Goal: Information Seeking & Learning: Learn about a topic

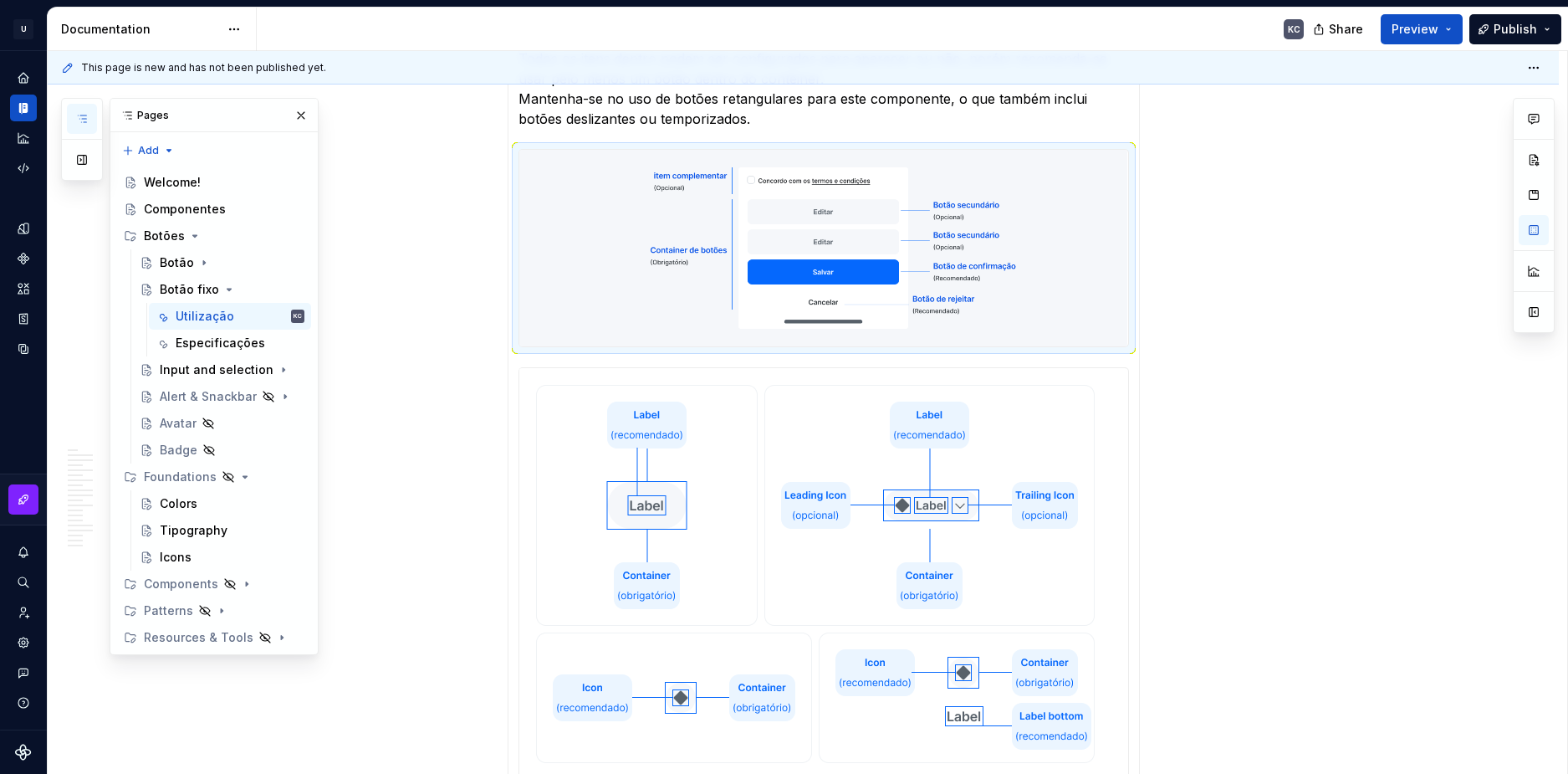
scroll to position [837, 0]
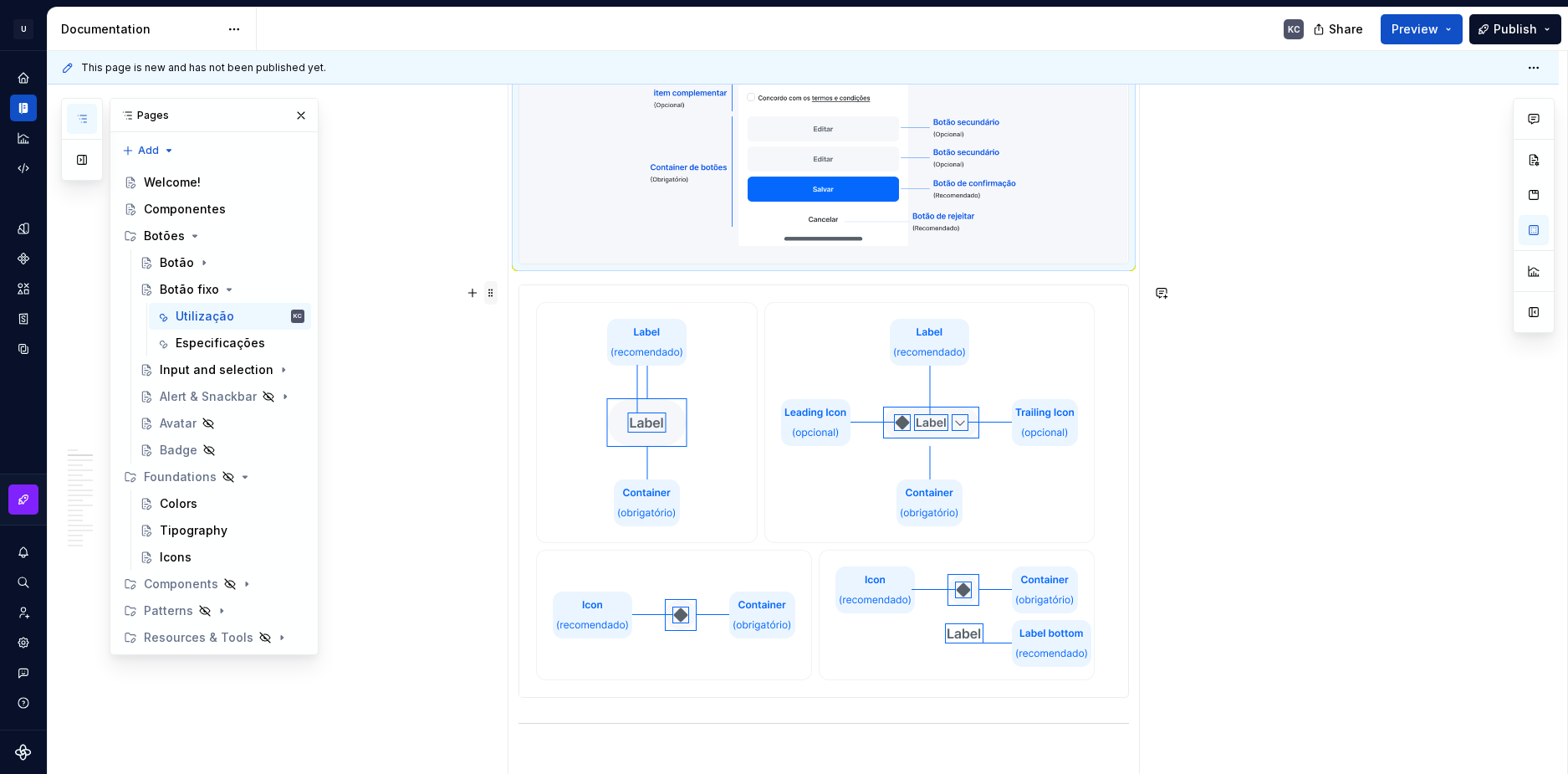
click at [490, 295] on span at bounding box center [491, 293] width 14 height 23
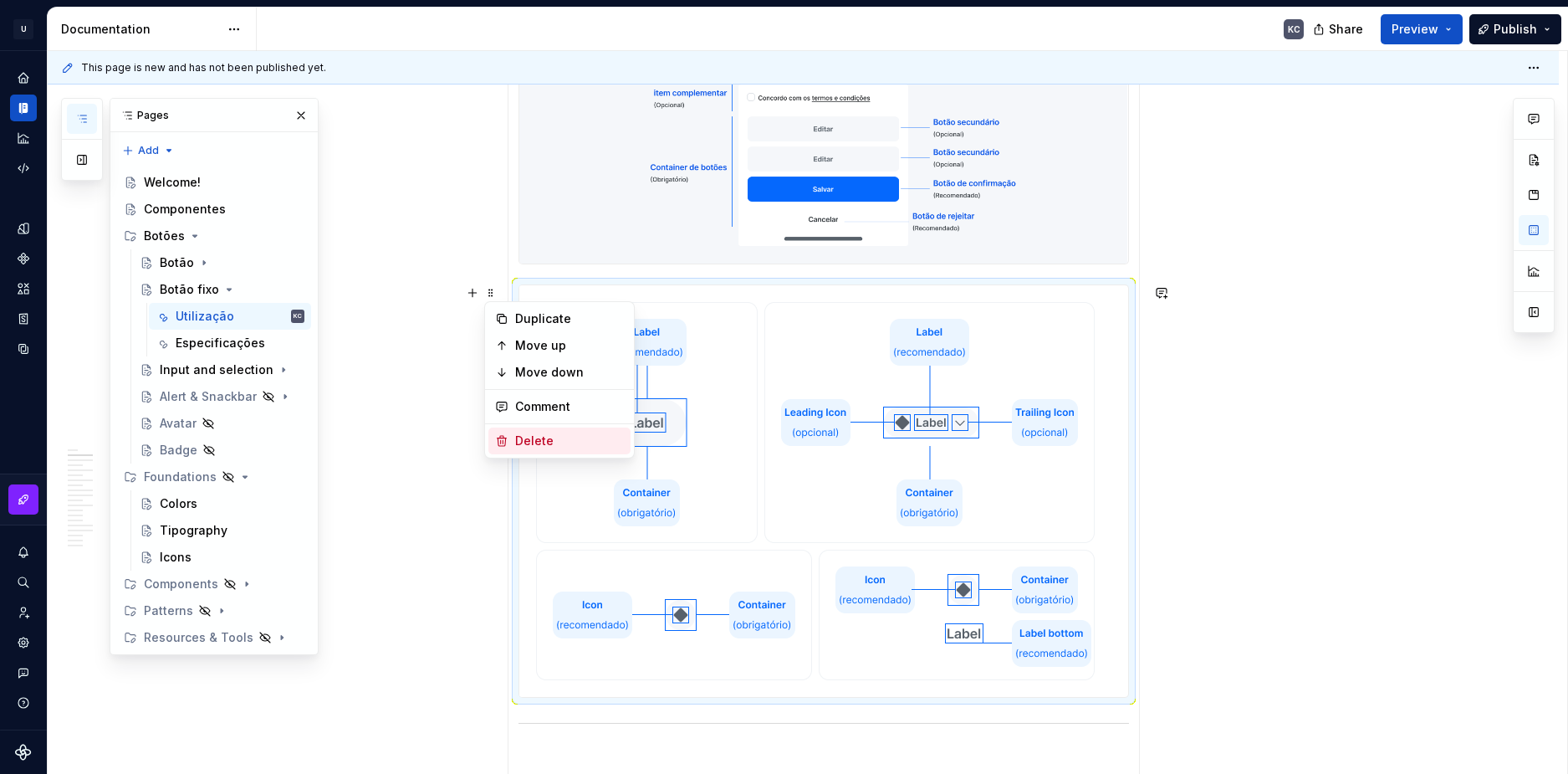
click at [546, 444] on div "Delete" at bounding box center [569, 441] width 109 height 17
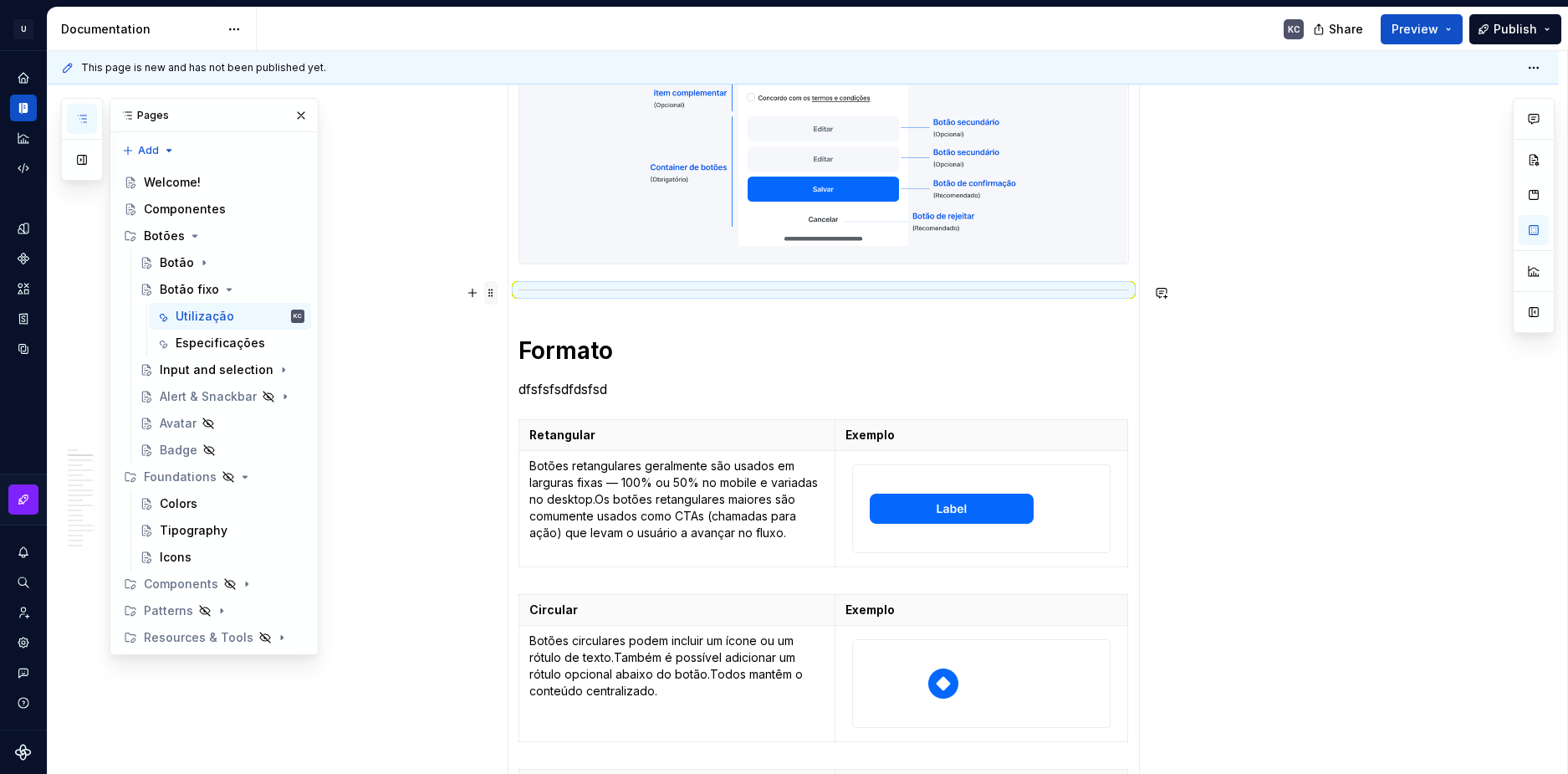
click at [497, 288] on span at bounding box center [491, 293] width 14 height 23
click at [536, 441] on div "Delete" at bounding box center [569, 441] width 109 height 17
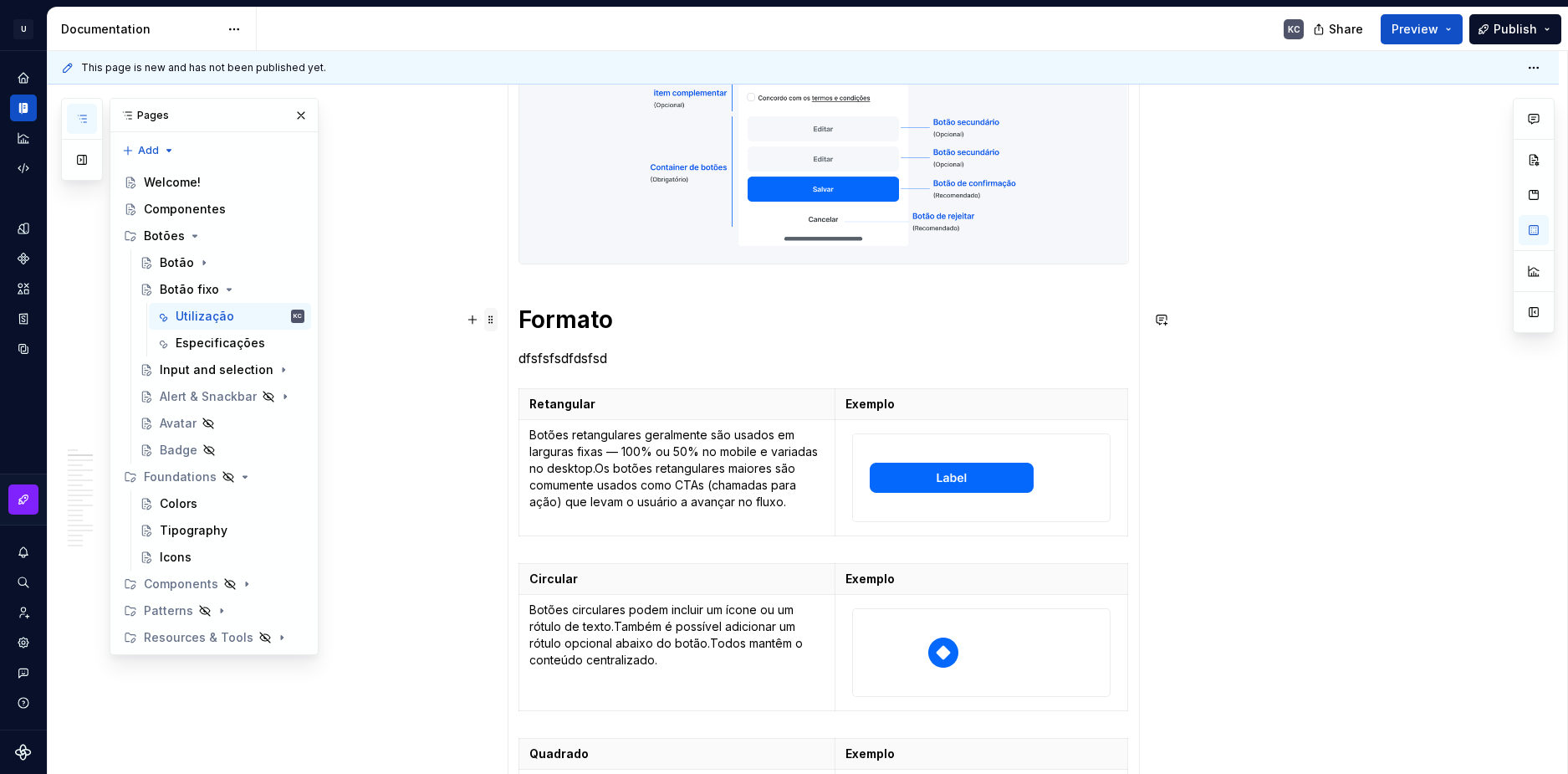
click at [488, 318] on span at bounding box center [491, 320] width 14 height 23
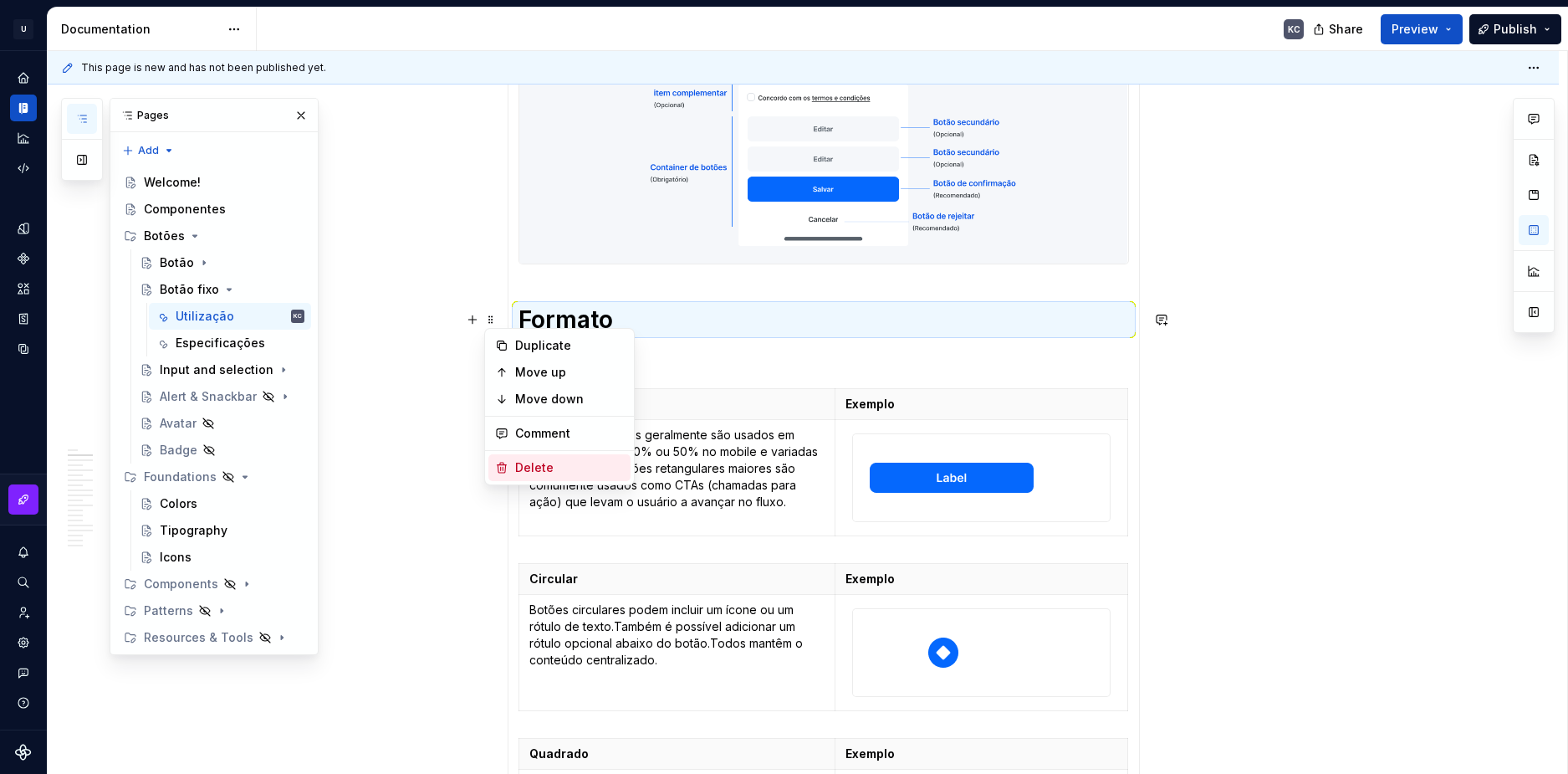
click at [521, 464] on div "Delete" at bounding box center [569, 468] width 109 height 17
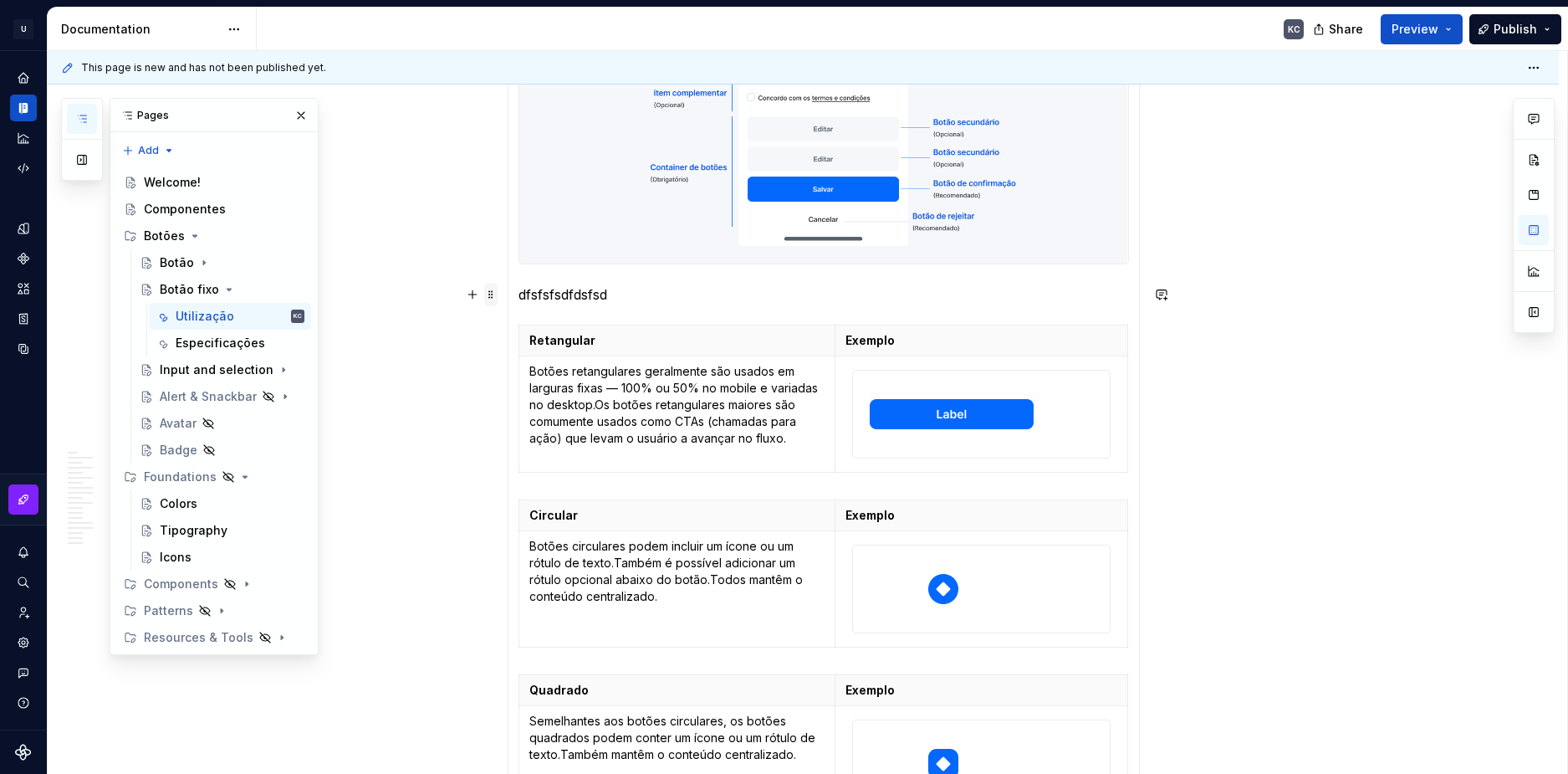
click at [495, 289] on span at bounding box center [491, 295] width 14 height 23
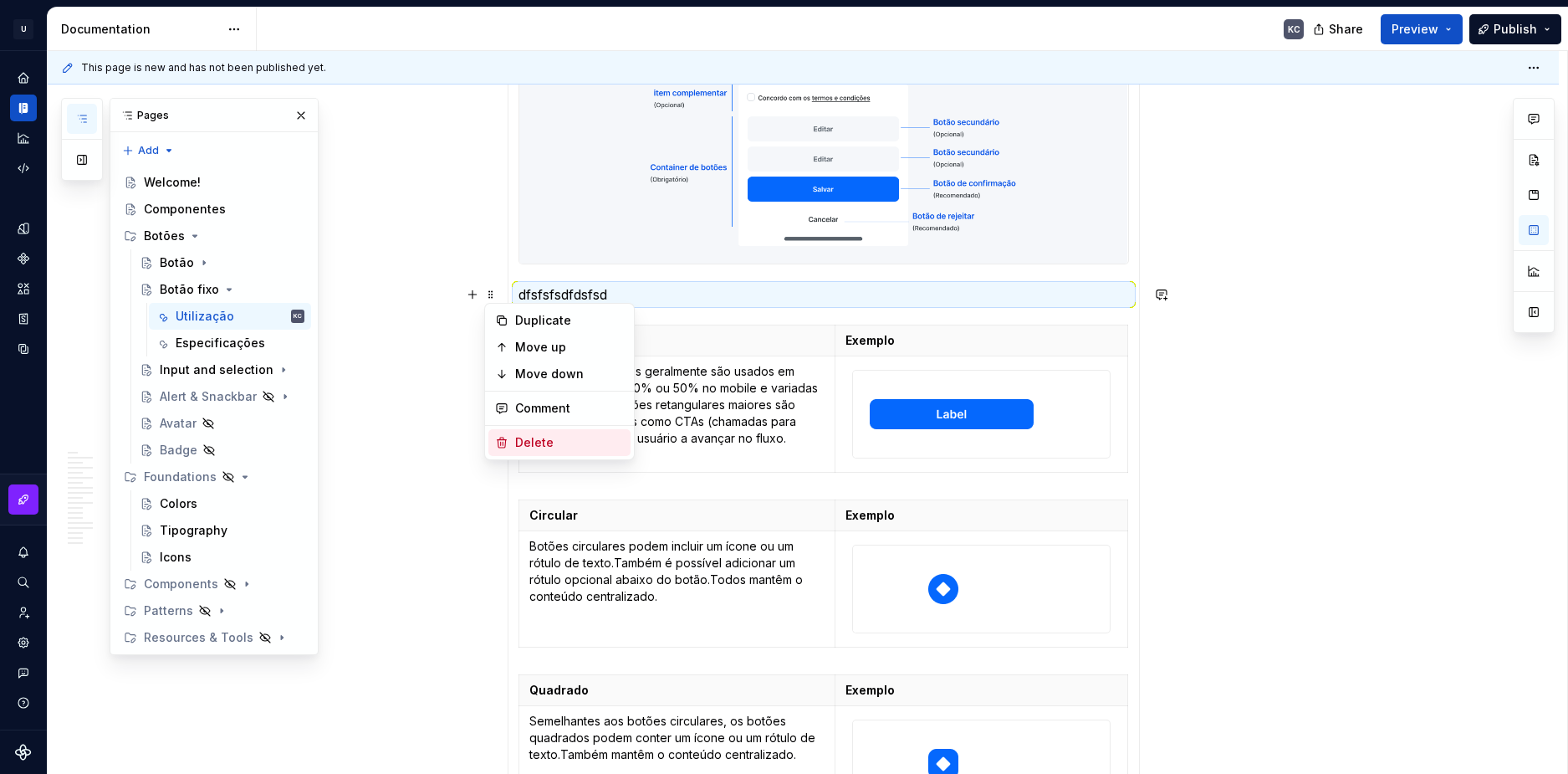
click at [522, 442] on div "Delete" at bounding box center [569, 442] width 109 height 17
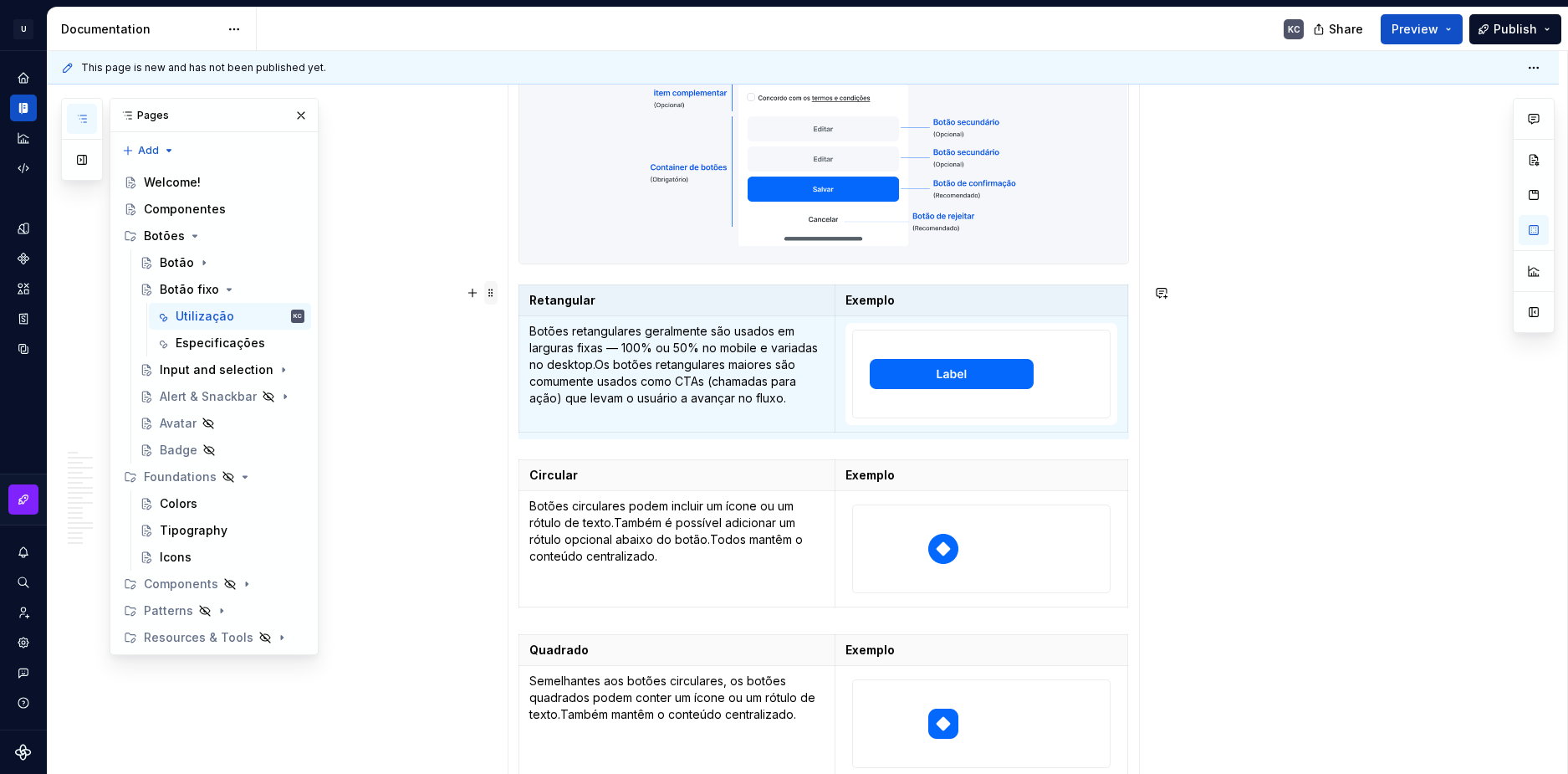
click at [494, 297] on span at bounding box center [491, 293] width 14 height 23
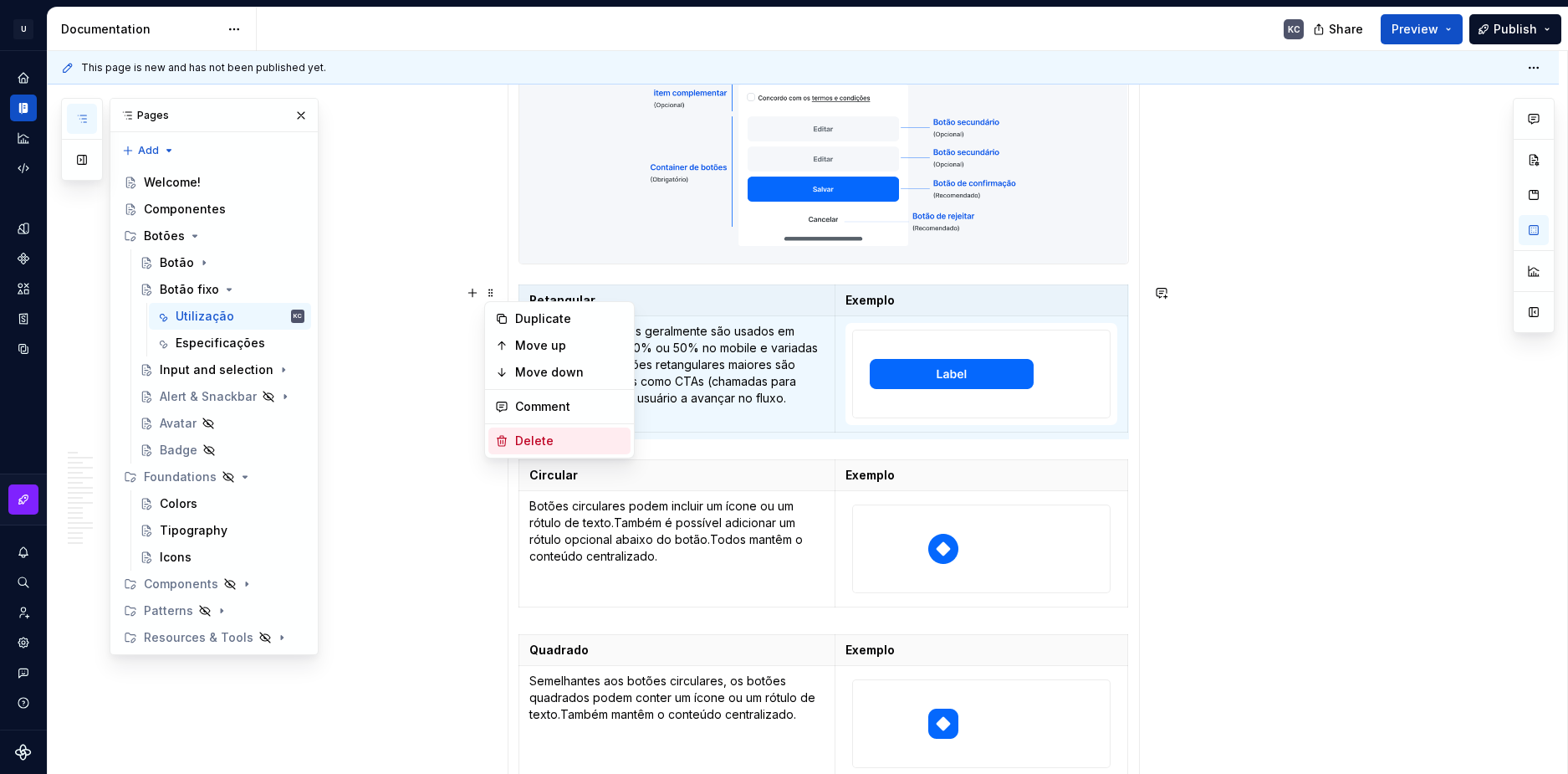
click at [515, 442] on div "Delete" at bounding box center [569, 441] width 109 height 17
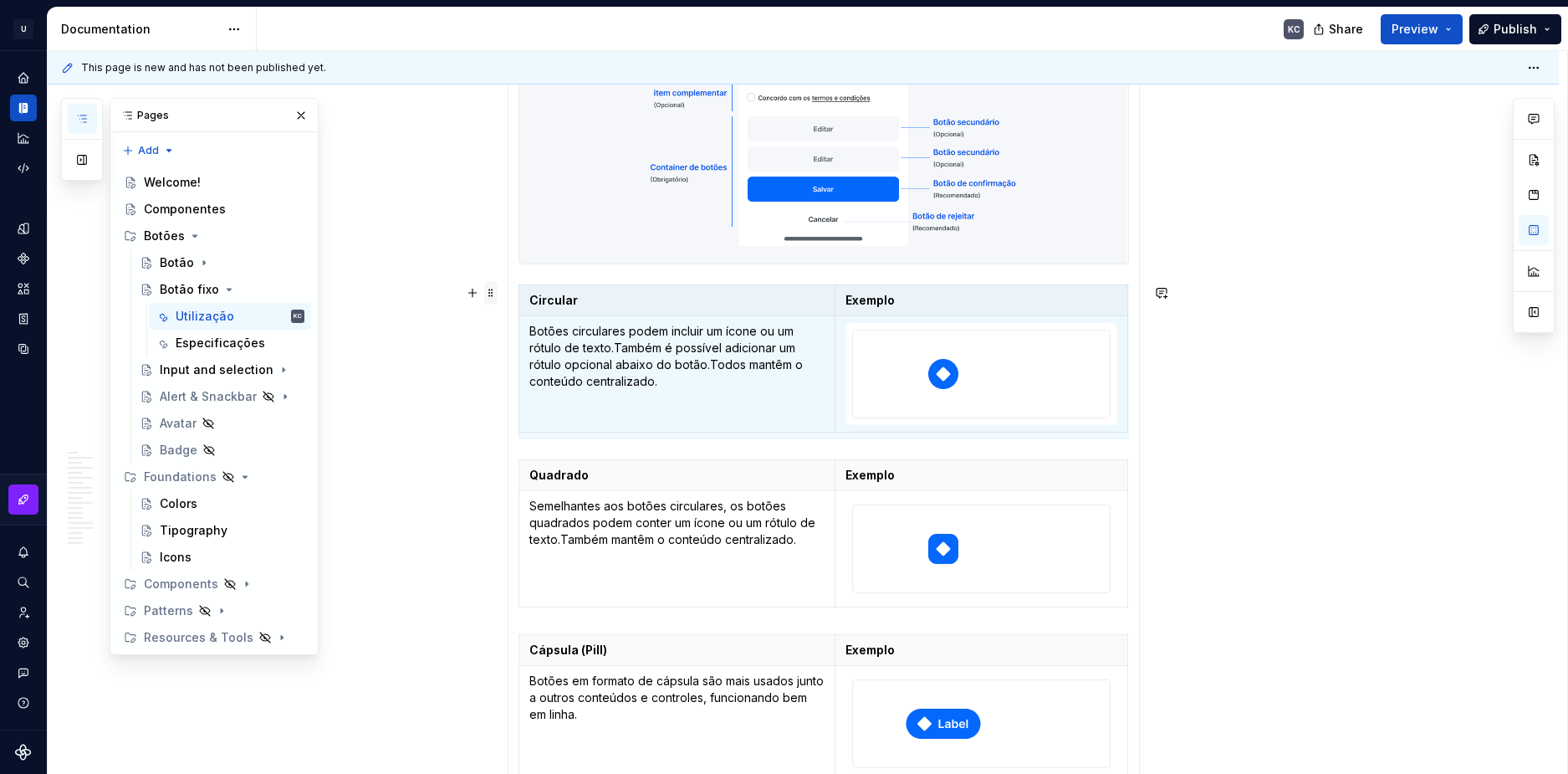
click at [494, 300] on span at bounding box center [491, 293] width 14 height 23
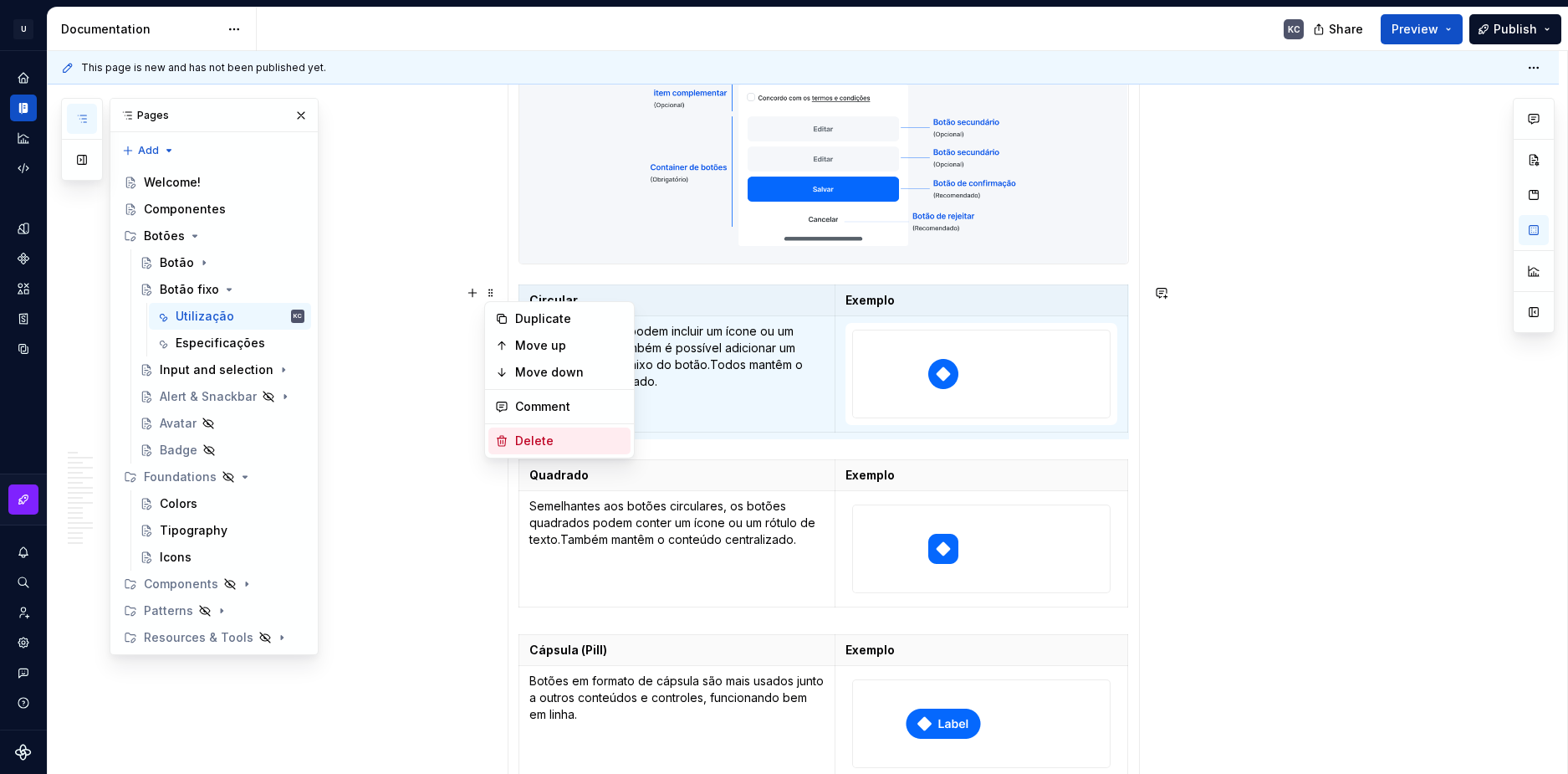
click at [539, 440] on div "Delete" at bounding box center [569, 441] width 109 height 17
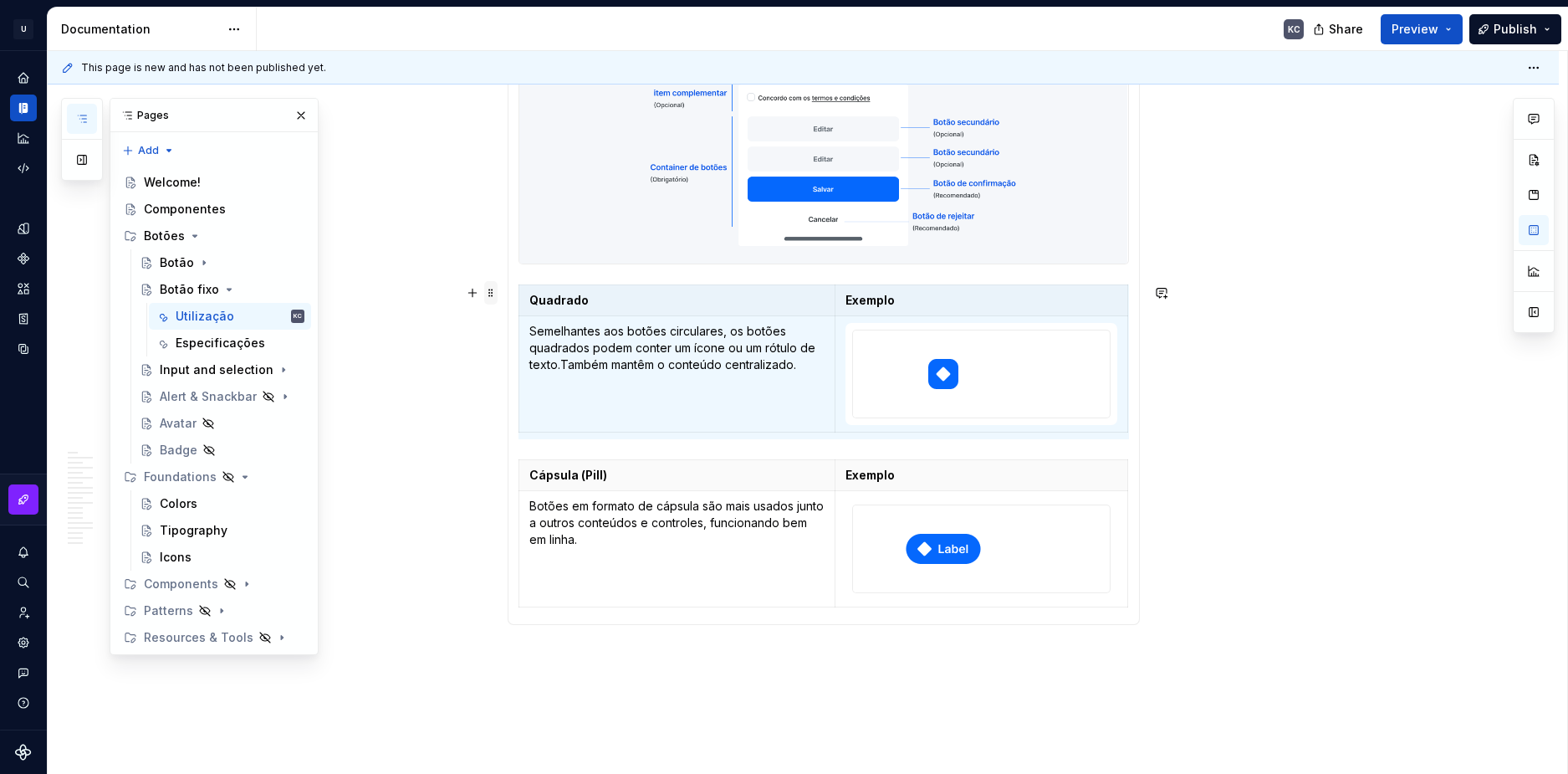
click at [495, 299] on span at bounding box center [491, 293] width 14 height 23
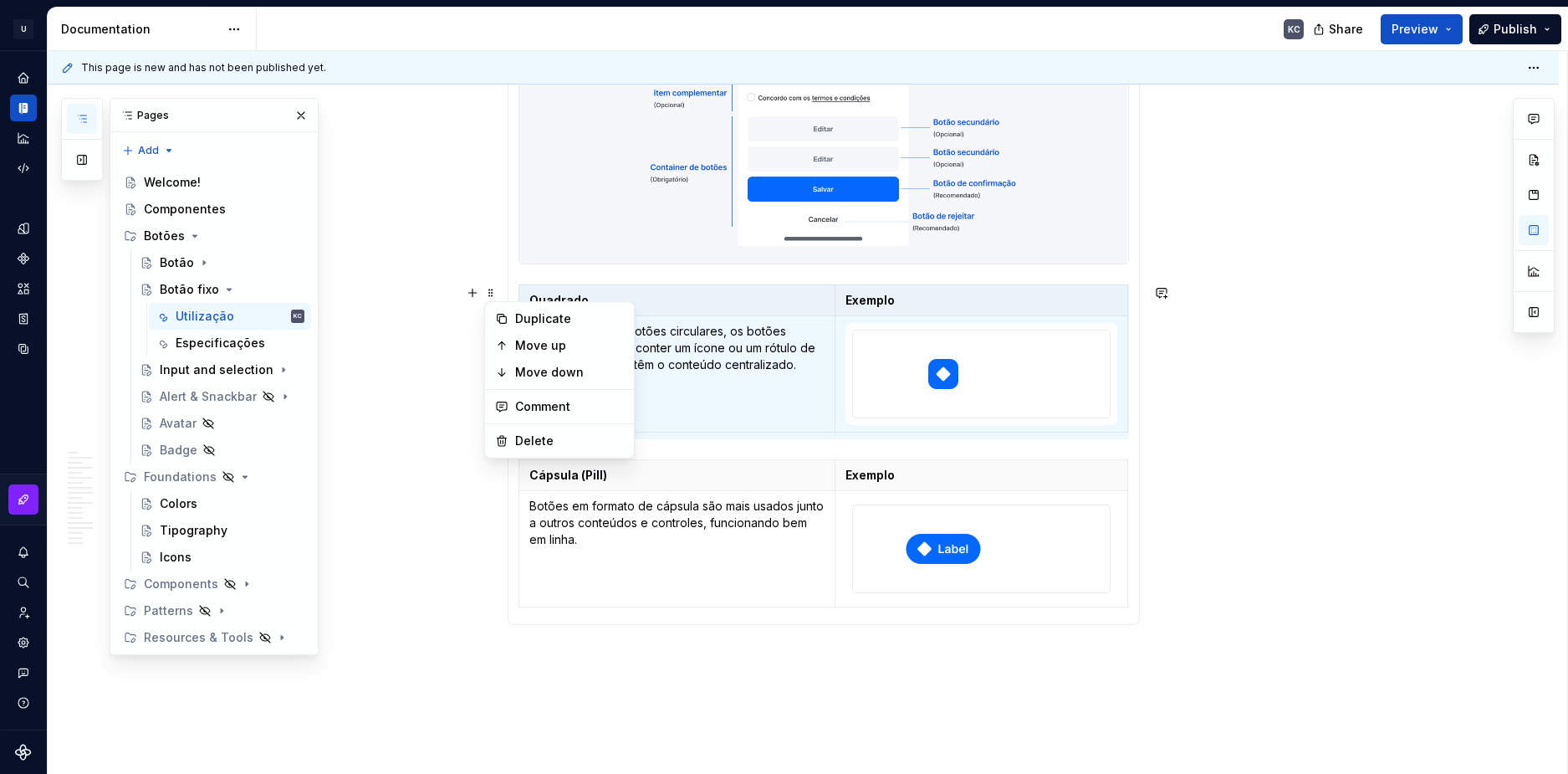
click at [519, 427] on div "Duplicate Move up Move down Comment Delete" at bounding box center [559, 379] width 150 height 158
drag, startPoint x: 522, startPoint y: 439, endPoint x: 503, endPoint y: 287, distance: 153.2
click at [522, 433] on div "Delete" at bounding box center [569, 441] width 109 height 17
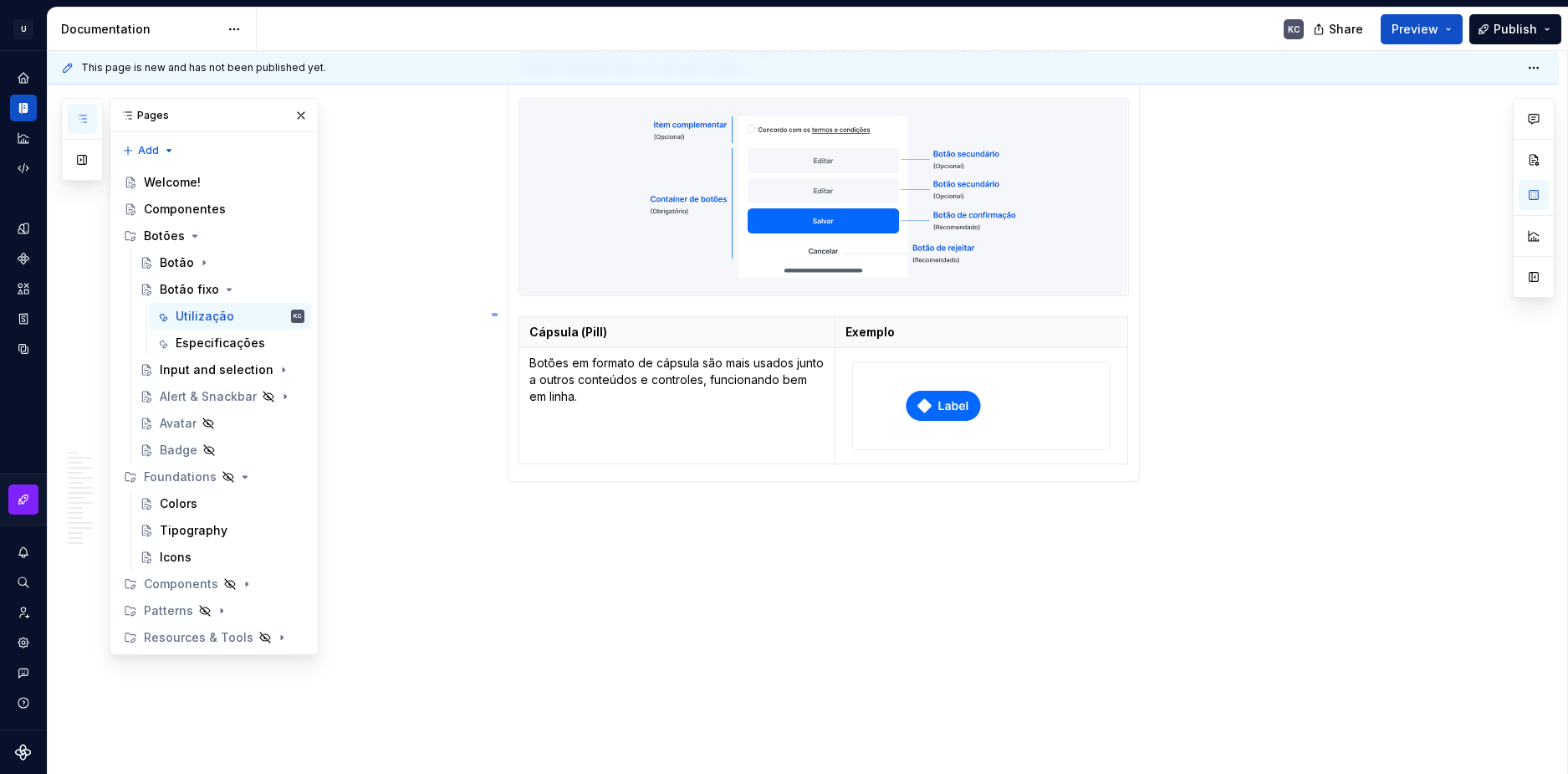
scroll to position [806, 0]
click at [507, 308] on div "**********" at bounding box center [808, 413] width 1520 height 724
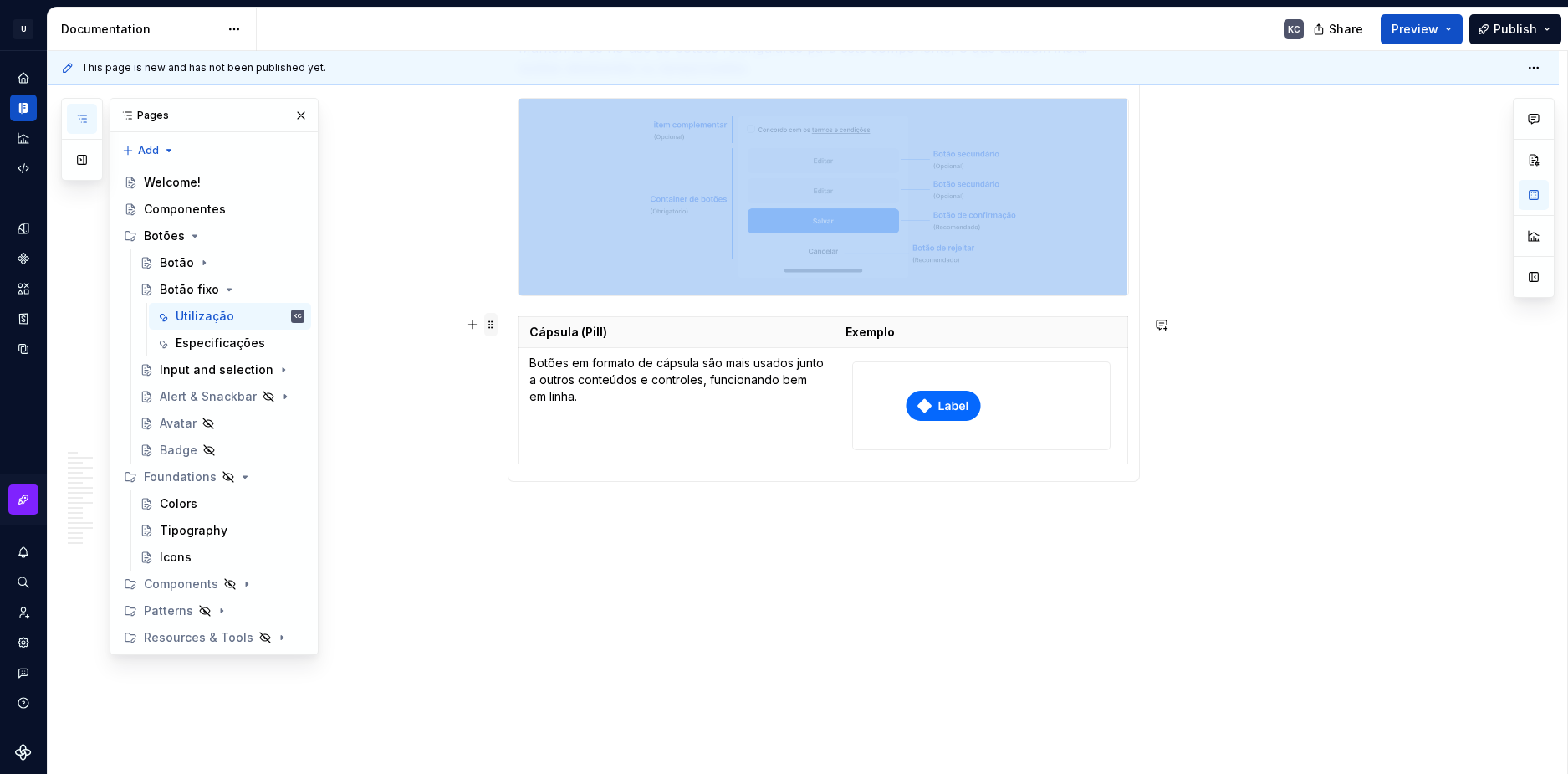
click at [487, 329] on span at bounding box center [491, 324] width 14 height 23
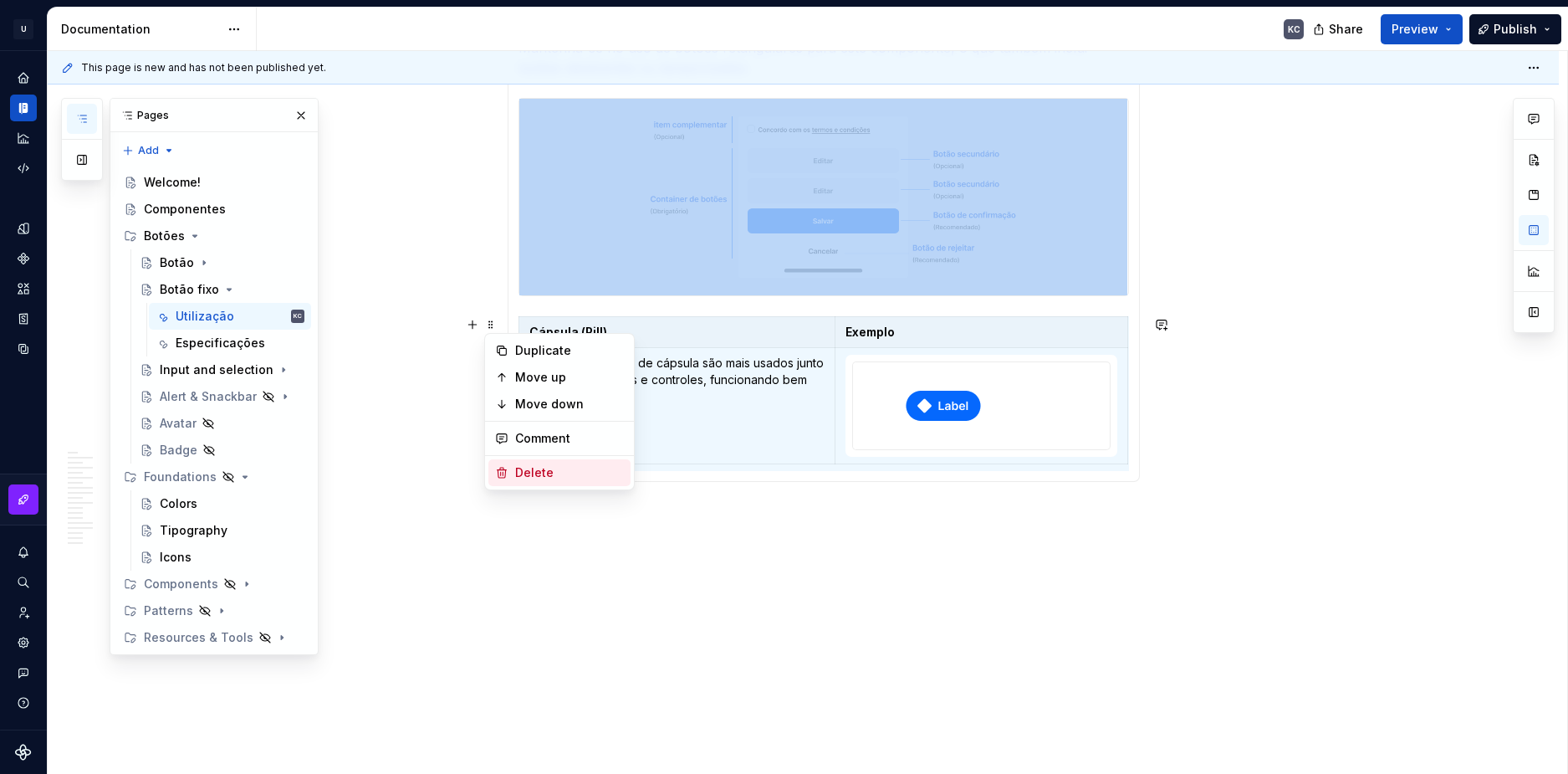
click at [499, 468] on icon at bounding box center [502, 472] width 14 height 14
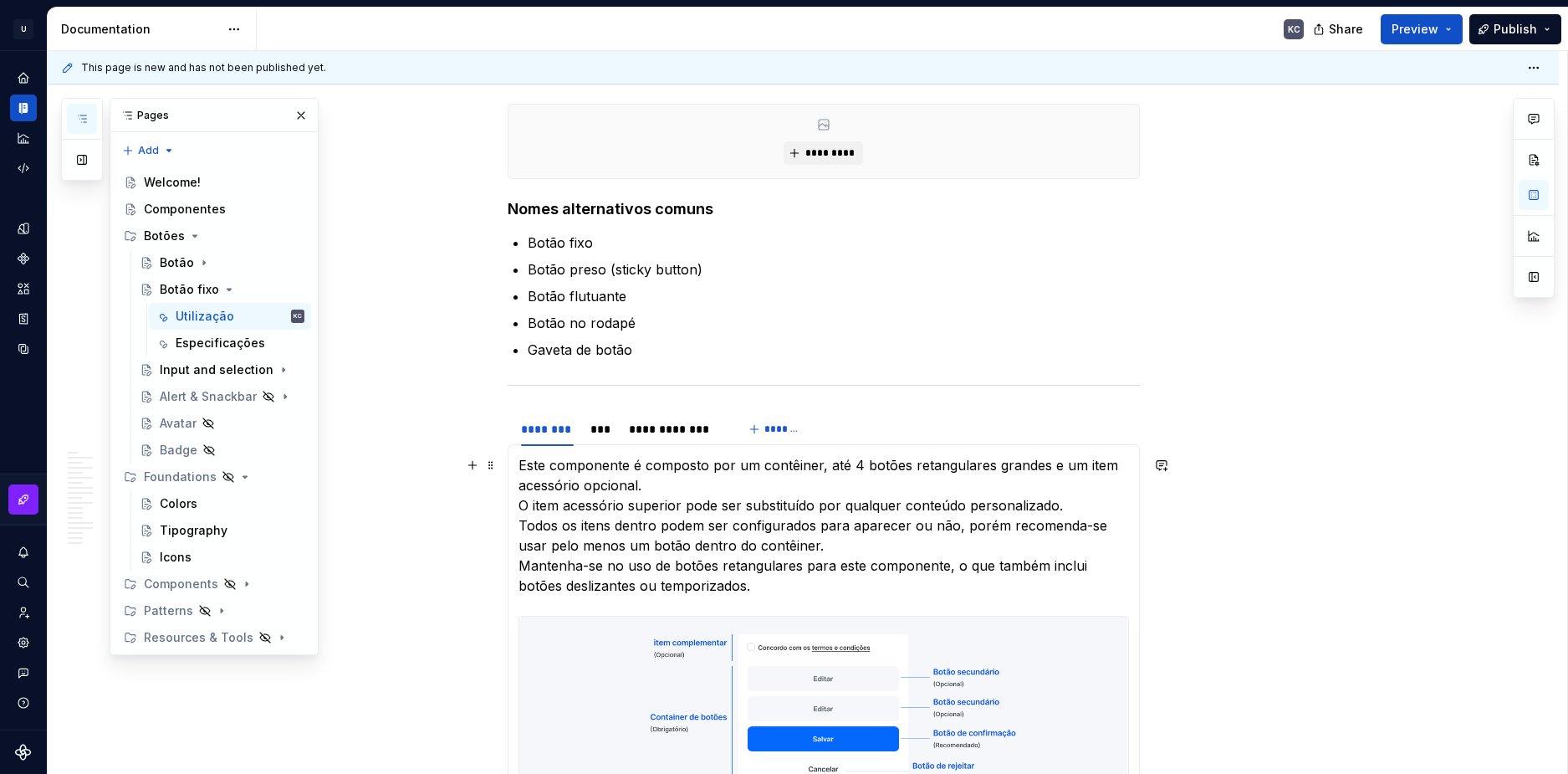
scroll to position [547, 0]
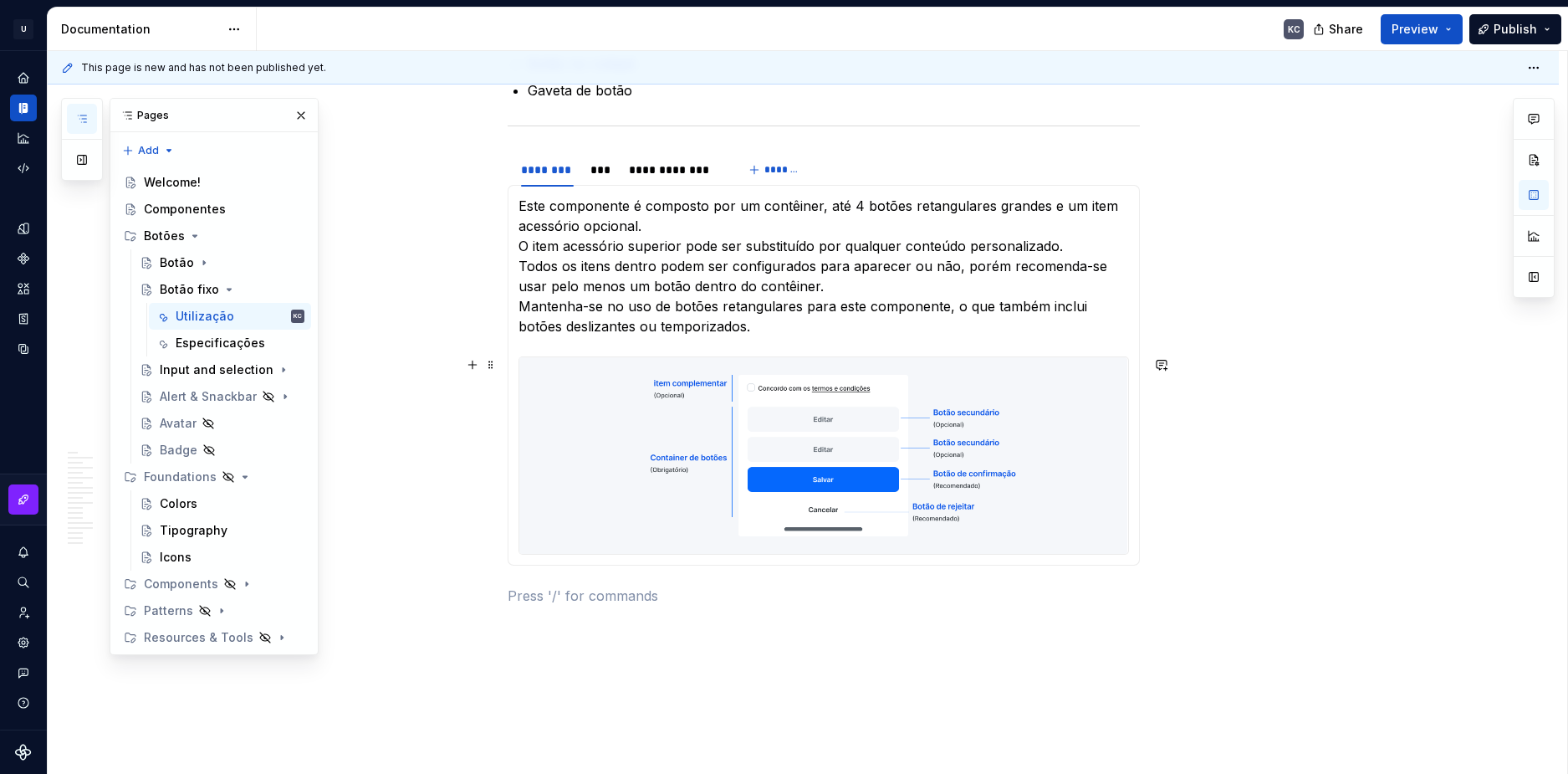
click at [1313, 495] on div "**********" at bounding box center [803, 311] width 1511 height 1095
click at [594, 170] on div "***" at bounding box center [602, 169] width 22 height 17
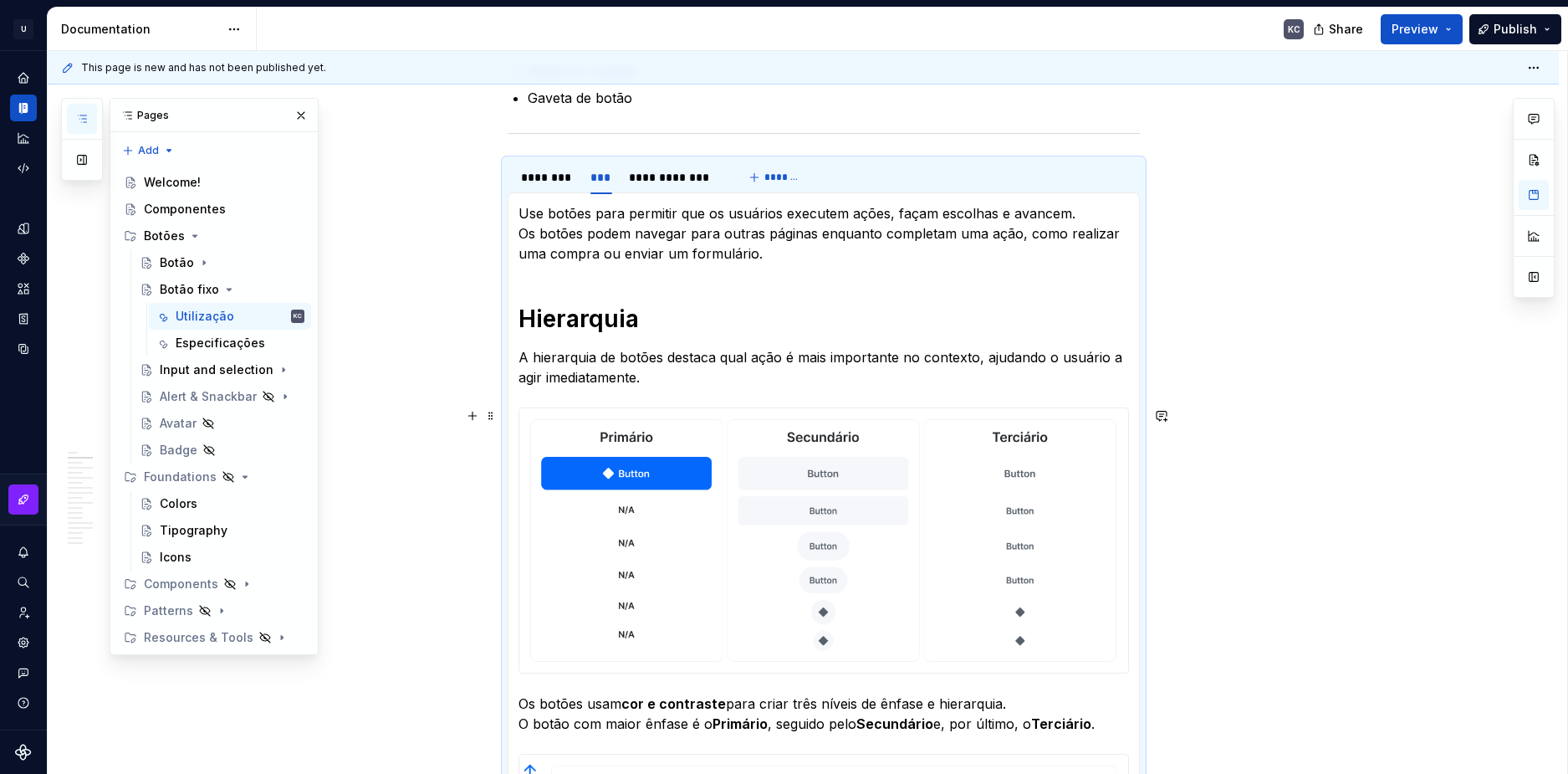
scroll to position [463, 0]
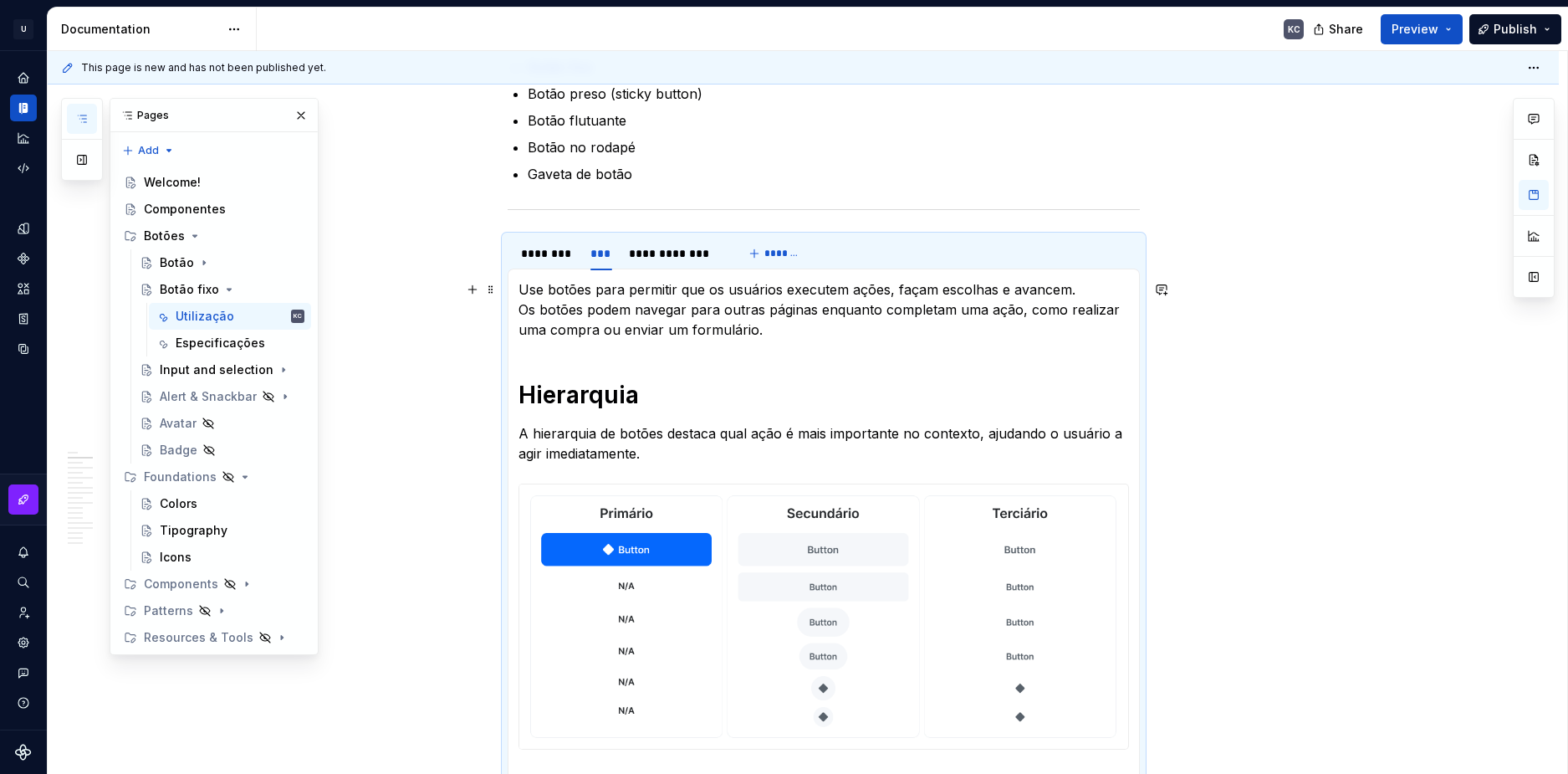
click at [650, 316] on p "Use botões para permitir que os usuários executem ações, façam escolhas e avanc…" at bounding box center [824, 309] width 611 height 60
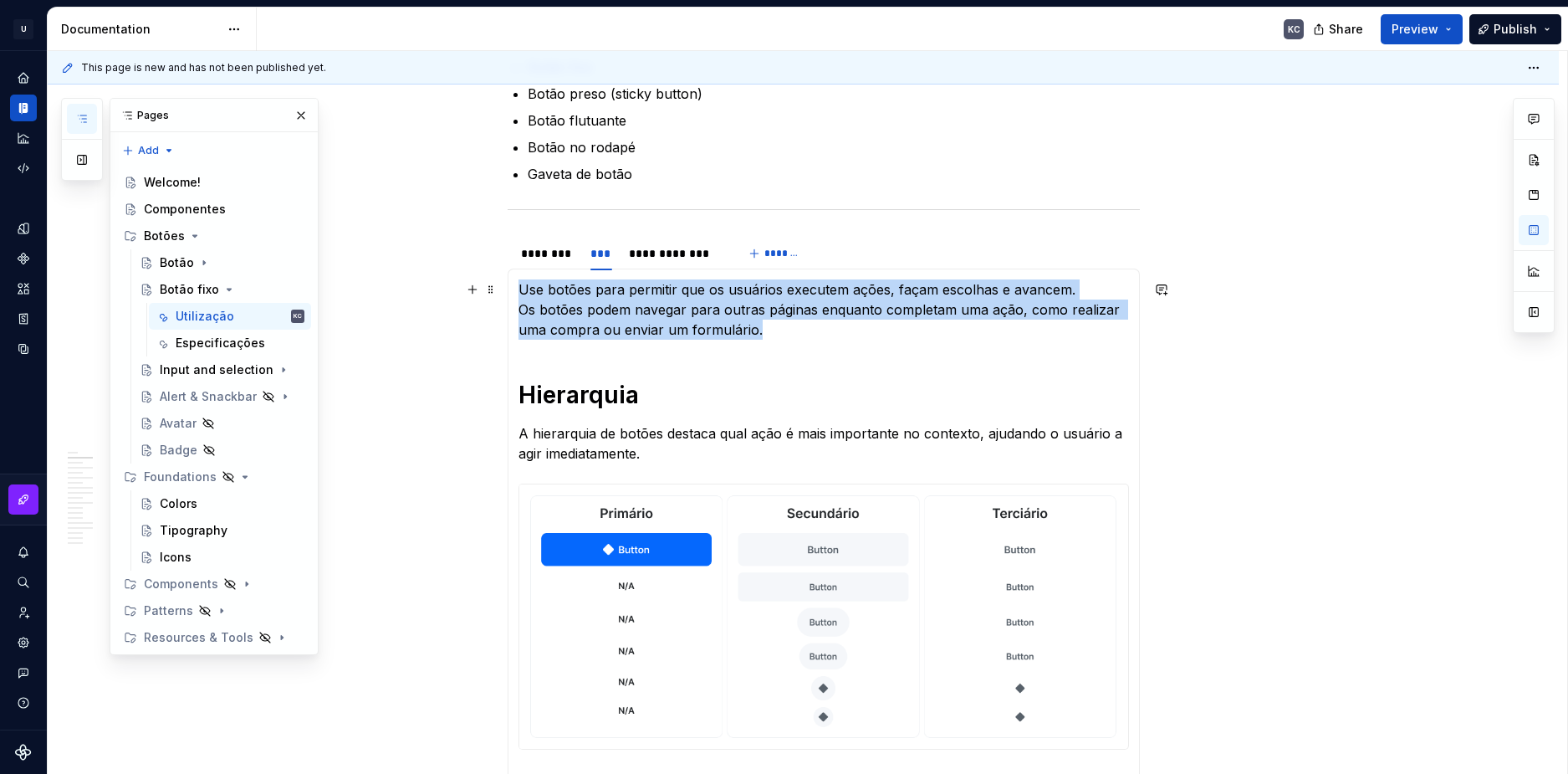
click at [650, 316] on p "Use botões para permitir que os usuários executem ações, façam escolhas e avanc…" at bounding box center [824, 309] width 611 height 60
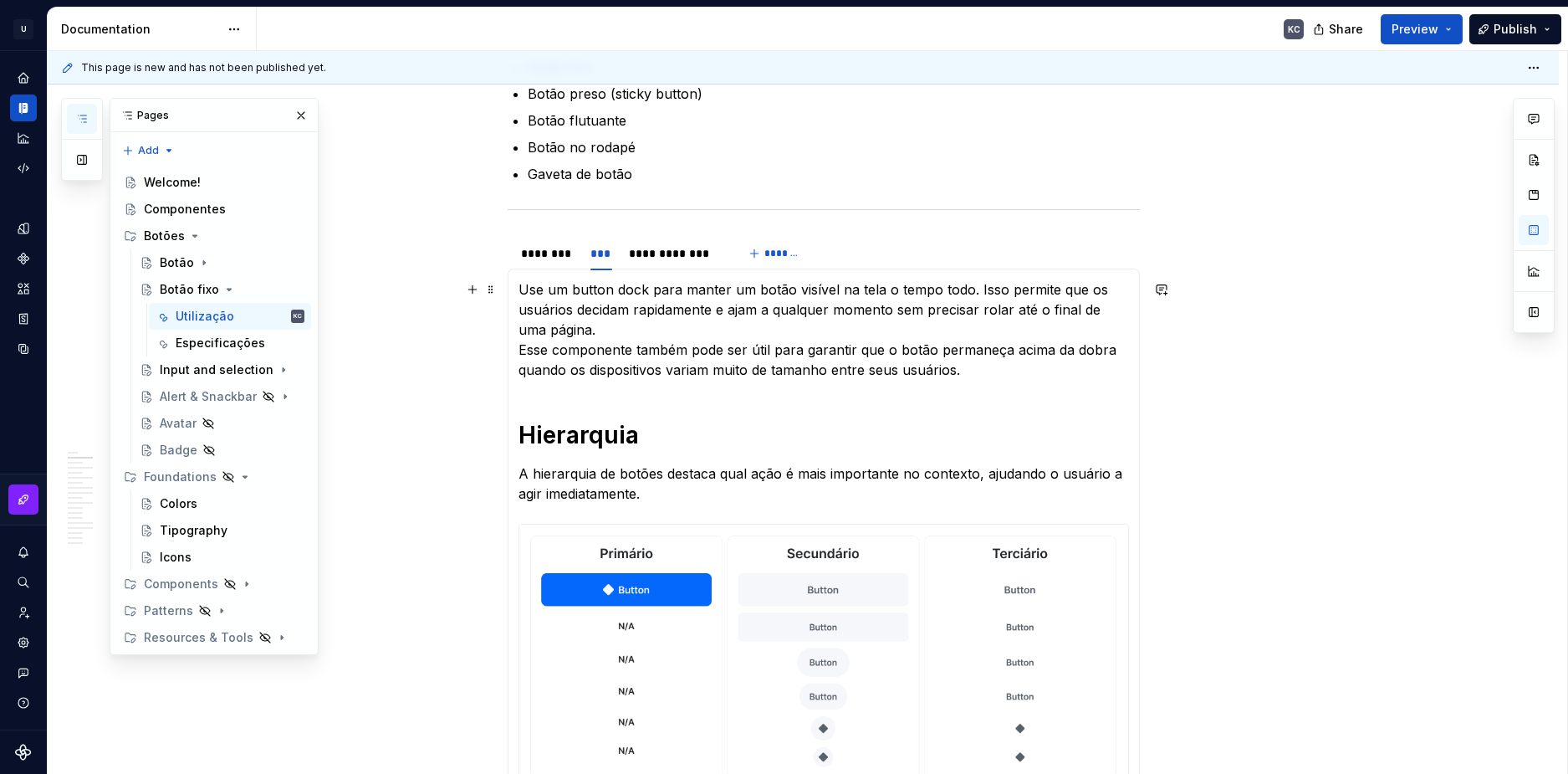
click at [608, 304] on p "Use um button dock para manter um botão visível na tela o tempo todo. Isso perm…" at bounding box center [824, 329] width 611 height 100
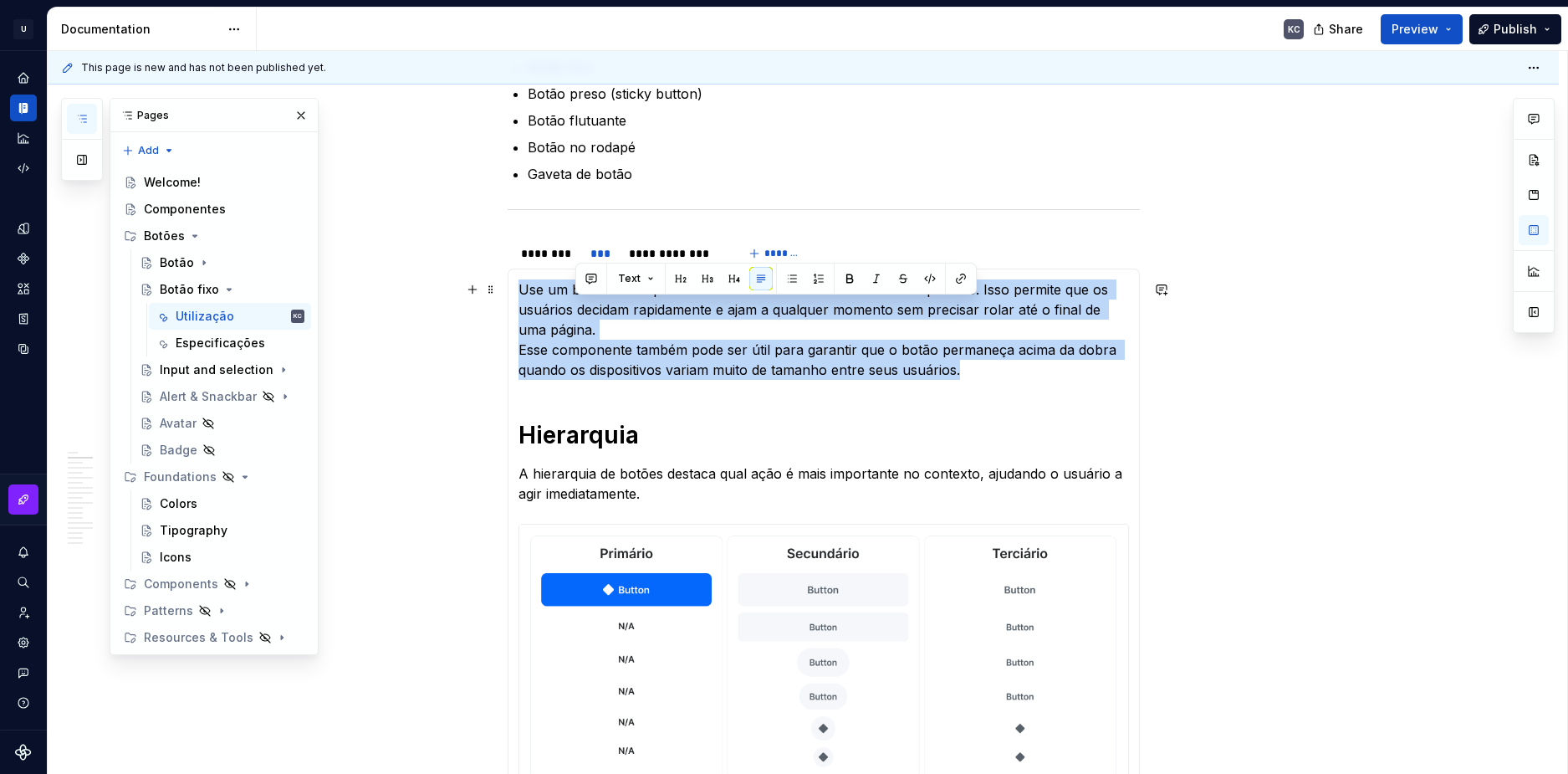
click at [608, 304] on p "Use um button dock para manter um botão visível na tela o tempo todo. Isso perm…" at bounding box center [824, 329] width 611 height 100
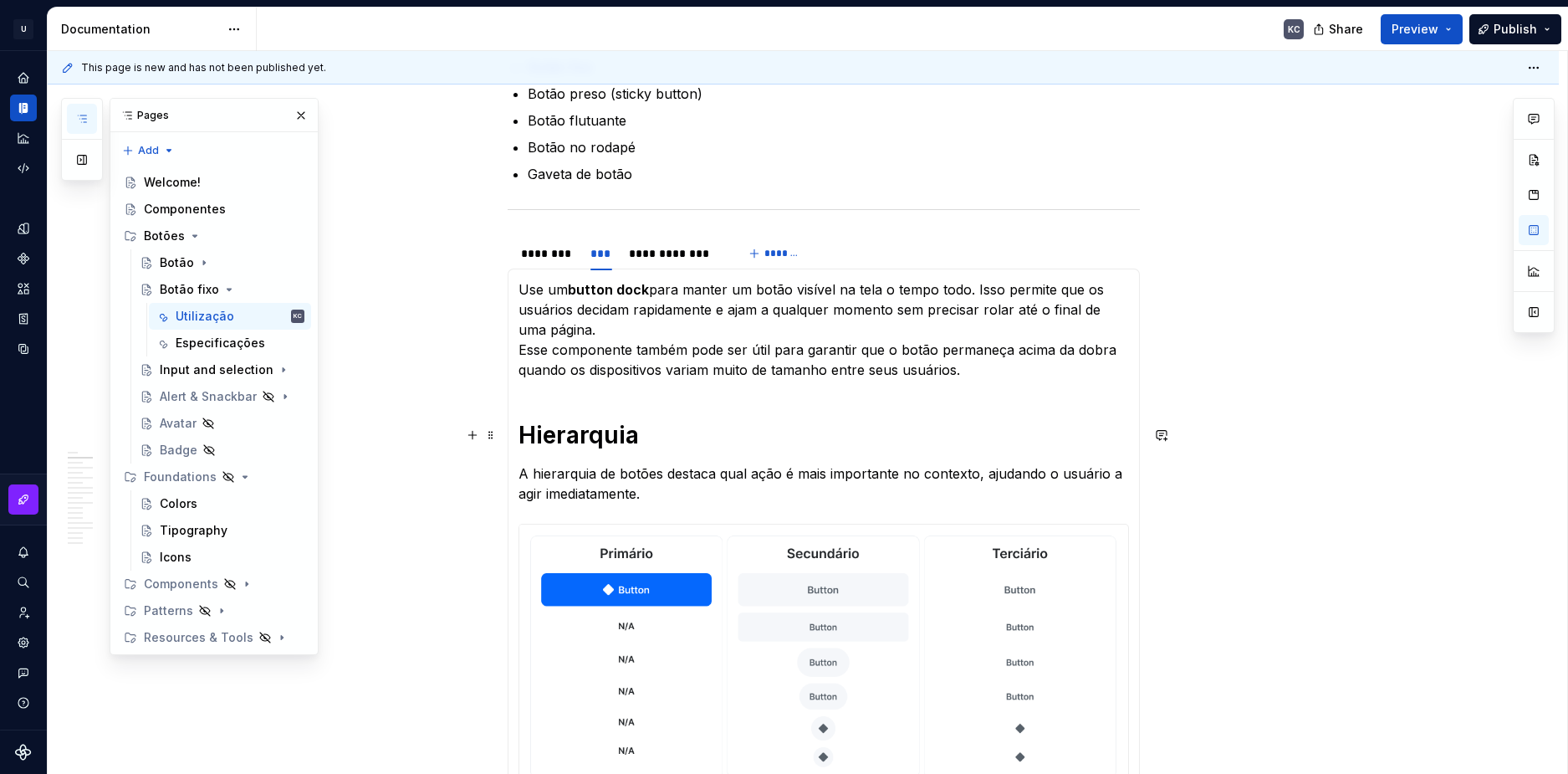
click at [571, 430] on h1 "Hierarquia" at bounding box center [824, 434] width 611 height 30
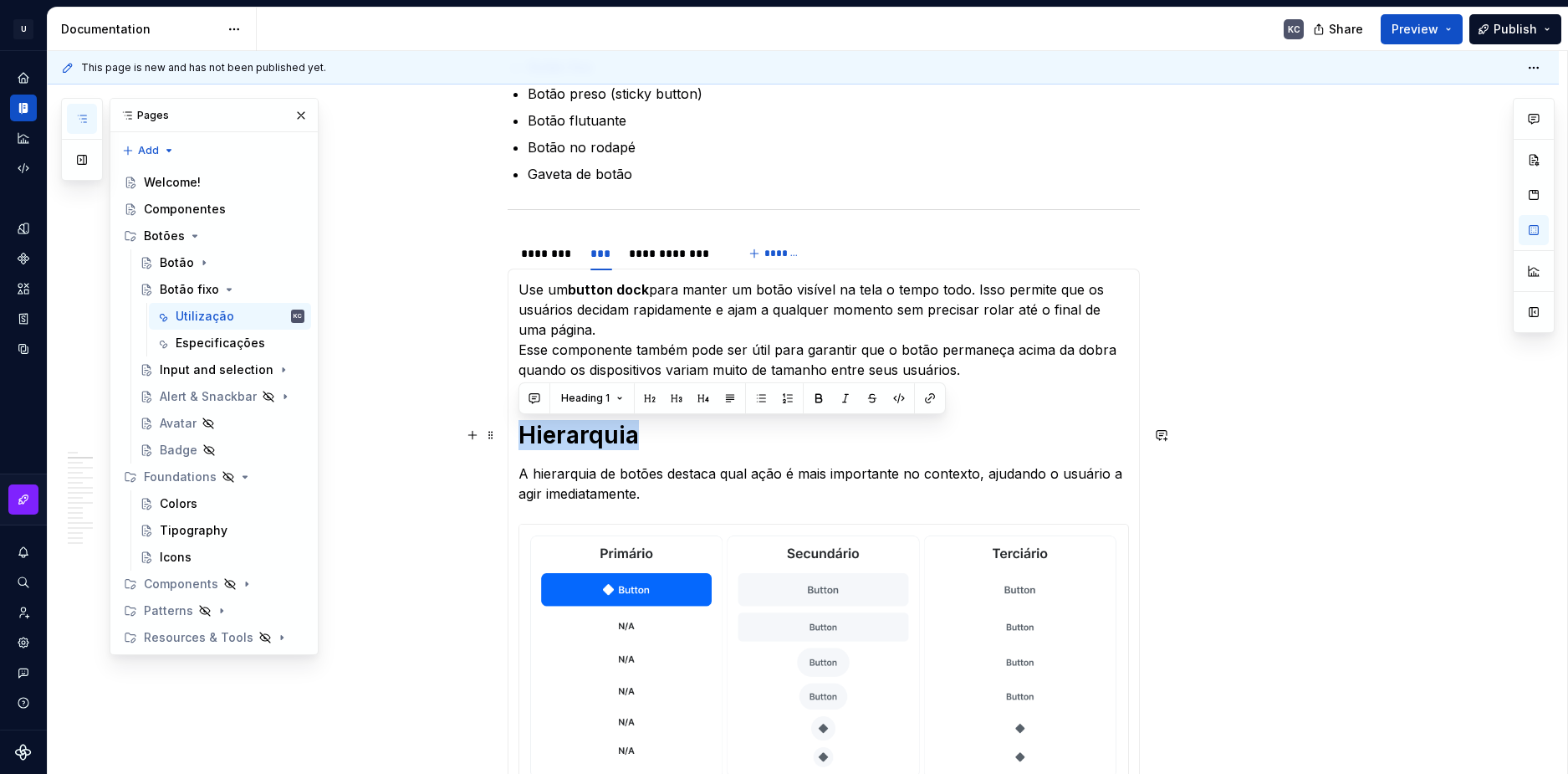
click at [602, 433] on h1 "Hierarquia" at bounding box center [824, 434] width 611 height 30
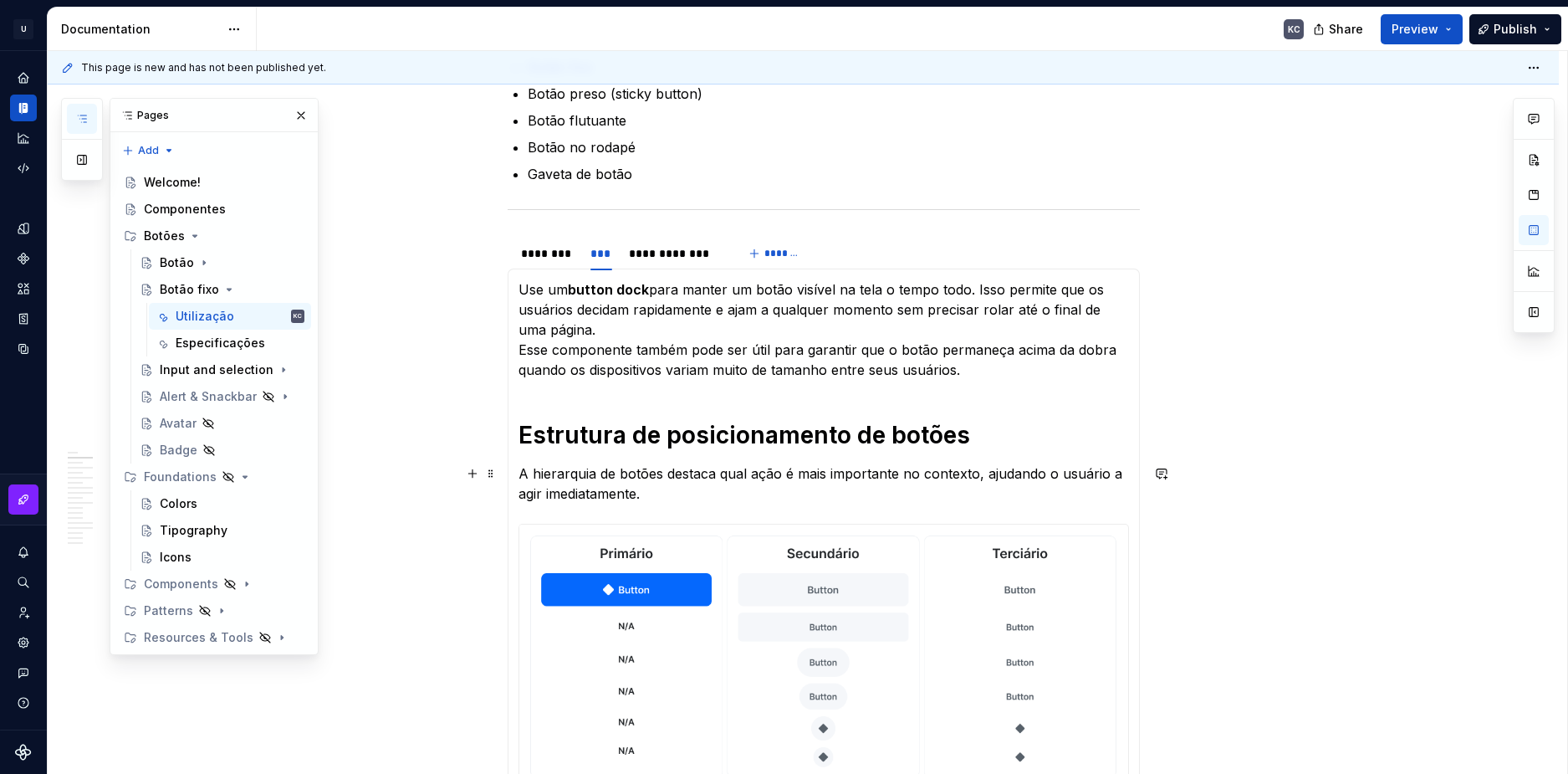
click at [606, 482] on p "A hierarquia de botões destaca qual ação é mais importante no contexto, ajudand…" at bounding box center [824, 484] width 611 height 41
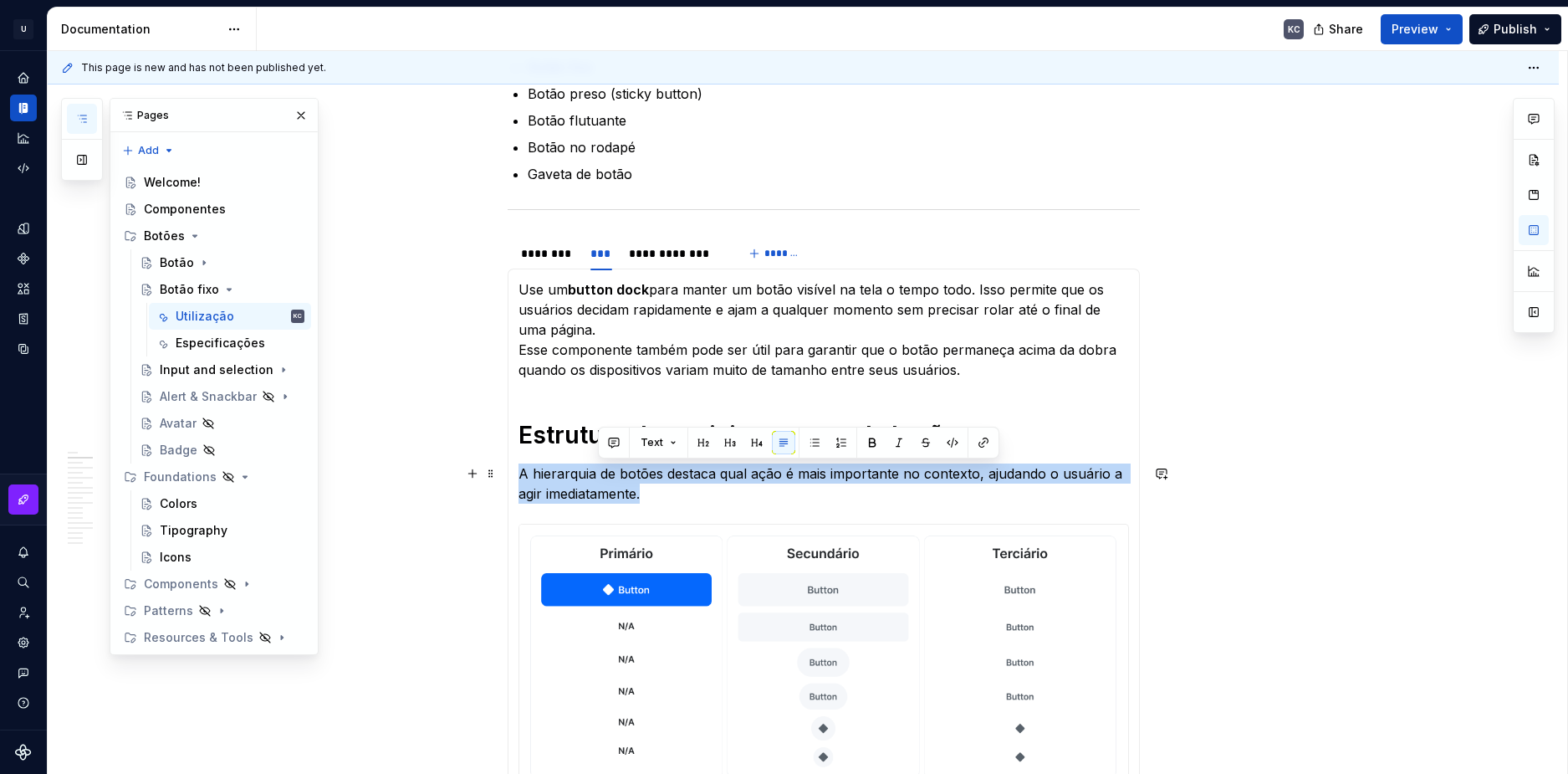
click at [606, 482] on p "A hierarquia de botões destaca qual ação é mais importante no contexto, ajudand…" at bounding box center [824, 484] width 611 height 41
click at [650, 444] on button "button" at bounding box center [651, 442] width 23 height 23
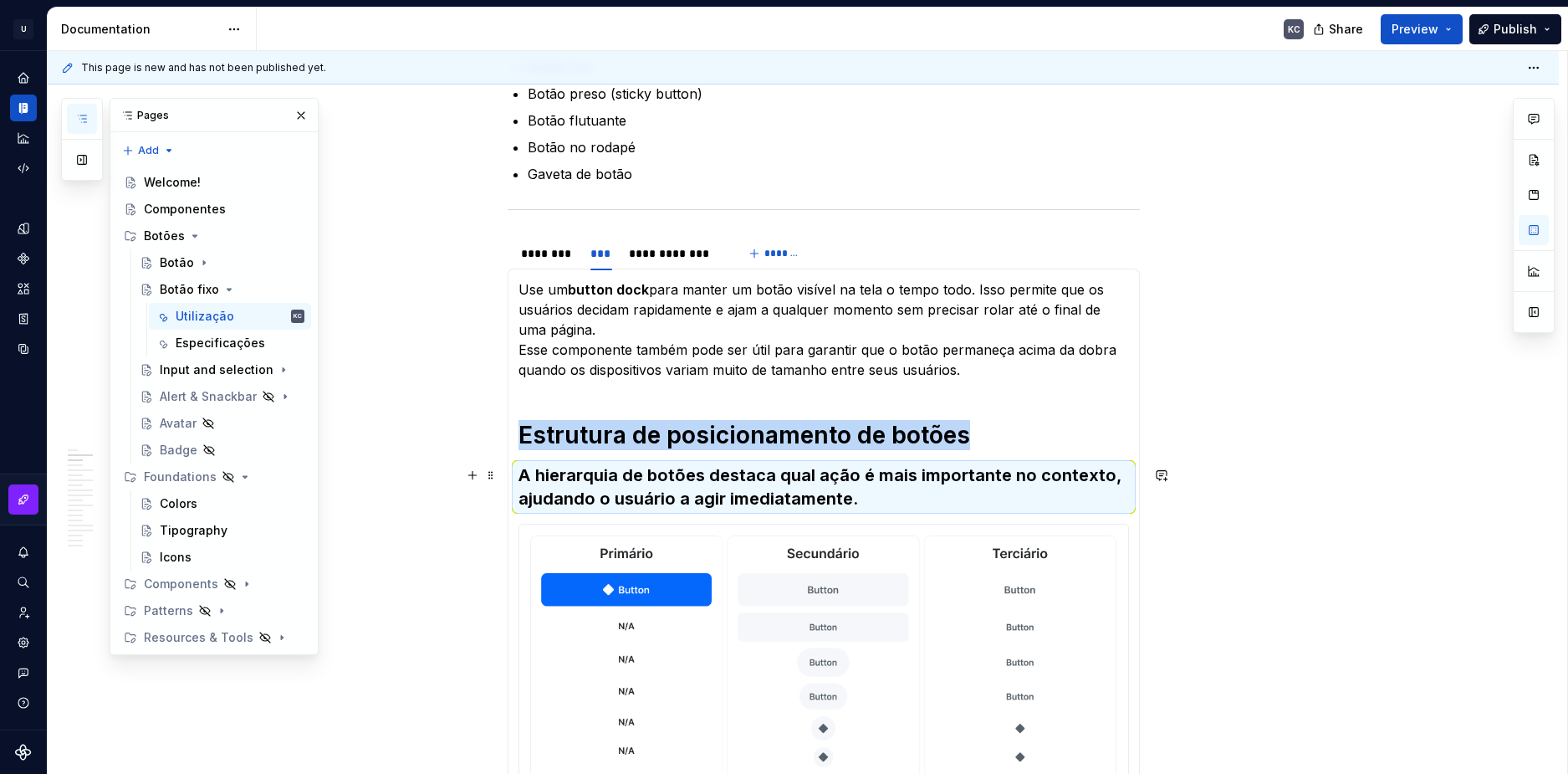
click at [728, 474] on h3 "A hierarquia de botões destaca qual ação é mais importante no contexto, ajudand…" at bounding box center [824, 487] width 611 height 47
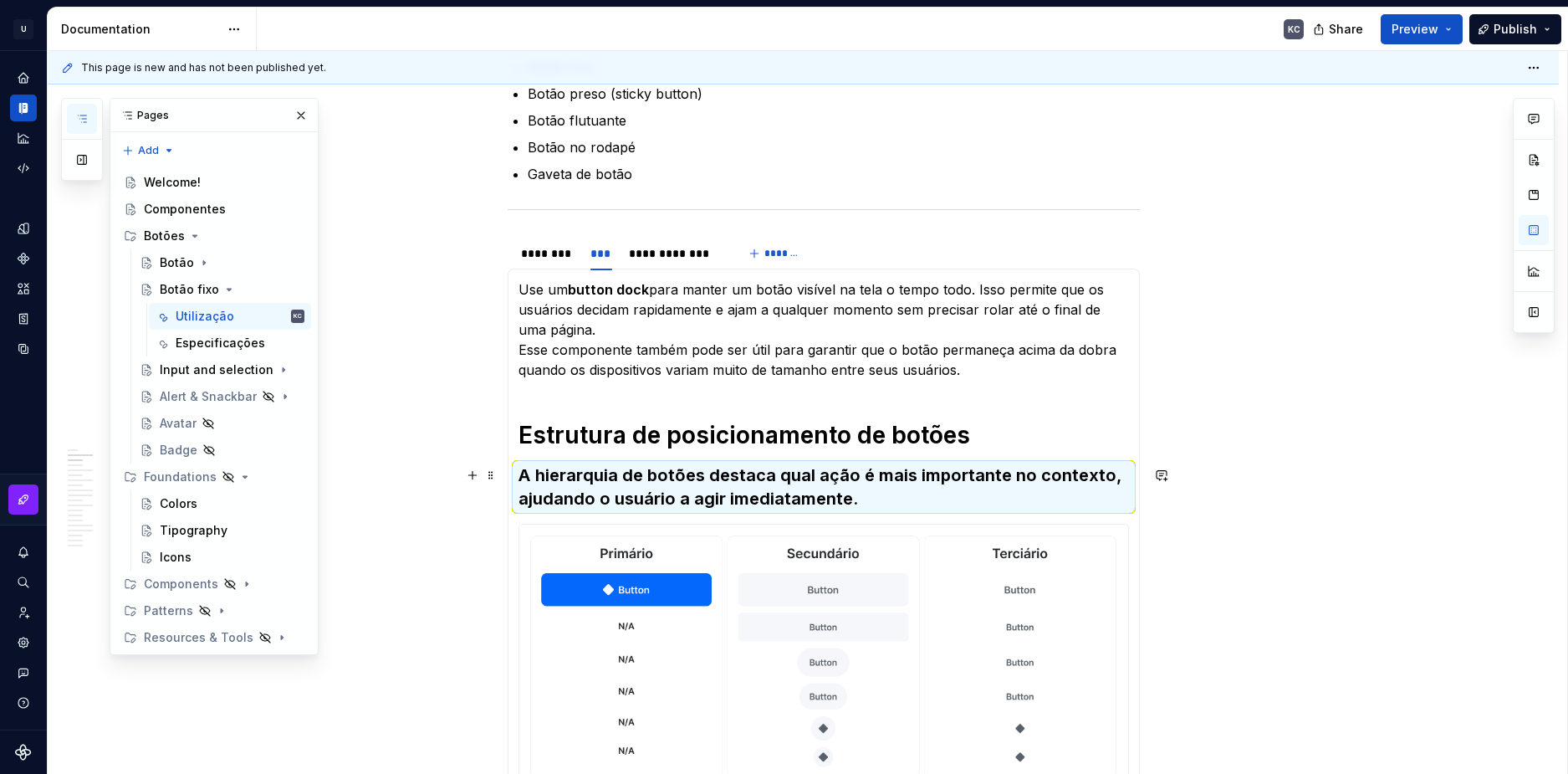
click at [728, 474] on h3 "A hierarquia de botões destaca qual ação é mais importante no contexto, ajudand…" at bounding box center [824, 487] width 611 height 47
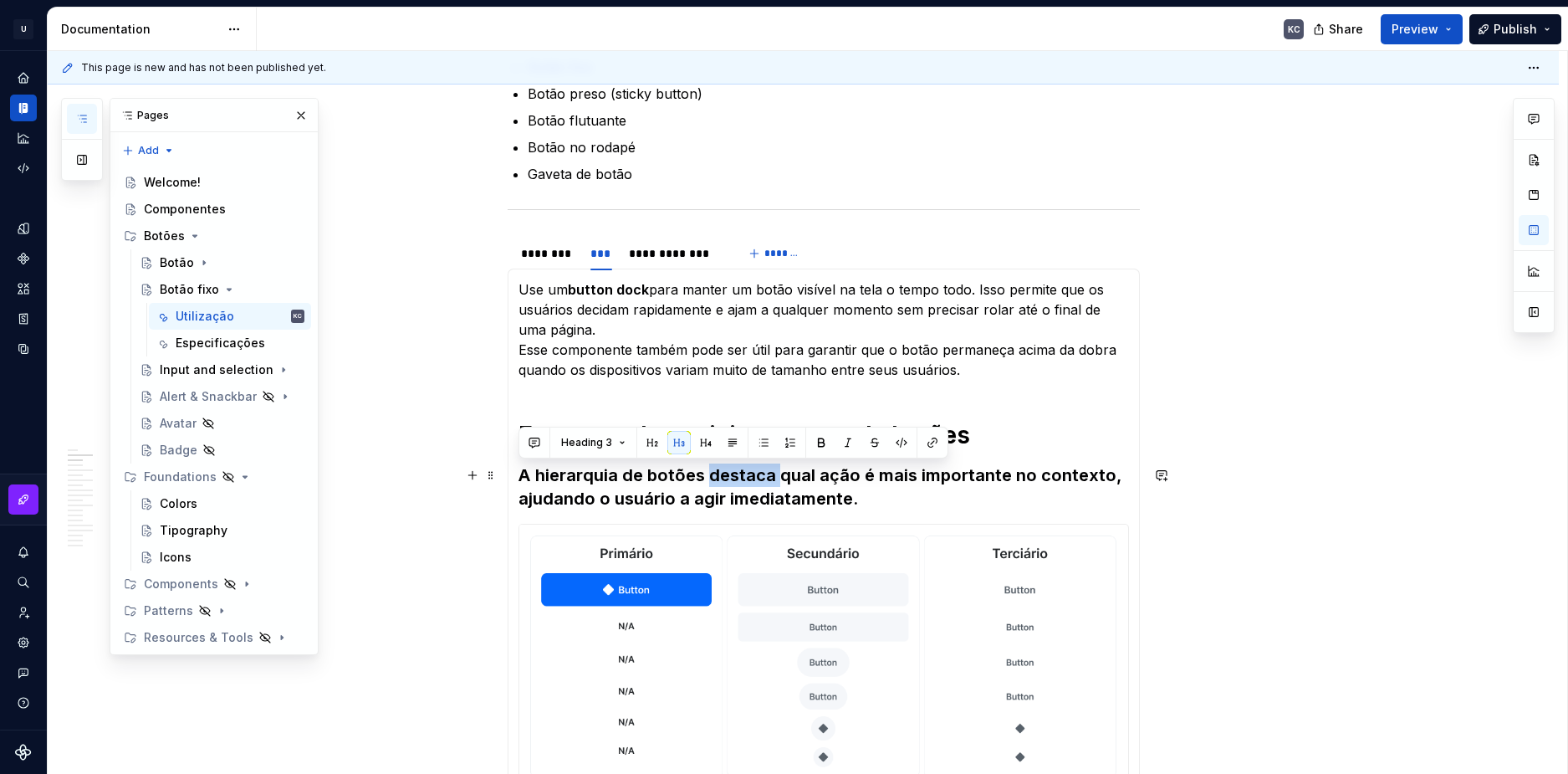
click at [728, 474] on h3 "A hierarquia de botões destaca qual ação é mais importante no contexto, ajudand…" at bounding box center [824, 487] width 611 height 47
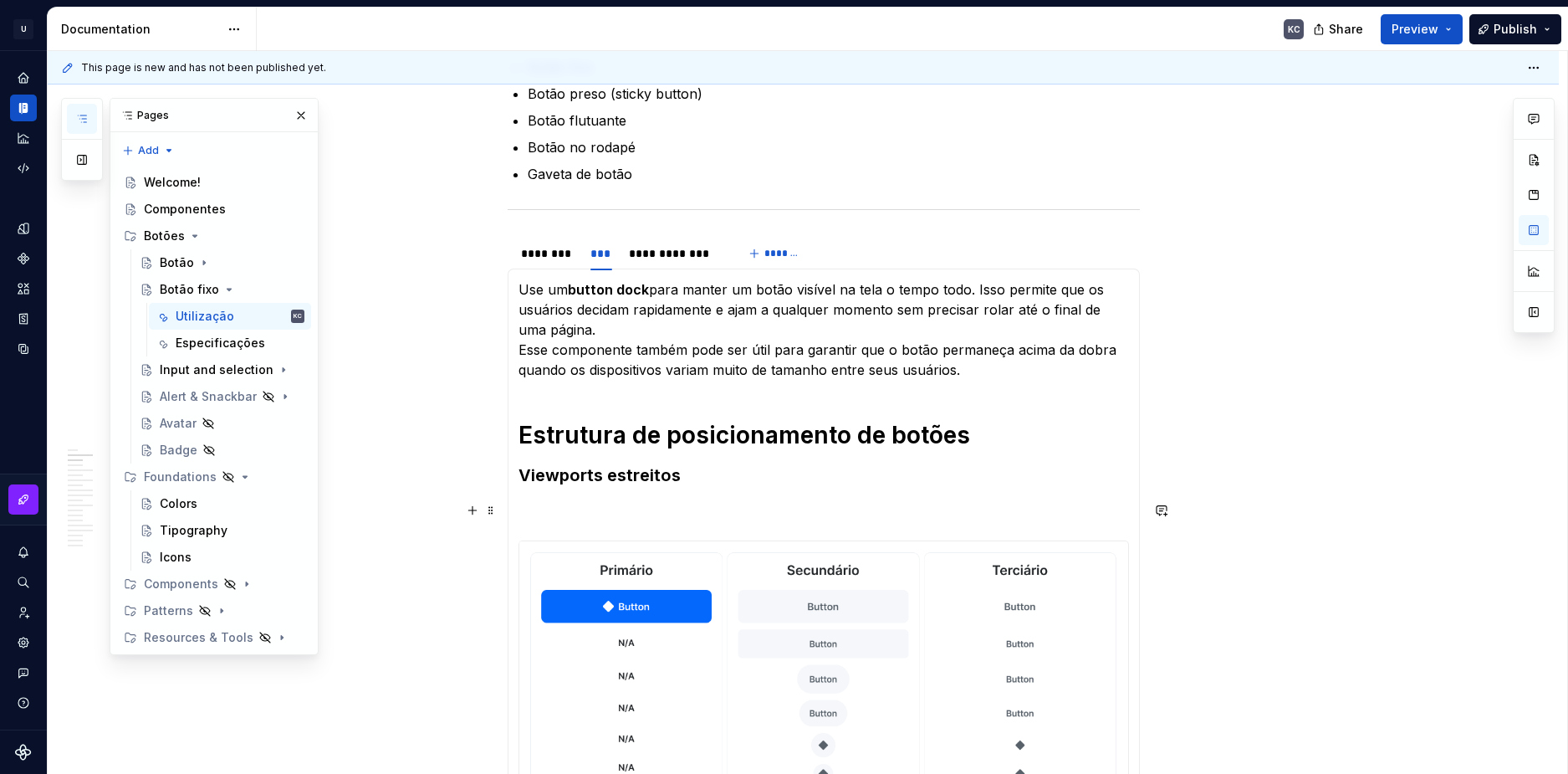
click at [630, 510] on p at bounding box center [824, 510] width 611 height 20
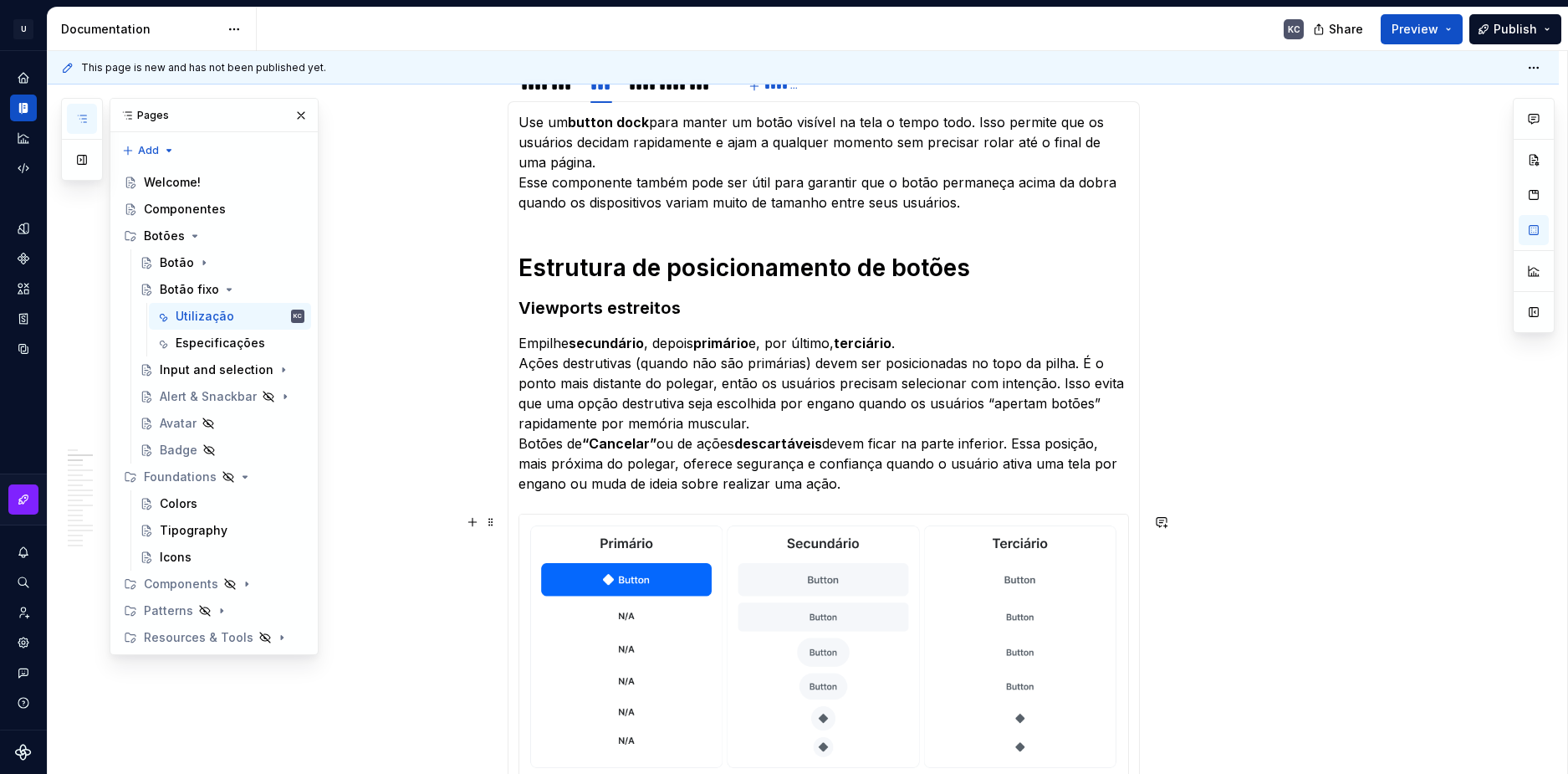
scroll to position [881, 0]
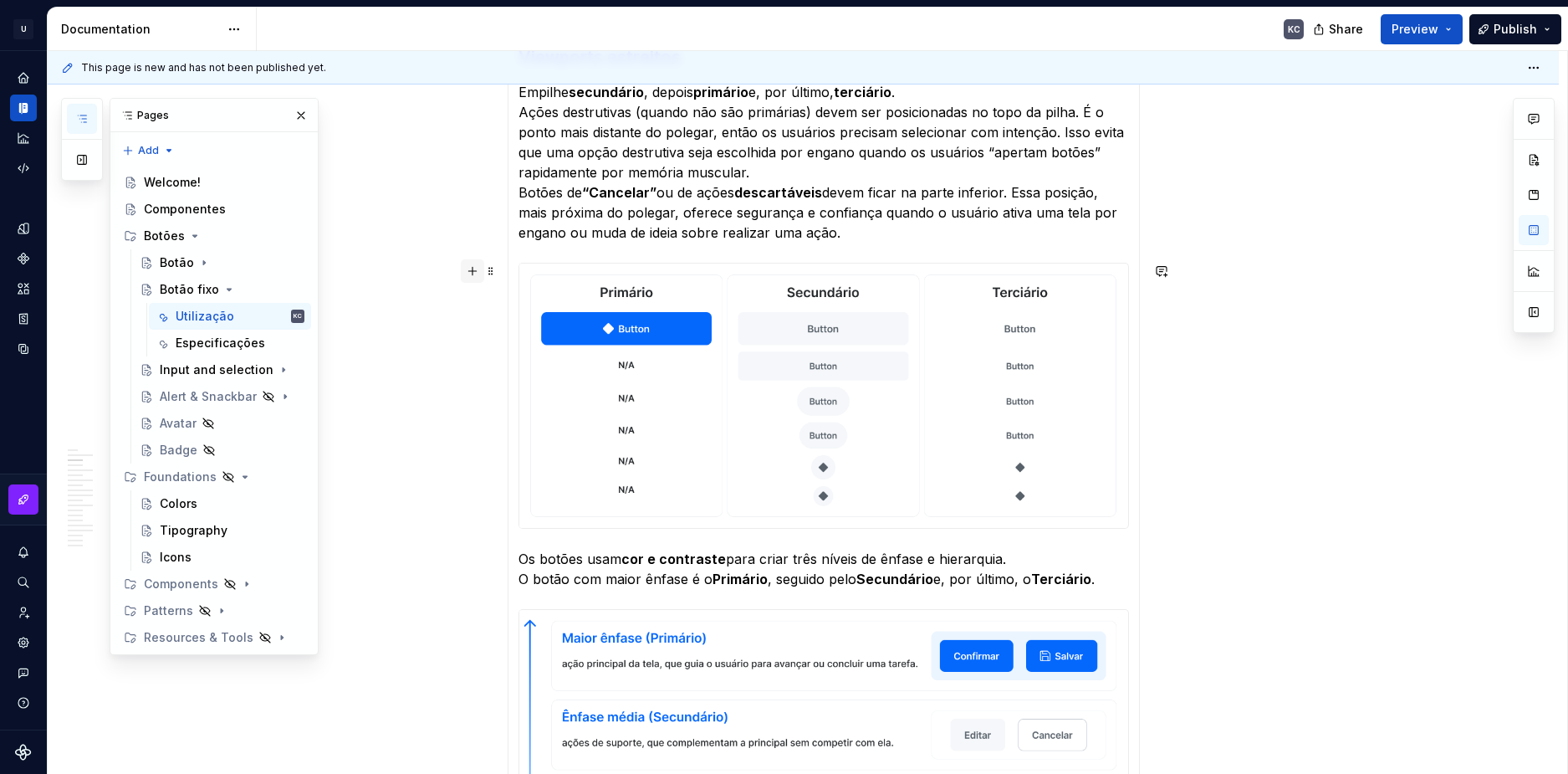
click at [475, 269] on button "button" at bounding box center [473, 271] width 23 height 23
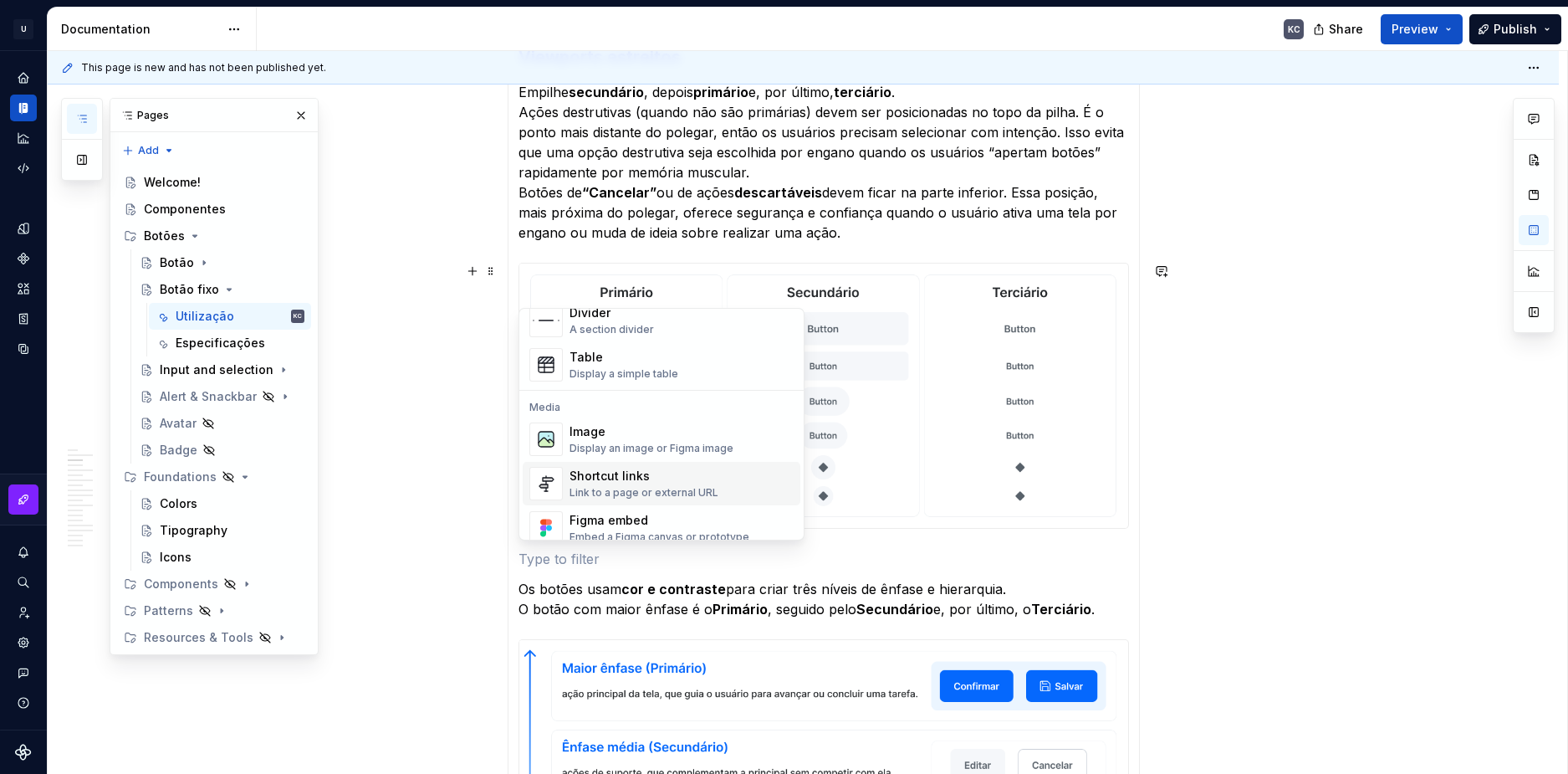
scroll to position [586, 0]
click at [612, 422] on div "Image Display an image or Figma image" at bounding box center [682, 438] width 224 height 33
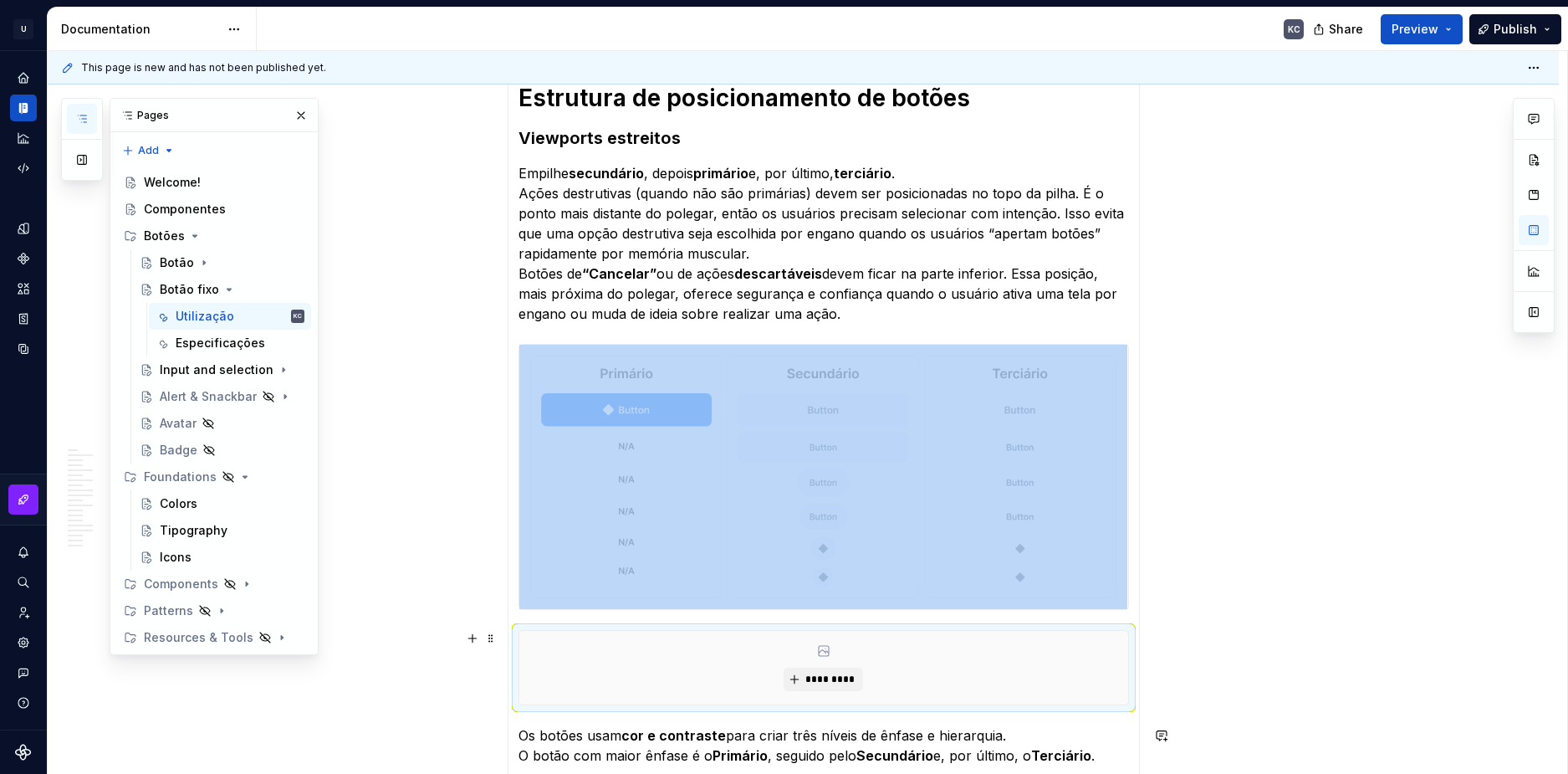
scroll to position [797, 0]
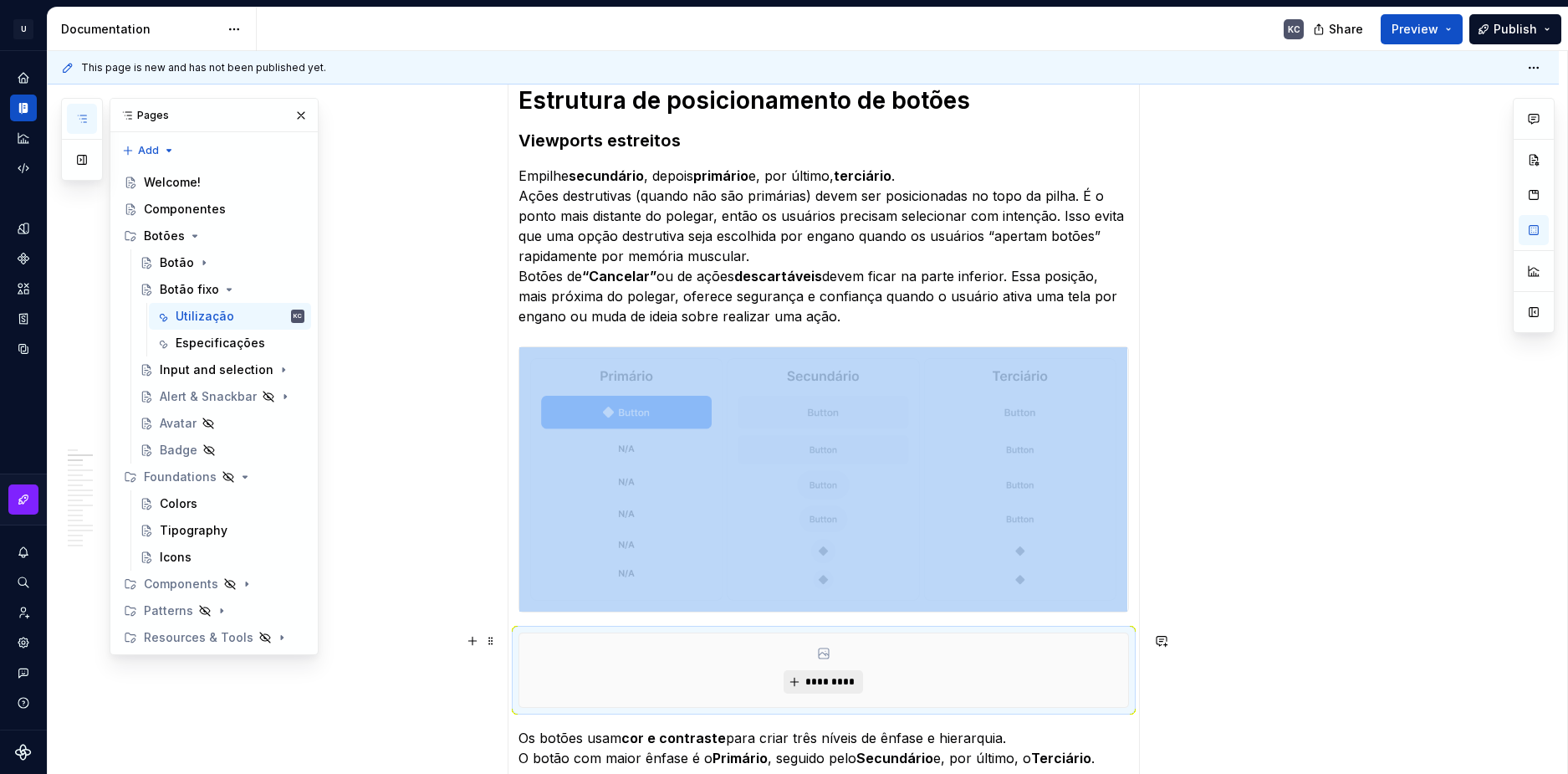
click at [841, 693] on button "*********" at bounding box center [823, 682] width 79 height 23
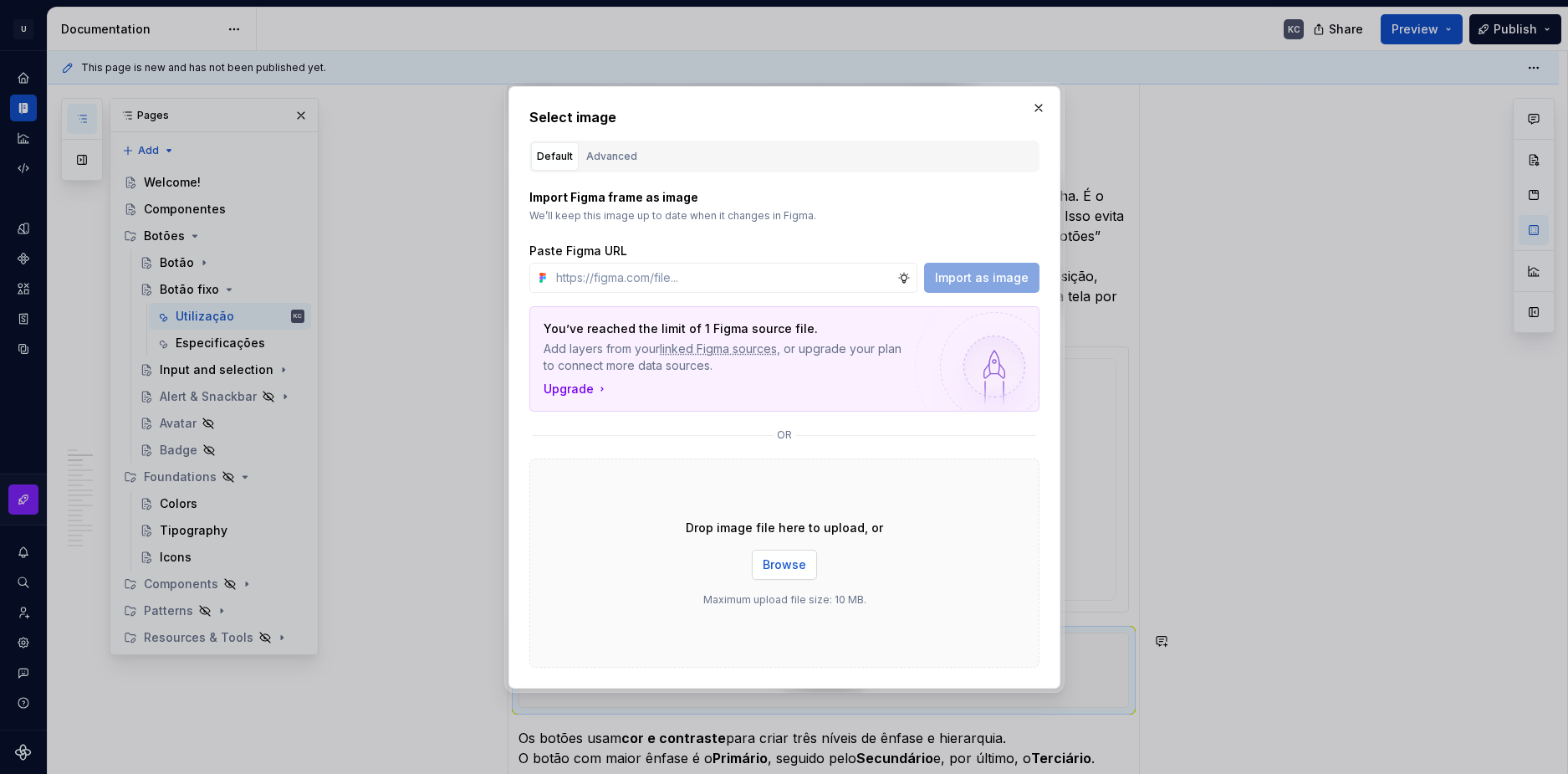
click at [788, 554] on button "Browse" at bounding box center [784, 564] width 65 height 30
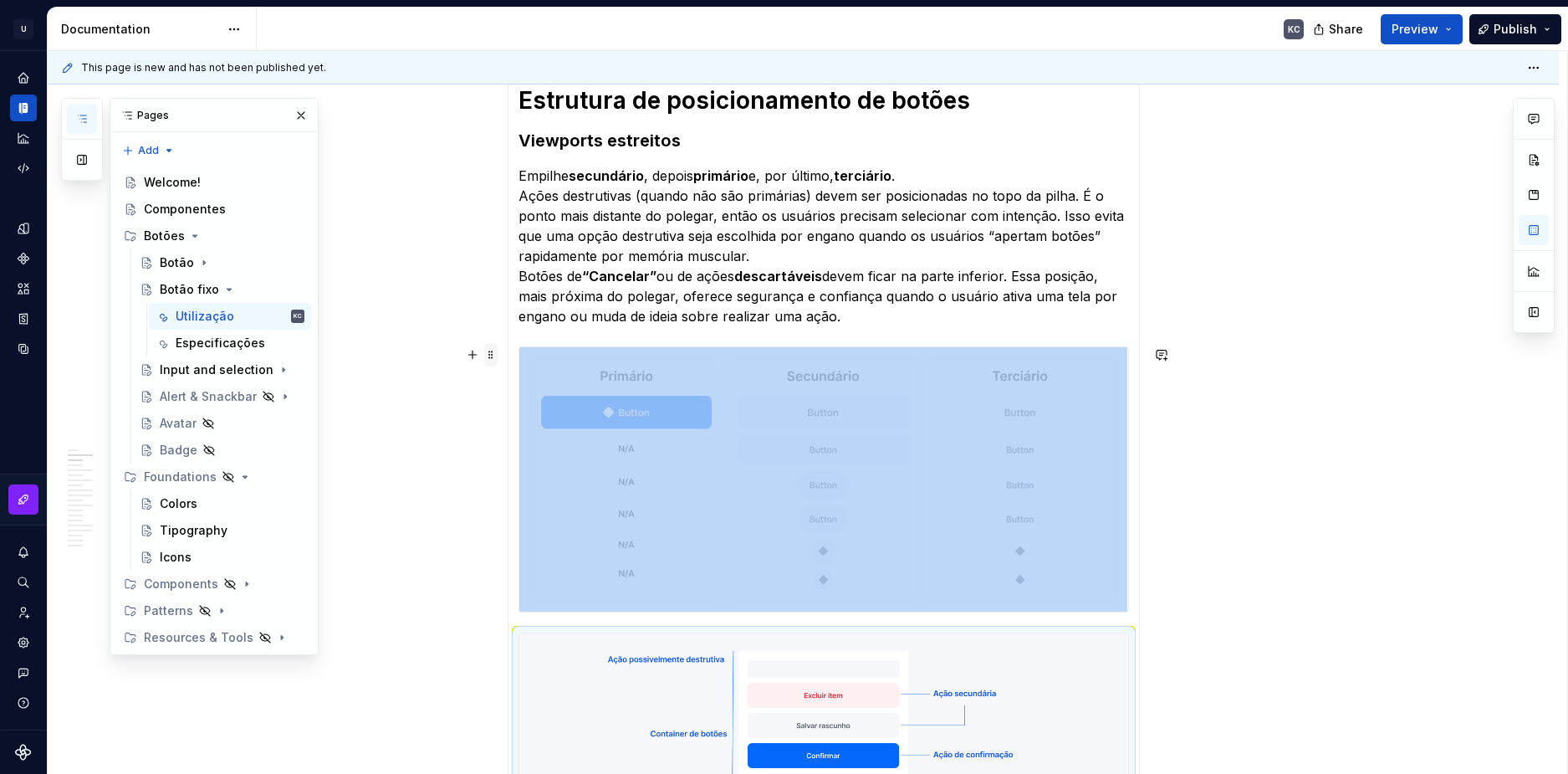
click at [485, 356] on span at bounding box center [491, 355] width 14 height 23
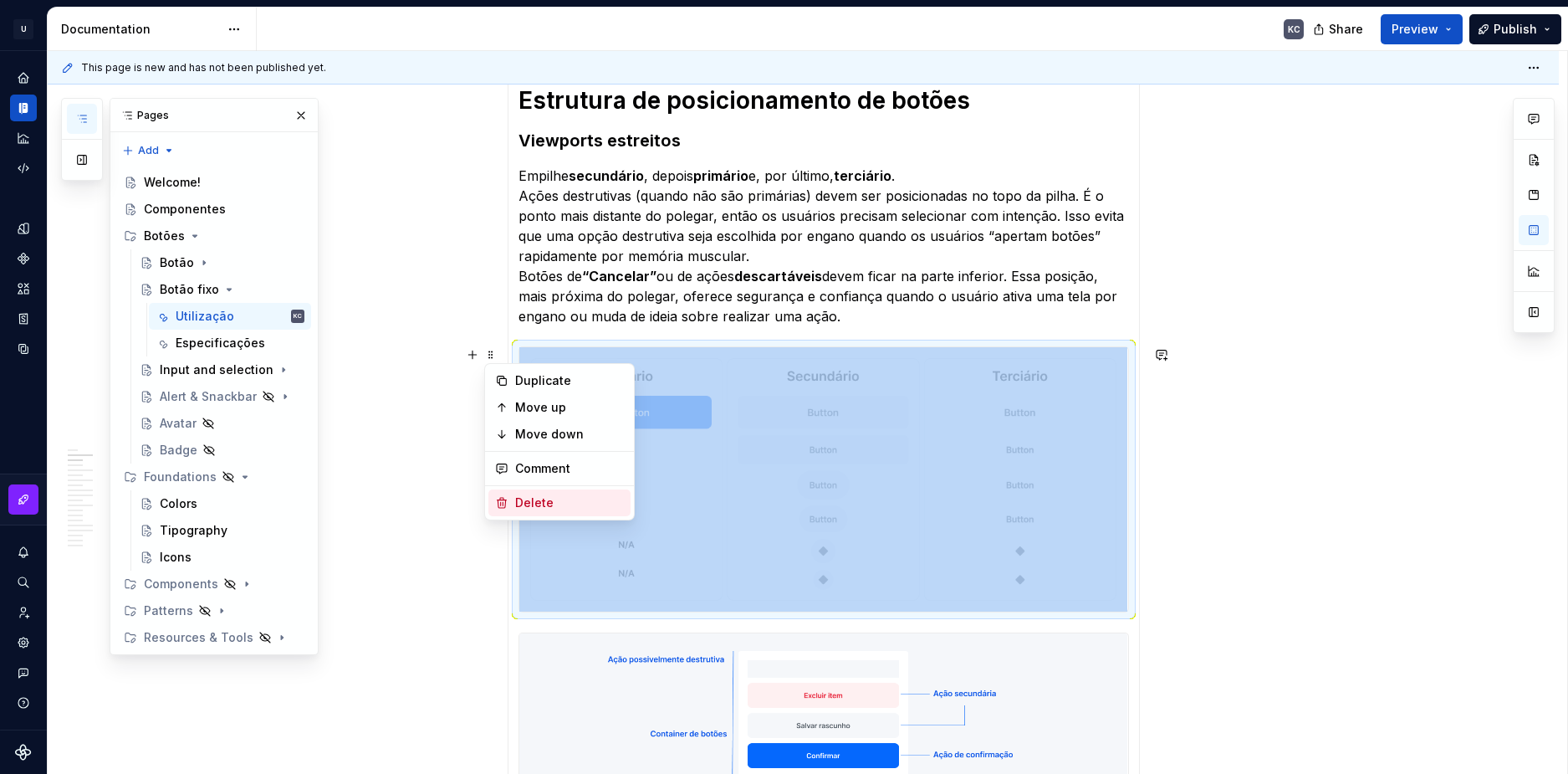
click at [520, 494] on div "Delete" at bounding box center [559, 503] width 142 height 27
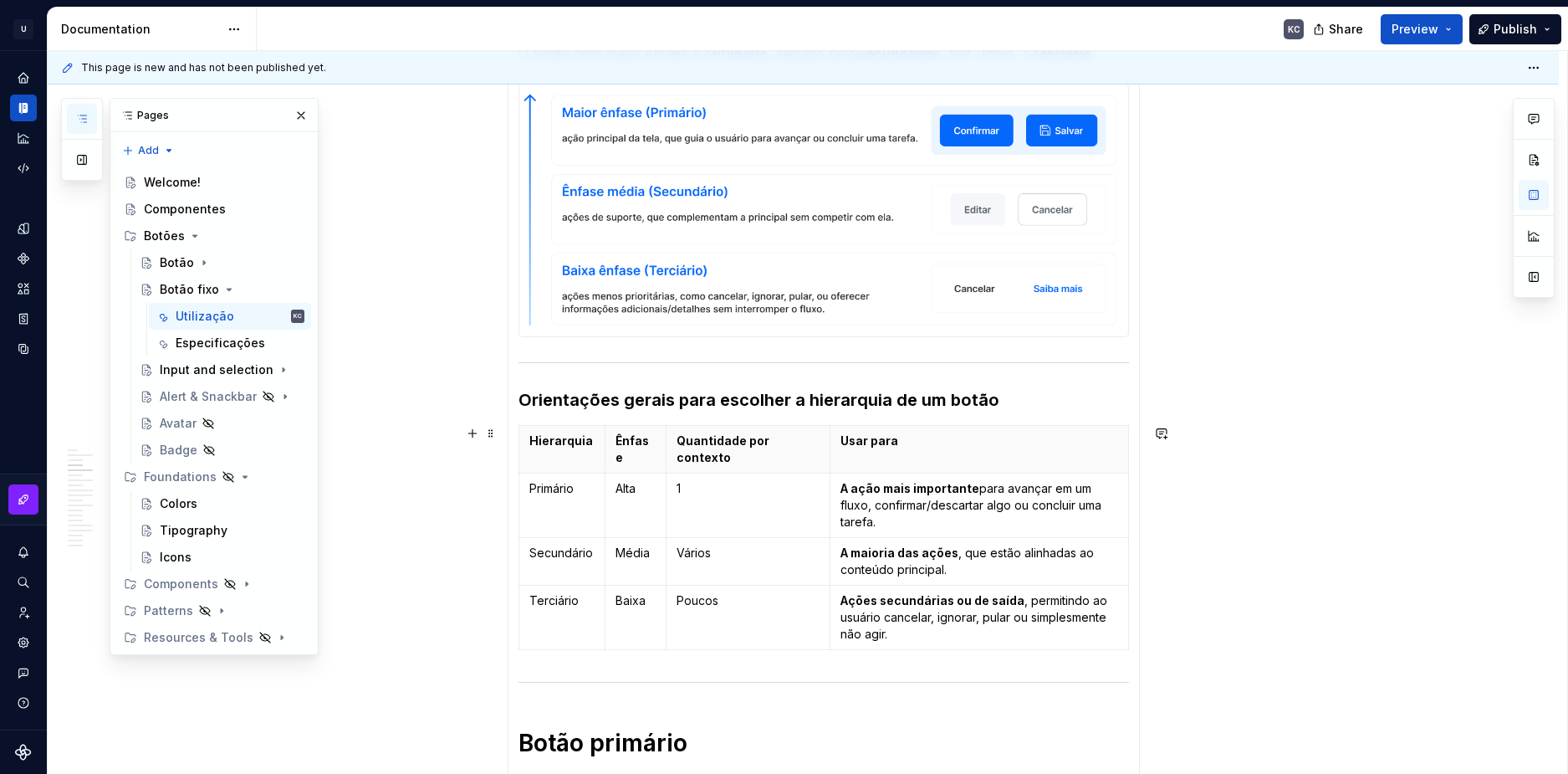
scroll to position [1005, 0]
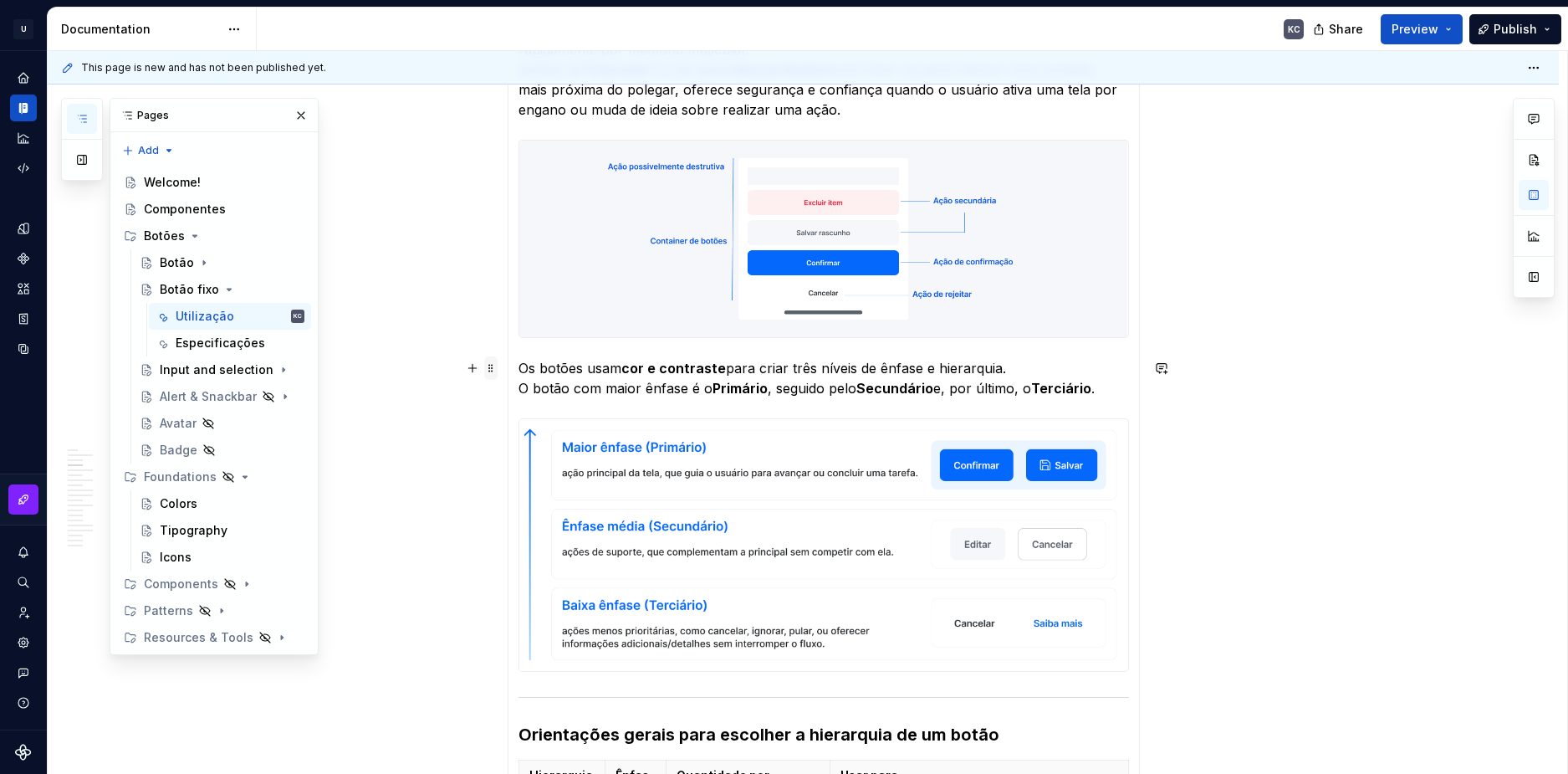
click at [491, 367] on span at bounding box center [491, 369] width 14 height 23
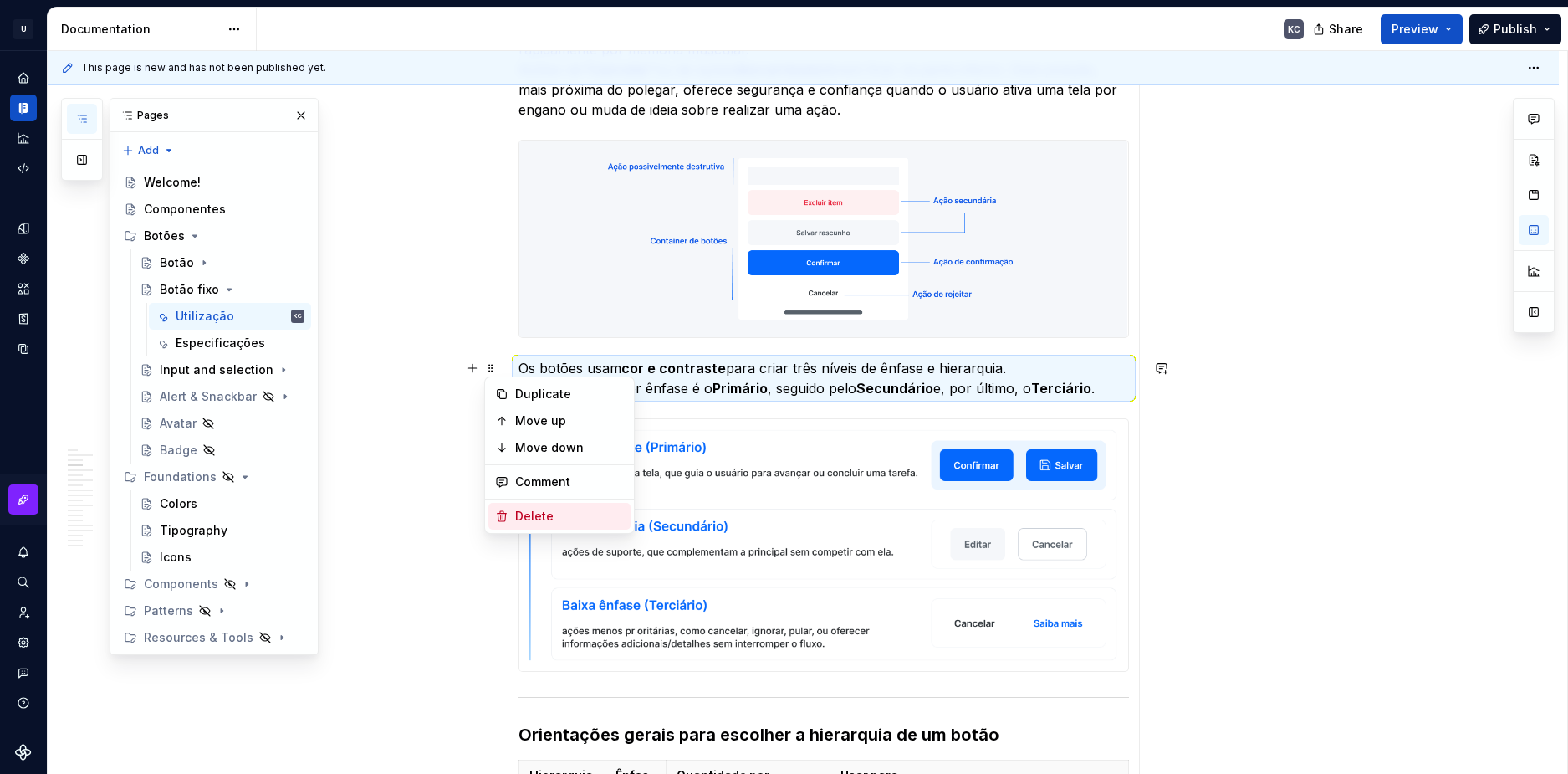
click at [527, 514] on div "Delete" at bounding box center [569, 516] width 109 height 17
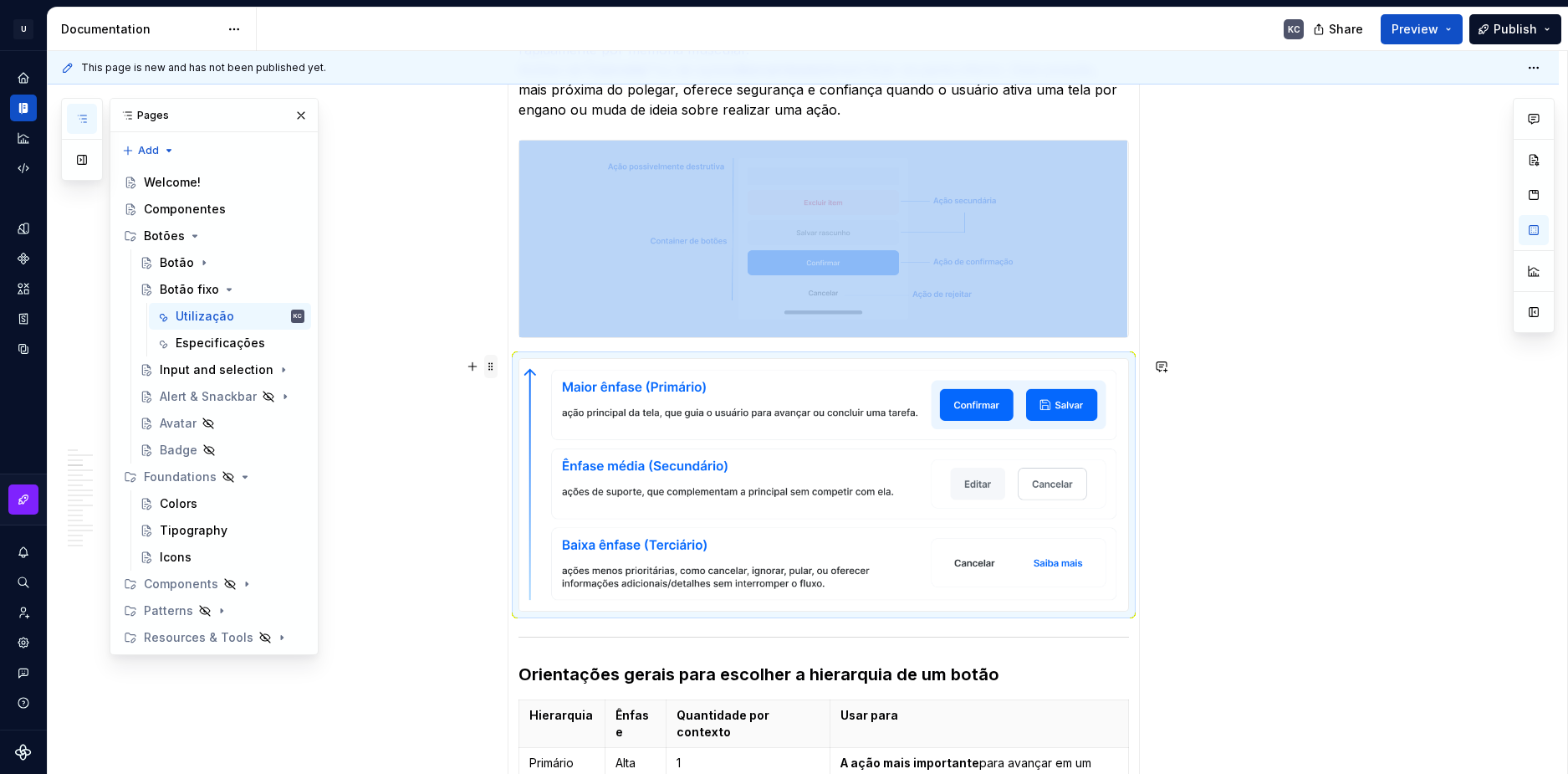
click at [489, 370] on span at bounding box center [491, 367] width 14 height 23
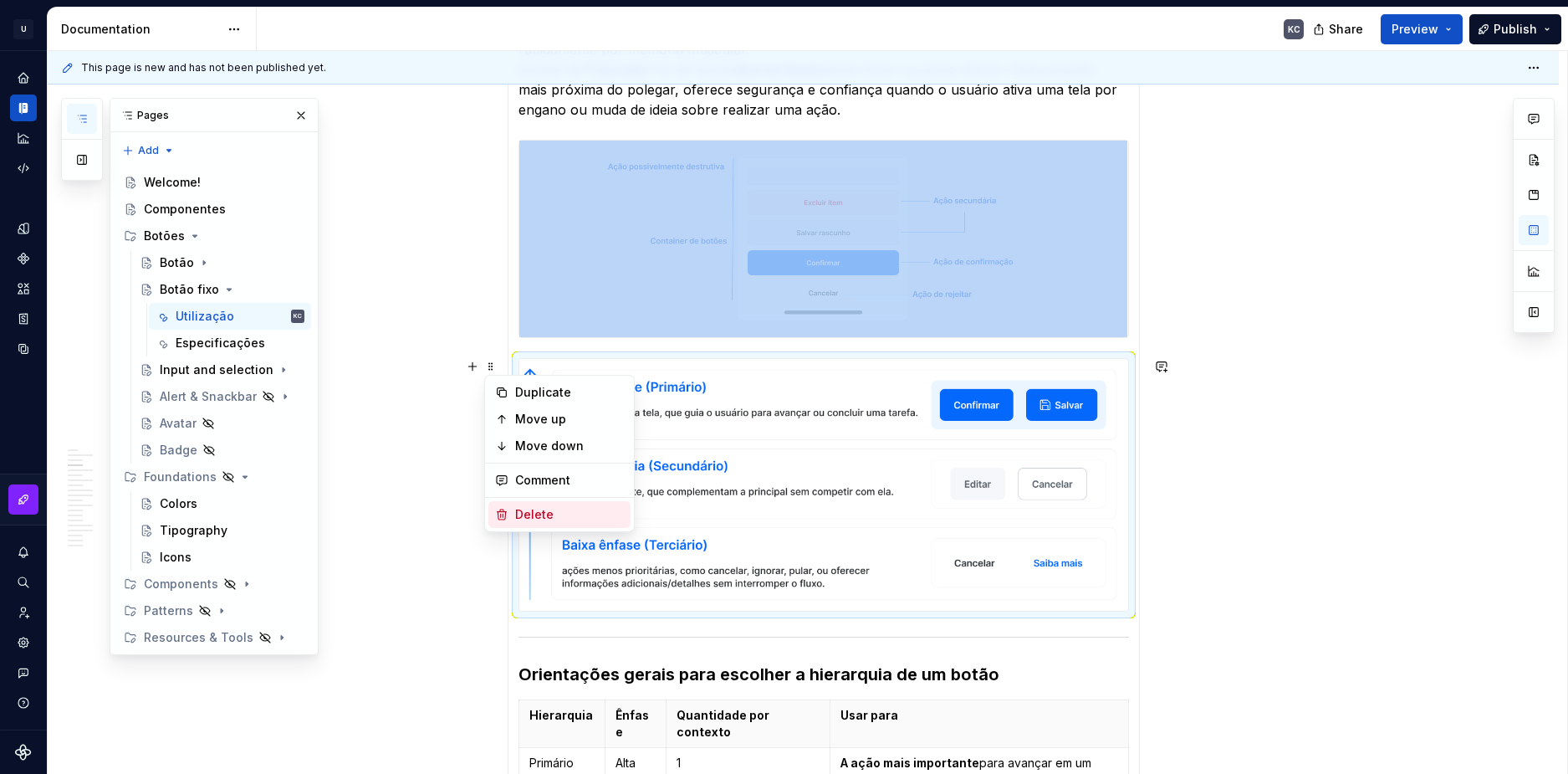
click at [527, 520] on div "Delete" at bounding box center [569, 514] width 109 height 17
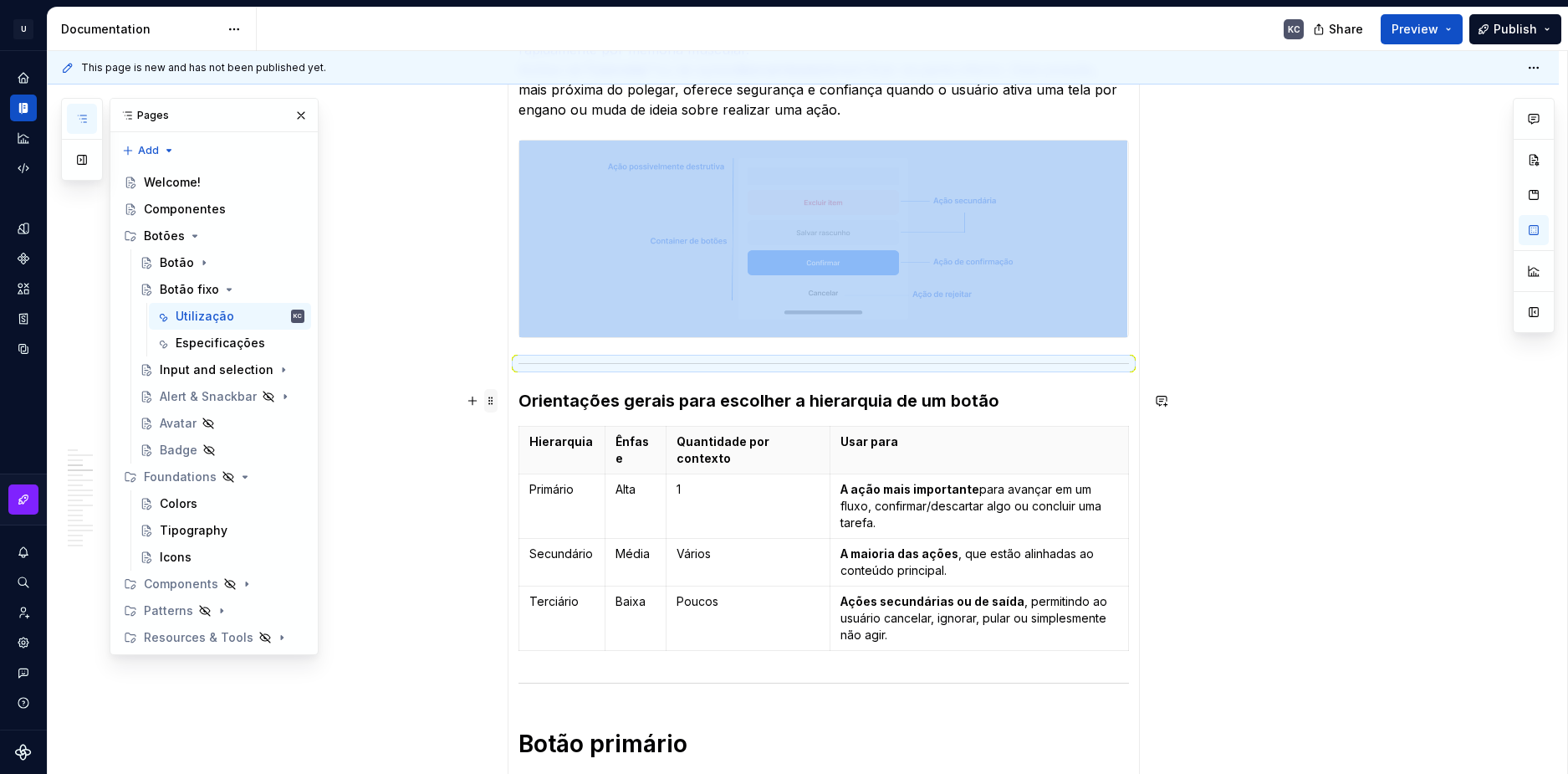
click at [492, 405] on span at bounding box center [491, 401] width 14 height 23
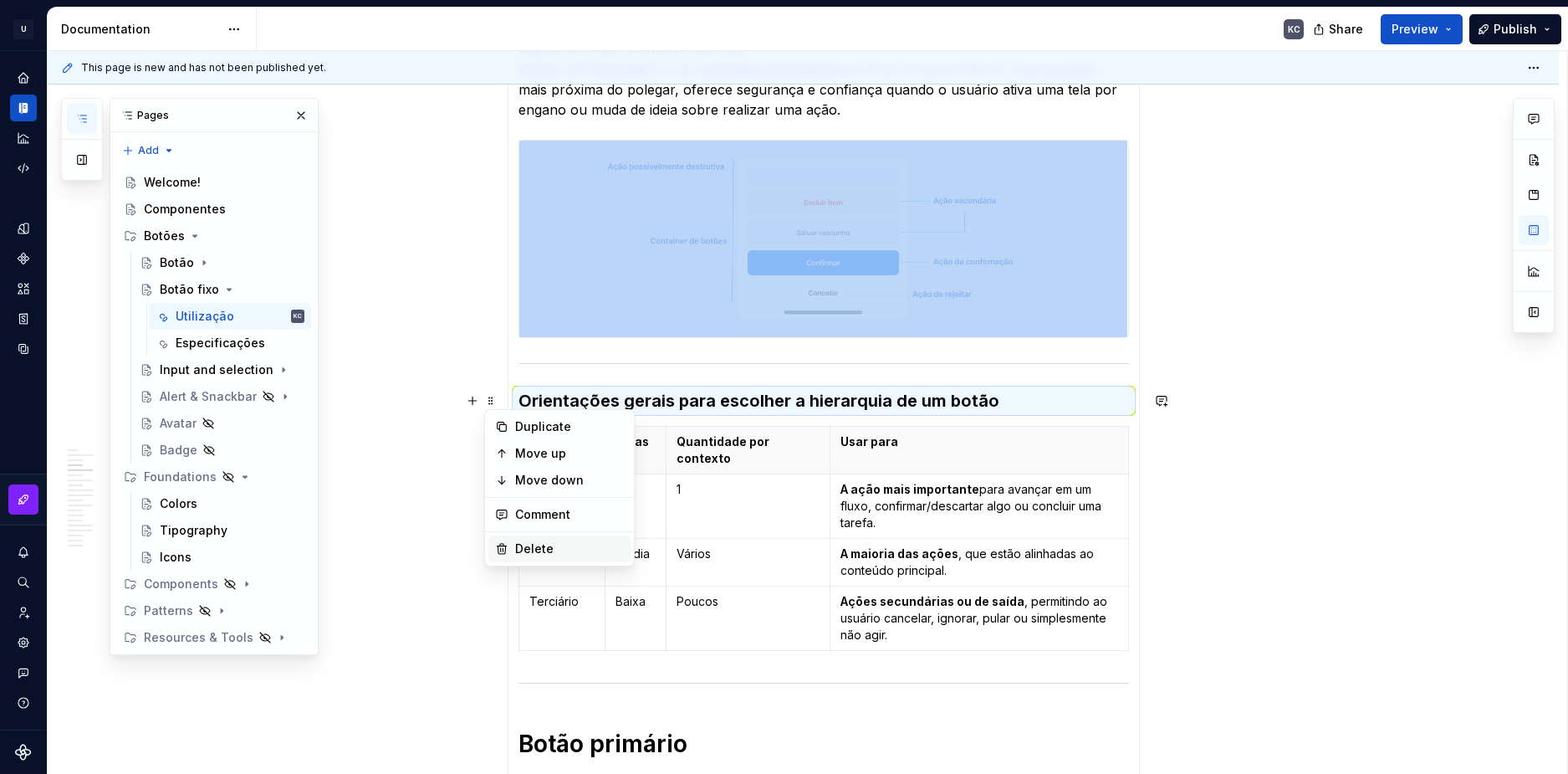
click at [530, 541] on div "Delete" at bounding box center [569, 549] width 109 height 17
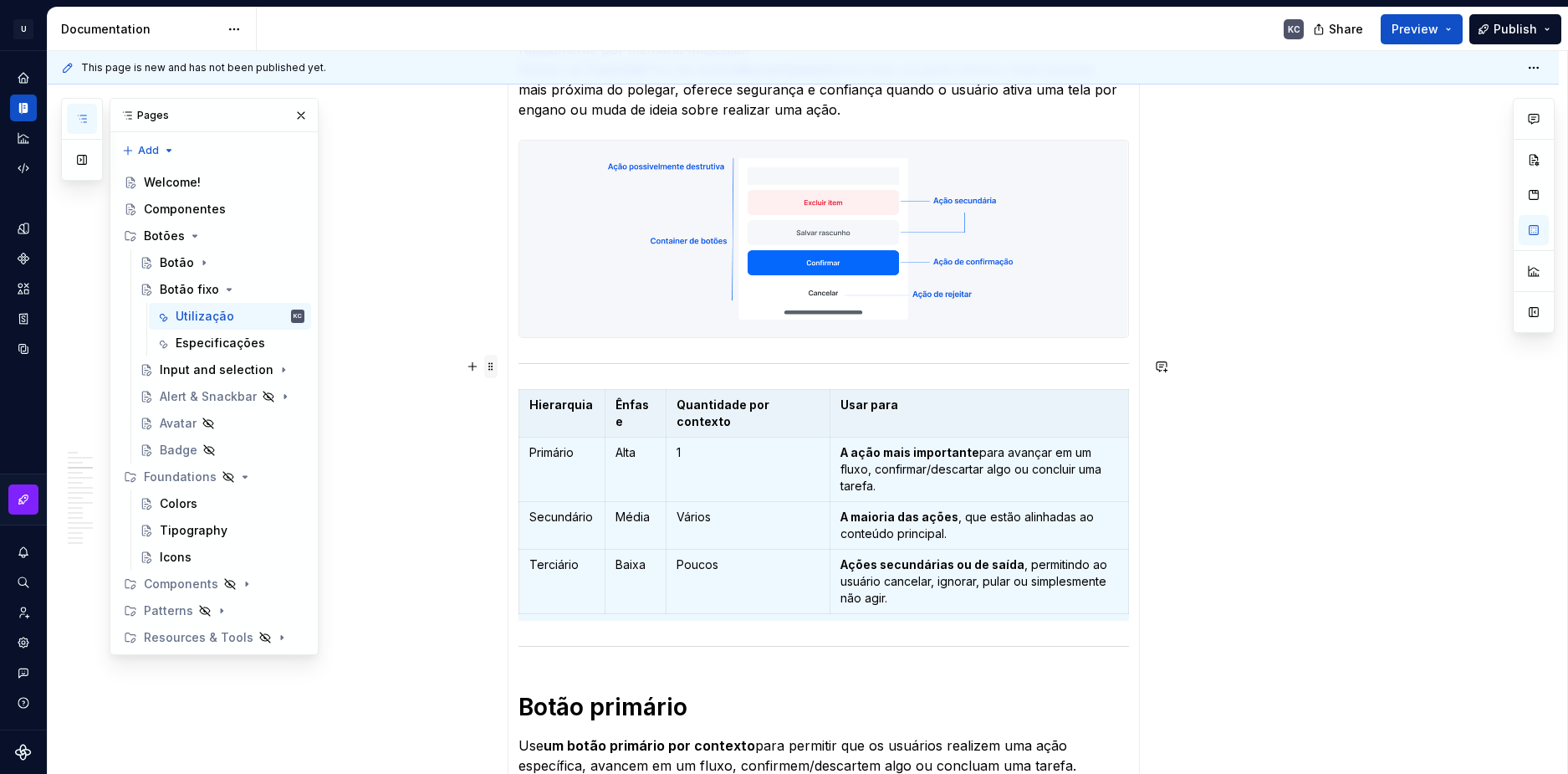
click at [490, 363] on span at bounding box center [491, 367] width 14 height 23
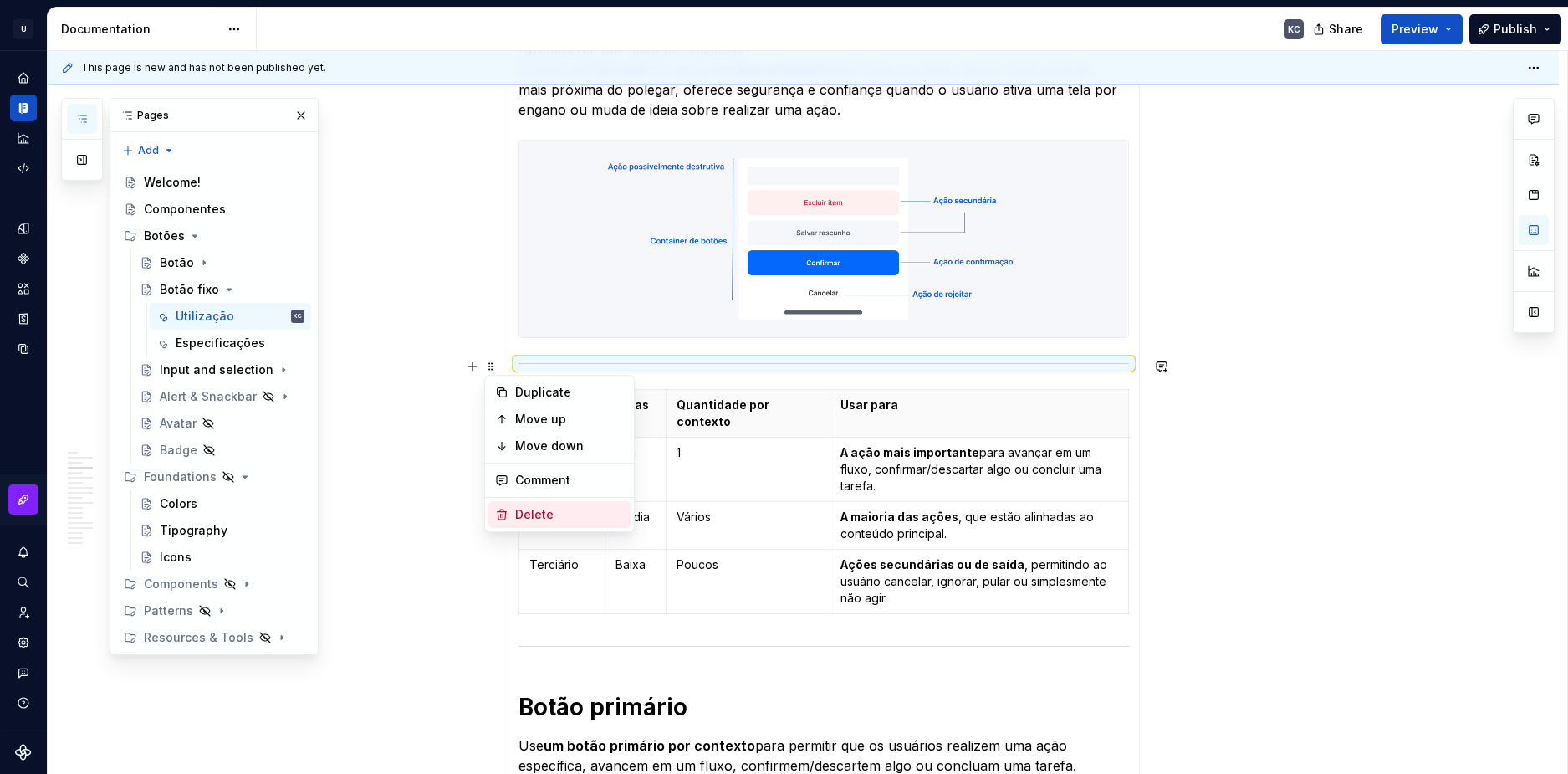
click at [520, 514] on div "Delete" at bounding box center [569, 514] width 109 height 17
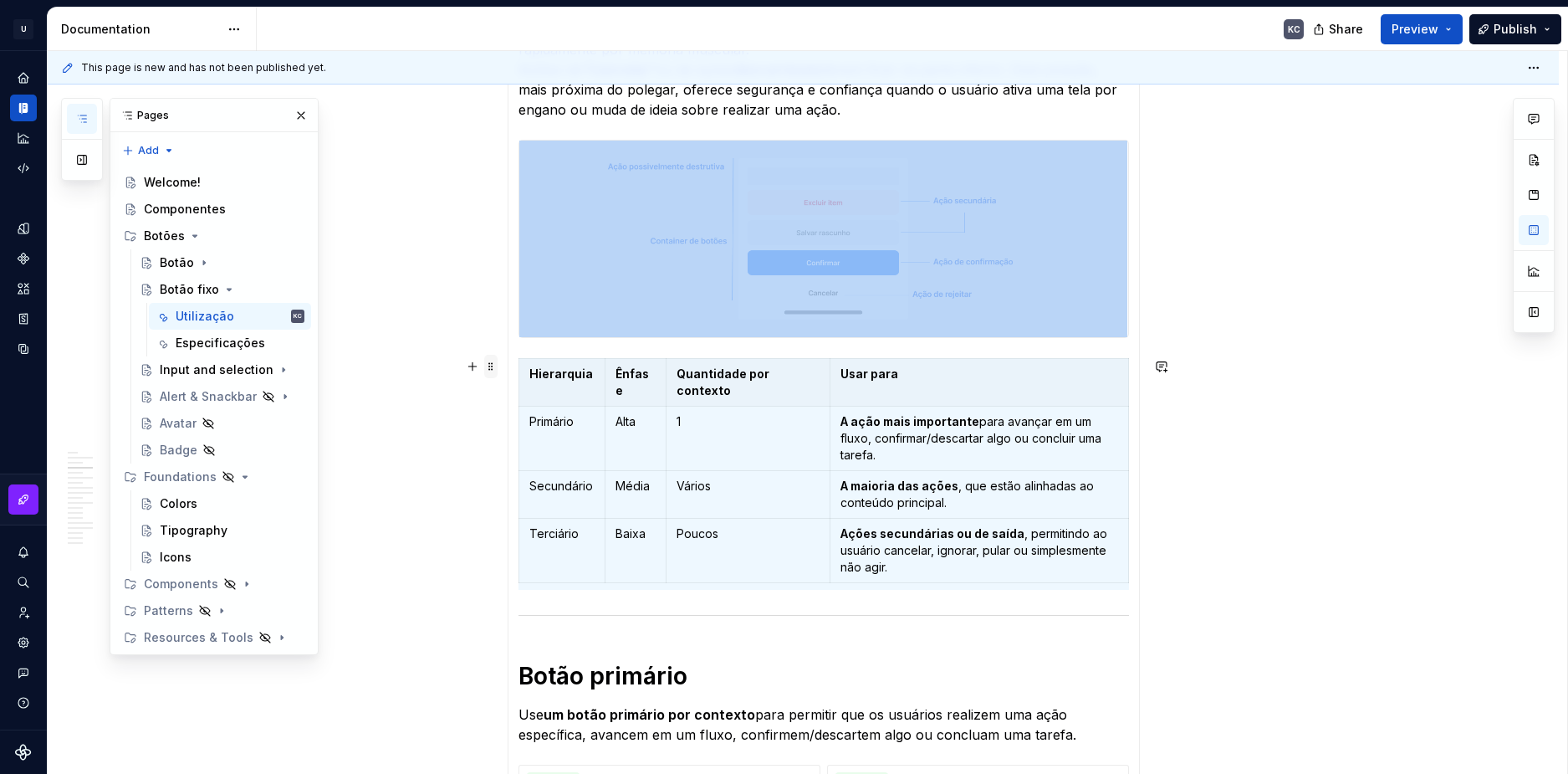
click at [494, 372] on span at bounding box center [491, 367] width 14 height 23
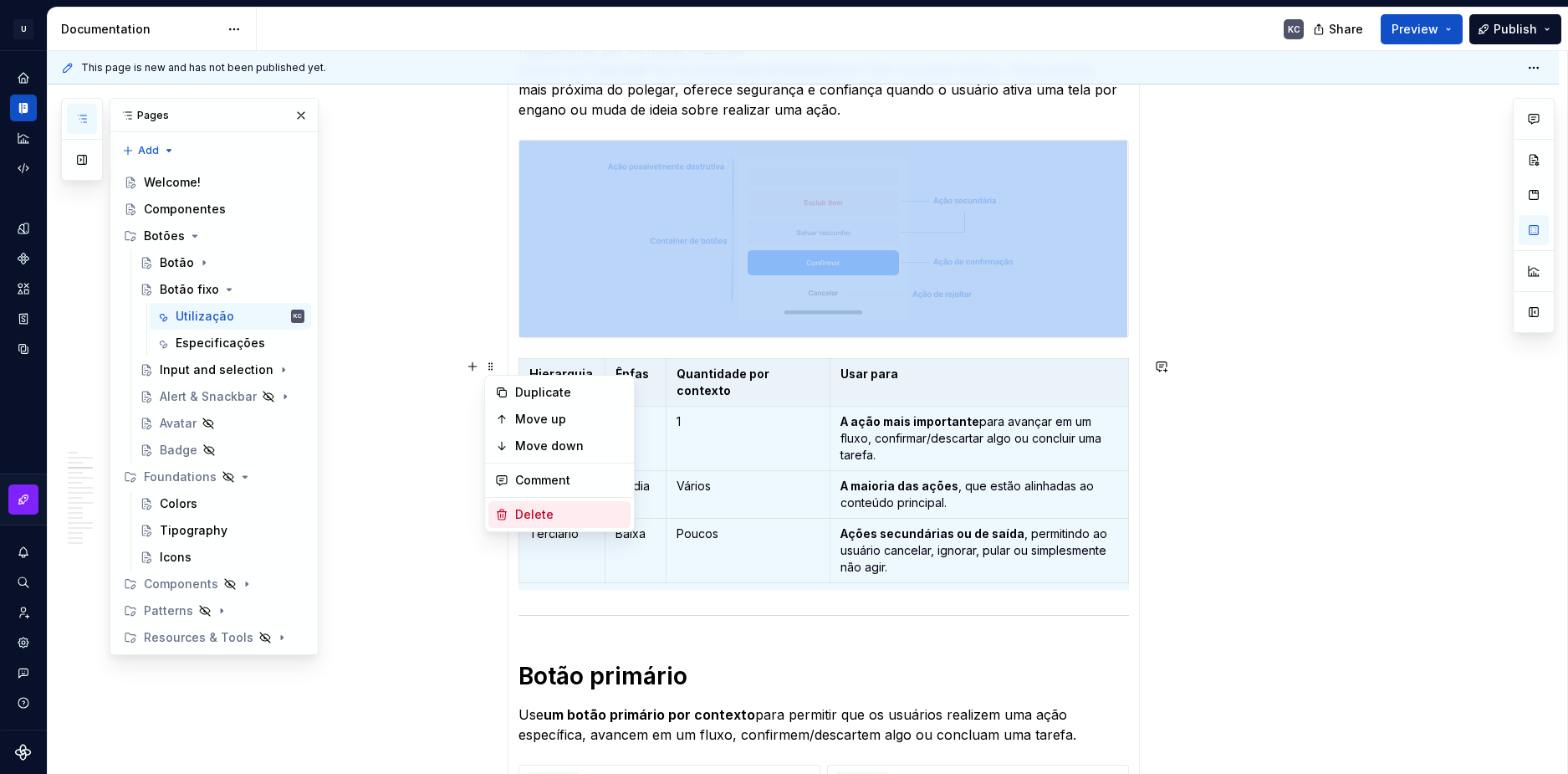
click at [515, 514] on div "Delete" at bounding box center [569, 514] width 109 height 17
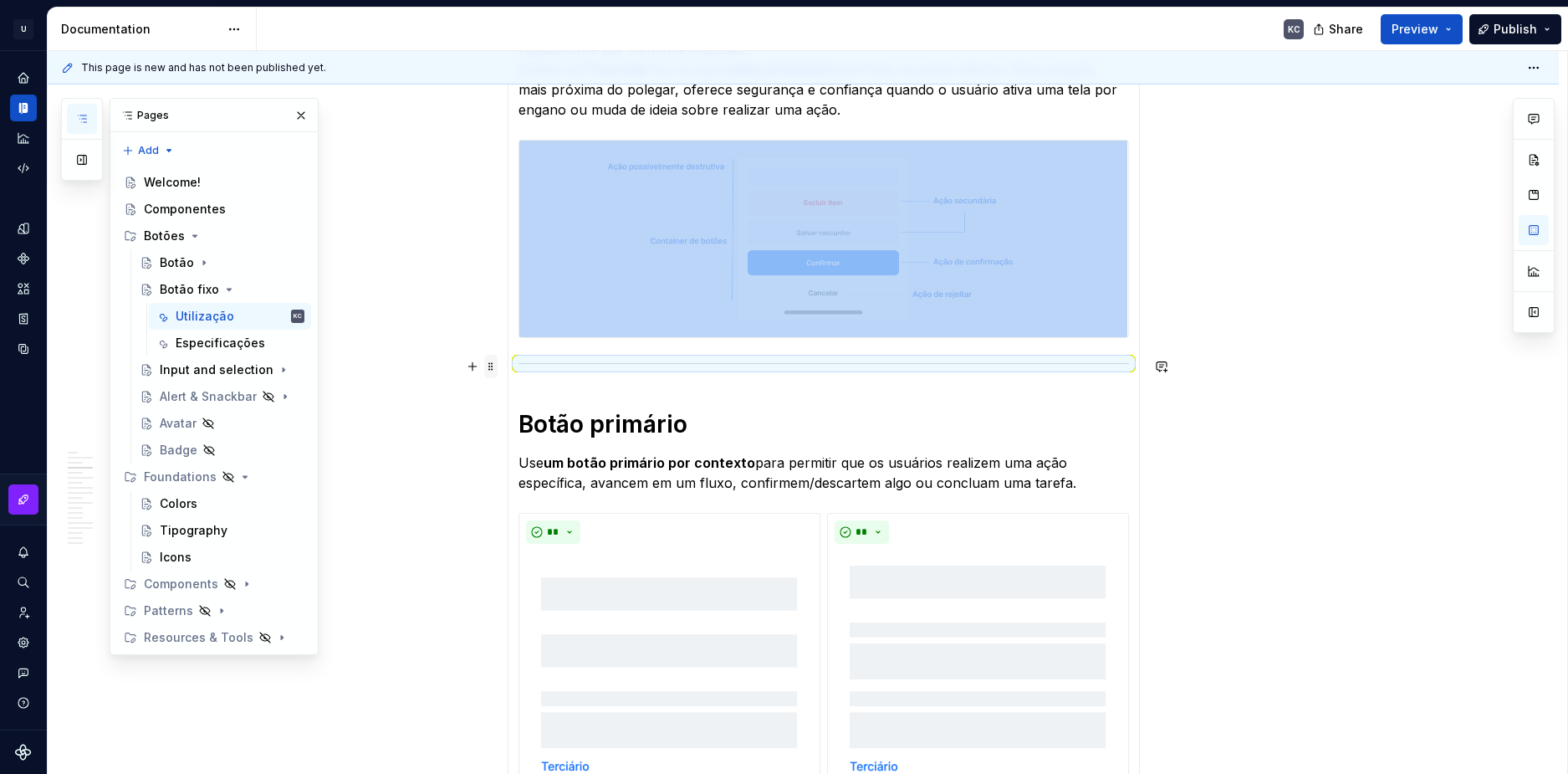
click at [494, 367] on span at bounding box center [491, 367] width 14 height 23
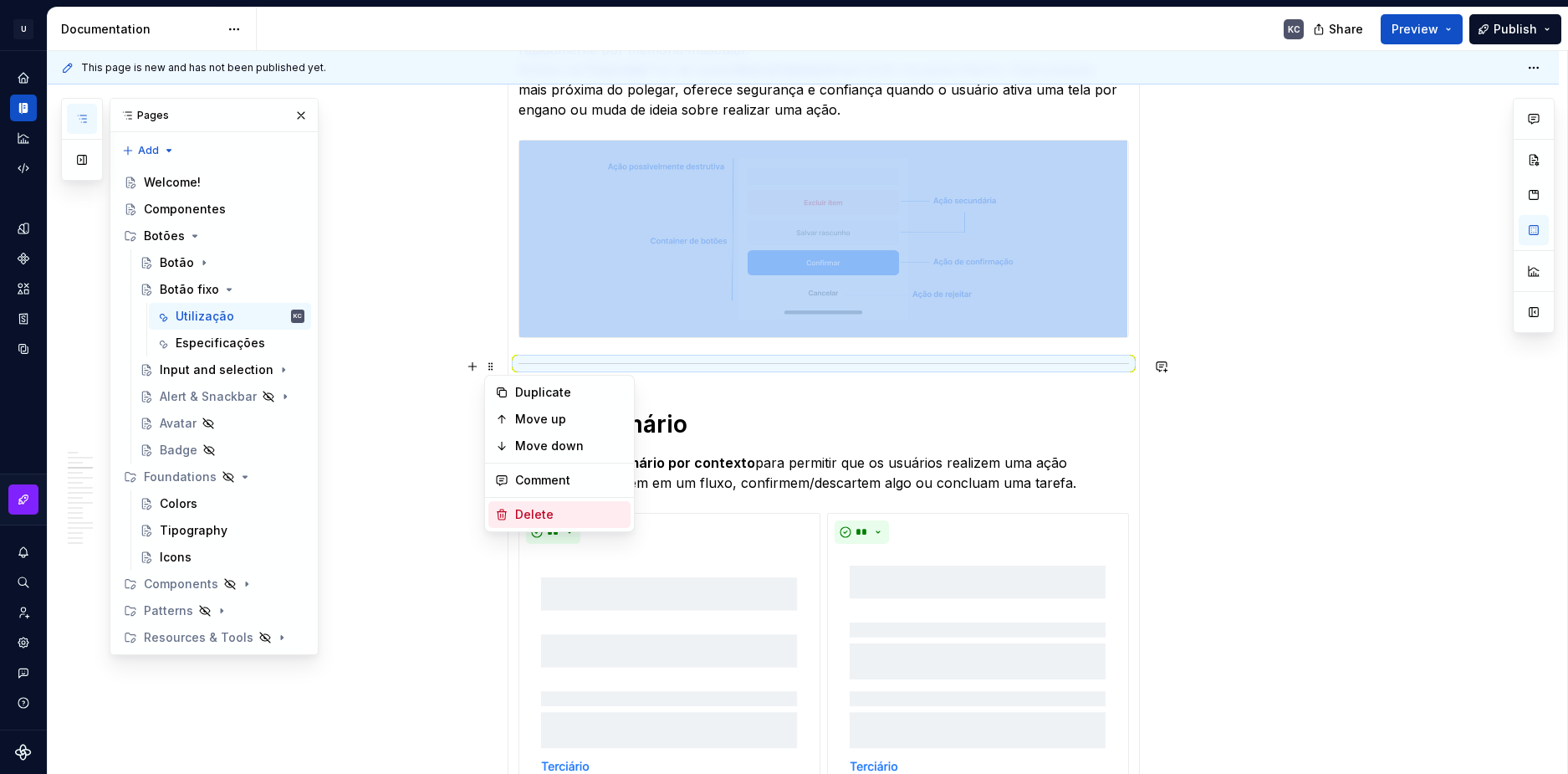
click at [527, 514] on div "Delete" at bounding box center [569, 514] width 109 height 17
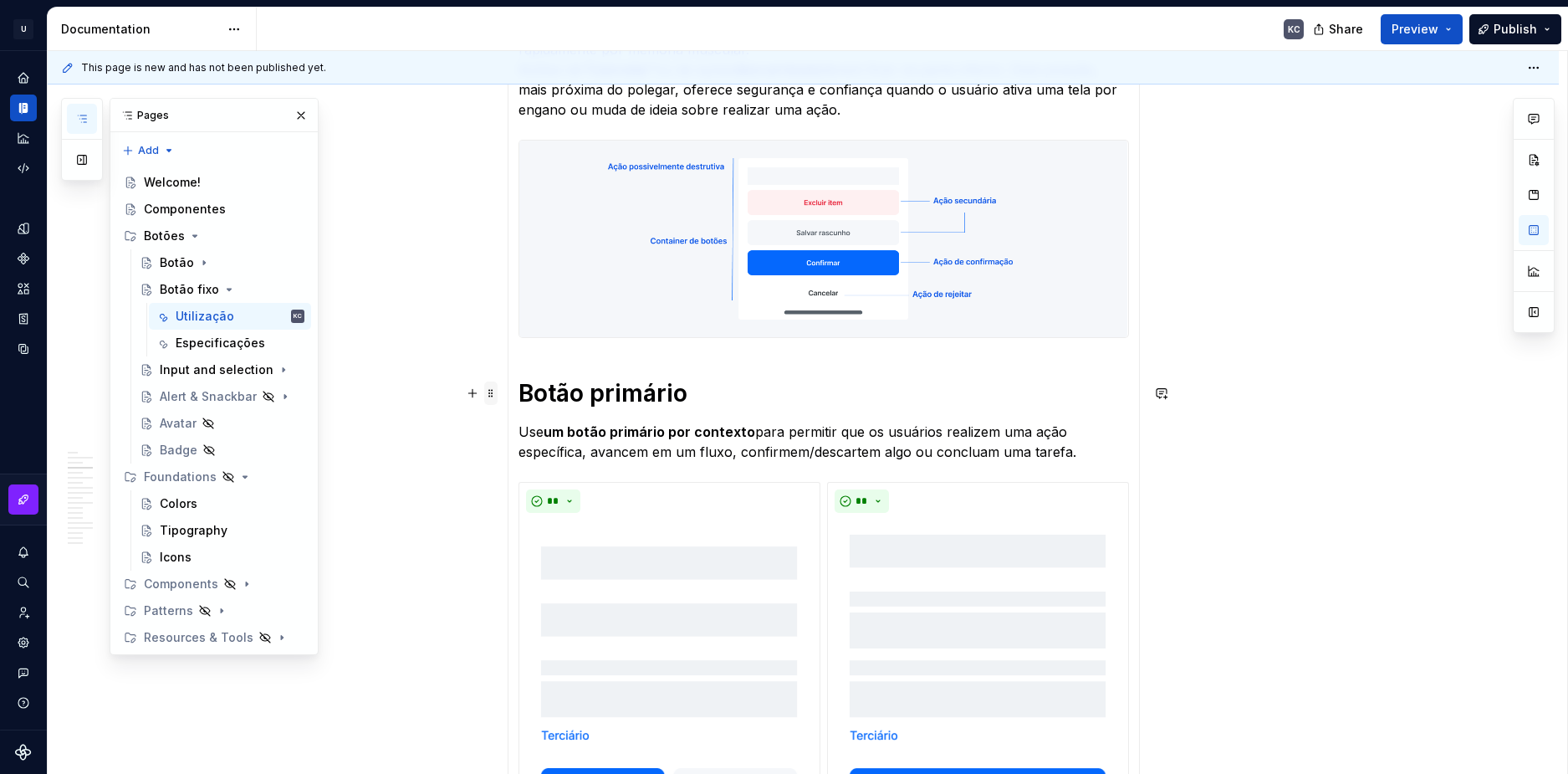
click at [491, 394] on span at bounding box center [491, 394] width 14 height 23
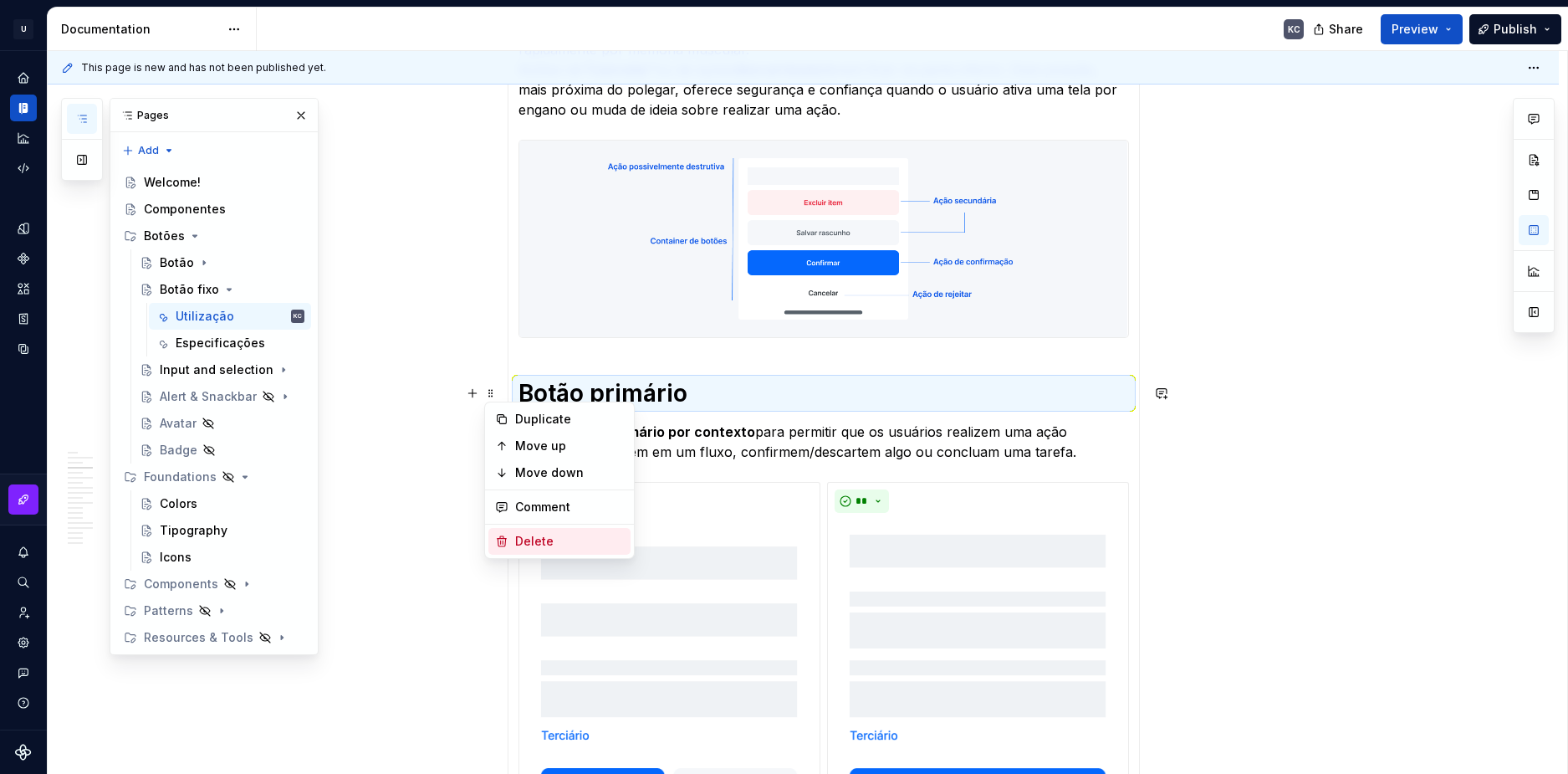
click at [544, 530] on div "Delete" at bounding box center [559, 542] width 142 height 27
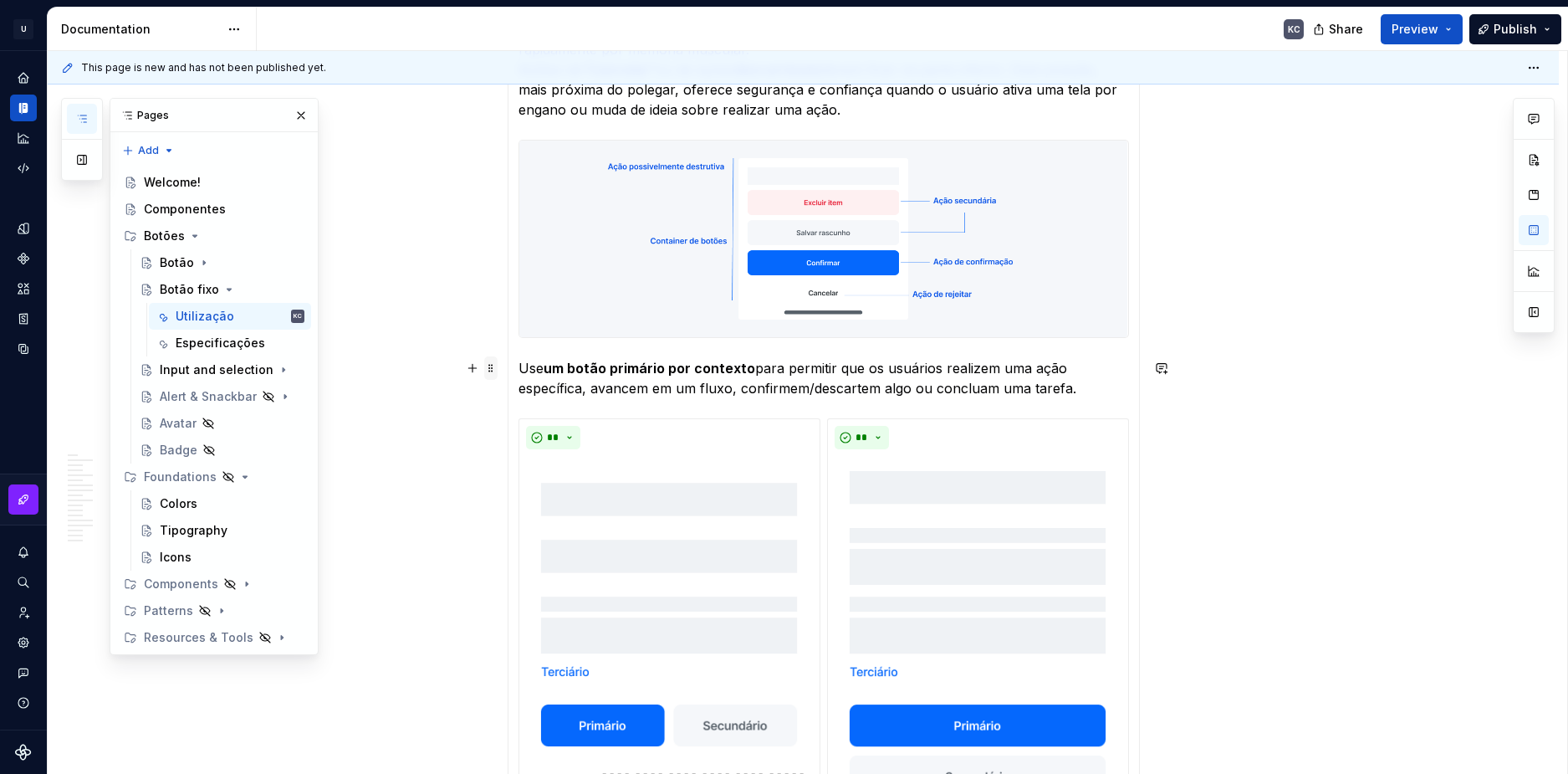
click at [491, 370] on span at bounding box center [491, 369] width 14 height 23
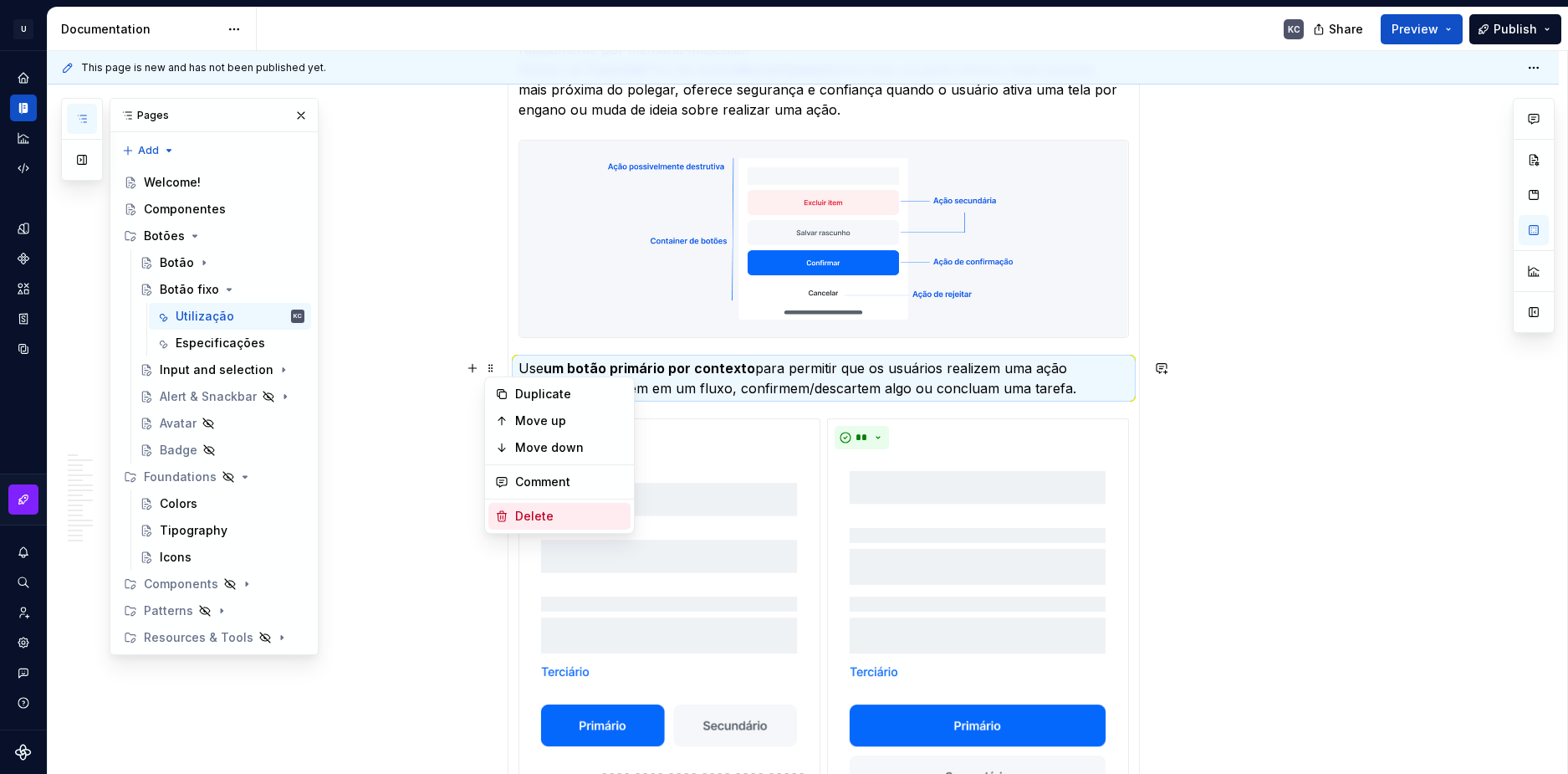
click at [529, 514] on div "Delete" at bounding box center [569, 516] width 109 height 17
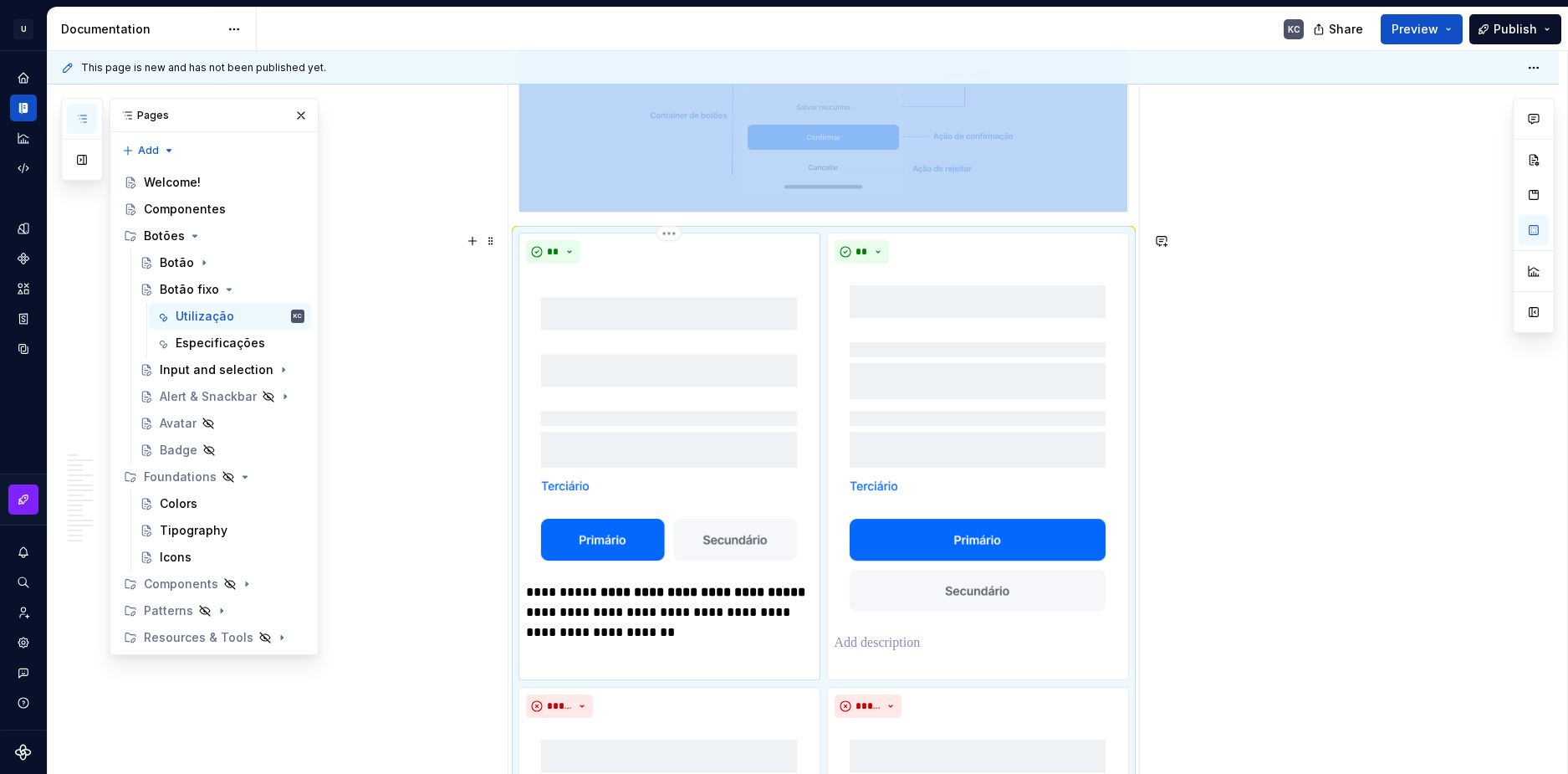
scroll to position [893, 0]
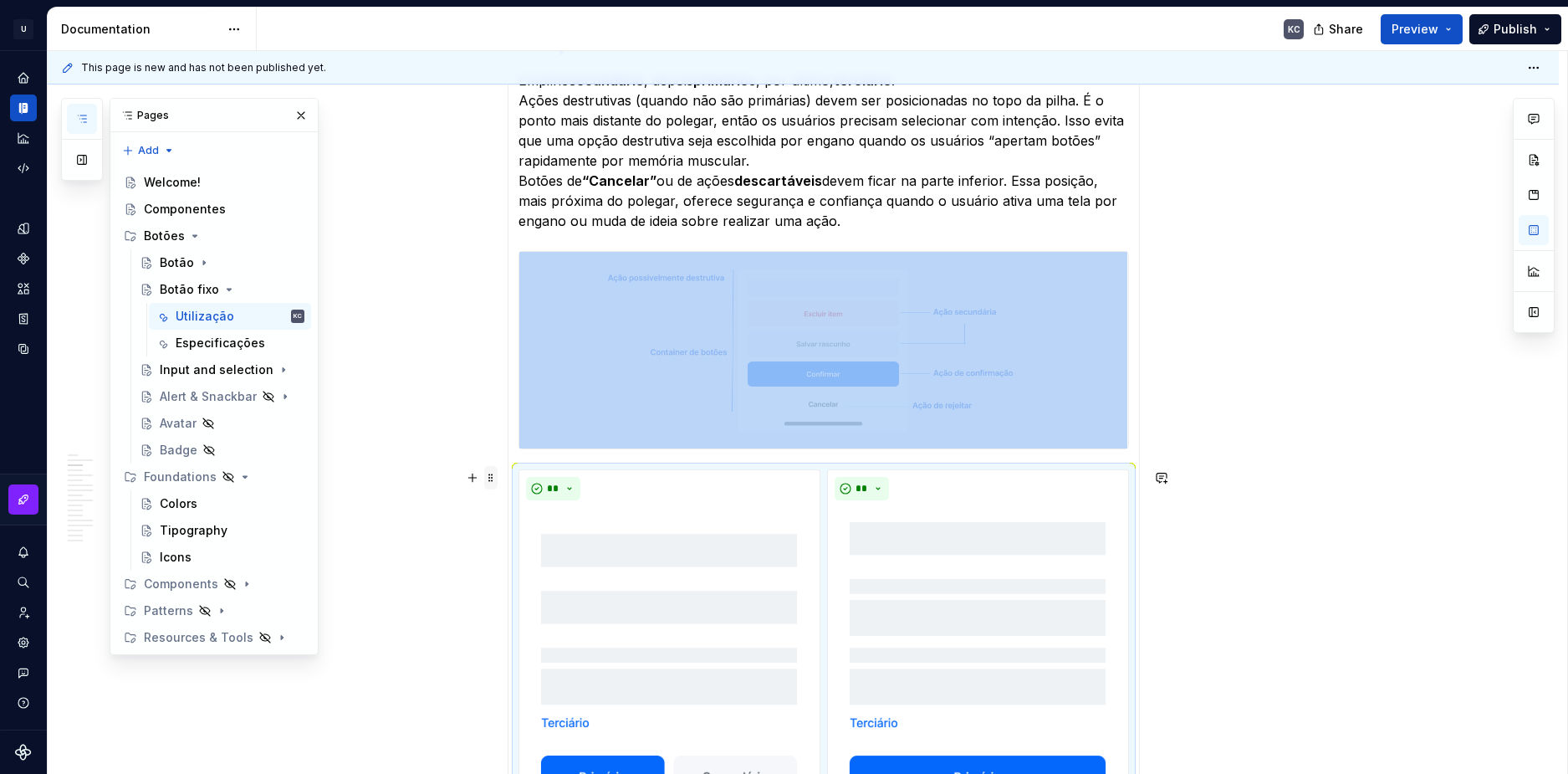
click at [489, 480] on span at bounding box center [491, 478] width 14 height 23
click at [521, 620] on div "Delete" at bounding box center [569, 625] width 109 height 17
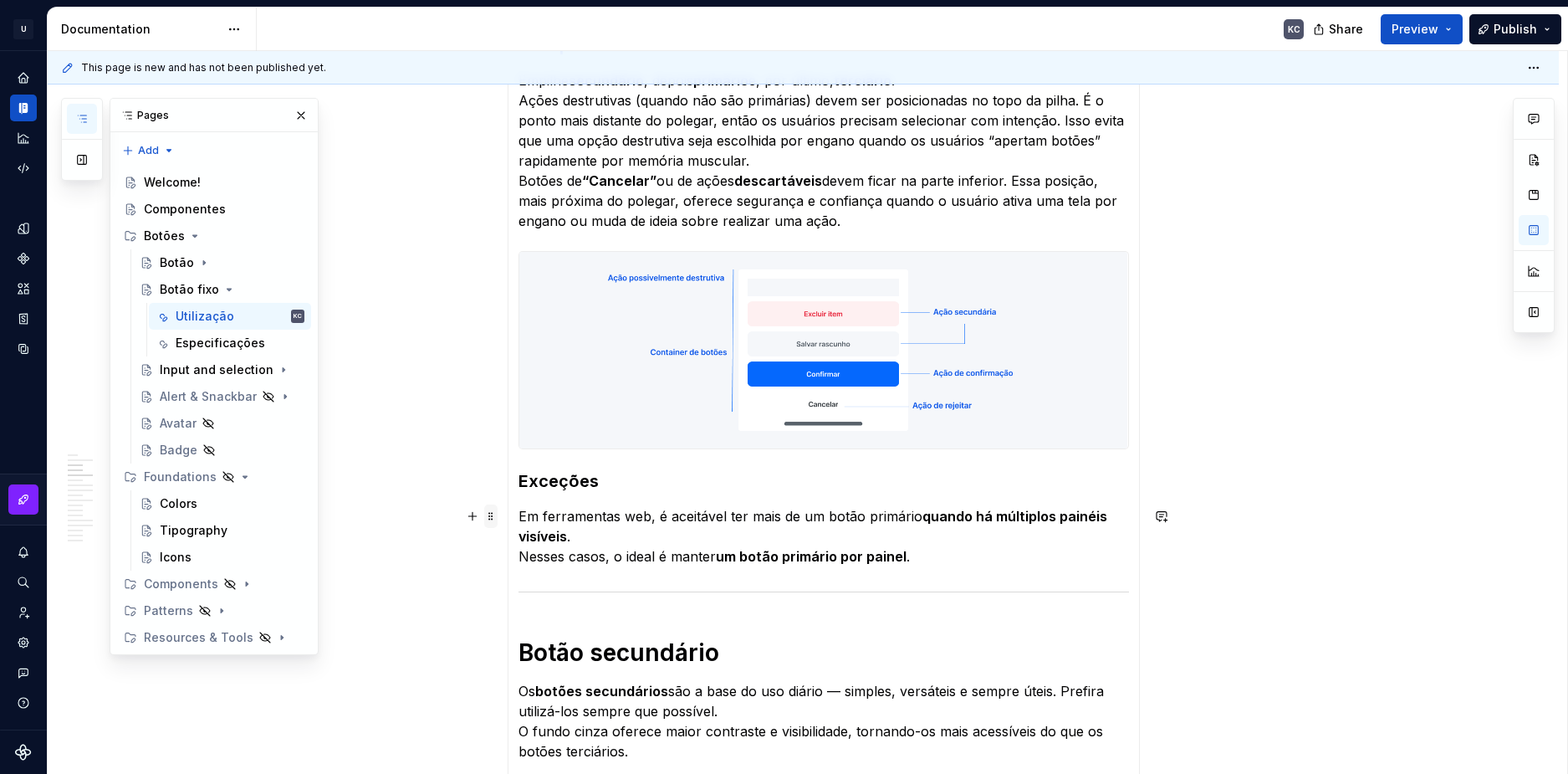
click at [492, 517] on span at bounding box center [491, 516] width 14 height 23
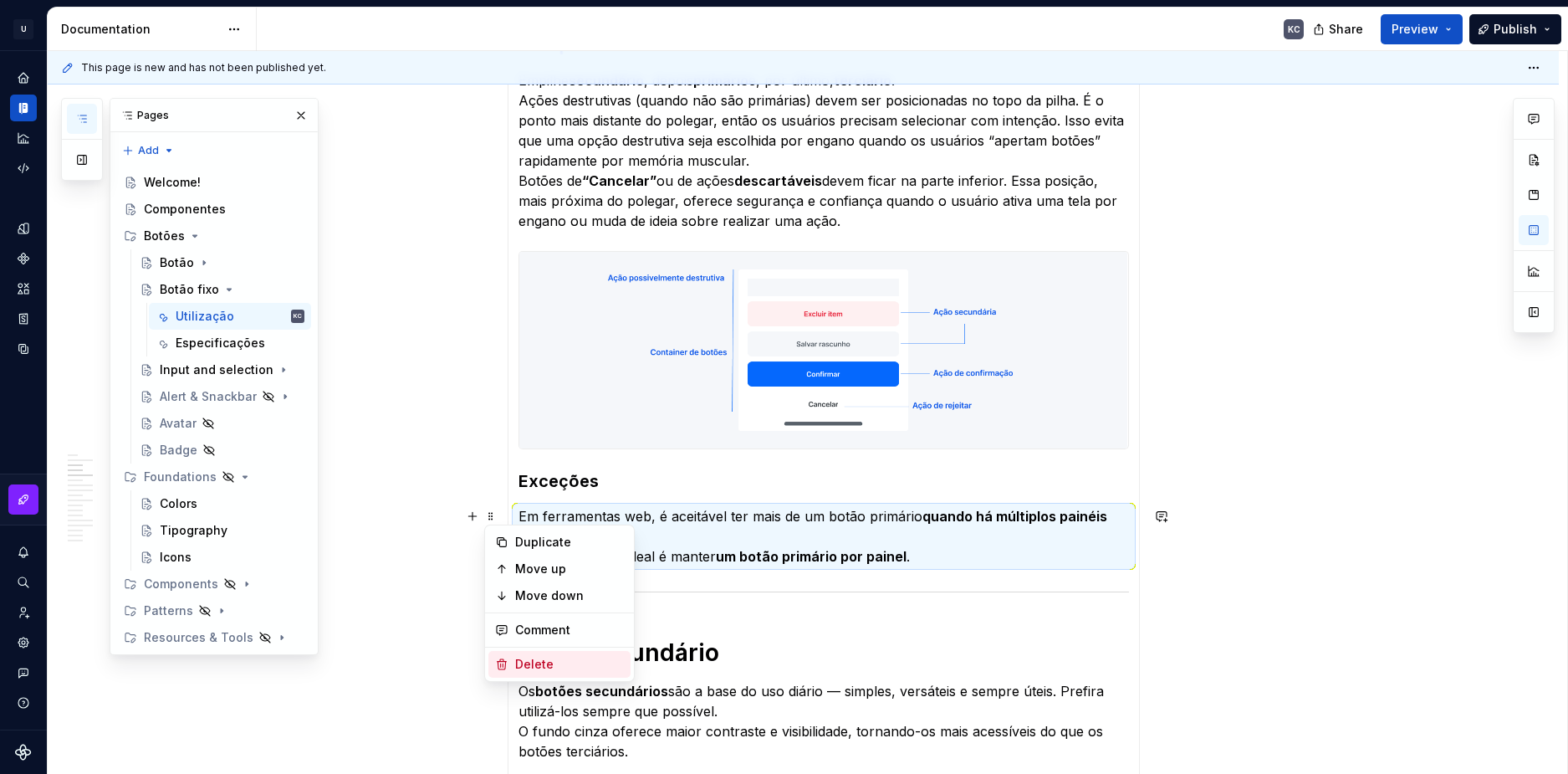
click at [538, 660] on div "Delete" at bounding box center [569, 664] width 109 height 17
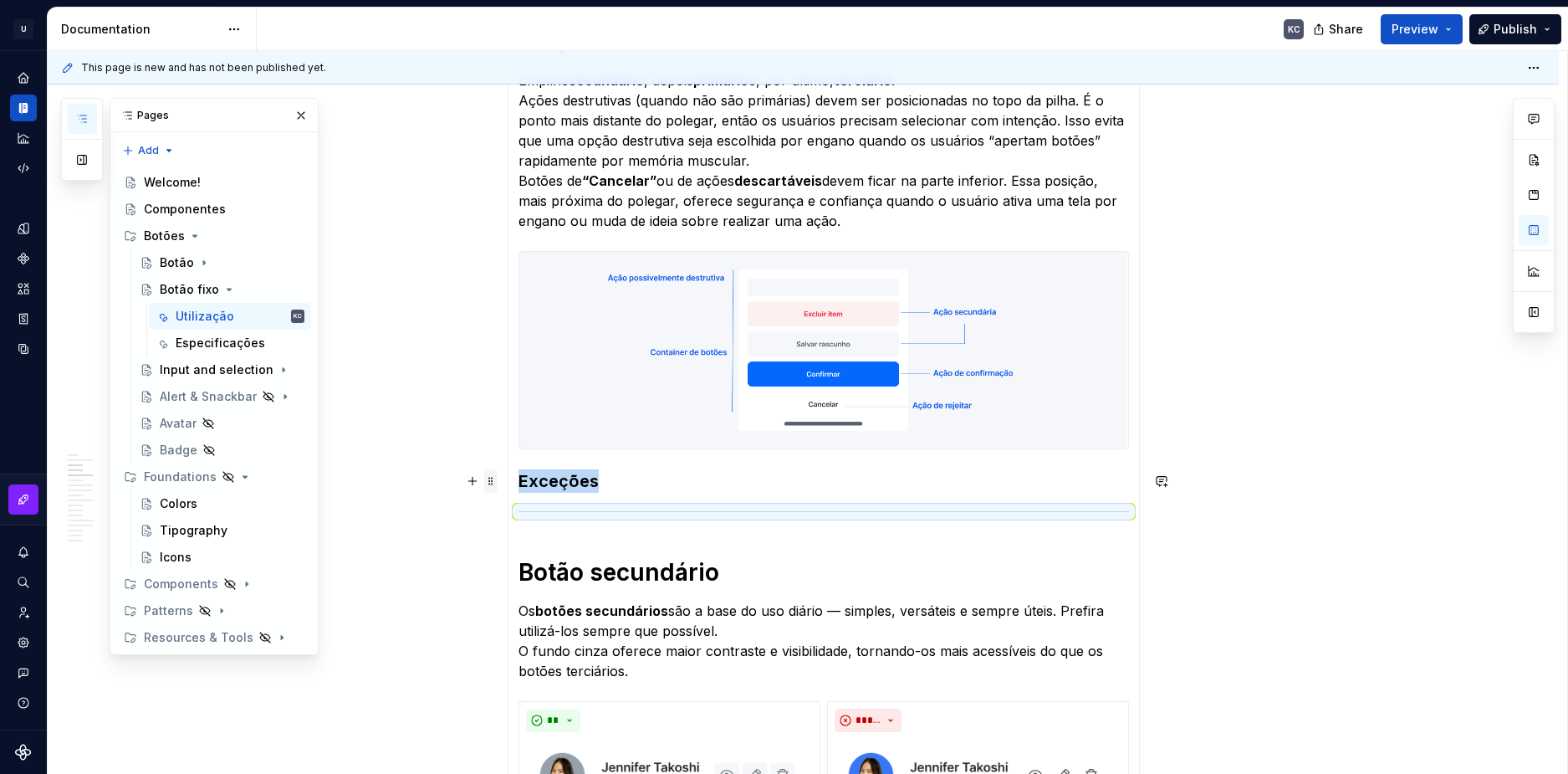
click at [492, 487] on span at bounding box center [491, 481] width 14 height 23
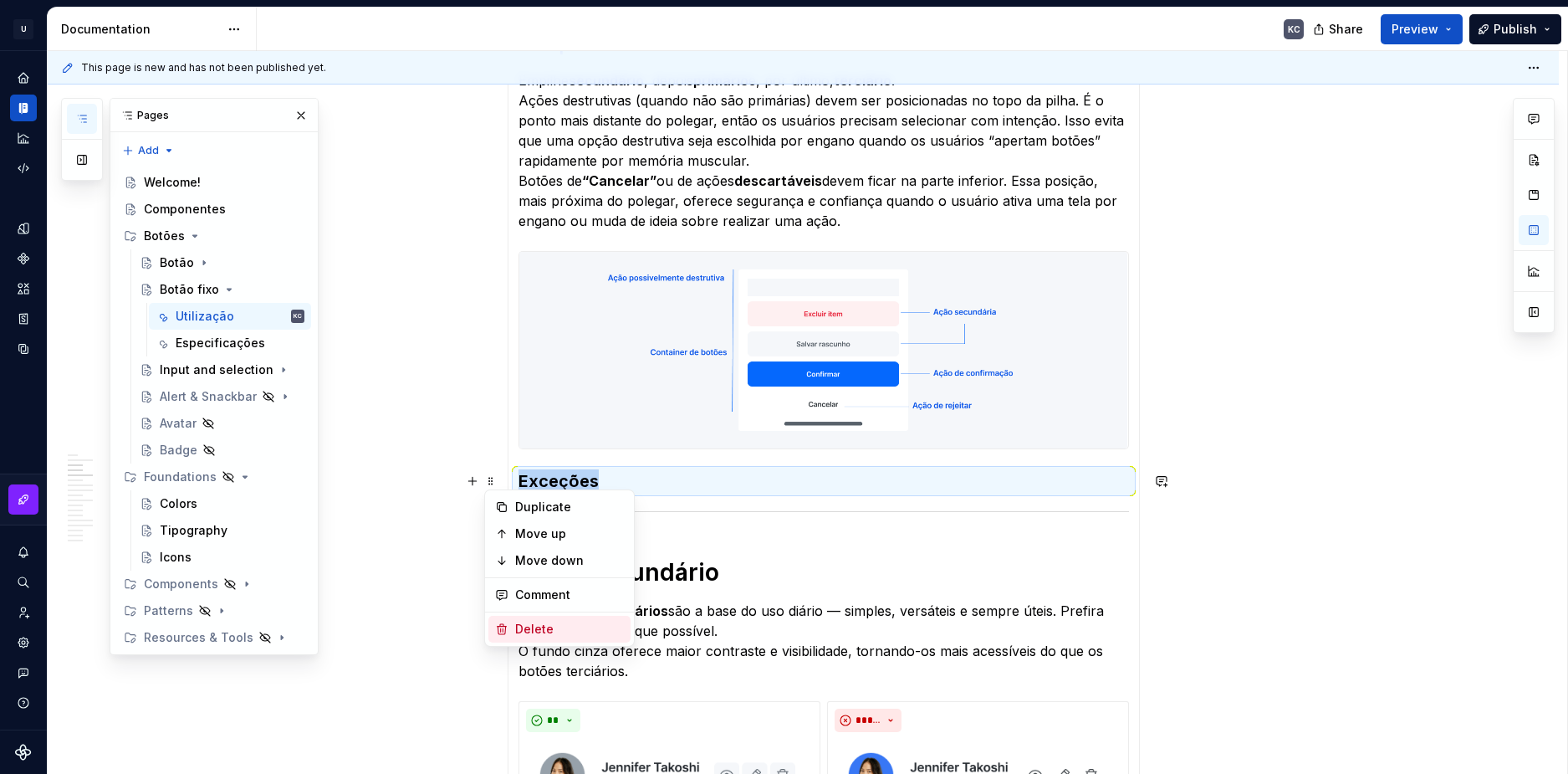
click at [514, 625] on div "Delete" at bounding box center [559, 630] width 142 height 27
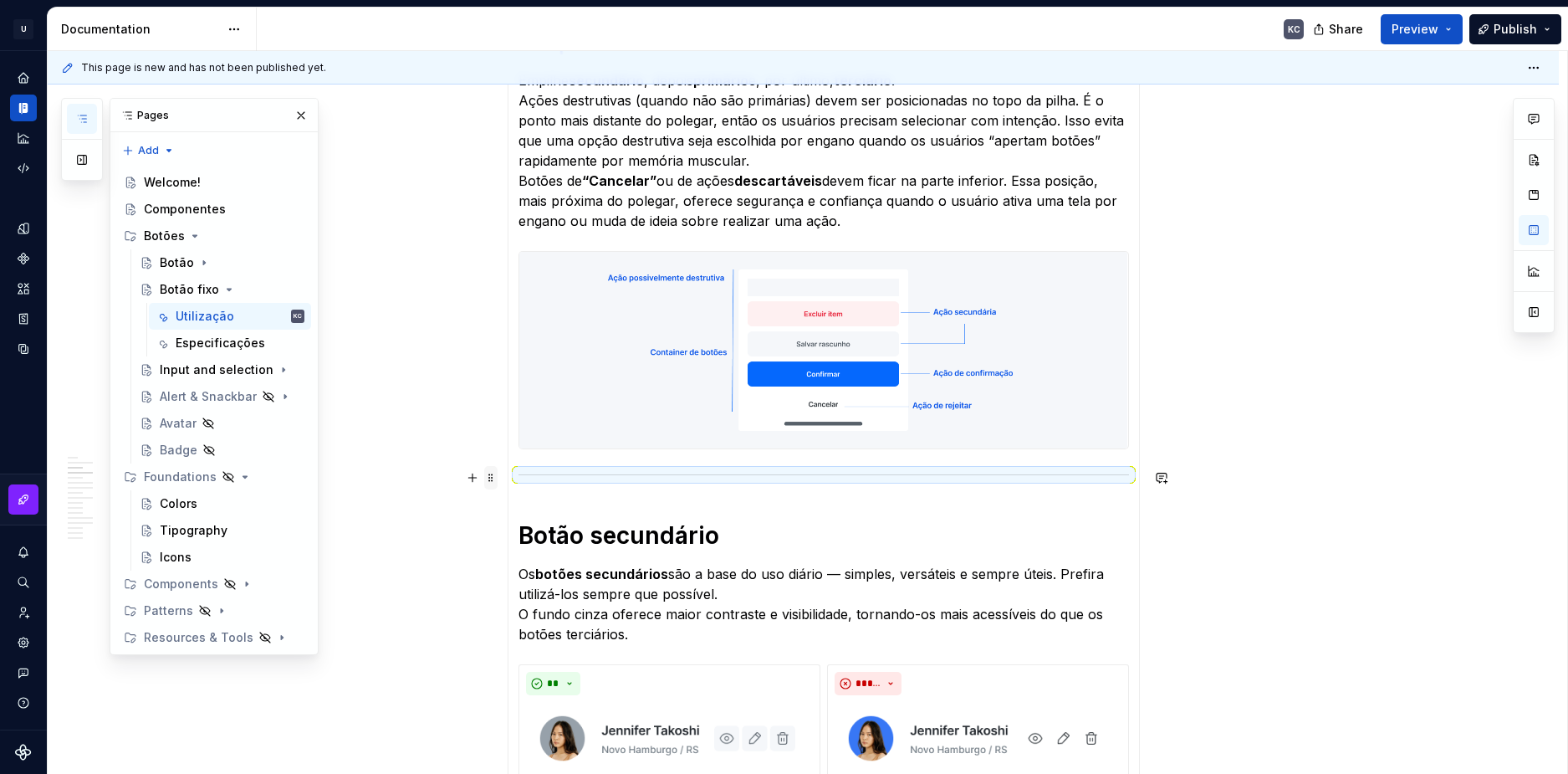
click at [491, 478] on span at bounding box center [491, 478] width 14 height 23
click at [538, 615] on div "Delete" at bounding box center [559, 626] width 142 height 27
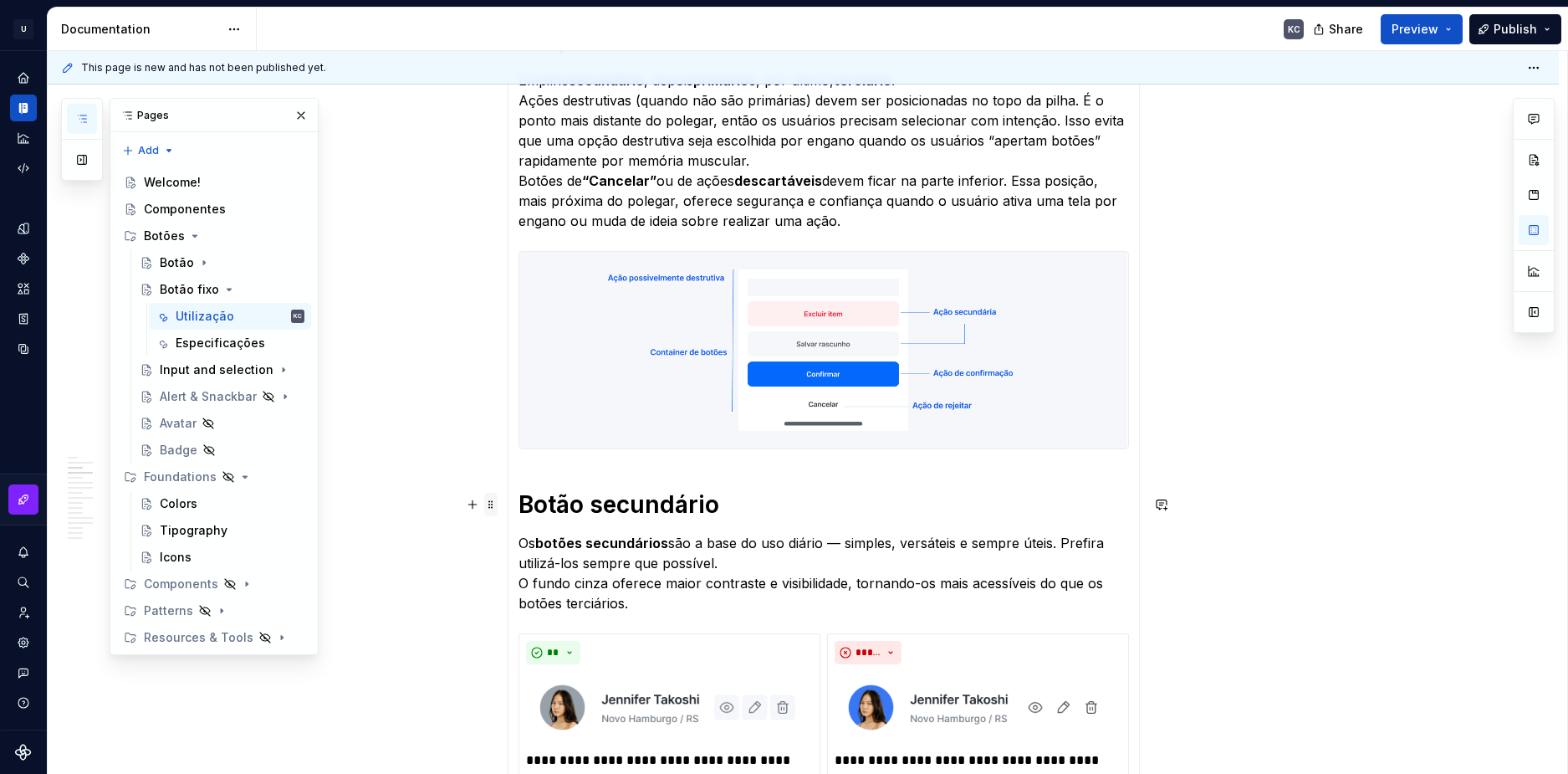
click at [497, 506] on span at bounding box center [491, 505] width 14 height 23
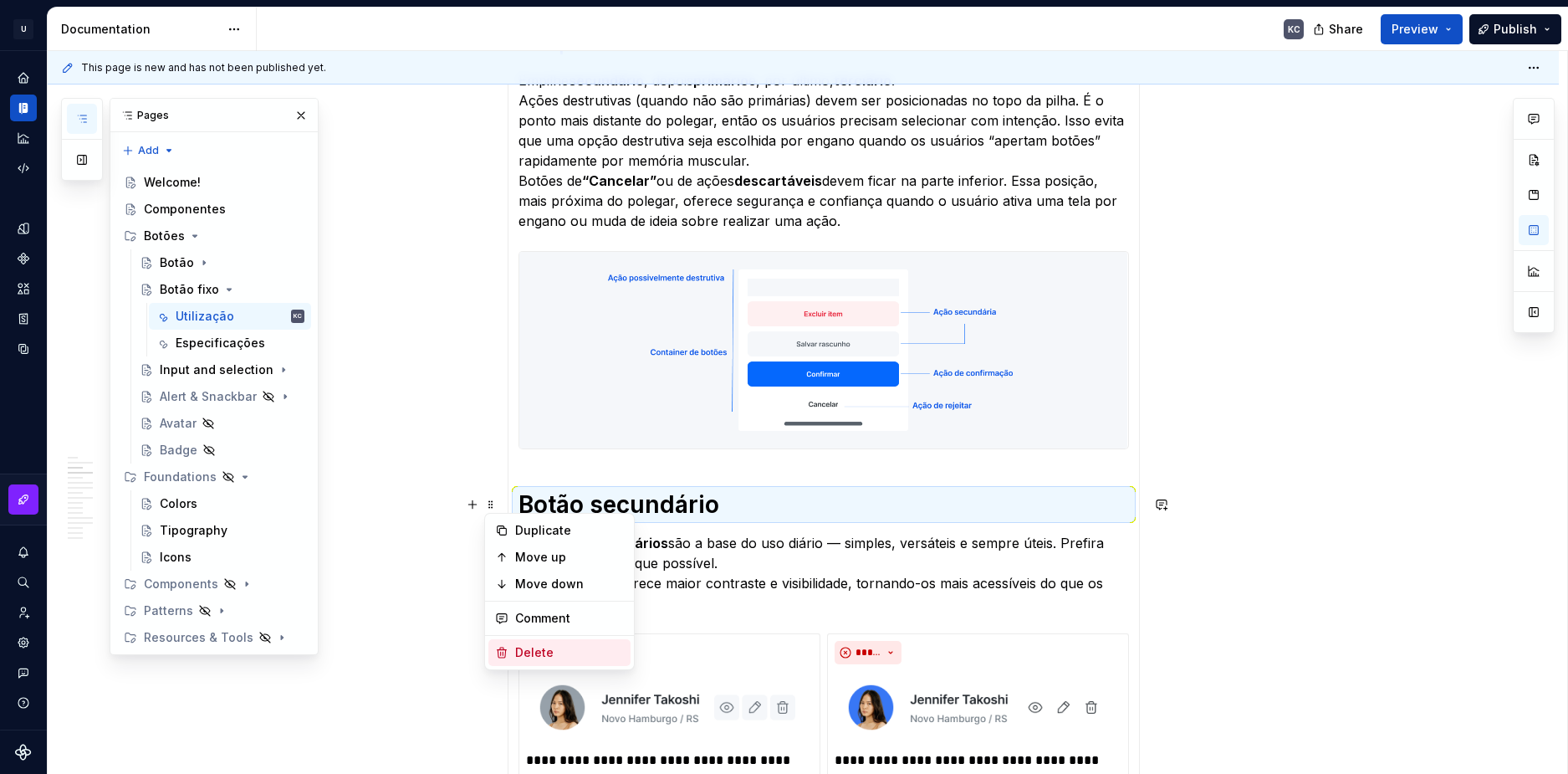
click at [566, 642] on div "Delete" at bounding box center [559, 653] width 142 height 27
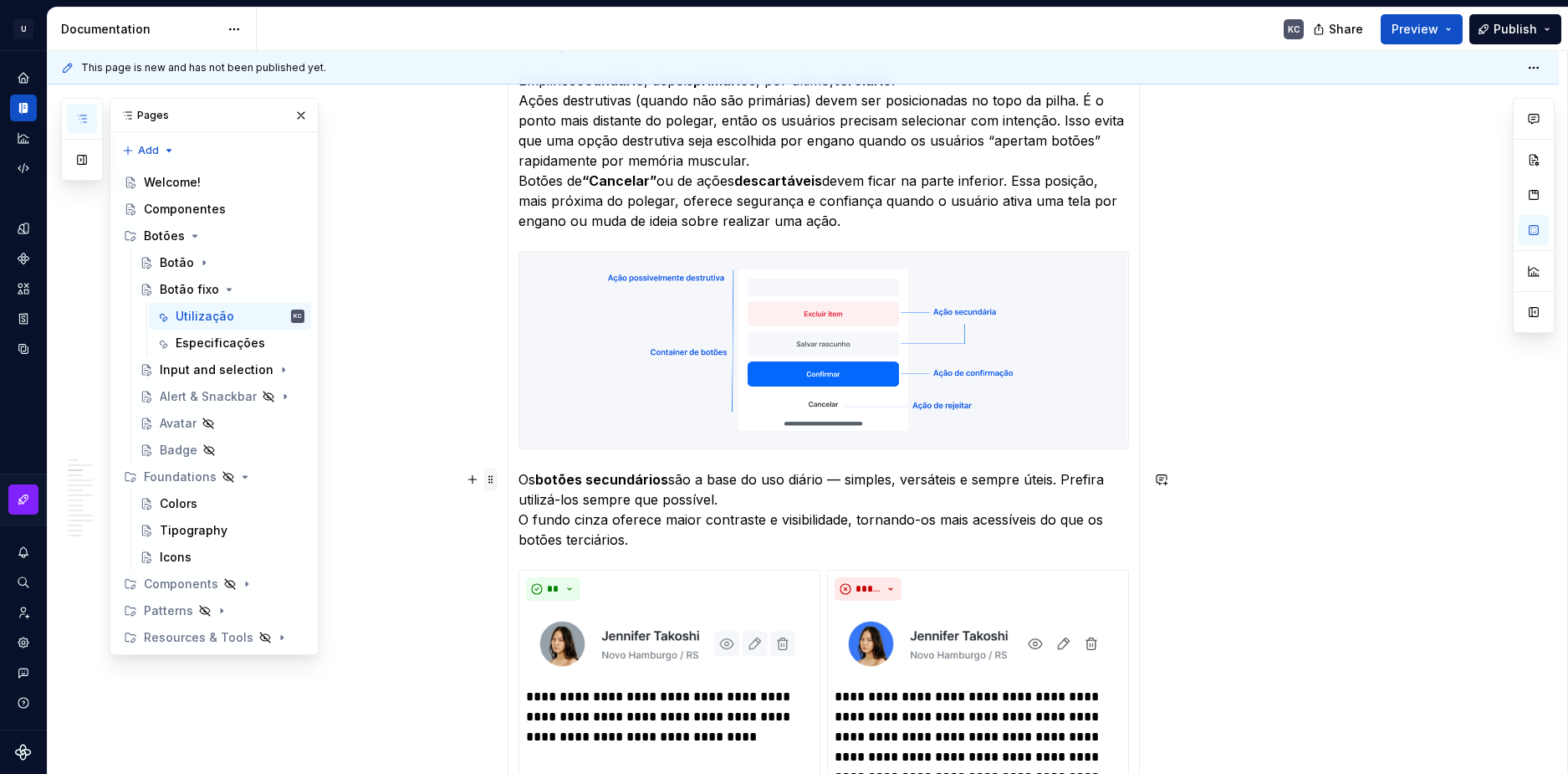
click at [495, 484] on span at bounding box center [491, 479] width 14 height 23
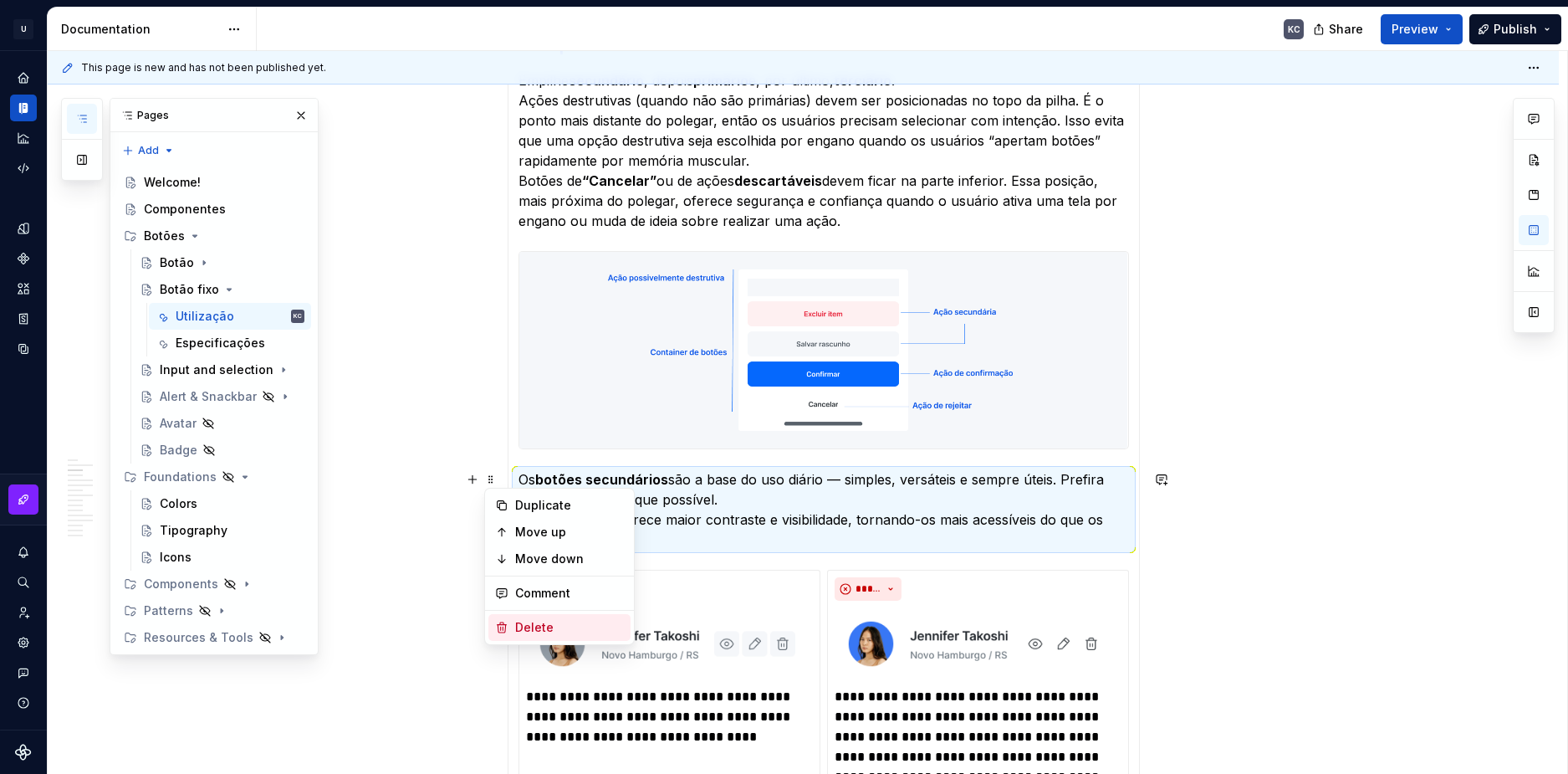
click at [524, 626] on div "Delete" at bounding box center [569, 627] width 109 height 17
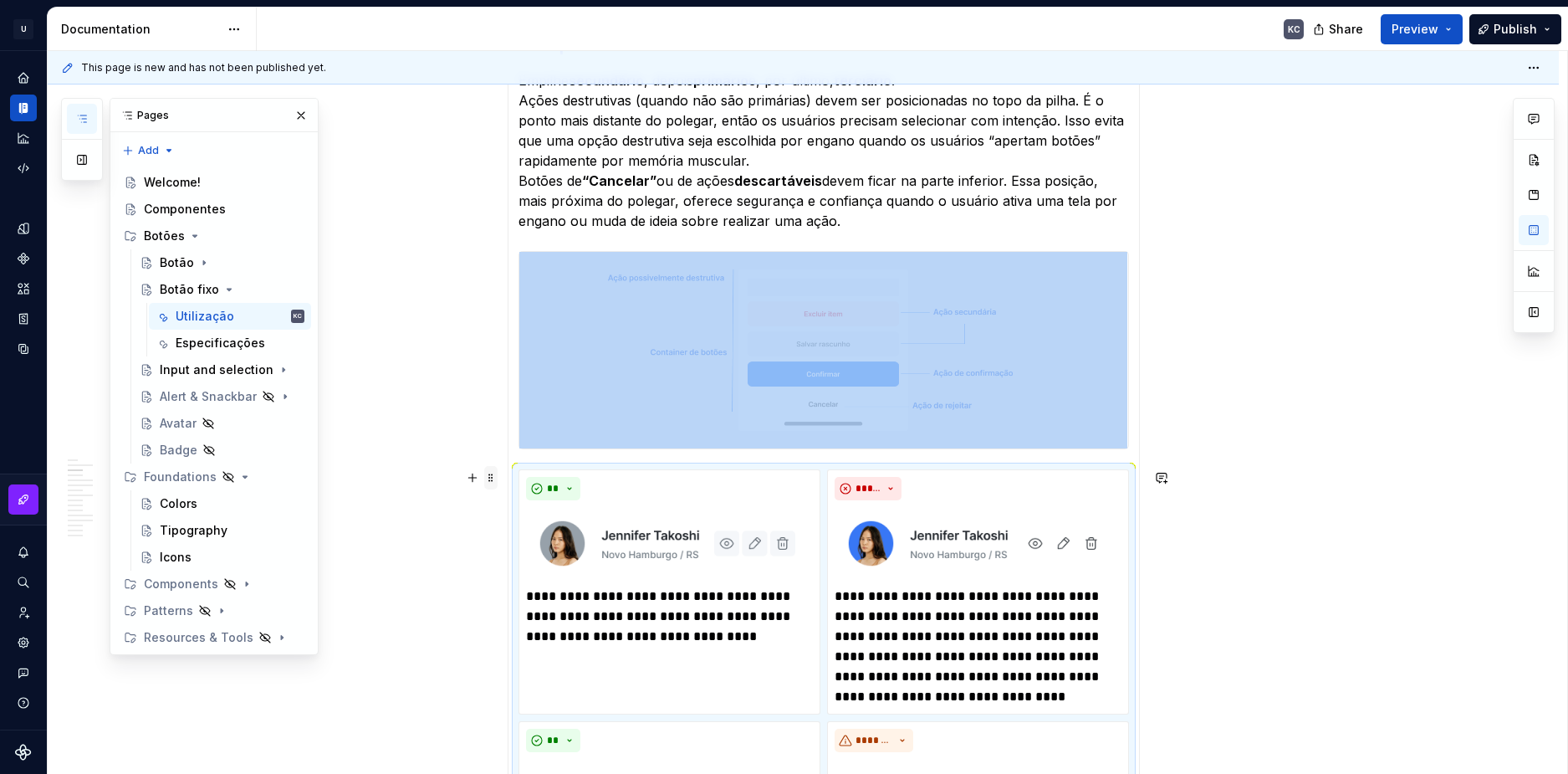
click at [493, 478] on span at bounding box center [491, 478] width 14 height 23
click at [548, 620] on div "Delete" at bounding box center [569, 625] width 109 height 17
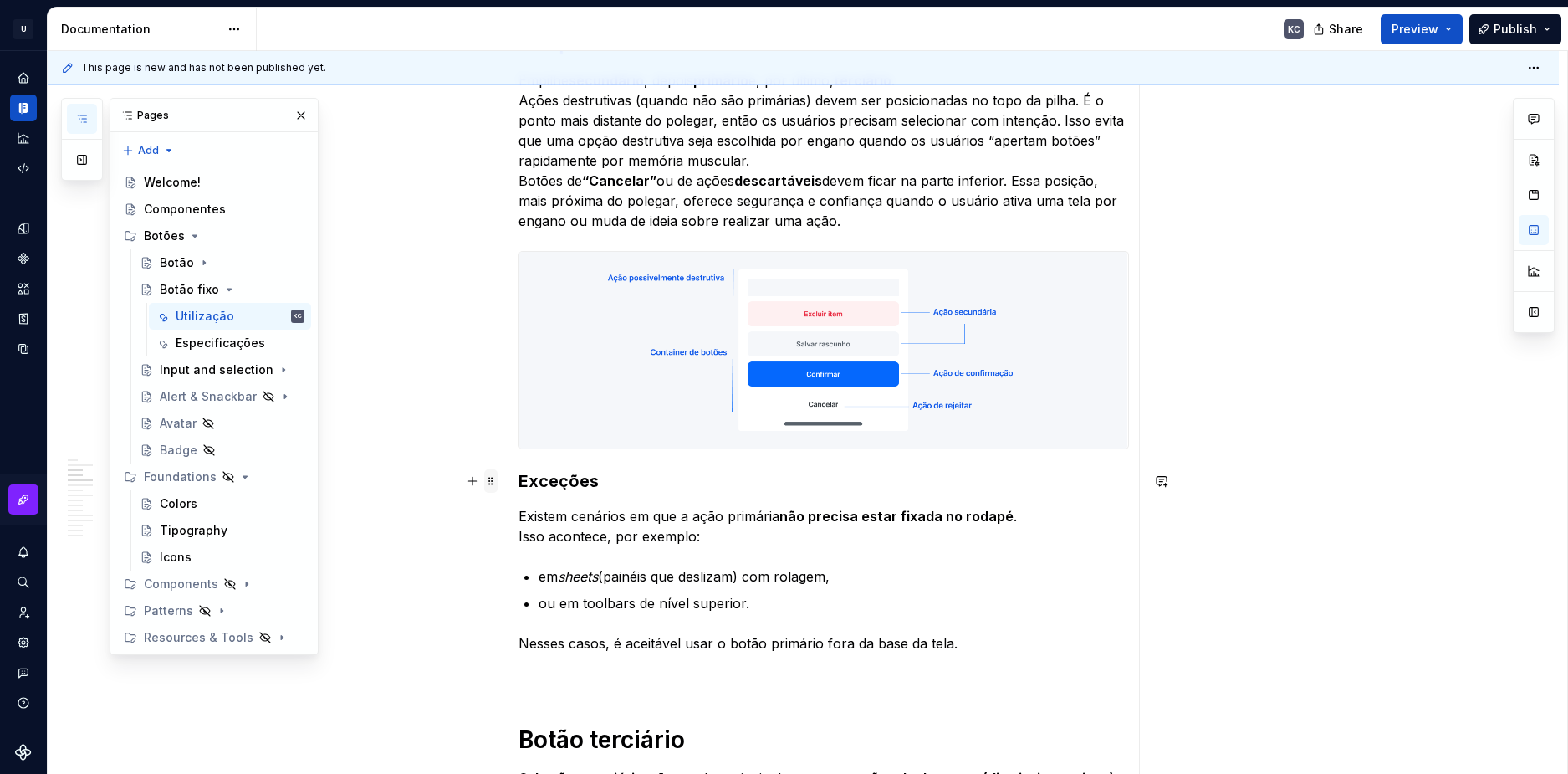
click at [496, 482] on span at bounding box center [491, 481] width 14 height 23
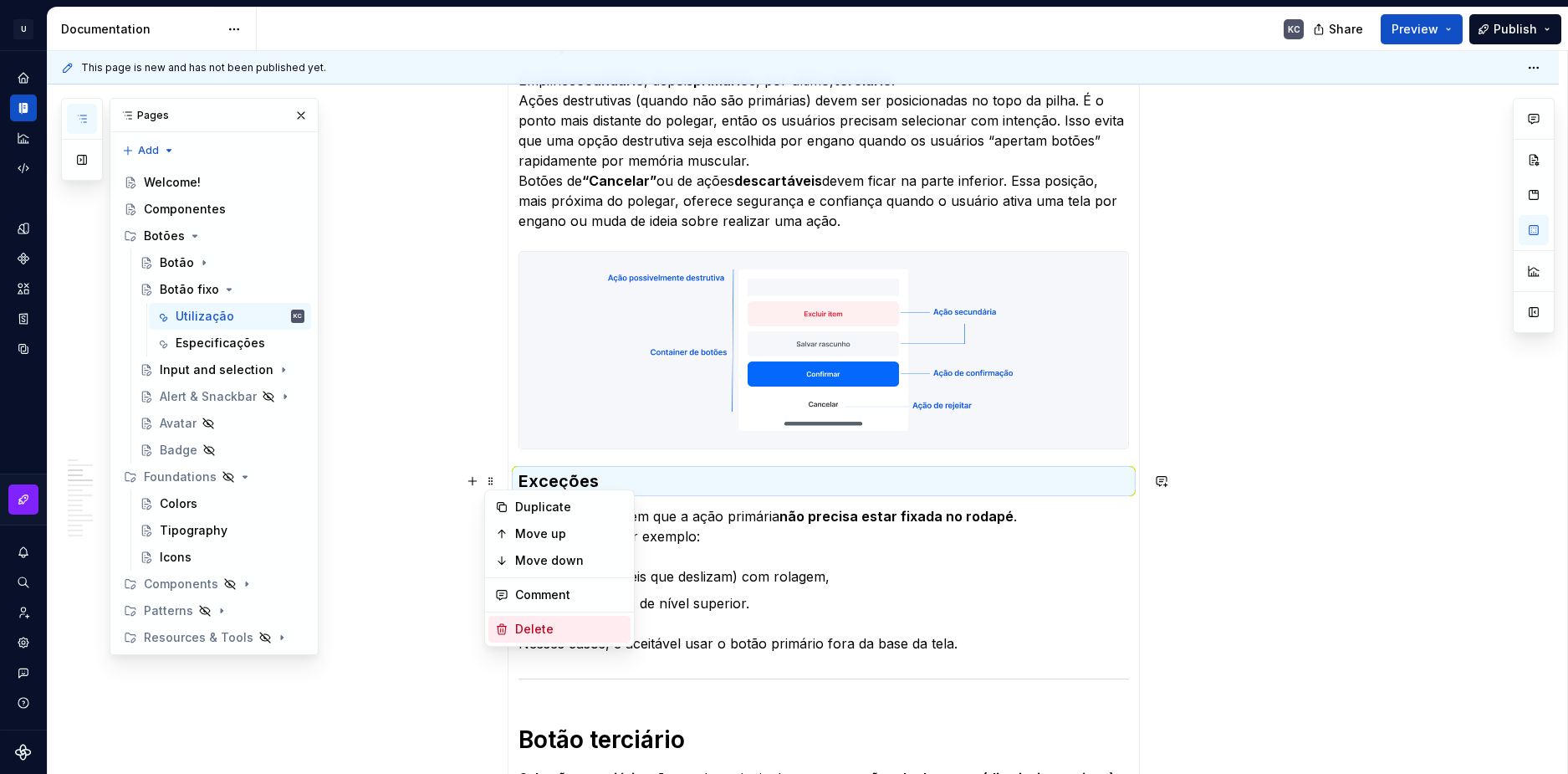
click at [522, 630] on div "Delete" at bounding box center [569, 629] width 109 height 17
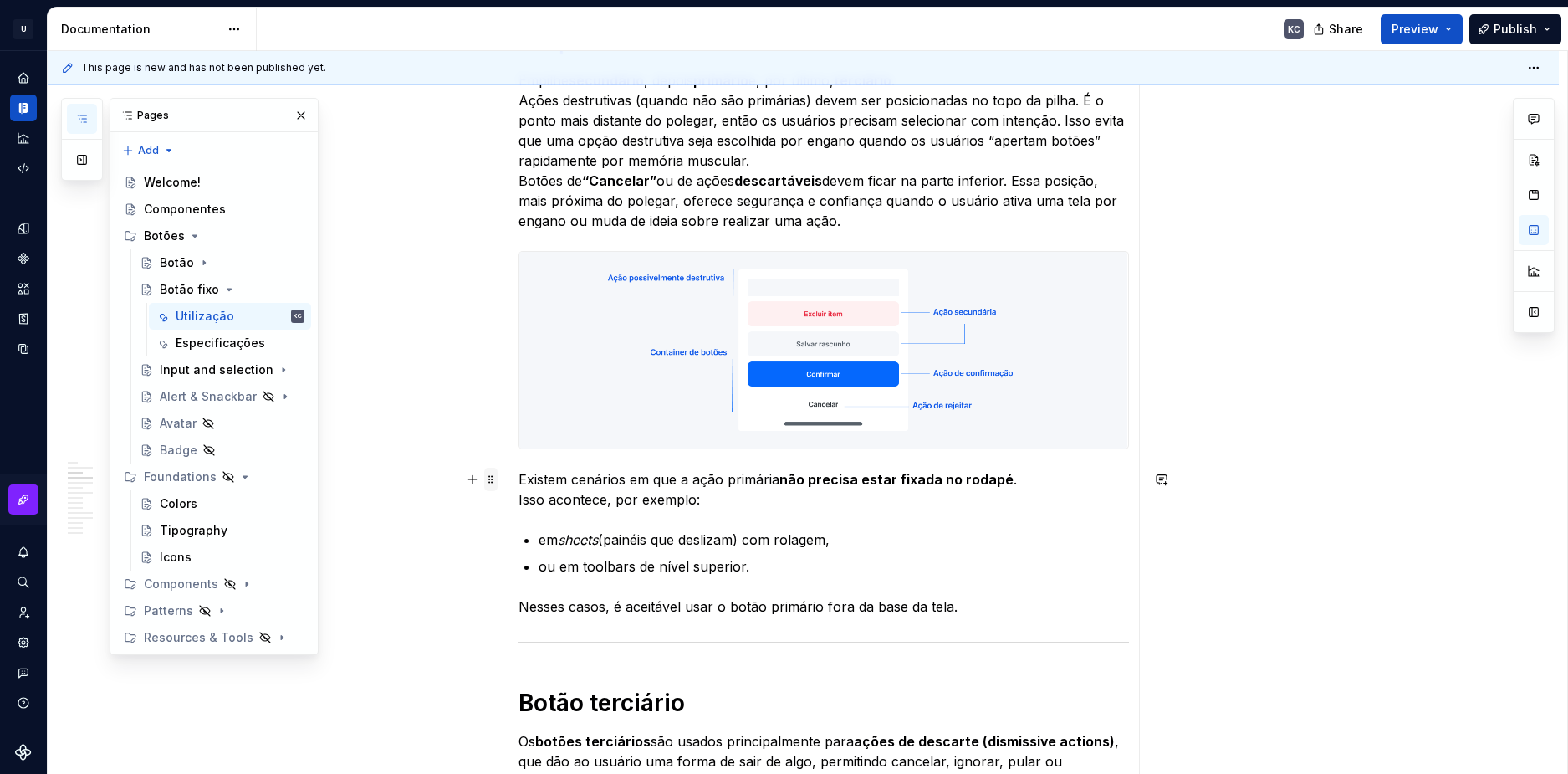
click at [495, 487] on span at bounding box center [491, 479] width 14 height 23
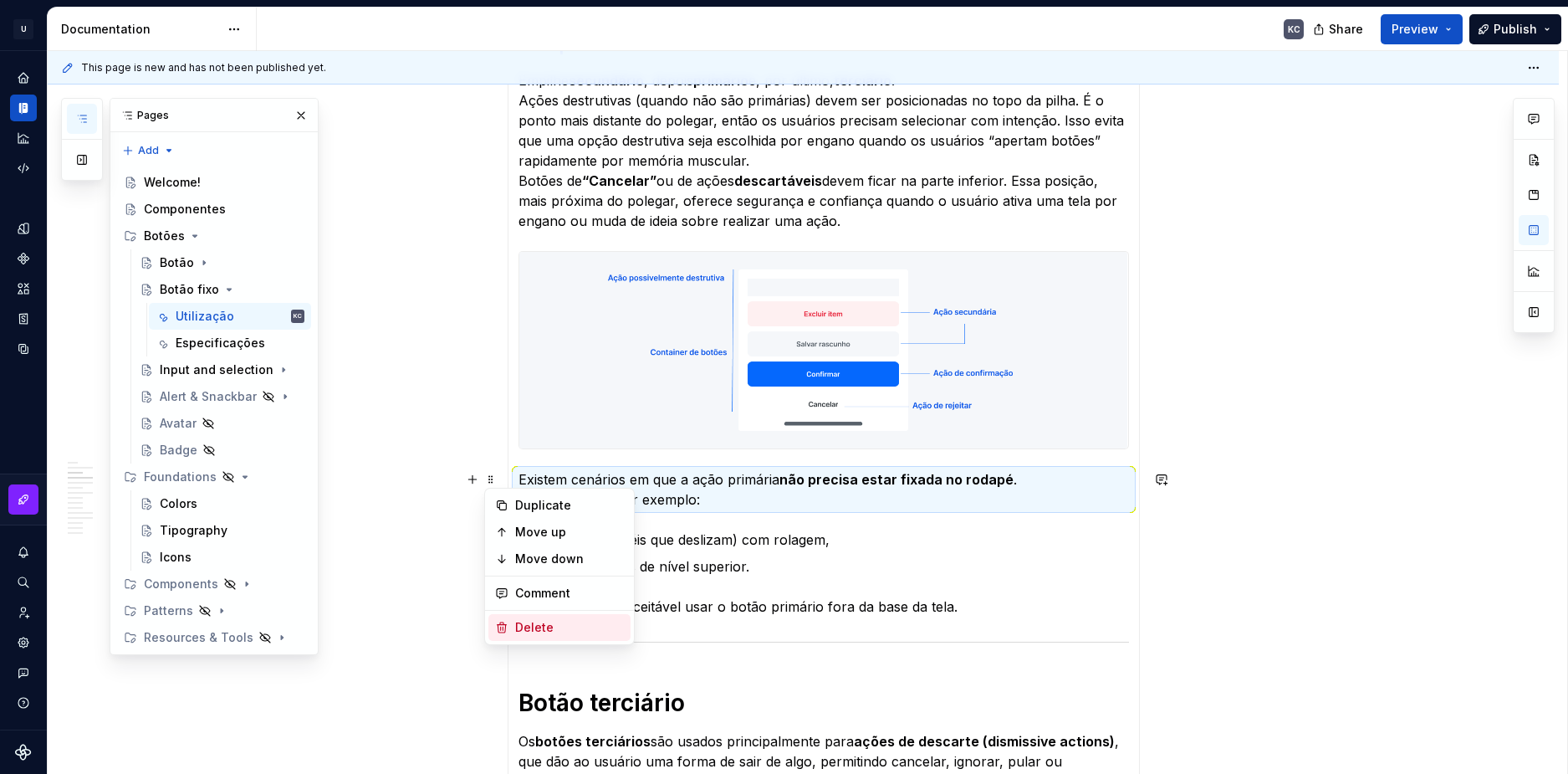
click at [527, 624] on div "Delete" at bounding box center [569, 627] width 109 height 17
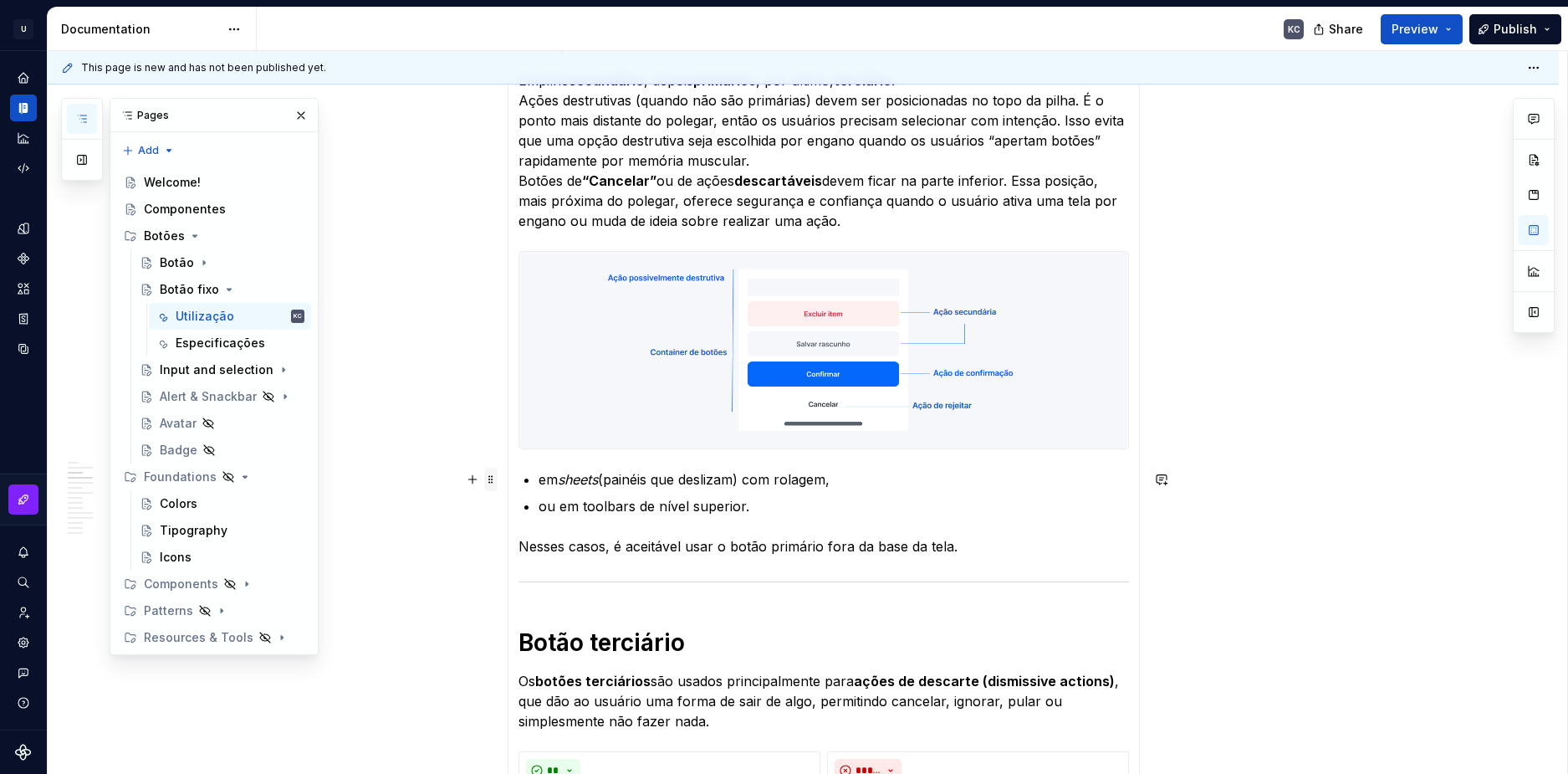
click at [492, 483] on span at bounding box center [491, 479] width 14 height 23
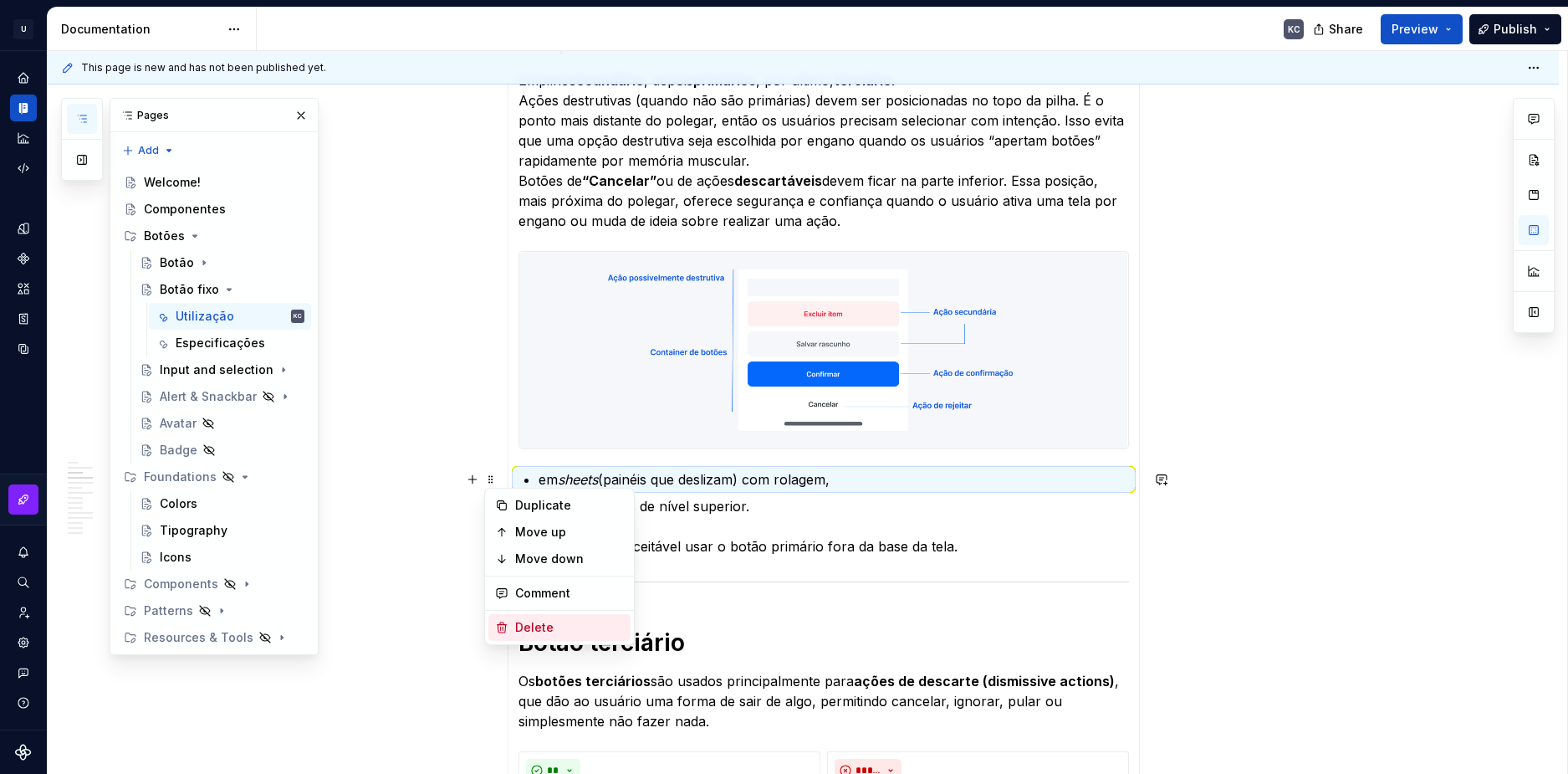
click at [521, 633] on div "Delete" at bounding box center [569, 627] width 109 height 17
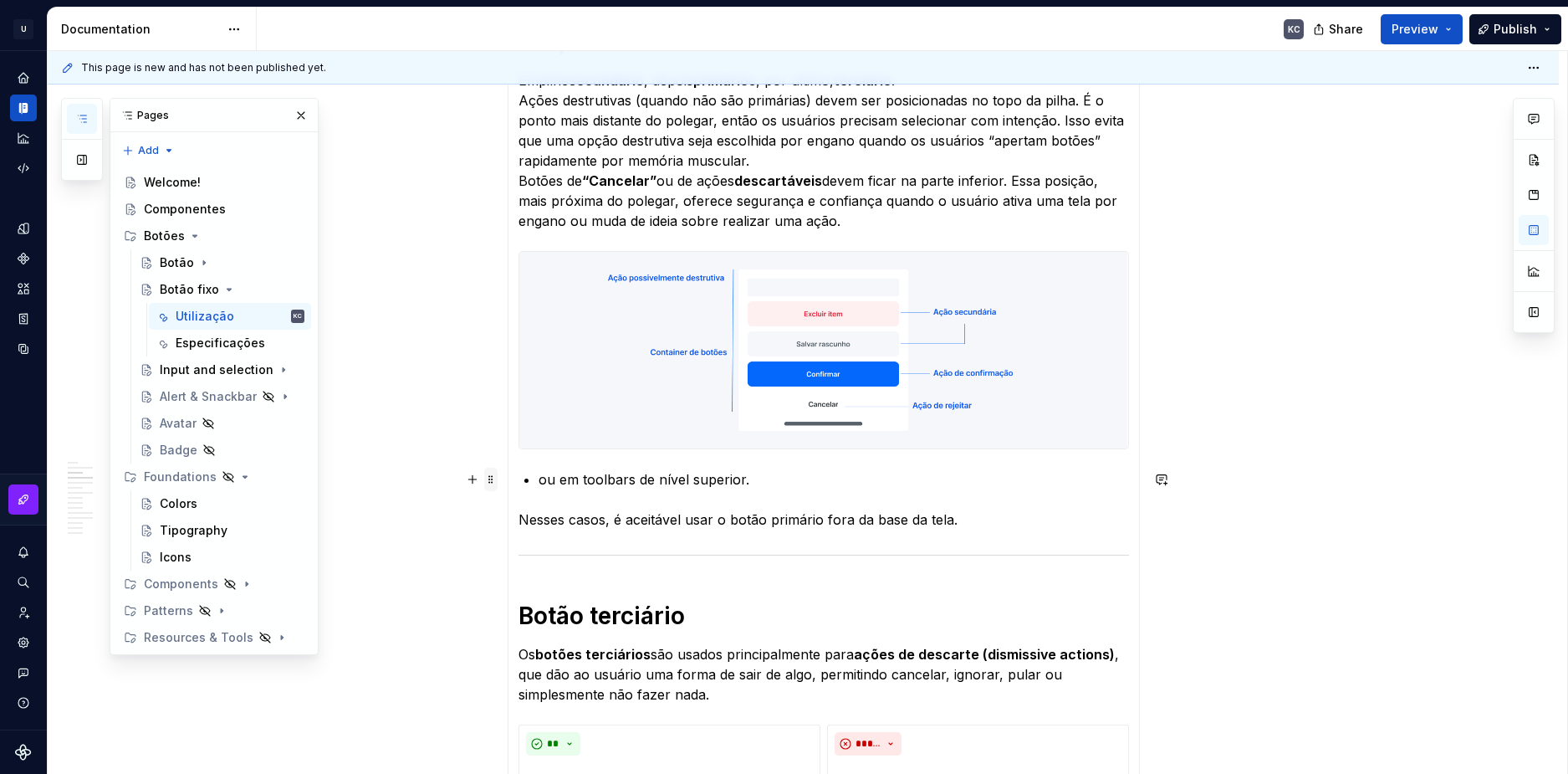
click at [492, 482] on span at bounding box center [491, 479] width 14 height 23
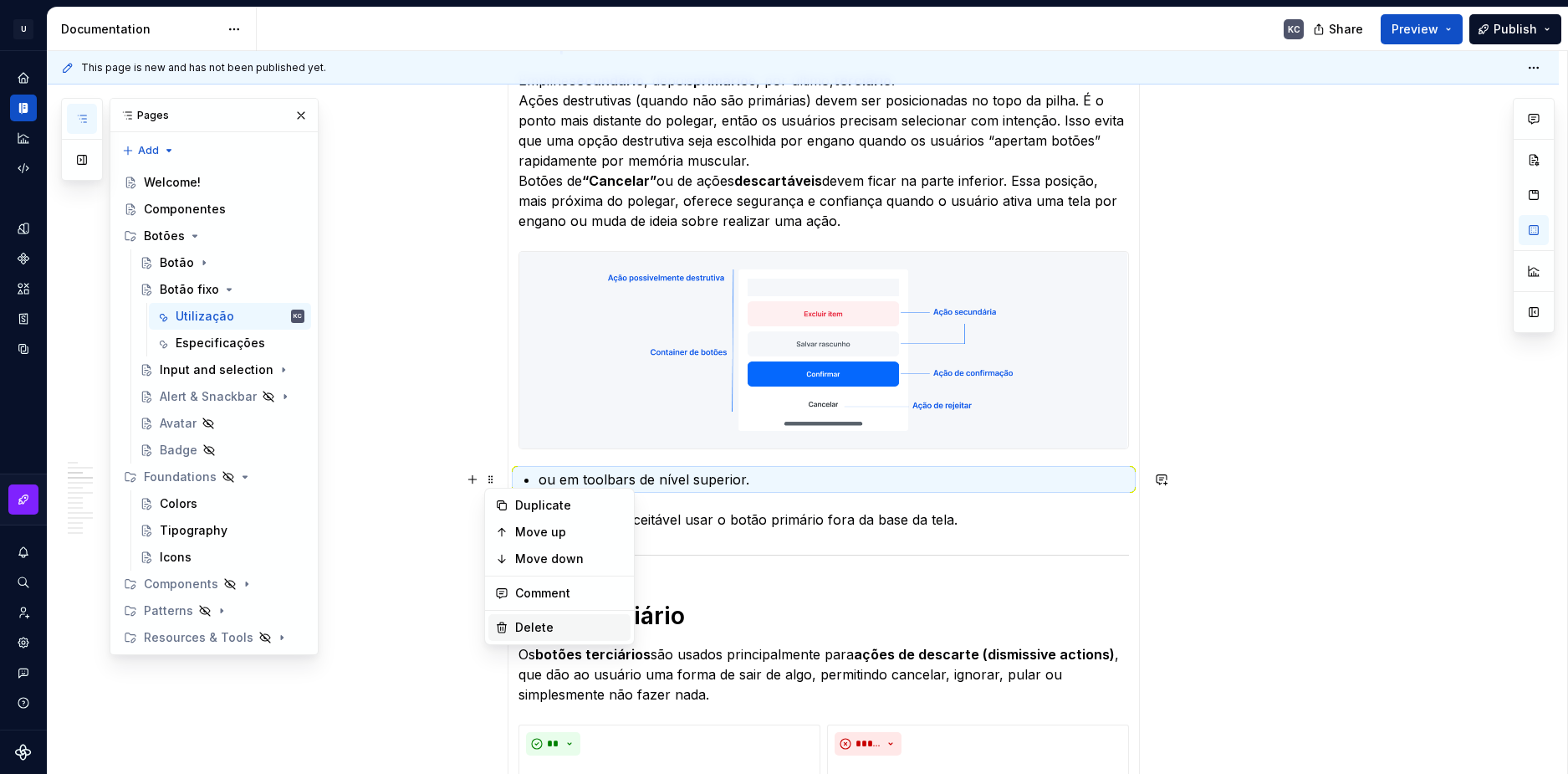
click at [524, 628] on div "Delete" at bounding box center [569, 627] width 109 height 17
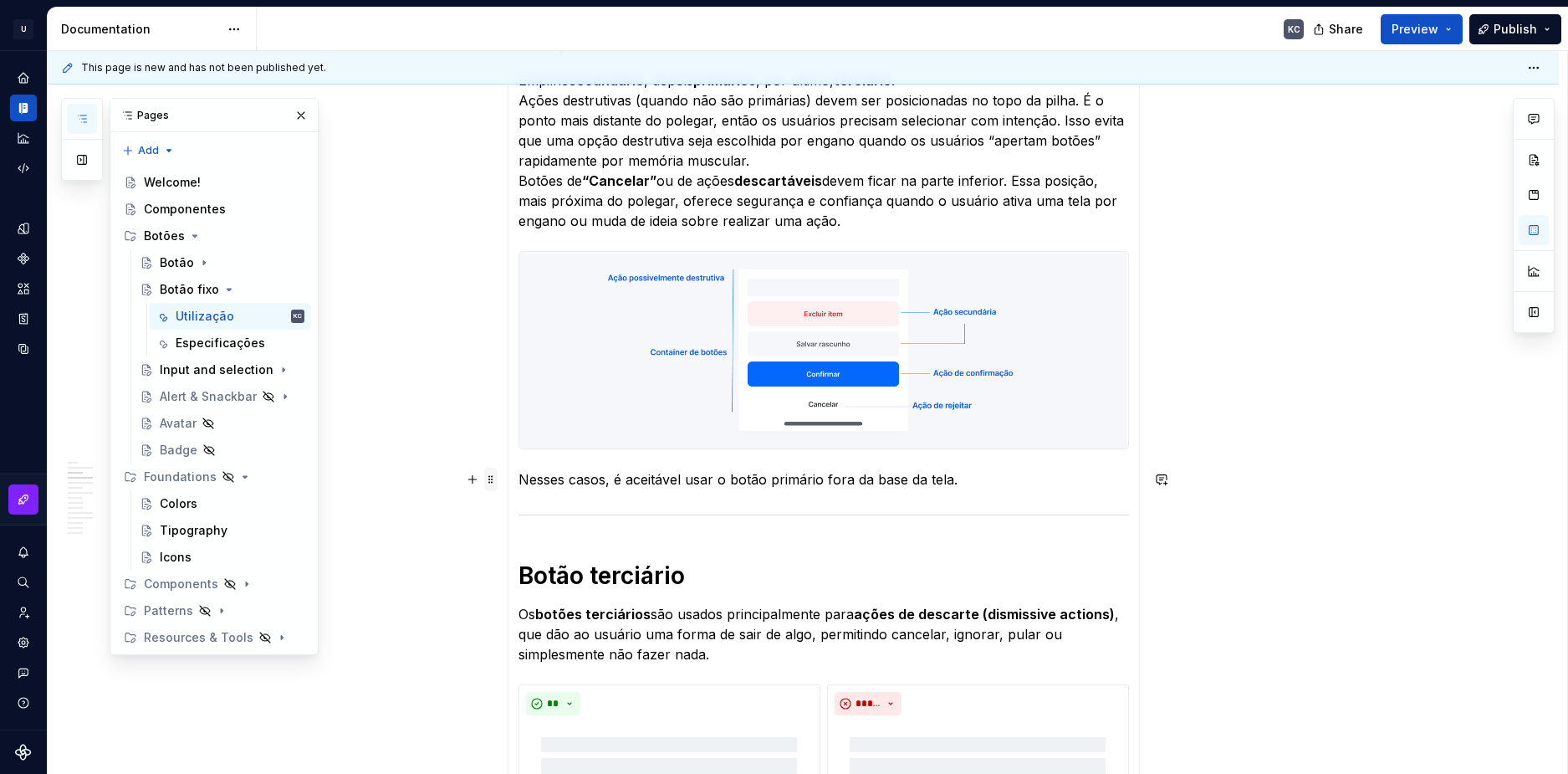
click at [490, 482] on span at bounding box center [491, 479] width 14 height 23
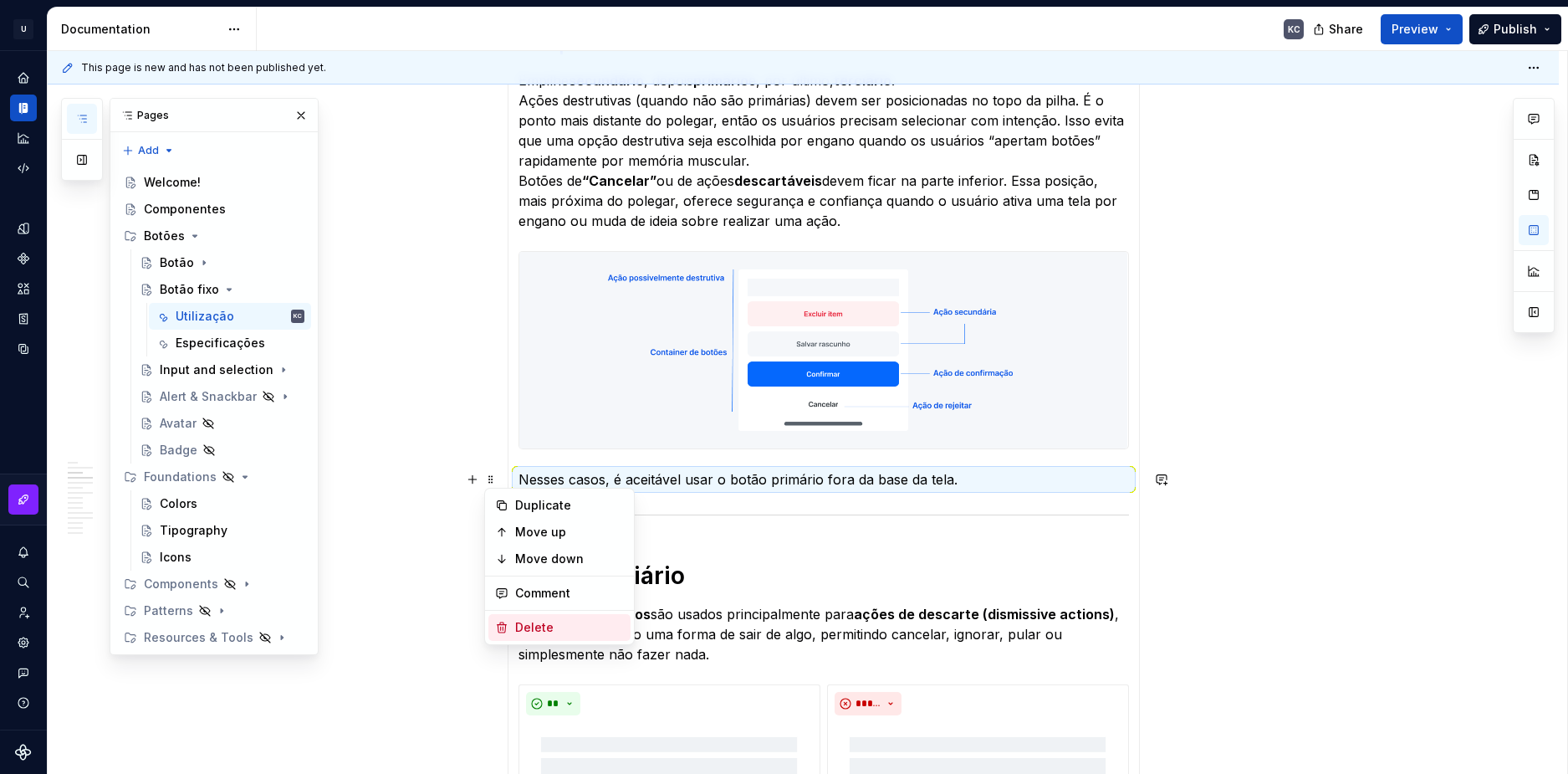
click at [520, 628] on div "Delete" at bounding box center [569, 627] width 109 height 17
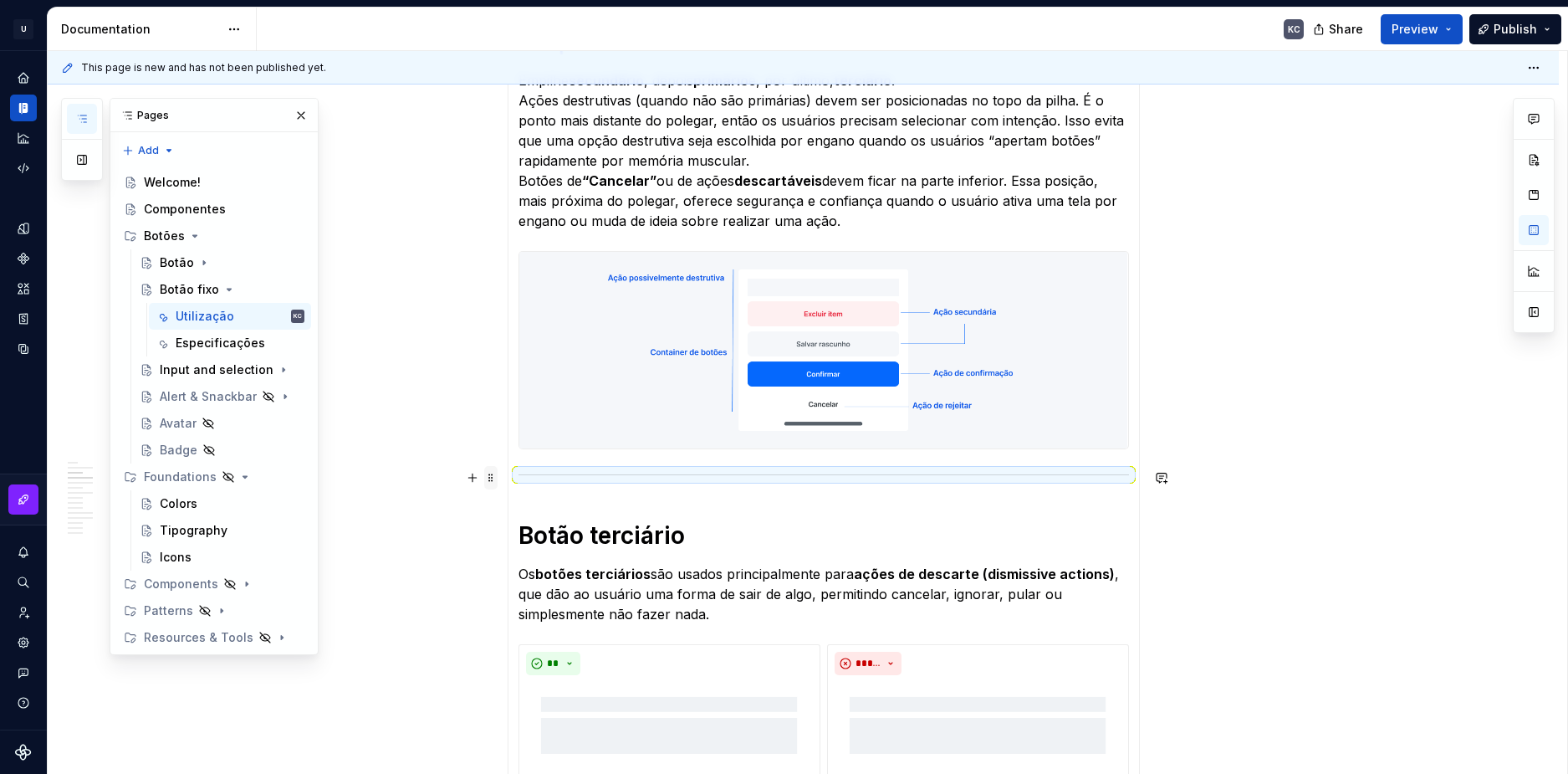
click at [494, 473] on span at bounding box center [491, 478] width 14 height 23
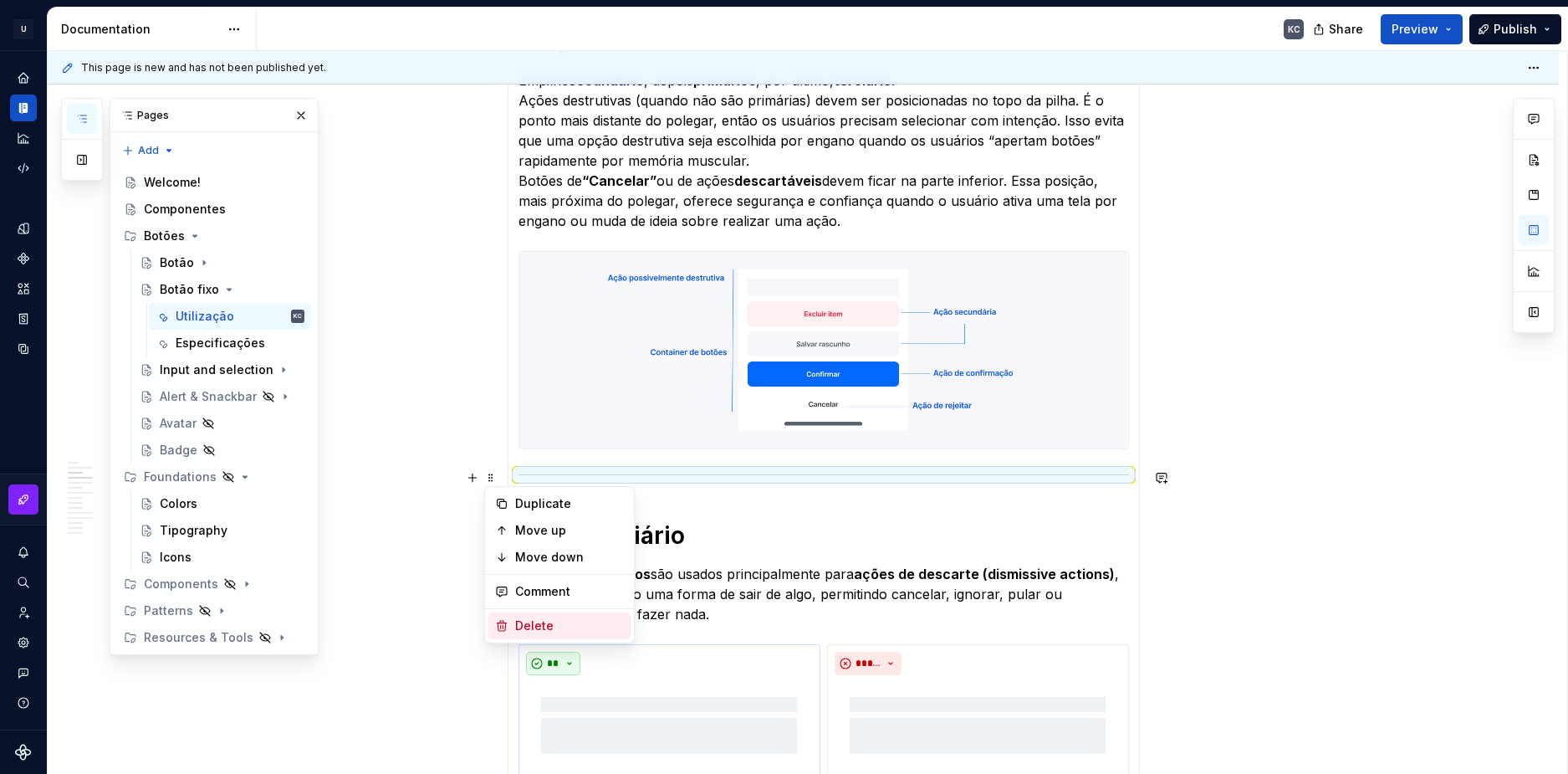
click at [525, 625] on div "Delete" at bounding box center [569, 625] width 109 height 17
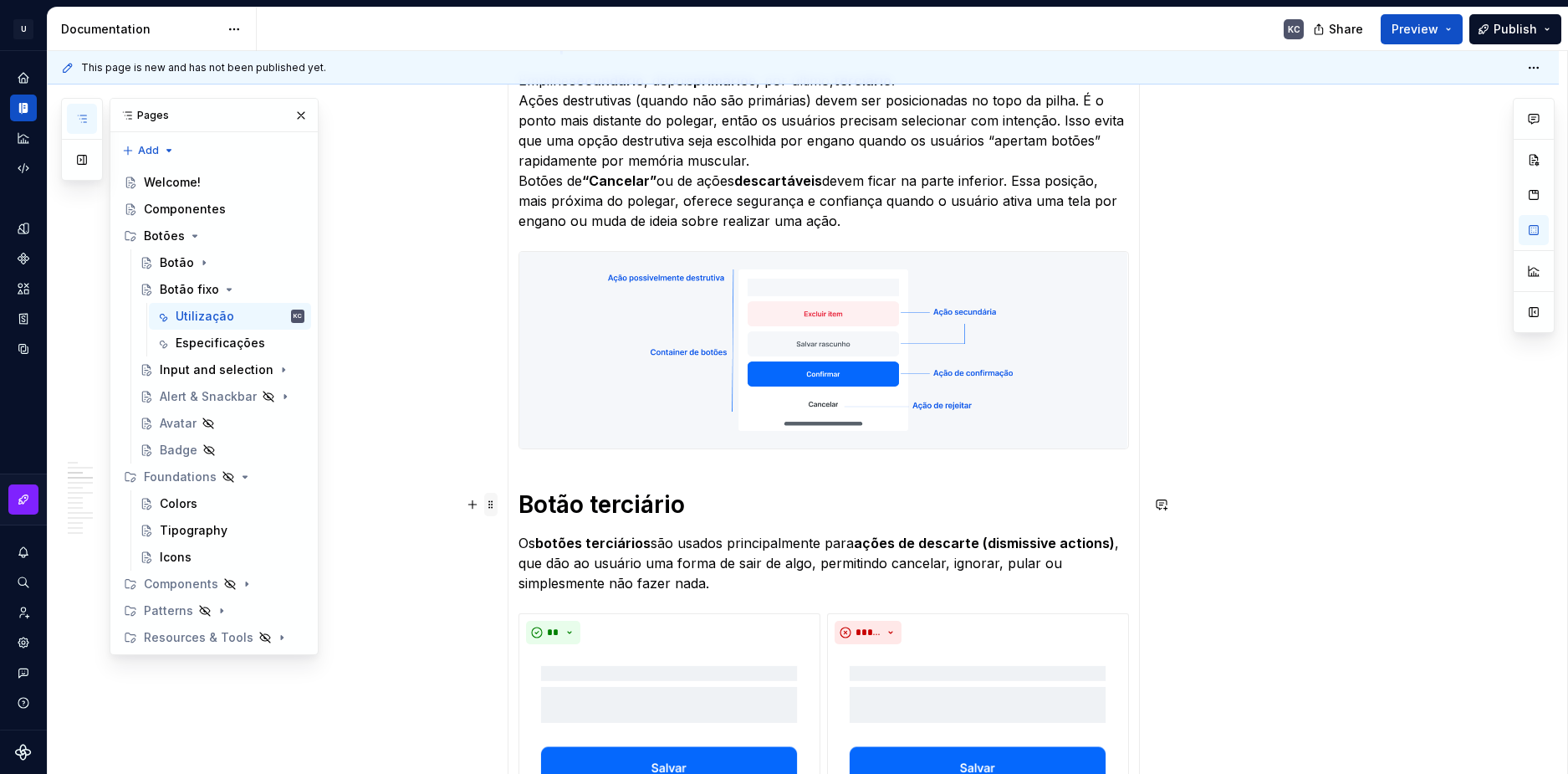
click at [497, 502] on span at bounding box center [491, 505] width 14 height 23
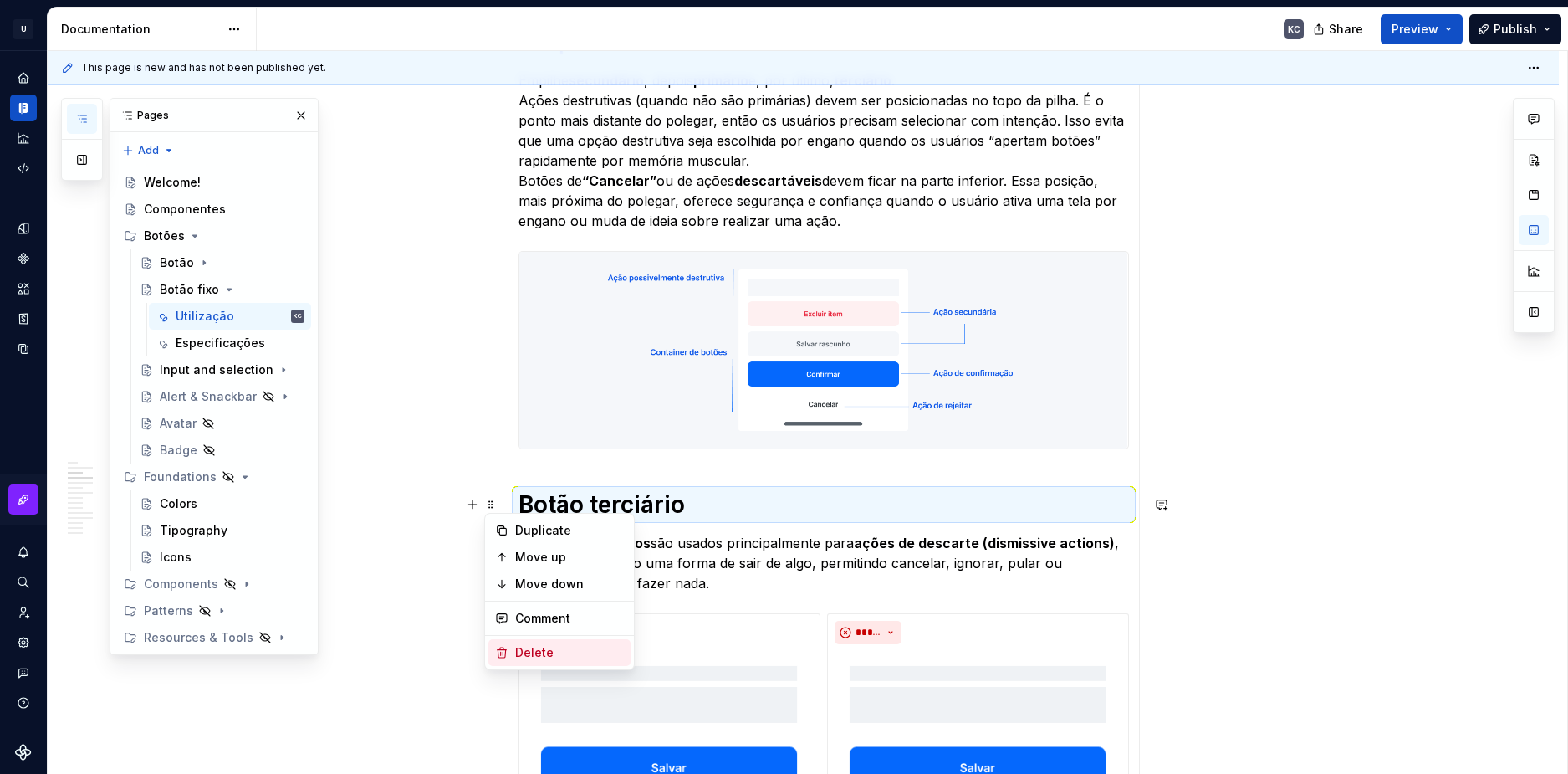
click at [548, 649] on div "Delete" at bounding box center [569, 652] width 109 height 17
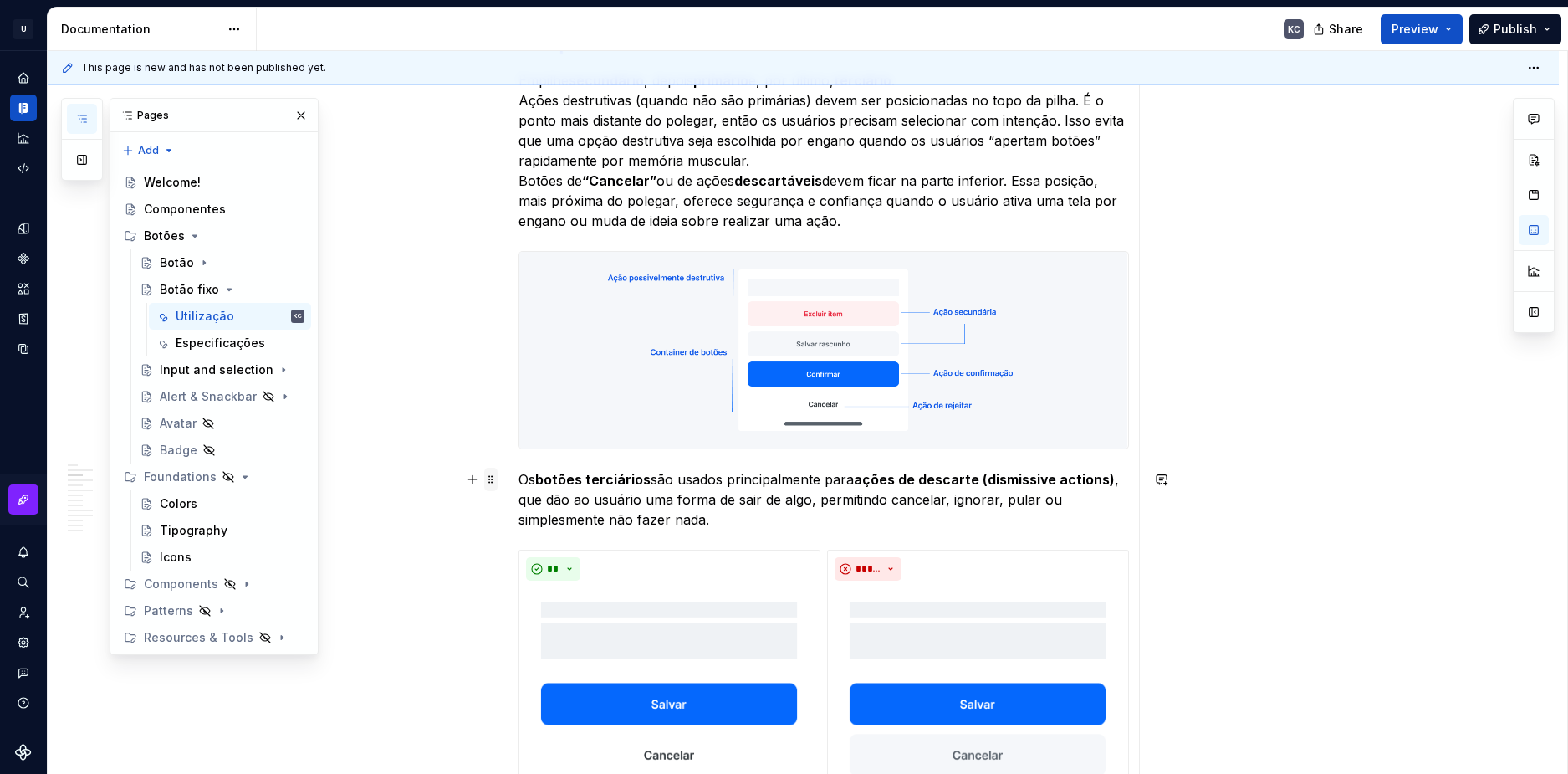
click at [494, 482] on span at bounding box center [491, 479] width 14 height 23
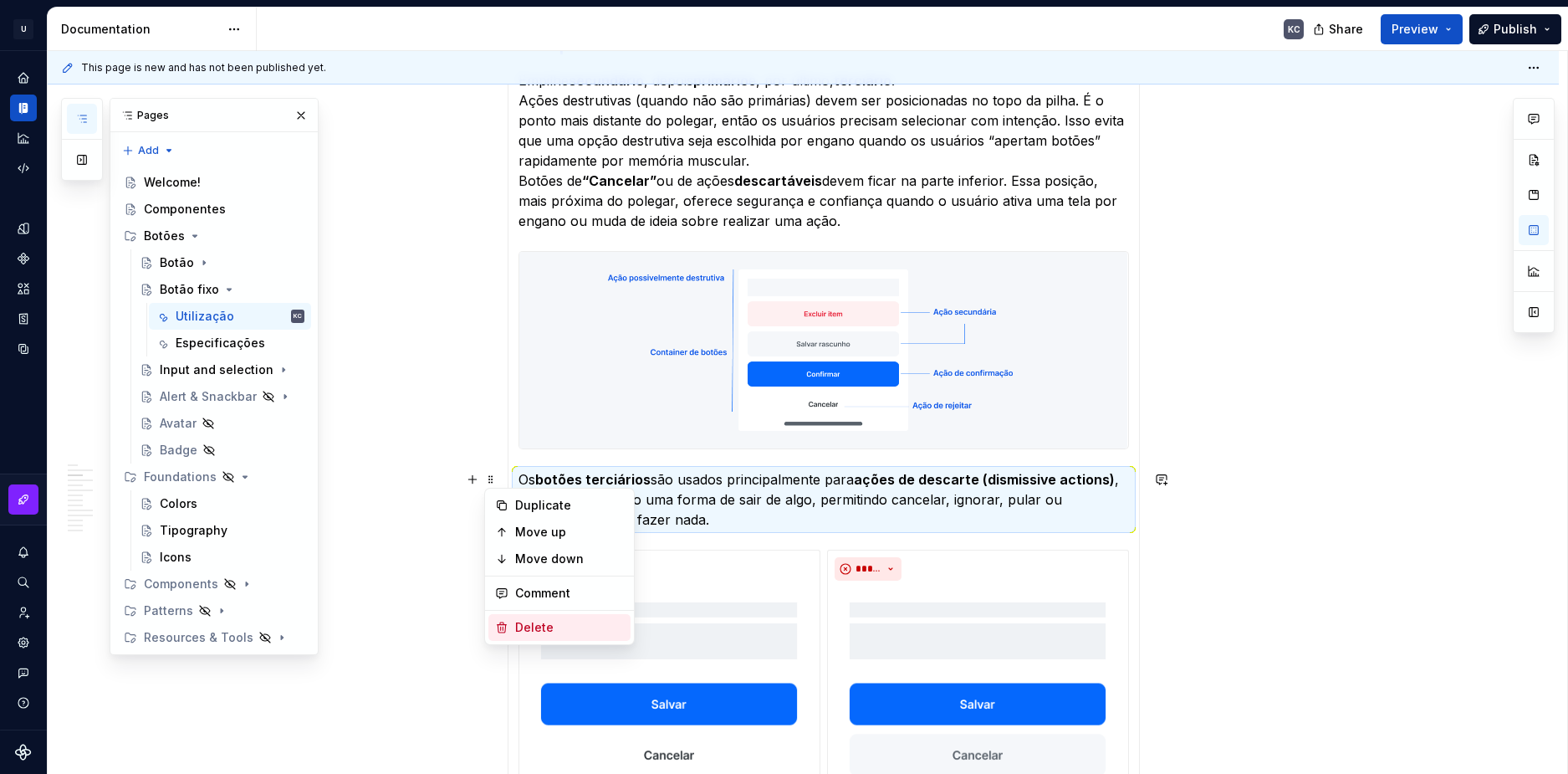
click at [549, 621] on div "Delete" at bounding box center [569, 627] width 109 height 17
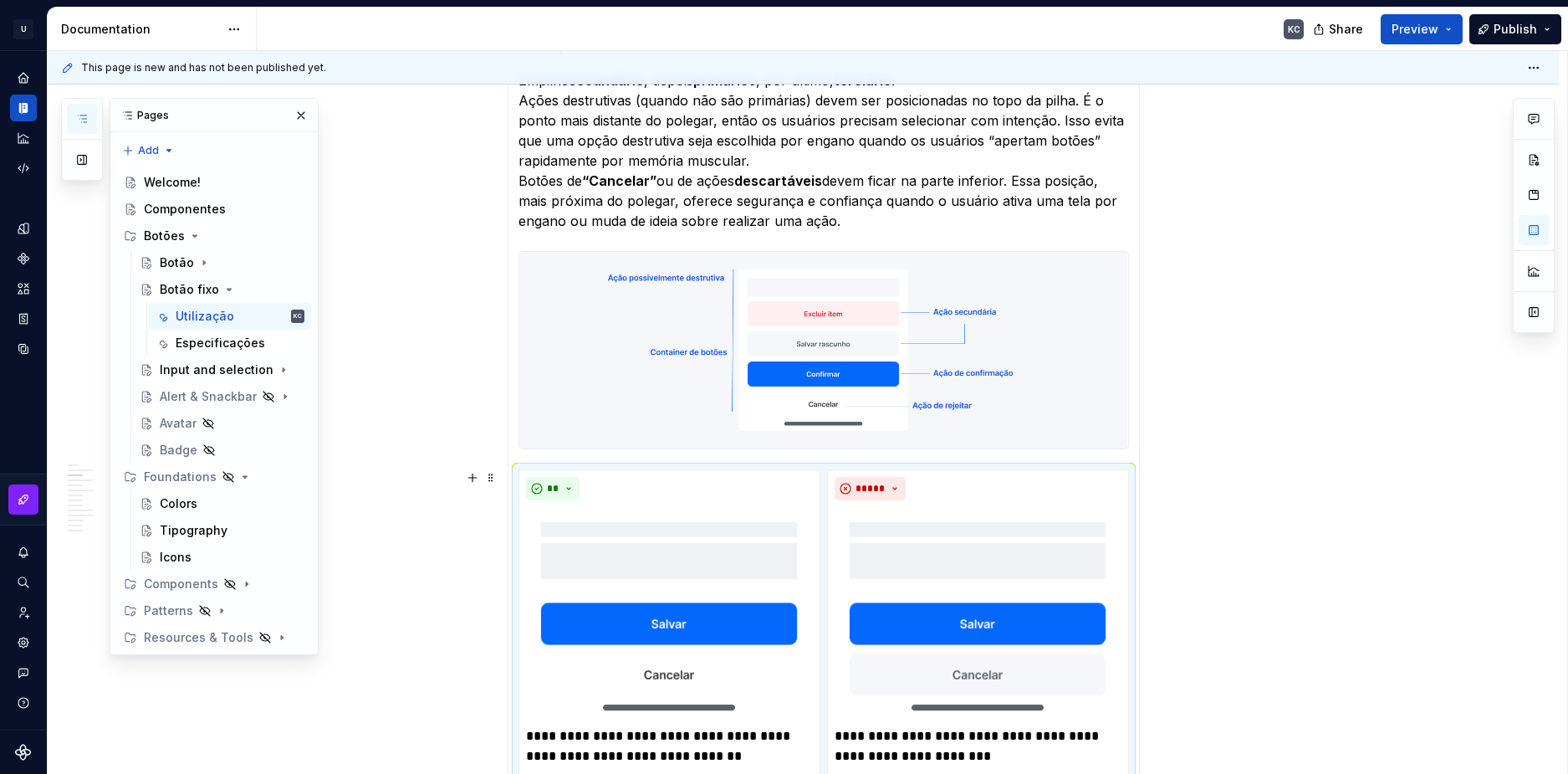
scroll to position [978, 0]
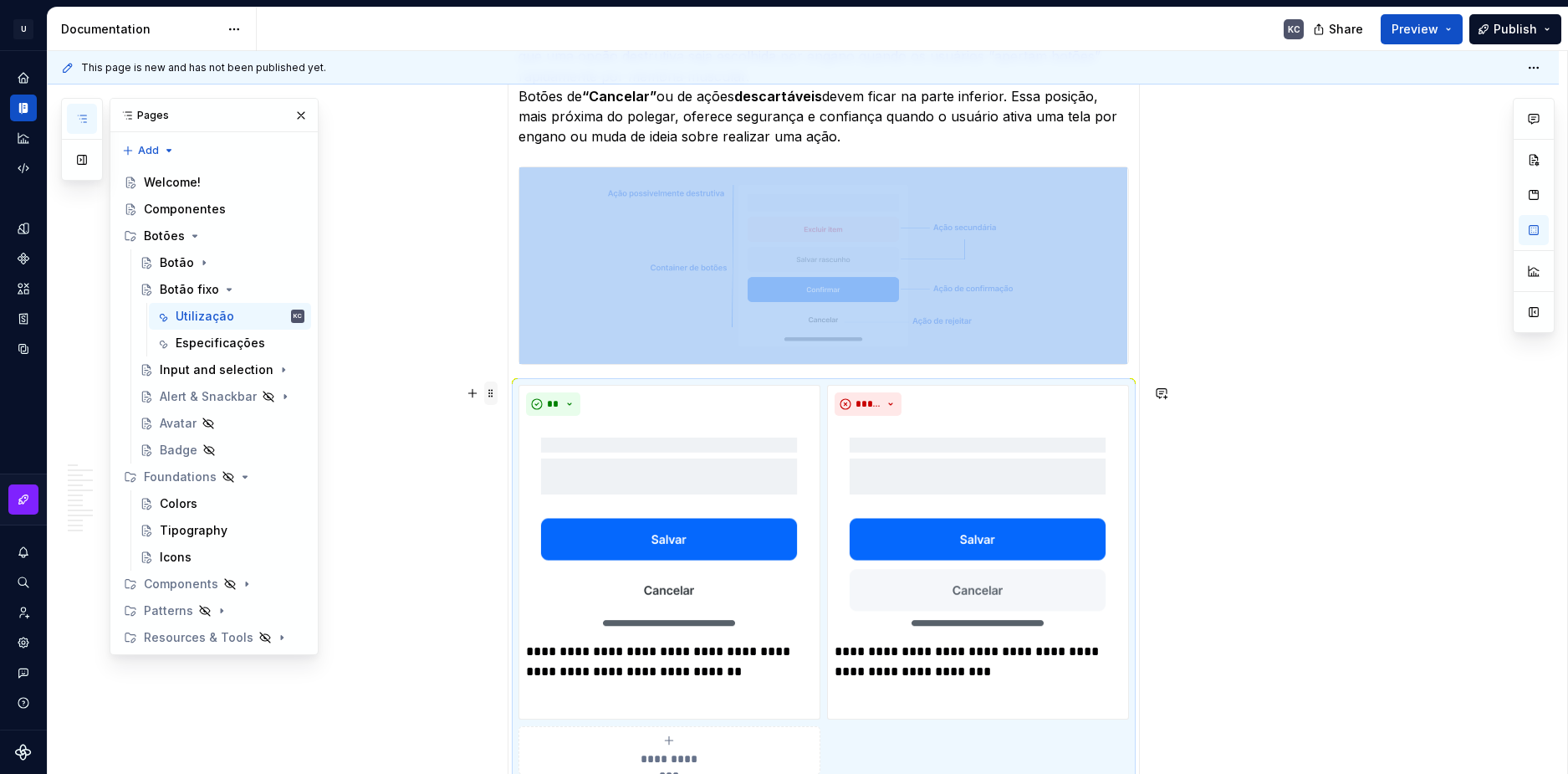
click at [494, 402] on span at bounding box center [491, 394] width 14 height 23
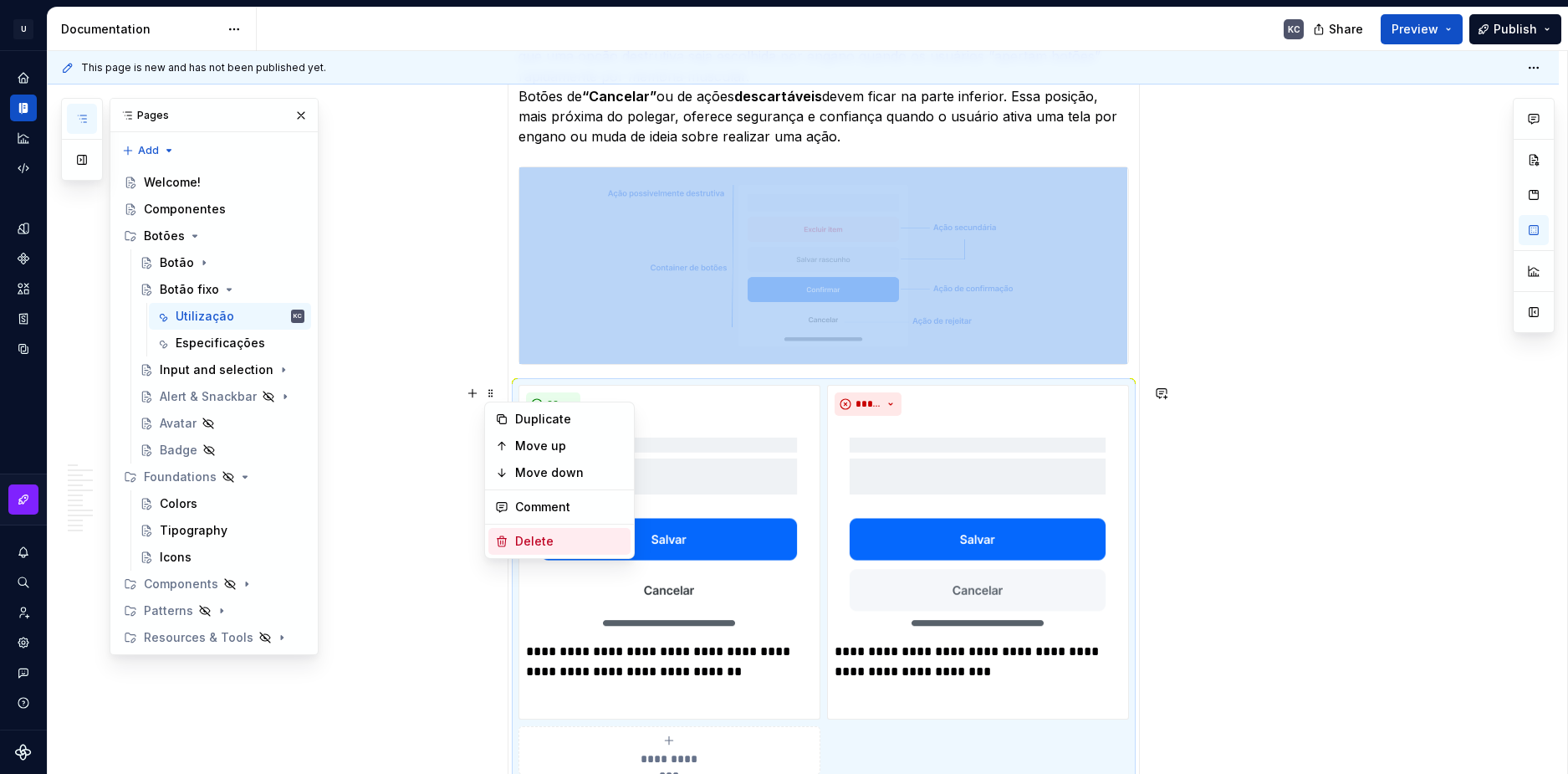
click at [526, 542] on div "Delete" at bounding box center [569, 542] width 109 height 17
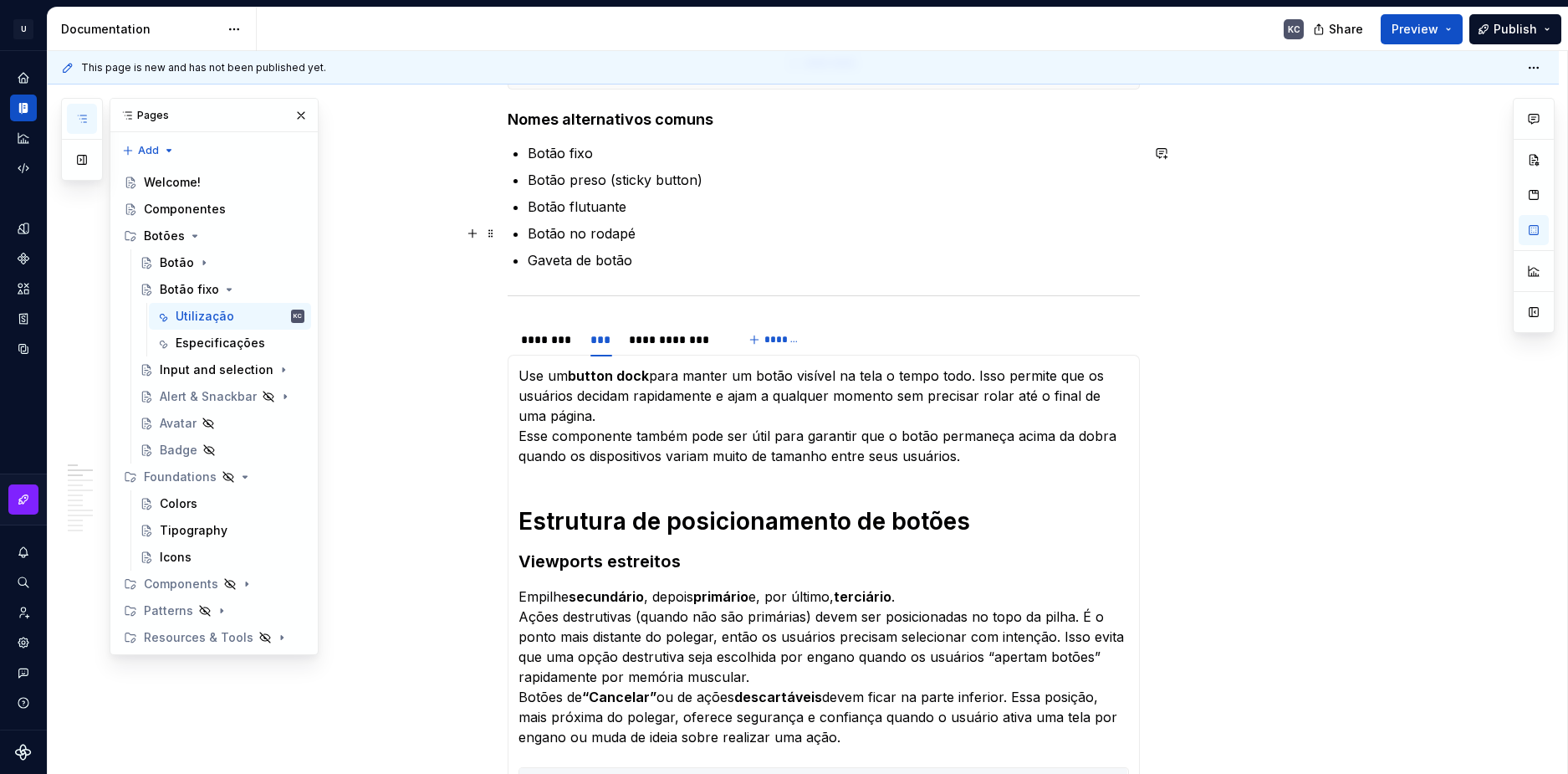
scroll to position [392, 0]
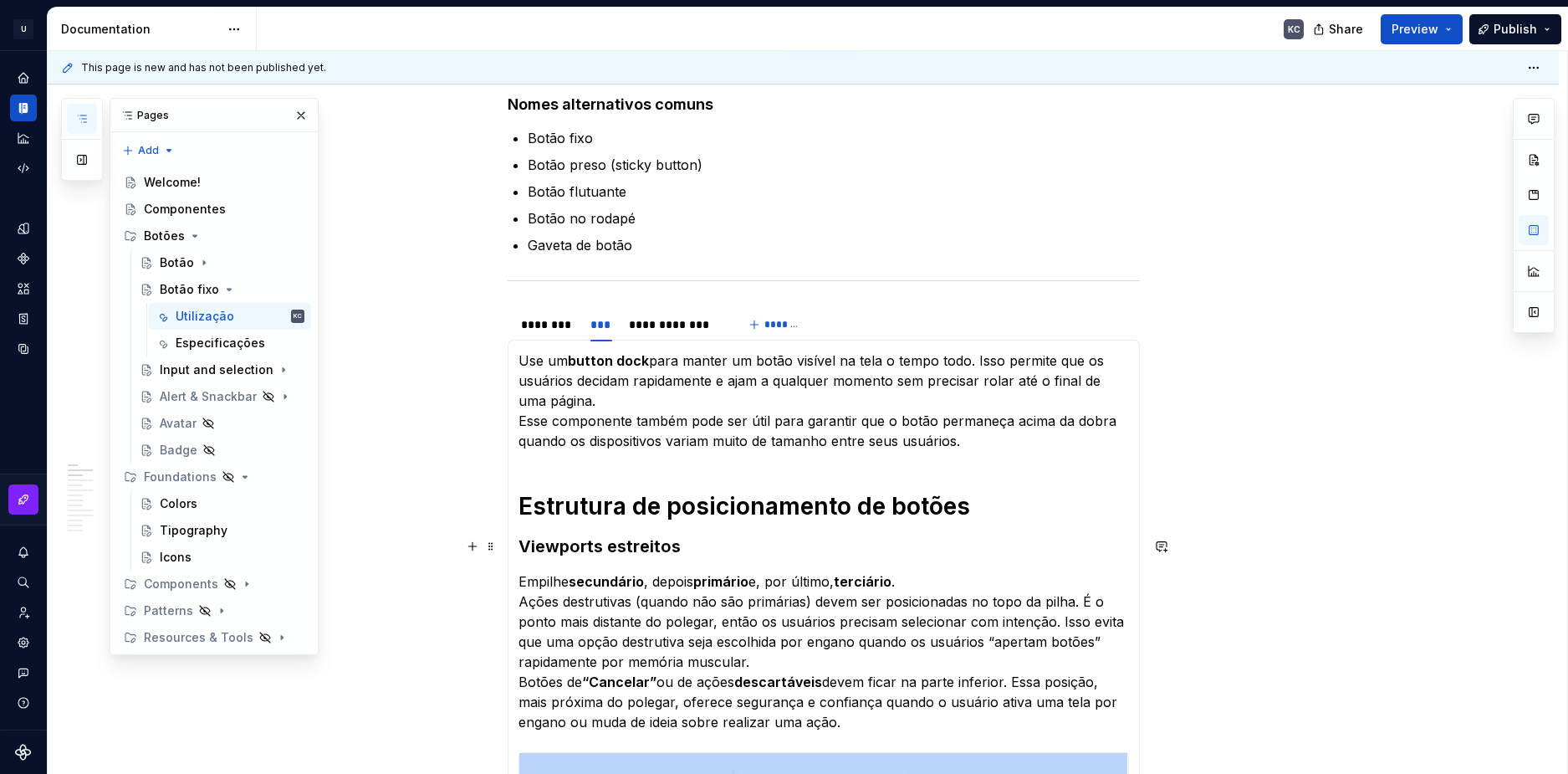
click at [614, 535] on h3 "Viewports estreitos" at bounding box center [824, 547] width 611 height 23
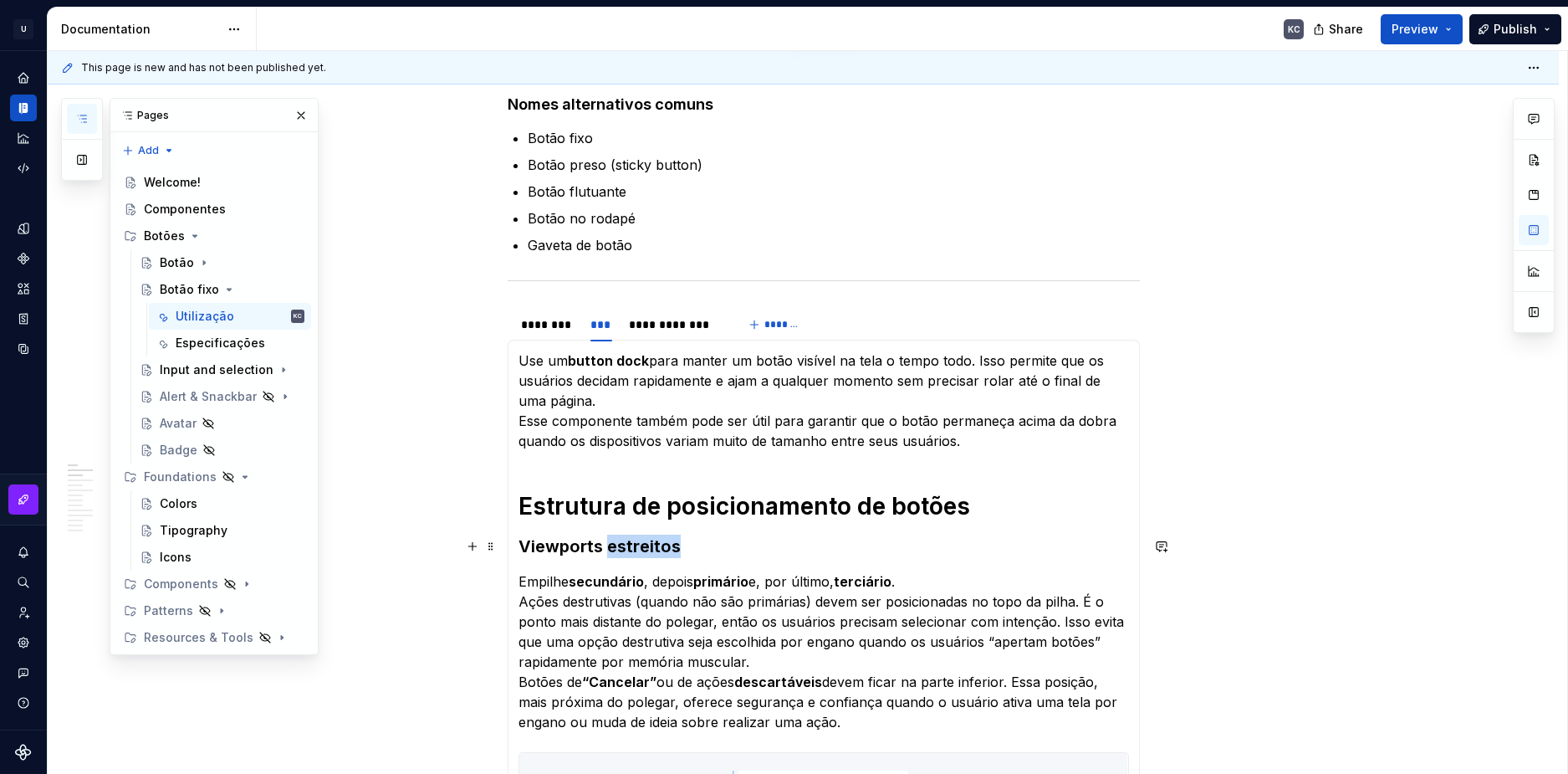
click at [614, 535] on h3 "Viewports estreitos" at bounding box center [824, 547] width 611 height 23
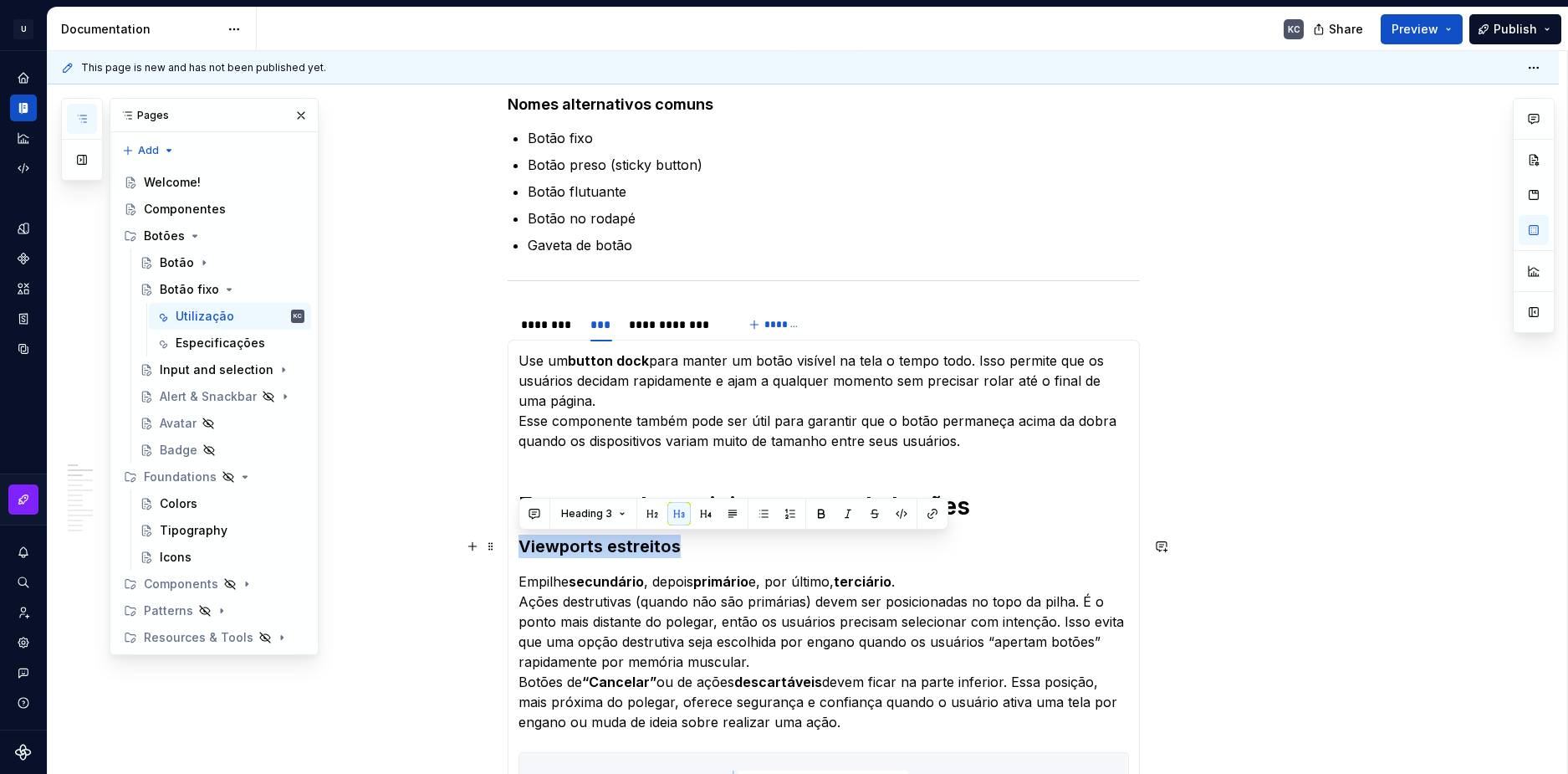
click at [614, 535] on h3 "Viewports estreitos" at bounding box center [824, 547] width 611 height 23
copy h3 "Viewports estreitos"
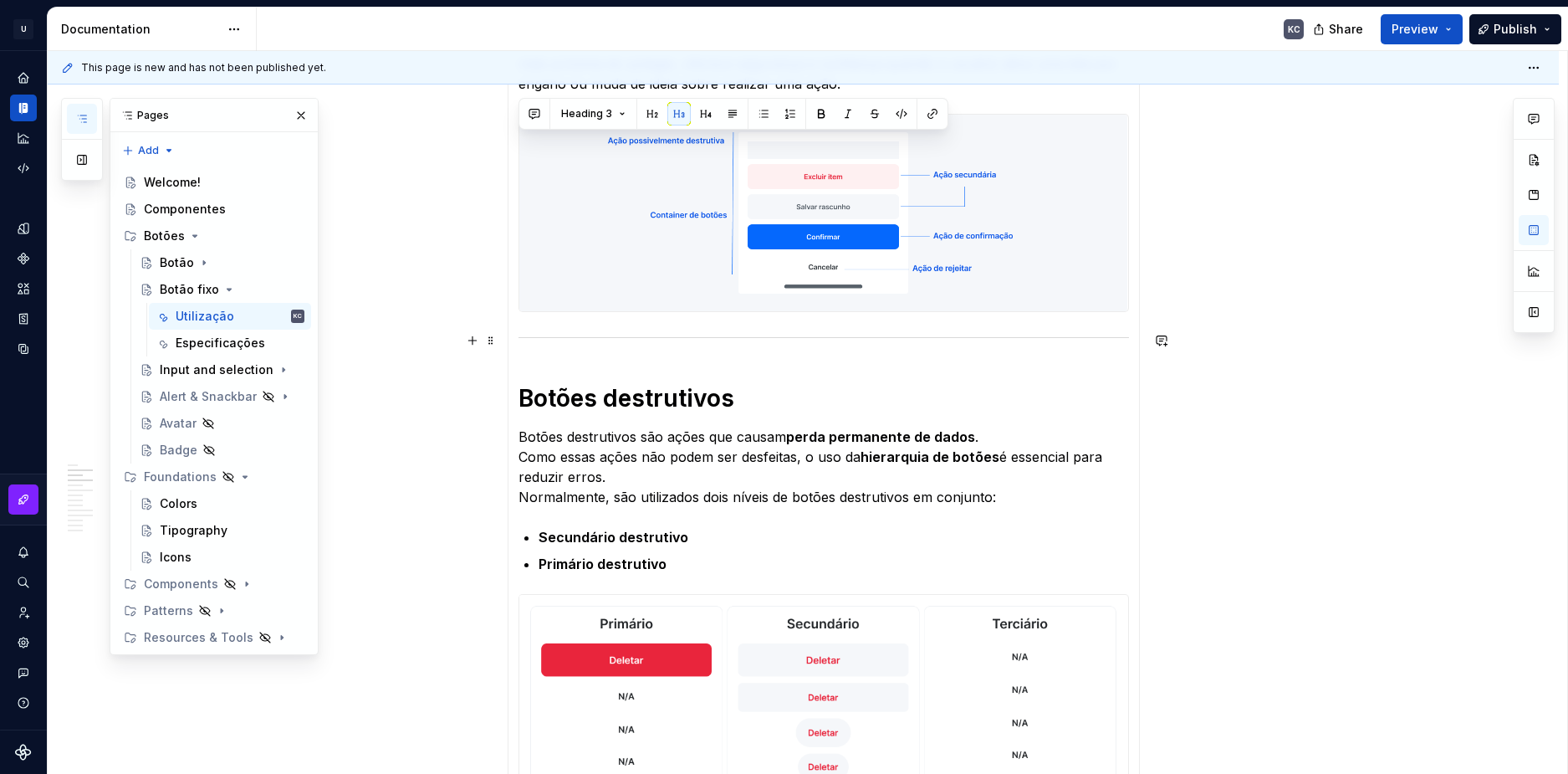
scroll to position [1061, 0]
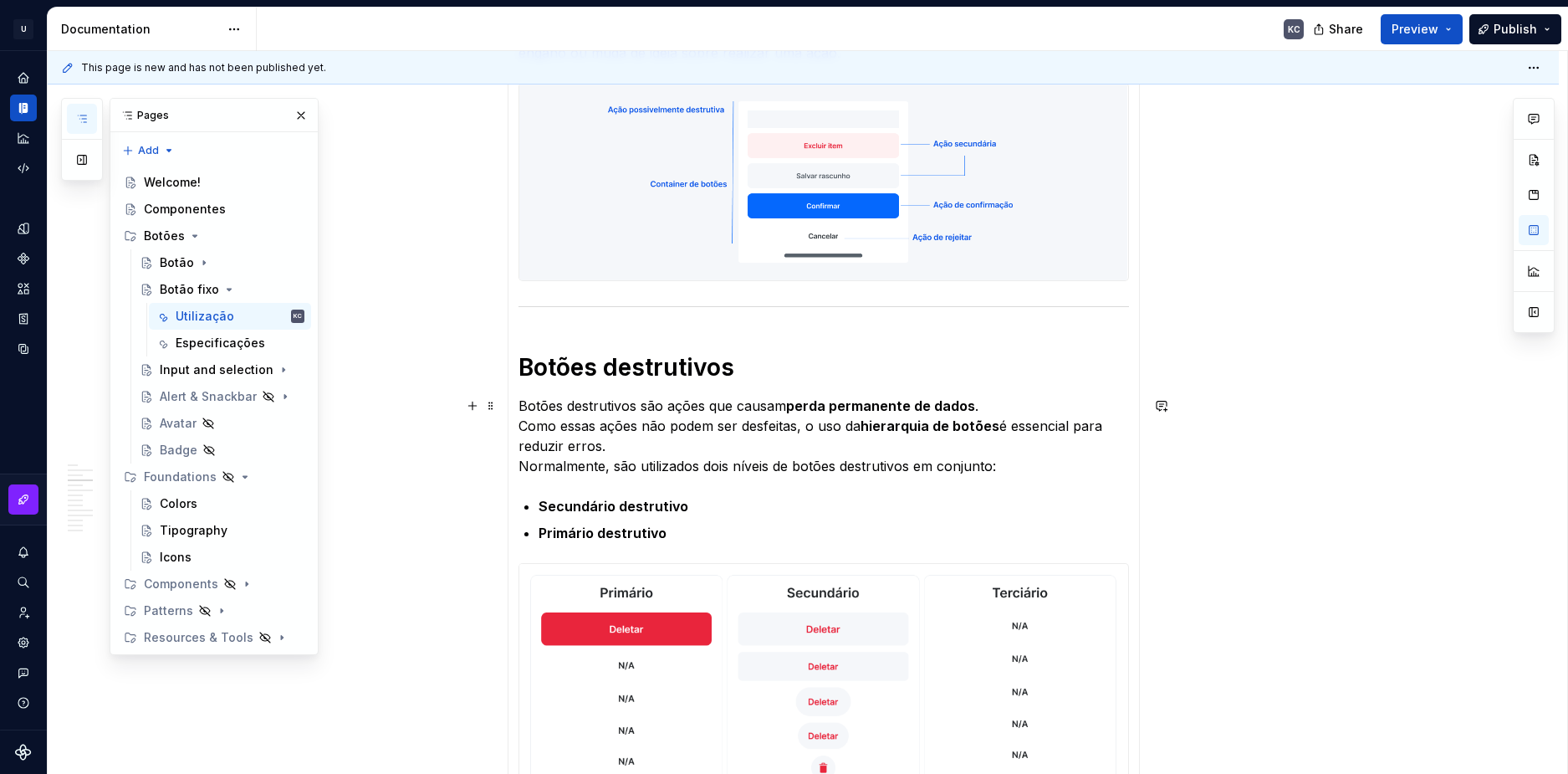
click at [612, 371] on h1 "Botões destrutivos" at bounding box center [824, 367] width 611 height 30
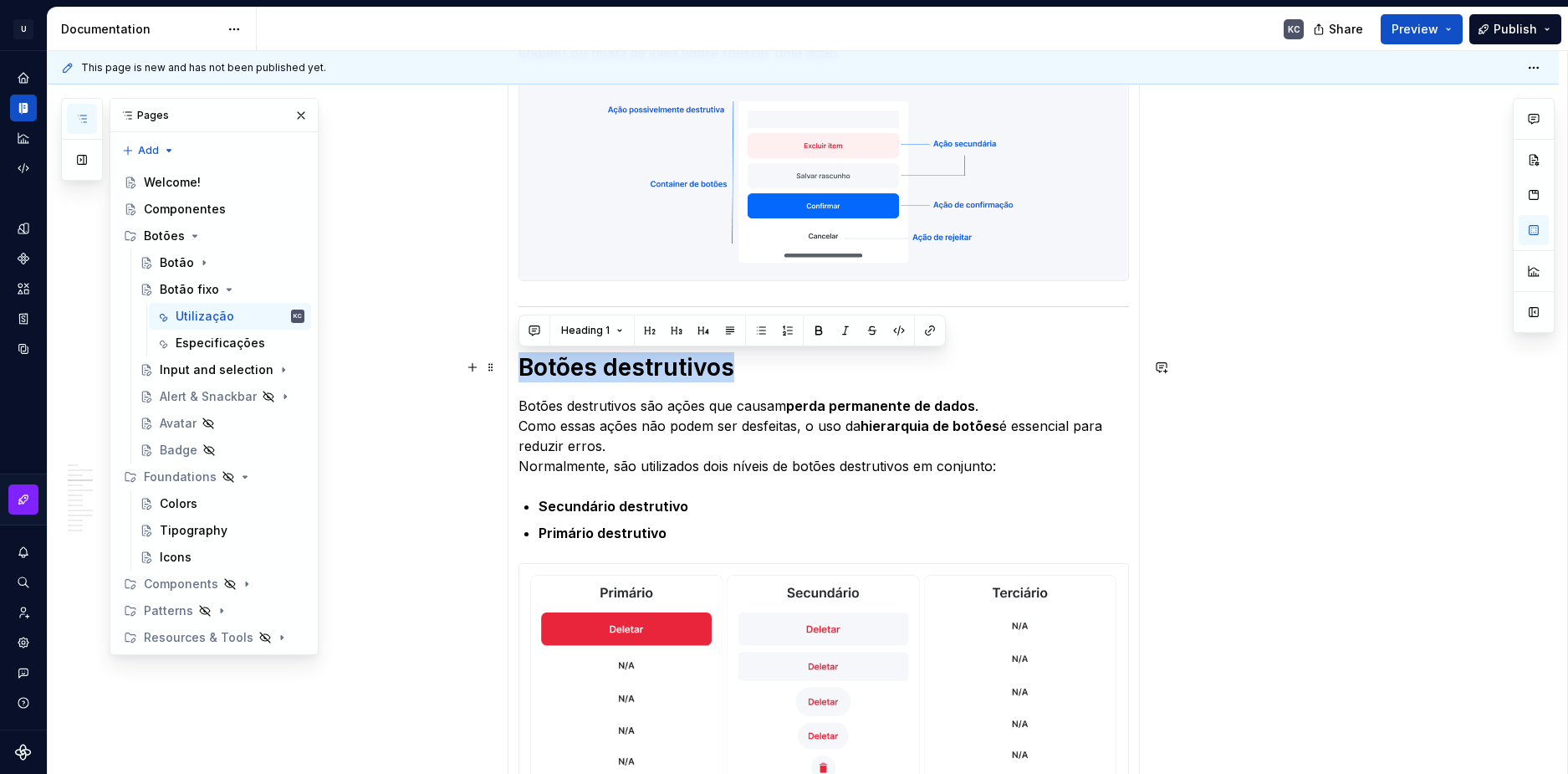
click at [612, 371] on h1 "Botões destrutivos" at bounding box center [824, 367] width 611 height 30
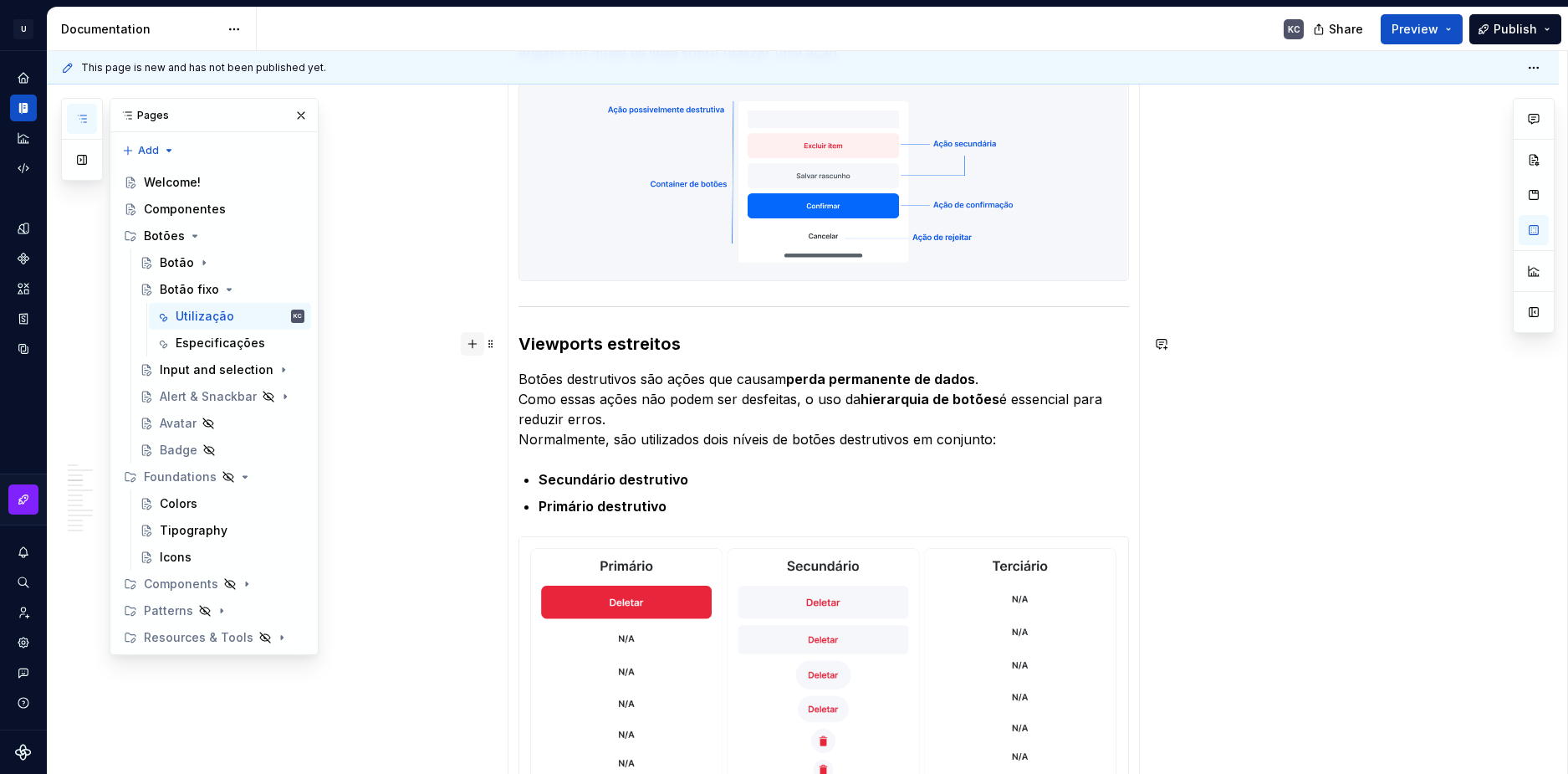
click at [479, 341] on button "button" at bounding box center [473, 344] width 23 height 23
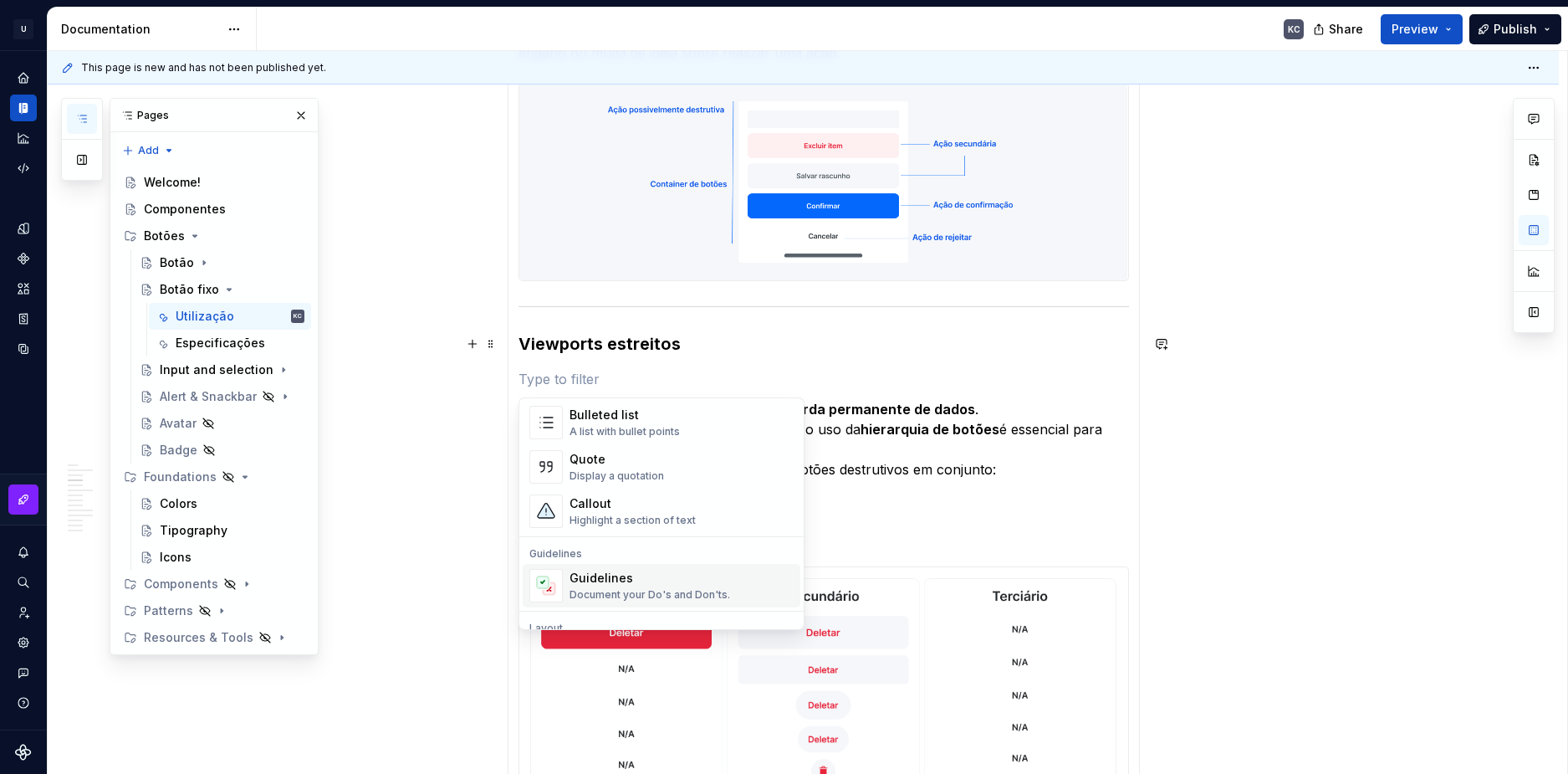
scroll to position [586, 0]
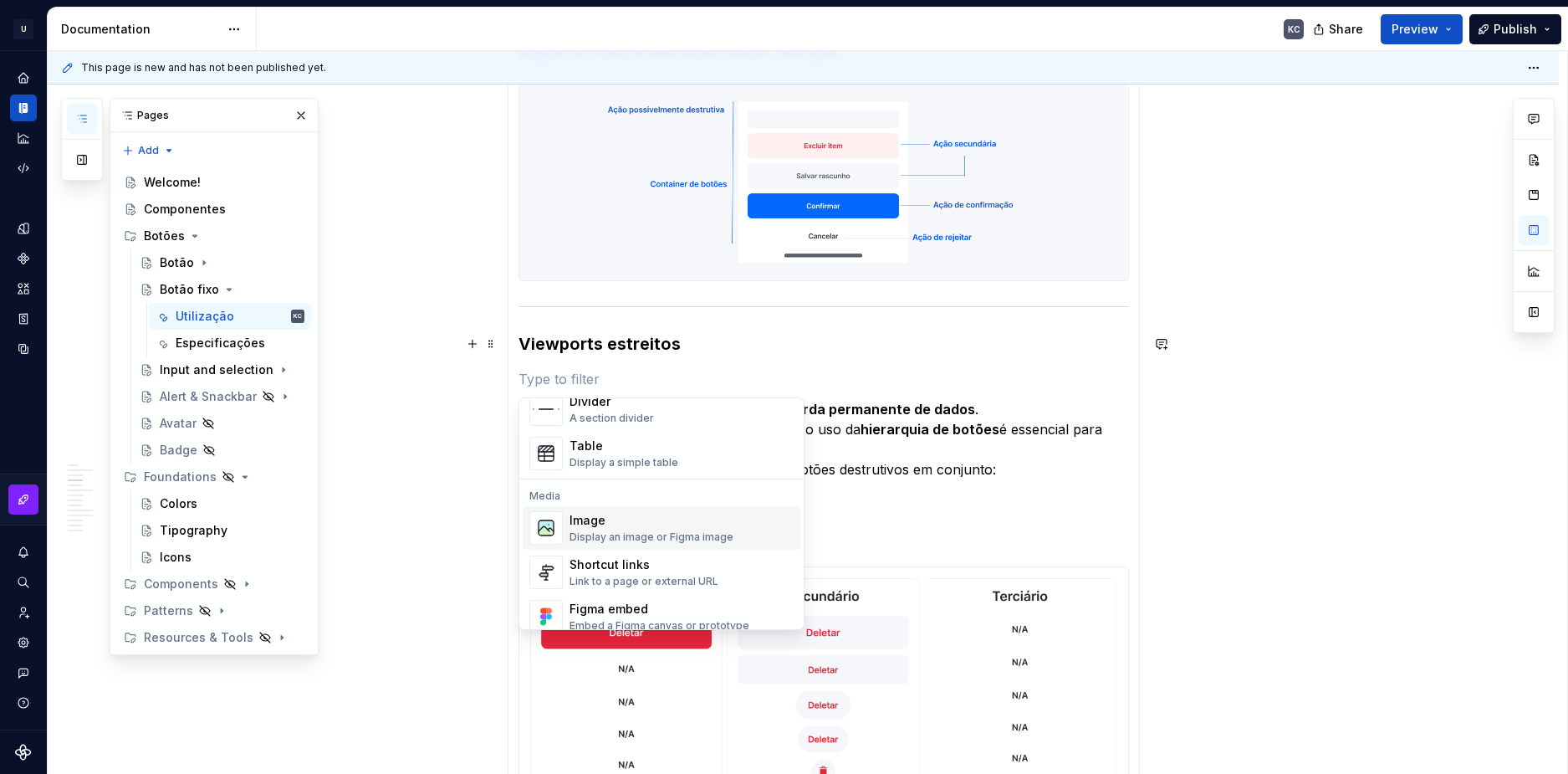
click at [614, 533] on div "Display an image or Figma image" at bounding box center [652, 537] width 164 height 14
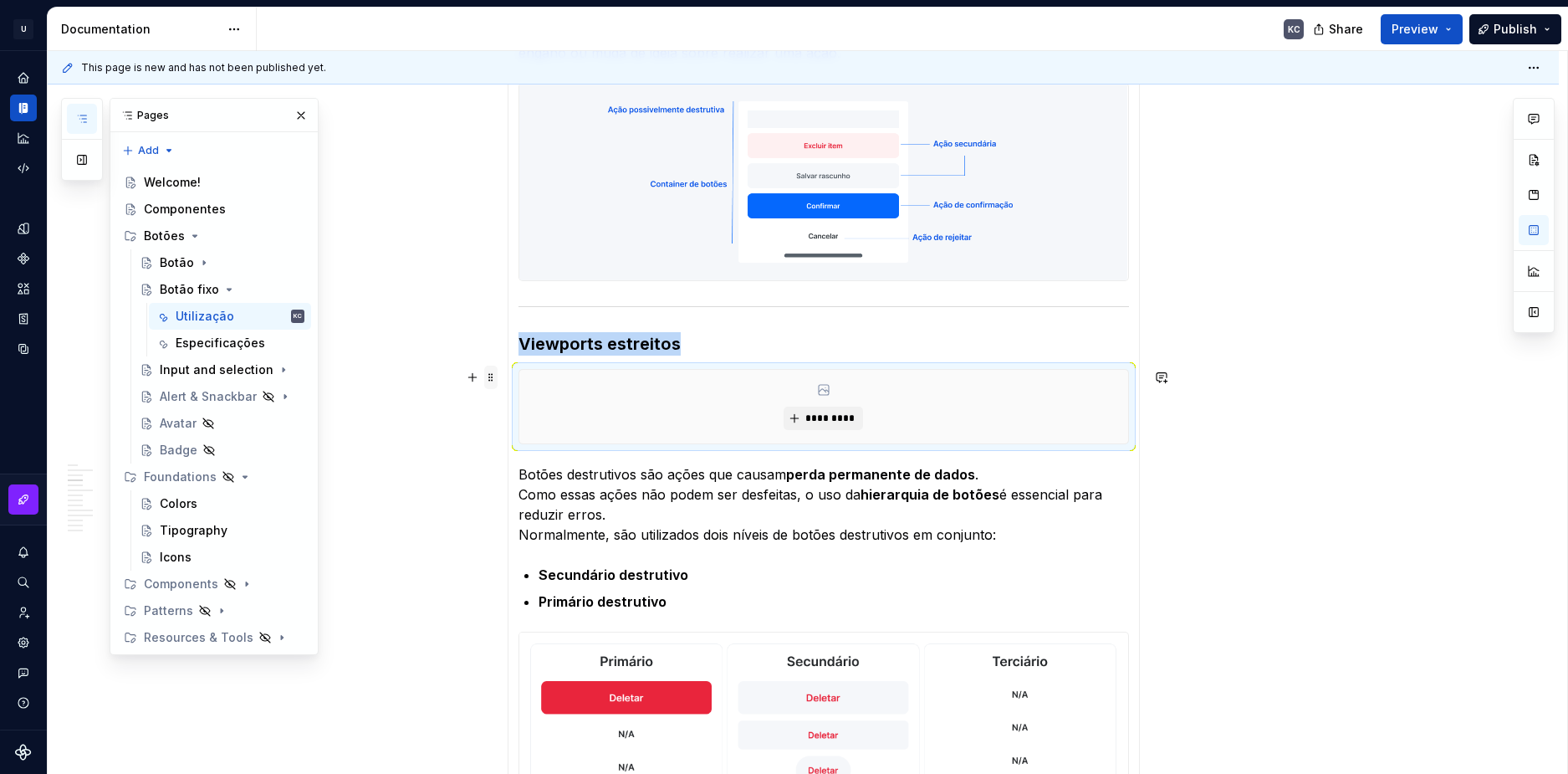
click at [497, 379] on span at bounding box center [491, 378] width 14 height 23
click at [527, 396] on div "Duplicate" at bounding box center [569, 403] width 109 height 17
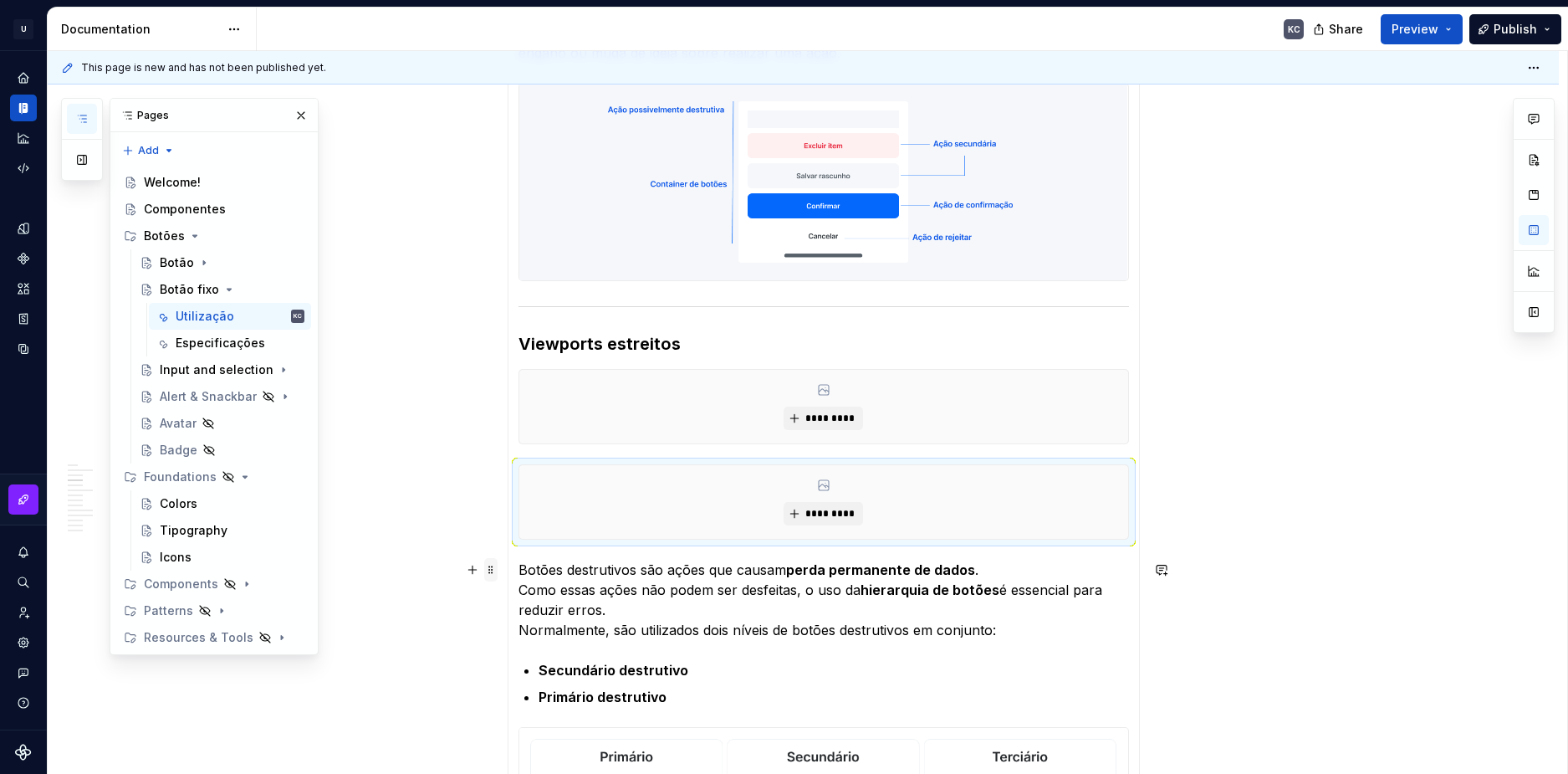
click at [486, 580] on span at bounding box center [491, 570] width 14 height 23
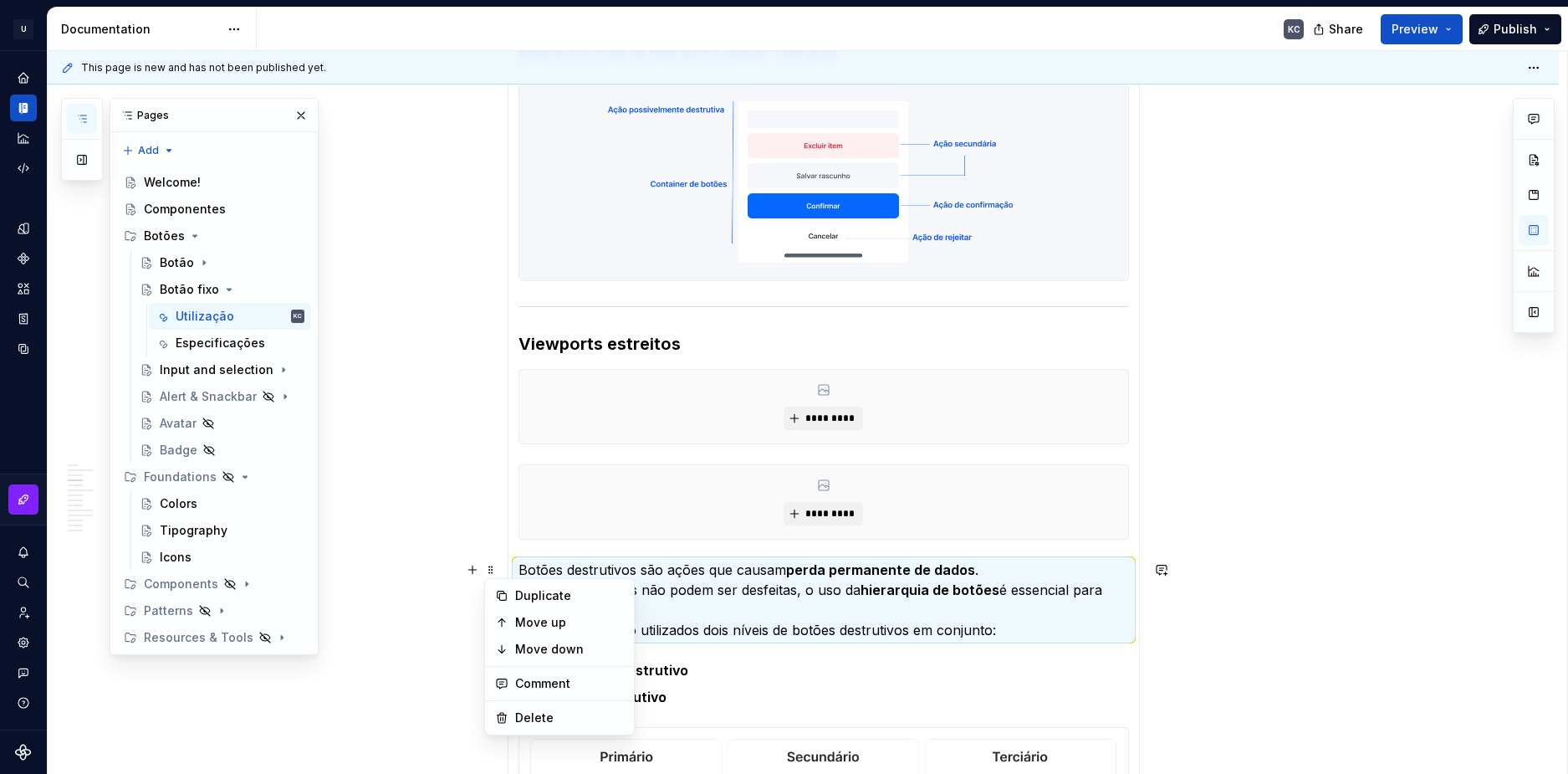
drag, startPoint x: 511, startPoint y: 704, endPoint x: 514, endPoint y: 712, distance: 8.5
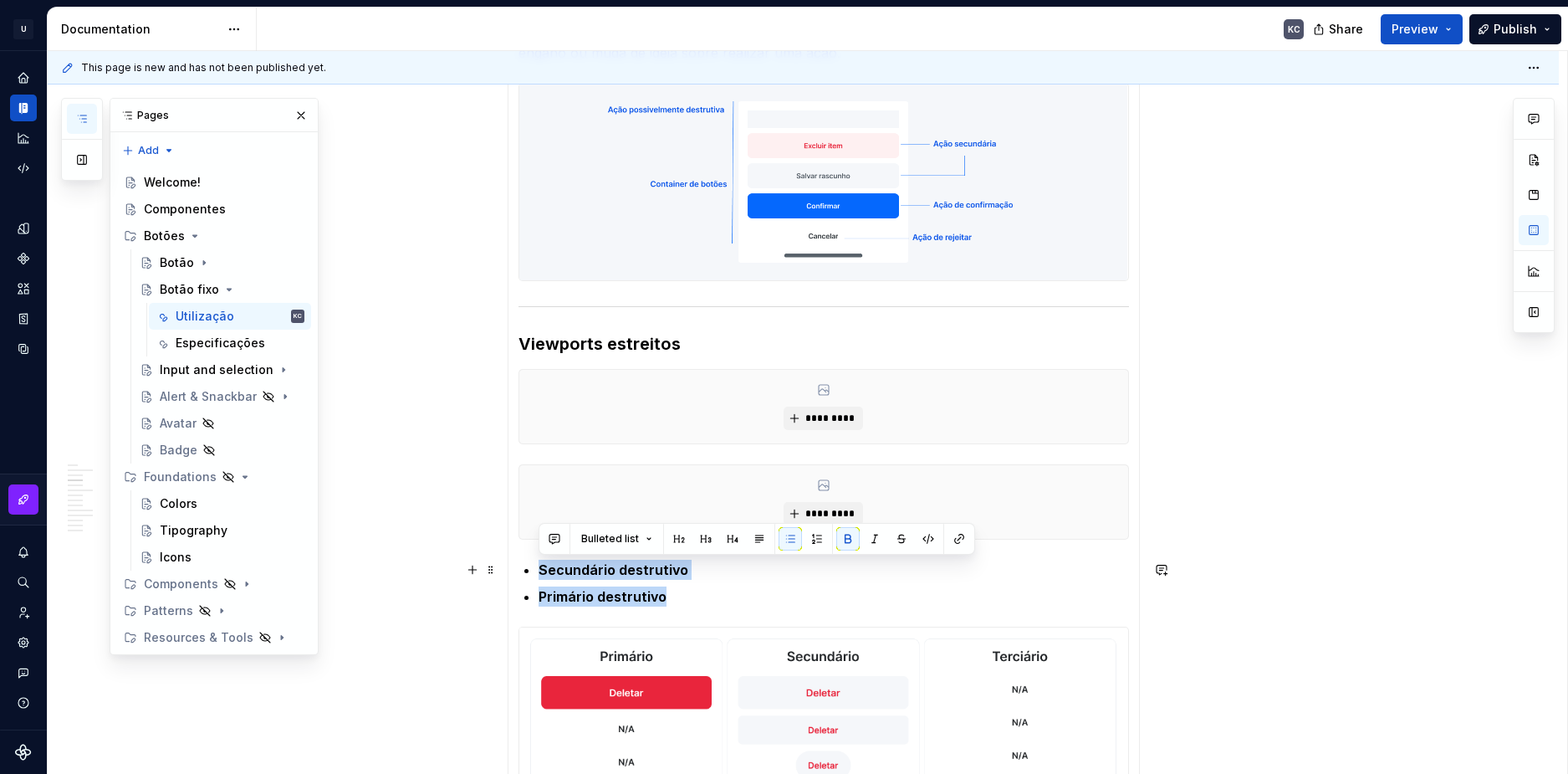
drag, startPoint x: 698, startPoint y: 596, endPoint x: 514, endPoint y: 561, distance: 187.3
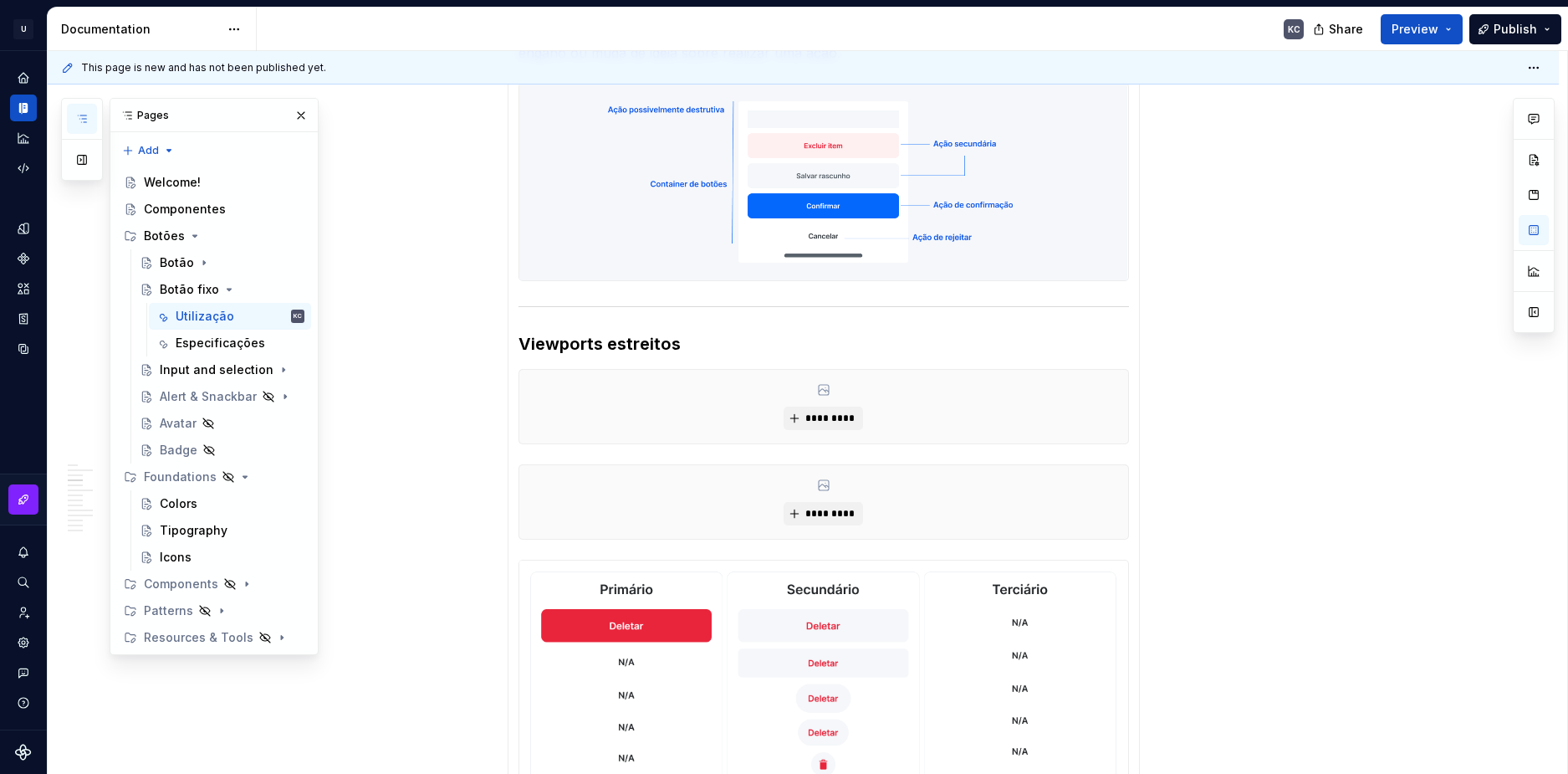
scroll to position [1155, 0]
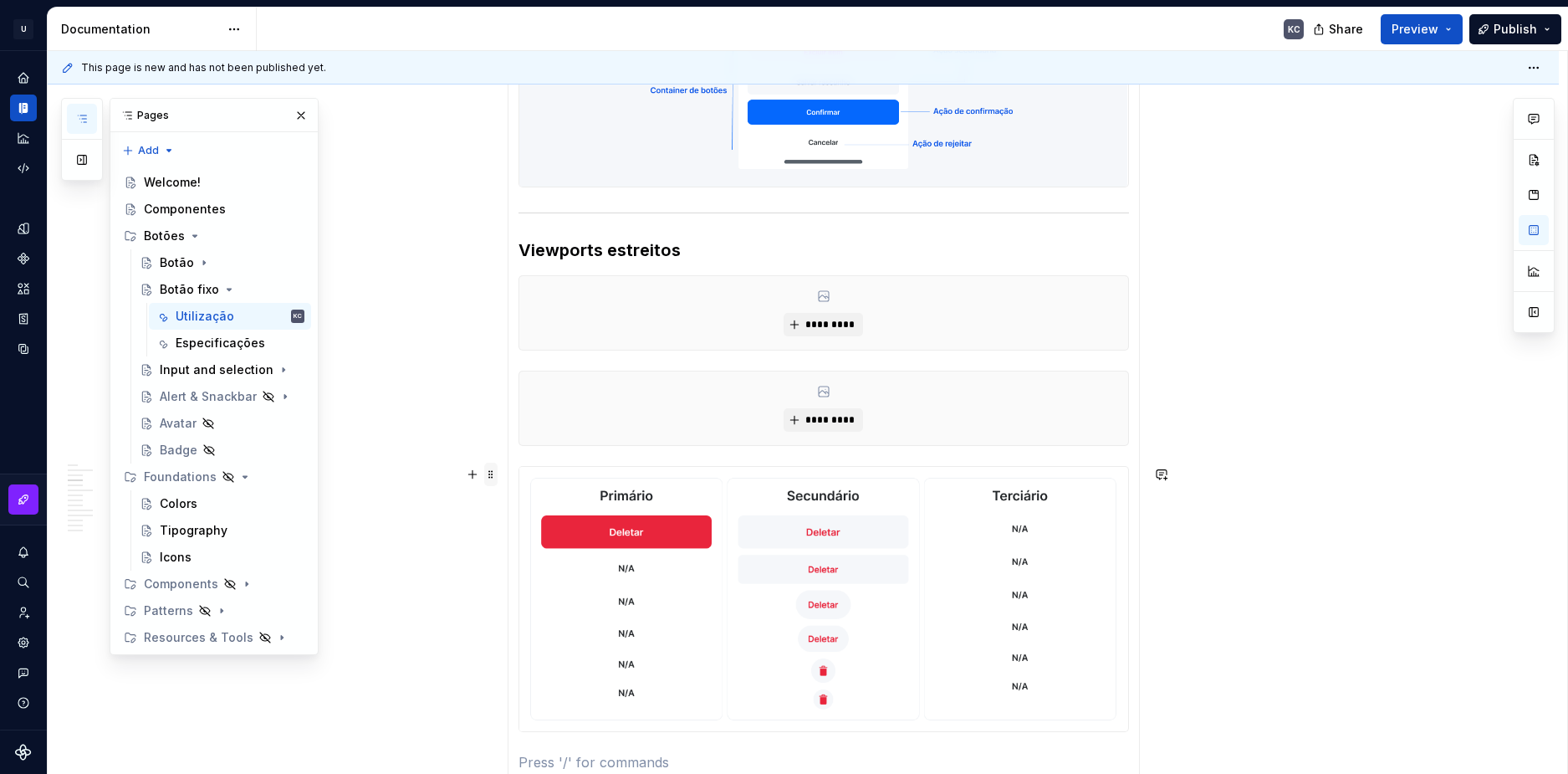
click at [494, 481] on span at bounding box center [491, 475] width 14 height 23
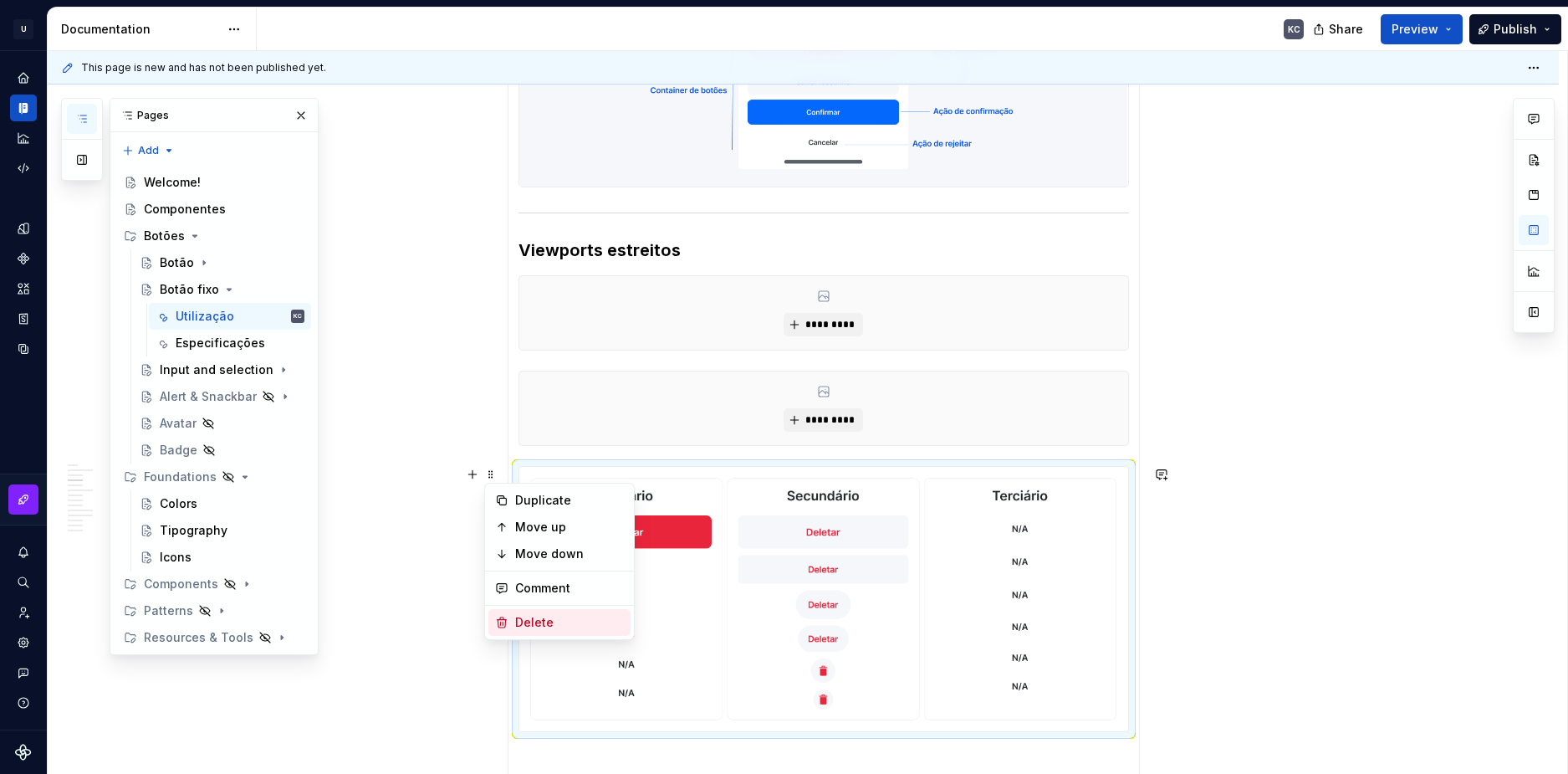
click at [570, 630] on div "Delete" at bounding box center [569, 623] width 109 height 17
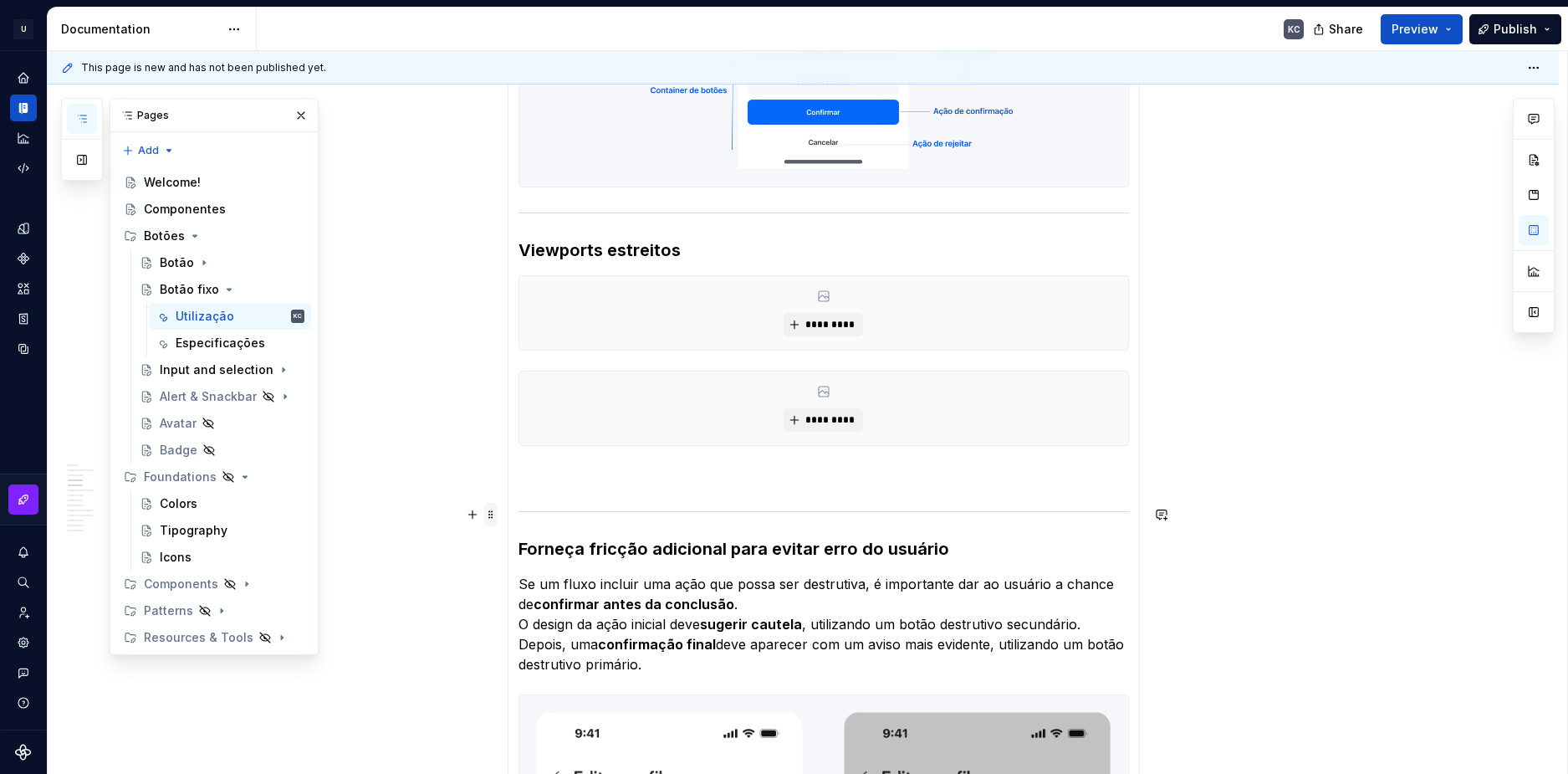
click at [494, 515] on span at bounding box center [491, 514] width 14 height 23
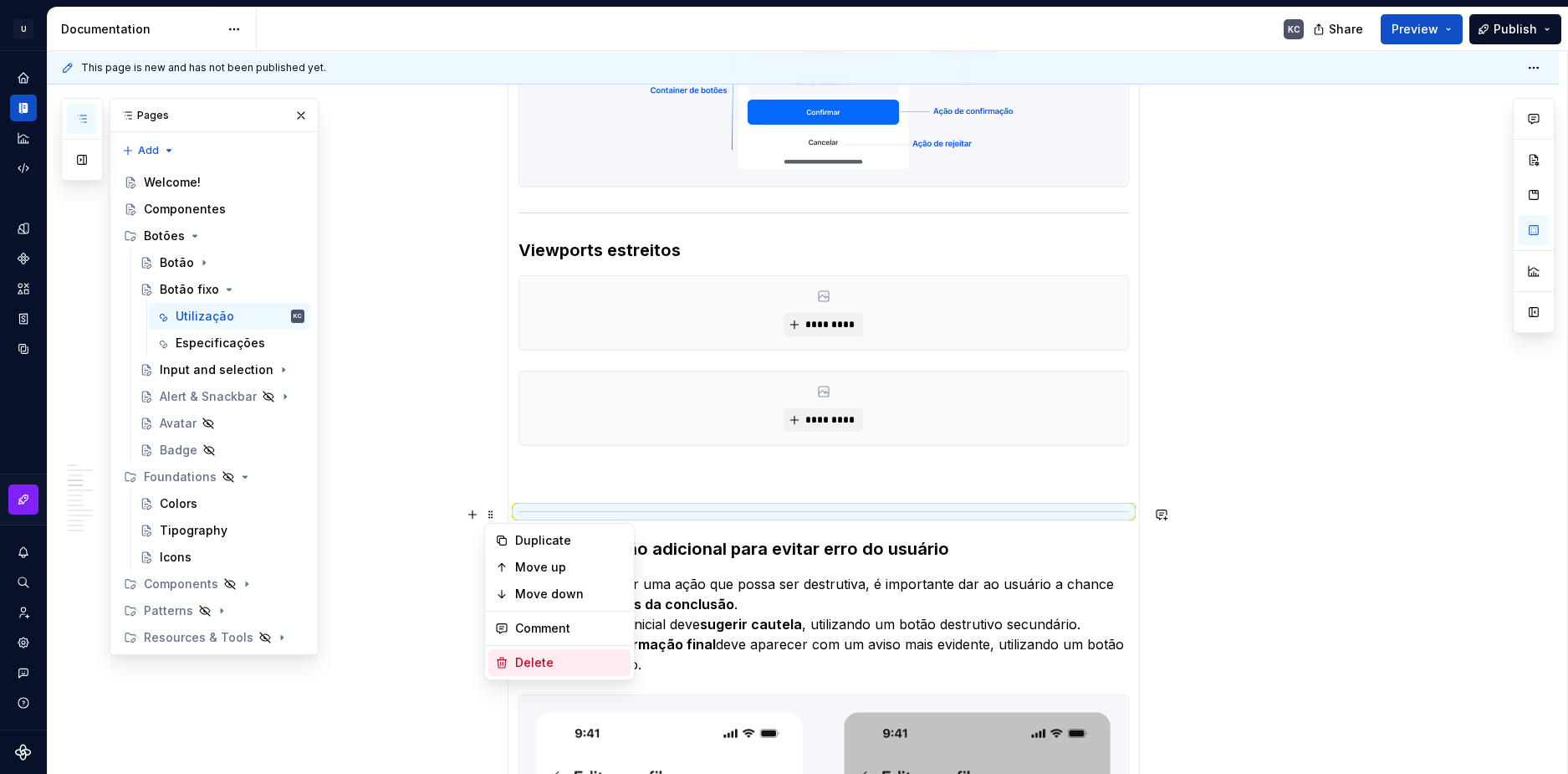
click at [545, 666] on div "Delete" at bounding box center [569, 662] width 109 height 17
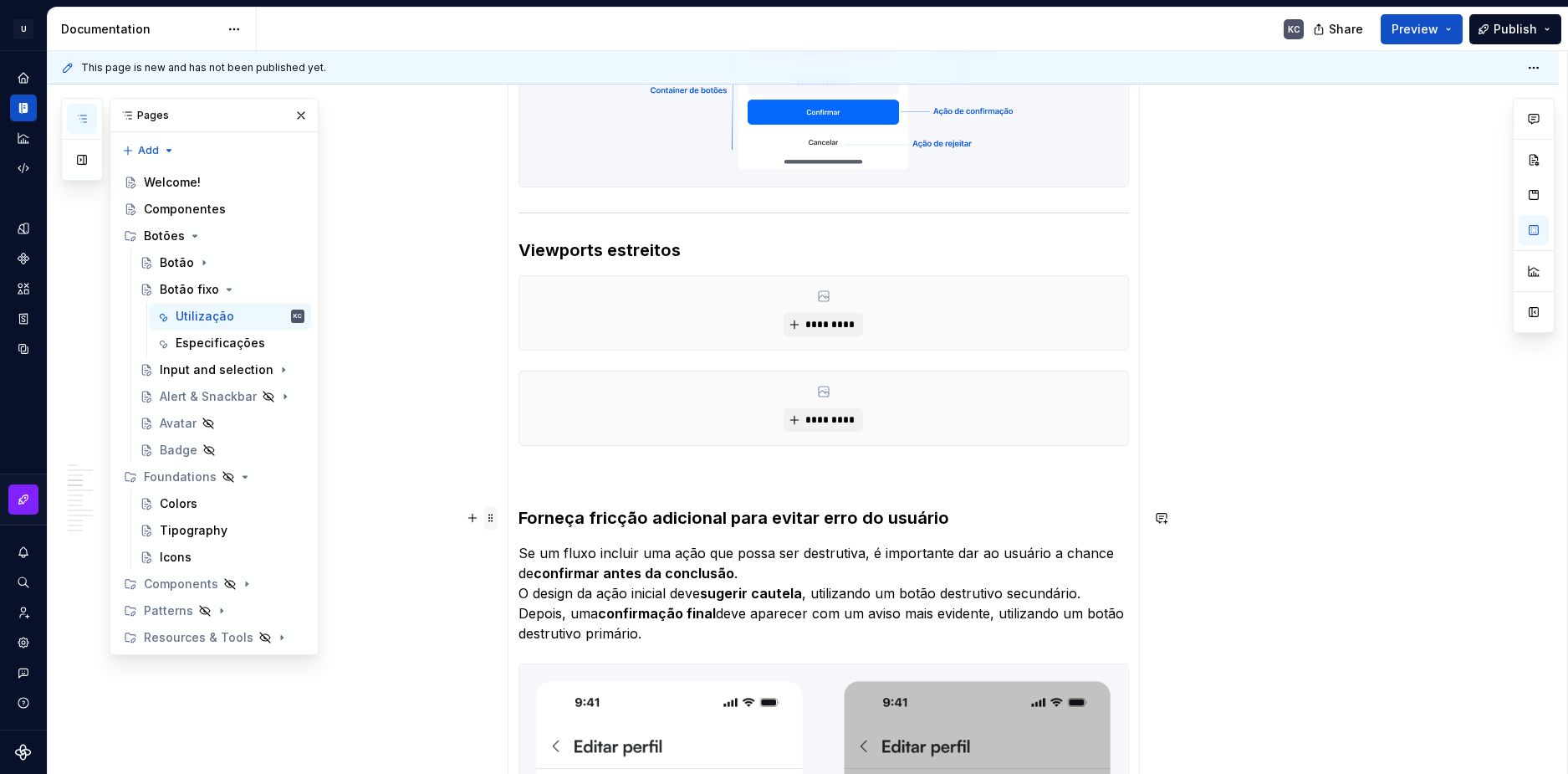
click at [496, 523] on span at bounding box center [491, 518] width 14 height 23
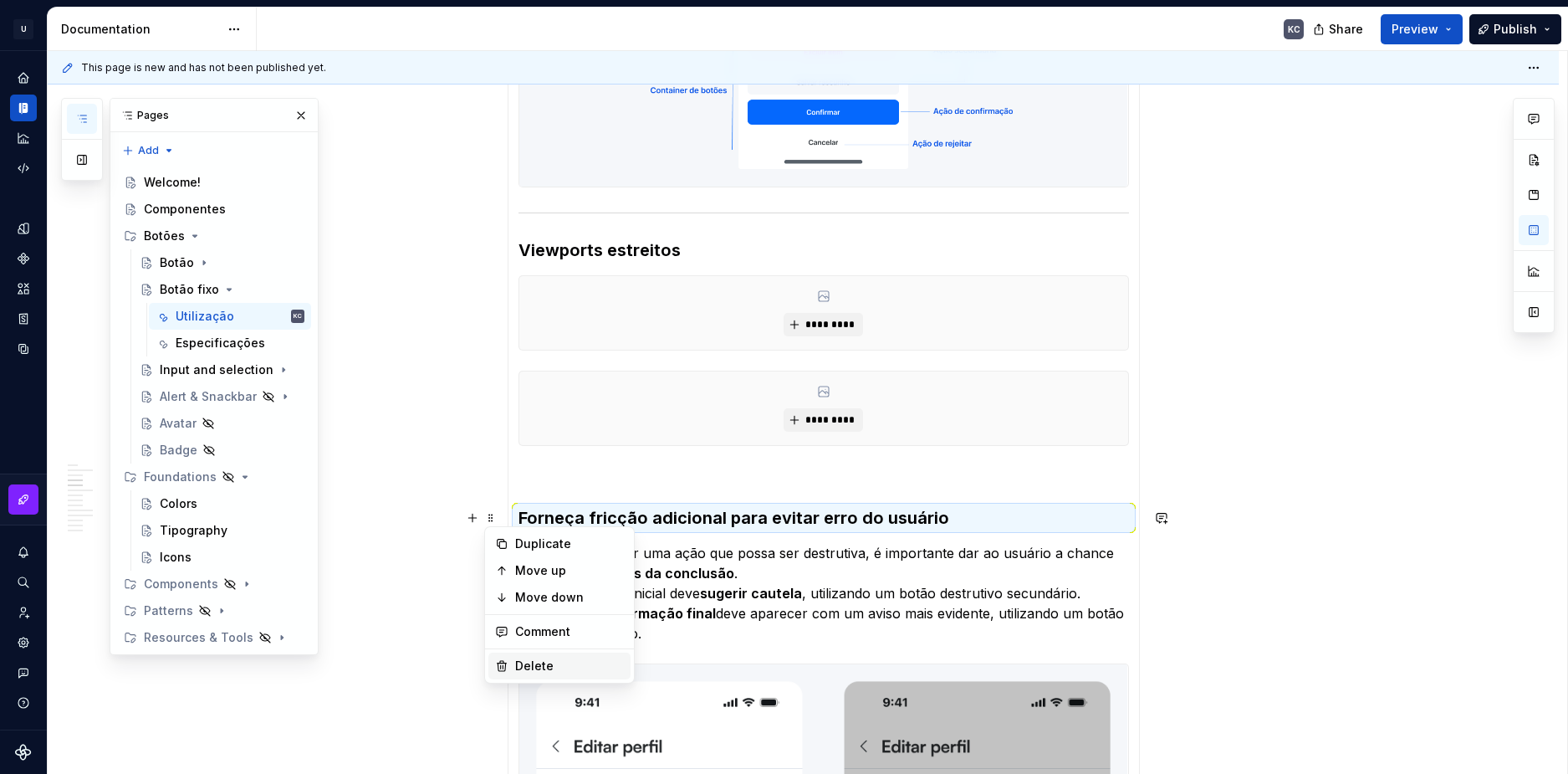
click at [527, 660] on div "Delete" at bounding box center [569, 666] width 109 height 17
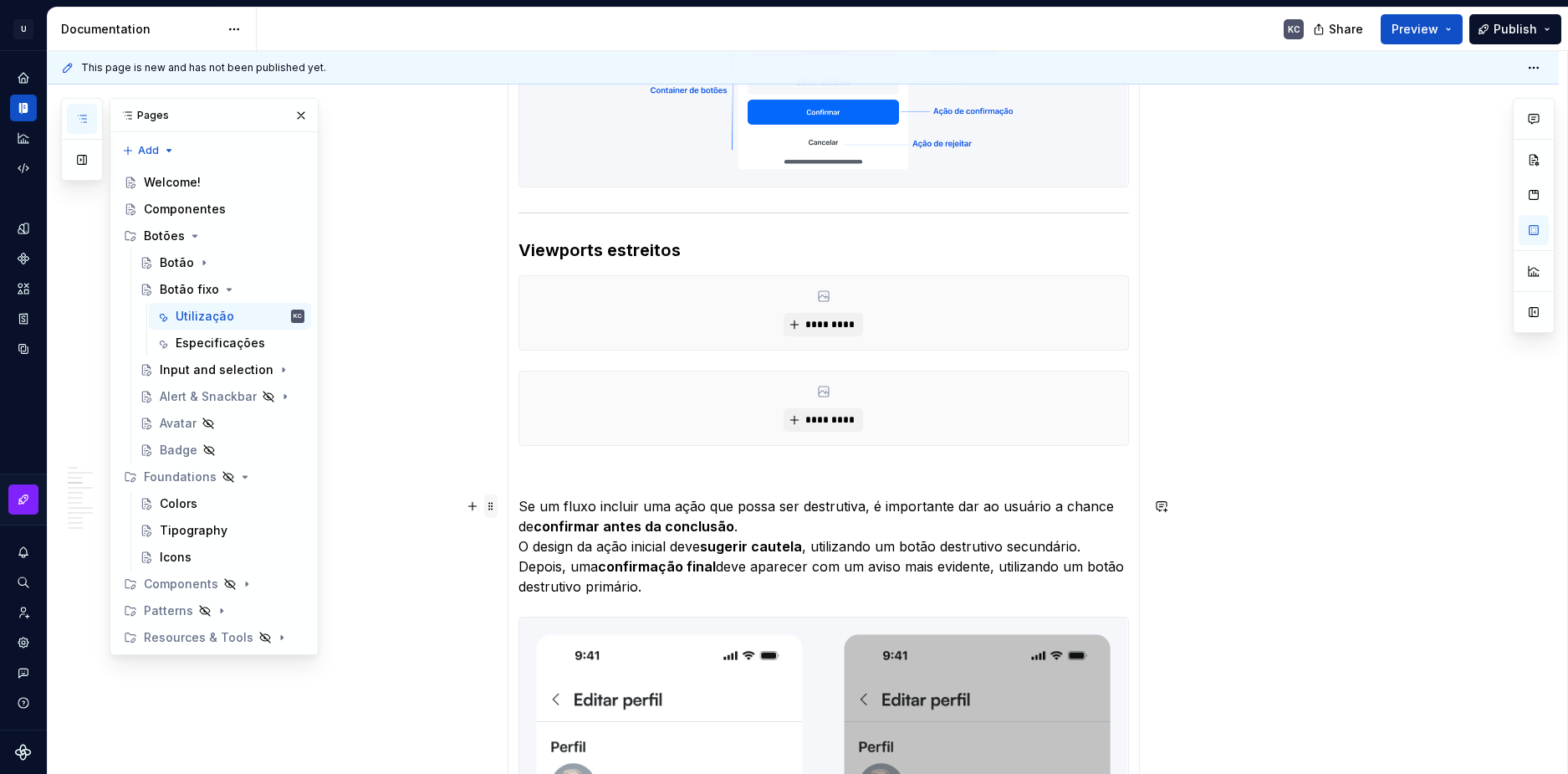
click at [492, 507] on span at bounding box center [491, 506] width 14 height 23
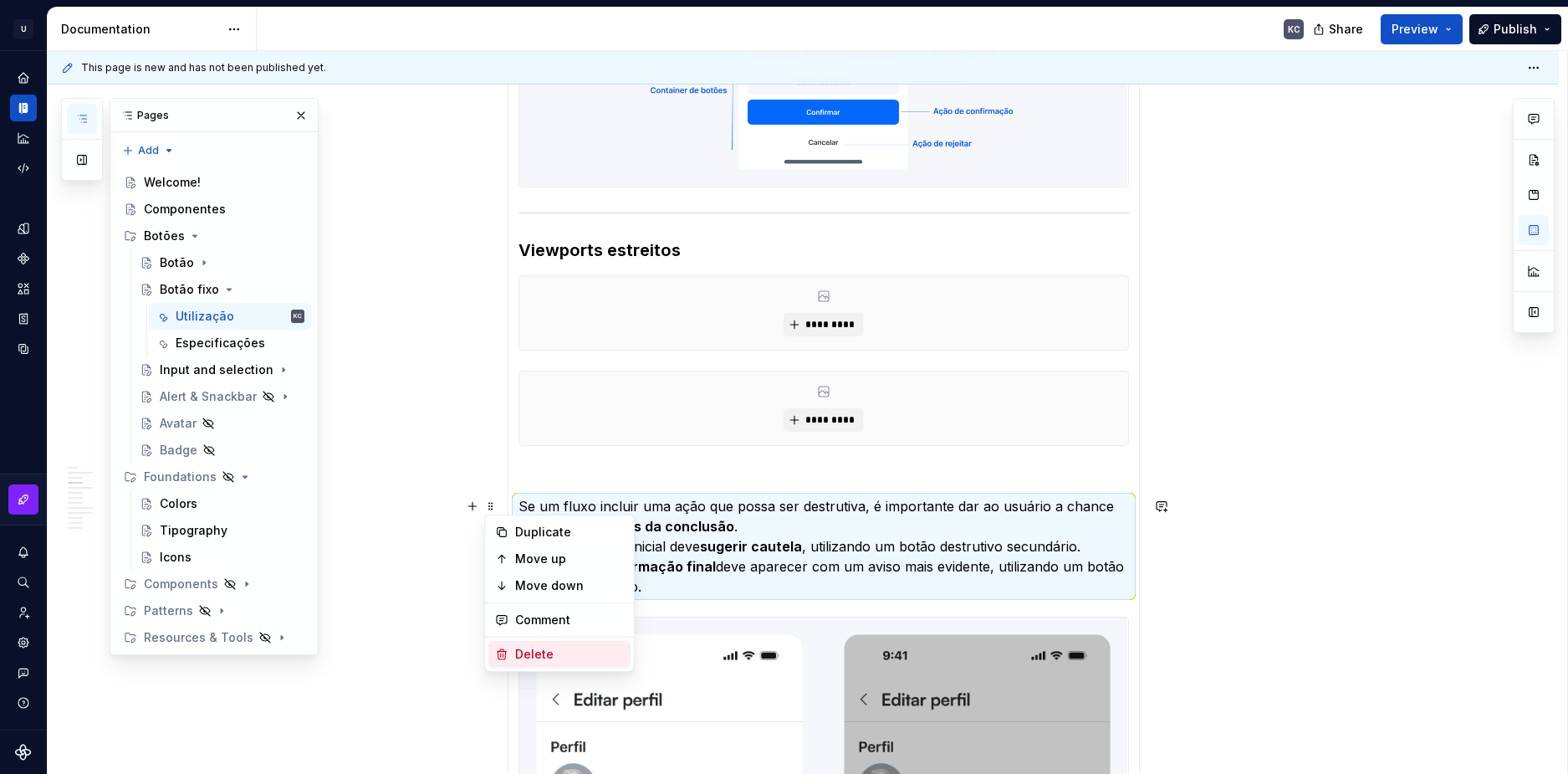
click at [548, 658] on div "Delete" at bounding box center [569, 654] width 109 height 17
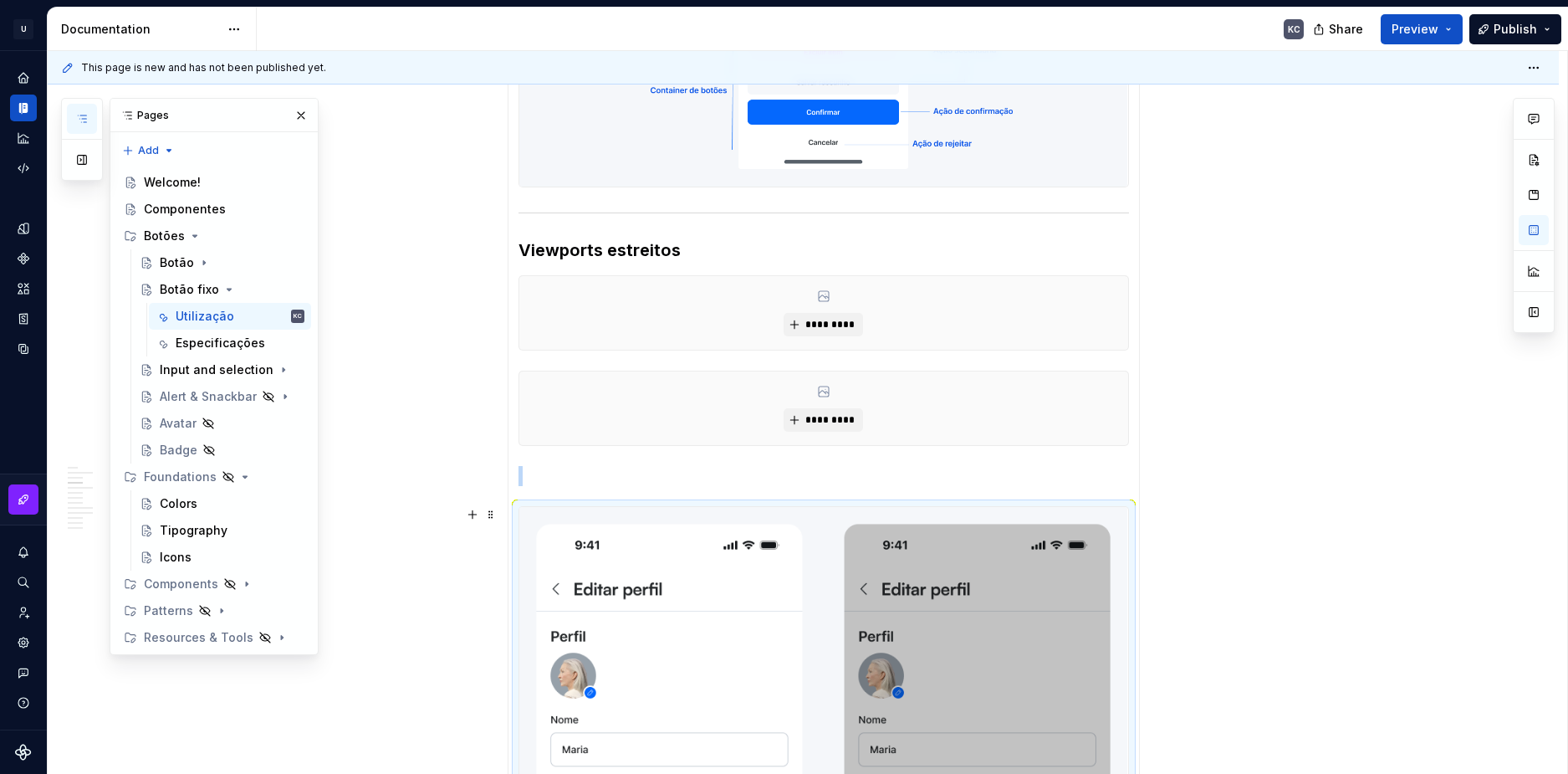
scroll to position [1499, 0]
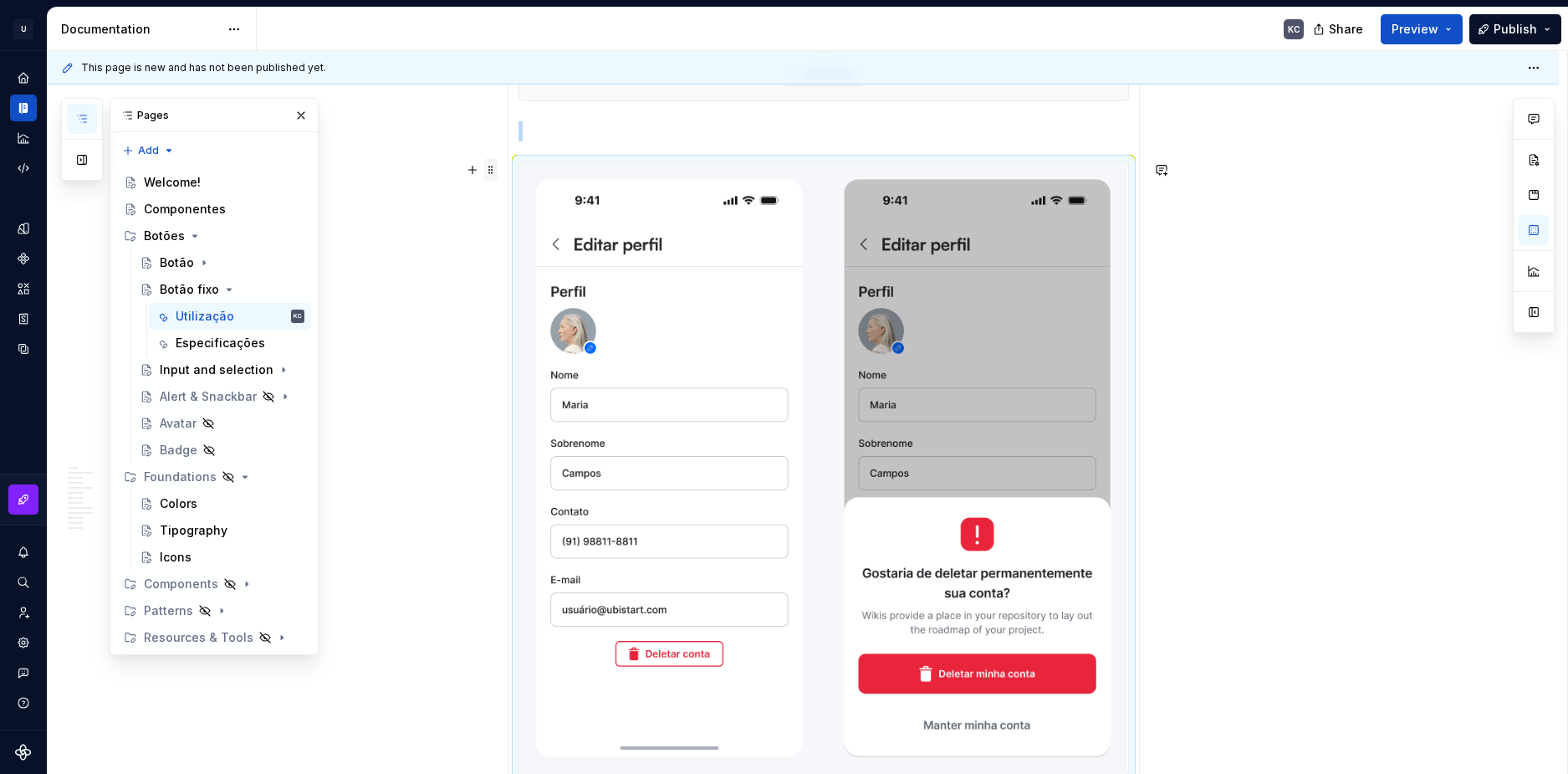
click at [492, 166] on span at bounding box center [491, 170] width 14 height 23
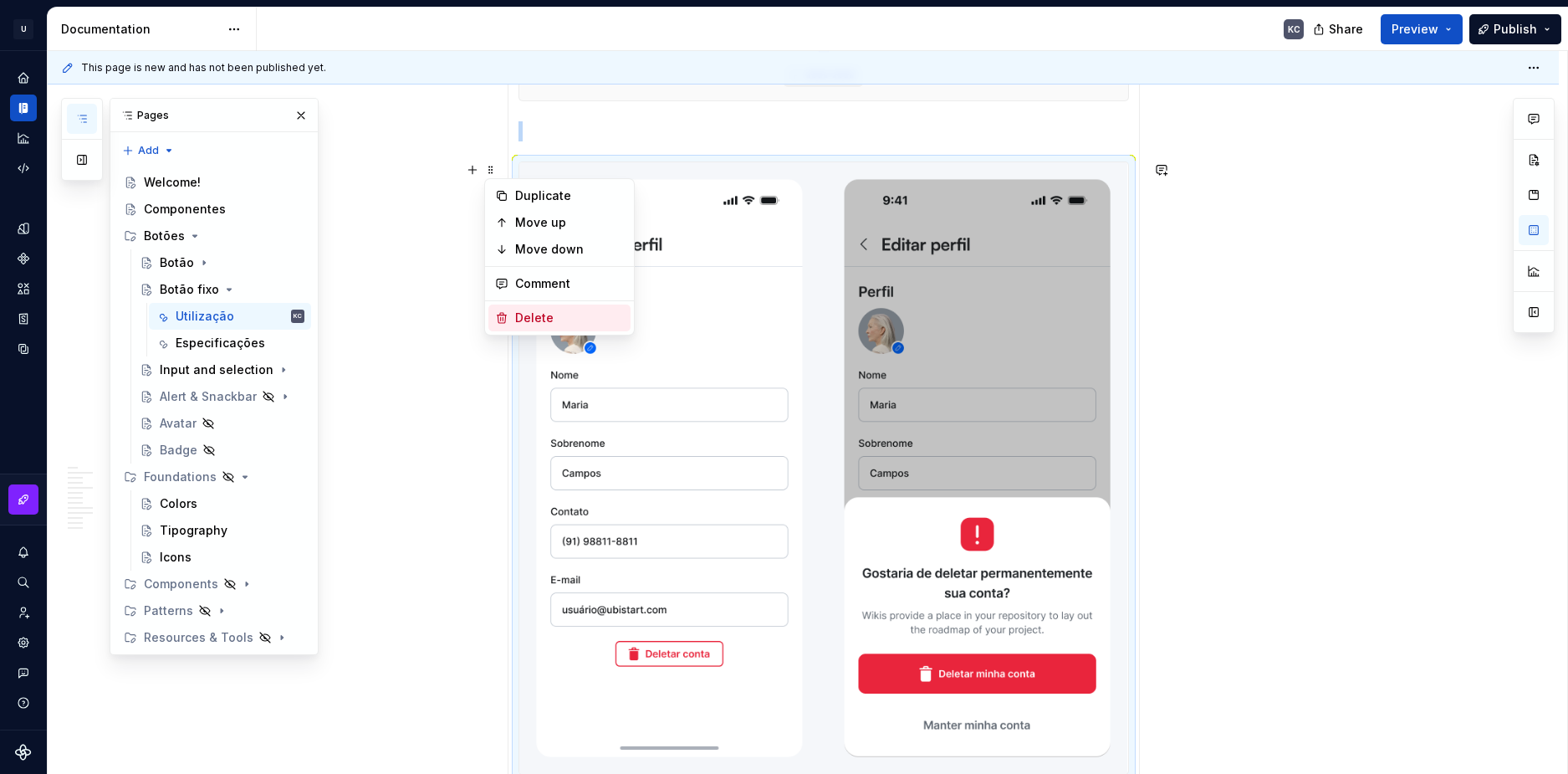
click at [559, 331] on div "Delete" at bounding box center [559, 318] width 142 height 27
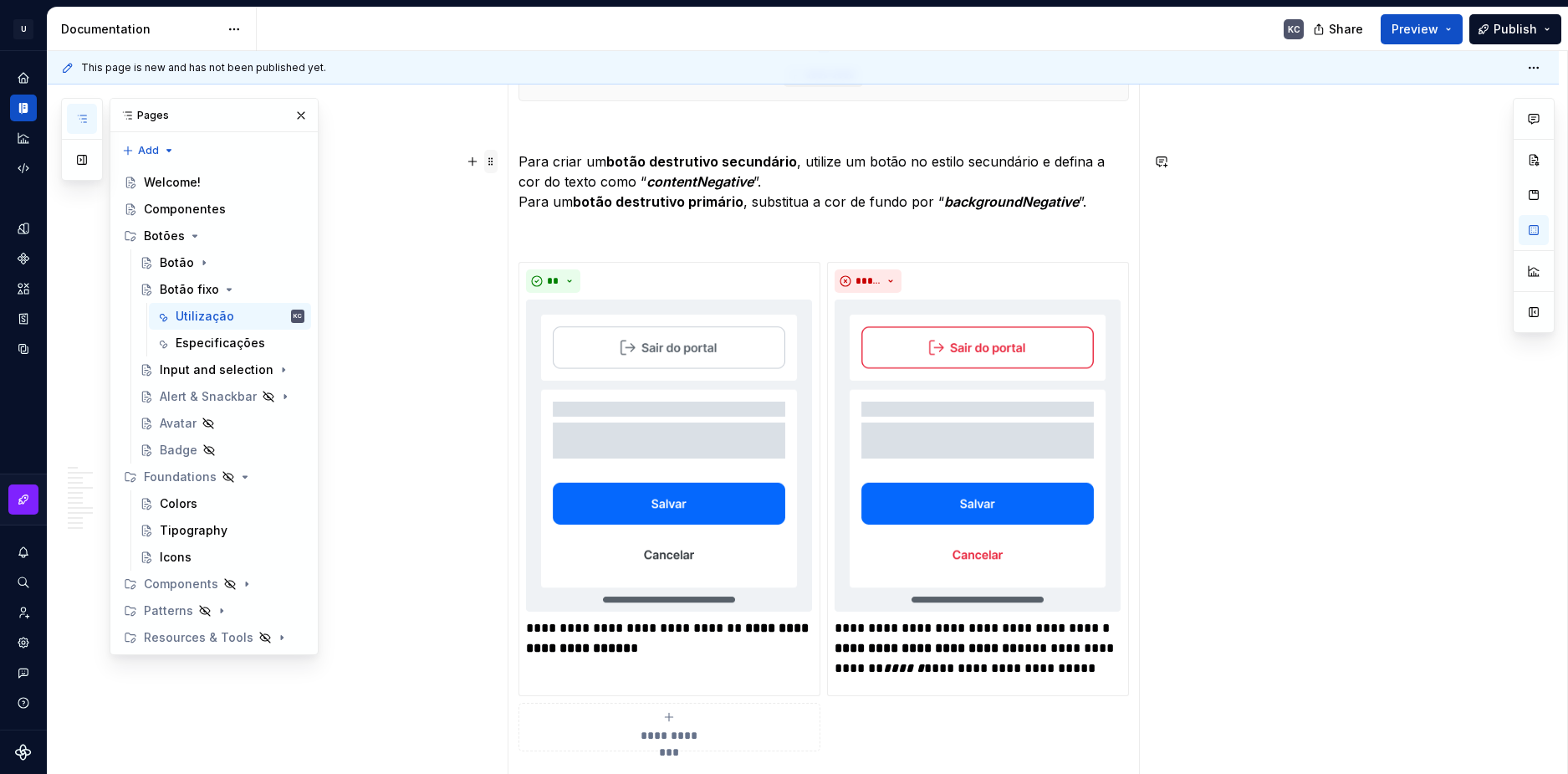
click at [488, 166] on span at bounding box center [491, 161] width 14 height 23
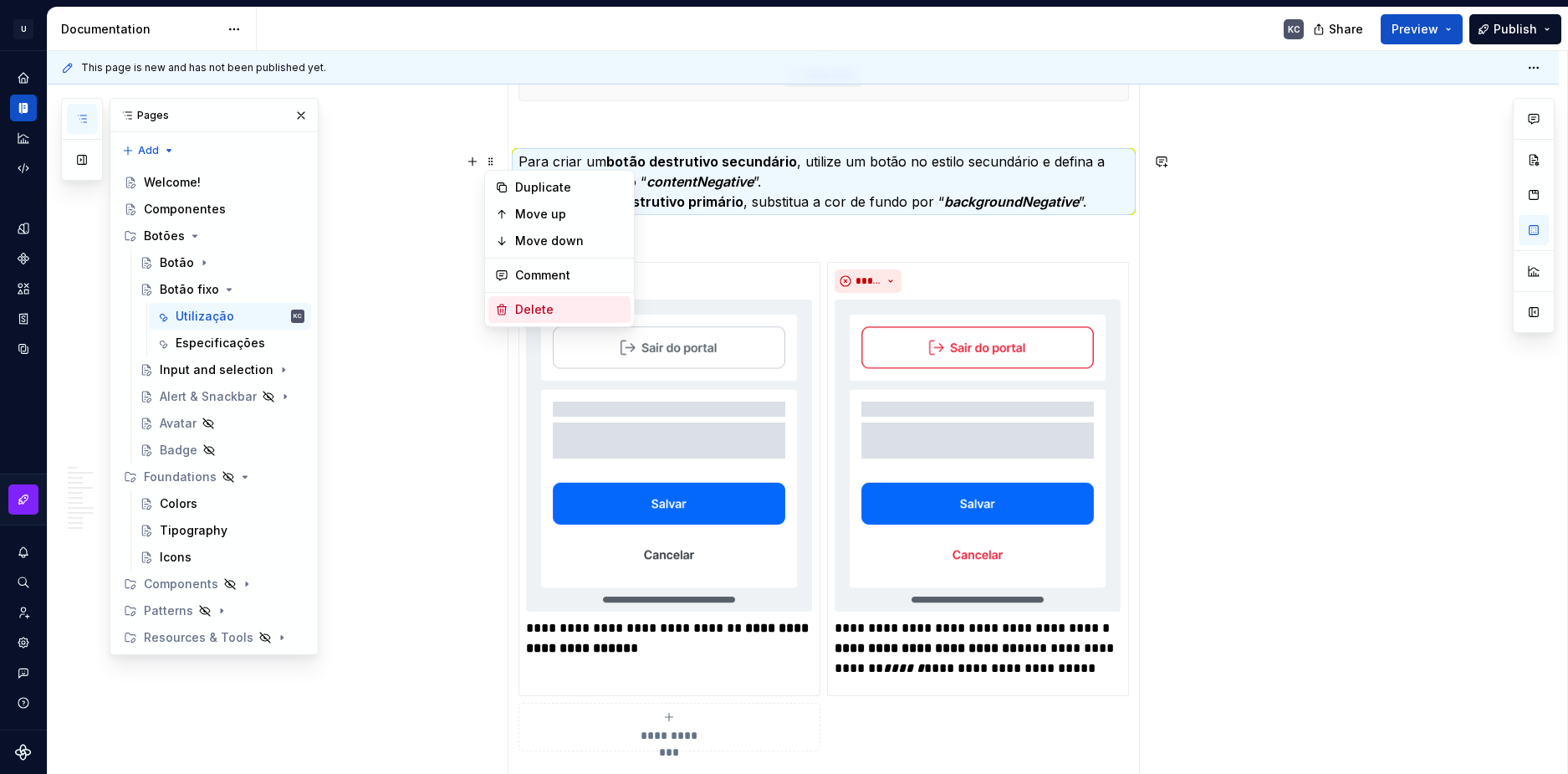
click at [535, 306] on div "Delete" at bounding box center [569, 309] width 109 height 17
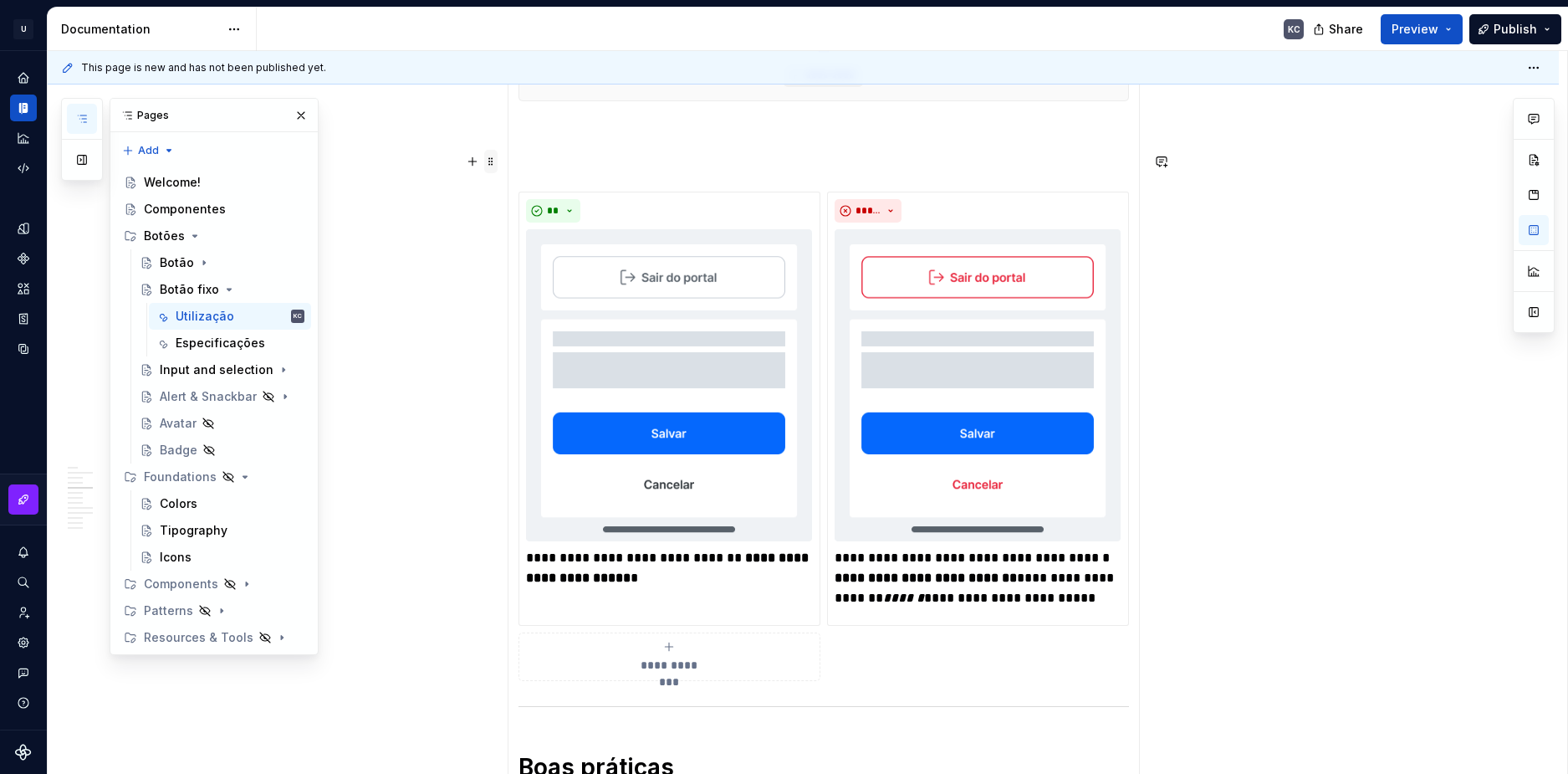
click at [493, 169] on span at bounding box center [491, 161] width 14 height 23
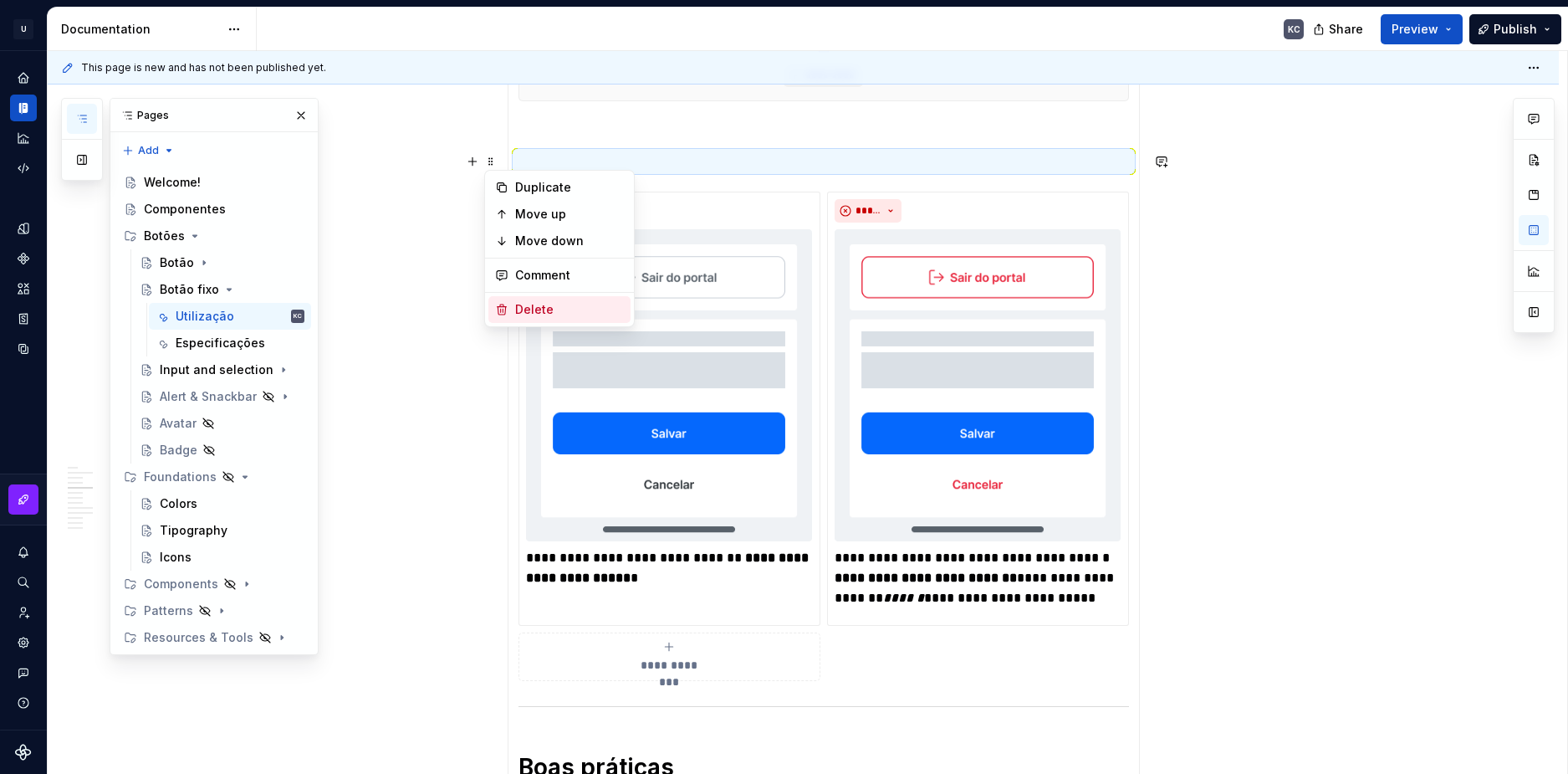
click at [559, 312] on div "Delete" at bounding box center [569, 309] width 109 height 17
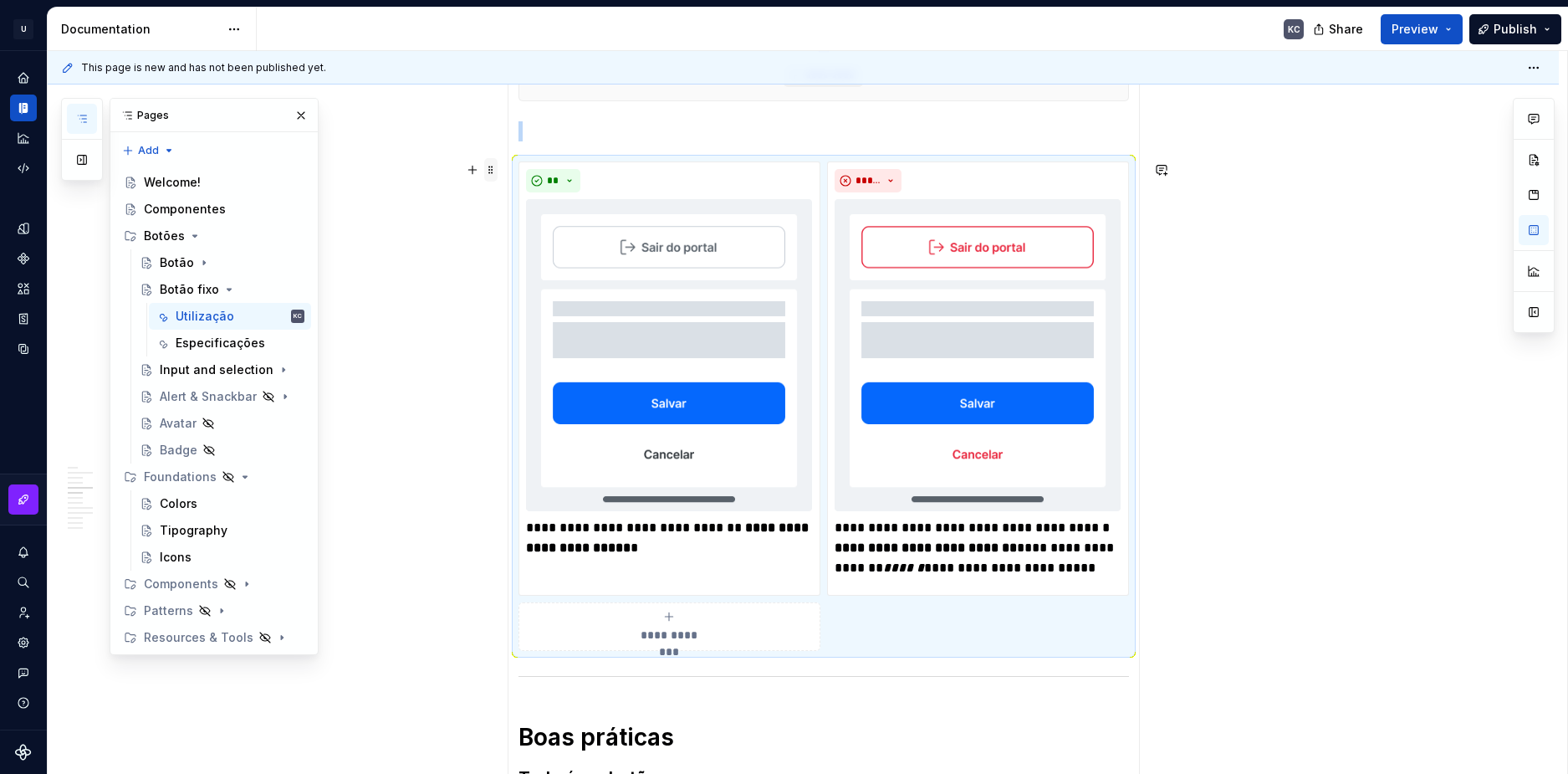
click at [494, 169] on span at bounding box center [491, 170] width 14 height 23
click at [548, 318] on div "Delete" at bounding box center [569, 318] width 109 height 17
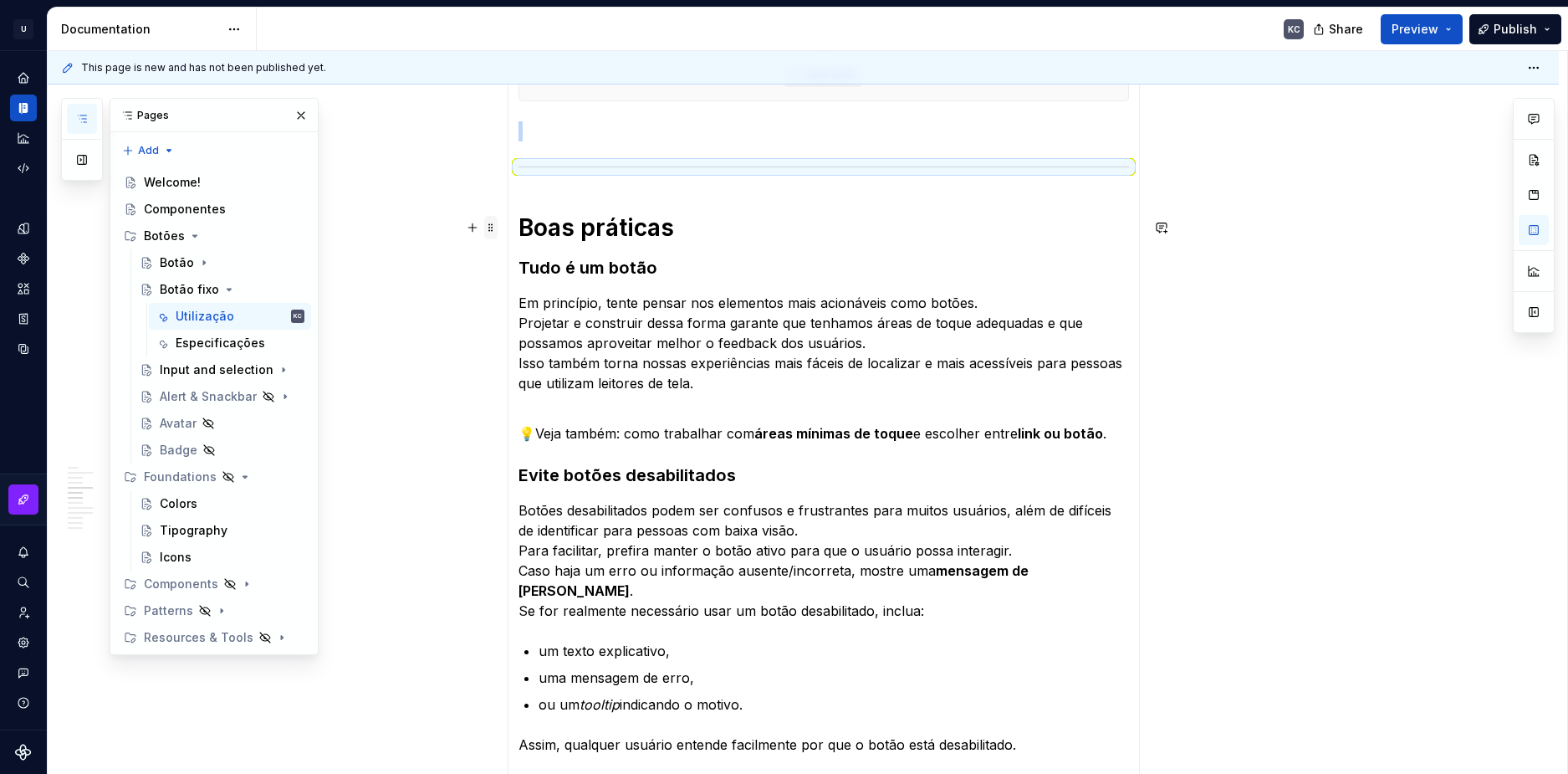
click at [495, 231] on span at bounding box center [491, 228] width 14 height 23
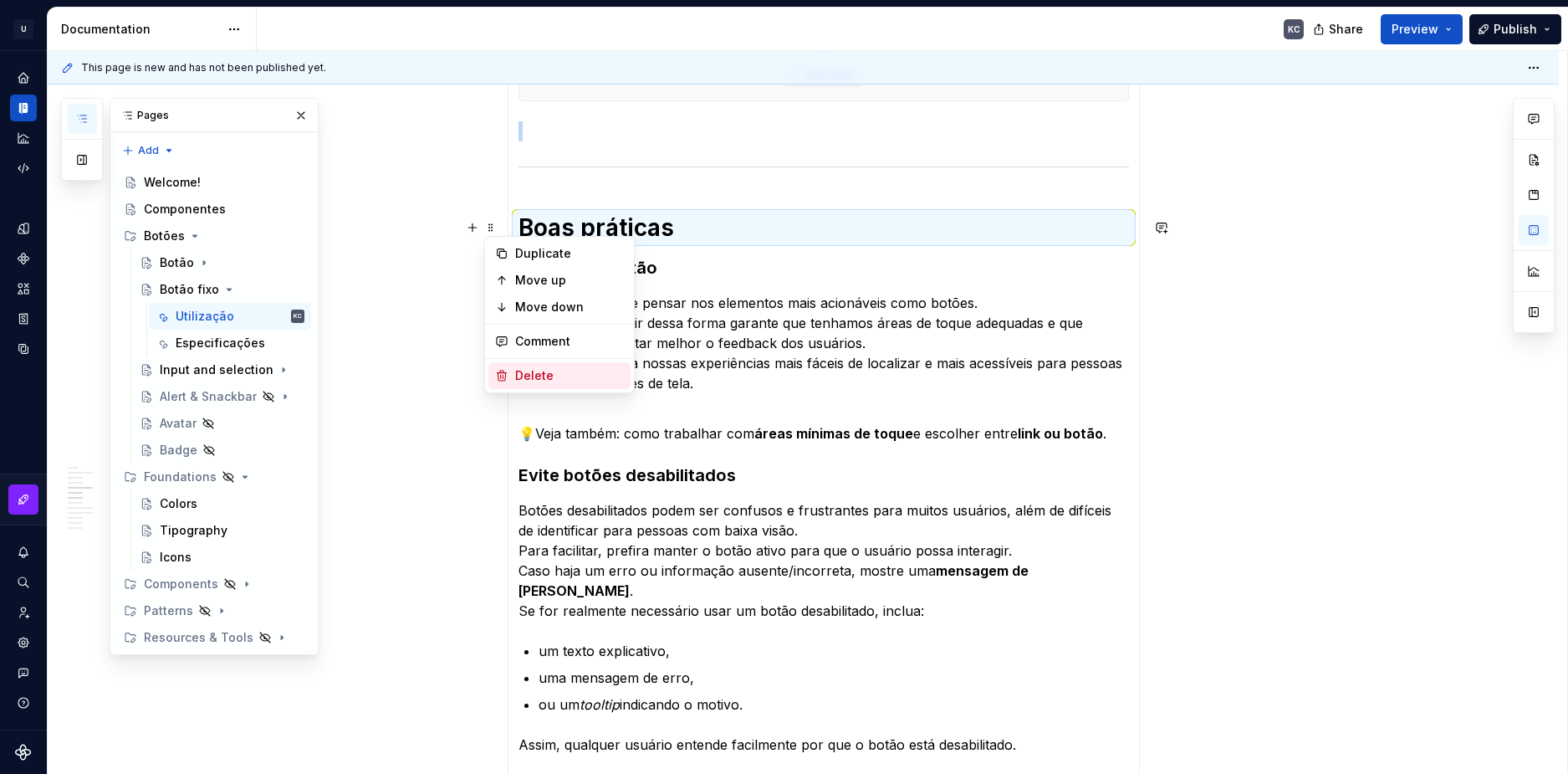
click at [558, 369] on div "Delete" at bounding box center [569, 376] width 109 height 17
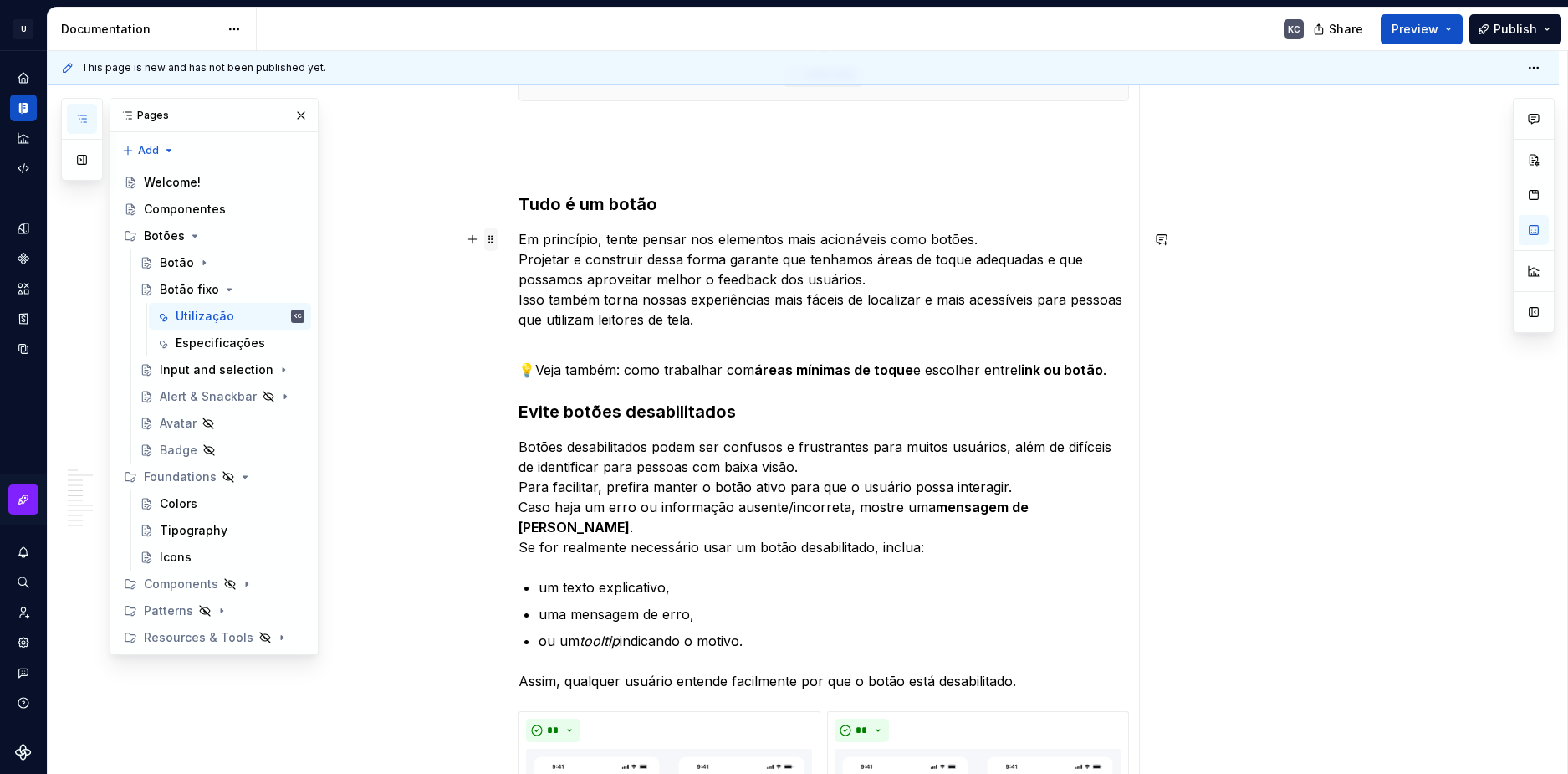
click at [496, 238] on span at bounding box center [491, 240] width 14 height 23
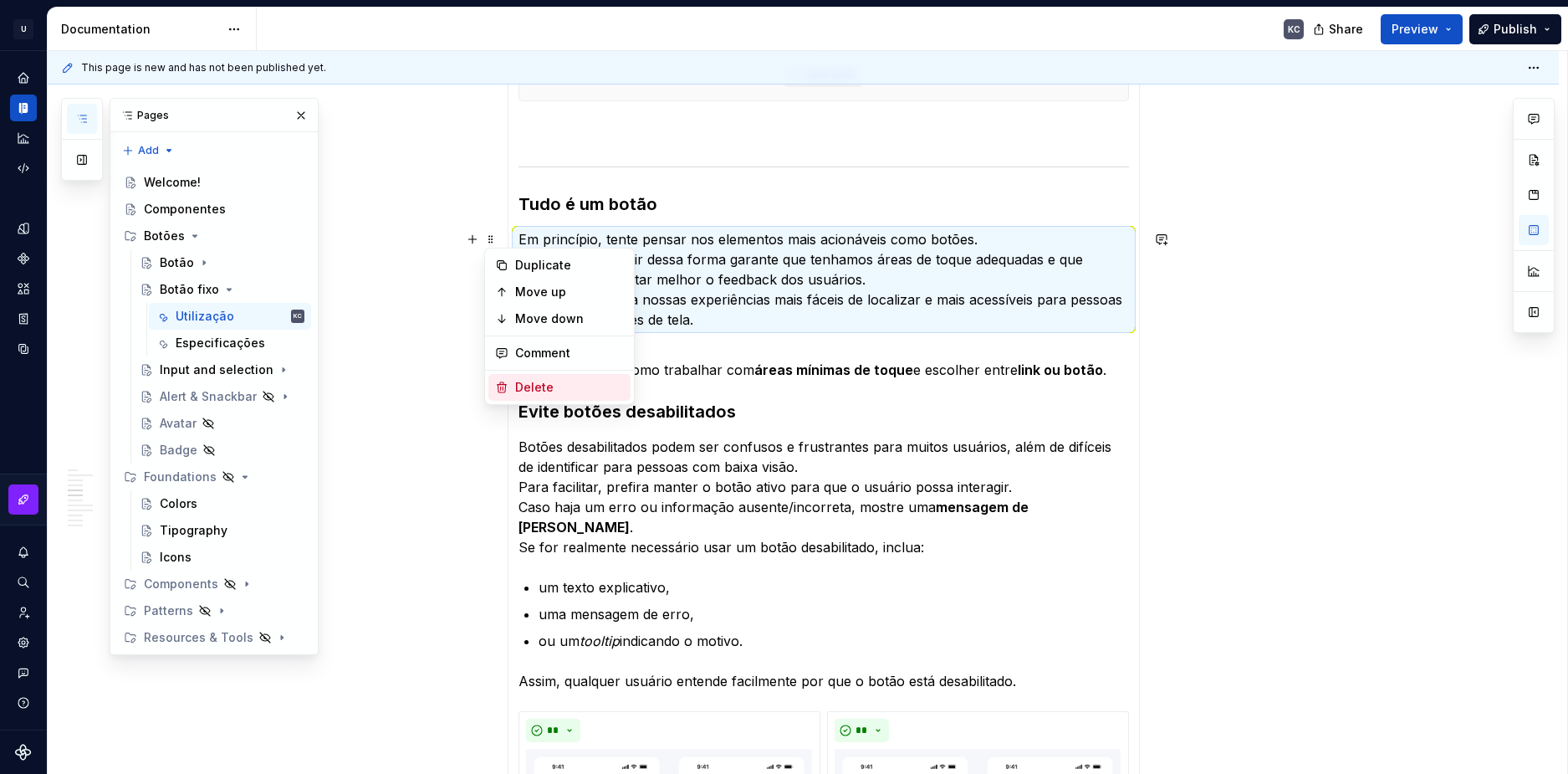
click at [547, 387] on div "Delete" at bounding box center [569, 387] width 109 height 17
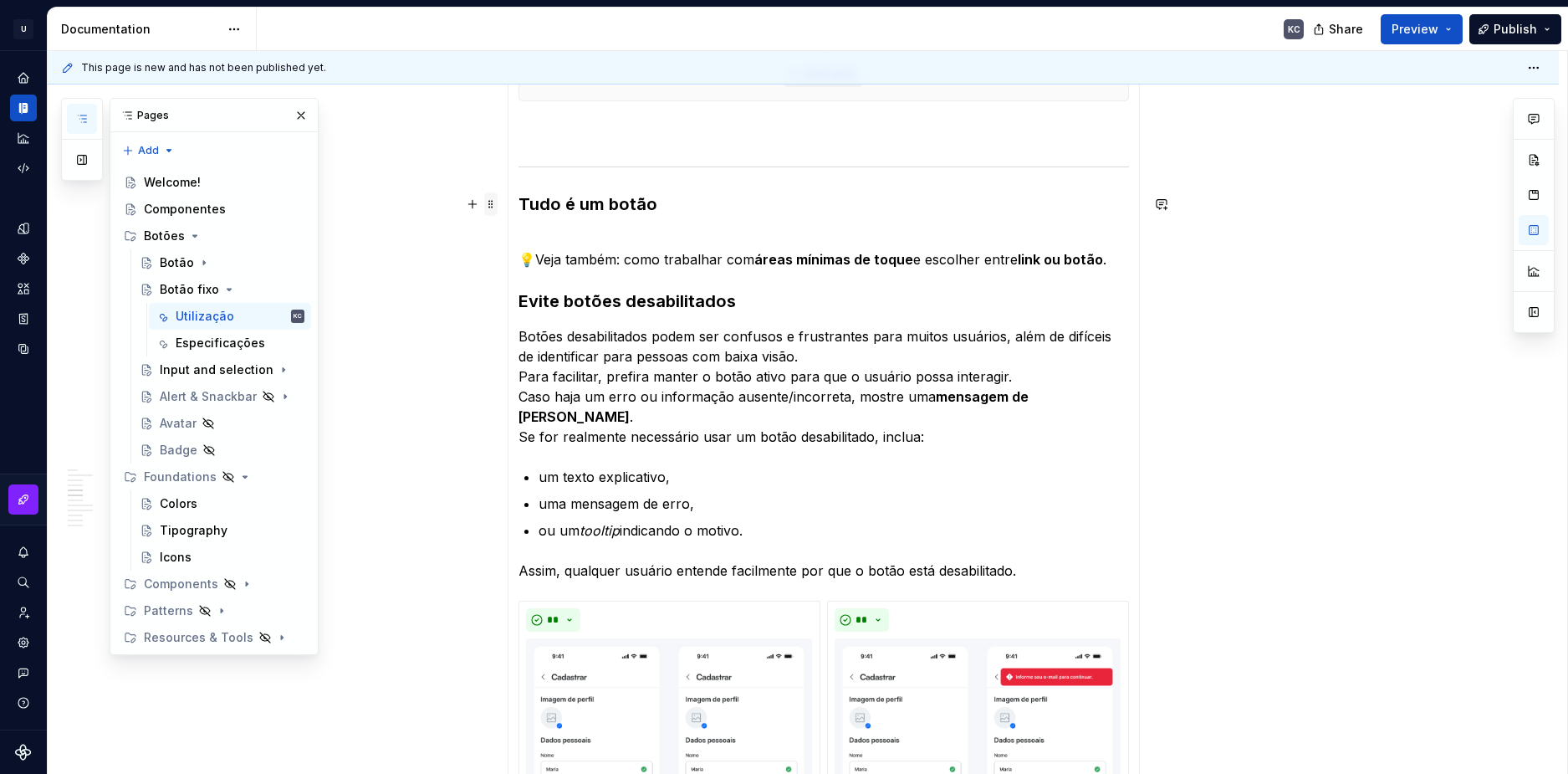
click at [497, 214] on span at bounding box center [491, 205] width 14 height 23
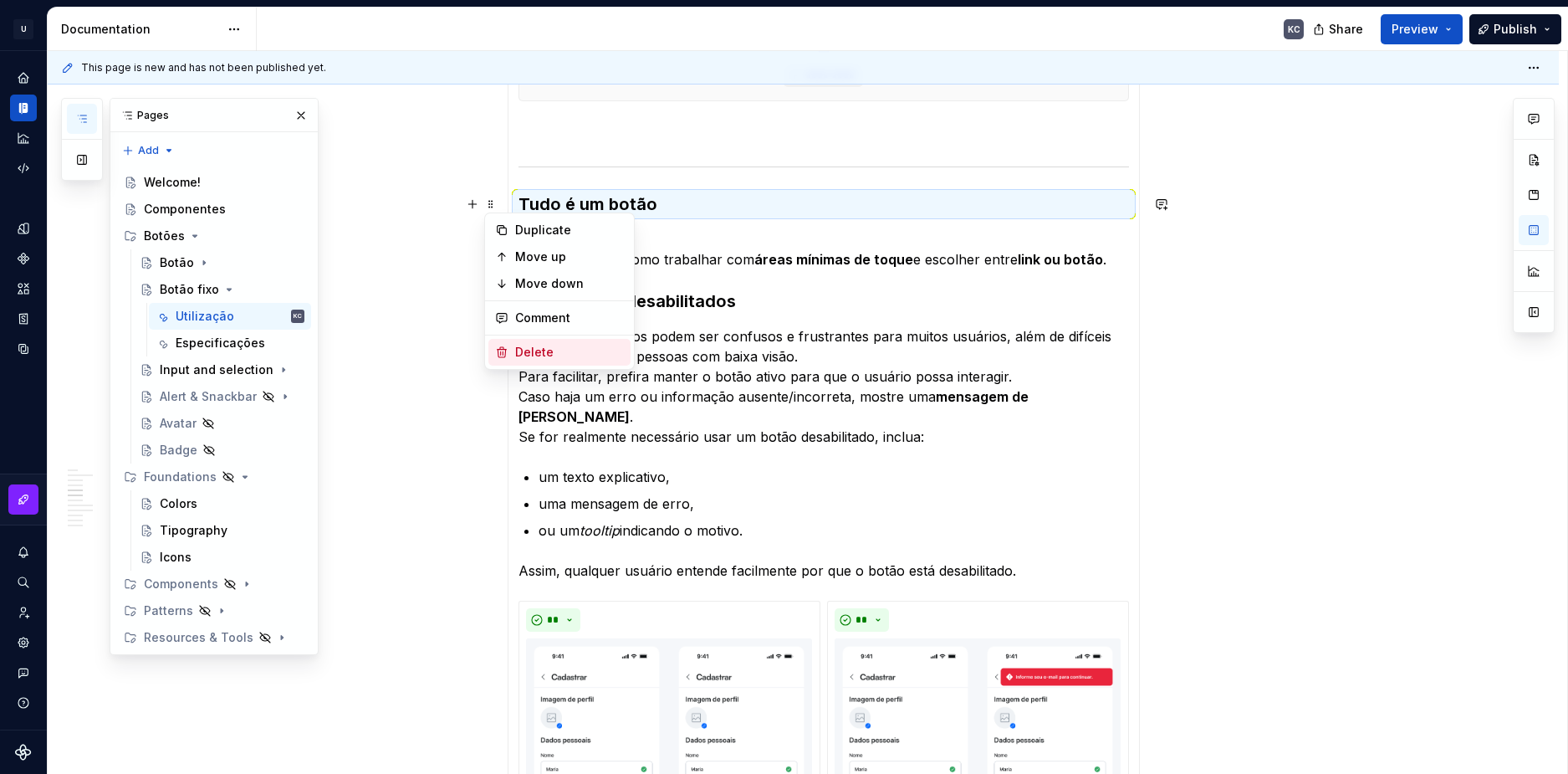
click at [525, 344] on div "Delete" at bounding box center [569, 352] width 109 height 17
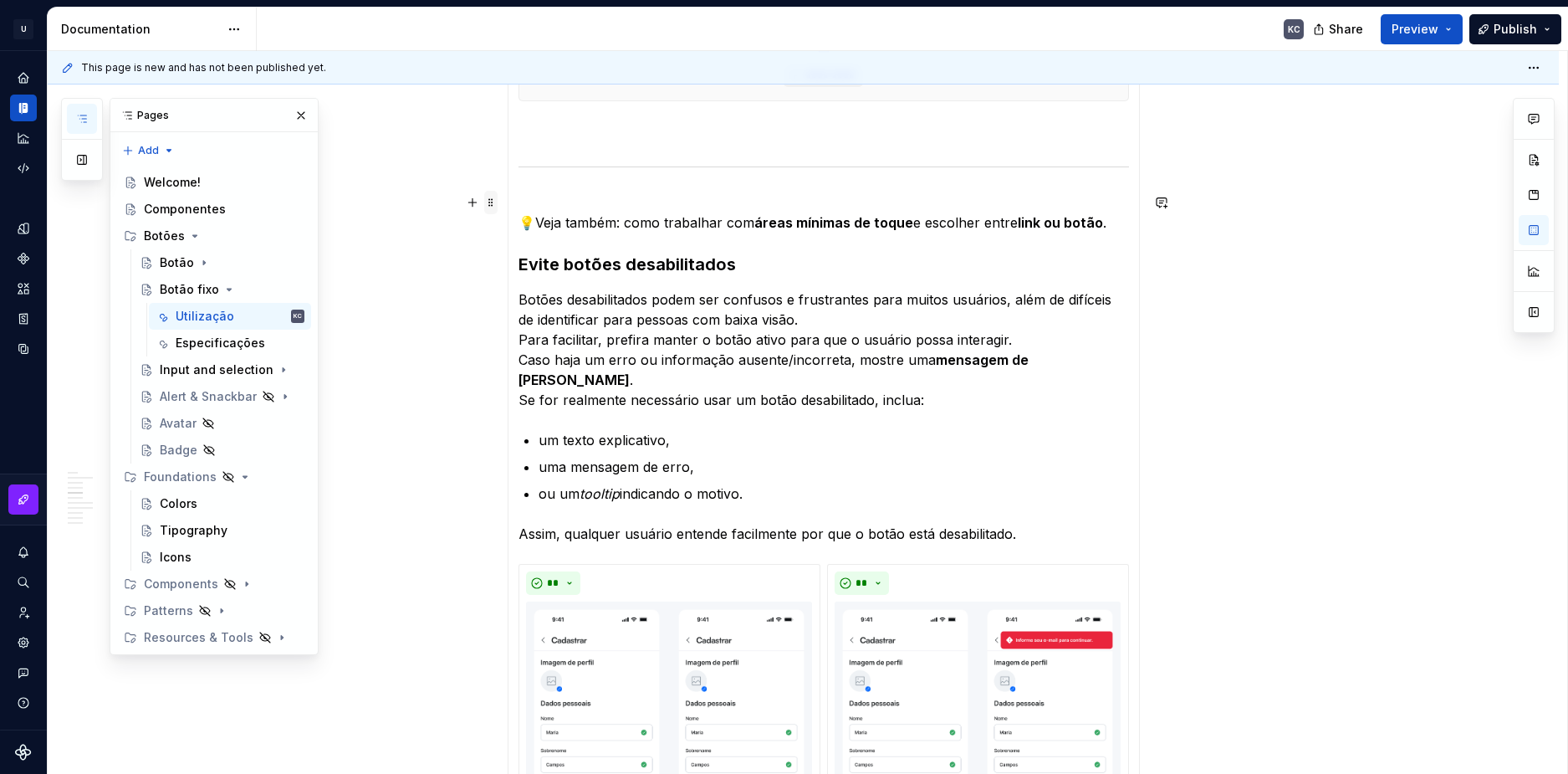
click at [495, 204] on span at bounding box center [491, 203] width 14 height 23
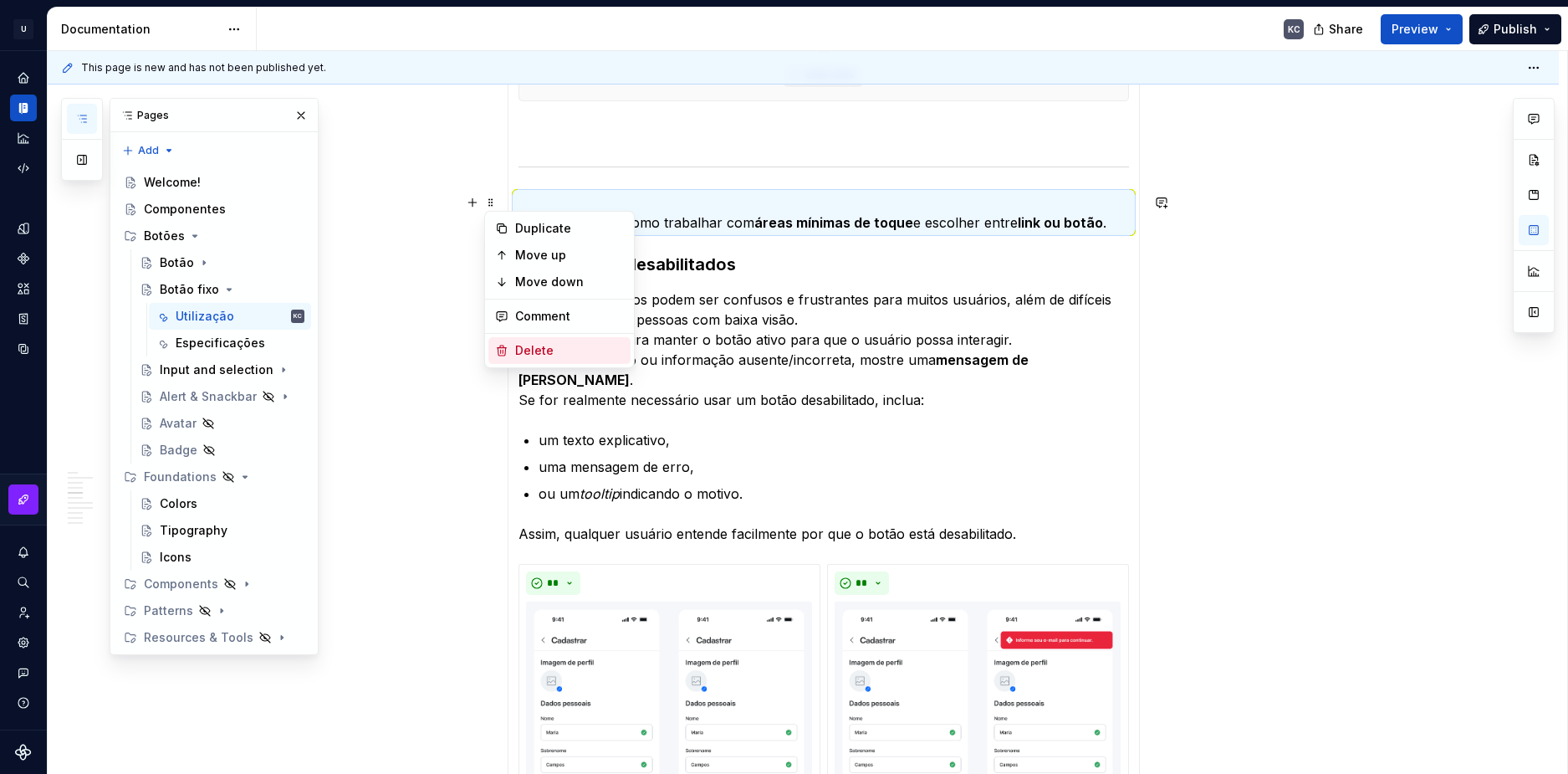
click at [547, 351] on div "Delete" at bounding box center [569, 351] width 109 height 17
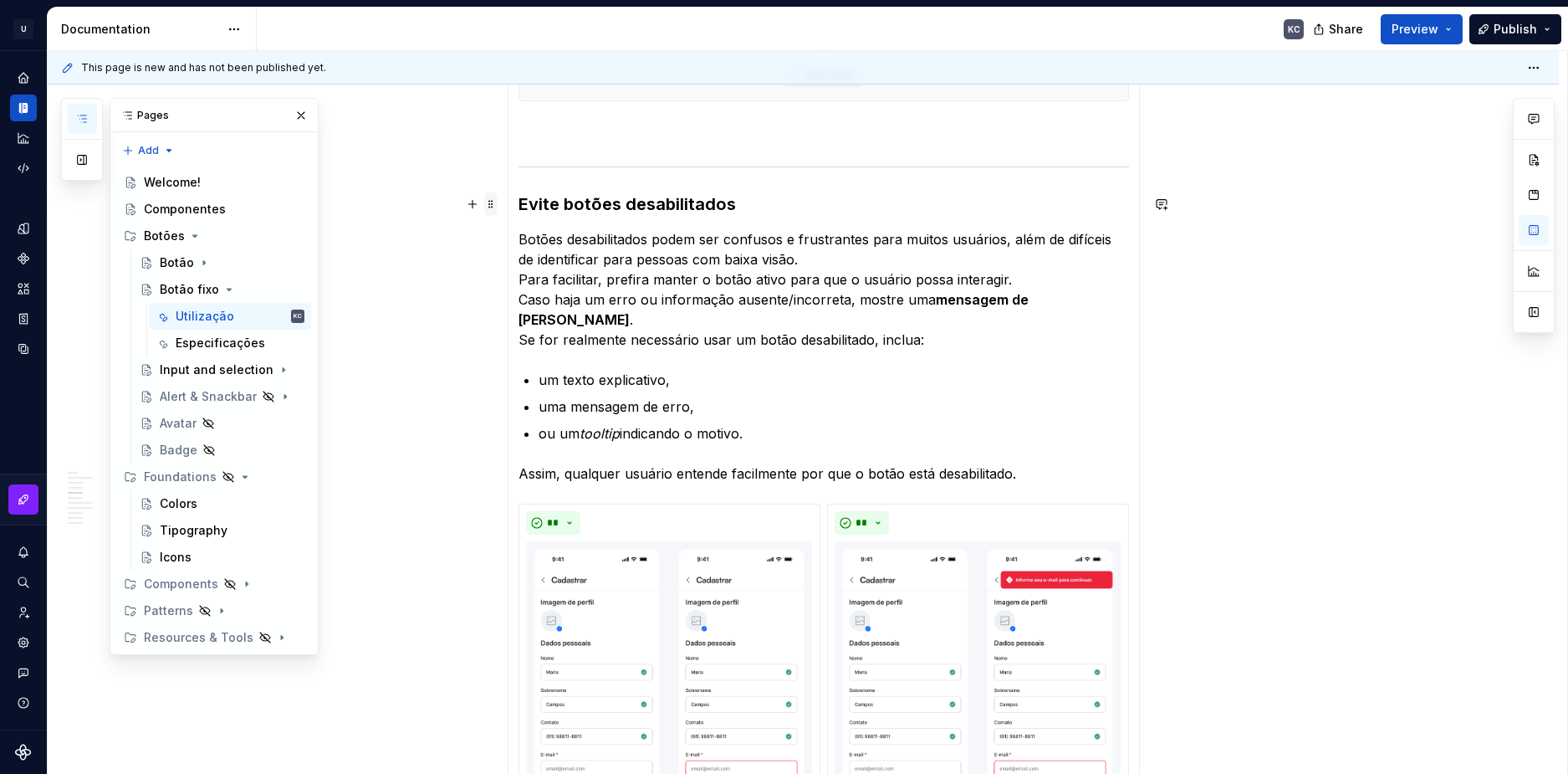
click at [492, 205] on span at bounding box center [491, 205] width 14 height 23
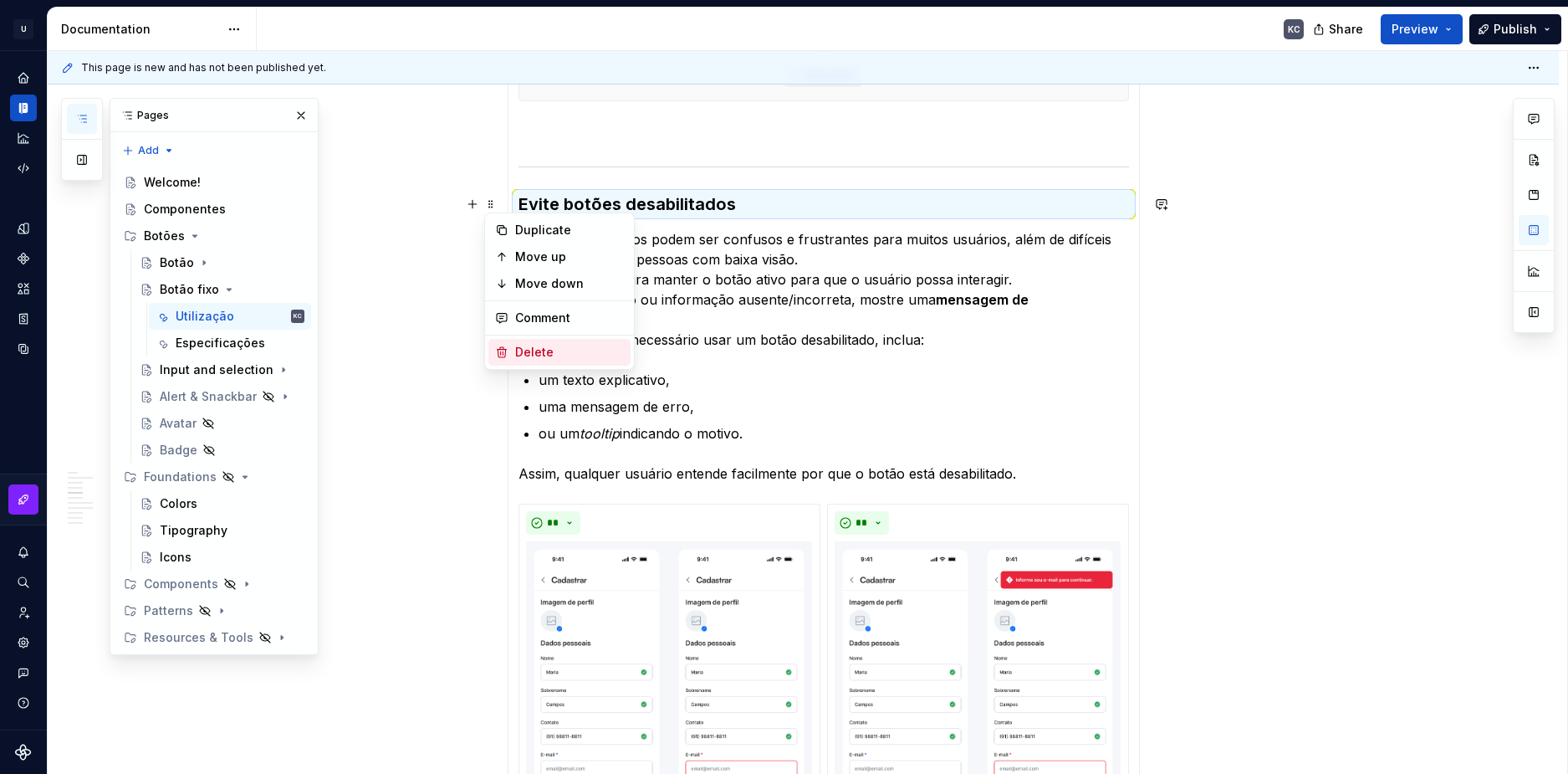
click at [542, 348] on div "Delete" at bounding box center [569, 352] width 109 height 17
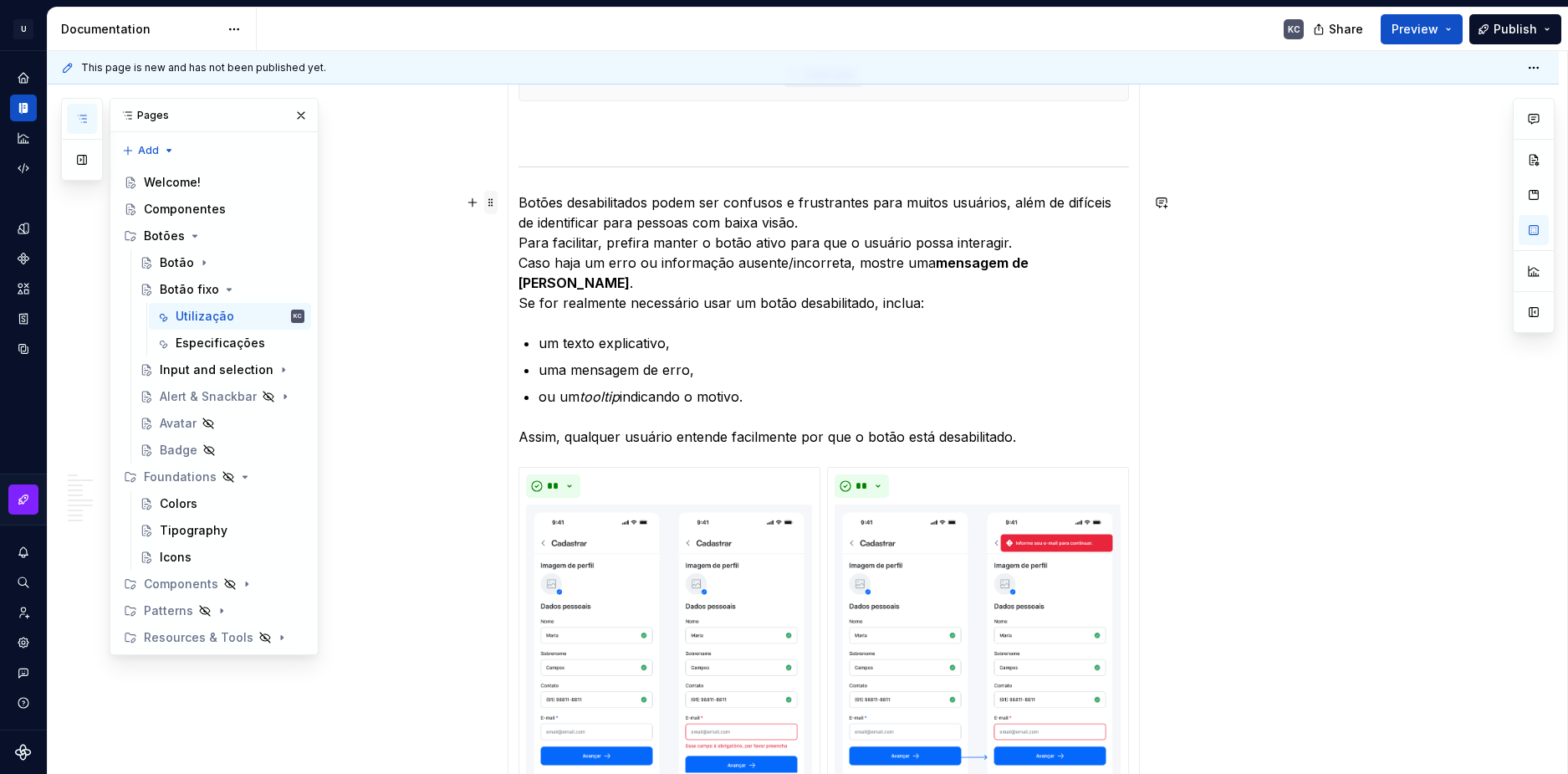
click at [489, 205] on span at bounding box center [491, 203] width 14 height 23
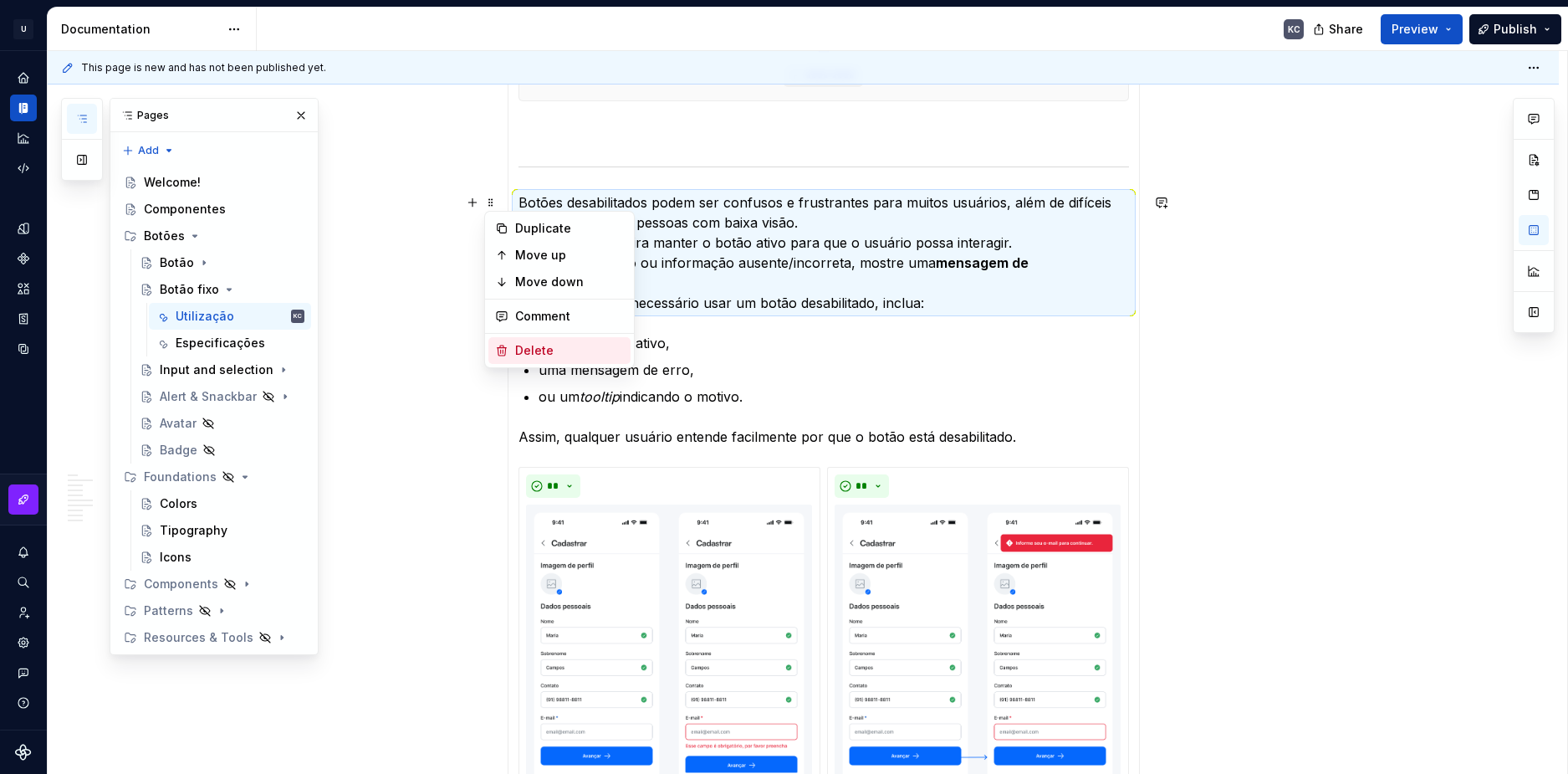
click at [535, 357] on div "Delete" at bounding box center [569, 351] width 109 height 17
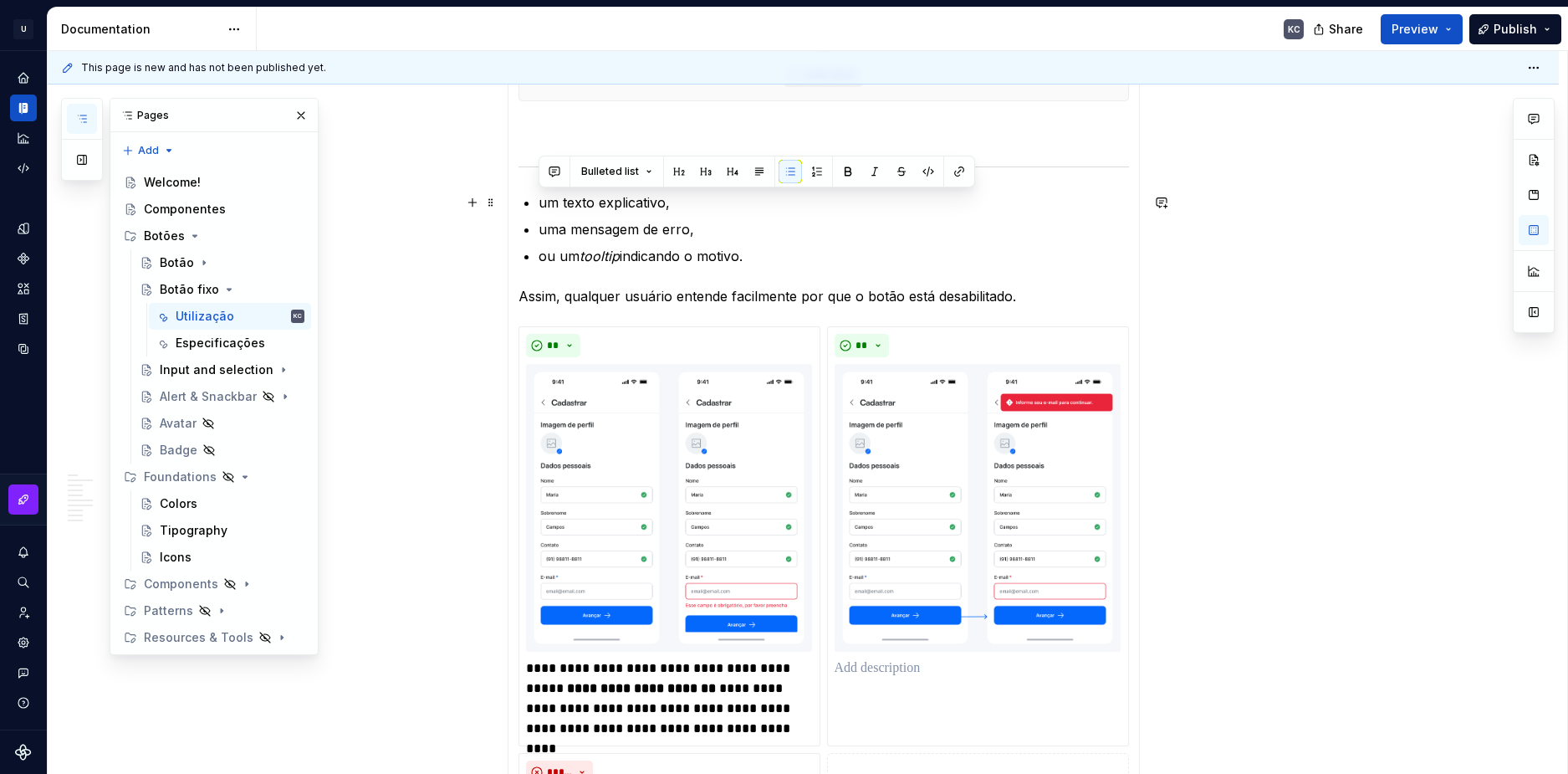
drag, startPoint x: 760, startPoint y: 261, endPoint x: 527, endPoint y: 208, distance: 239.0
click at [539, 208] on ul "um texto explicativo, uma mensagem de erro, ou um tooltip indicando o motivo." at bounding box center [834, 230] width 591 height 74
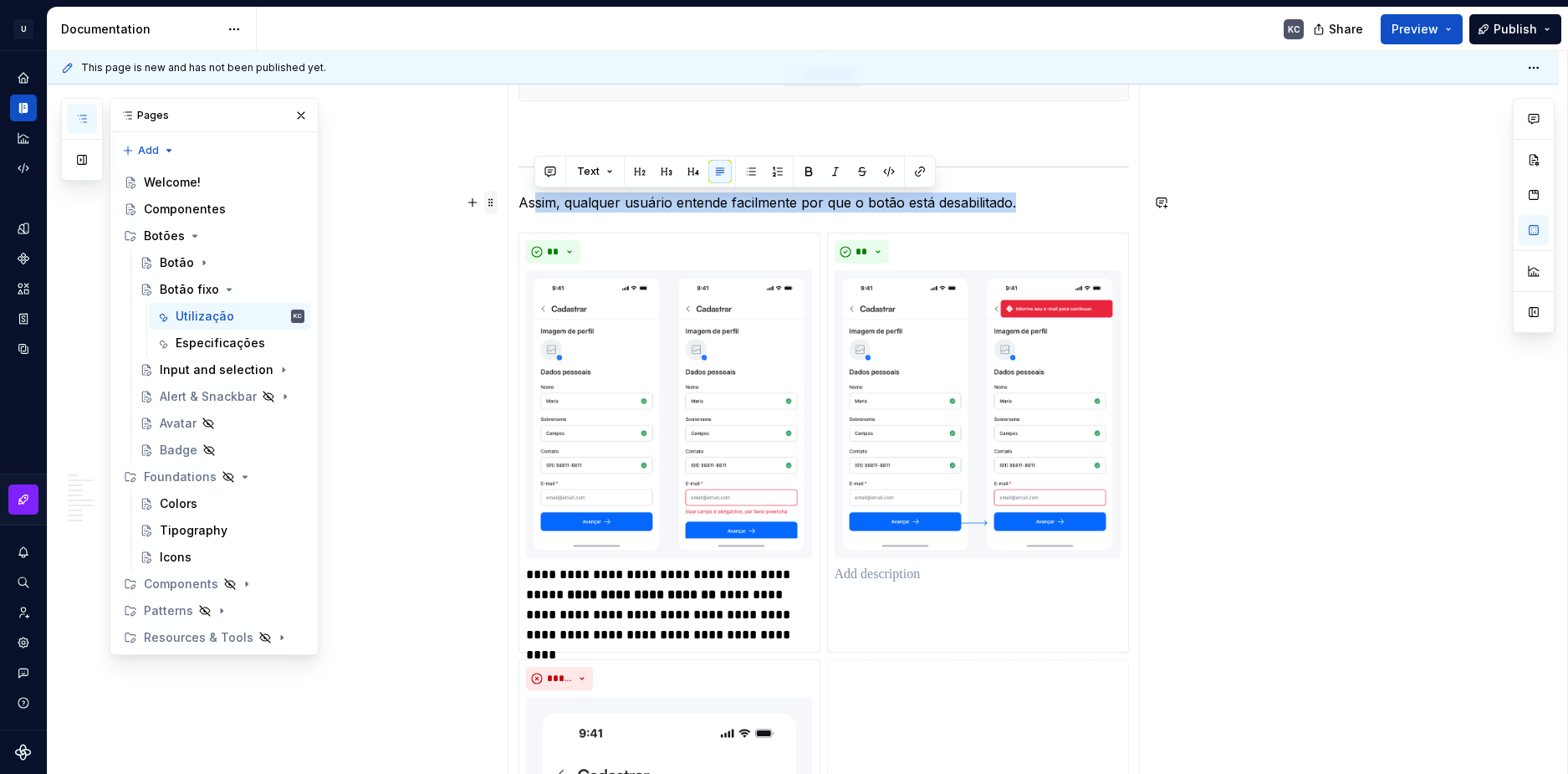
drag, startPoint x: 1028, startPoint y: 204, endPoint x: 497, endPoint y: 211, distance: 531.0
click at [508, 211] on div "**********" at bounding box center [824, 439] width 632 height 3176
drag, startPoint x: 519, startPoint y: 205, endPoint x: 1049, endPoint y: 201, distance: 530.0
click at [1049, 201] on p "Assim, qualquer usuário entende facilmente por que o botão está desabilitado." at bounding box center [824, 203] width 611 height 20
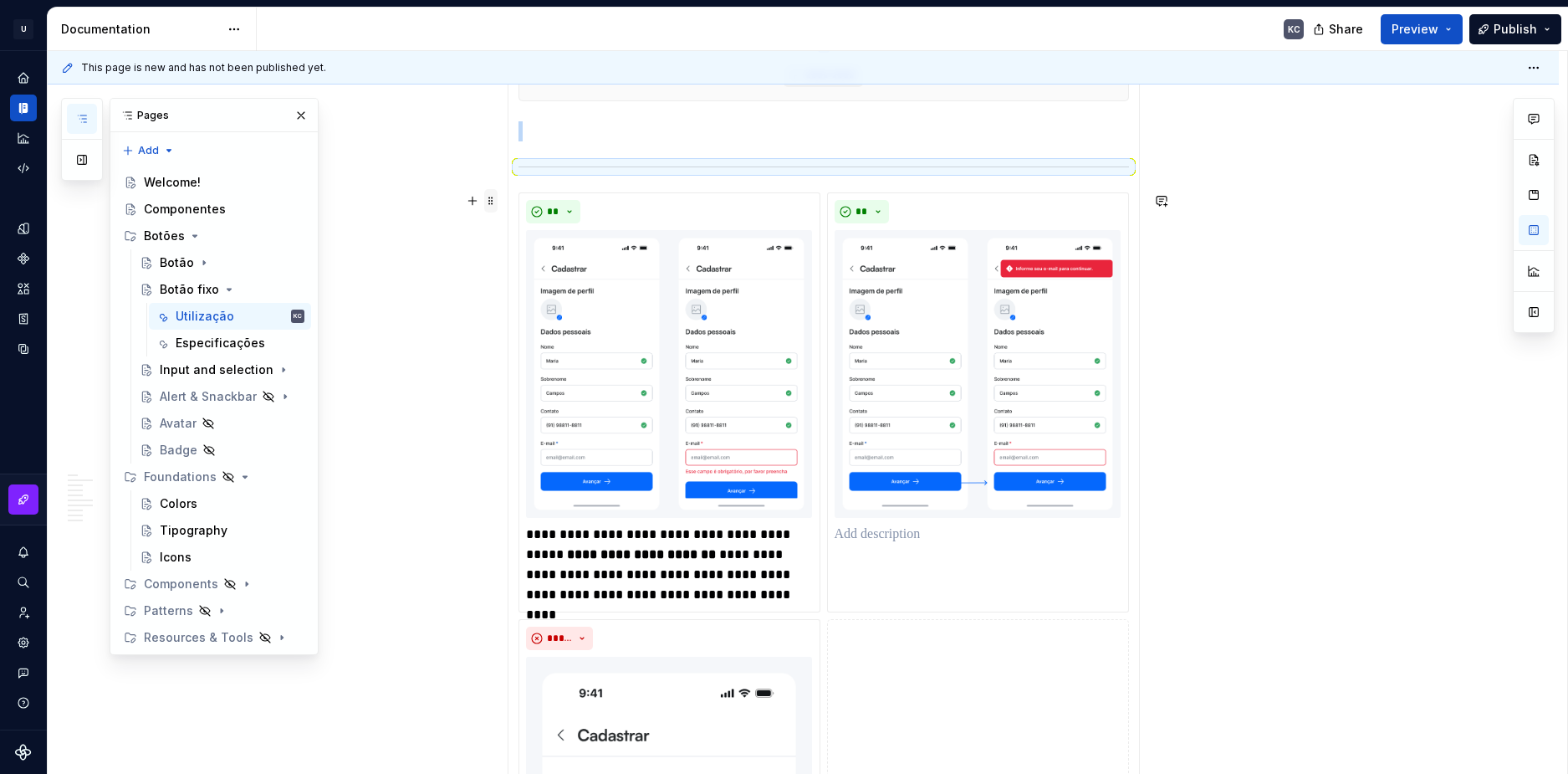
click at [493, 202] on span at bounding box center [491, 201] width 14 height 23
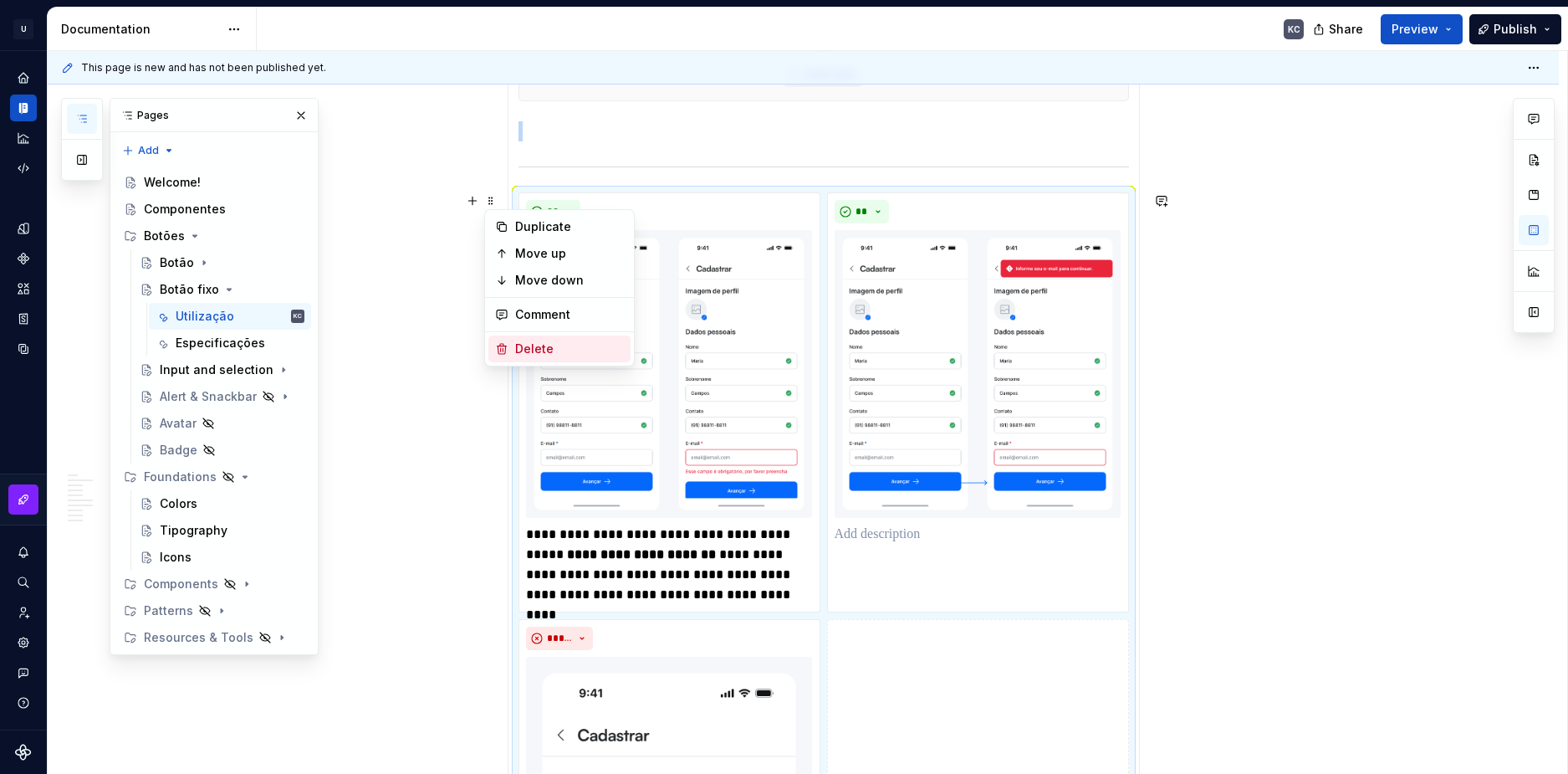
click at [524, 347] on div "Delete" at bounding box center [569, 349] width 109 height 17
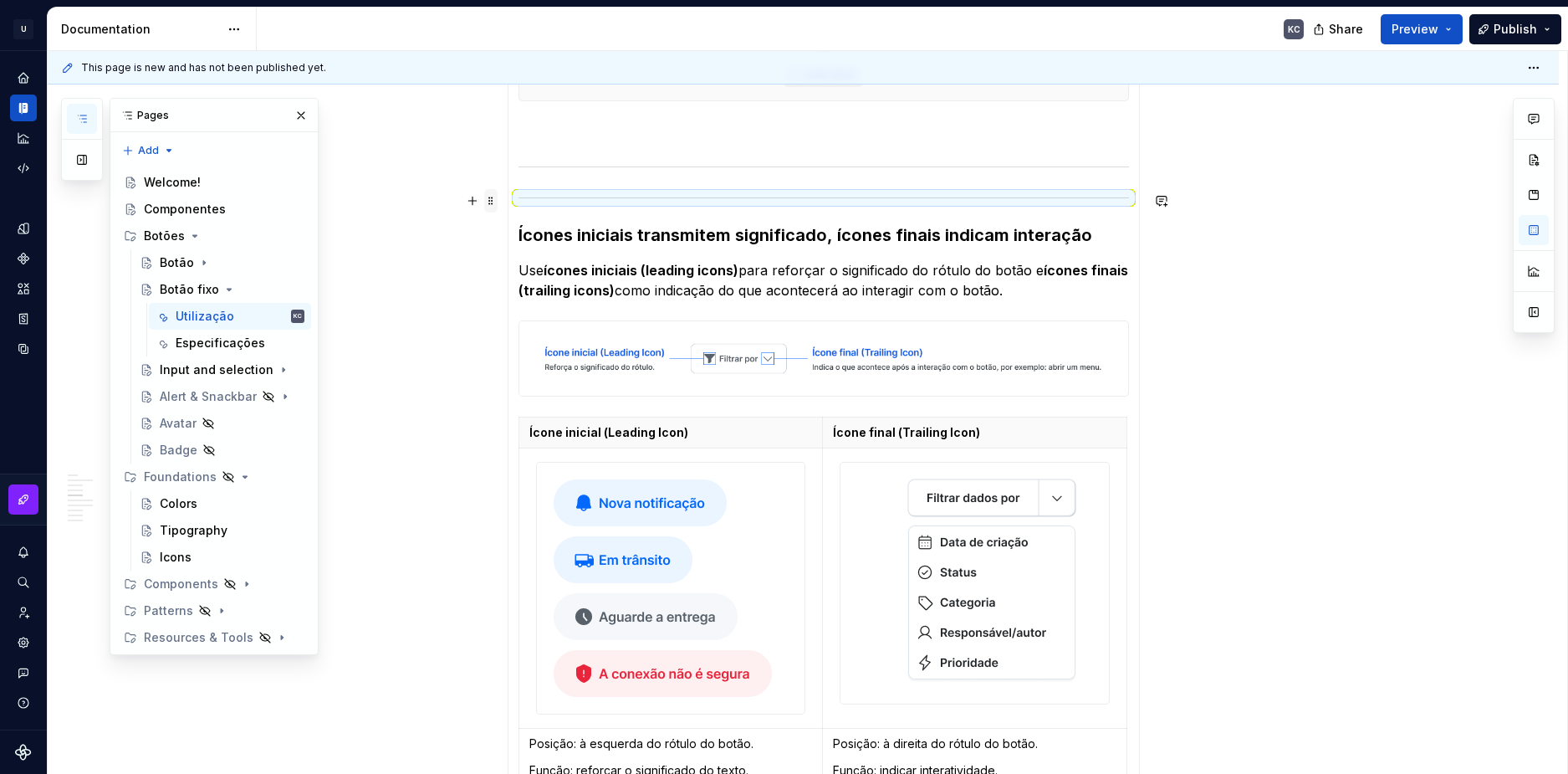
click at [492, 201] on span at bounding box center [491, 201] width 14 height 23
click at [542, 340] on div "Delete" at bounding box center [559, 349] width 142 height 27
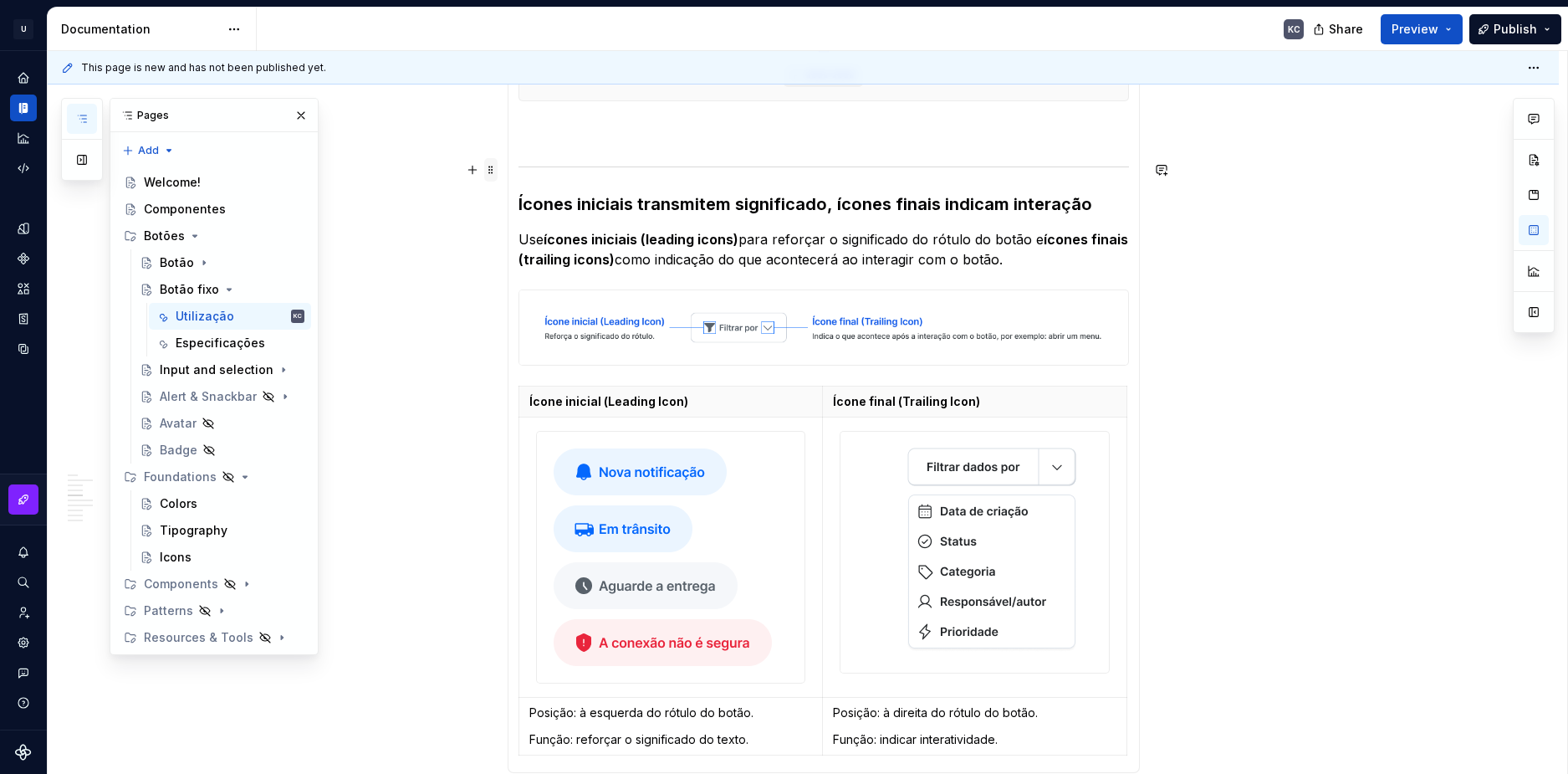
click at [492, 170] on span at bounding box center [491, 170] width 14 height 23
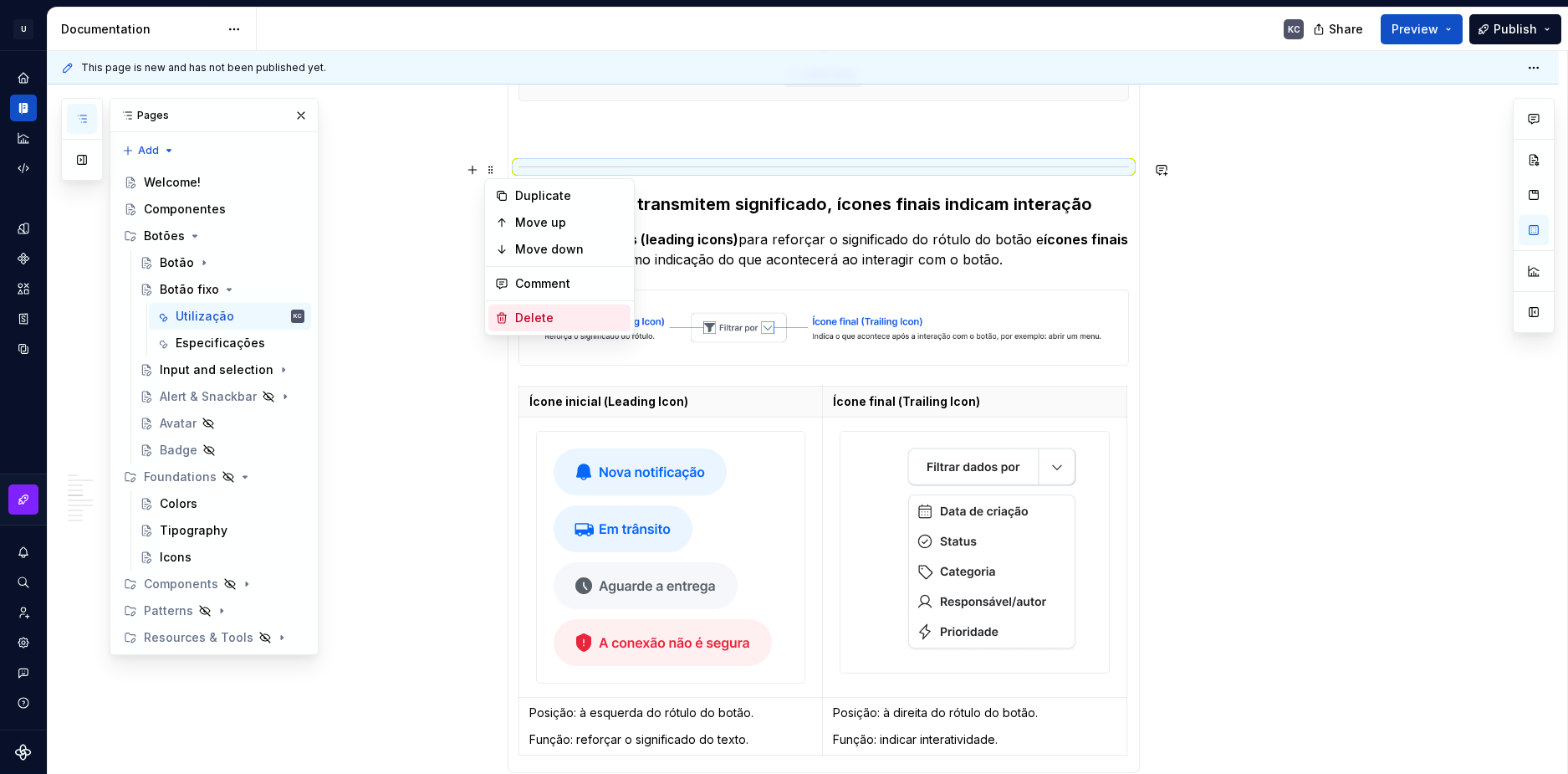
click at [535, 310] on div "Delete" at bounding box center [569, 318] width 109 height 17
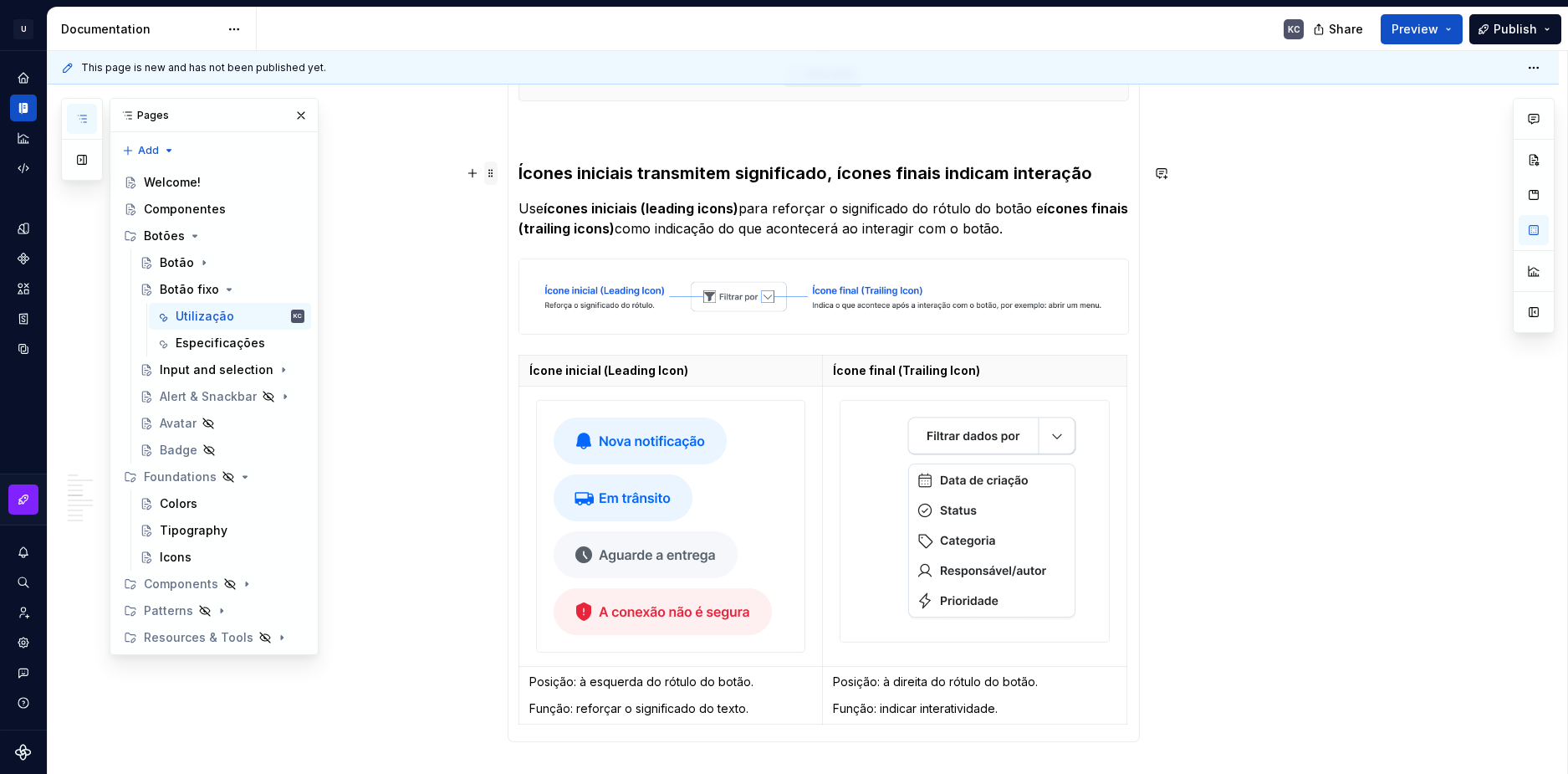
click at [493, 178] on span at bounding box center [491, 173] width 14 height 23
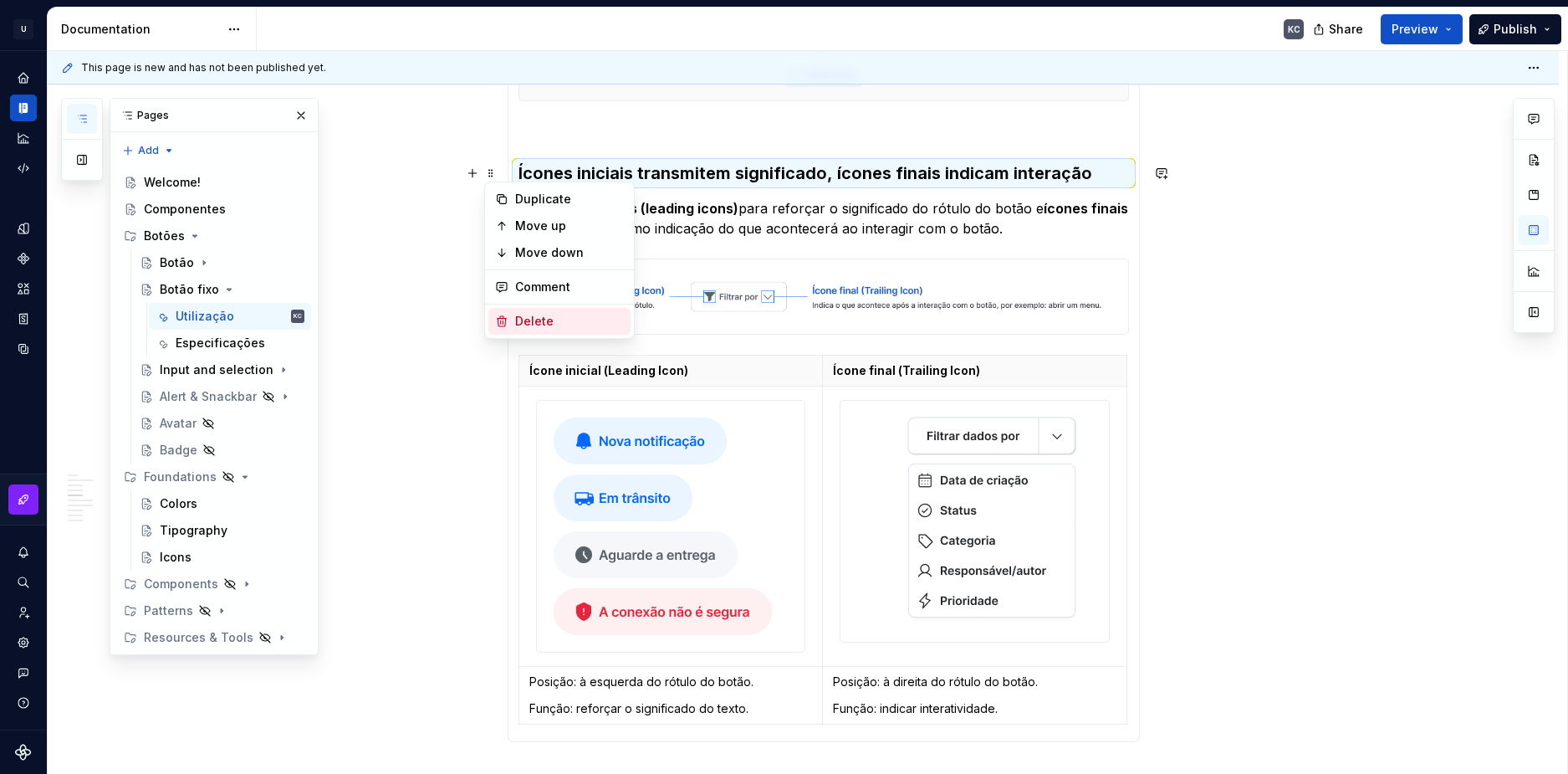
click at [541, 328] on div "Delete" at bounding box center [569, 321] width 109 height 17
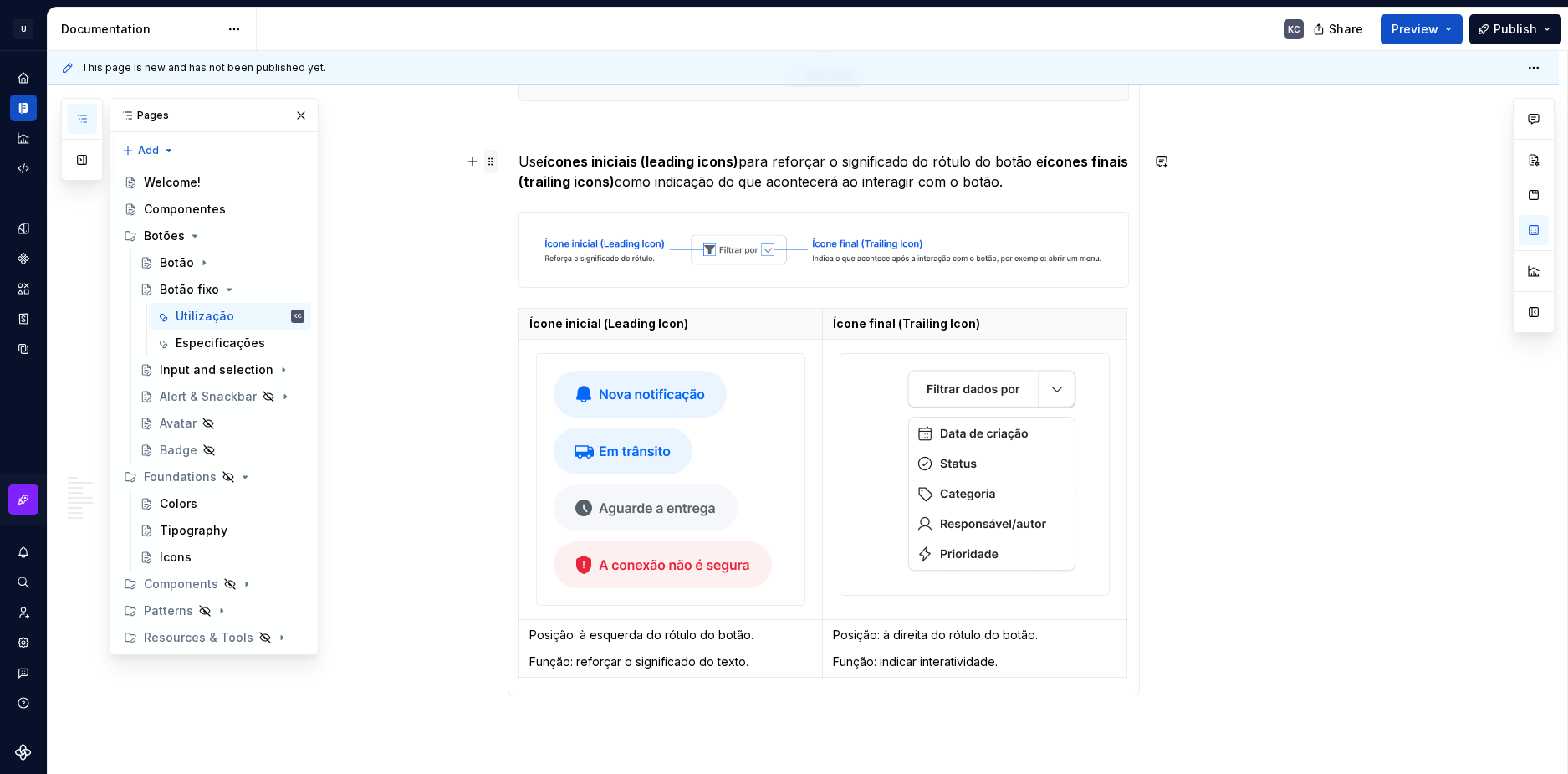
click at [490, 160] on span at bounding box center [491, 161] width 14 height 23
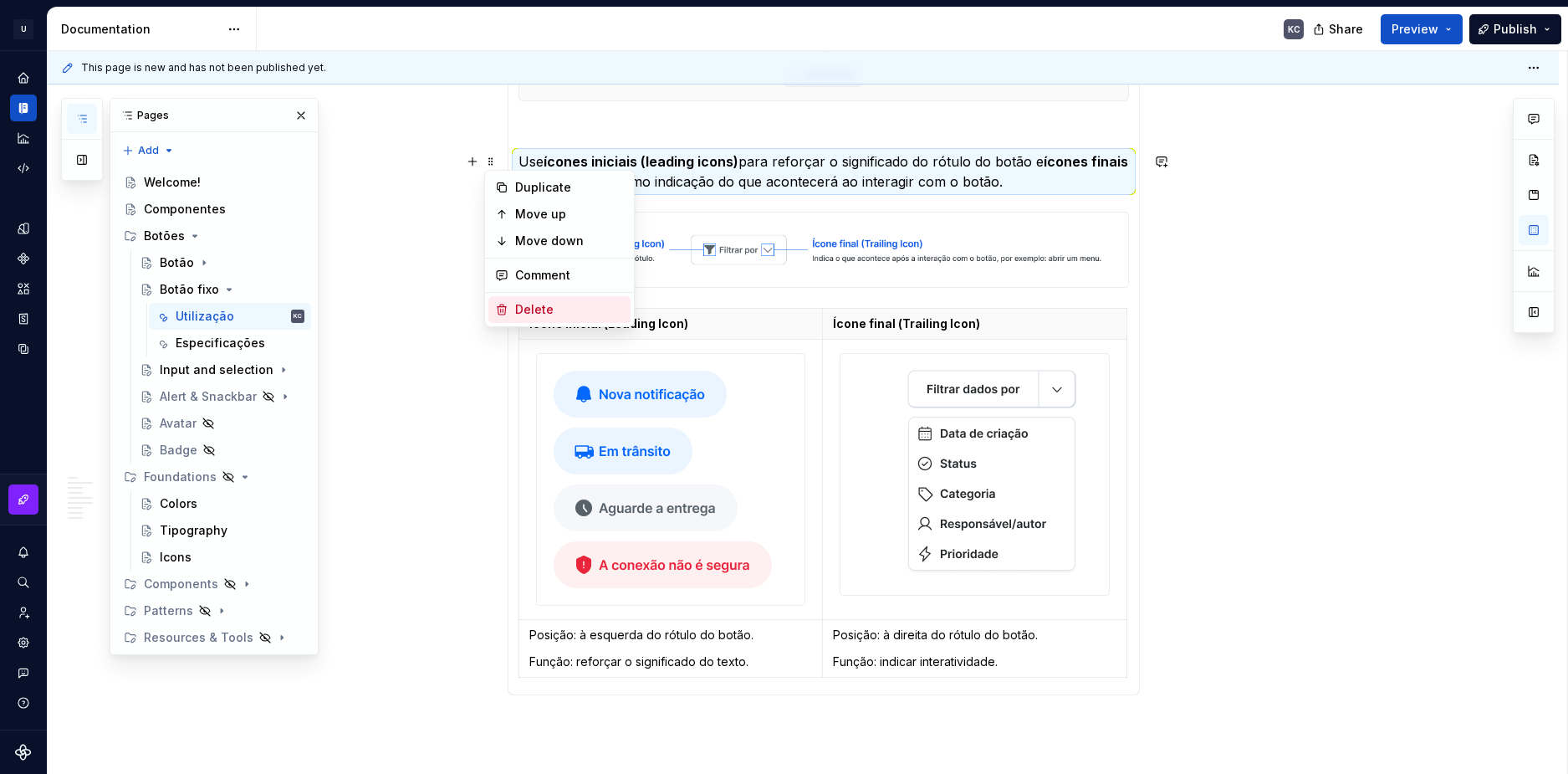
click at [534, 306] on div "Delete" at bounding box center [569, 309] width 109 height 17
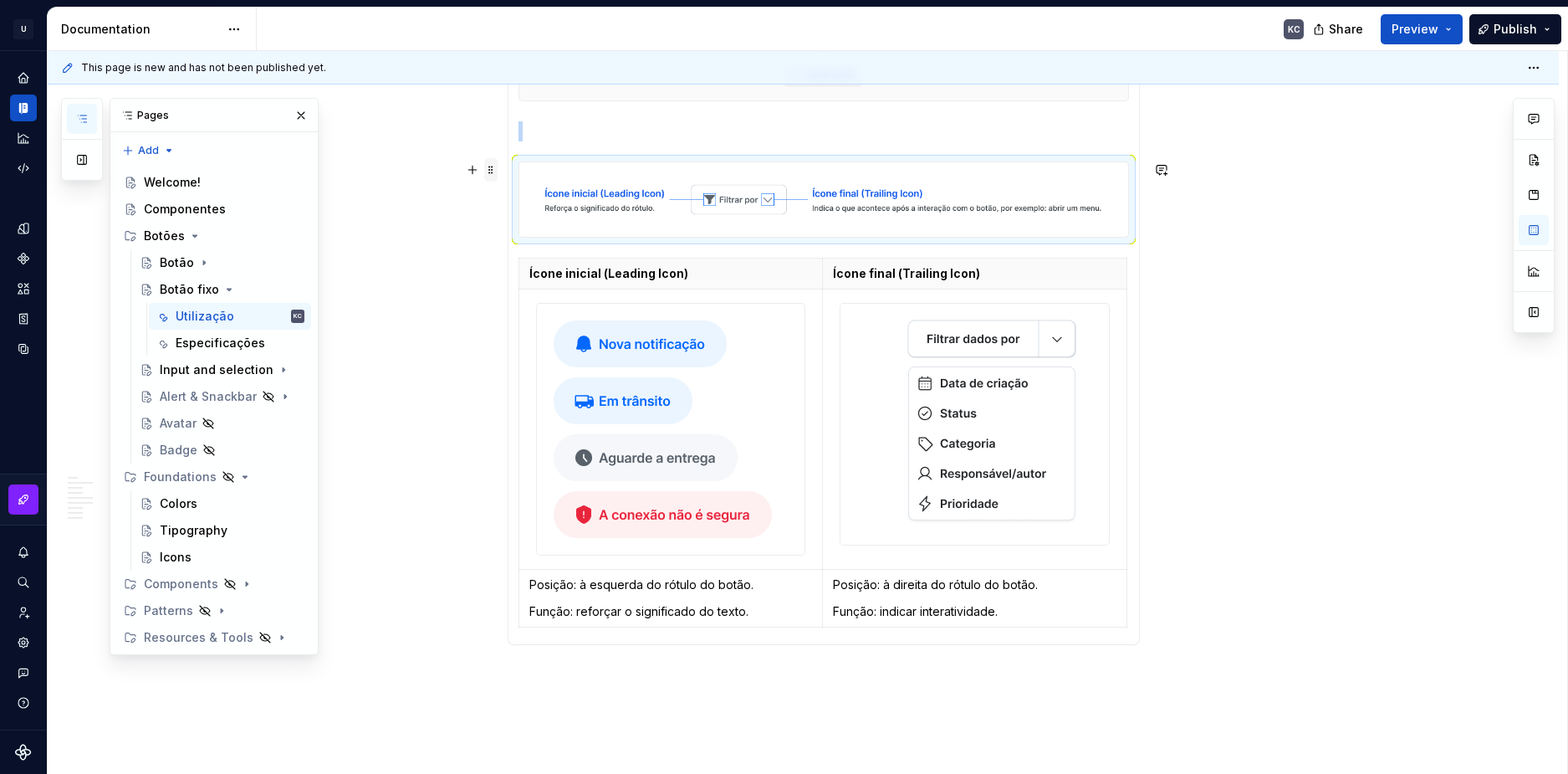
click at [490, 174] on span at bounding box center [491, 170] width 14 height 23
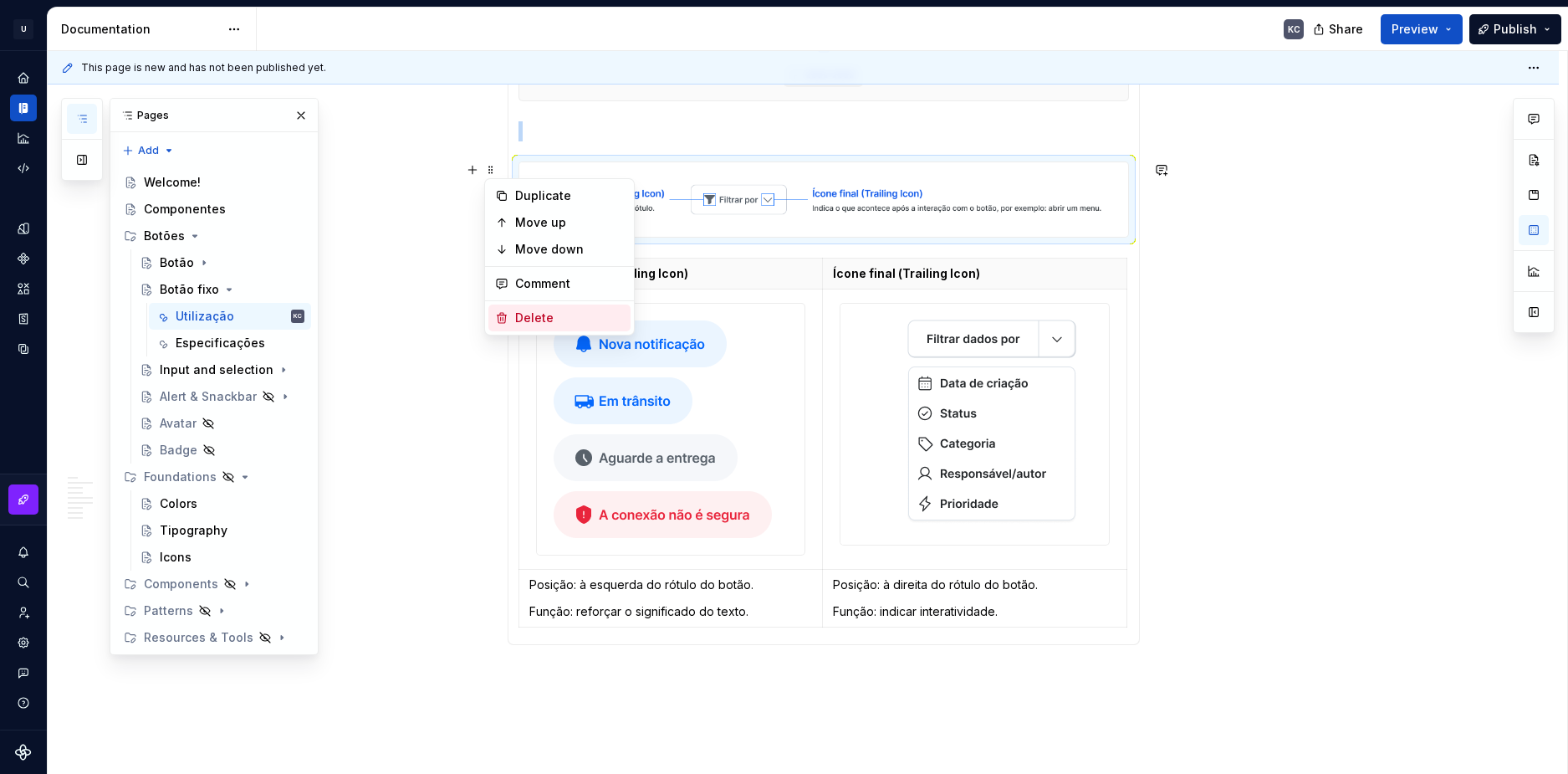
click at [544, 312] on div "Delete" at bounding box center [569, 318] width 109 height 17
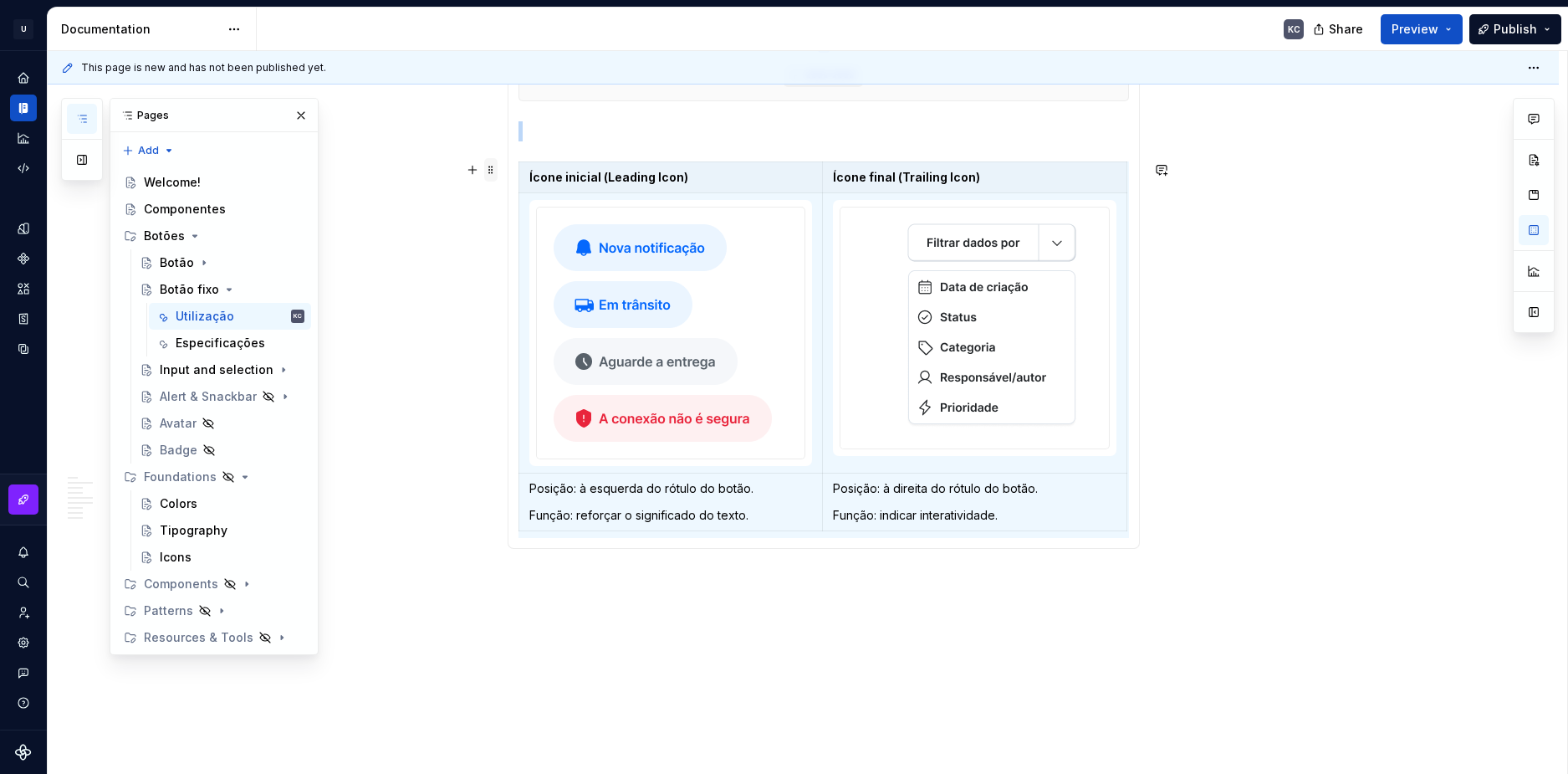
click at [493, 176] on span at bounding box center [491, 170] width 14 height 23
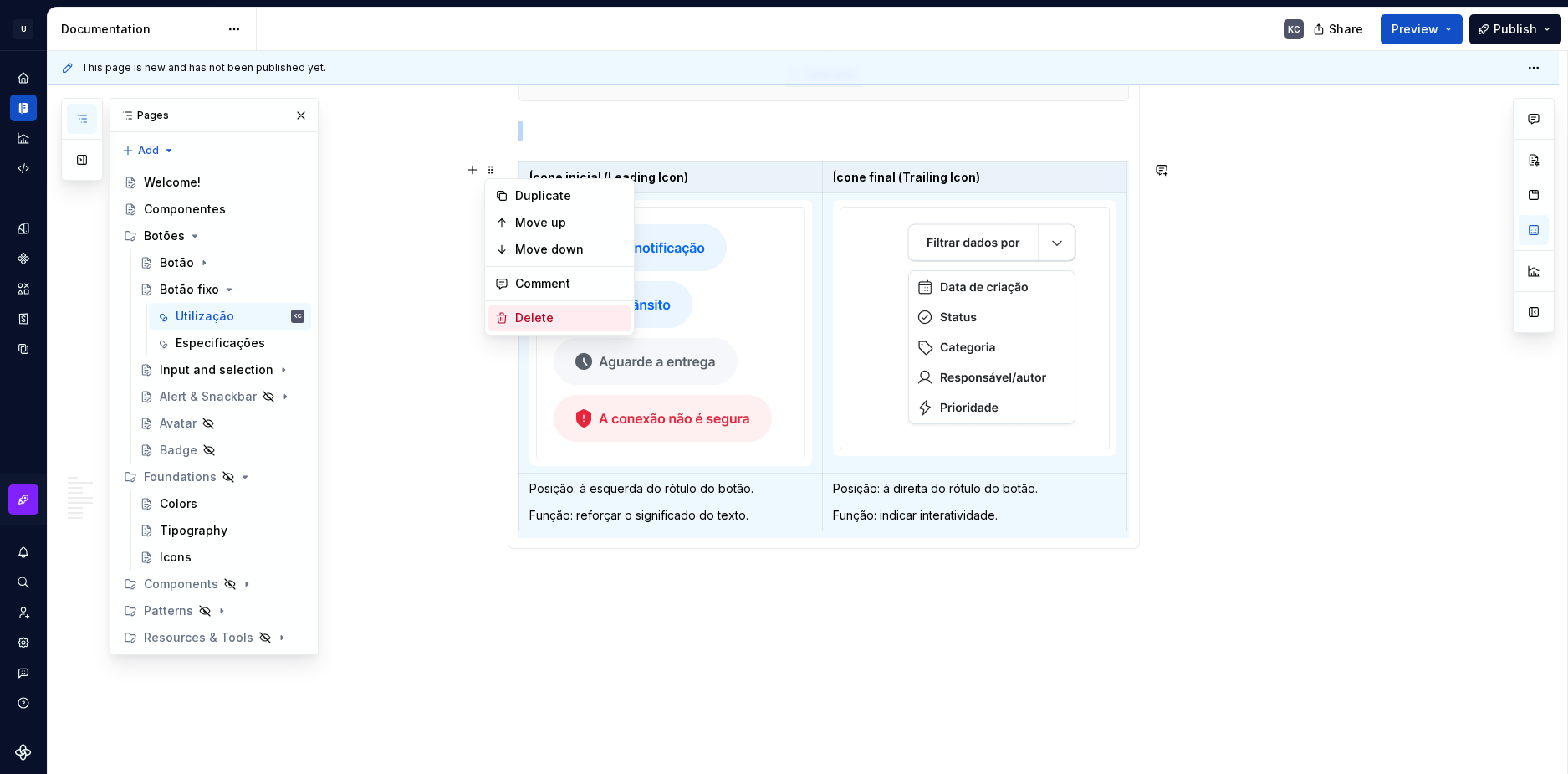
click at [548, 318] on div "Delete" at bounding box center [569, 318] width 109 height 17
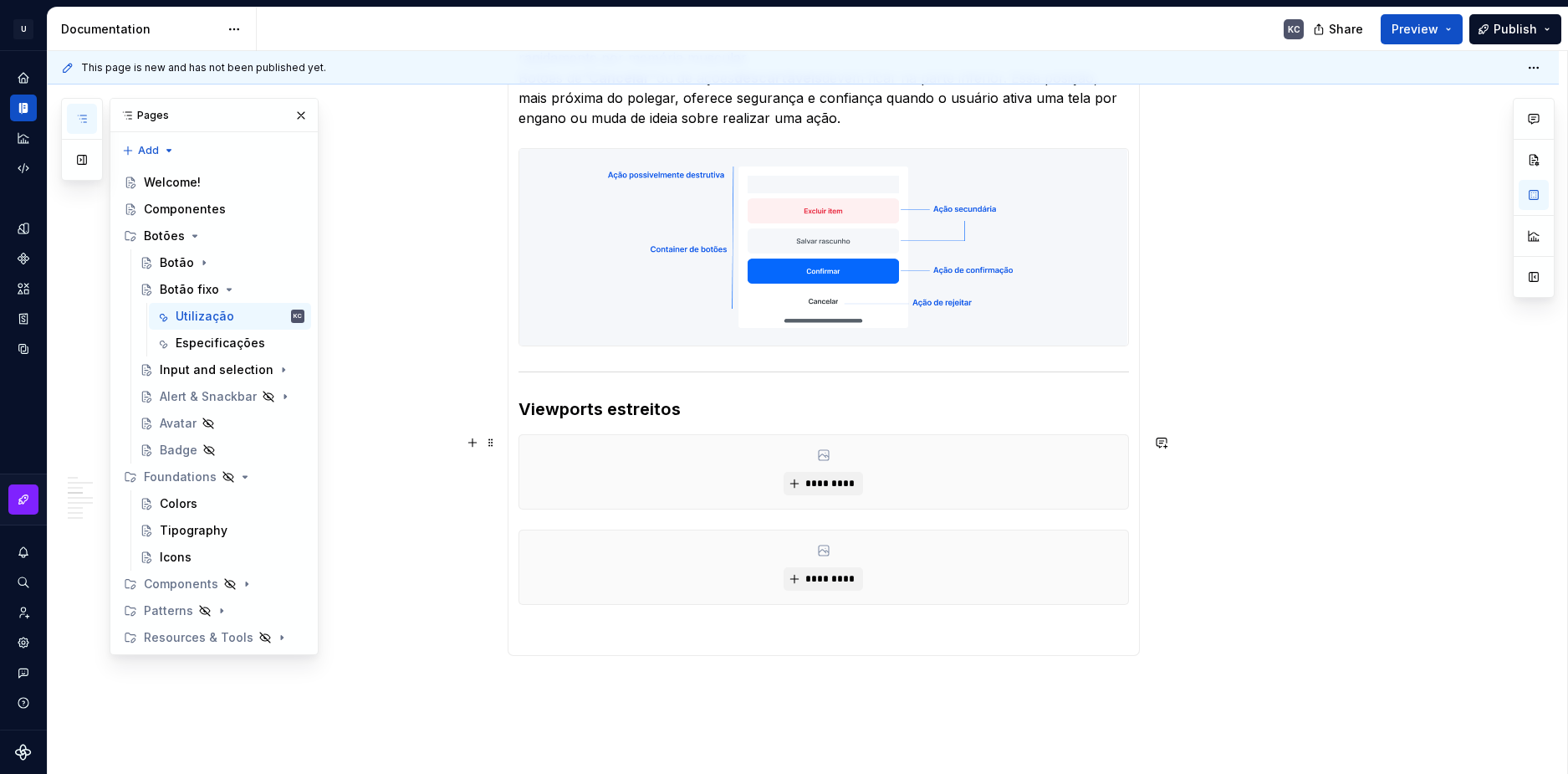
scroll to position [1003, 0]
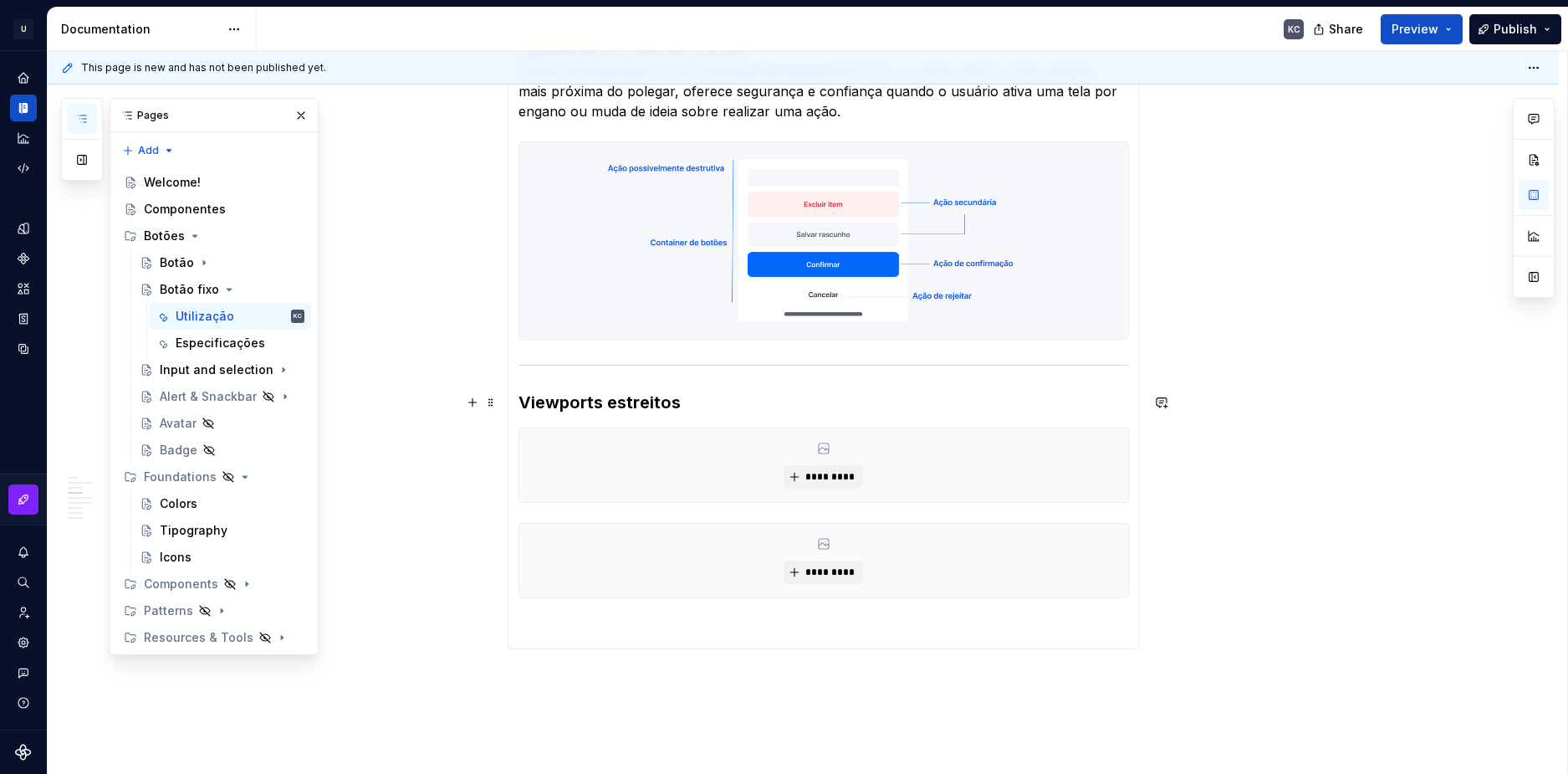
click at [609, 405] on h3 "Viewports estreitos" at bounding box center [824, 403] width 611 height 23
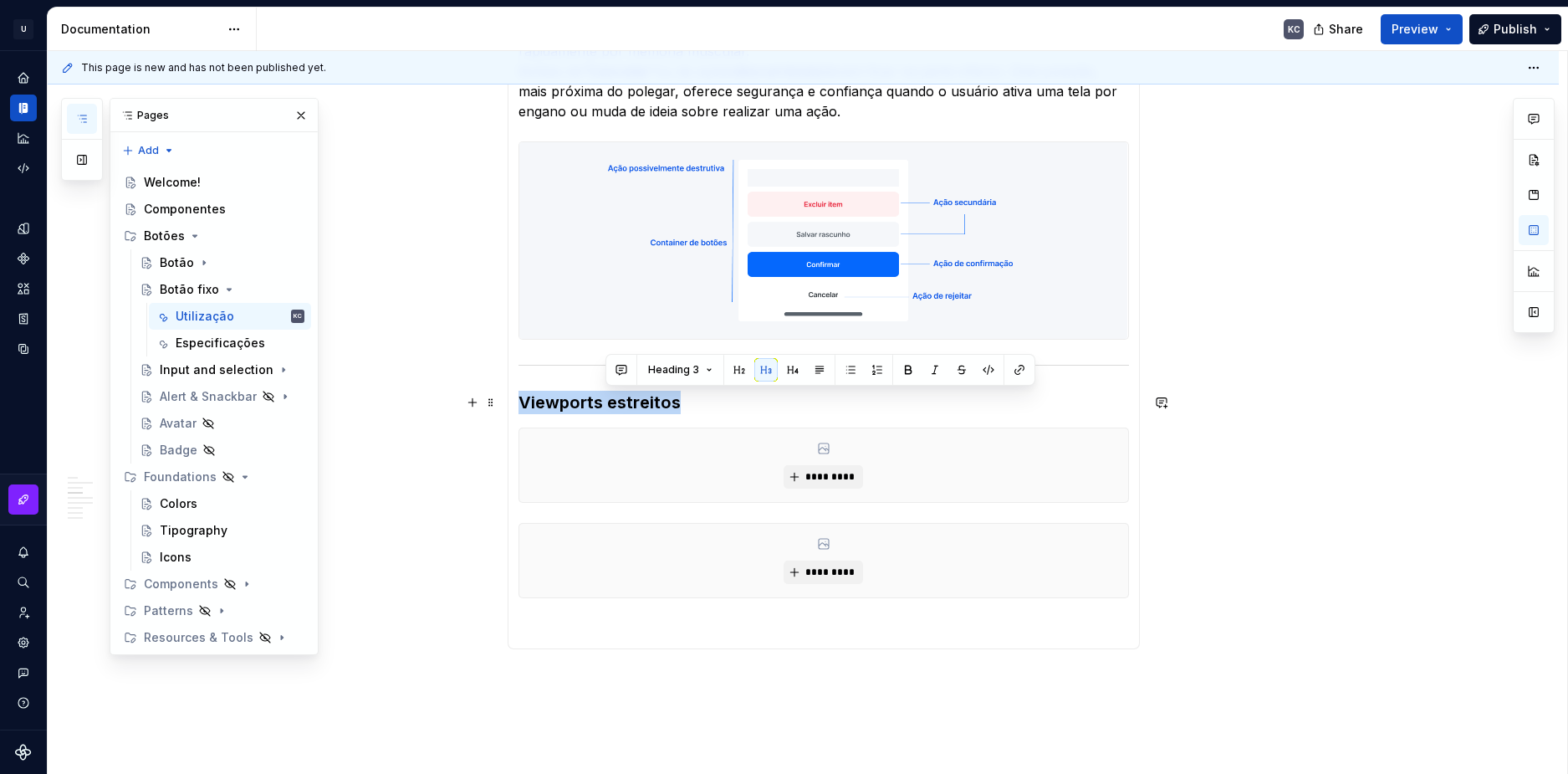
click at [609, 405] on h3 "Viewports estreitos" at bounding box center [824, 403] width 611 height 23
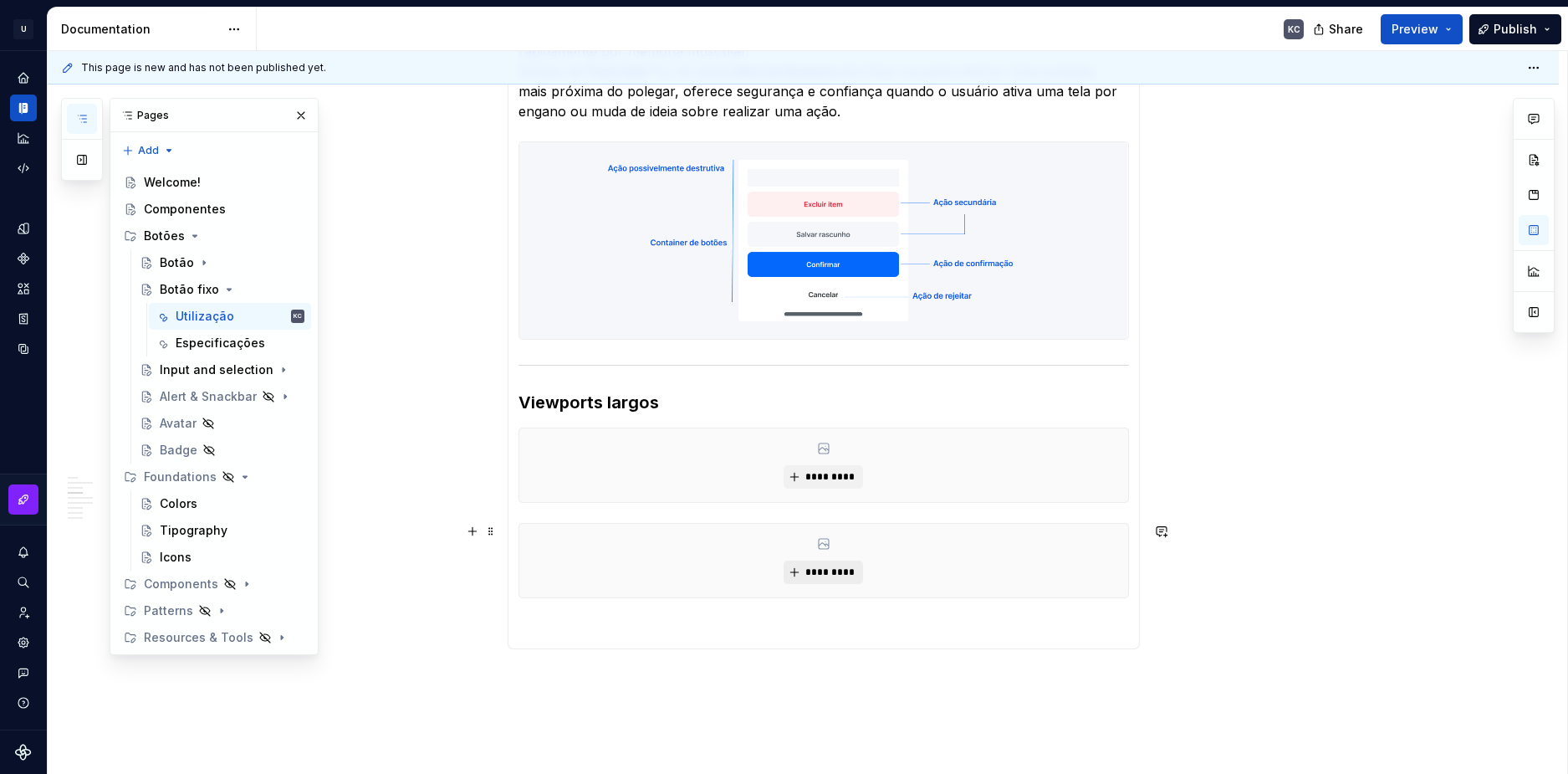
click at [836, 564] on button "*********" at bounding box center [823, 572] width 79 height 23
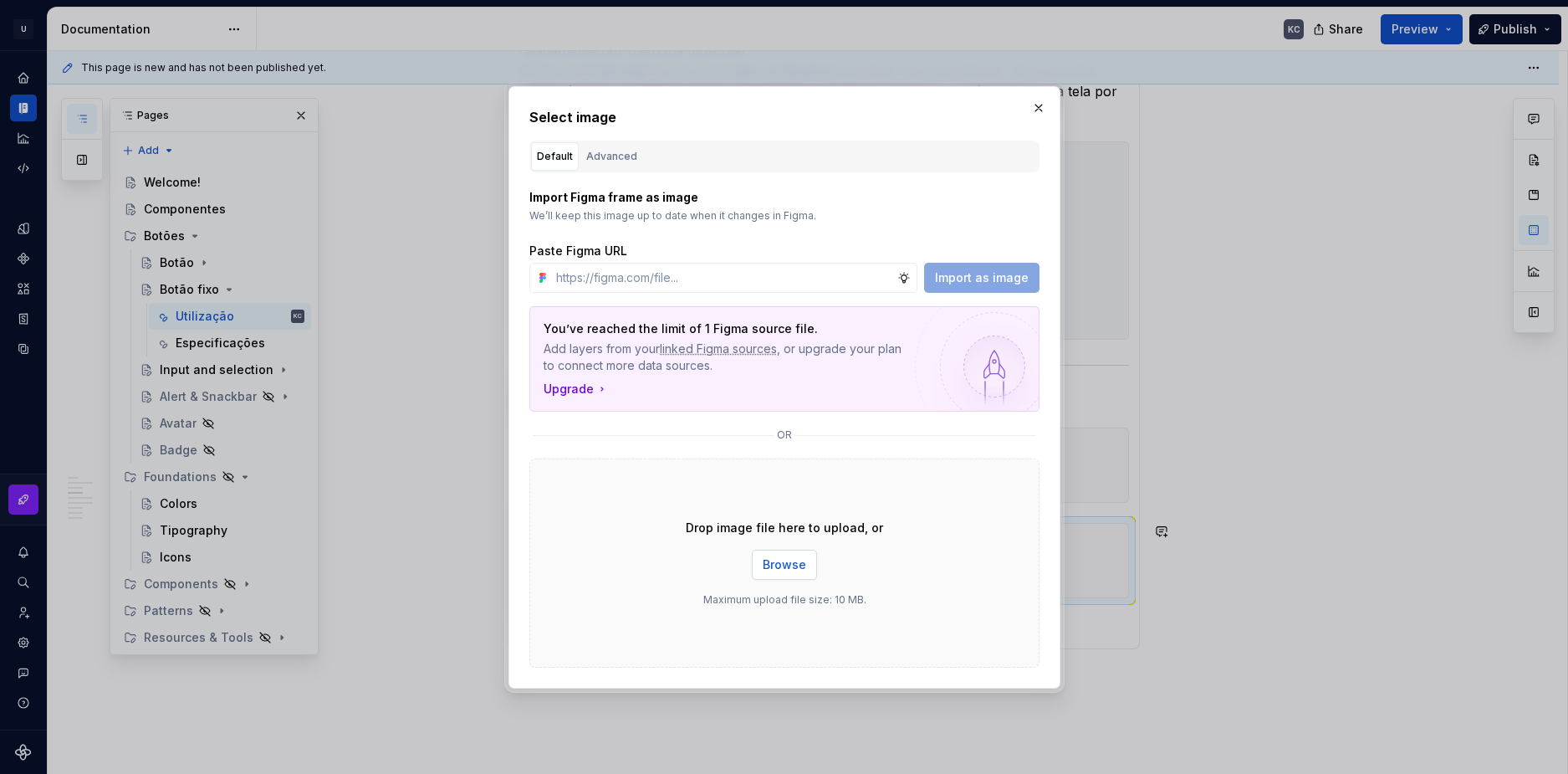
click at [781, 562] on span "Browse" at bounding box center [784, 565] width 43 height 17
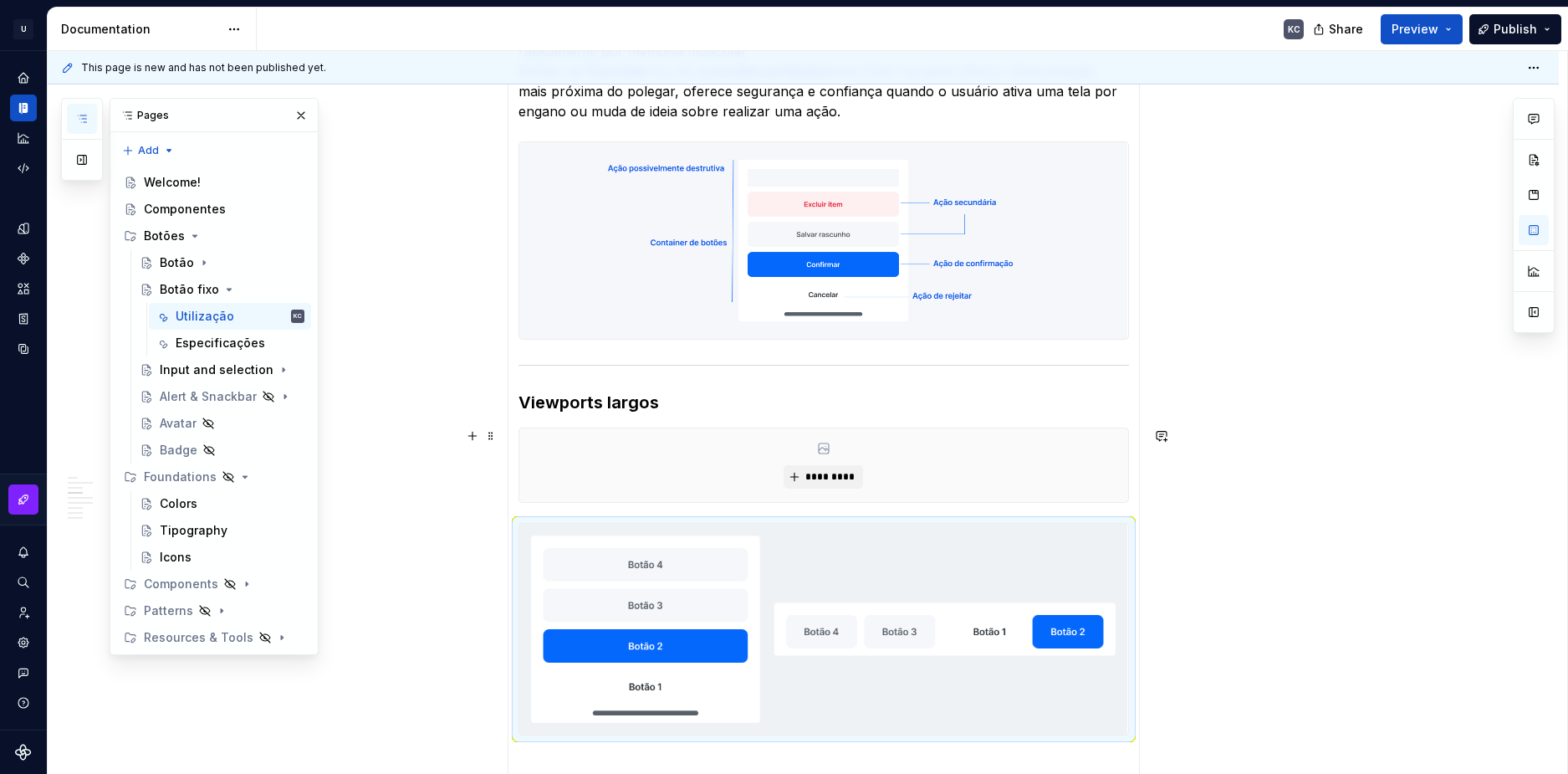
click at [815, 464] on div "*********" at bounding box center [824, 466] width 609 height 74
click at [816, 474] on span "*********" at bounding box center [830, 477] width 51 height 14
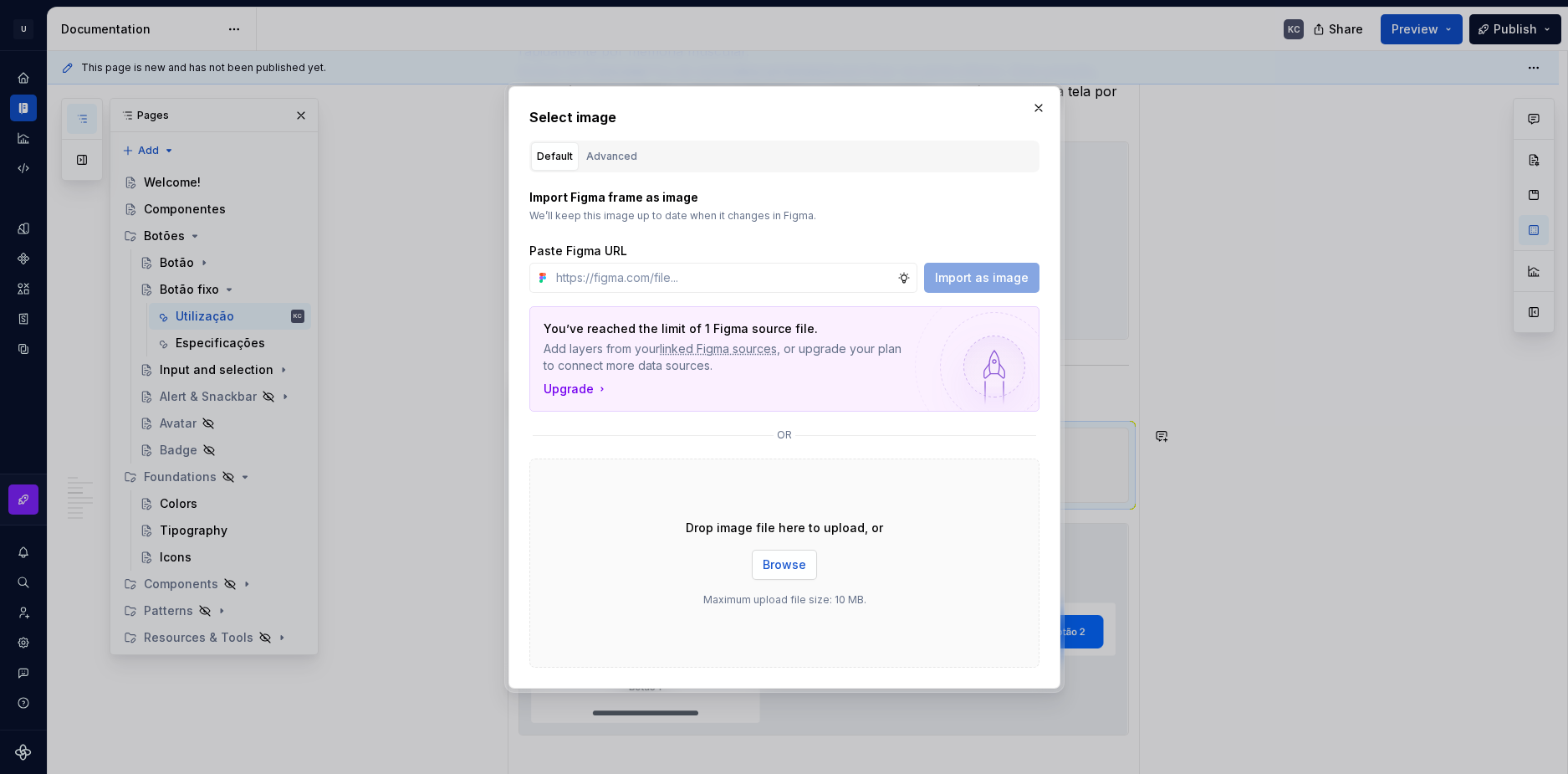
click at [788, 570] on span "Browse" at bounding box center [784, 565] width 43 height 17
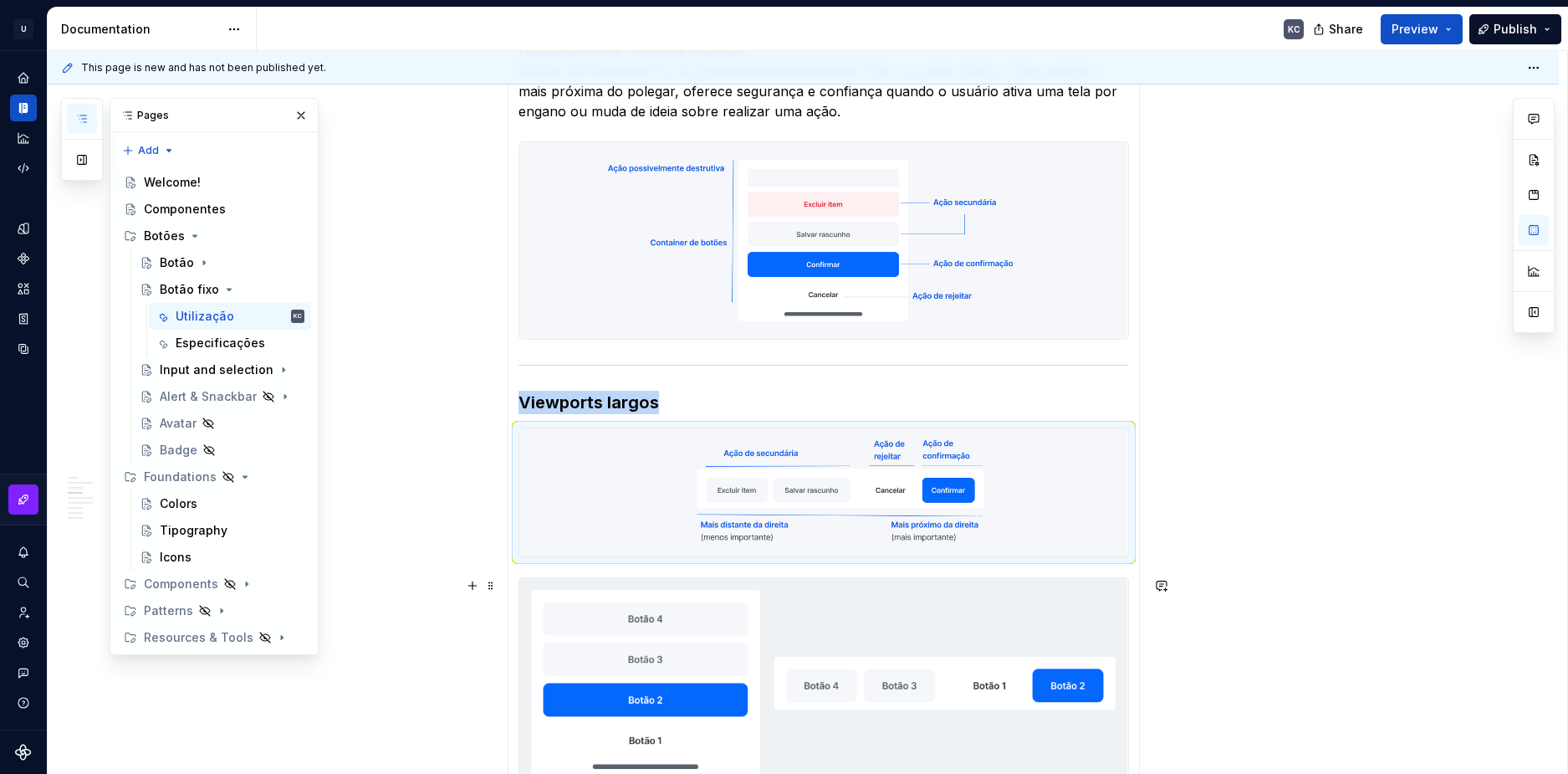
click at [1328, 570] on div "**********" at bounding box center [803, 221] width 1511 height 1826
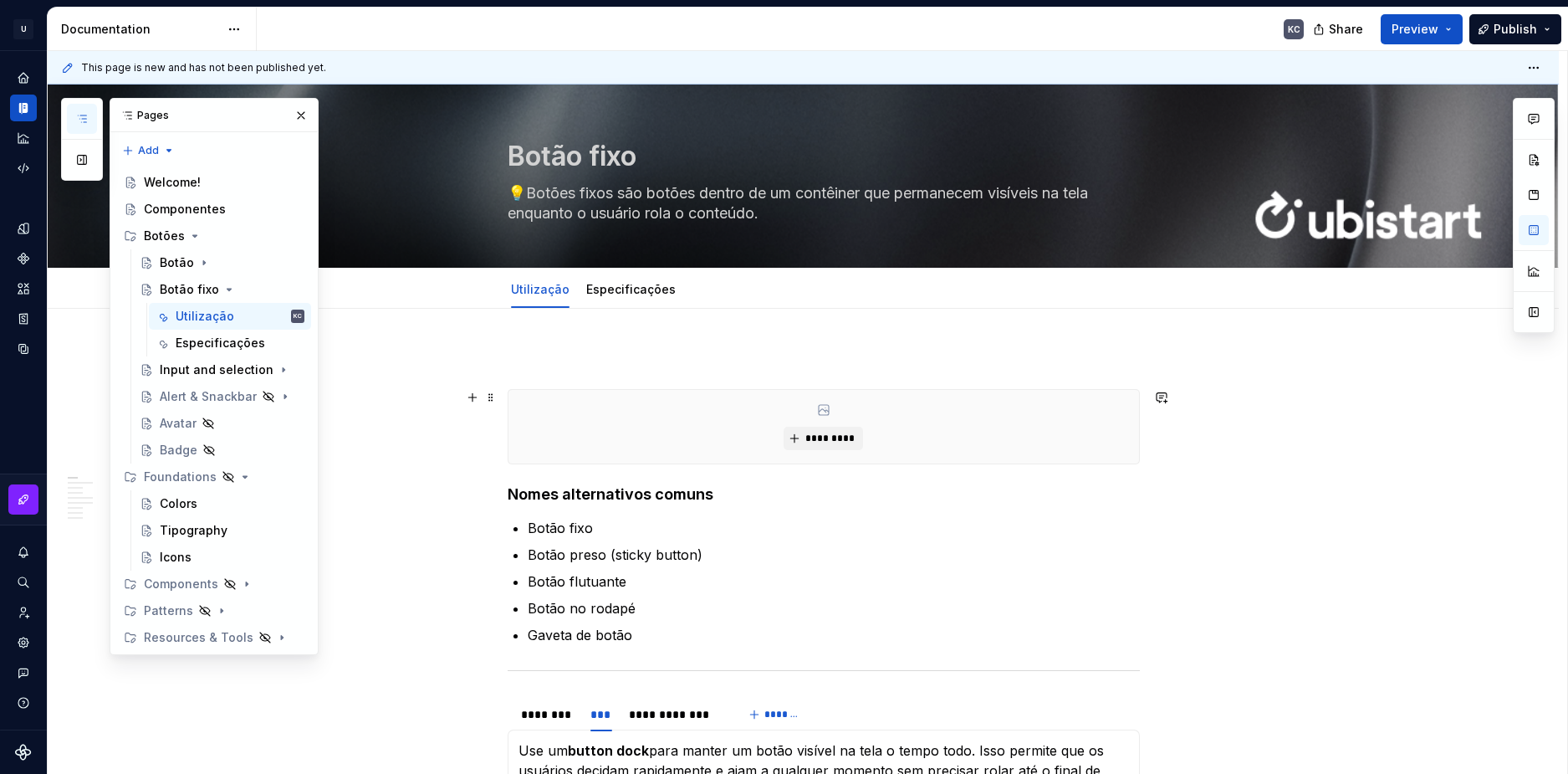
scroll to position [0, 0]
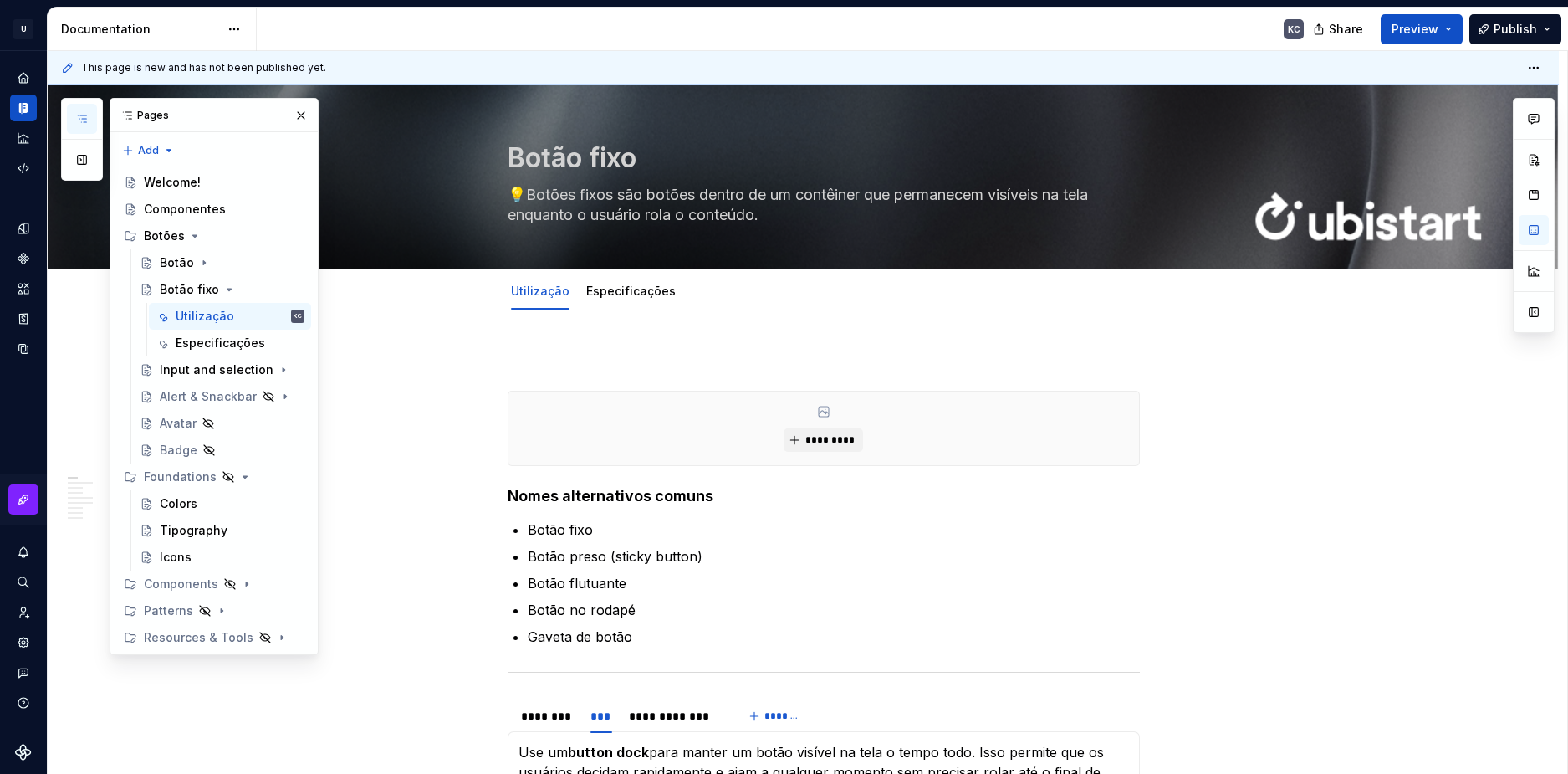
type textarea "*"
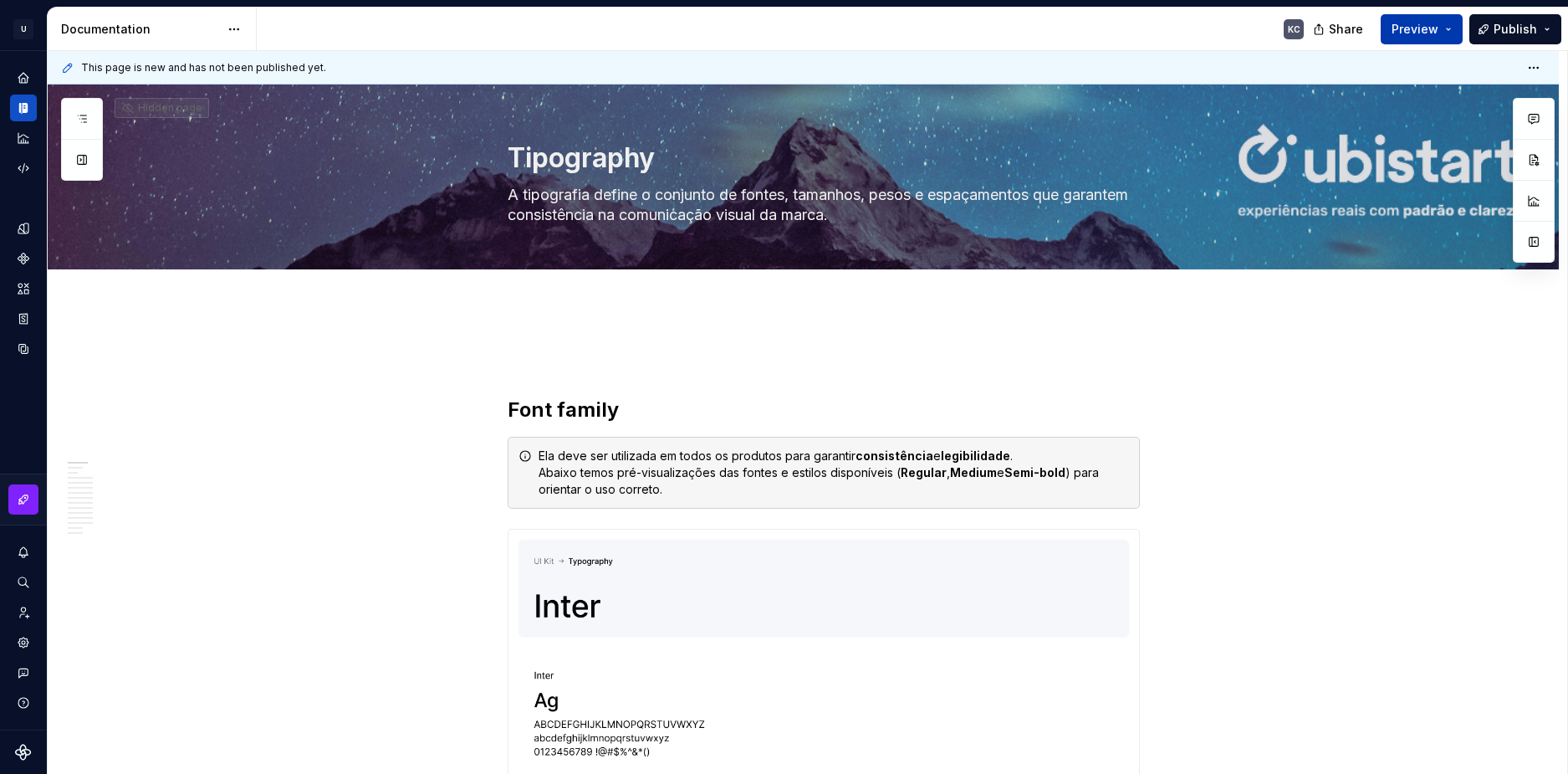
click at [1411, 36] on span "Preview" at bounding box center [1416, 29] width 47 height 17
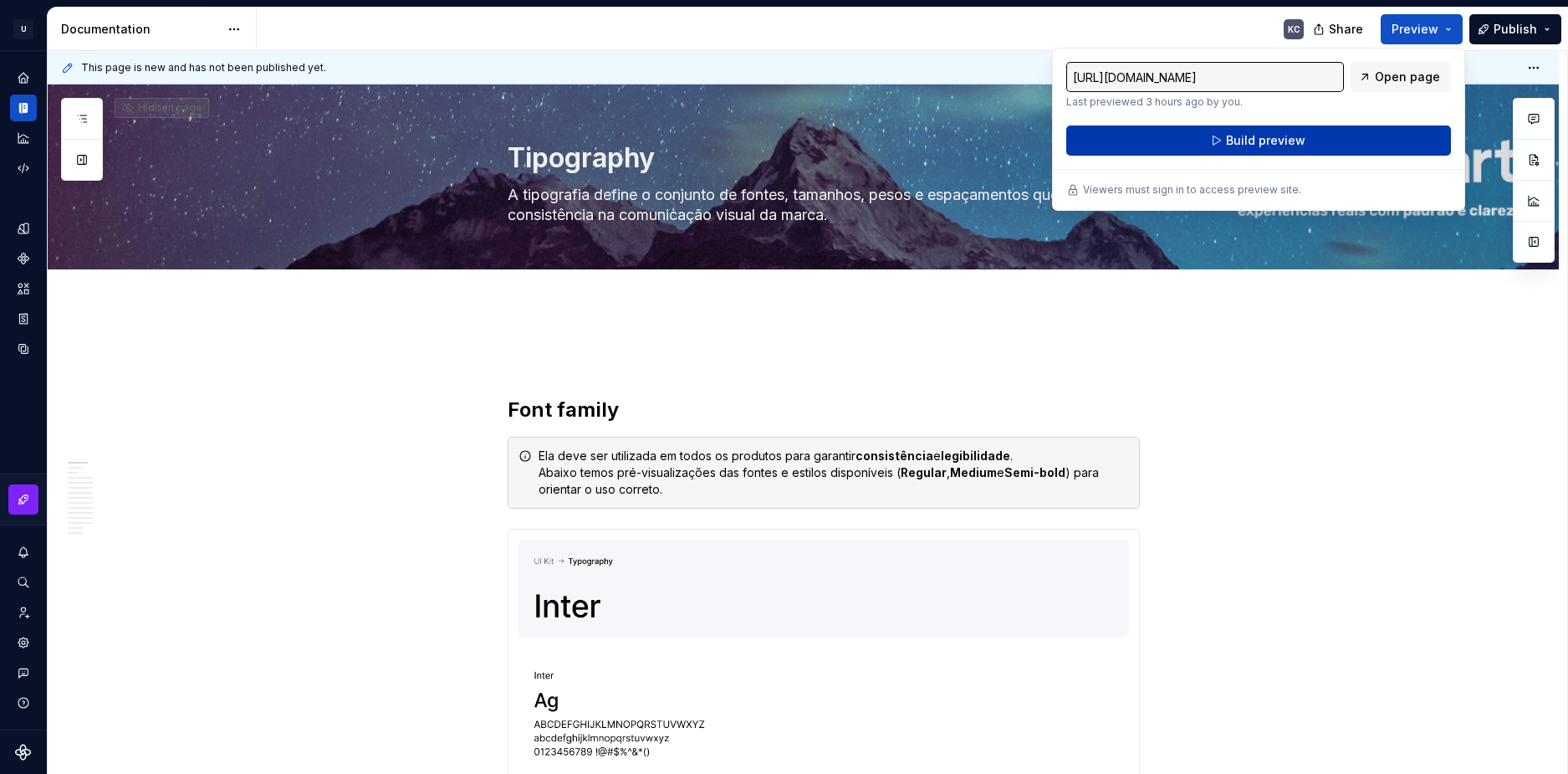
click at [1239, 143] on span "Build preview" at bounding box center [1266, 141] width 79 height 17
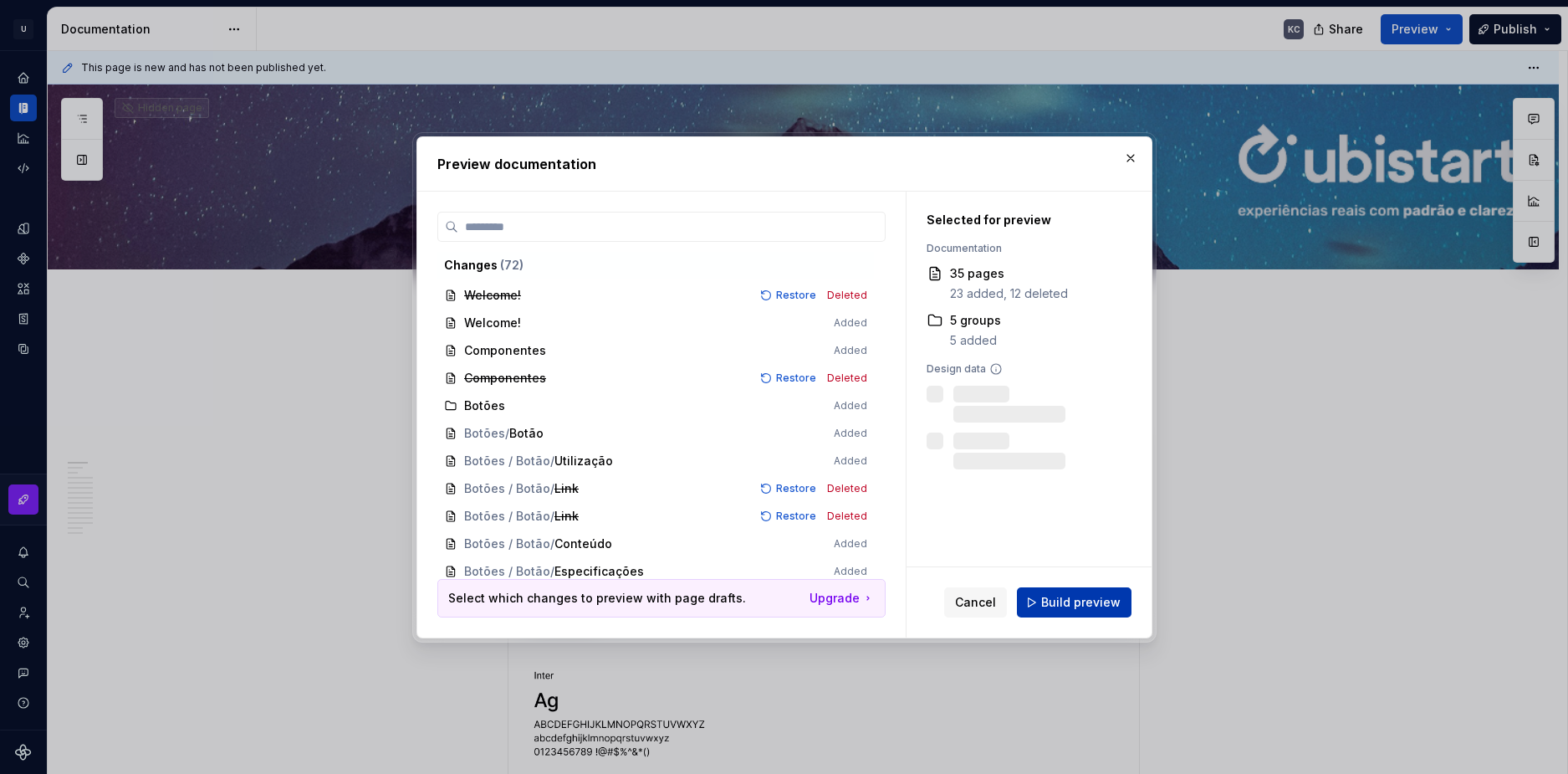
click at [1080, 599] on span "Build preview" at bounding box center [1081, 602] width 79 height 17
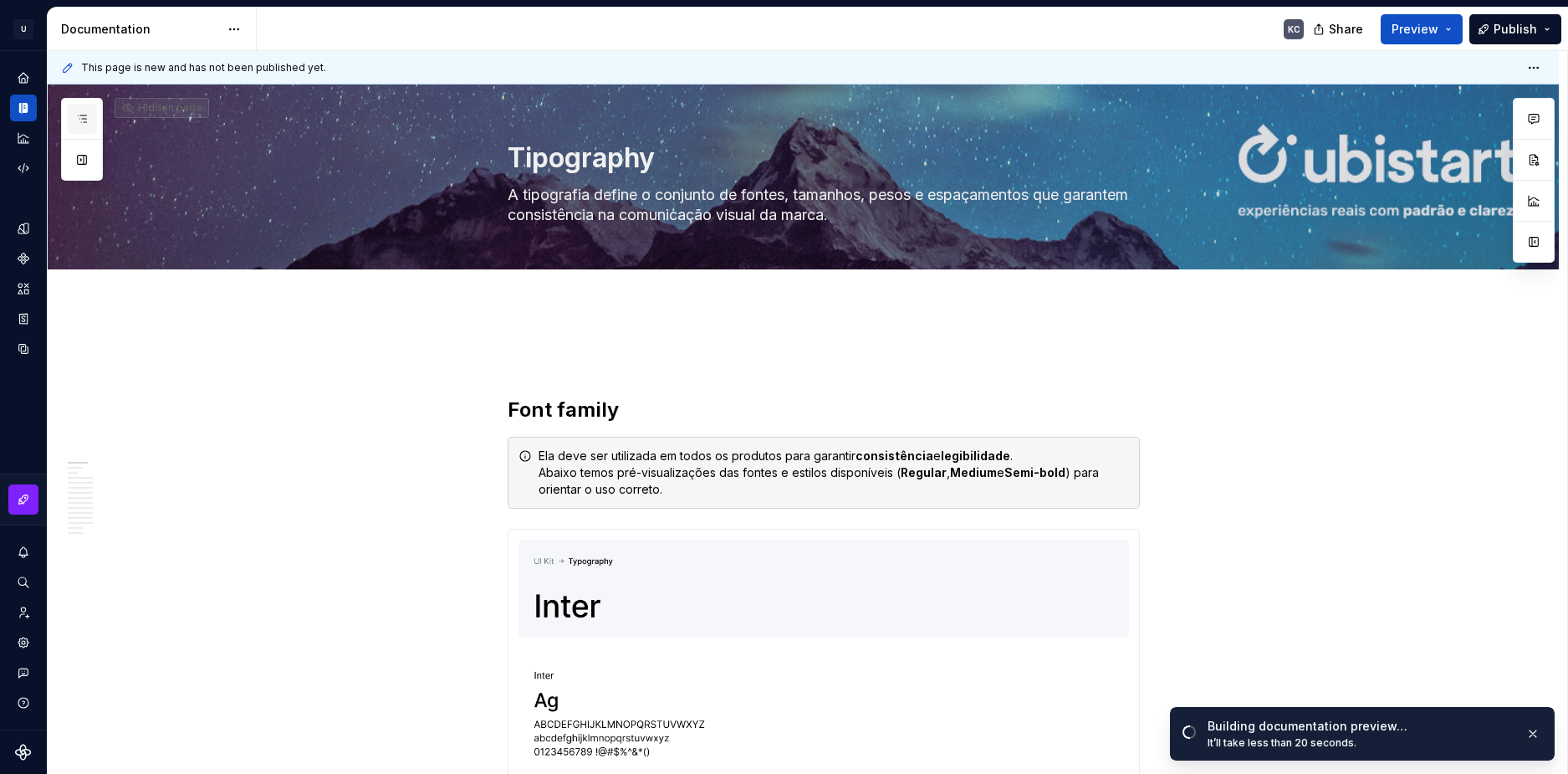
click at [83, 123] on icon "button" at bounding box center [82, 118] width 14 height 14
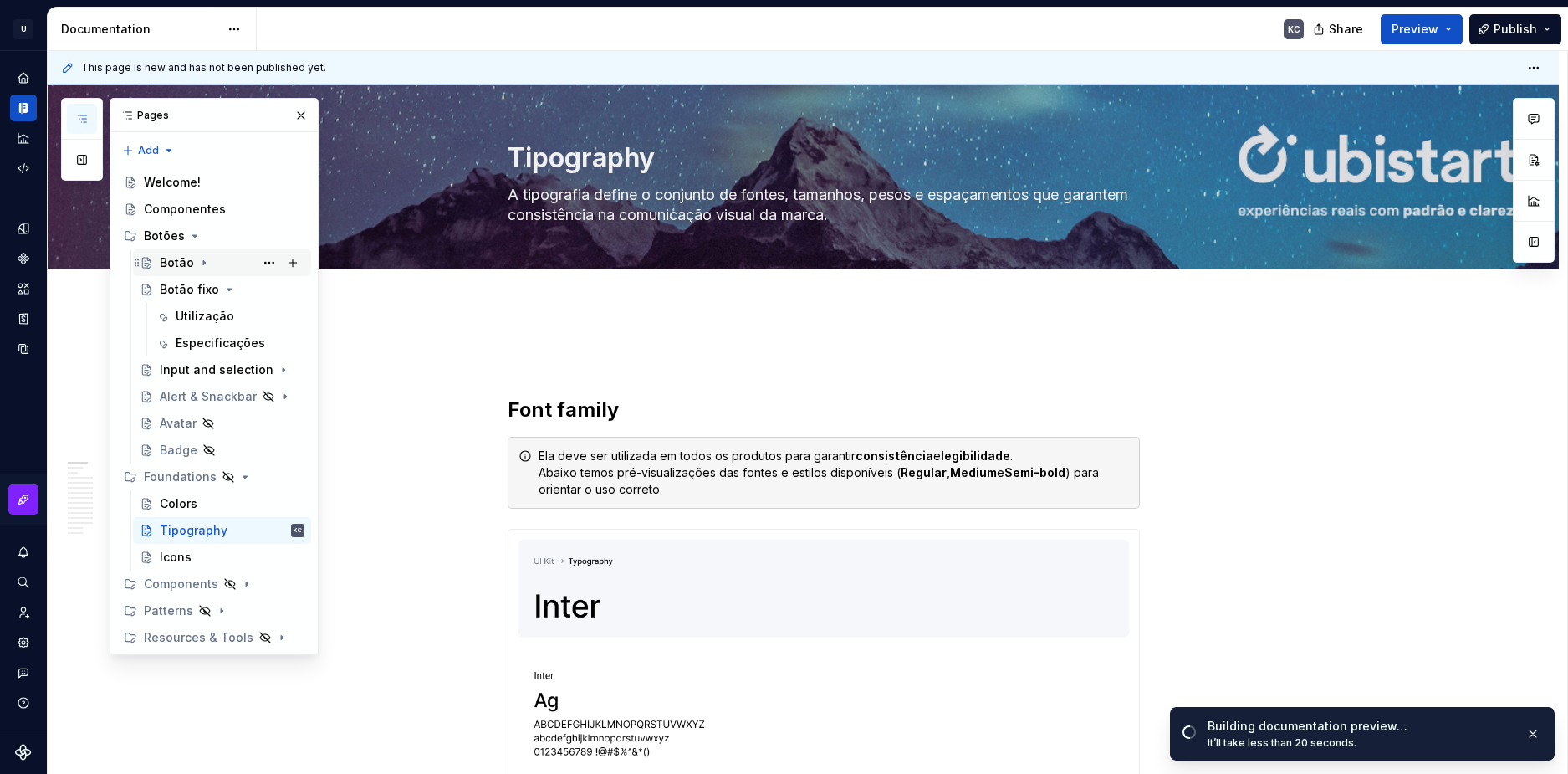
click at [214, 258] on div "Botão" at bounding box center [231, 263] width 145 height 23
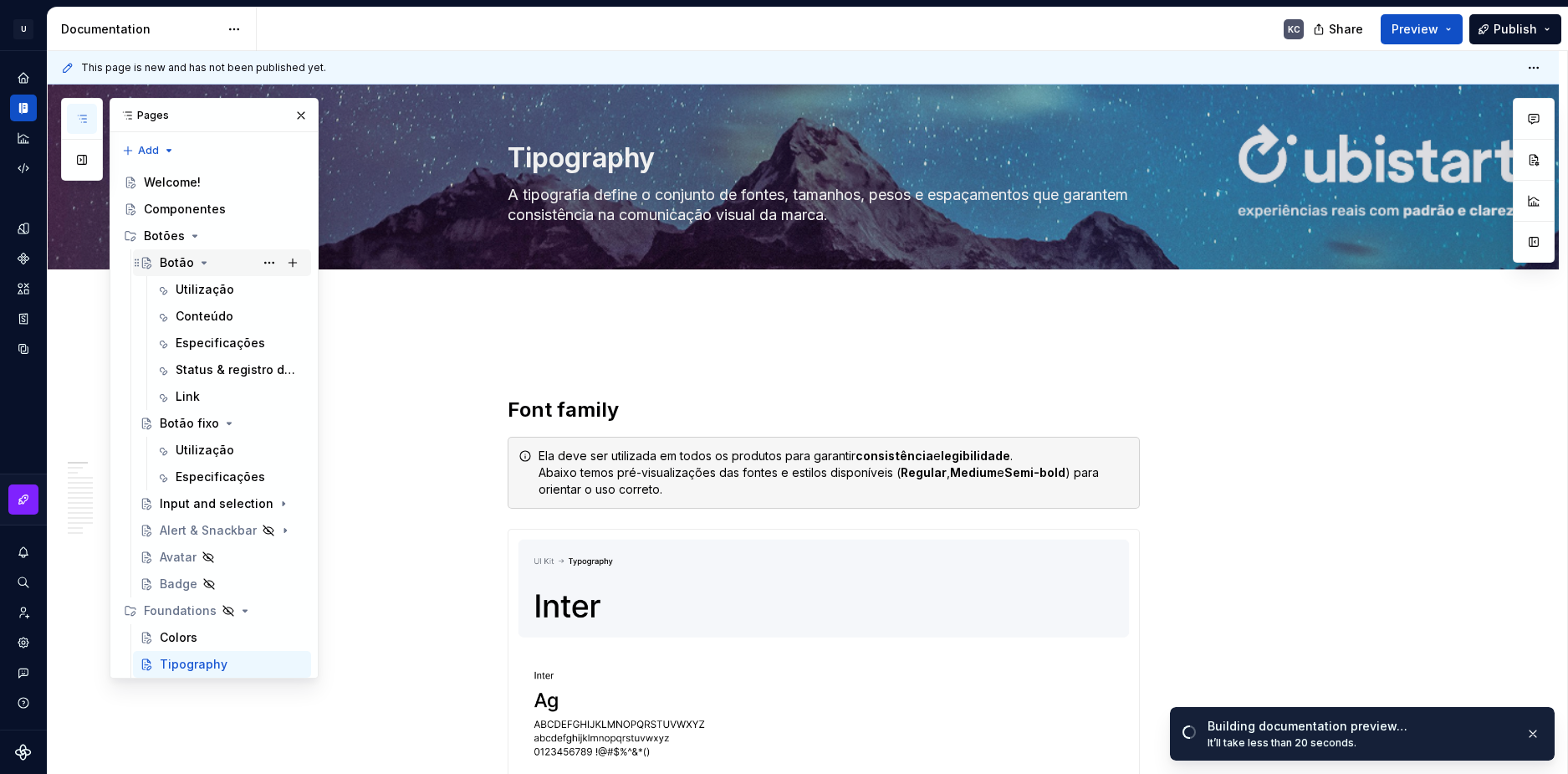
click at [214, 258] on div "Botão" at bounding box center [231, 263] width 145 height 23
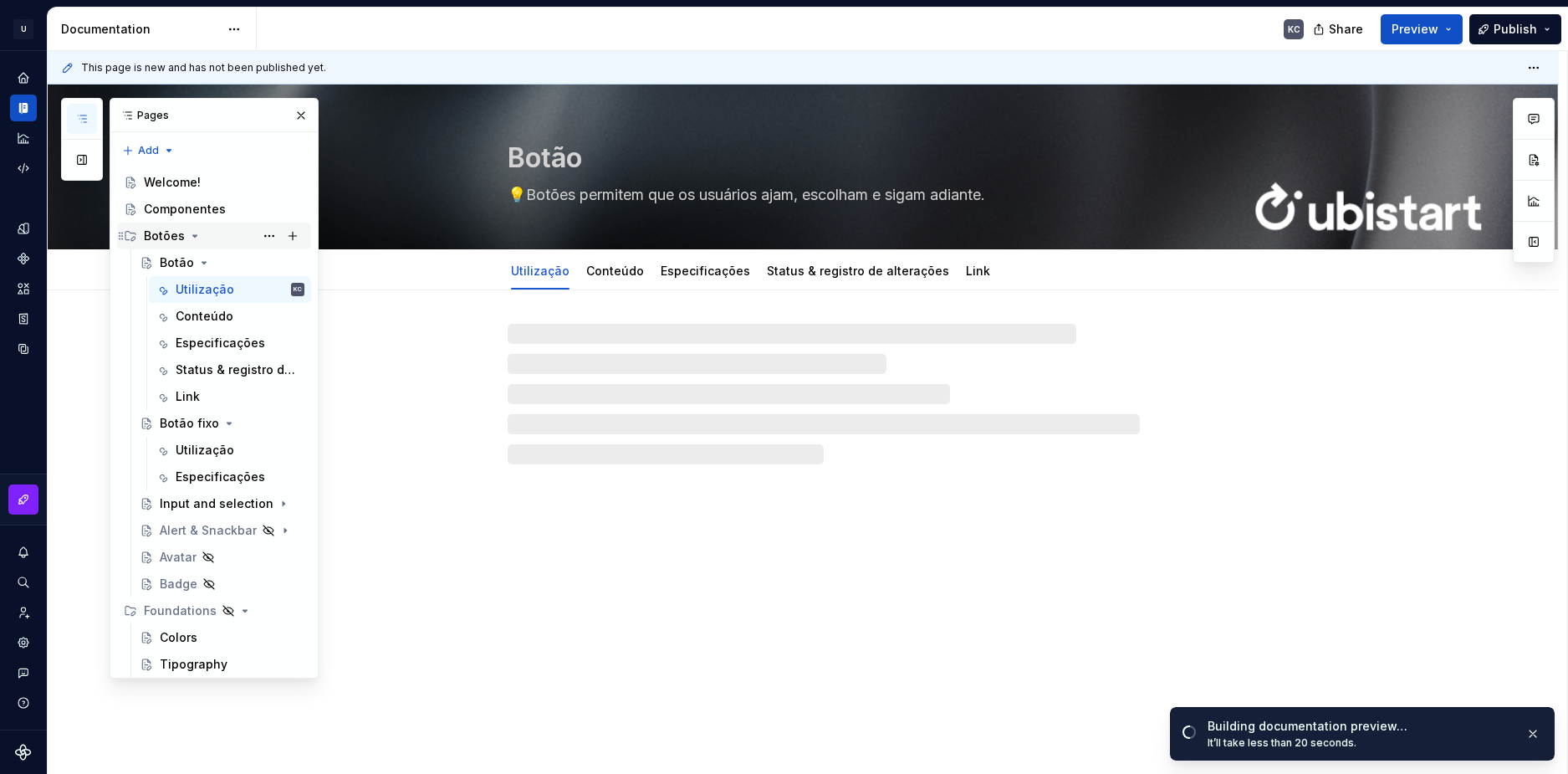
click at [195, 230] on icon "Page tree" at bounding box center [195, 235] width 14 height 14
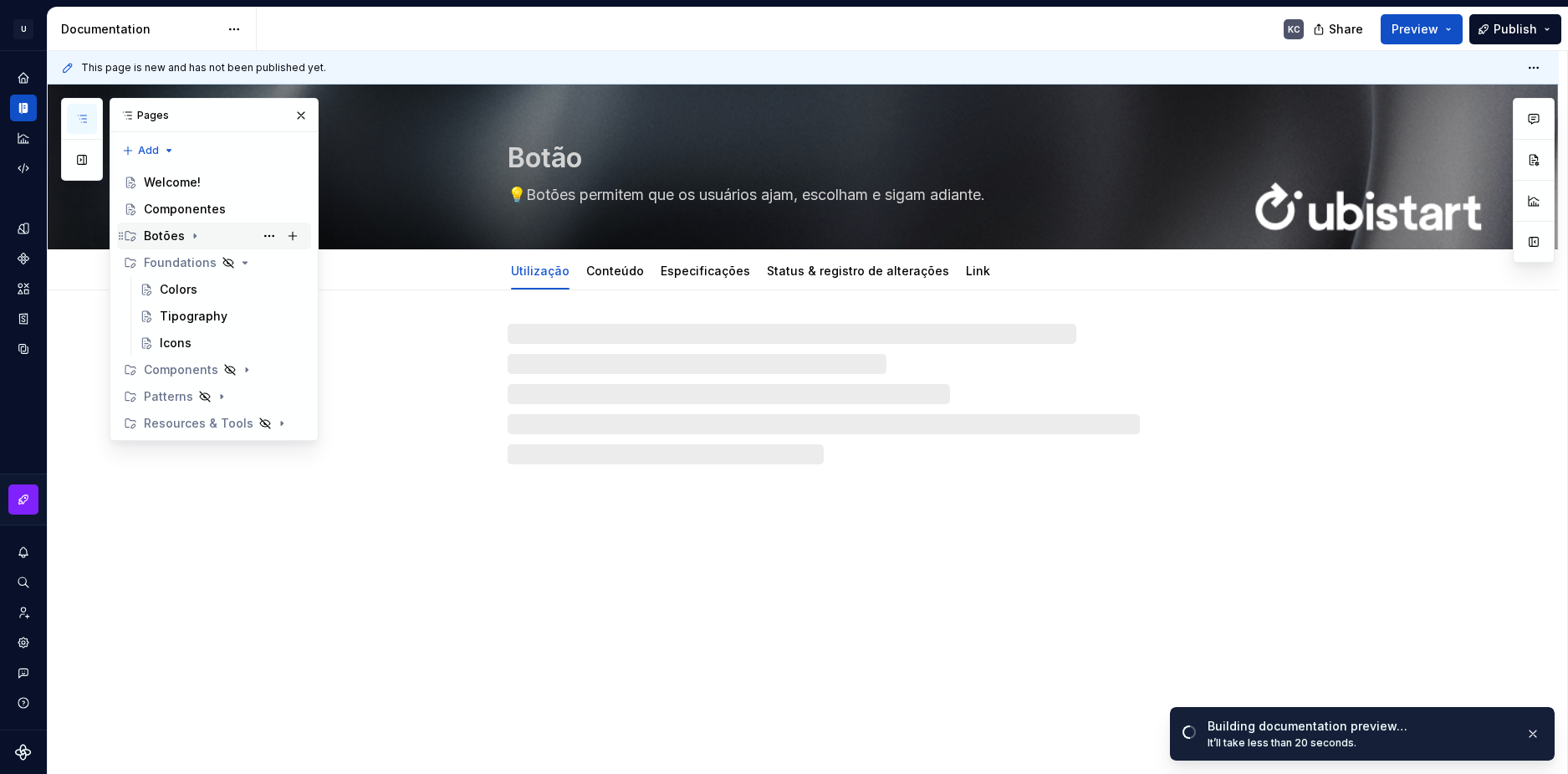
click at [235, 236] on div "Botões" at bounding box center [224, 236] width 160 height 23
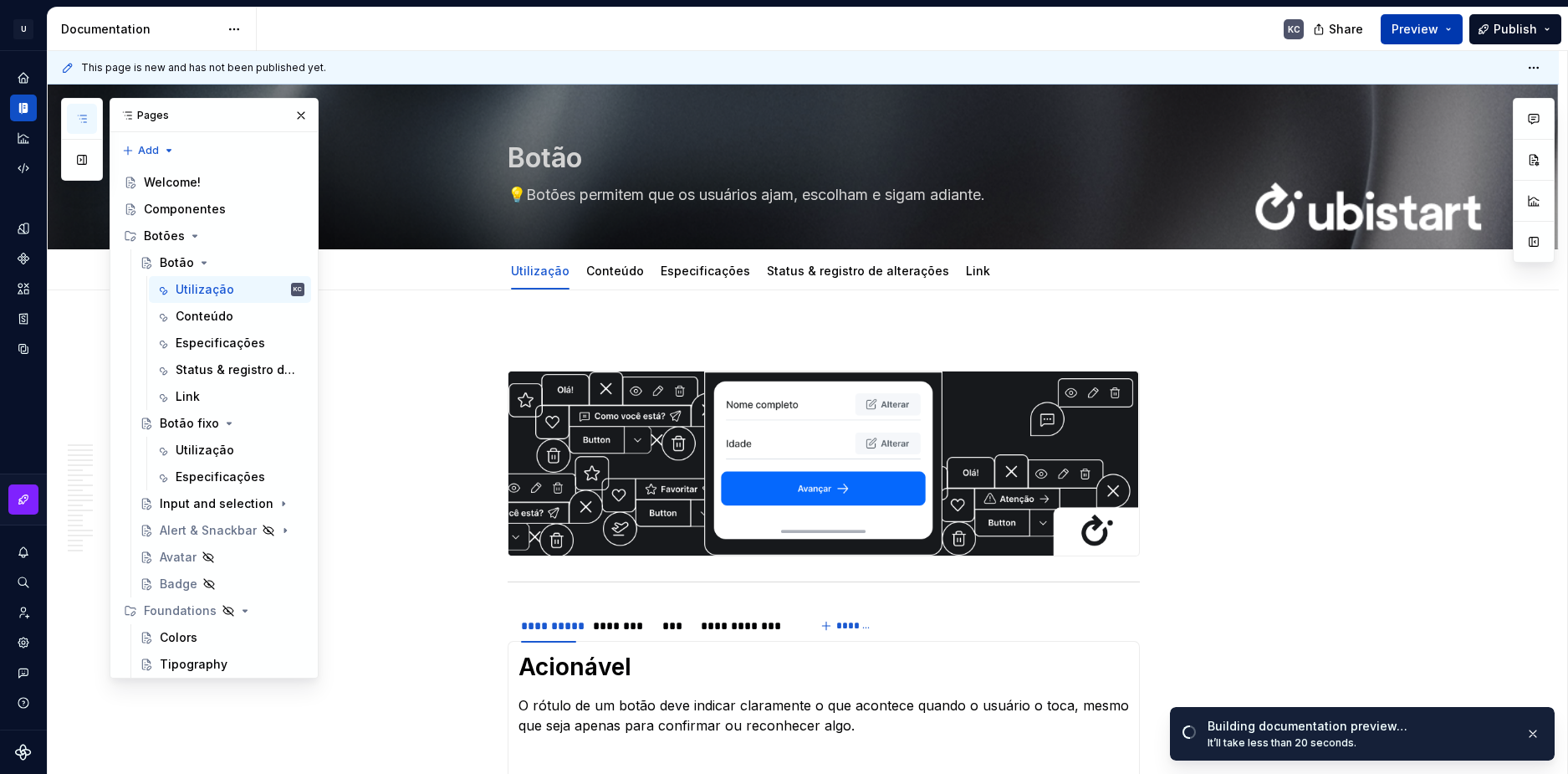
click at [1443, 37] on button "Preview" at bounding box center [1421, 29] width 82 height 30
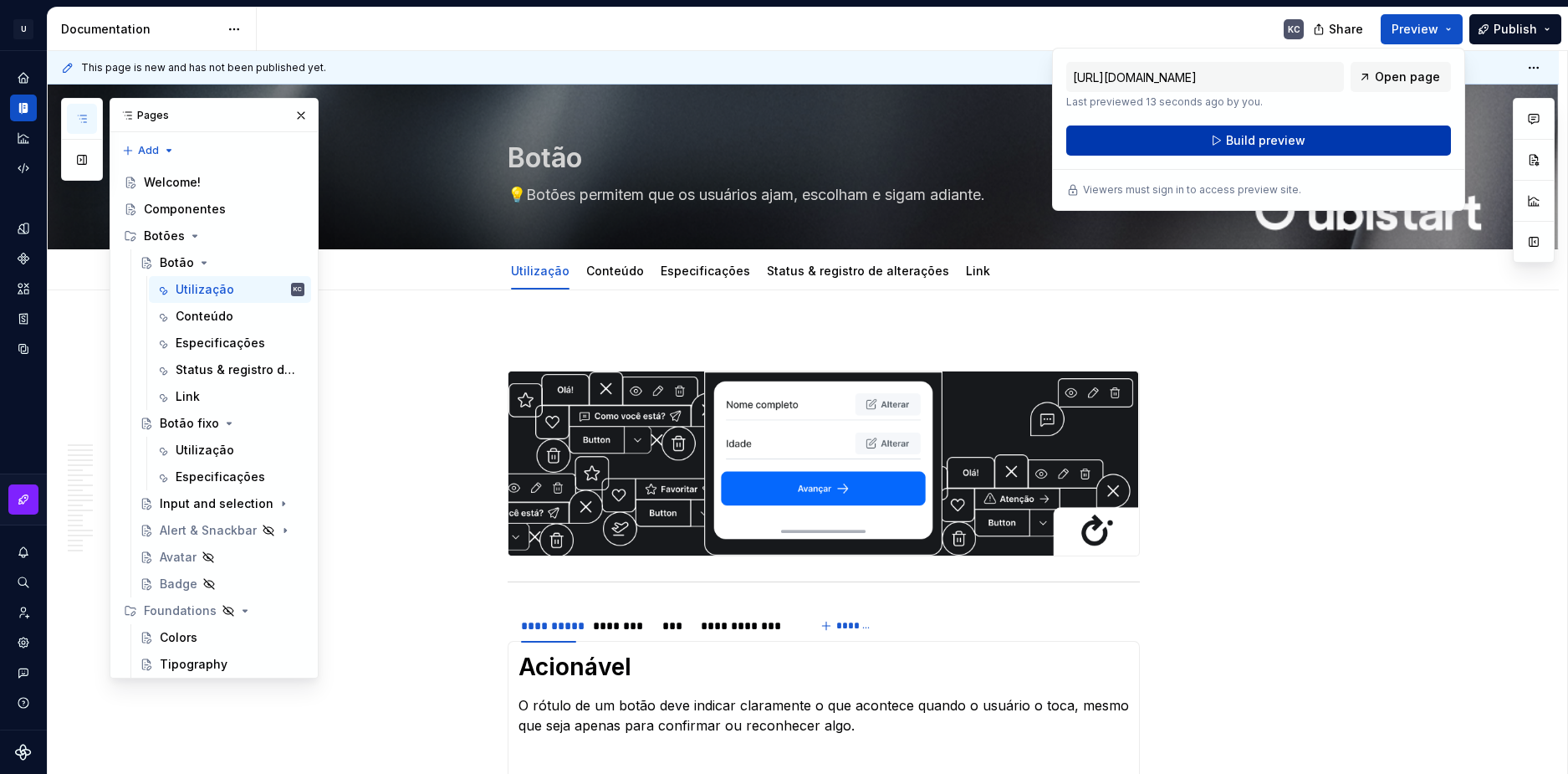
click at [1370, 140] on button "Build preview" at bounding box center [1258, 140] width 385 height 30
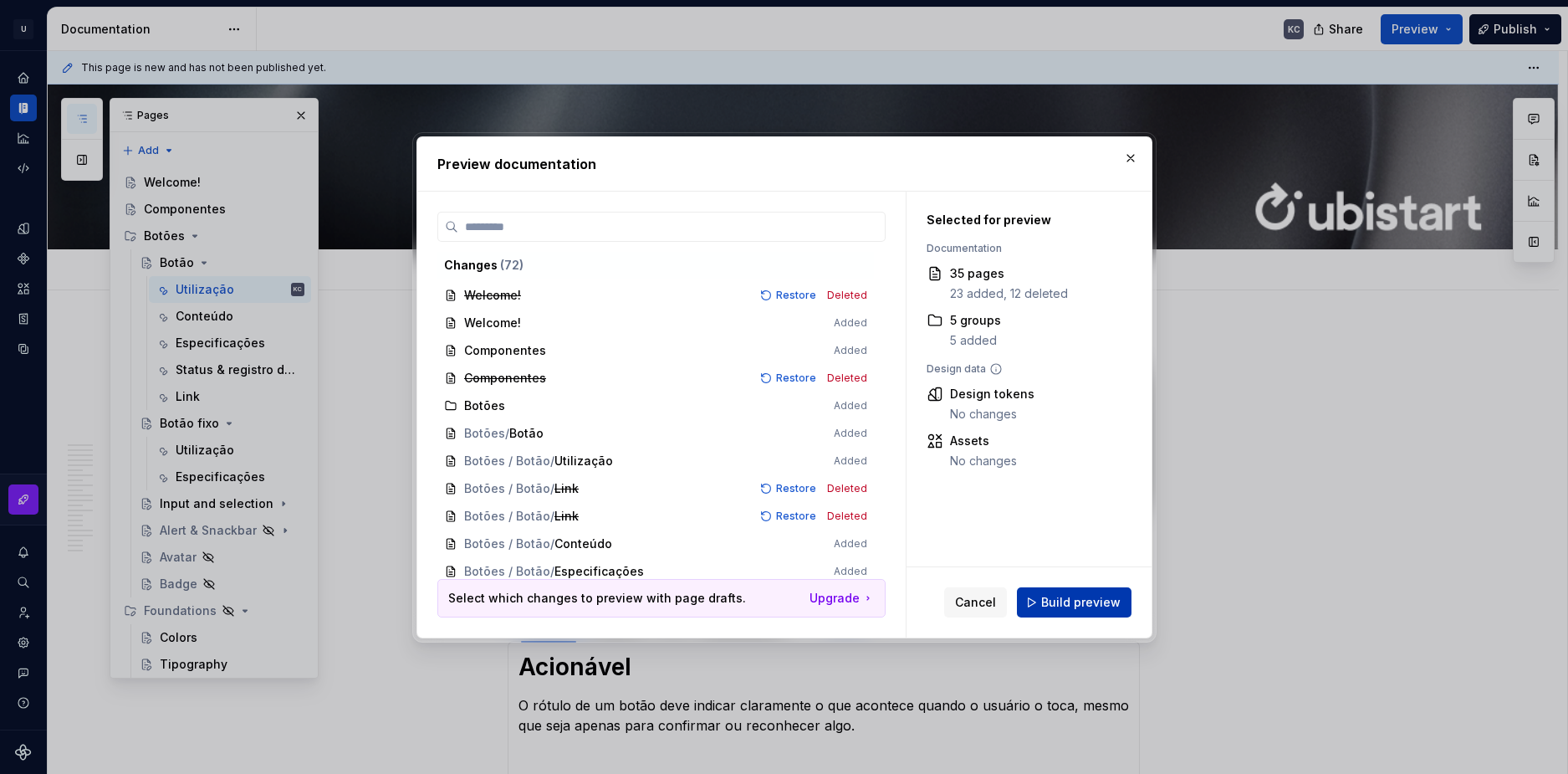
click at [1073, 599] on span "Build preview" at bounding box center [1081, 602] width 79 height 17
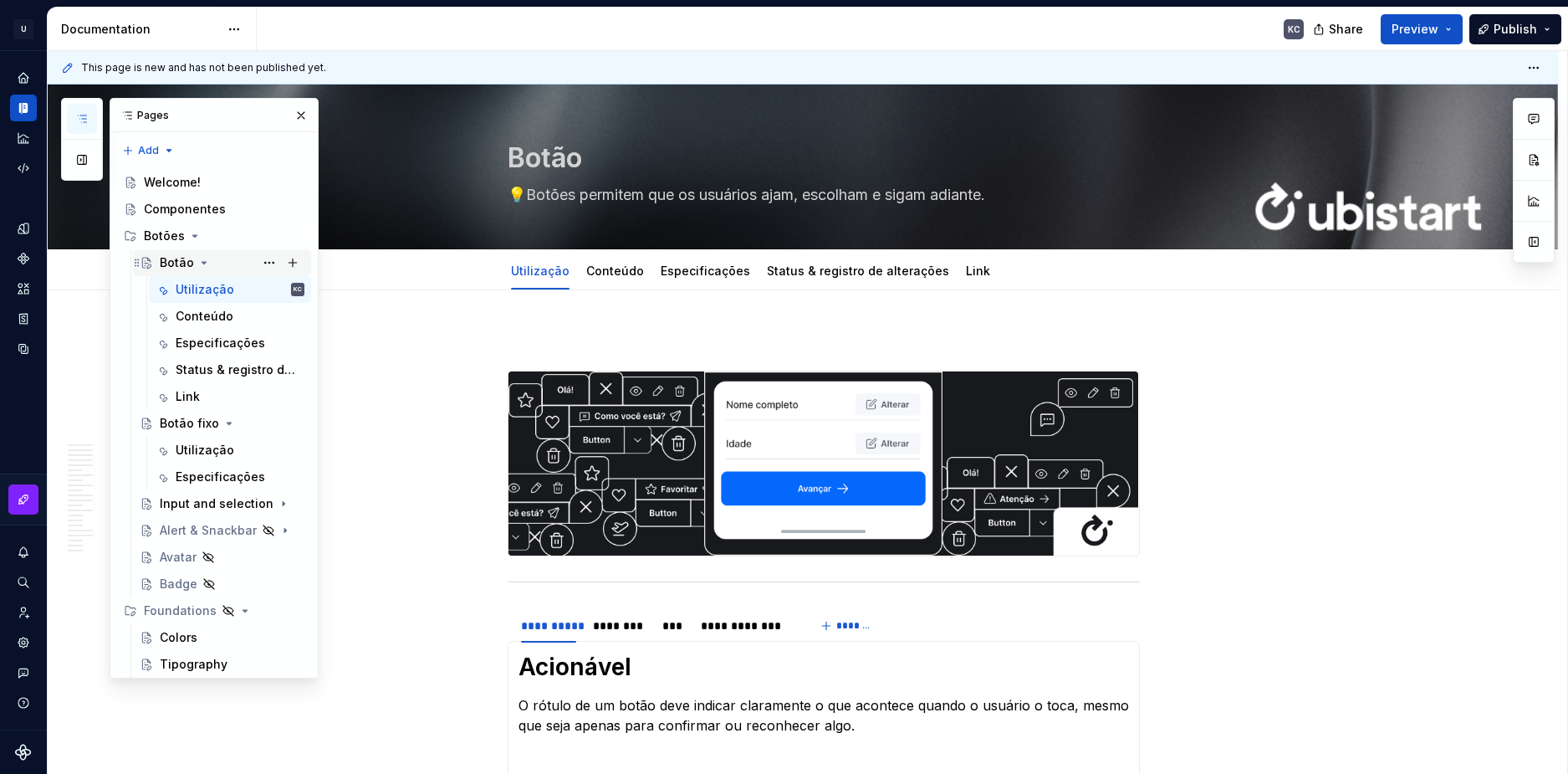
click at [204, 258] on icon "Page tree" at bounding box center [204, 262] width 14 height 14
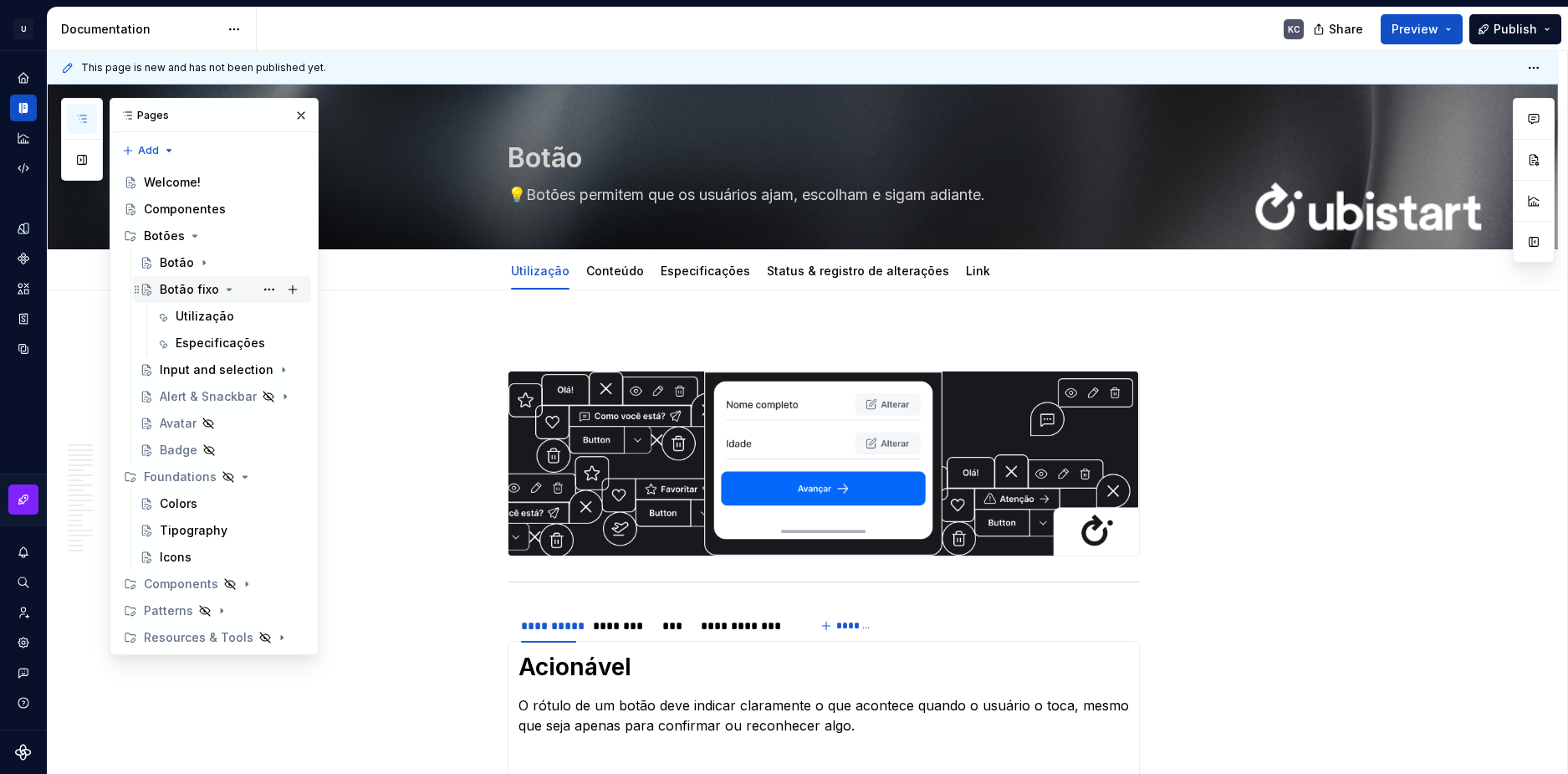
click at [237, 288] on div "Botão fixo" at bounding box center [231, 289] width 145 height 23
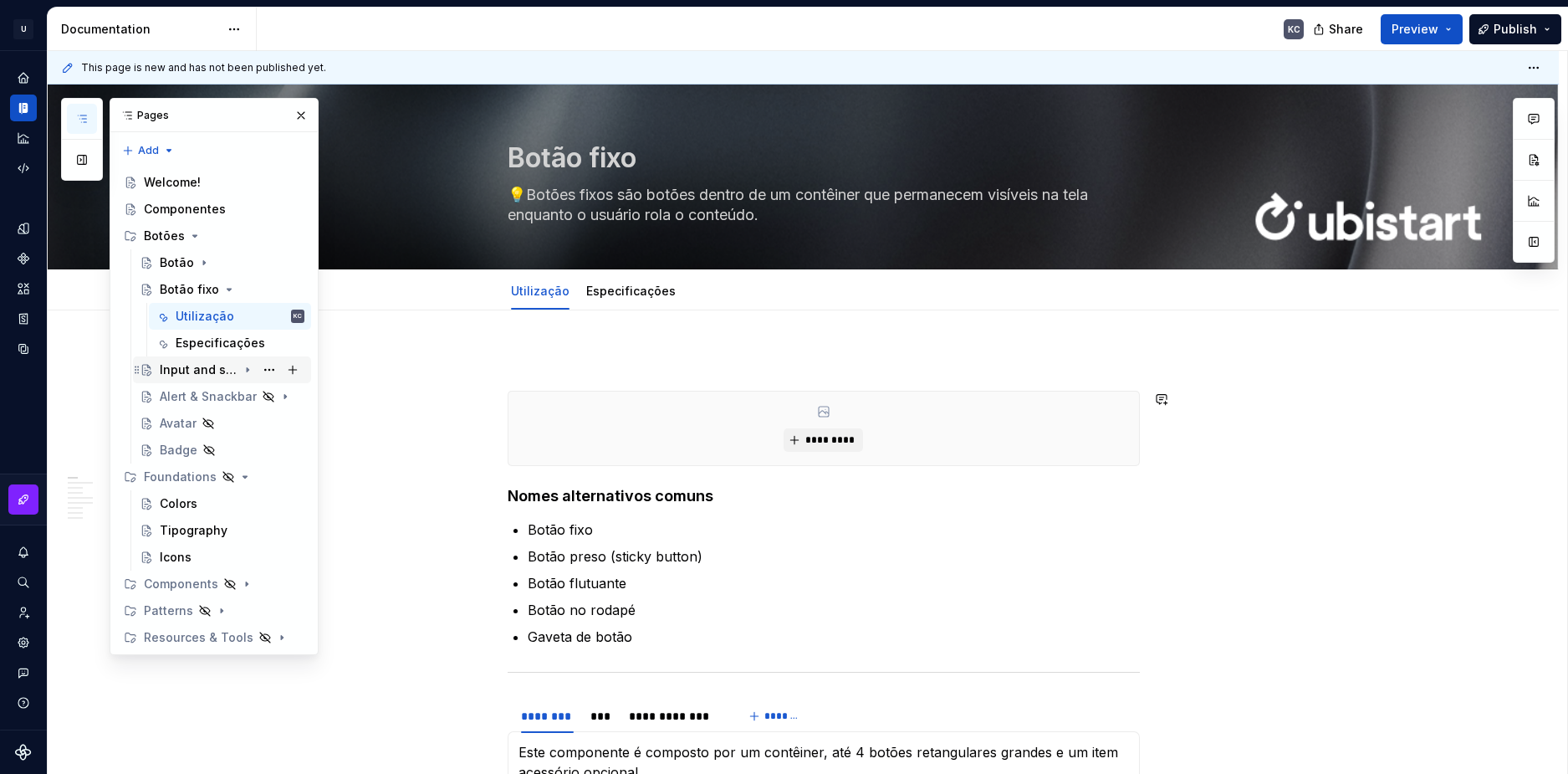
click at [223, 370] on div "Input and selection" at bounding box center [198, 369] width 77 height 17
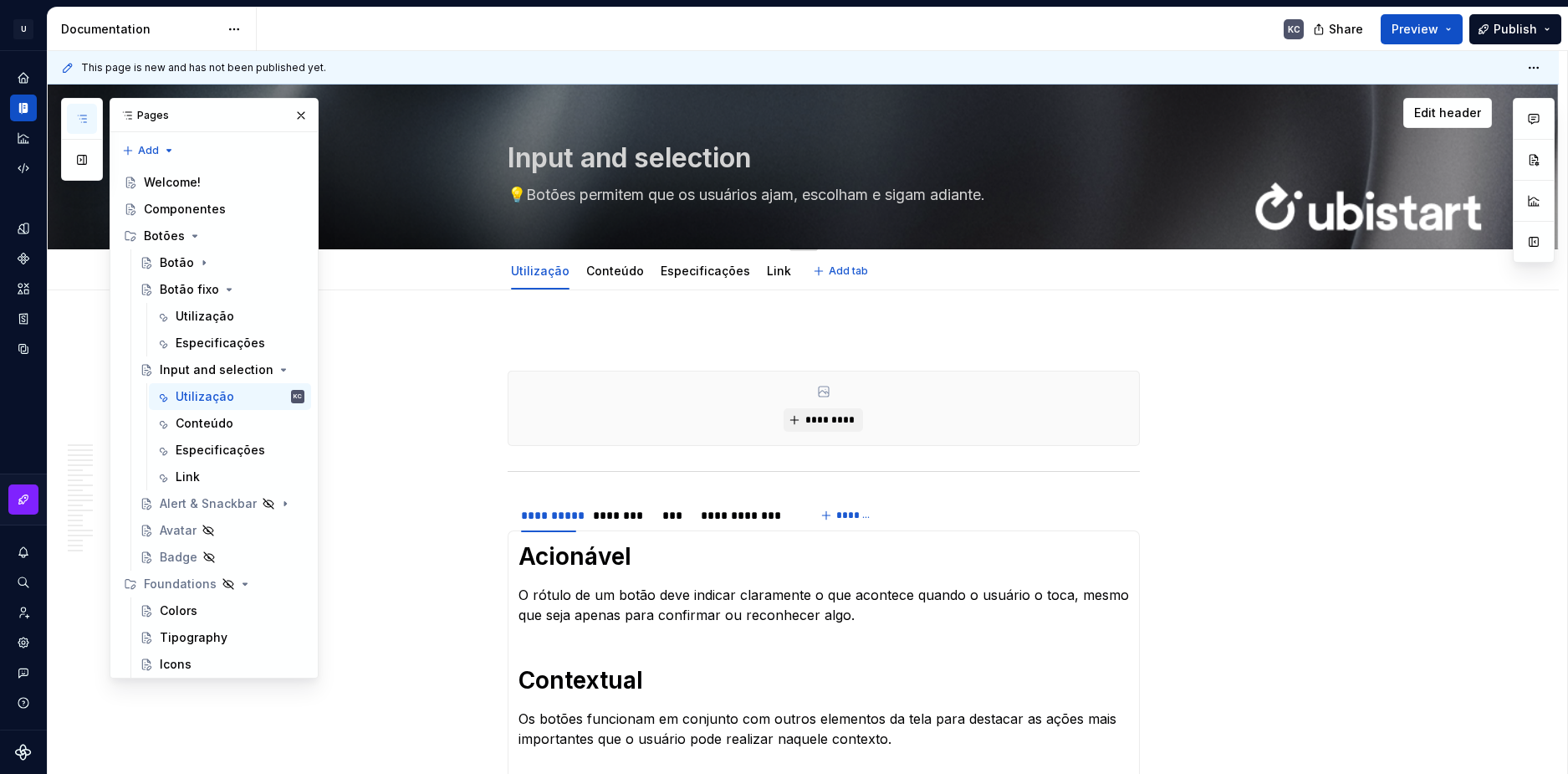
click at [573, 198] on textarea "💡Botões permitem que os usuários ajam, escolham e sigam adiante." at bounding box center [820, 196] width 632 height 27
click at [582, 195] on textarea "💡Botões permitem que os usuários ajam, escolham e sigam adiante." at bounding box center [820, 196] width 632 height 27
type textarea "*"
type textarea "💡Botõespermitem que os usuários ajam, escolham e sigam adiante."
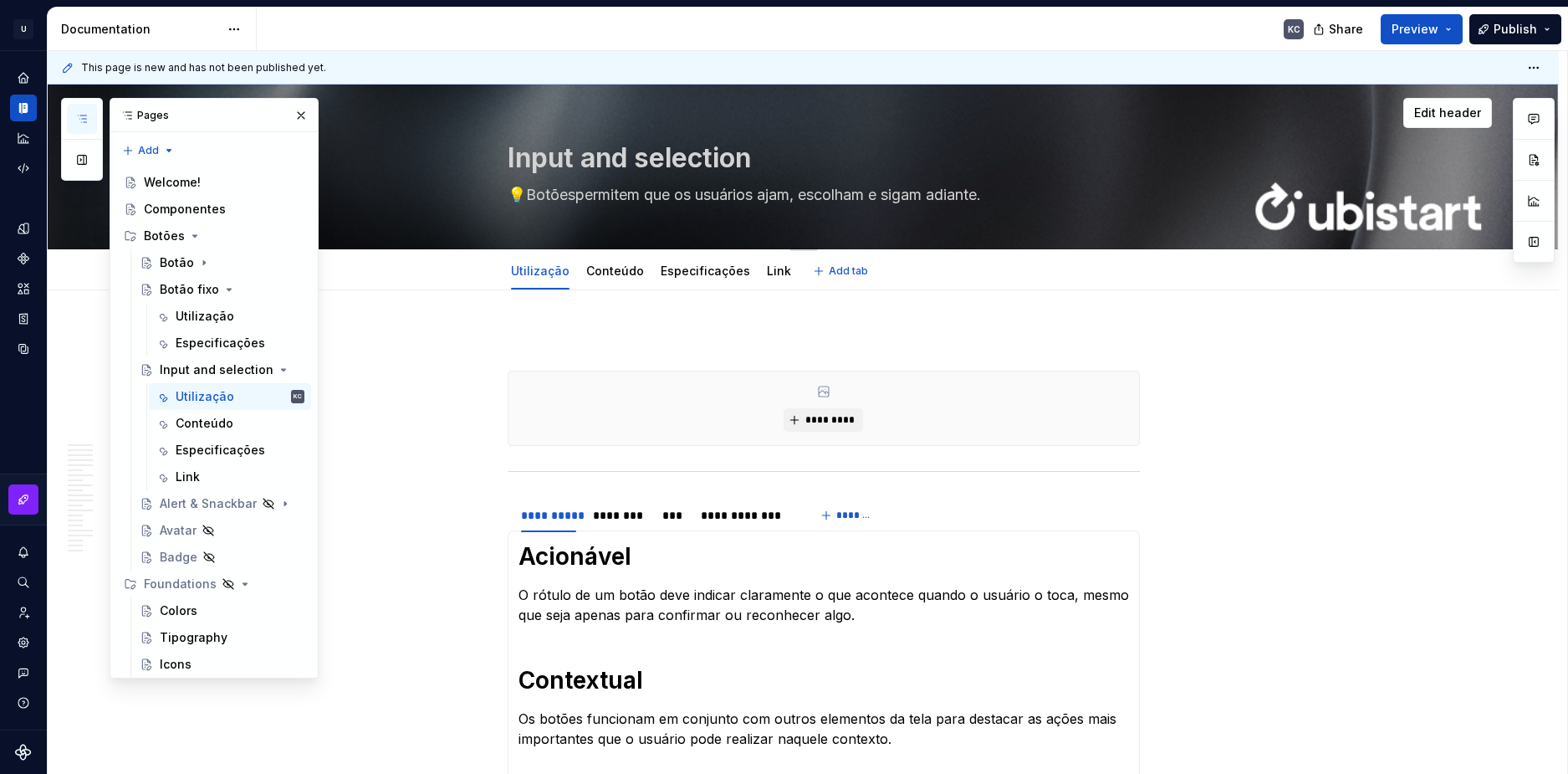
type textarea "*"
type textarea "💡Botõepermitem que os usuários ajam, escolham e sigam adiante."
type textarea "*"
type textarea "💡Botõpermitem que os usuários ajam, escolham e sigam adiante."
type textarea "*"
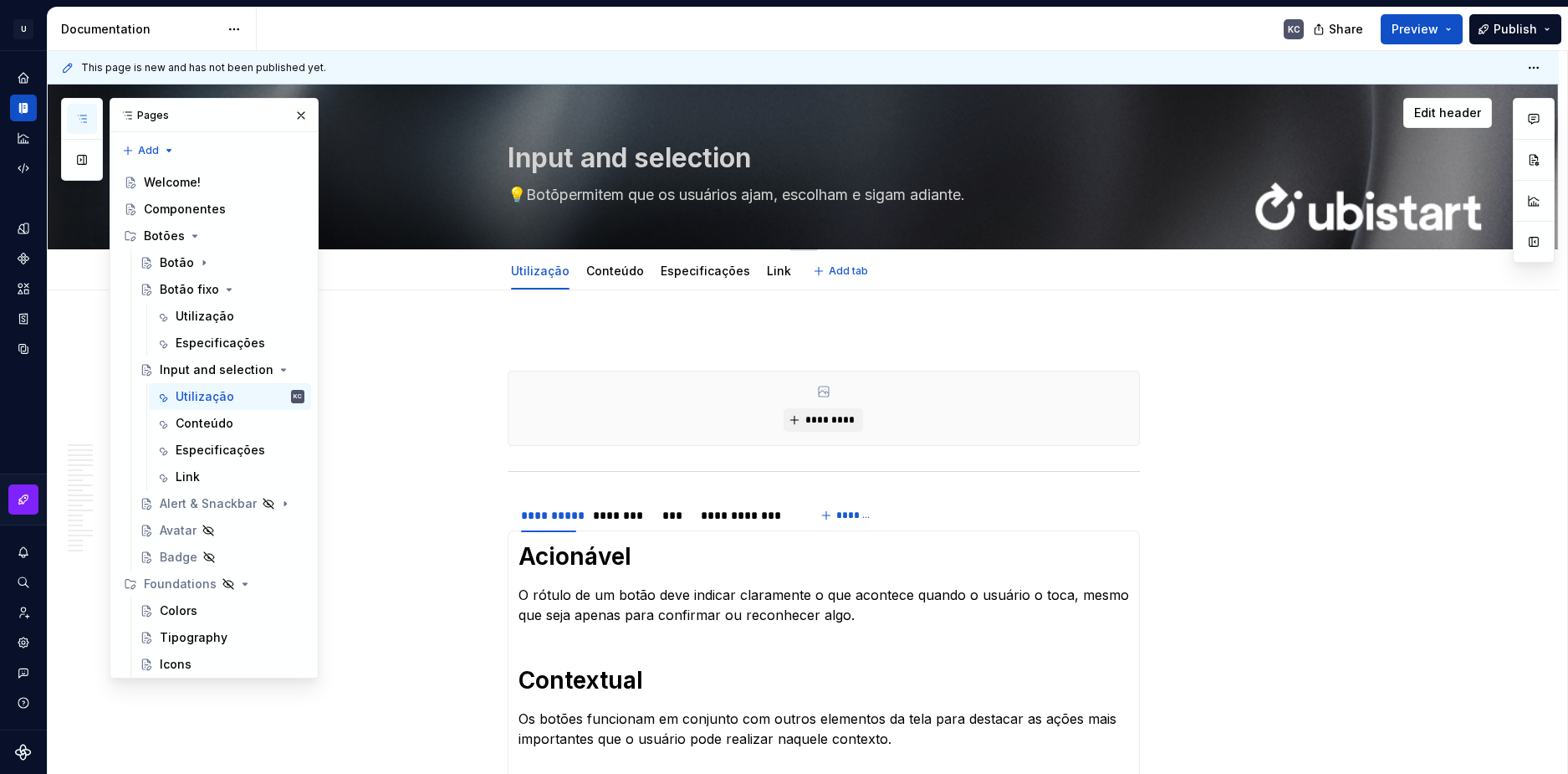
type textarea "💡Botpermitem que os usuários ajam, escolham e sigam adiante."
type textarea "*"
type textarea "💡Bopermitem que os usuários ajam, escolham e sigam adiante."
type textarea "*"
type textarea "💡Bpermitem que os usuários ajam, escolham e sigam adiante."
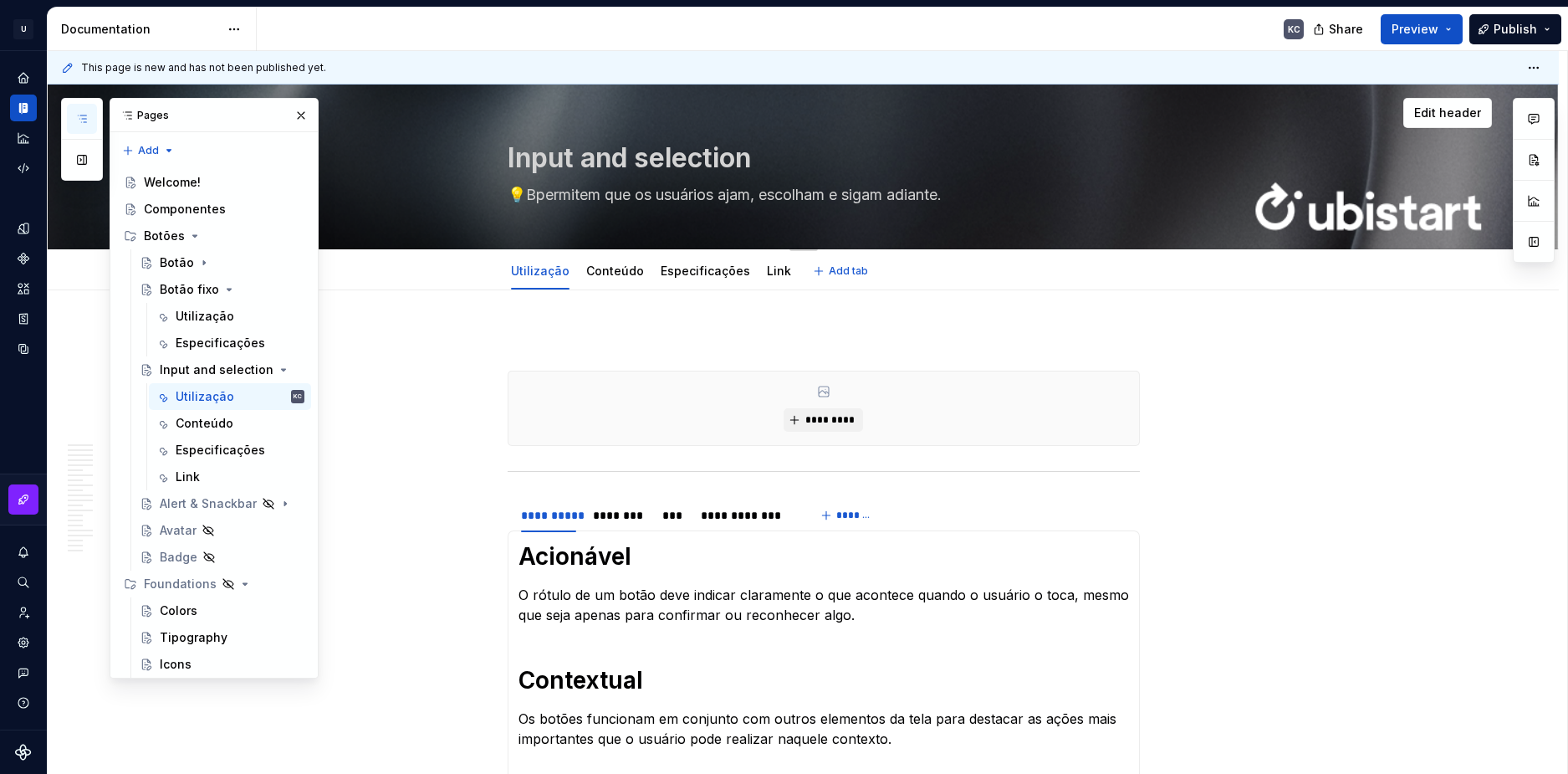
type textarea "*"
type textarea "💡permitem que os usuários ajam, escolham e sigam adiante."
type textarea "*"
type textarea "💡permitem que os usuários ajam, escolham e sigam adiante."
click at [208, 232] on div "Botões" at bounding box center [224, 236] width 160 height 23
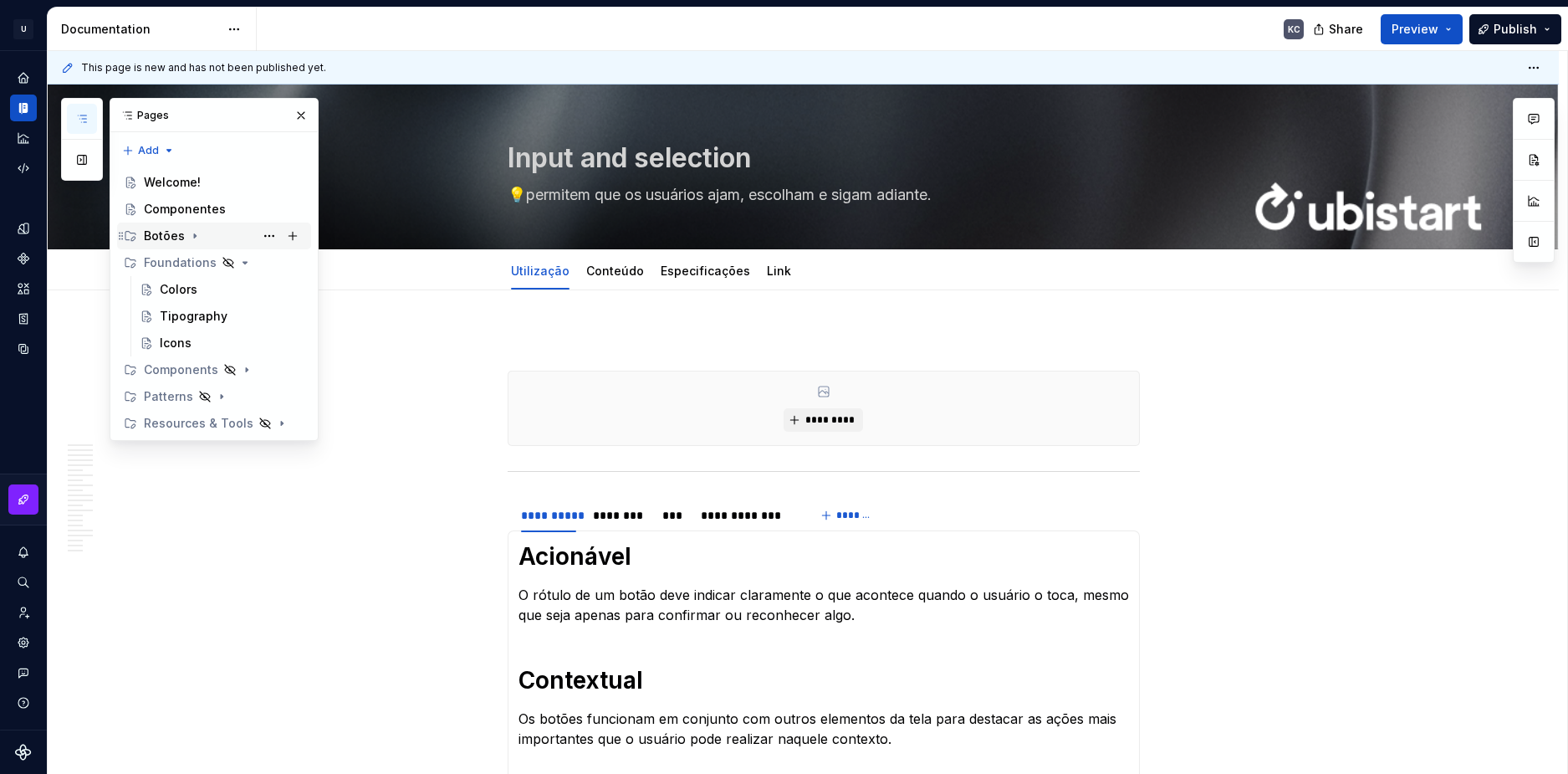
click at [208, 232] on div "Botões" at bounding box center [224, 236] width 160 height 23
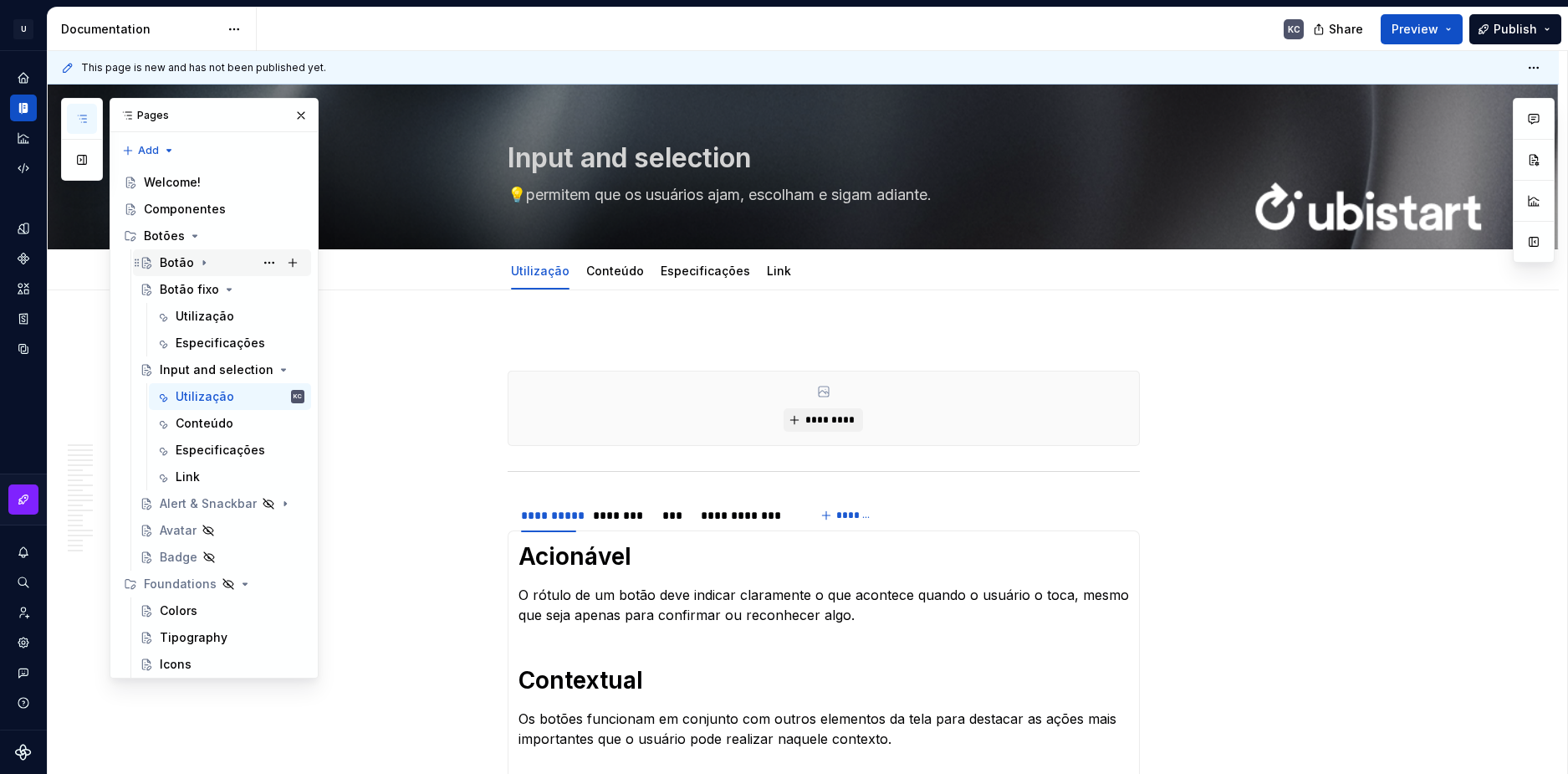
click at [188, 258] on div "Botão" at bounding box center [177, 262] width 34 height 17
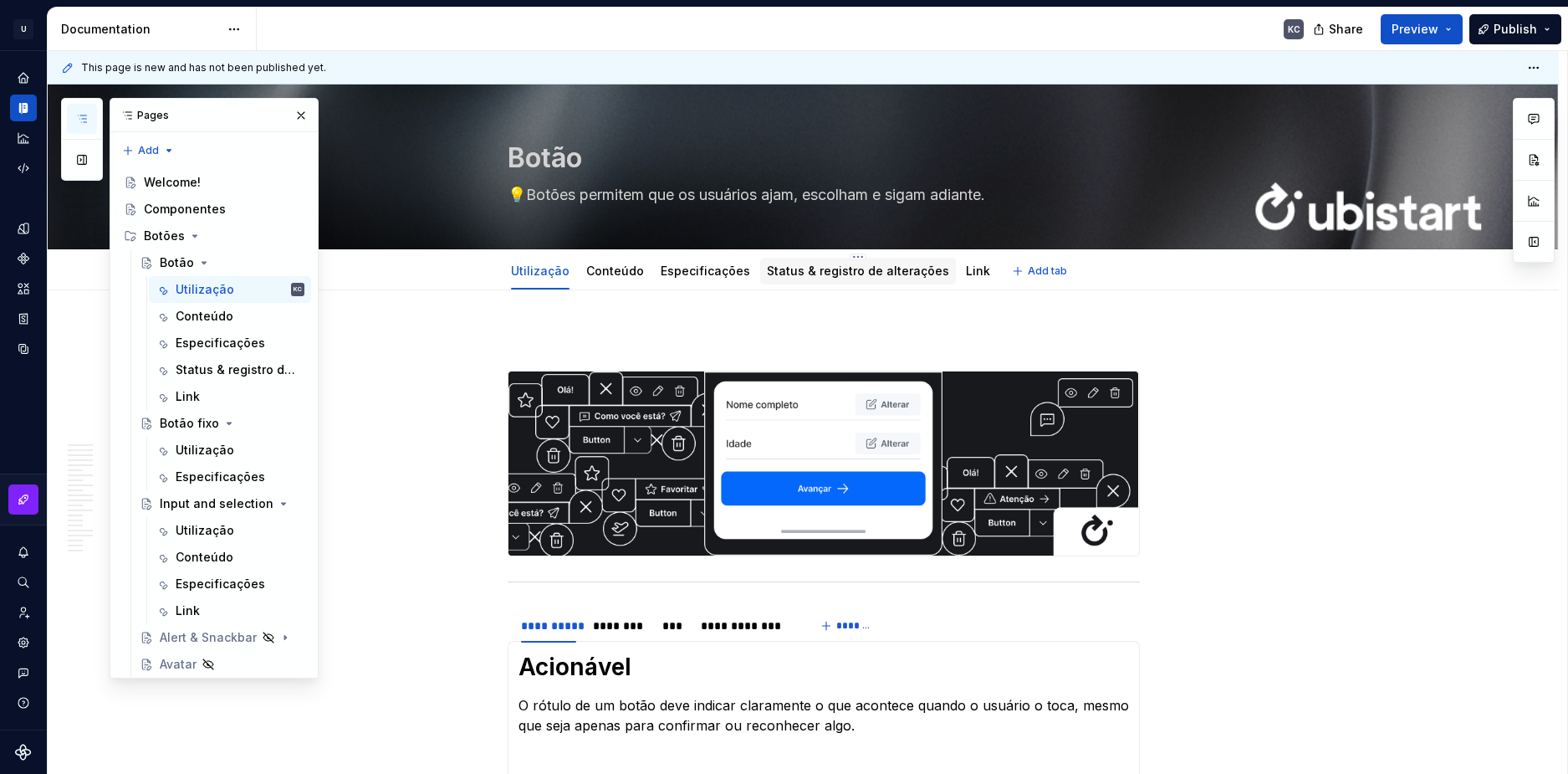
click at [834, 255] on html "U Stardust DS KC Design system data Documentation KC Share Preview Publish Page…" at bounding box center [784, 387] width 1568 height 774
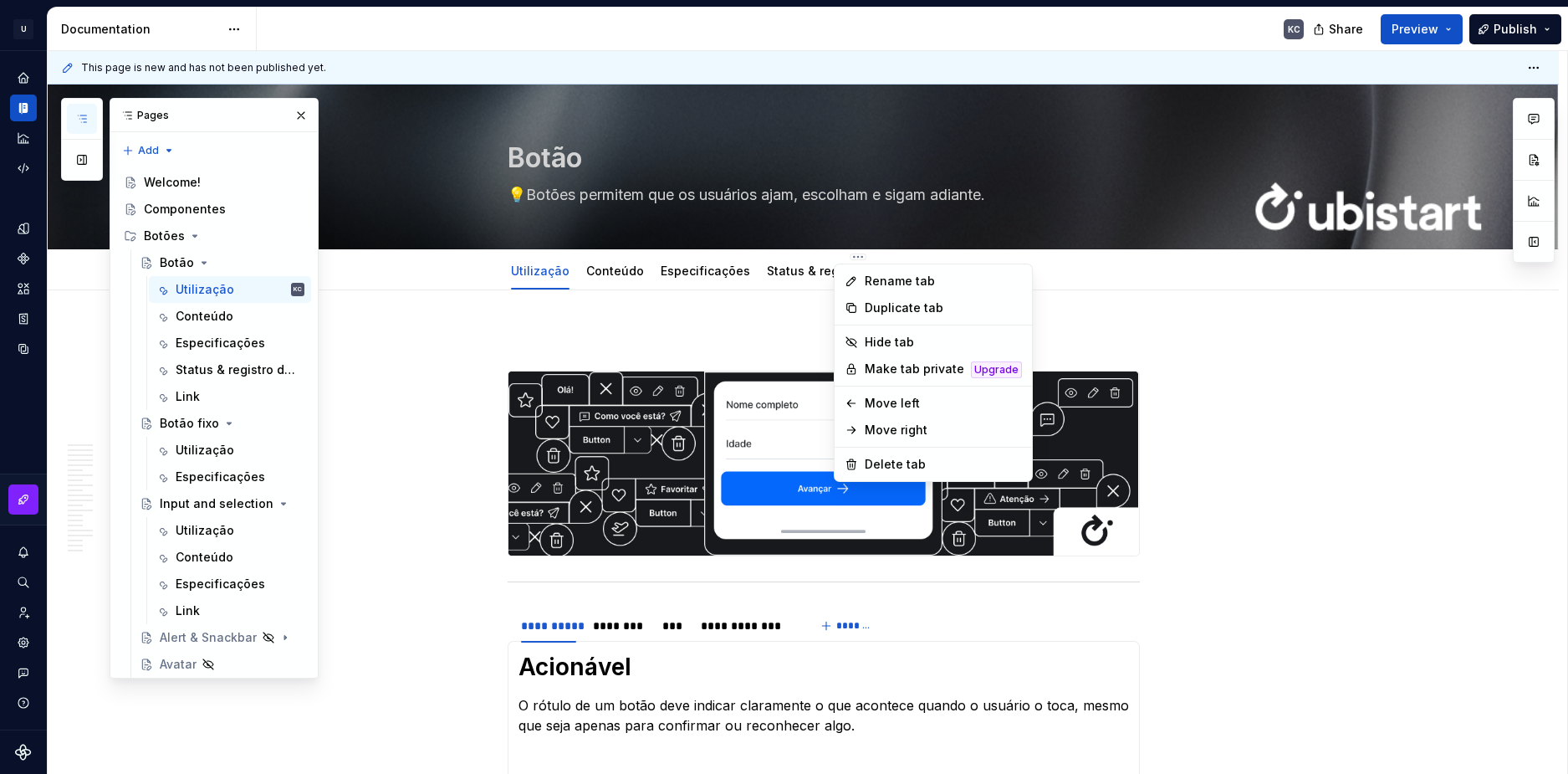
click at [841, 258] on html "U Stardust DS KC Design system data Documentation KC Share Preview Publish Page…" at bounding box center [784, 387] width 1568 height 774
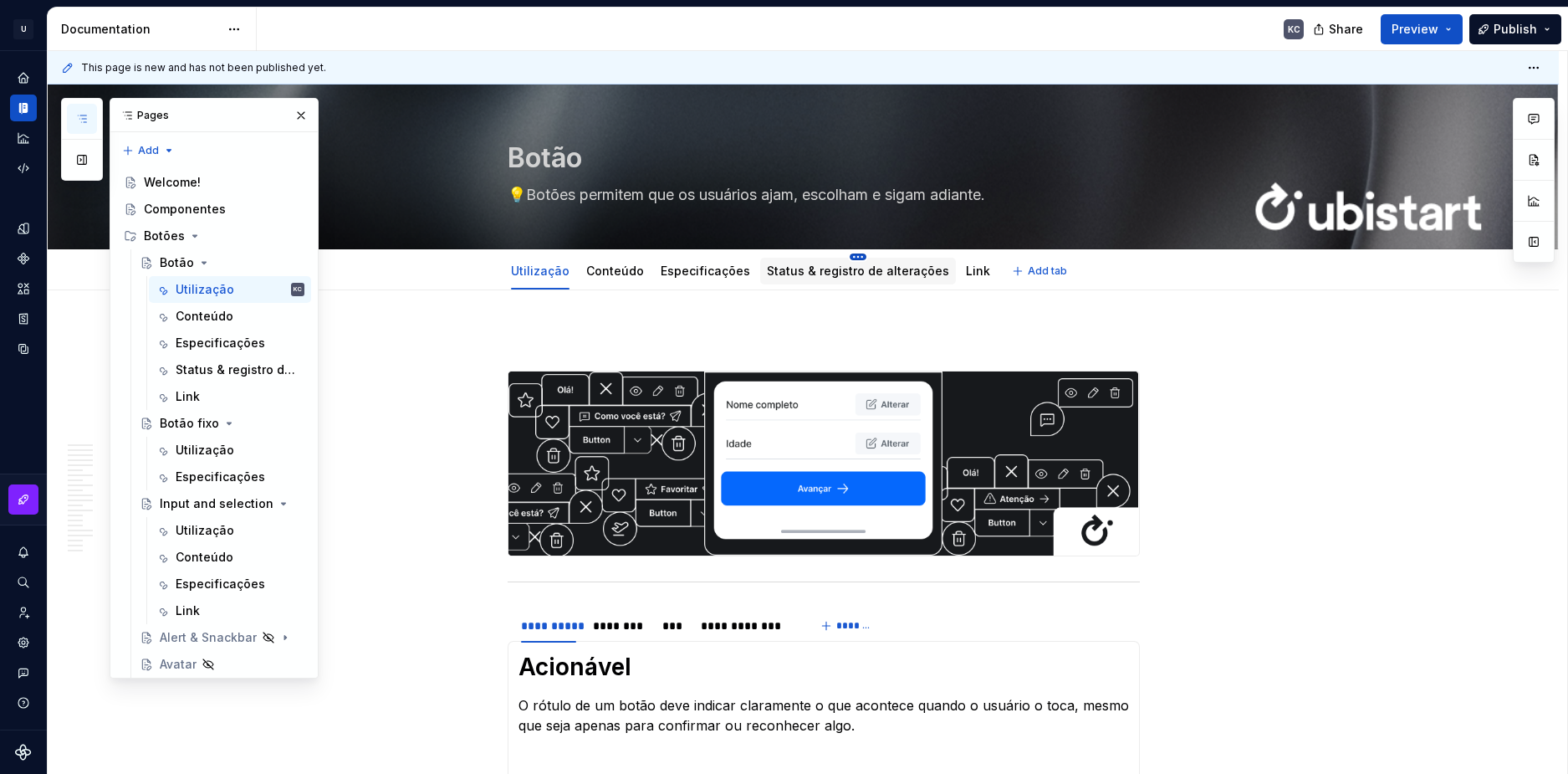
click at [842, 255] on html "U Stardust DS KC Design system data Documentation KC Share Preview Publish Page…" at bounding box center [784, 387] width 1568 height 774
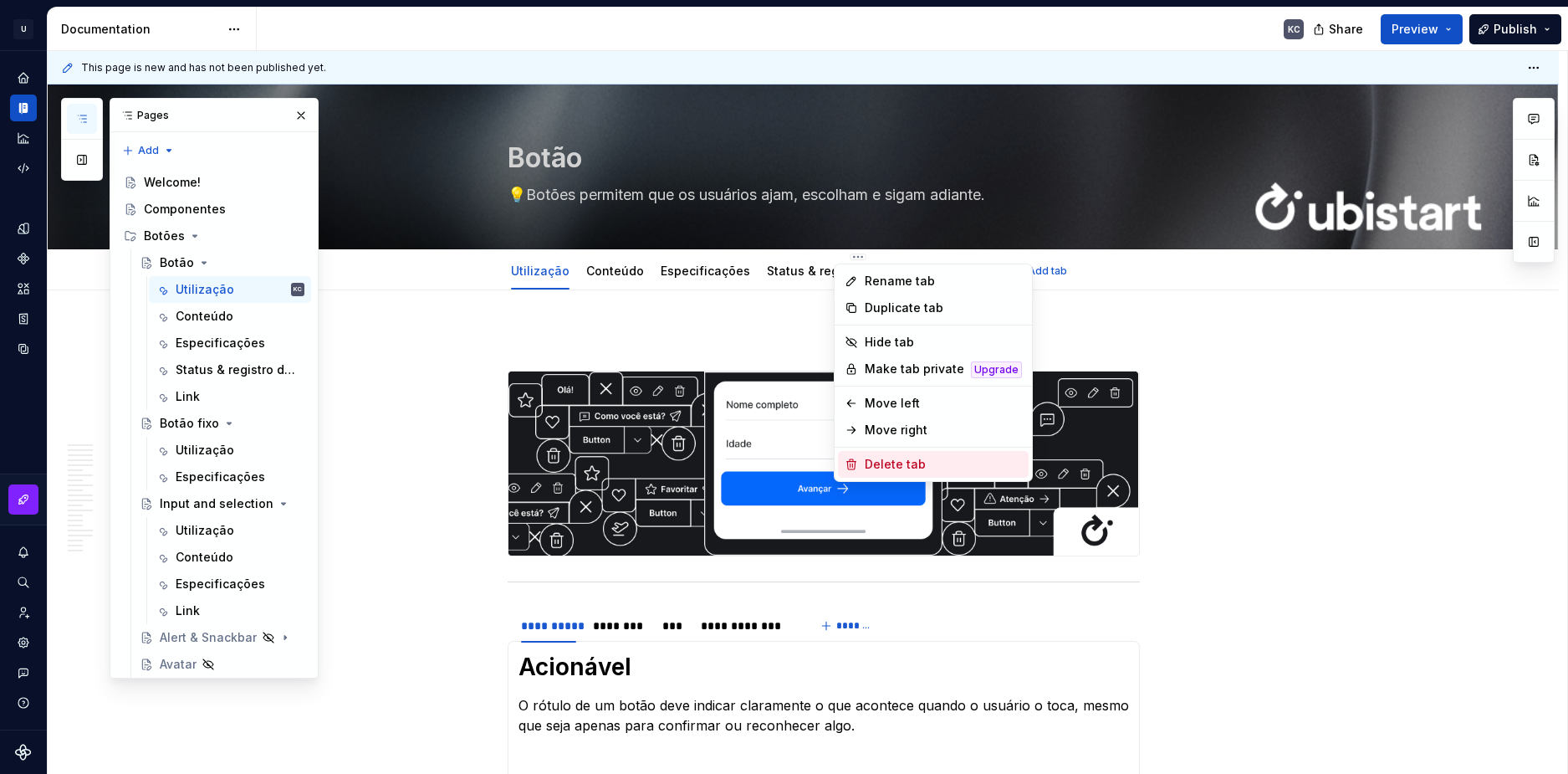
click at [895, 456] on div "Delete tab" at bounding box center [943, 464] width 158 height 17
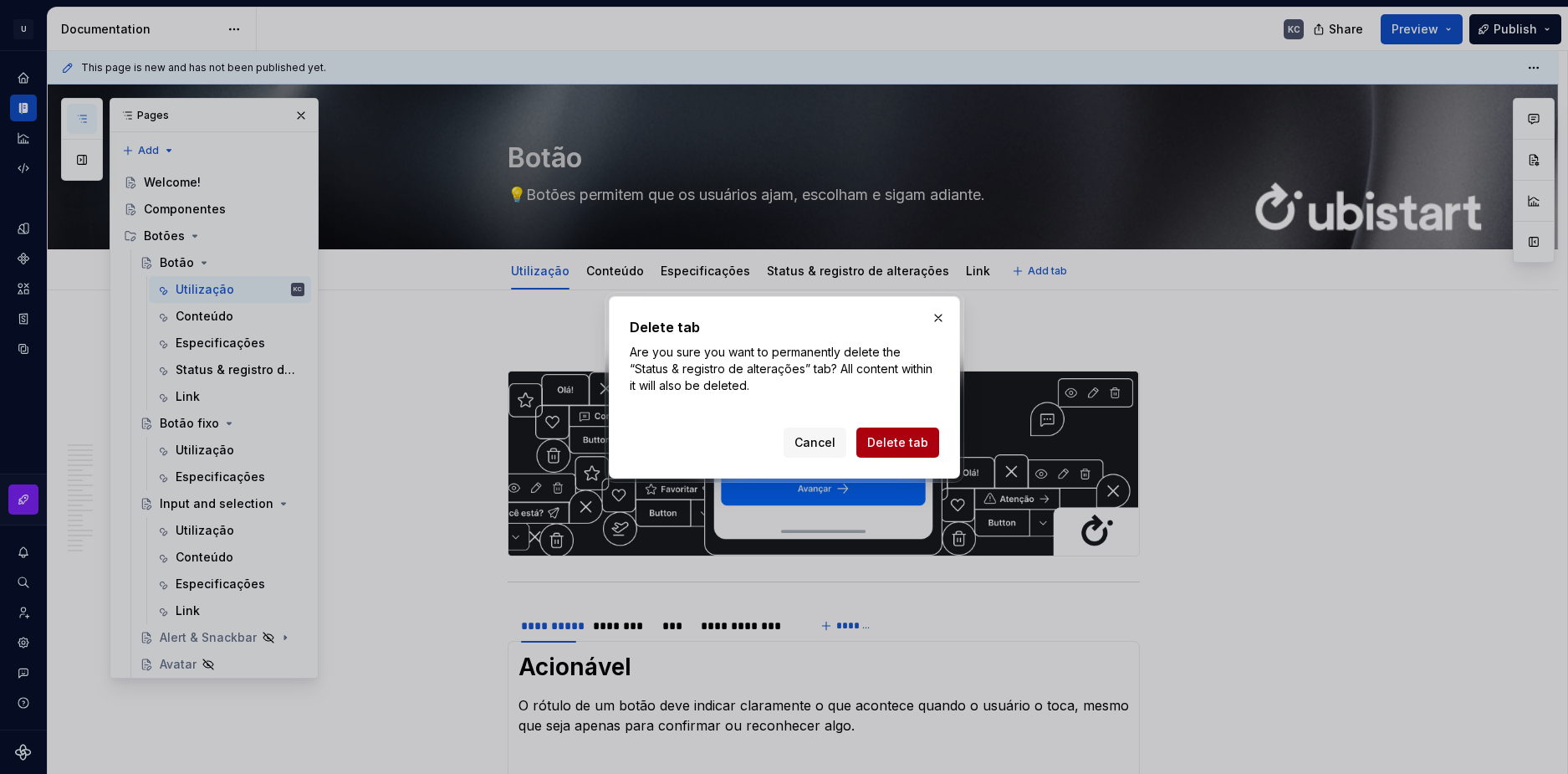
click at [898, 434] on span "Delete tab" at bounding box center [898, 442] width 61 height 17
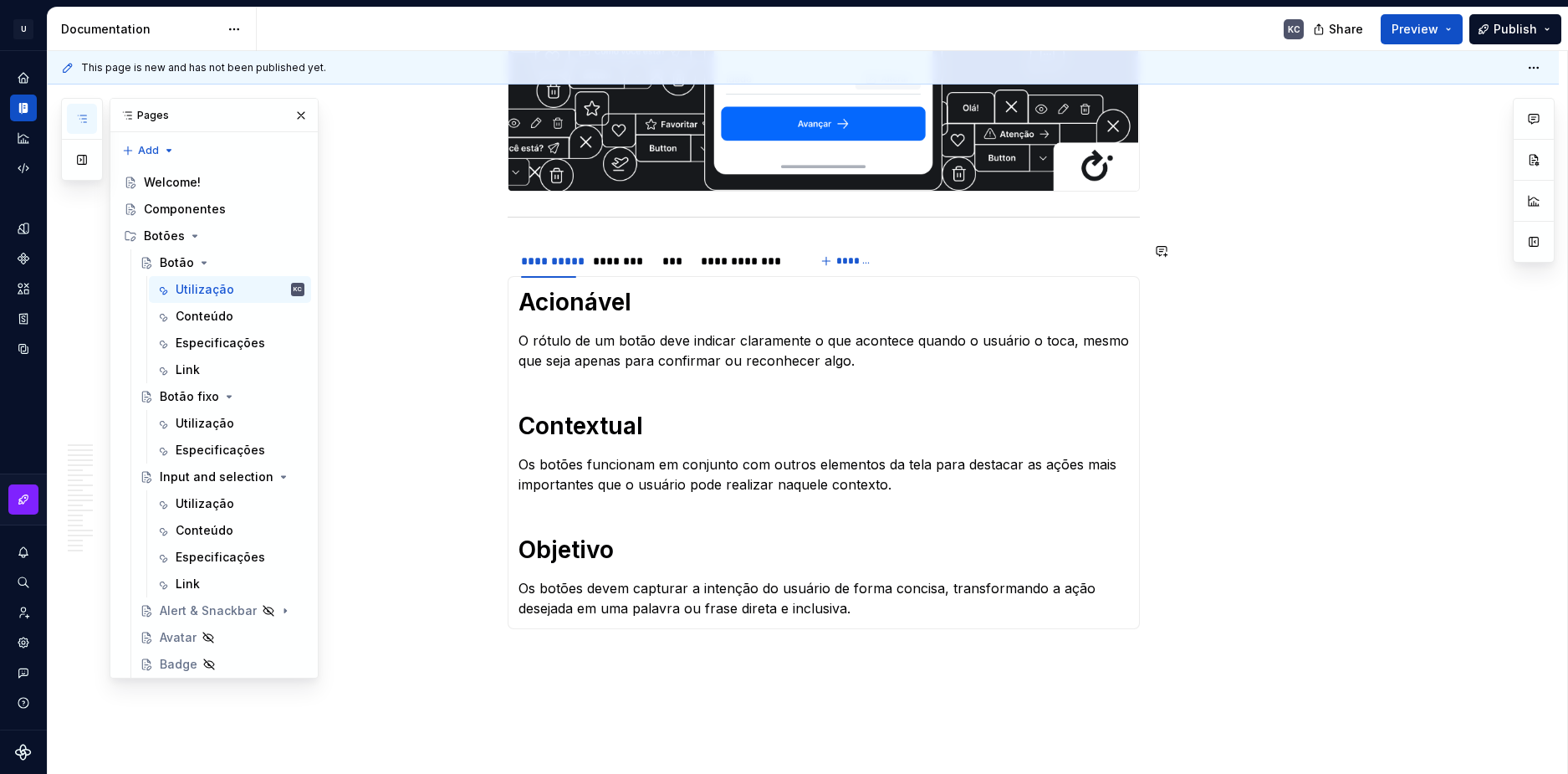
scroll to position [251, 0]
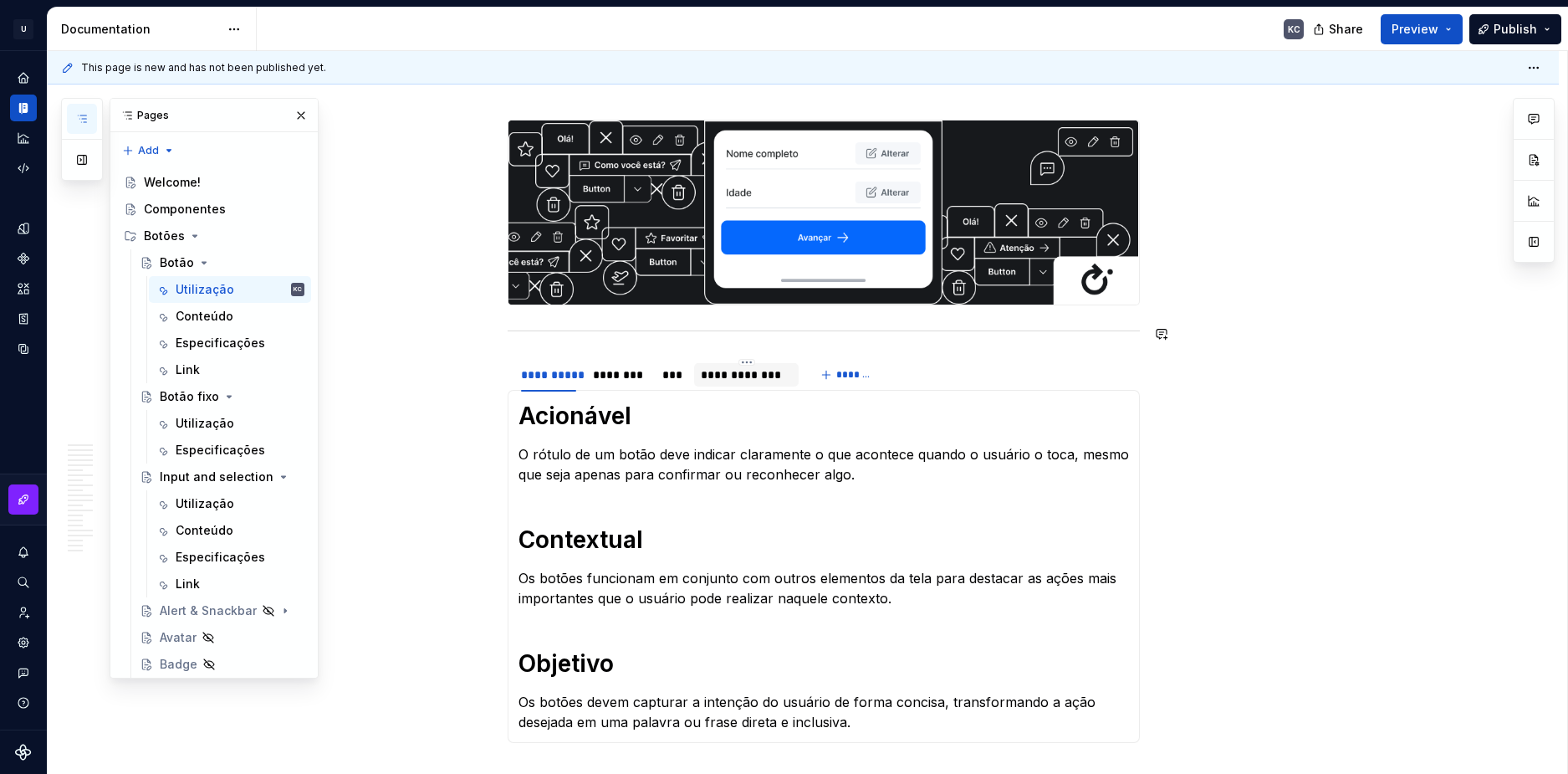
click at [746, 368] on div "**********" at bounding box center [746, 375] width 91 height 17
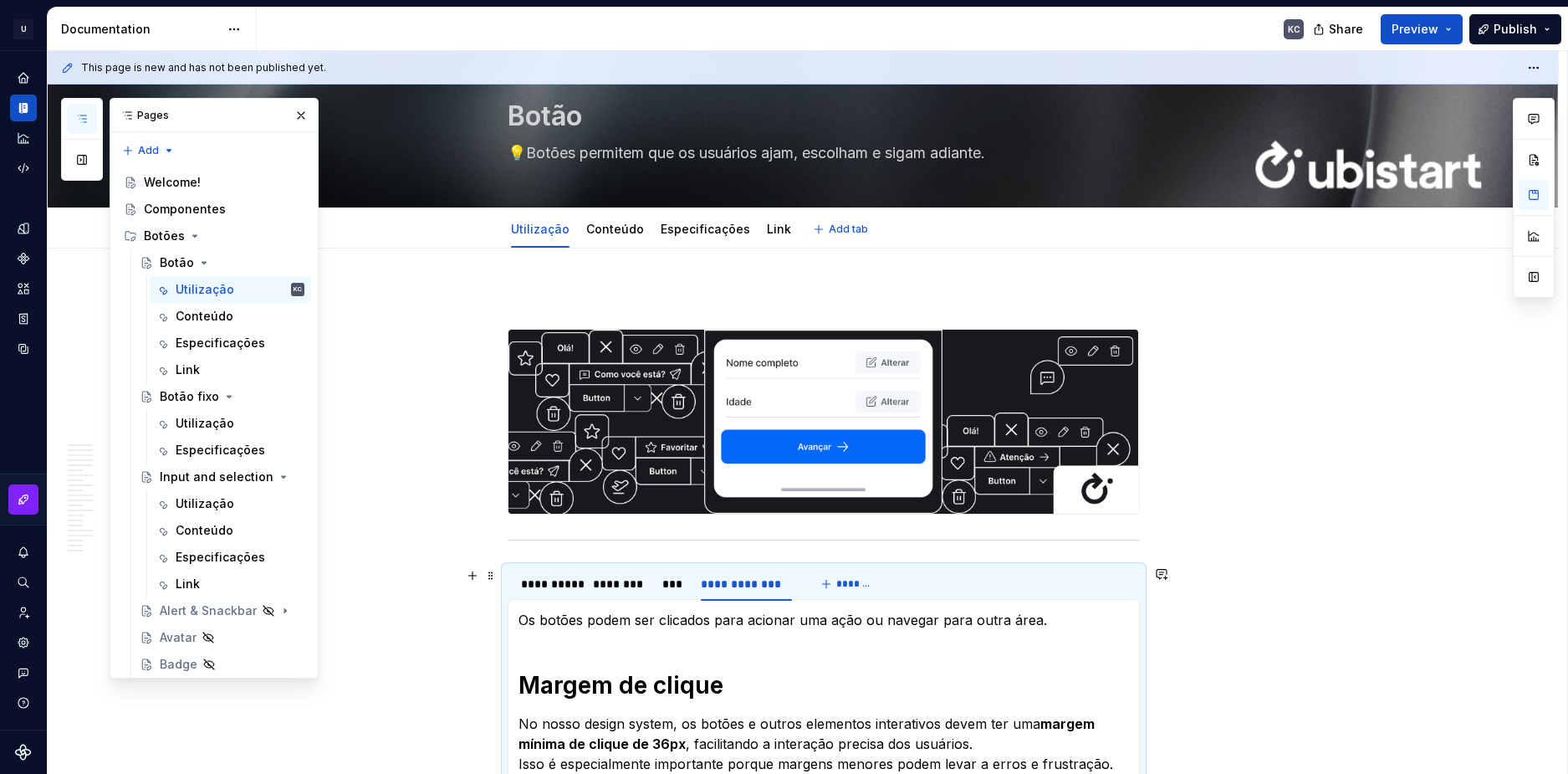
scroll to position [0, 0]
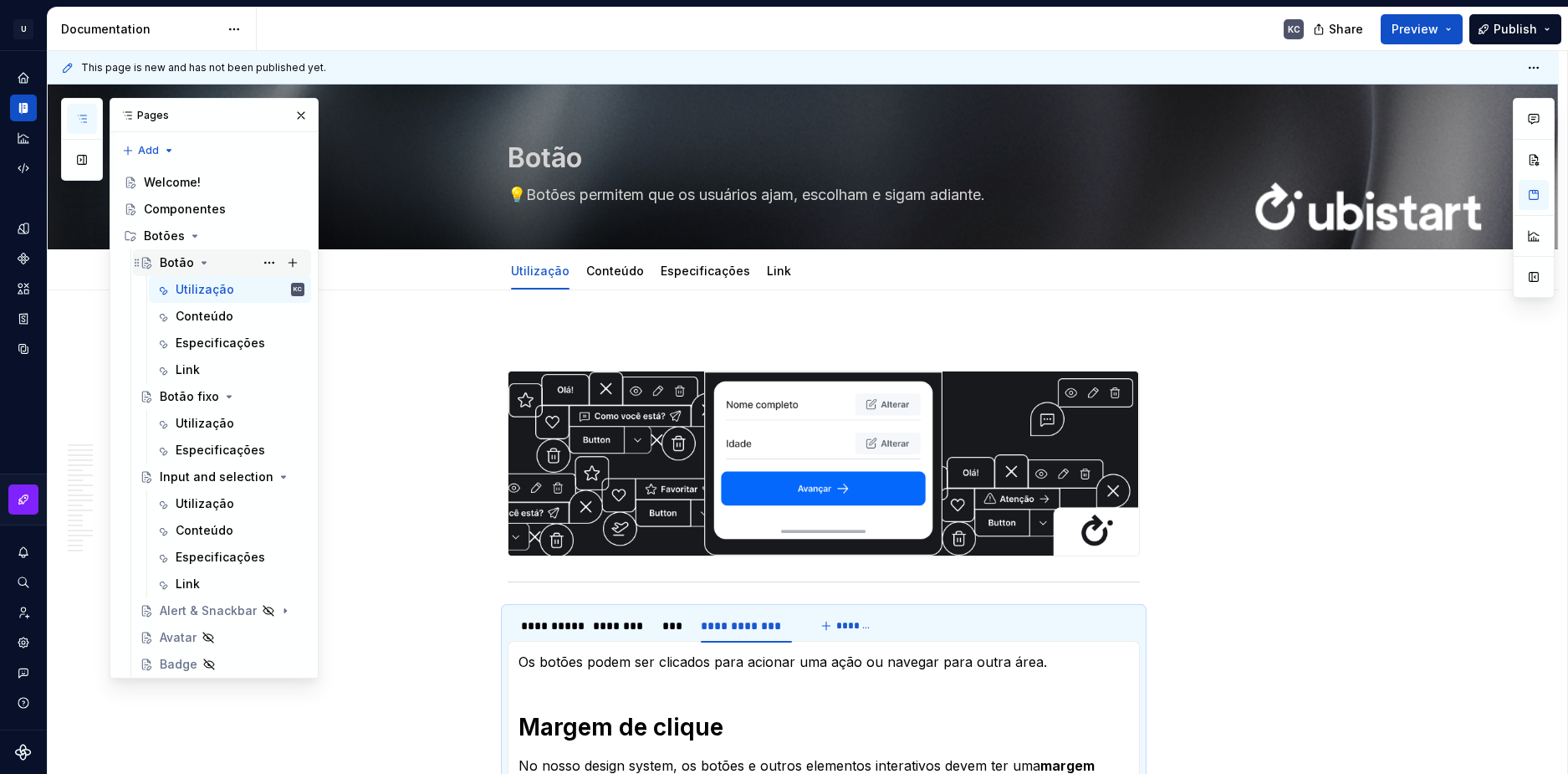
click at [202, 268] on icon "Page tree" at bounding box center [204, 262] width 14 height 14
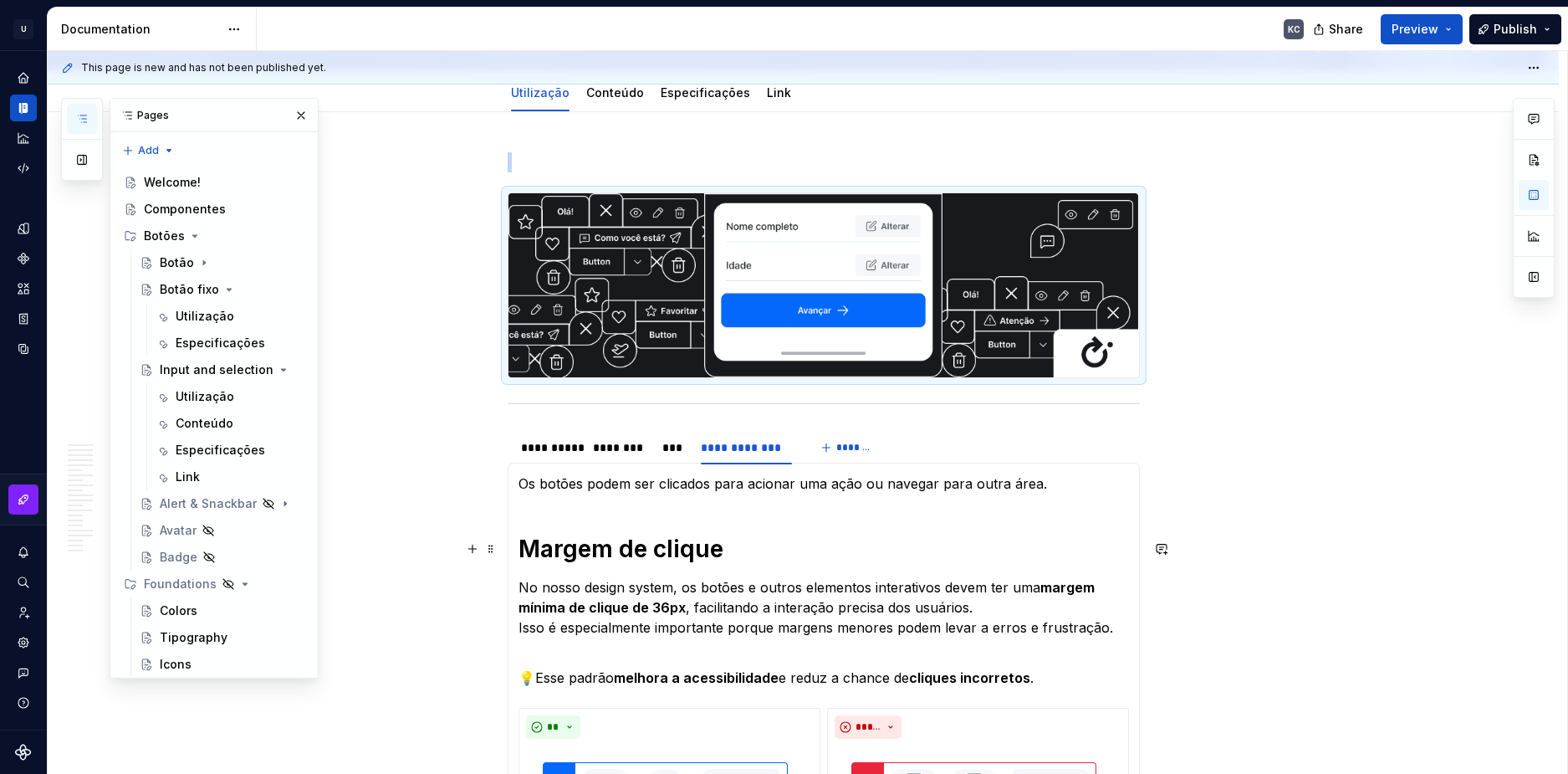
scroll to position [168, 0]
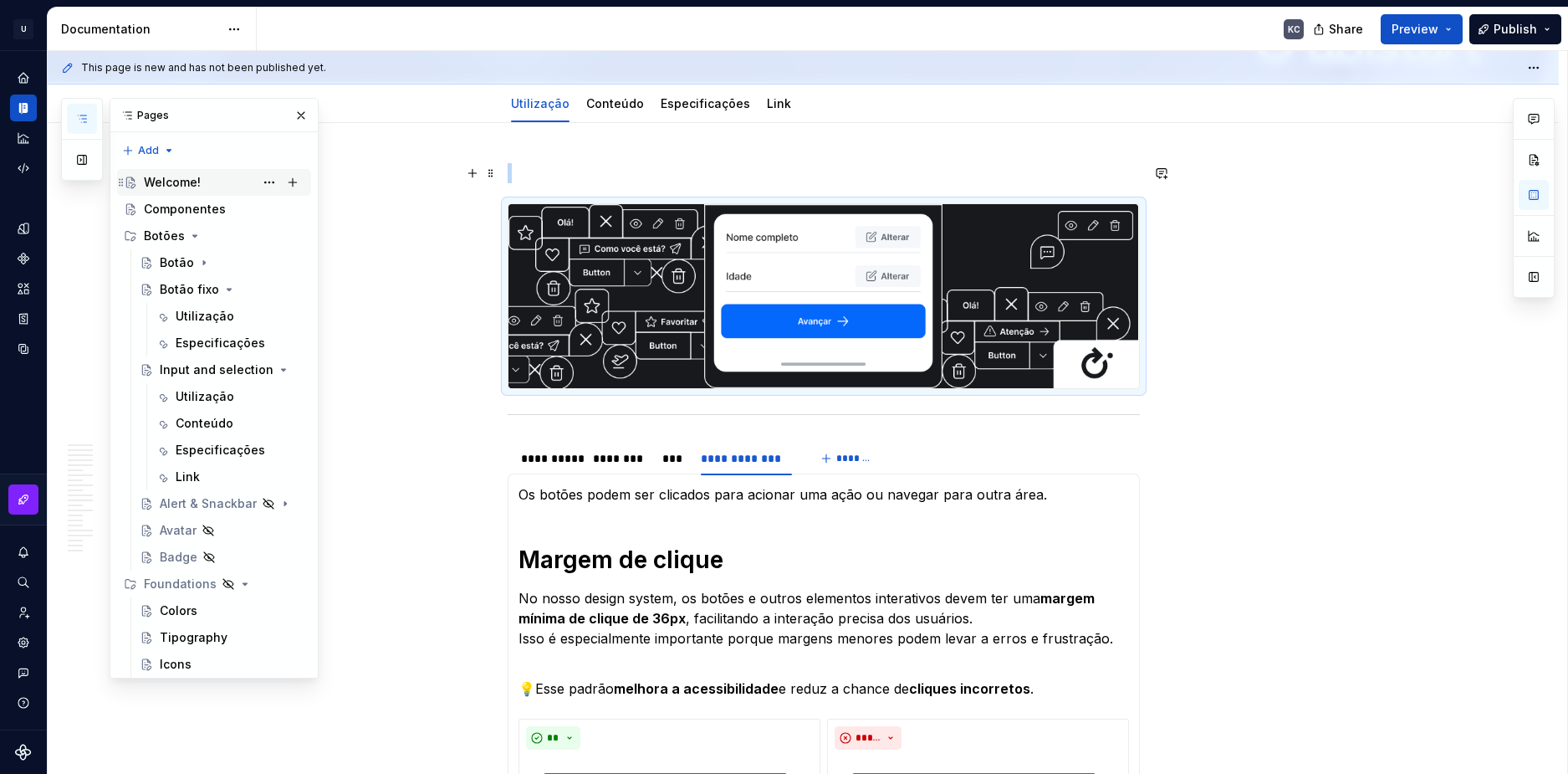
click at [217, 178] on div "Welcome!" at bounding box center [224, 182] width 160 height 23
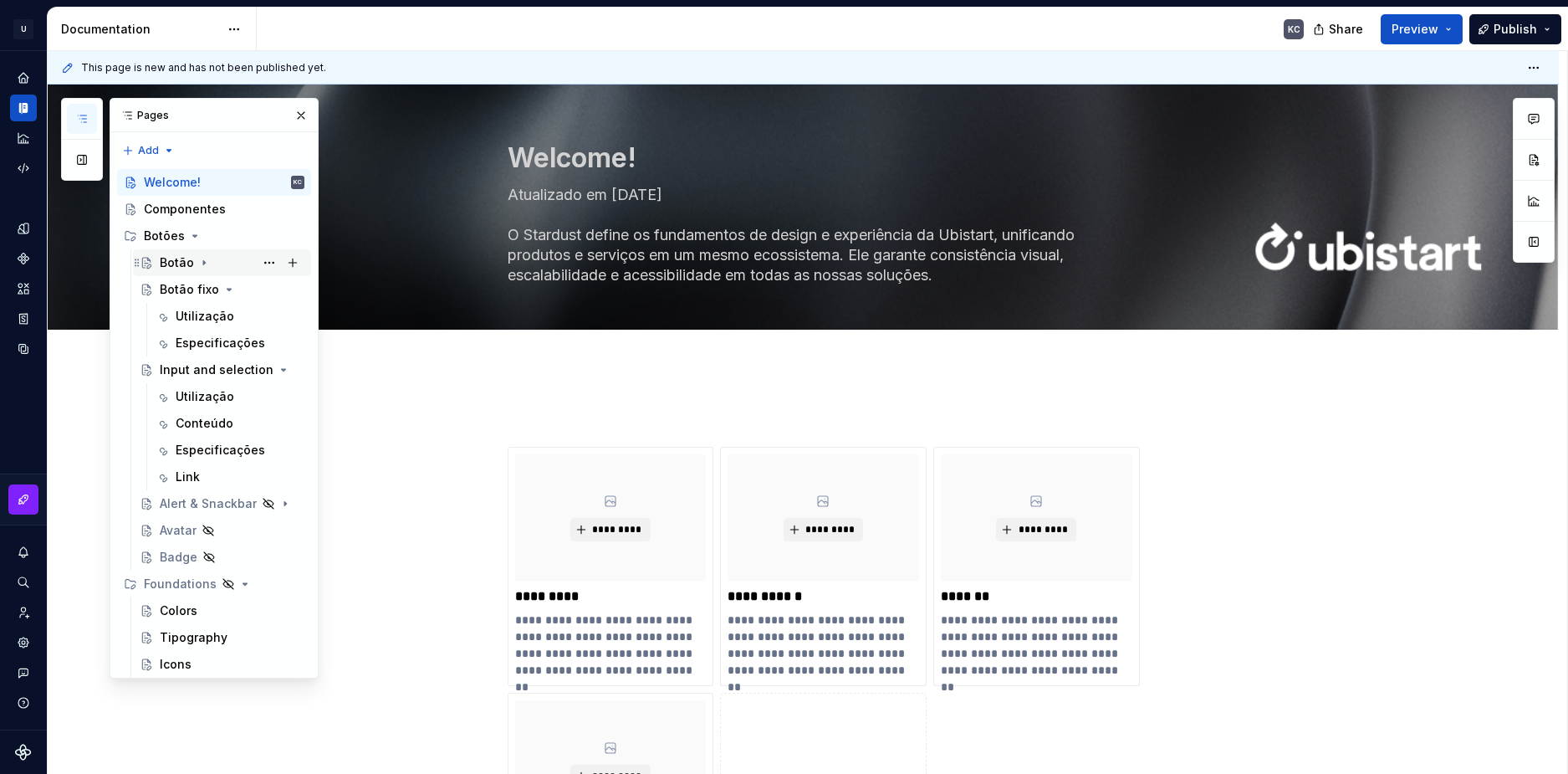
click at [224, 254] on div "Botão" at bounding box center [231, 263] width 145 height 23
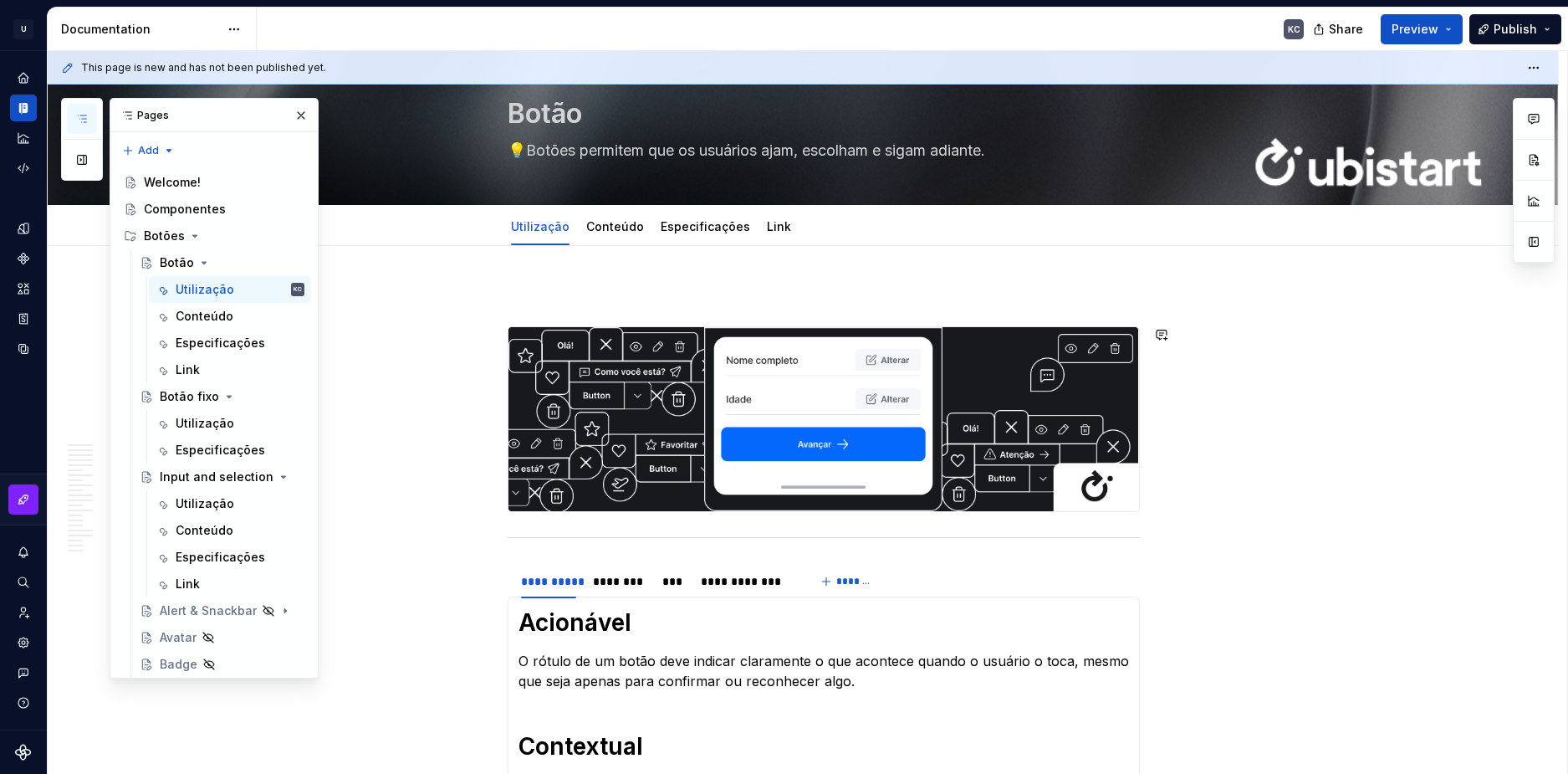
scroll to position [168, 0]
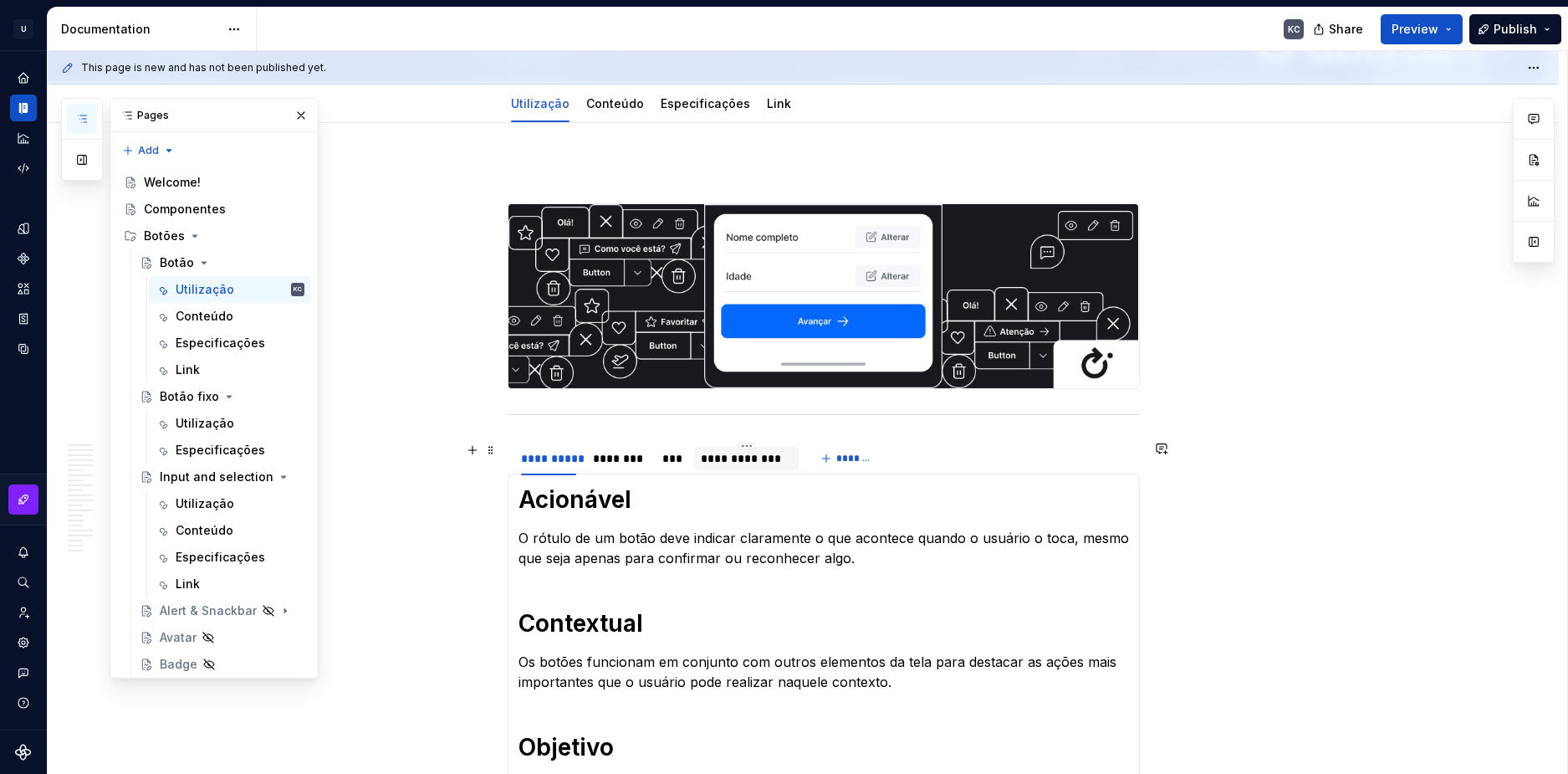
click at [707, 460] on div "**********" at bounding box center [746, 459] width 91 height 17
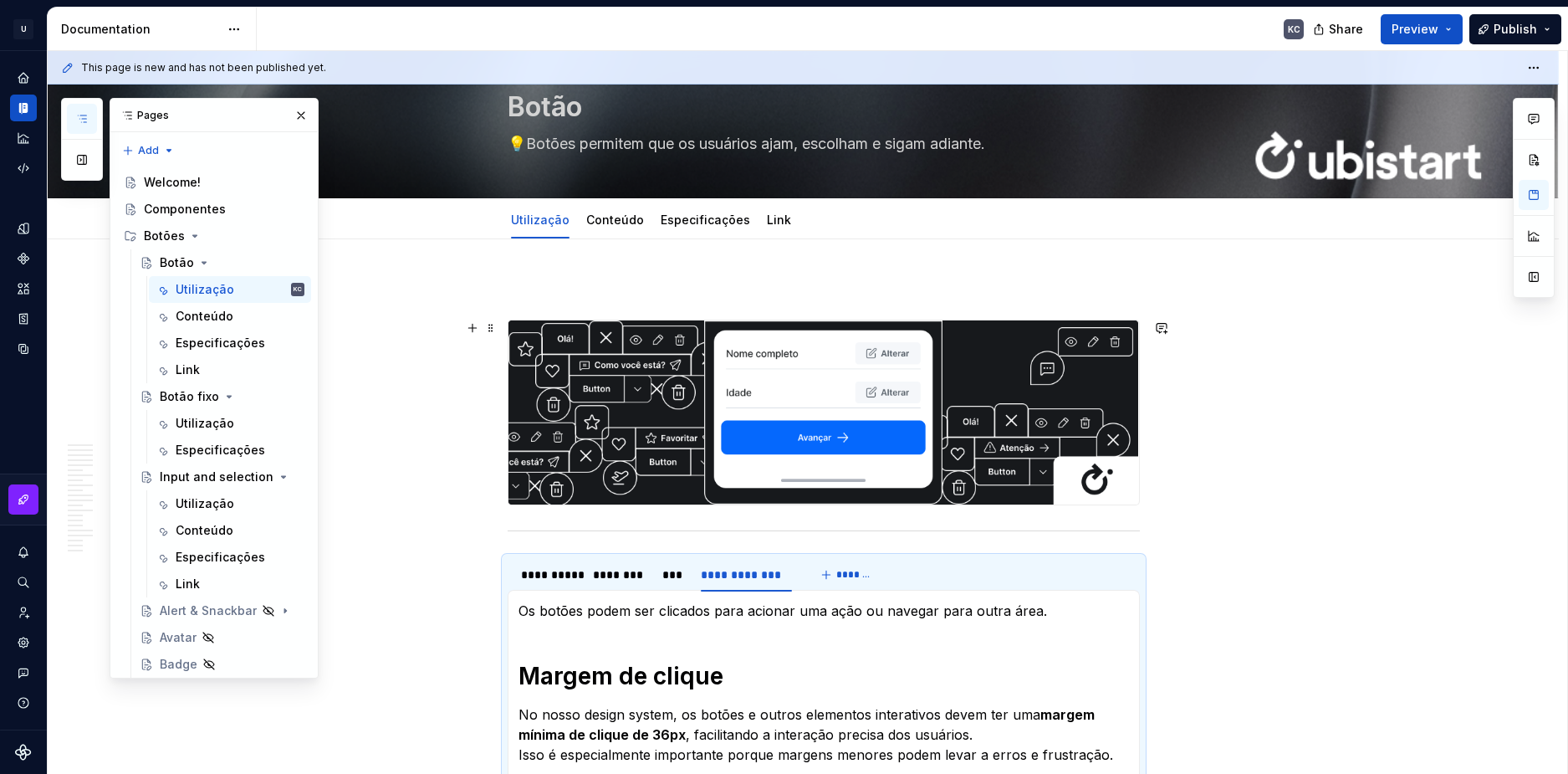
scroll to position [0, 0]
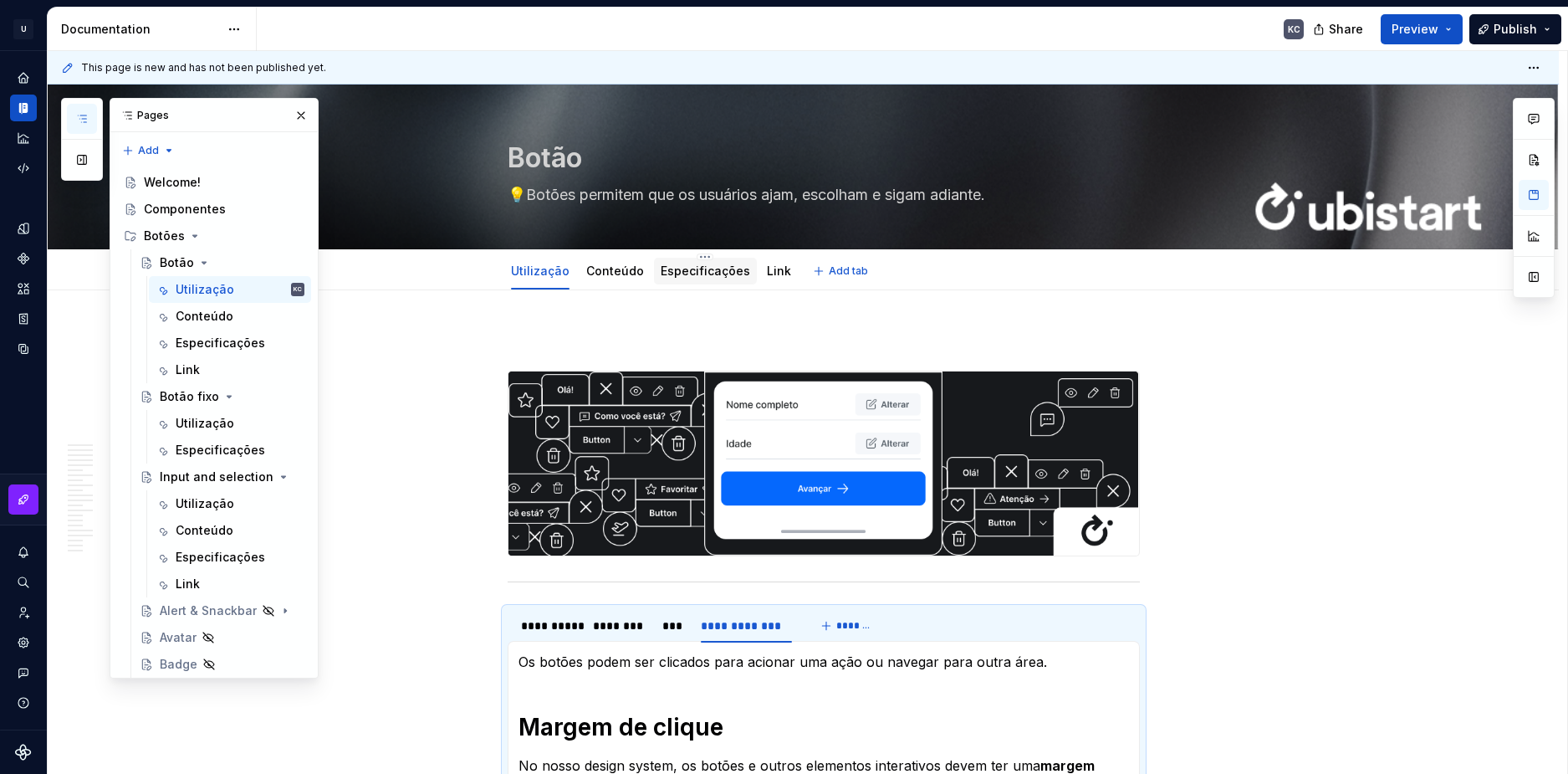
click at [698, 275] on link "Especificações" at bounding box center [705, 271] width 89 height 14
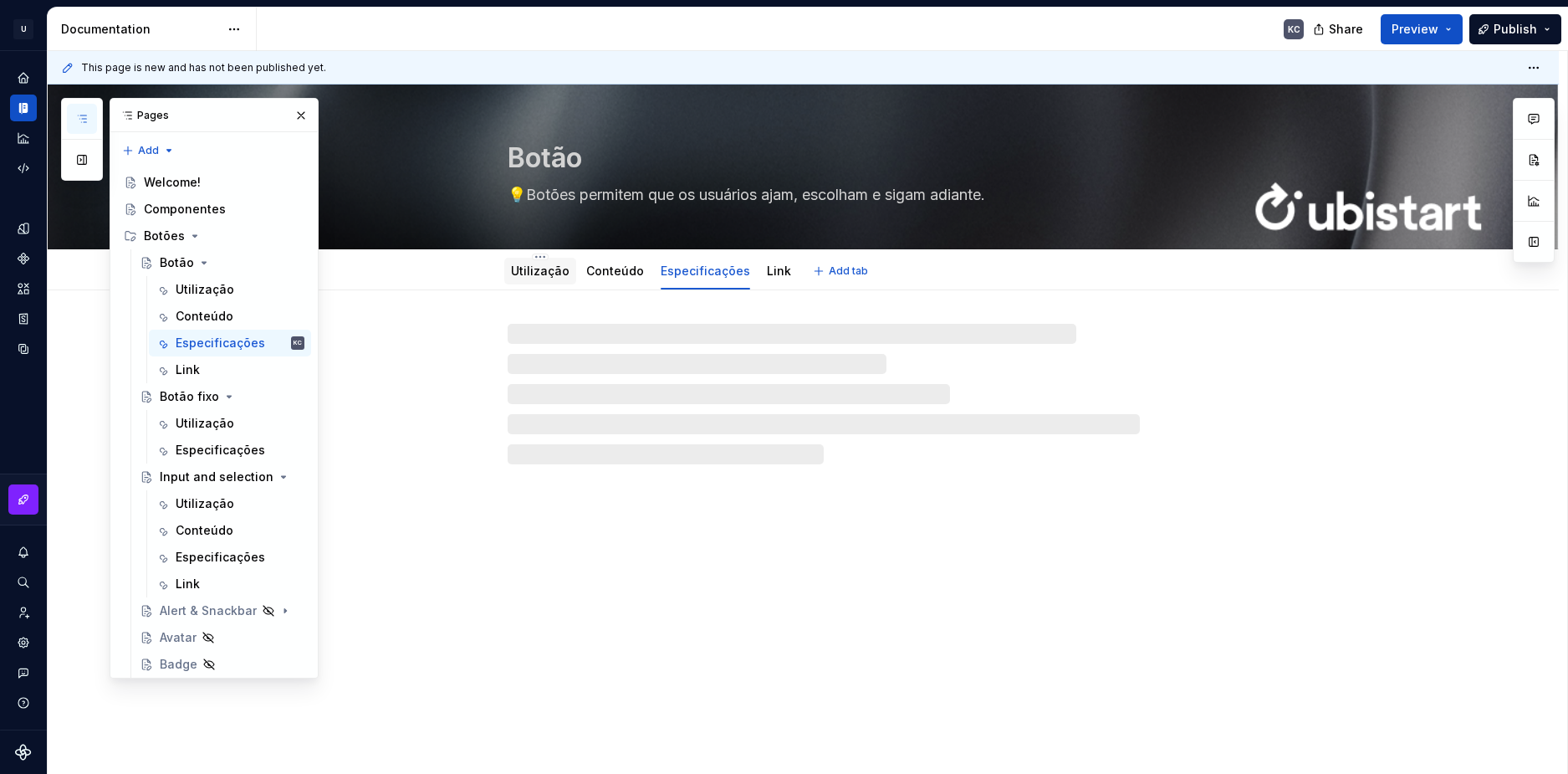
click at [567, 272] on div "Utilização" at bounding box center [540, 271] width 72 height 27
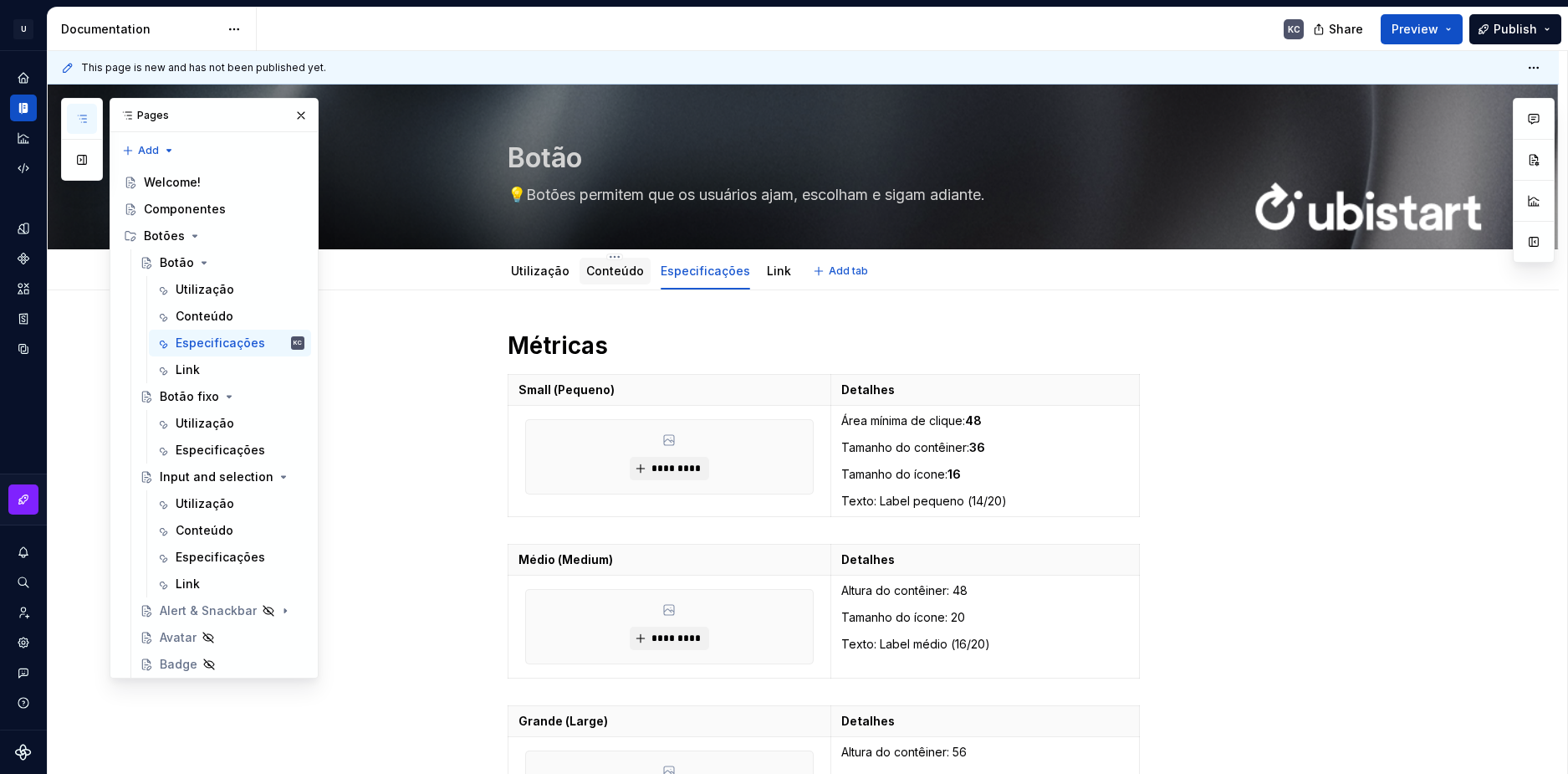
click at [630, 274] on link "Conteúdo" at bounding box center [615, 271] width 58 height 14
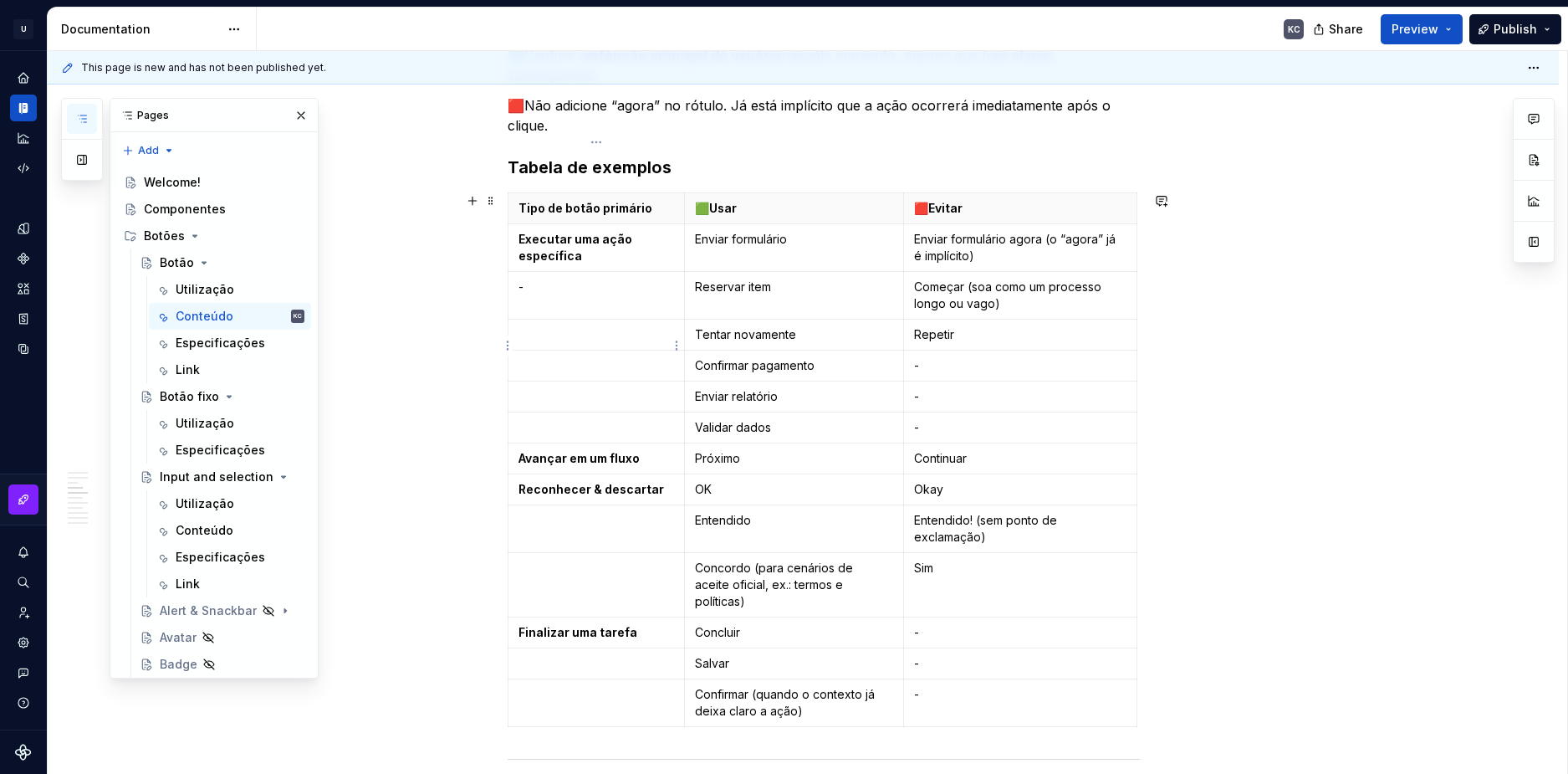
scroll to position [1507, 0]
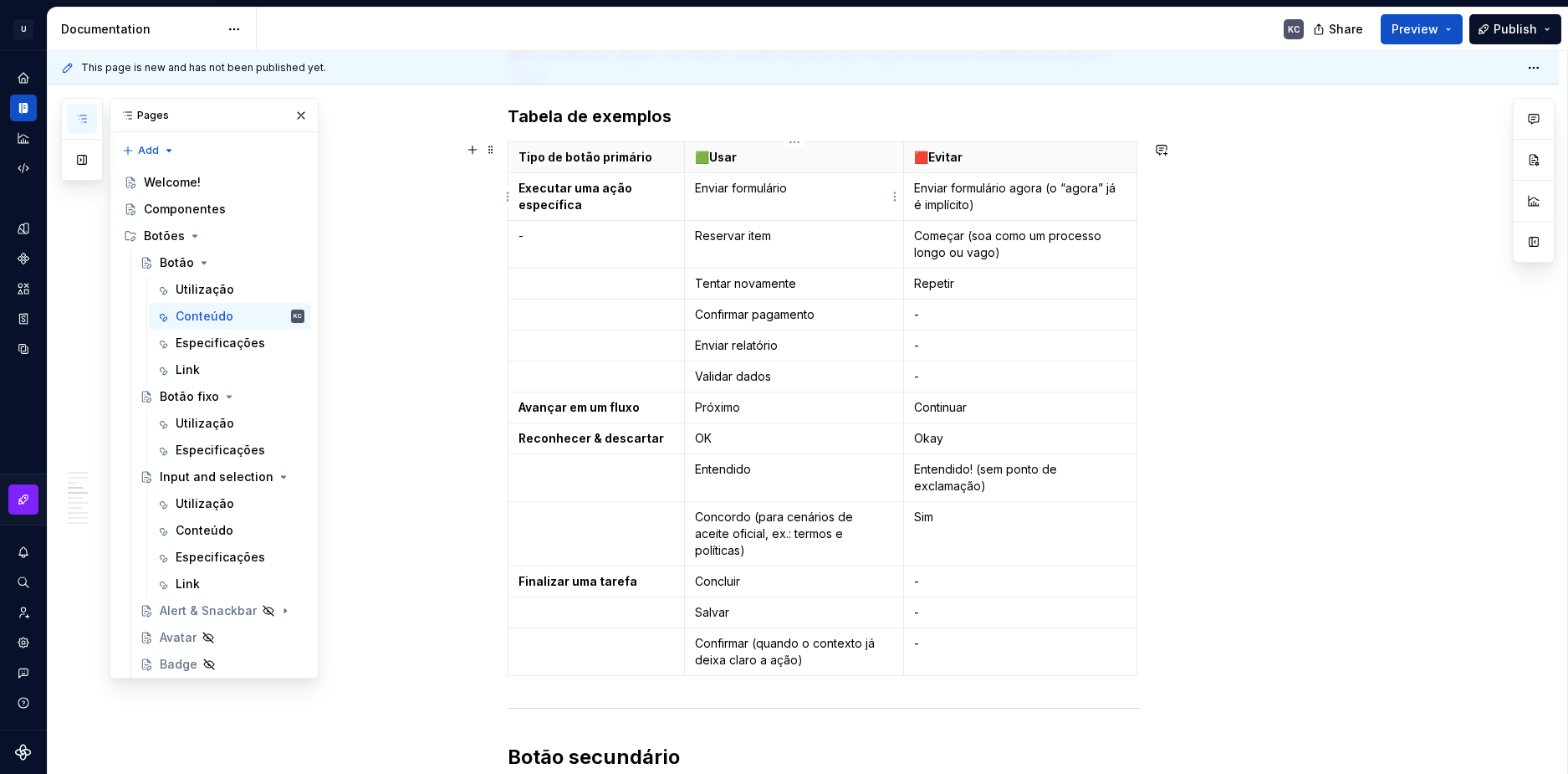
click at [739, 187] on p "Enviar formulário" at bounding box center [794, 188] width 198 height 17
click at [711, 191] on p "Enviar formulário" at bounding box center [794, 188] width 198 height 17
click at [729, 241] on p "Reservar item" at bounding box center [794, 236] width 198 height 17
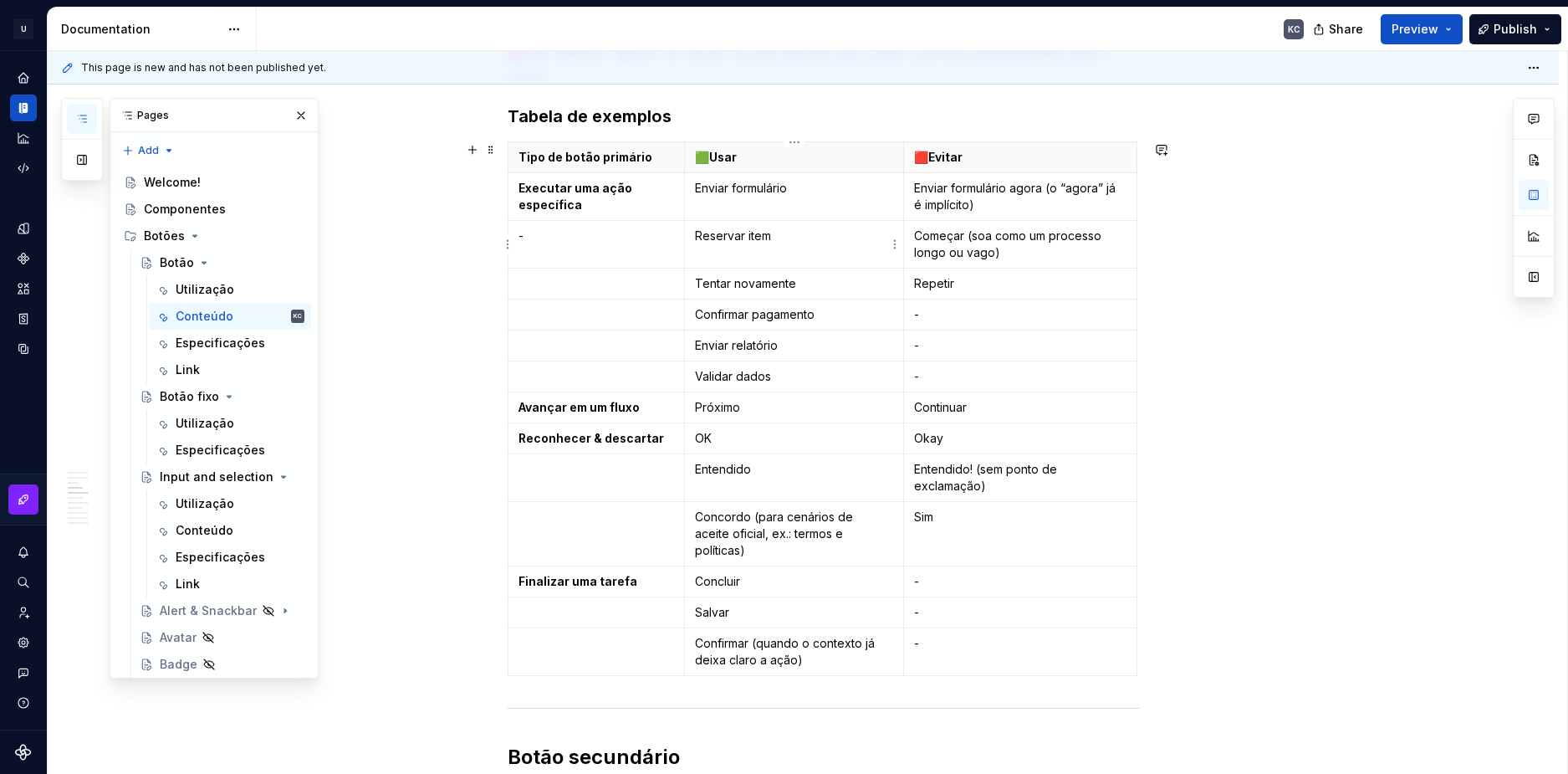
click at [729, 241] on p "Reservar item" at bounding box center [794, 236] width 198 height 17
click at [758, 374] on p "Validar dados" at bounding box center [794, 377] width 198 height 17
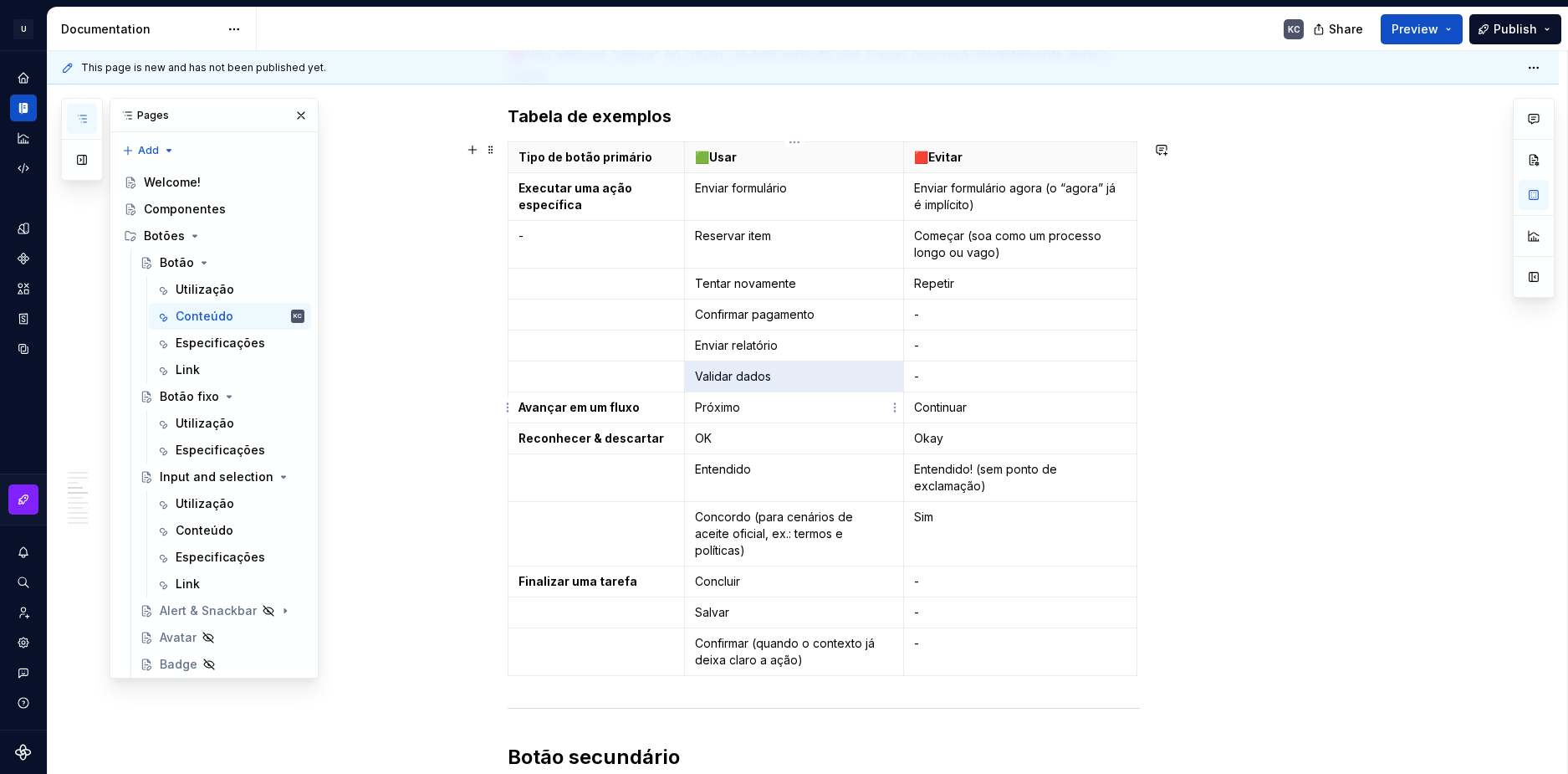
click at [723, 407] on p "Próximo" at bounding box center [794, 407] width 198 height 17
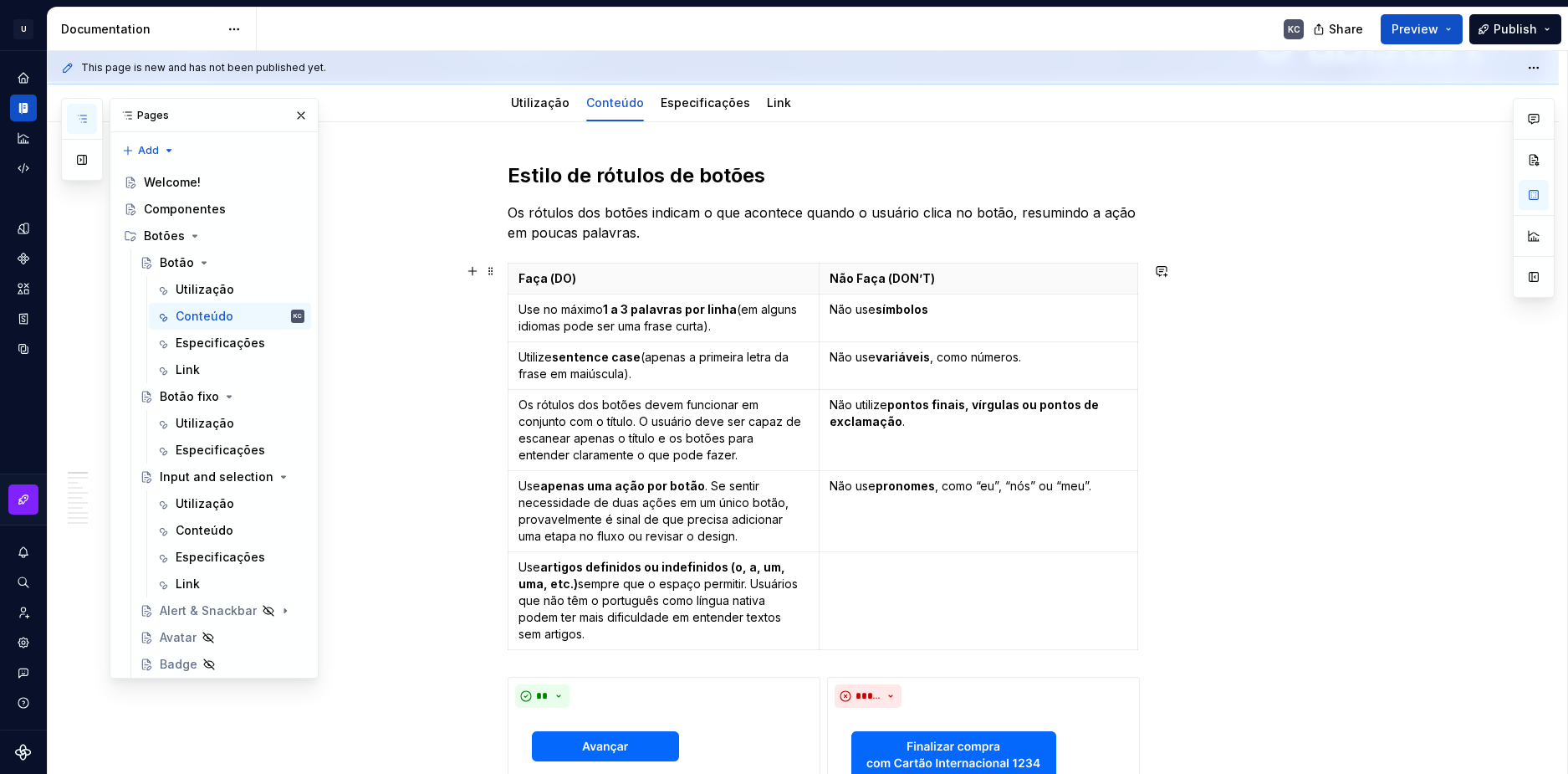
scroll to position [0, 0]
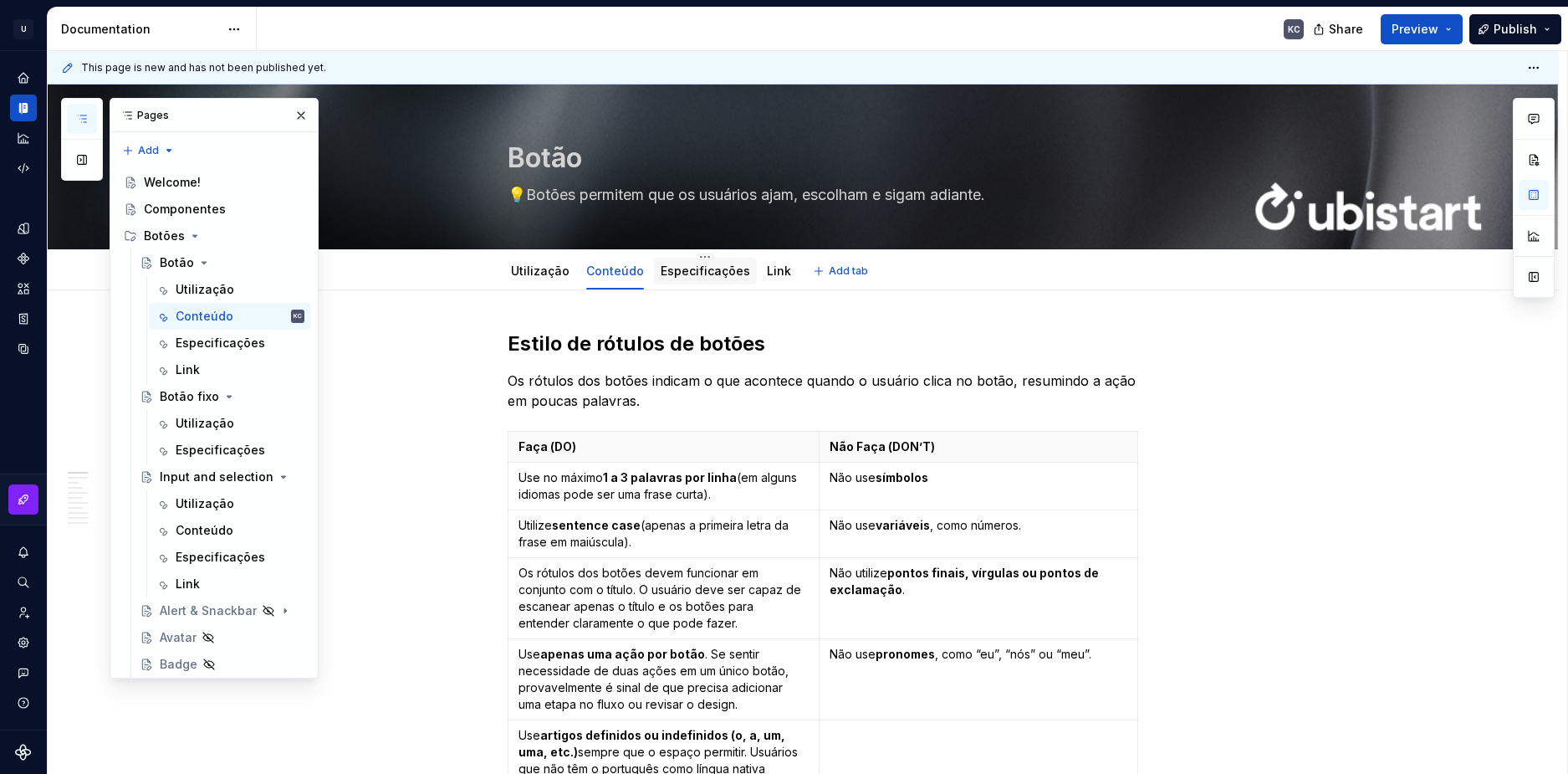
click at [712, 277] on link "Especificações" at bounding box center [705, 271] width 89 height 14
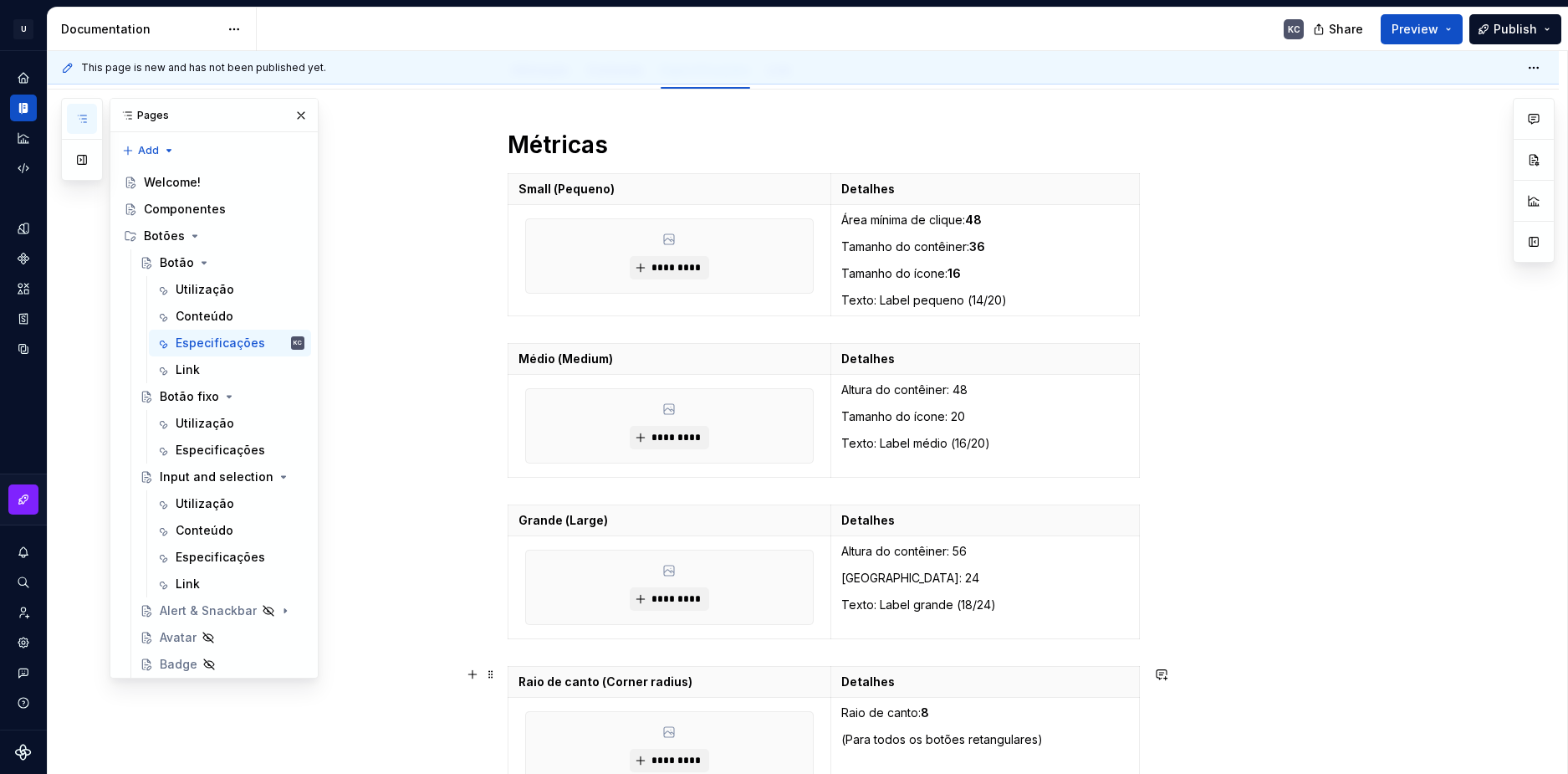
scroll to position [192, 0]
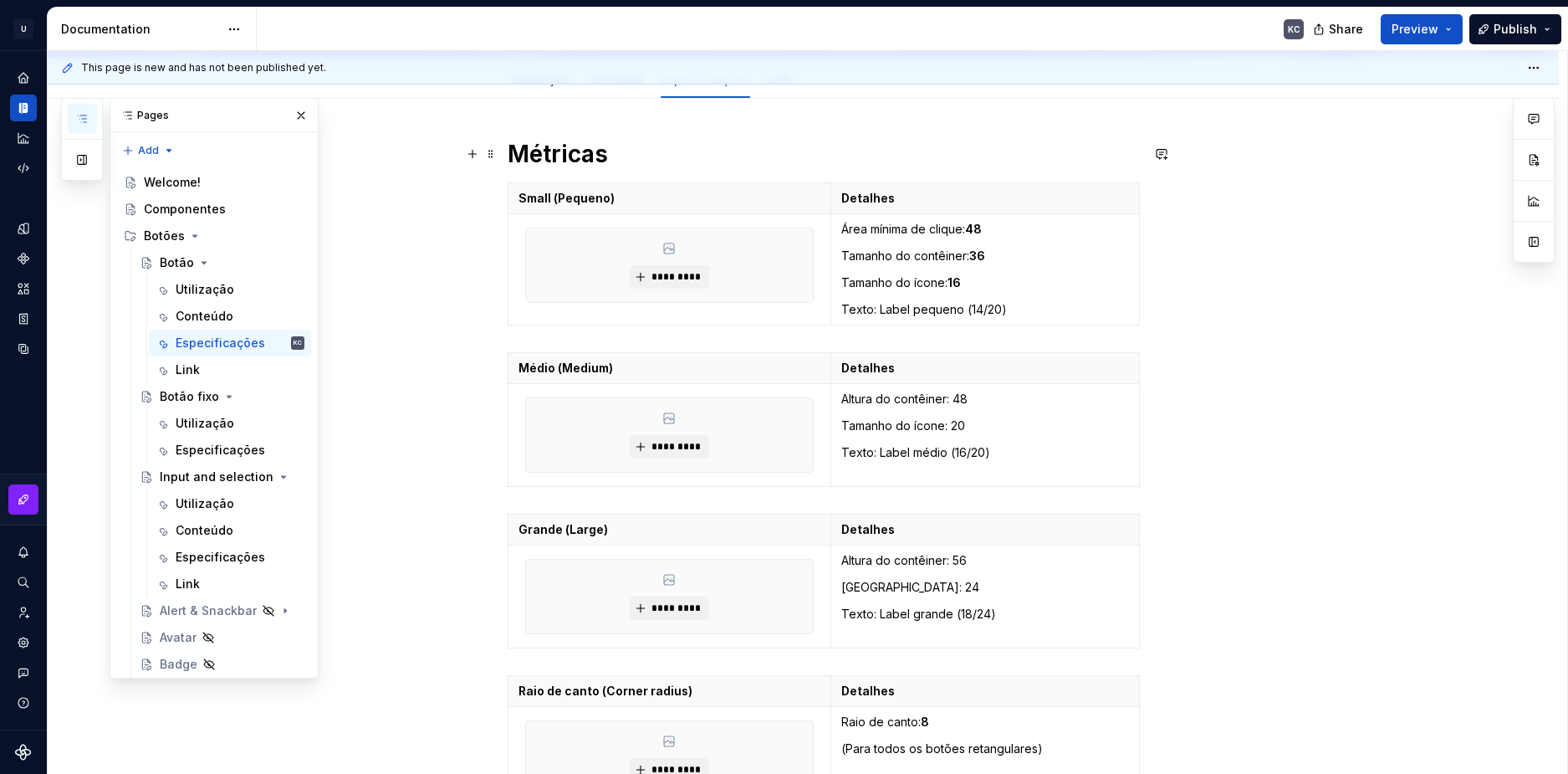
click at [596, 149] on h1 "Métricas" at bounding box center [824, 153] width 632 height 30
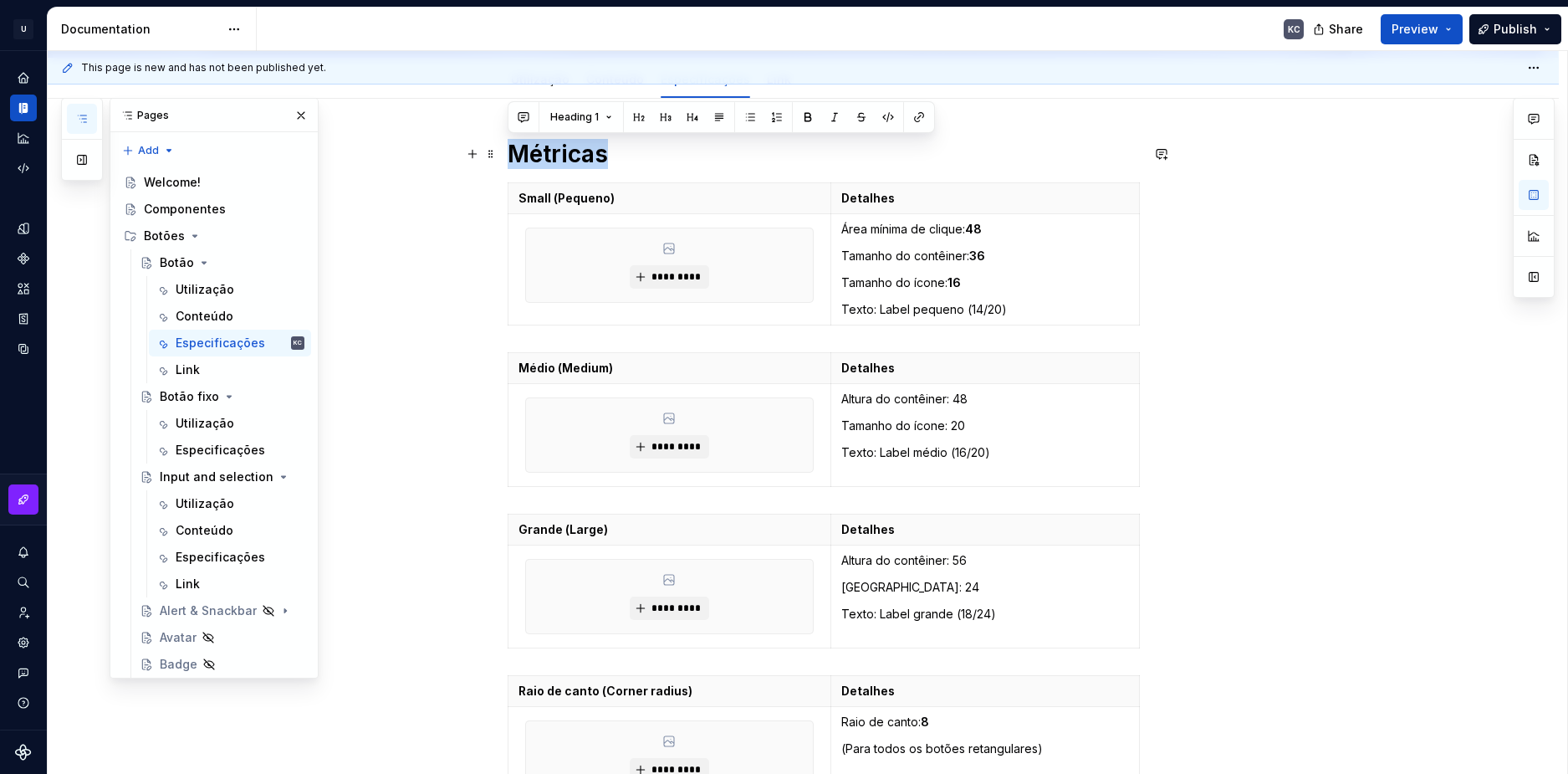
click at [596, 149] on h1 "Métricas" at bounding box center [824, 153] width 632 height 30
click at [535, 159] on h1 "Métricas" at bounding box center [824, 153] width 632 height 30
click at [974, 228] on strong "48" at bounding box center [974, 229] width 17 height 14
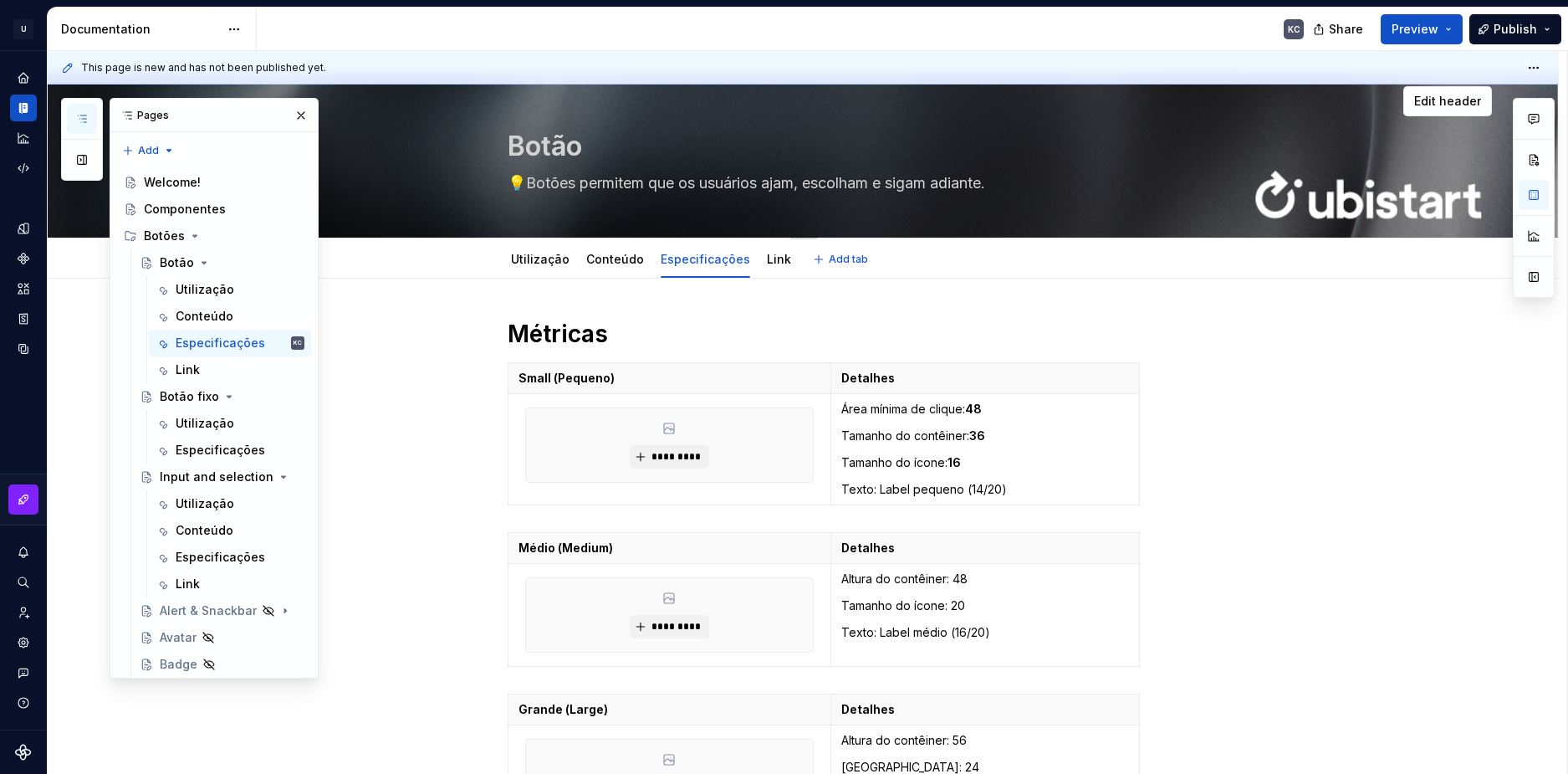
scroll to position [0, 0]
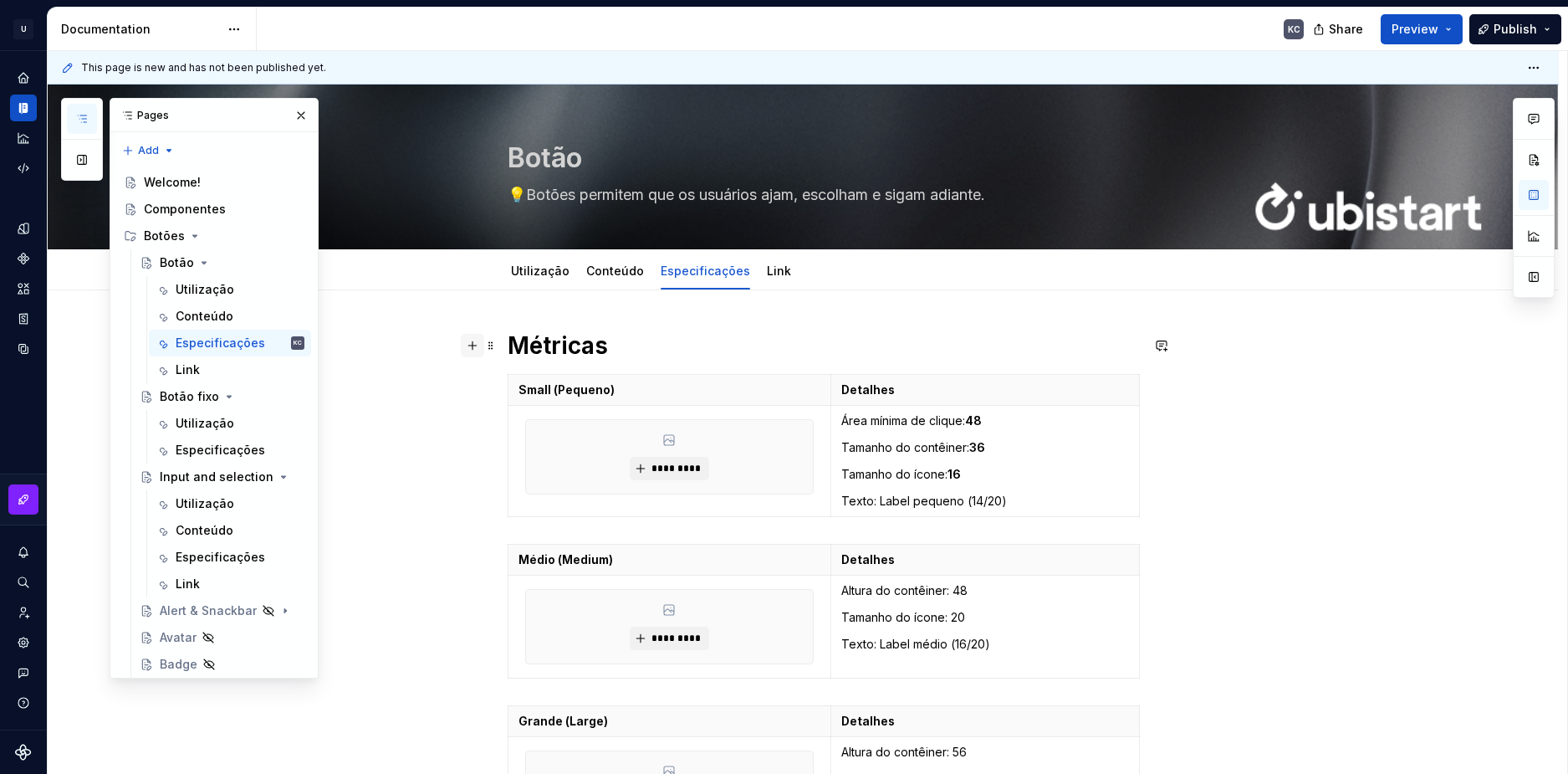
click at [478, 348] on button "button" at bounding box center [473, 346] width 23 height 23
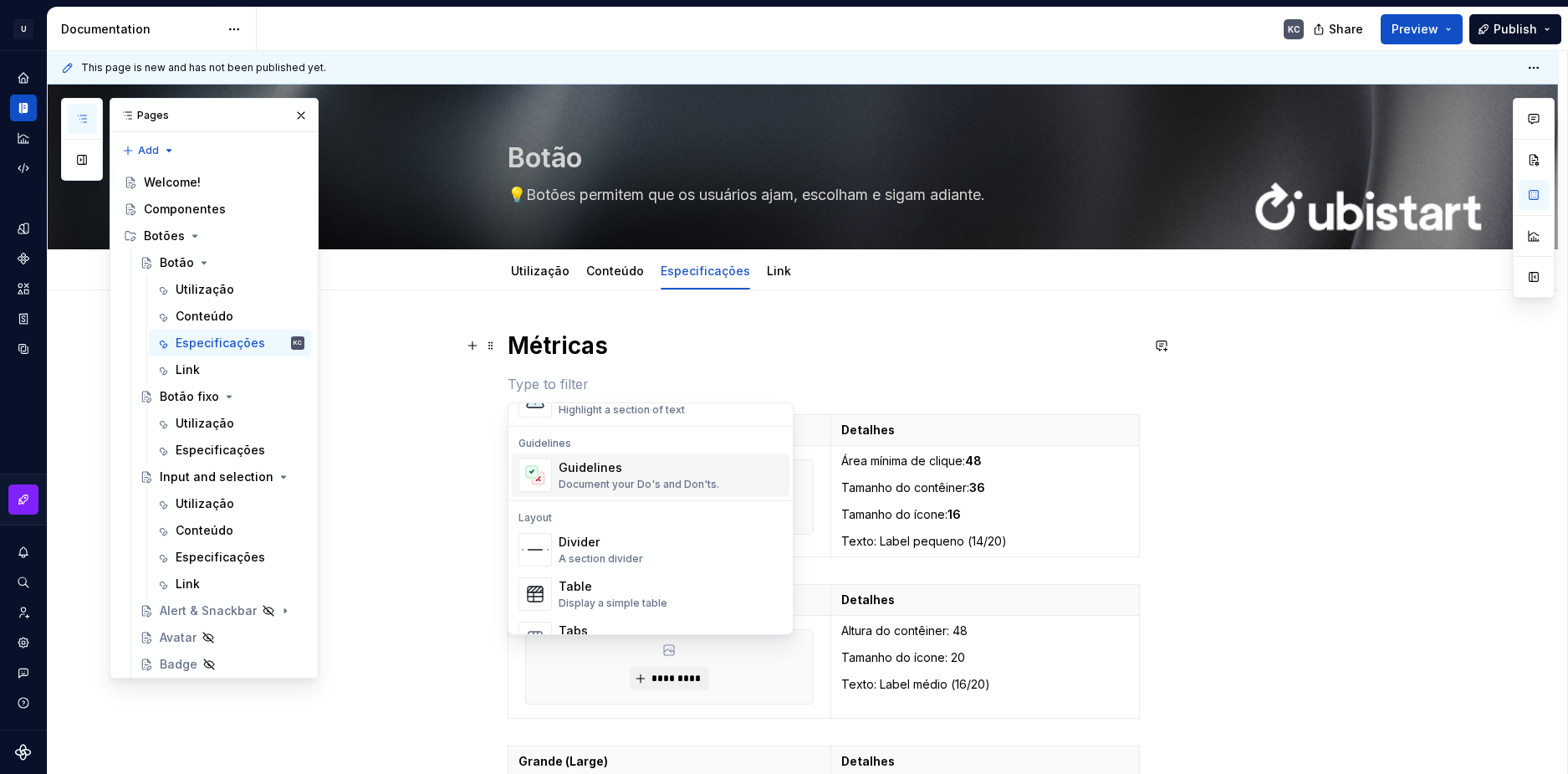
scroll to position [502, 0]
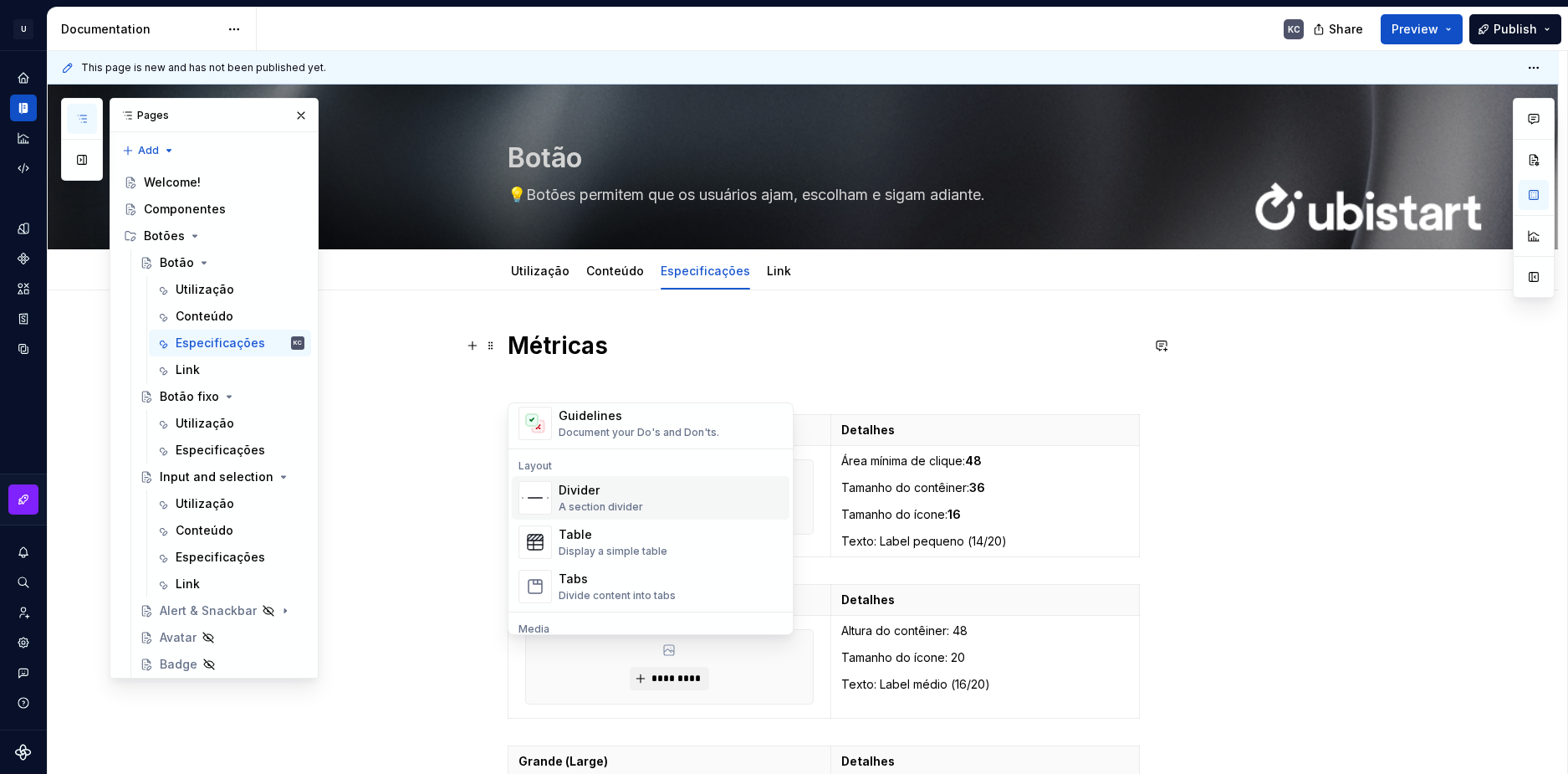
click at [585, 493] on div "Divider" at bounding box center [601, 490] width 85 height 17
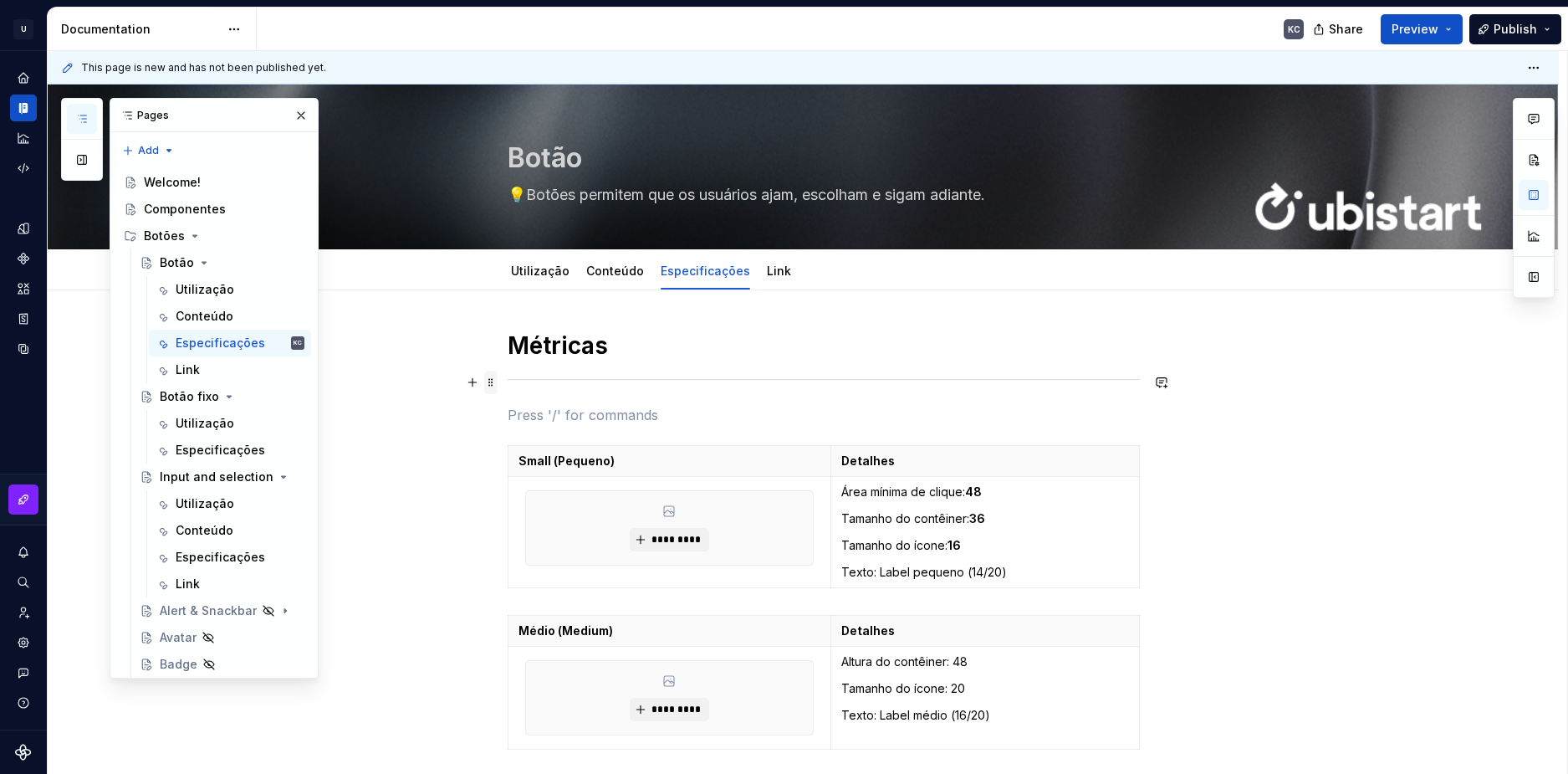
click at [493, 380] on span at bounding box center [491, 382] width 14 height 23
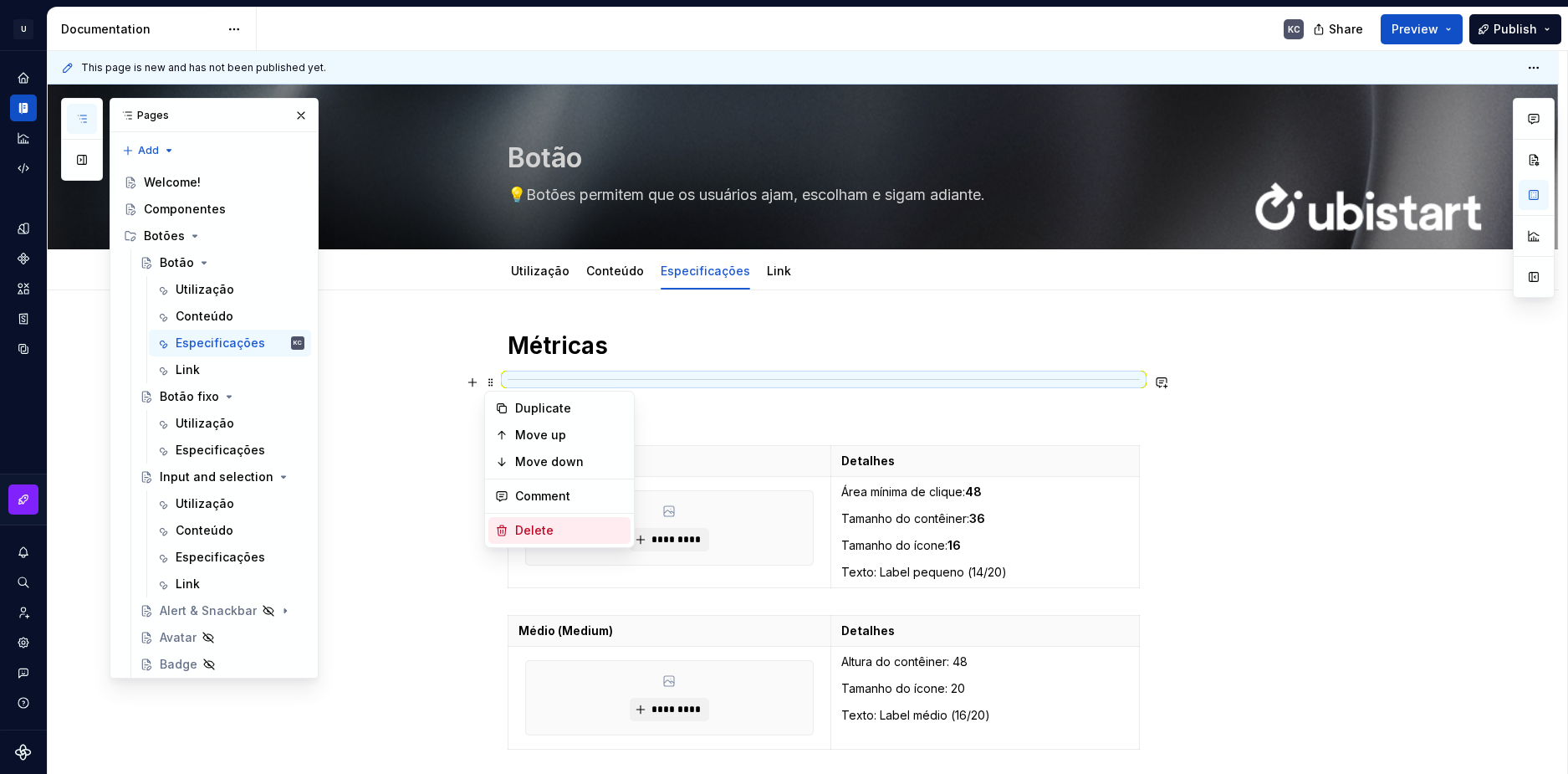
click at [535, 523] on div "Delete" at bounding box center [569, 531] width 109 height 17
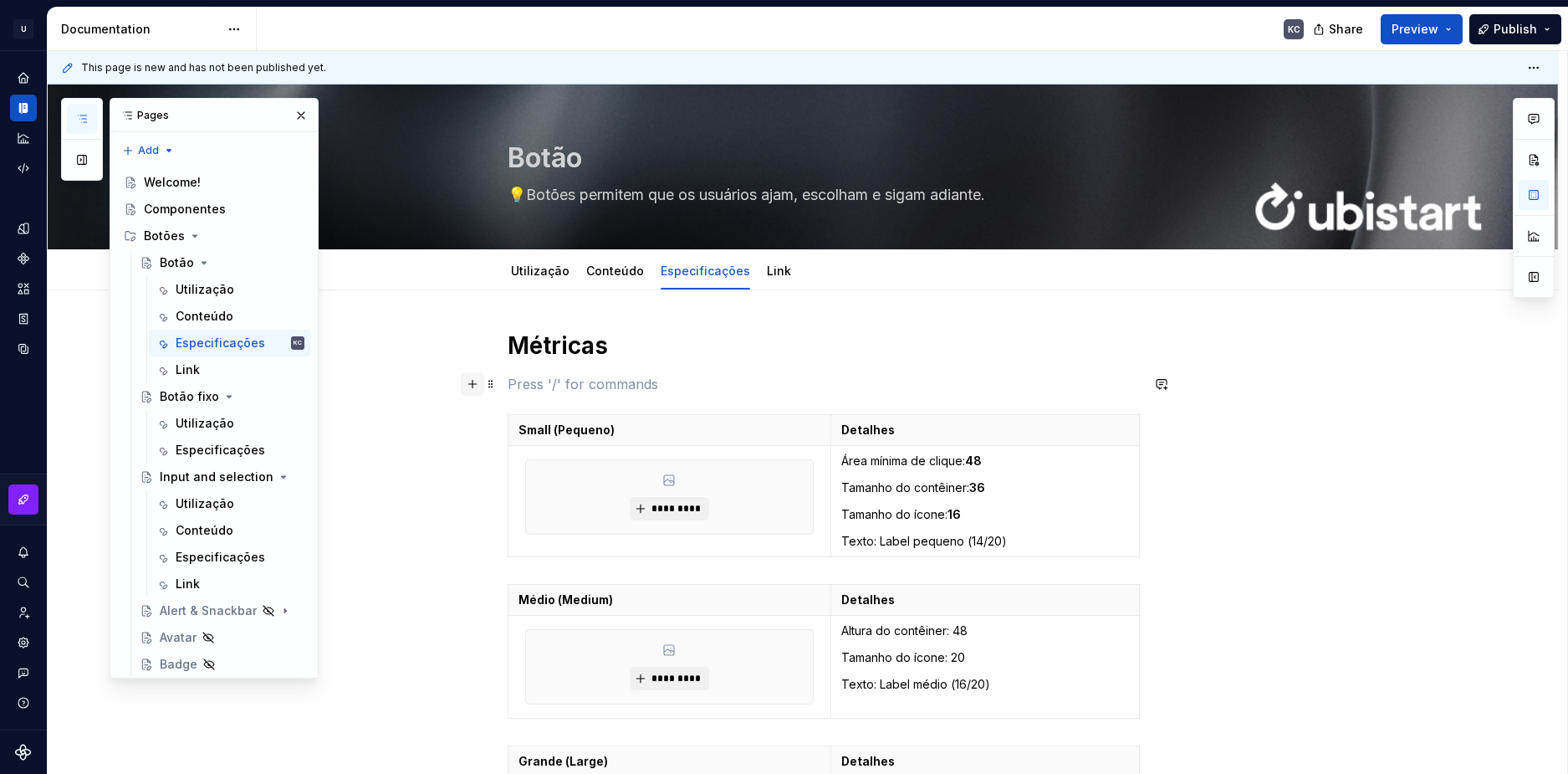
click at [478, 387] on button "button" at bounding box center [473, 384] width 23 height 23
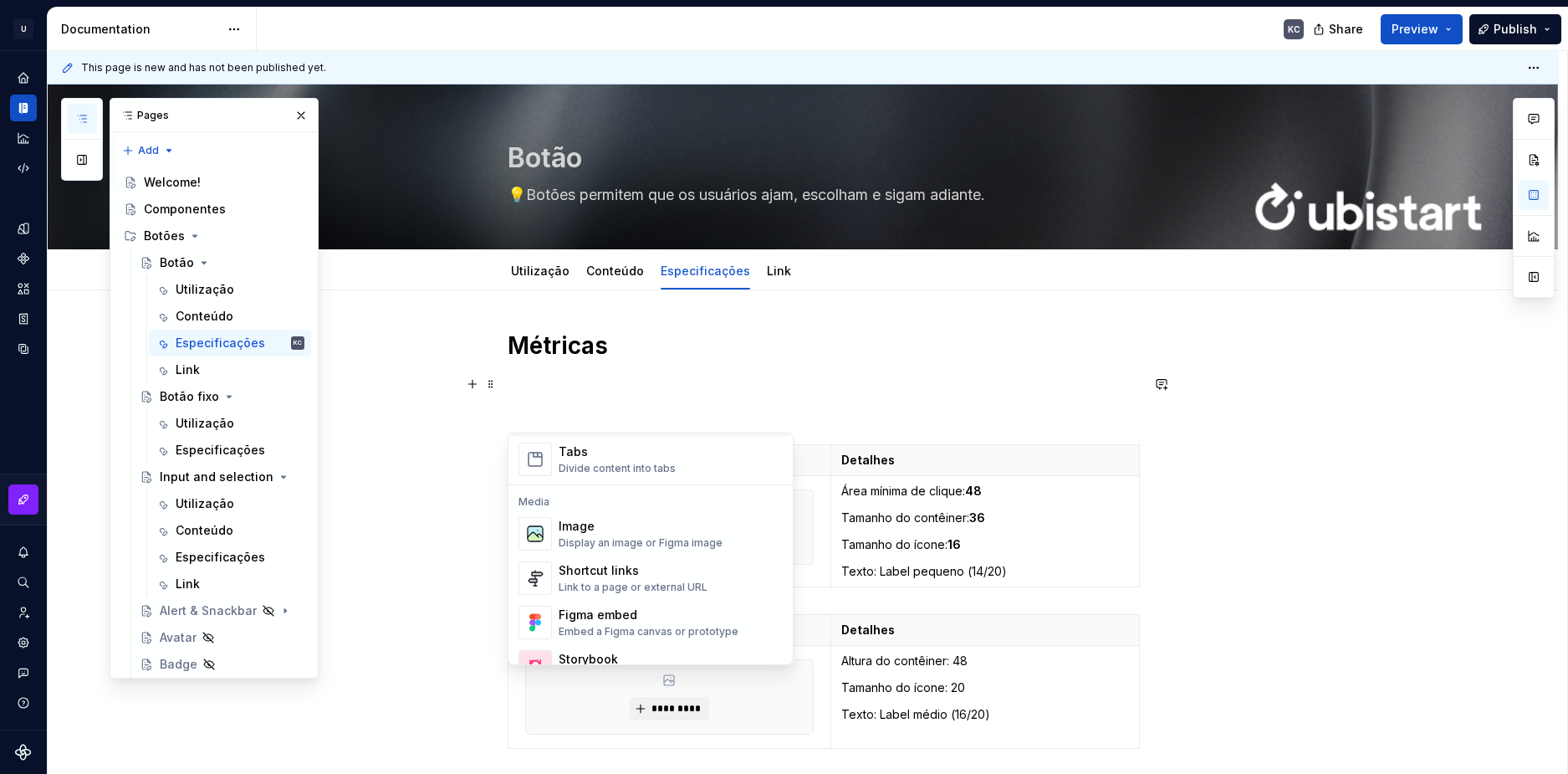
scroll to position [669, 0]
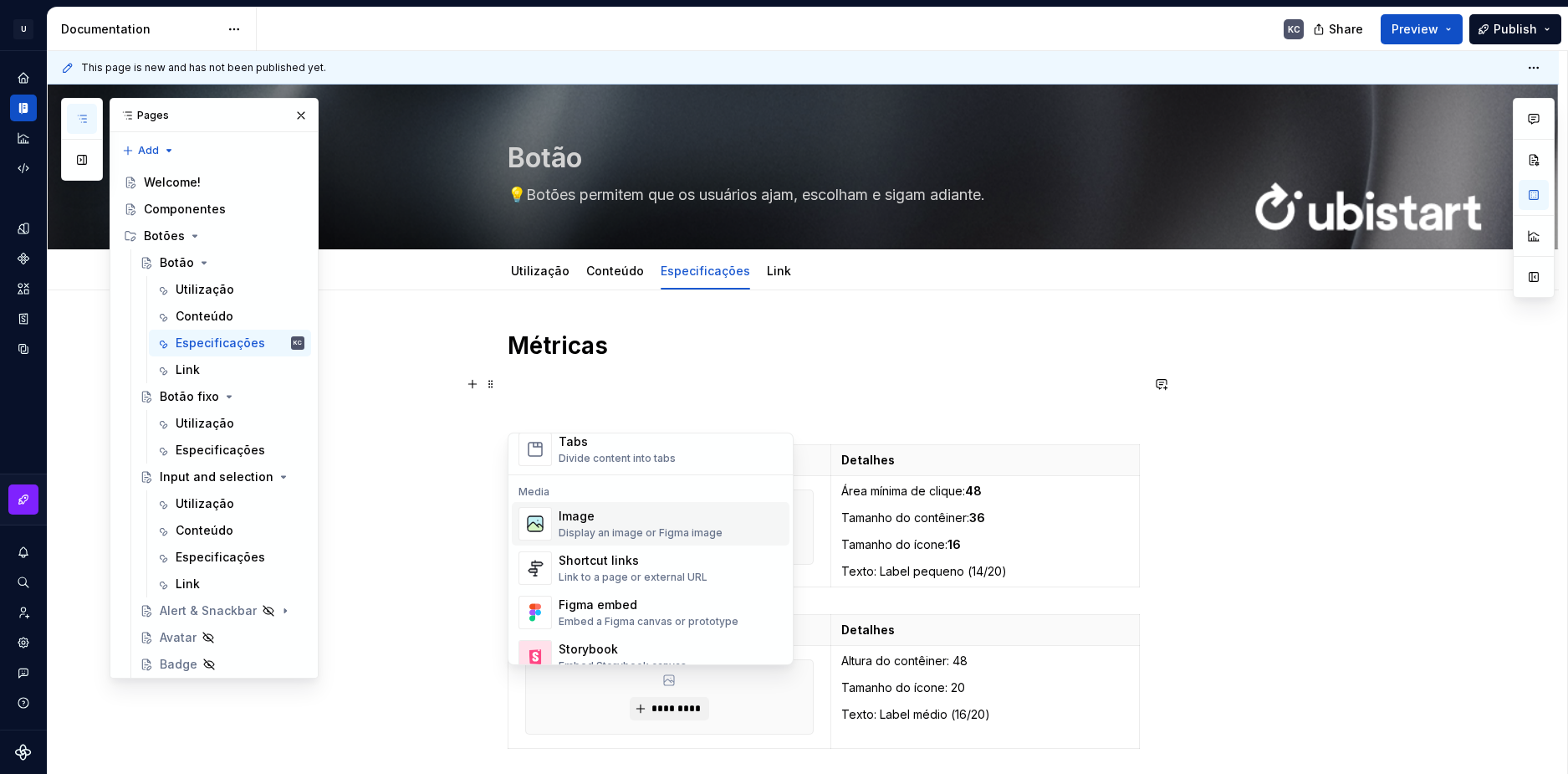
click at [610, 523] on div "Image" at bounding box center [640, 516] width 164 height 17
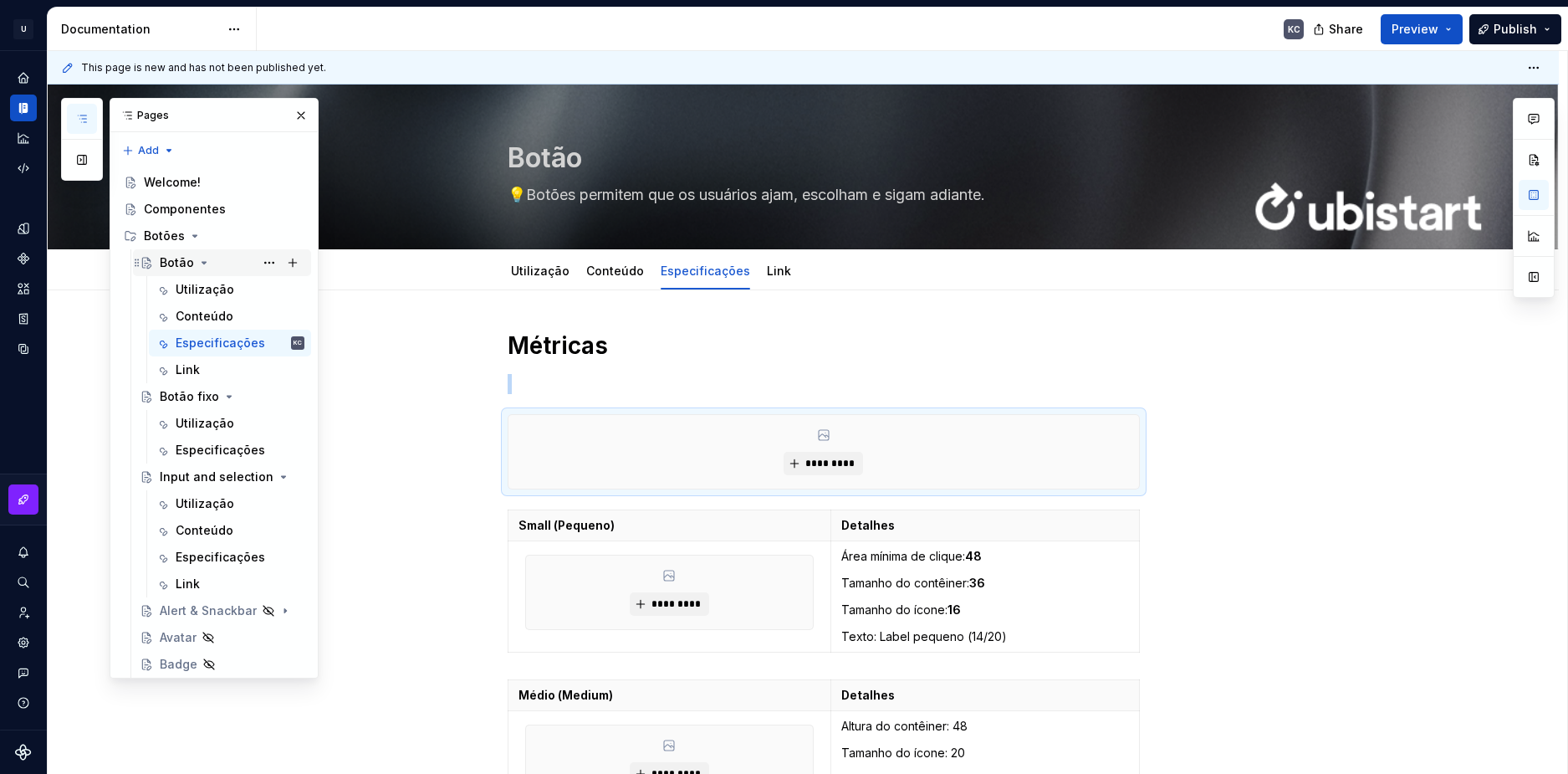
click at [203, 263] on icon "Page tree" at bounding box center [204, 263] width 5 height 2
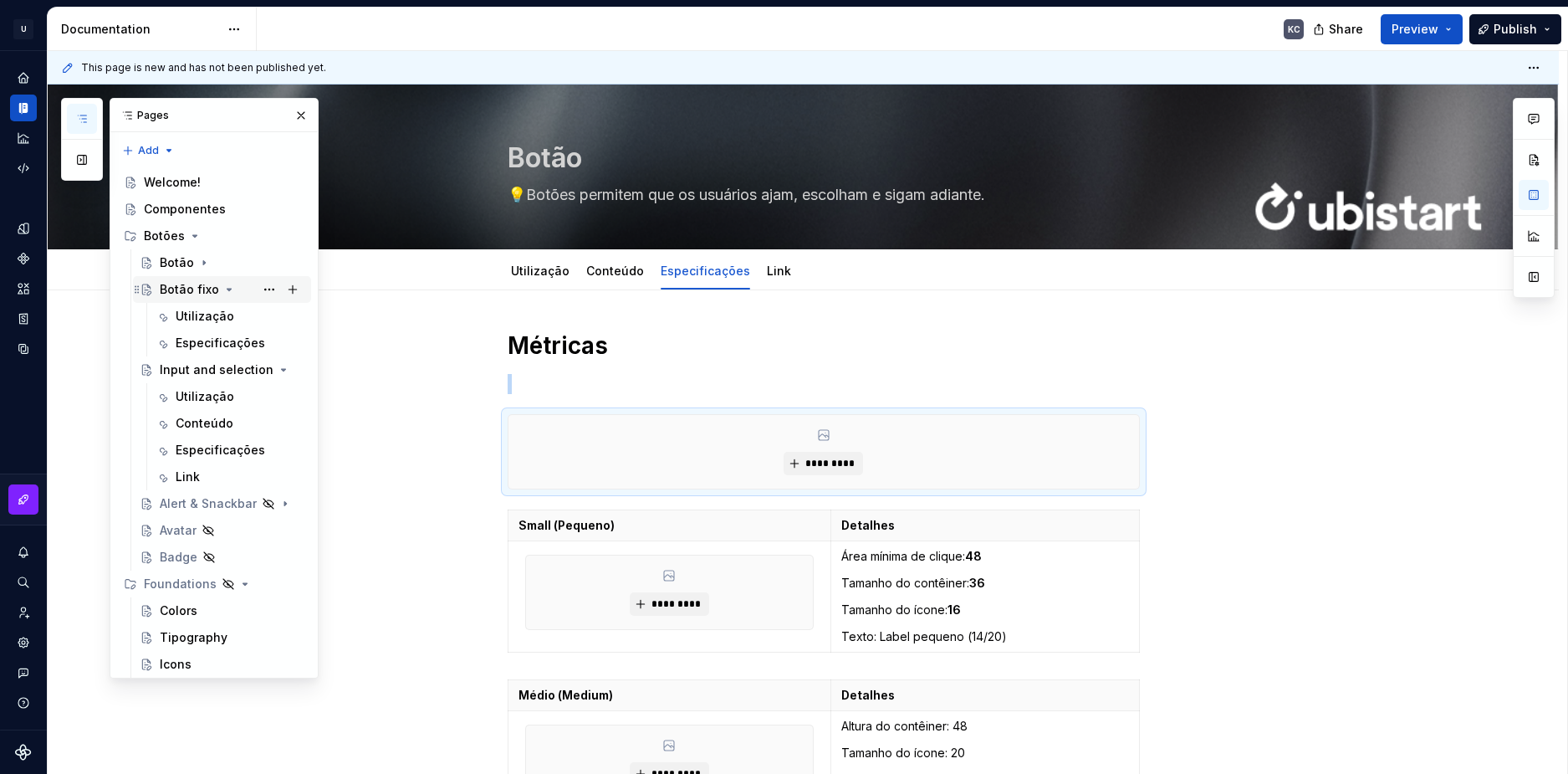
click at [180, 290] on div "Botão fixo" at bounding box center [189, 289] width 59 height 17
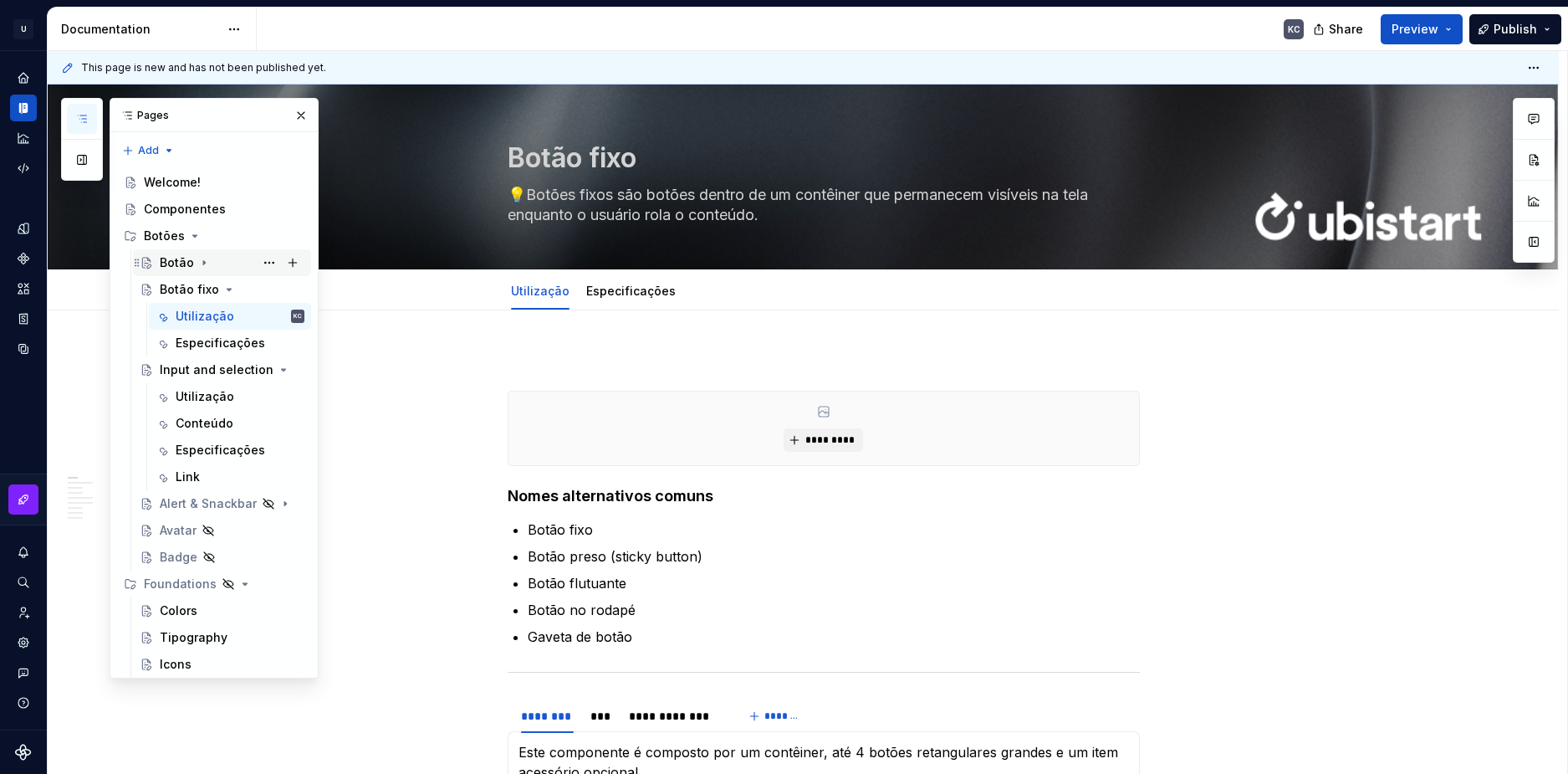
click at [190, 260] on div "Botão" at bounding box center [177, 262] width 34 height 17
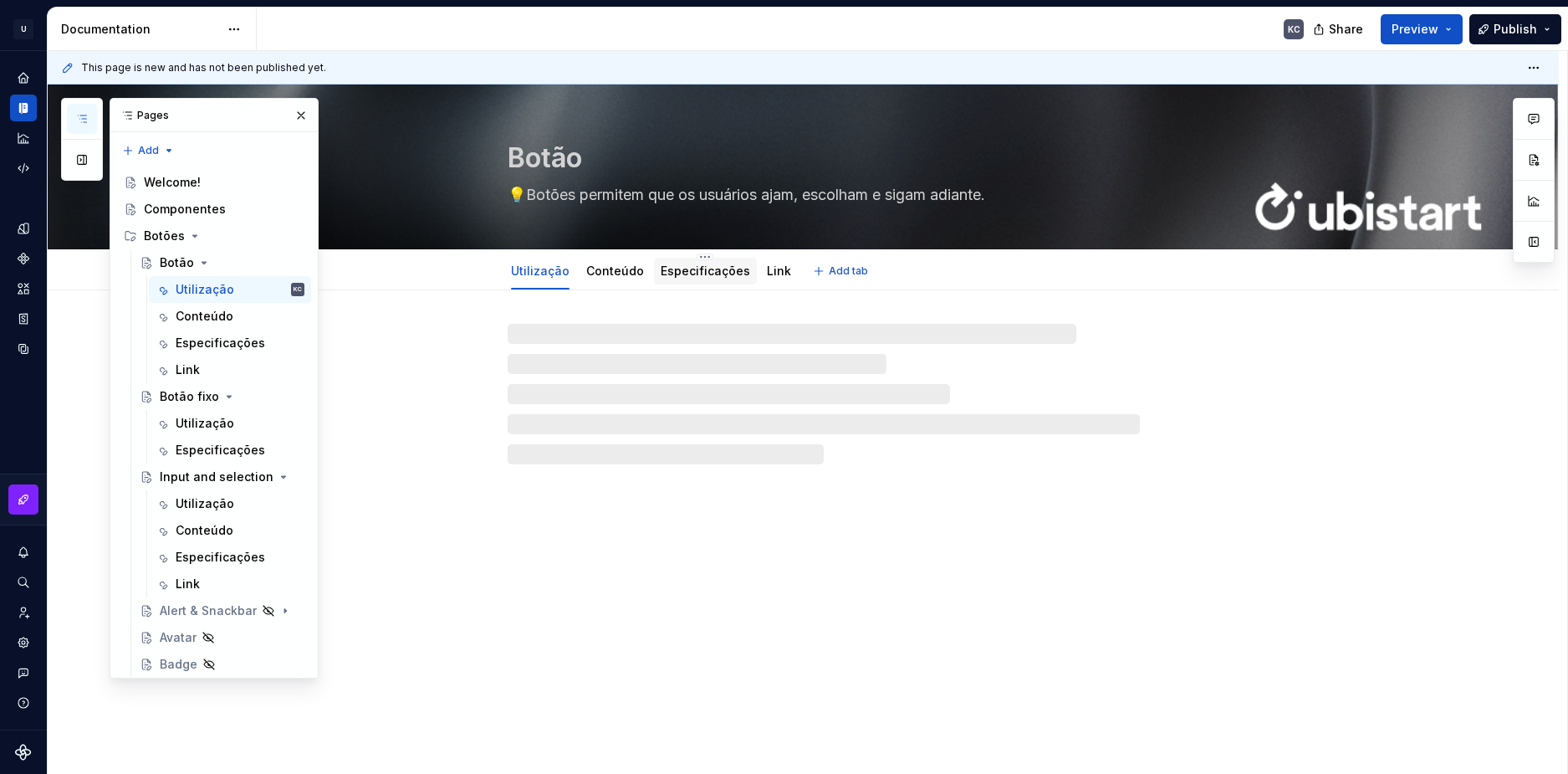
click at [710, 268] on link "Especificações" at bounding box center [705, 271] width 89 height 14
type textarea "*"
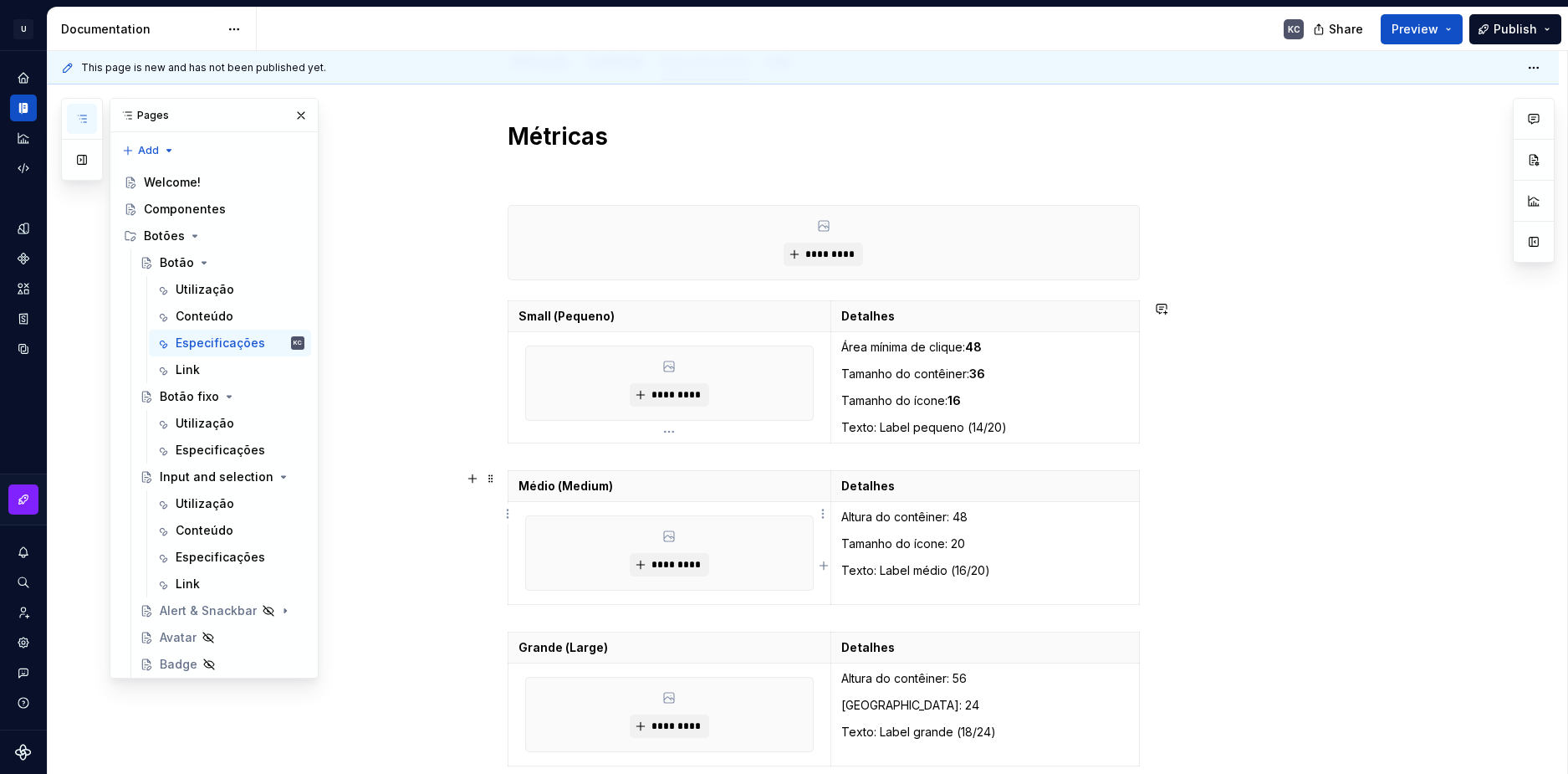
scroll to position [251, 0]
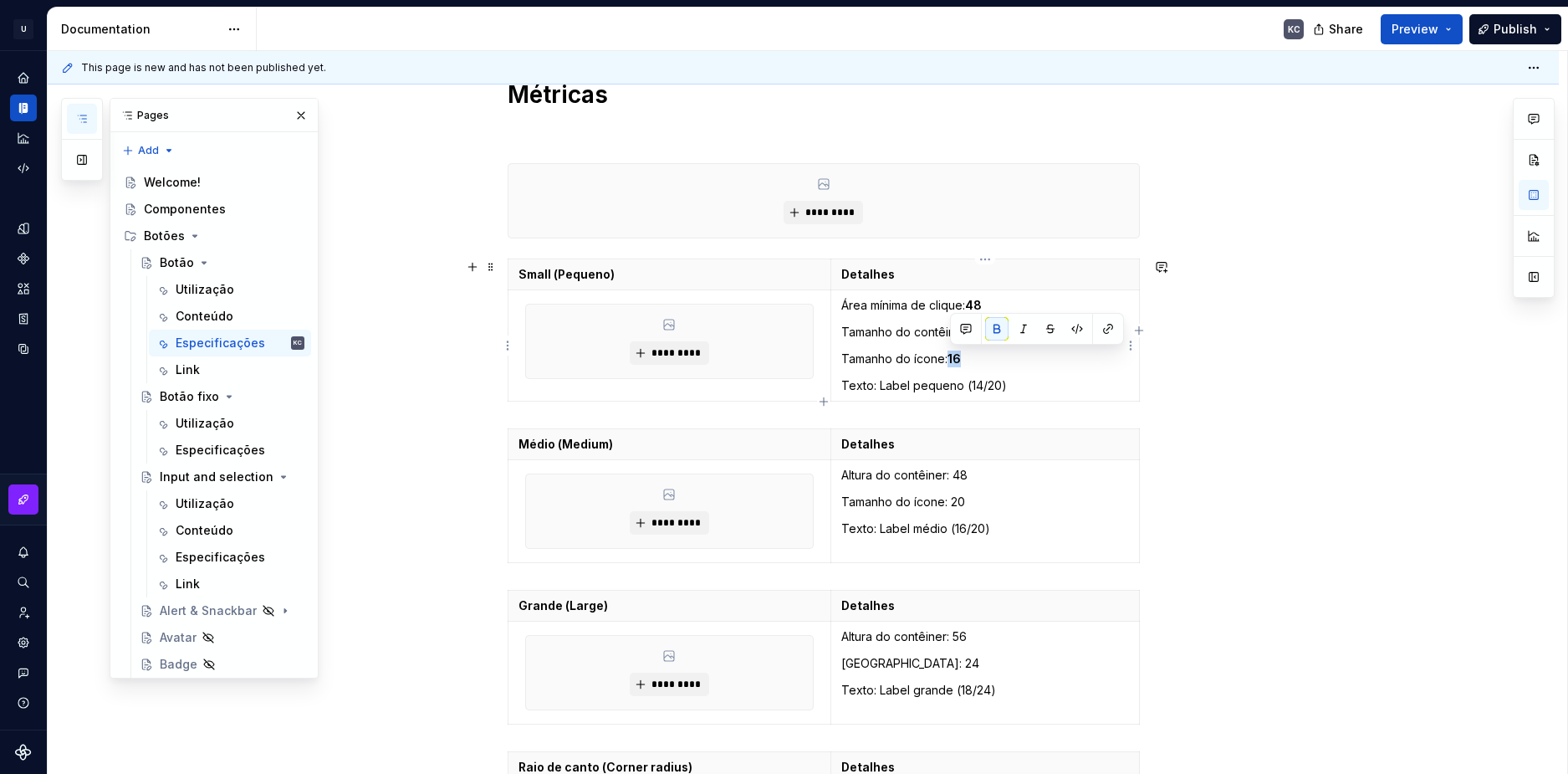
drag, startPoint x: 967, startPoint y: 359, endPoint x: 952, endPoint y: 354, distance: 15.8
click at [952, 354] on p "Tamanho do ícone: 16" at bounding box center [984, 359] width 287 height 17
drag, startPoint x: 992, startPoint y: 332, endPoint x: 976, endPoint y: 329, distance: 16.3
click at [976, 329] on p "Tamanho do contêiner: 36" at bounding box center [984, 332] width 287 height 17
click at [974, 328] on strong "36" at bounding box center [977, 332] width 16 height 14
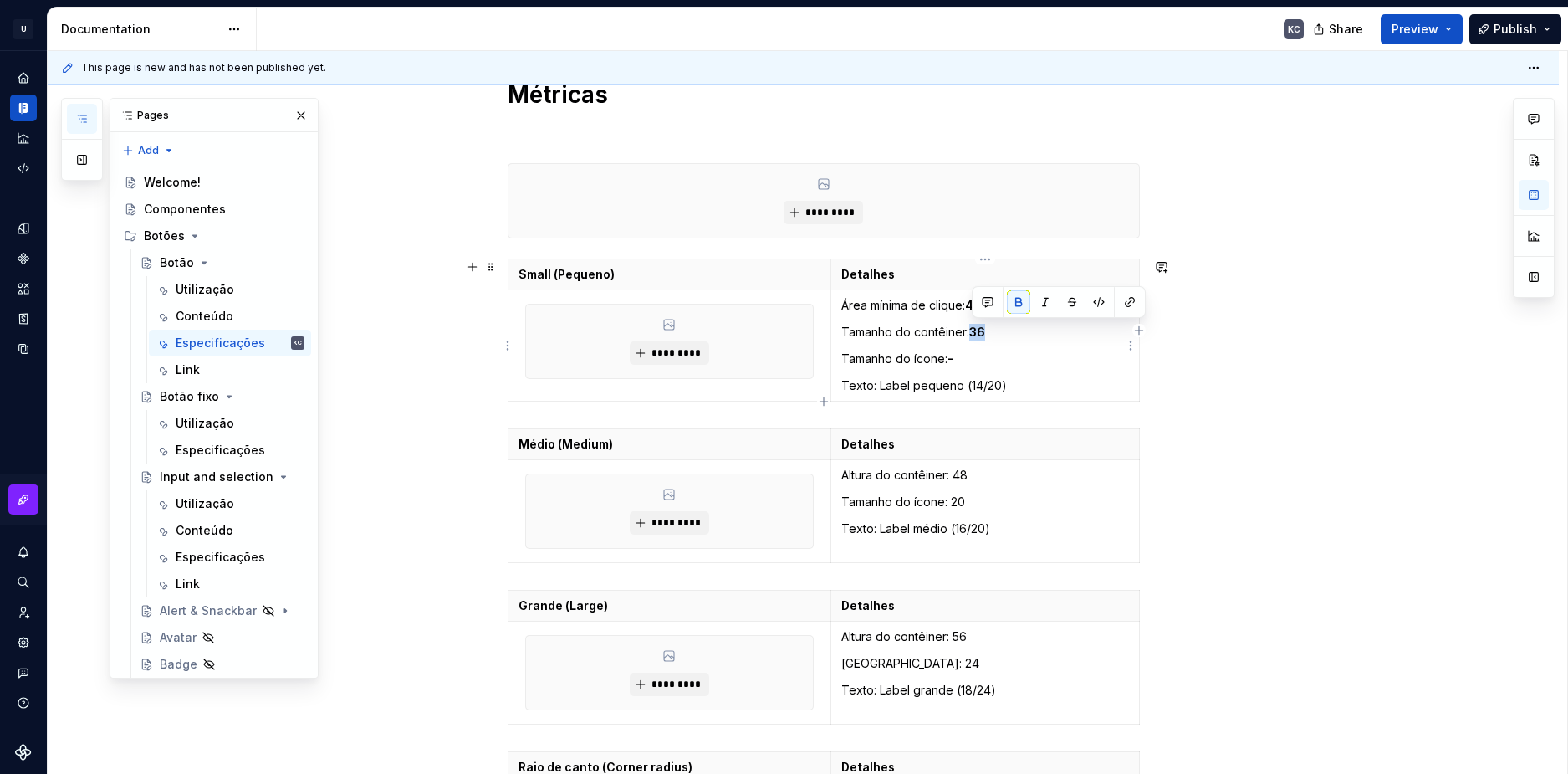
click at [982, 329] on strong "36" at bounding box center [977, 332] width 16 height 14
drag, startPoint x: 987, startPoint y: 310, endPoint x: 974, endPoint y: 305, distance: 13.9
click at [974, 305] on p "Área mínima de clique: 48" at bounding box center [984, 305] width 287 height 17
click at [971, 305] on strong "-" at bounding box center [968, 305] width 6 height 14
drag, startPoint x: 969, startPoint y: 471, endPoint x: 955, endPoint y: 471, distance: 14.0
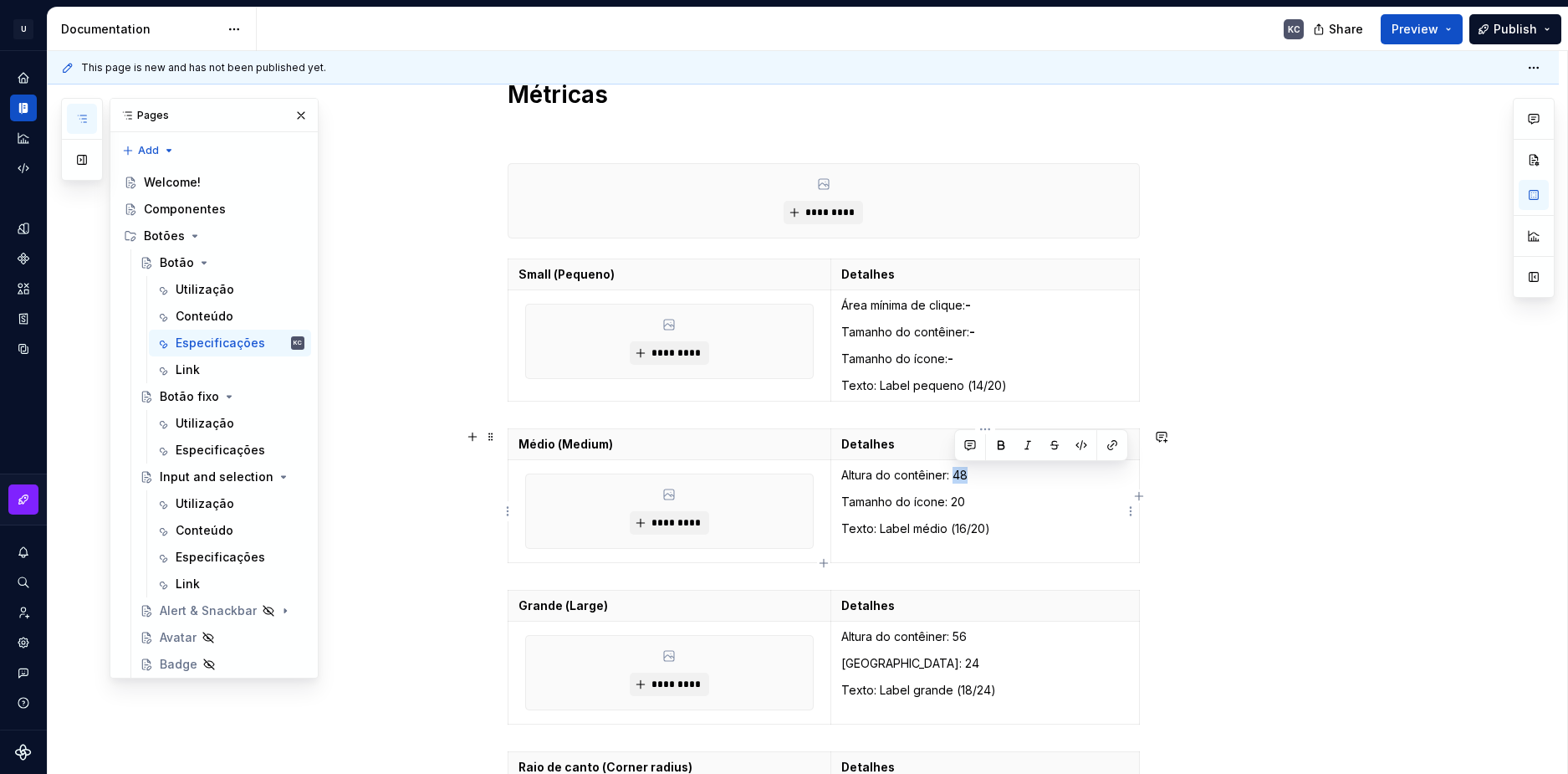
click at [955, 471] on p "Altura do contêiner: 48" at bounding box center [984, 475] width 287 height 17
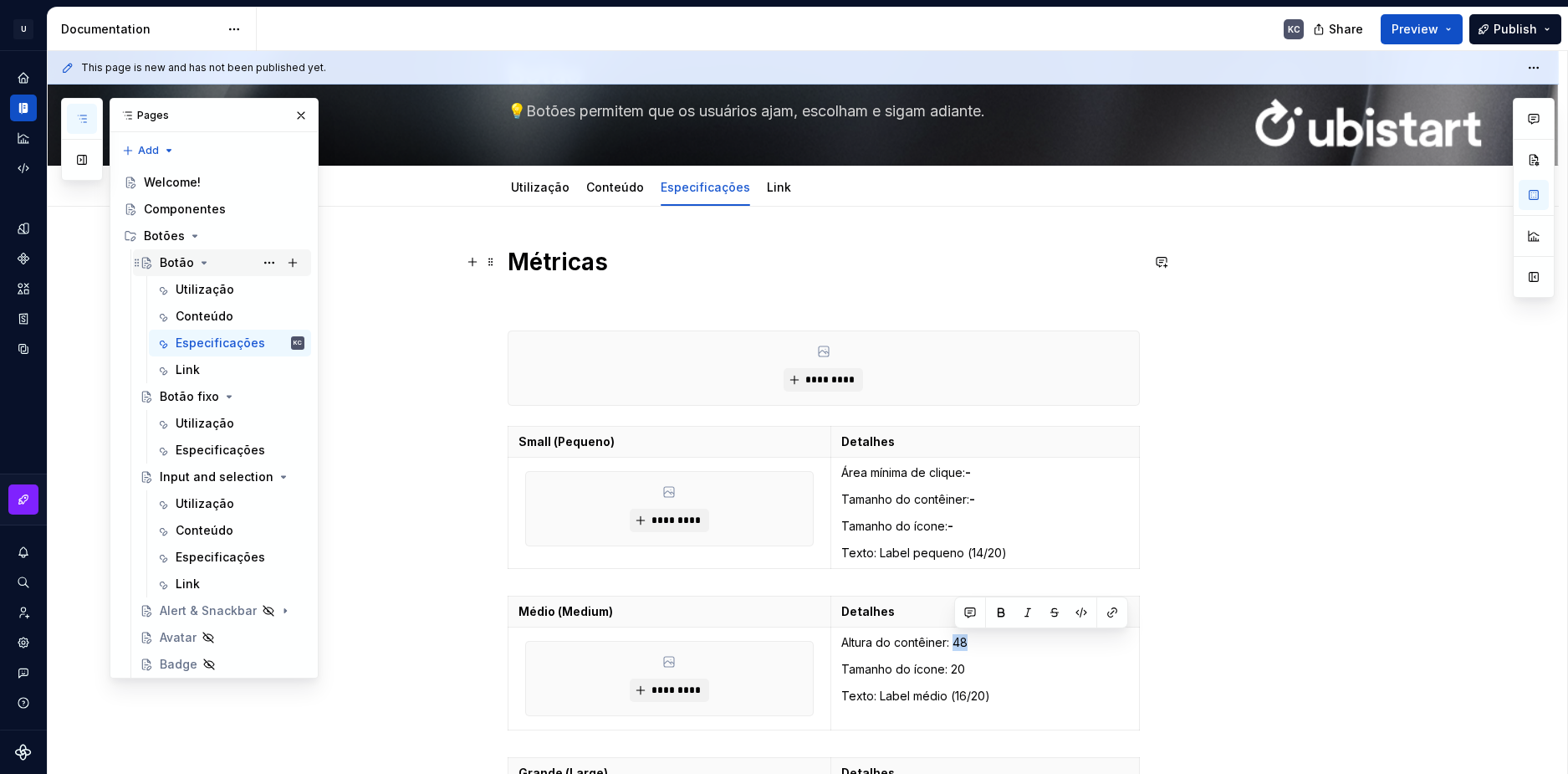
click at [196, 255] on div "Botão" at bounding box center [231, 263] width 145 height 23
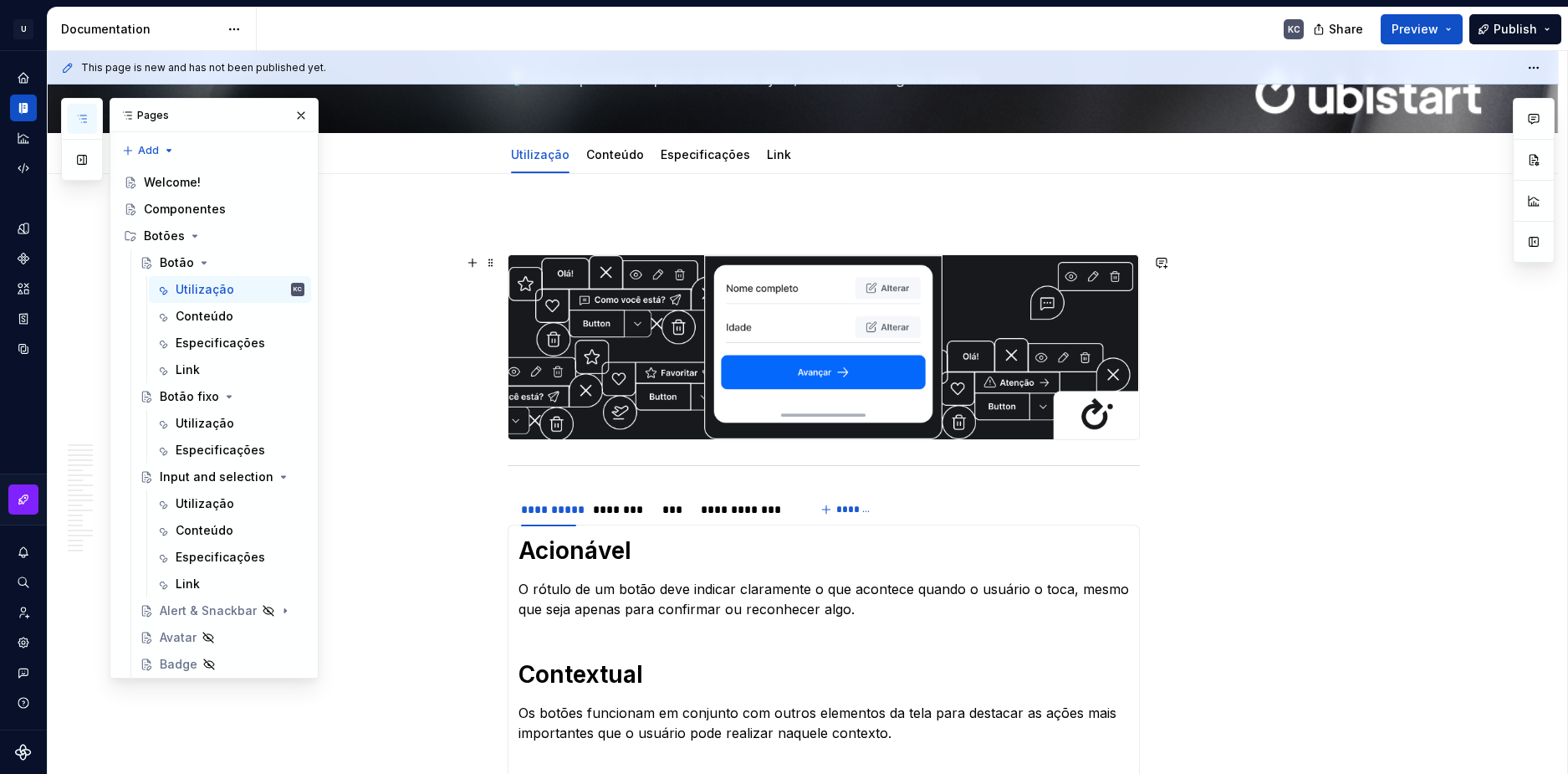
scroll to position [168, 0]
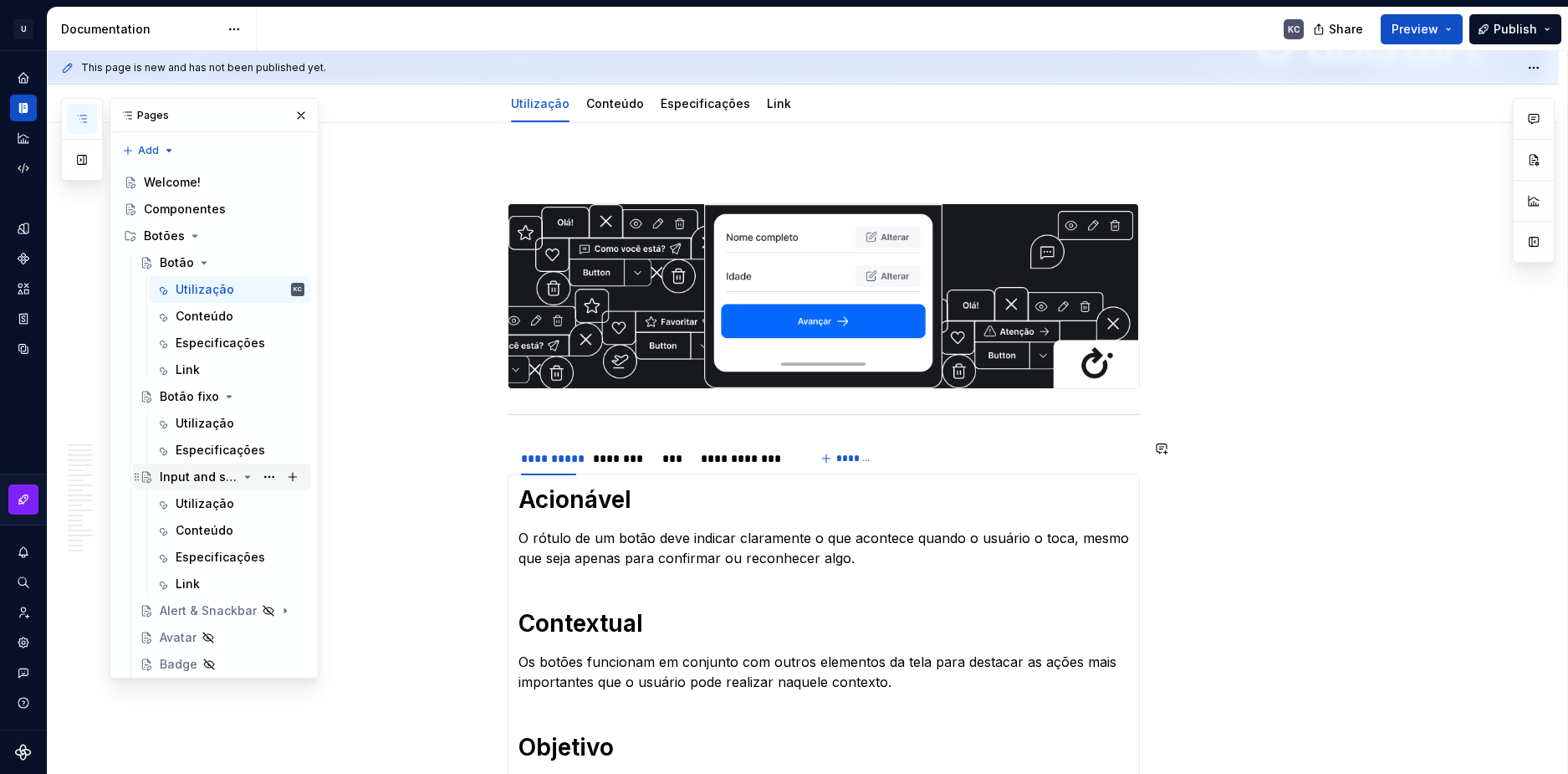
click at [240, 479] on icon "Page tree" at bounding box center [247, 477] width 14 height 14
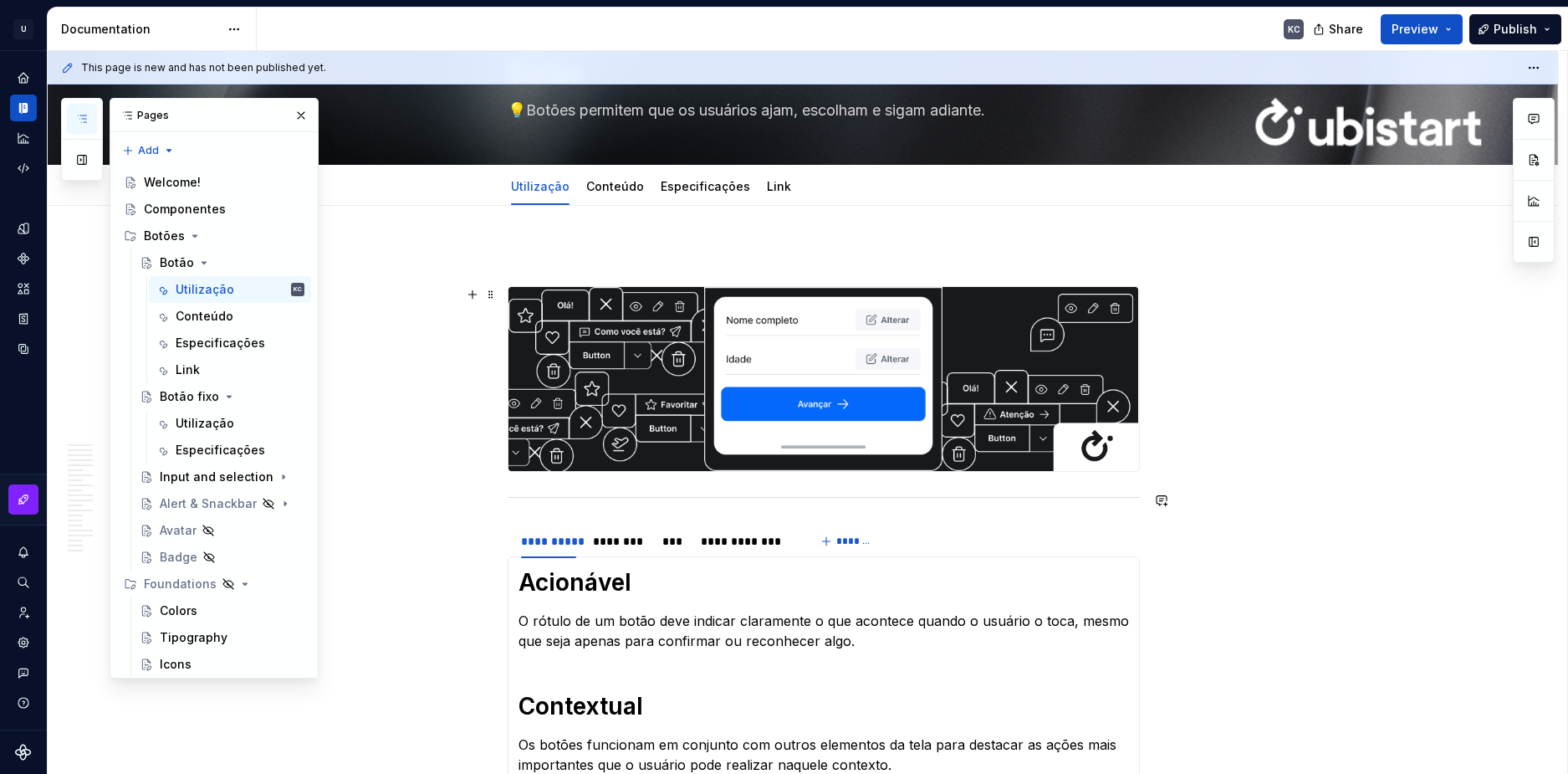
scroll to position [84, 0]
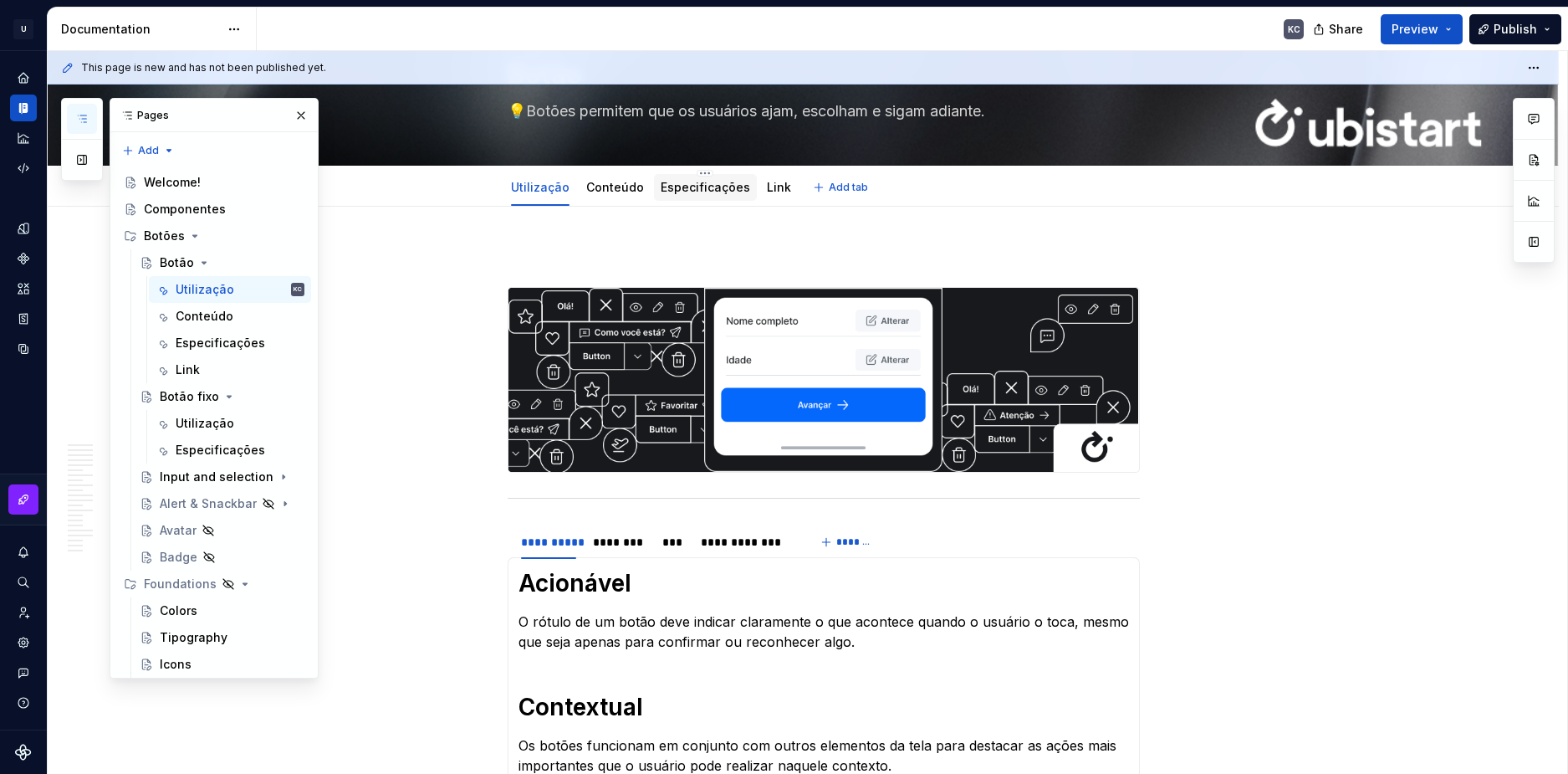
click at [693, 193] on link "Especificações" at bounding box center [705, 187] width 89 height 14
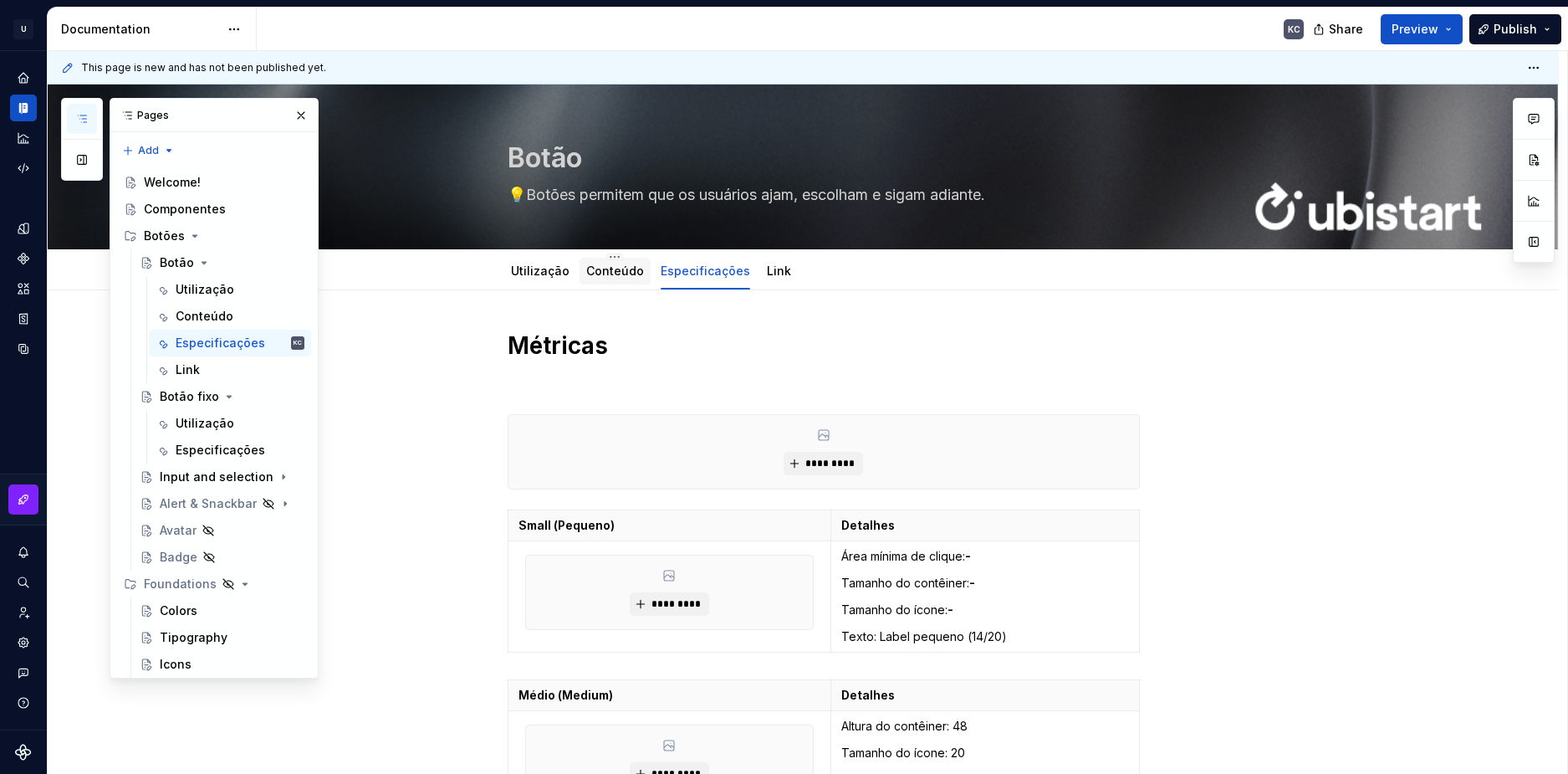
click at [625, 273] on link "Conteúdo" at bounding box center [615, 271] width 58 height 14
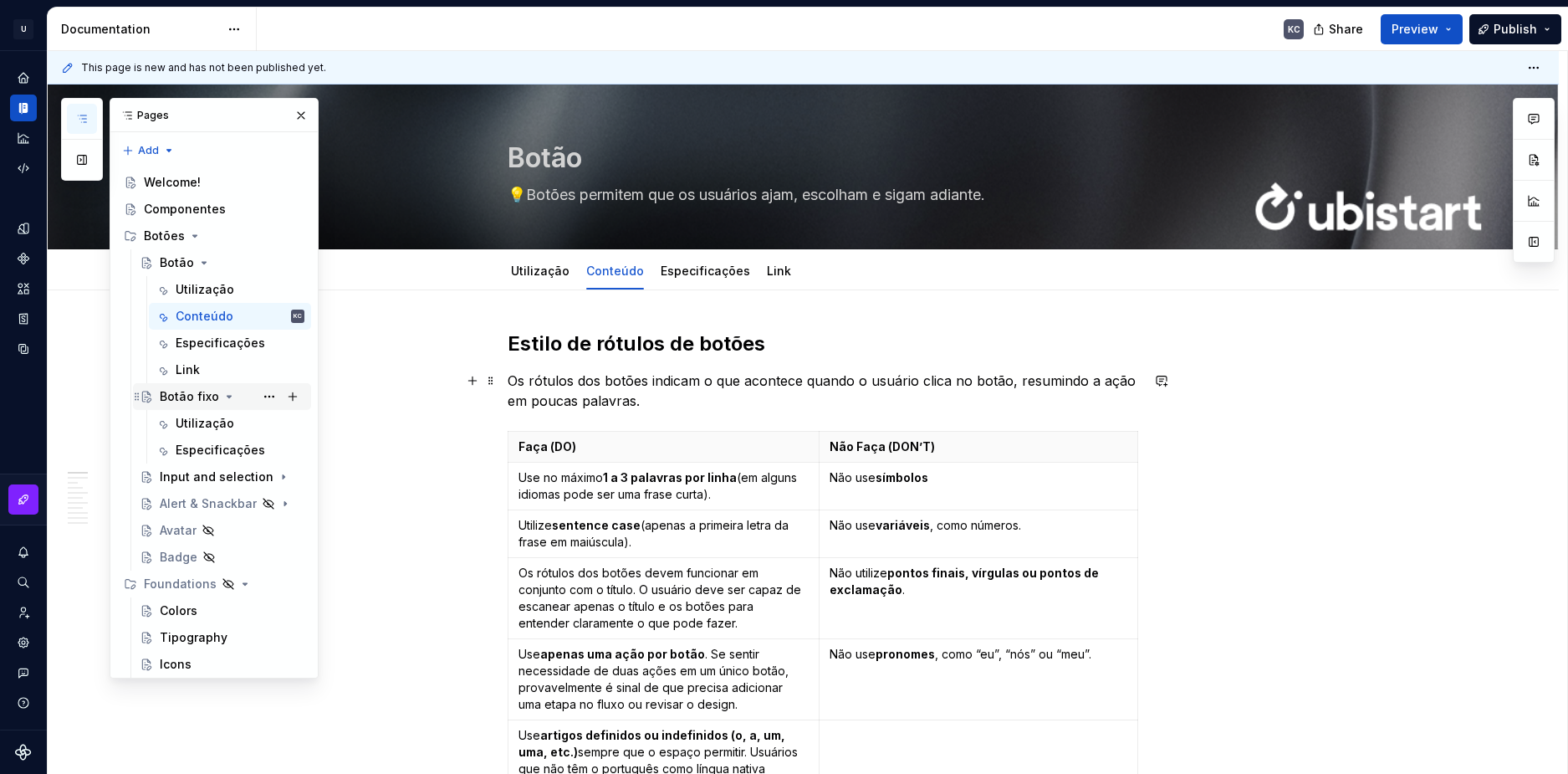
click at [204, 401] on div "Botão fixo" at bounding box center [189, 396] width 59 height 17
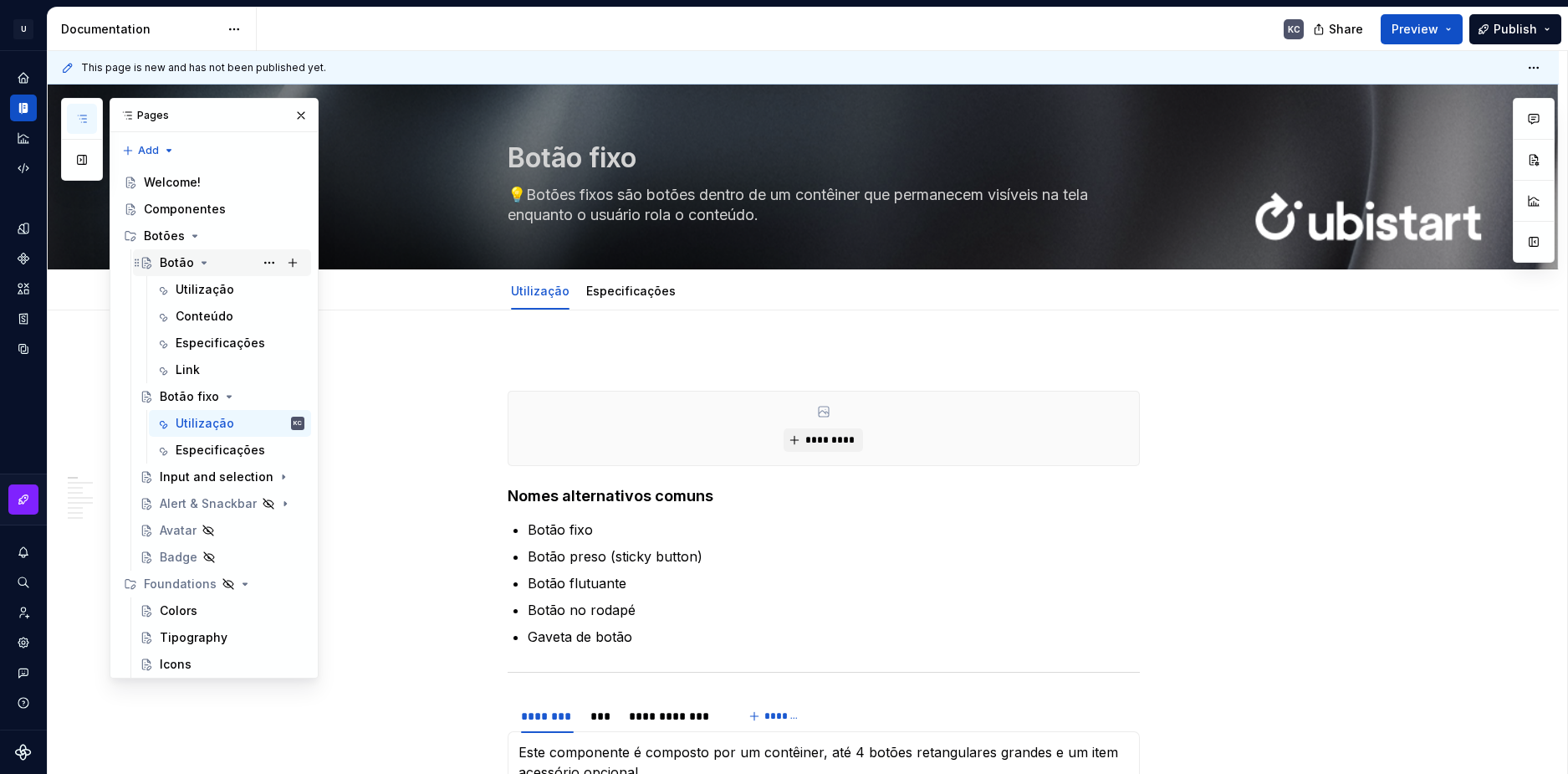
click at [179, 268] on div "Botão" at bounding box center [177, 262] width 34 height 17
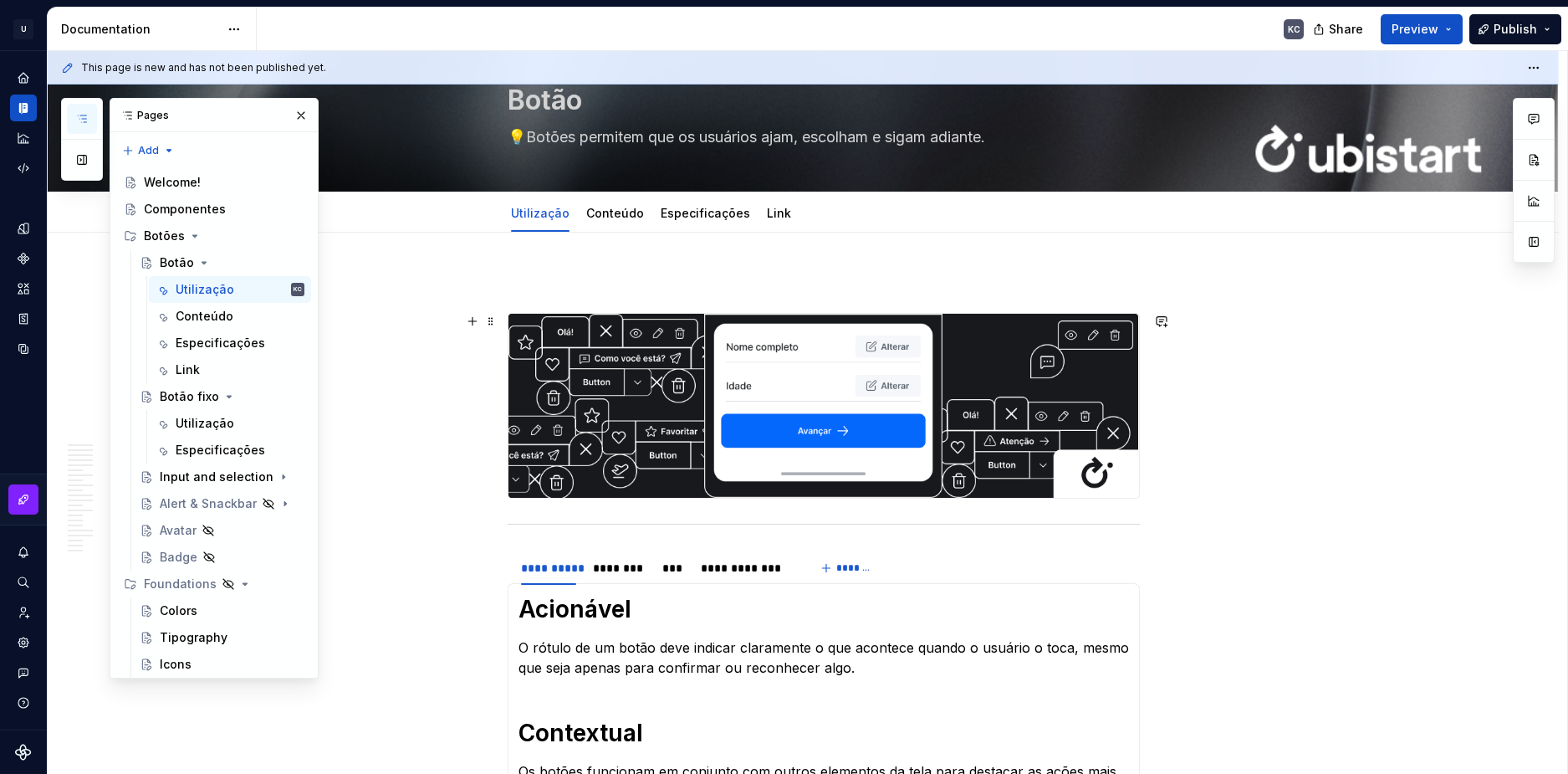
scroll to position [251, 0]
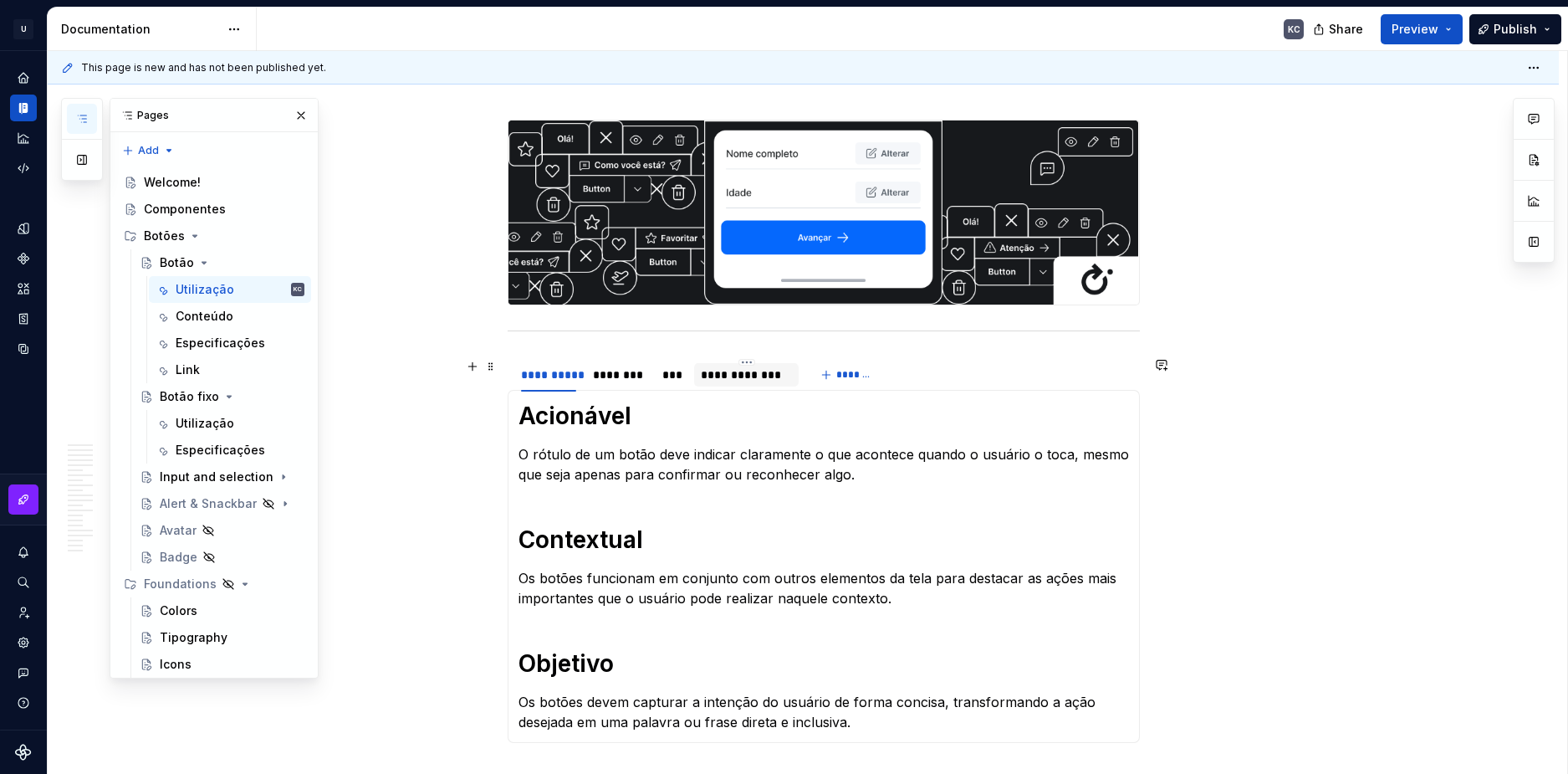
click at [723, 374] on div "**********" at bounding box center [746, 375] width 91 height 17
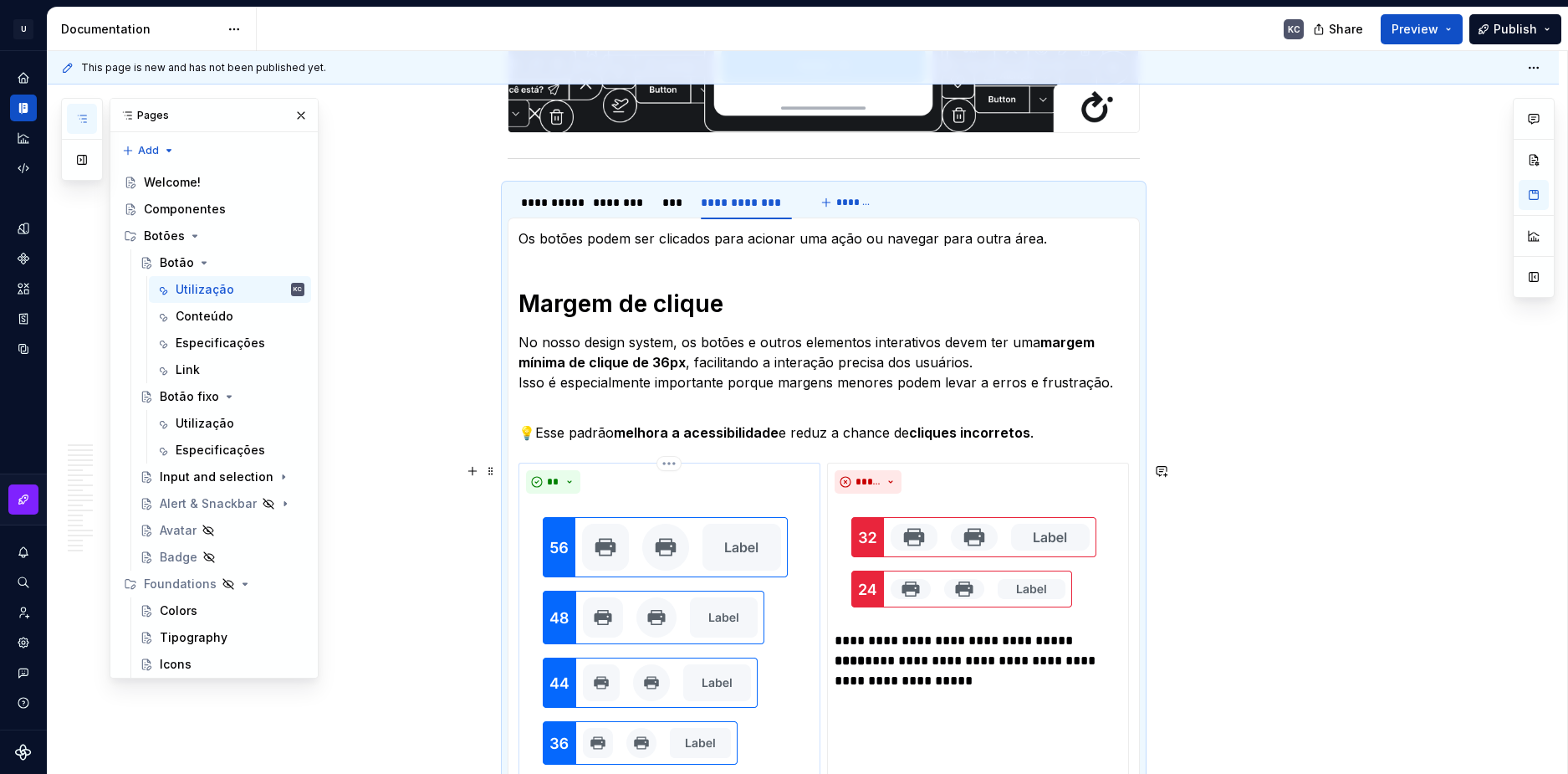
scroll to position [418, 0]
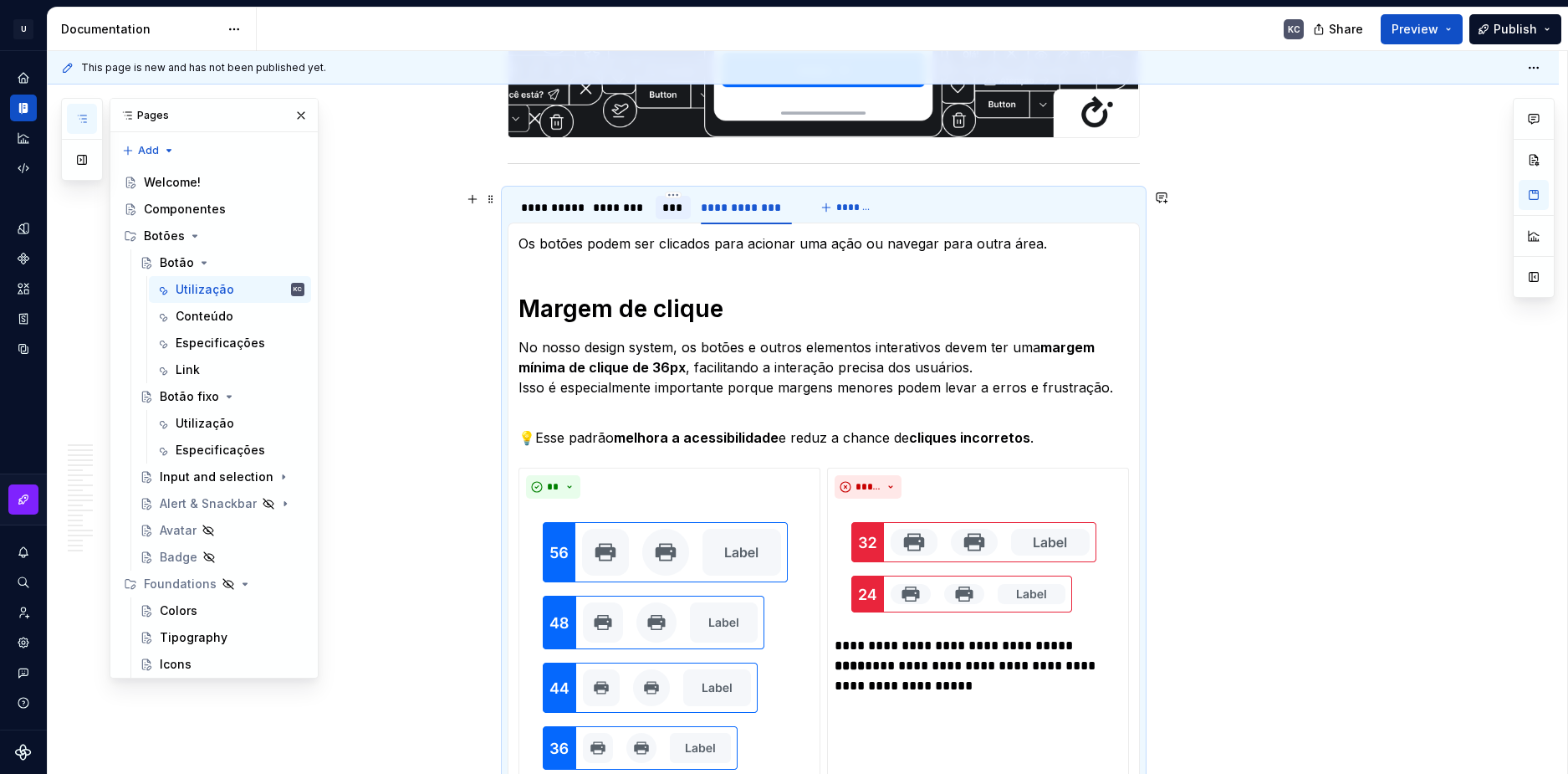
click at [675, 205] on div "***" at bounding box center [674, 207] width 22 height 17
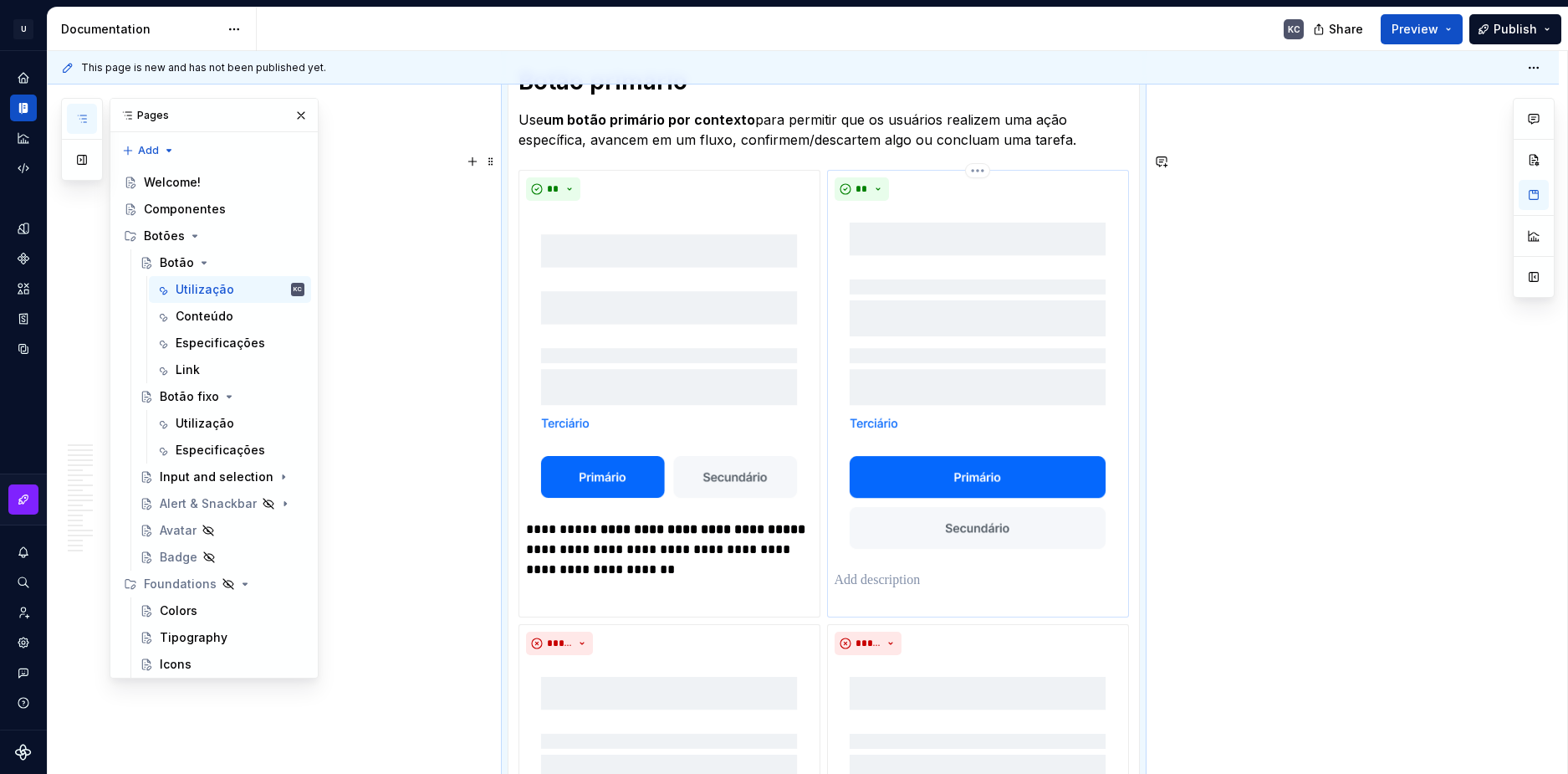
scroll to position [1757, 0]
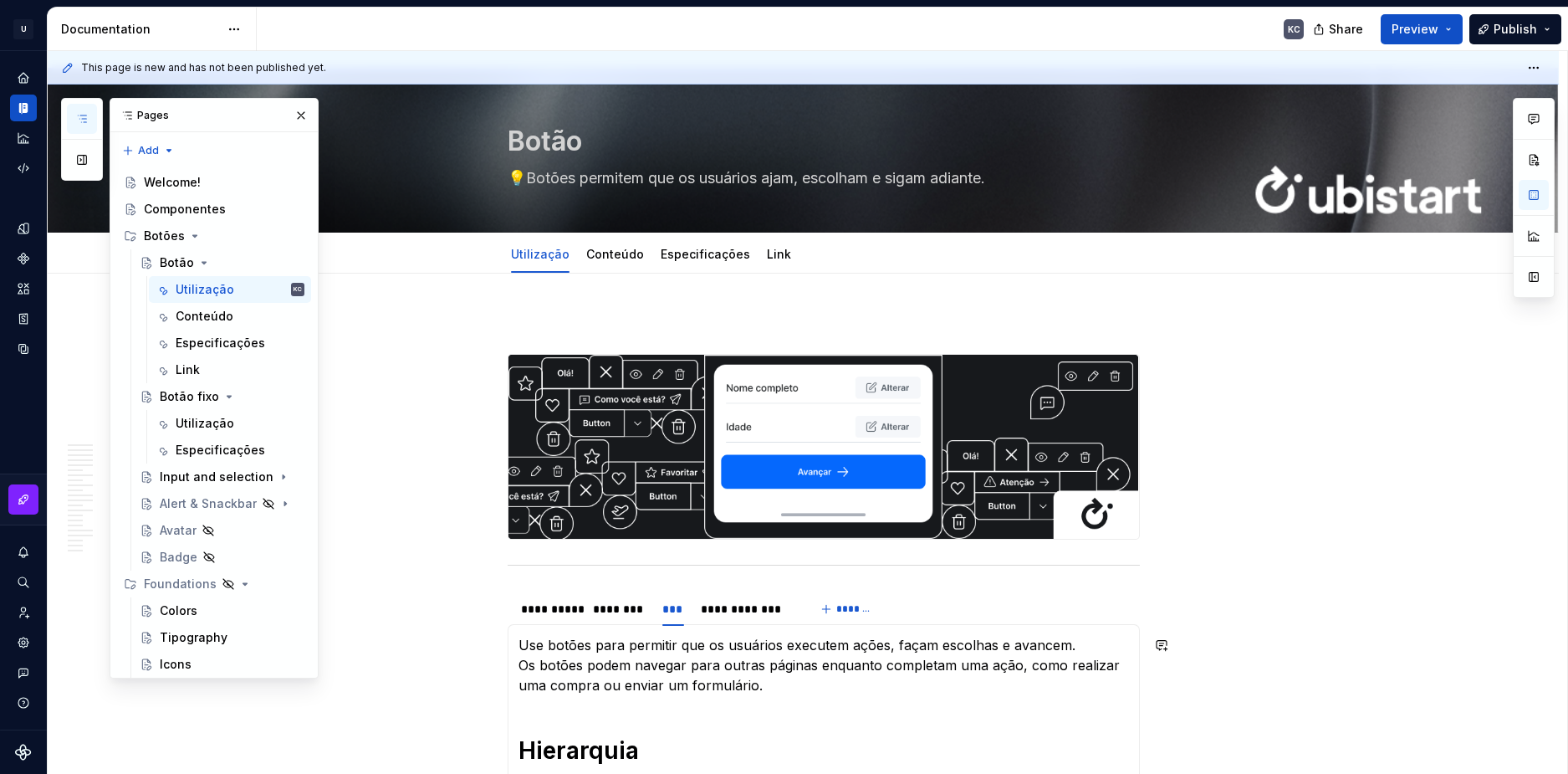
scroll to position [14, 0]
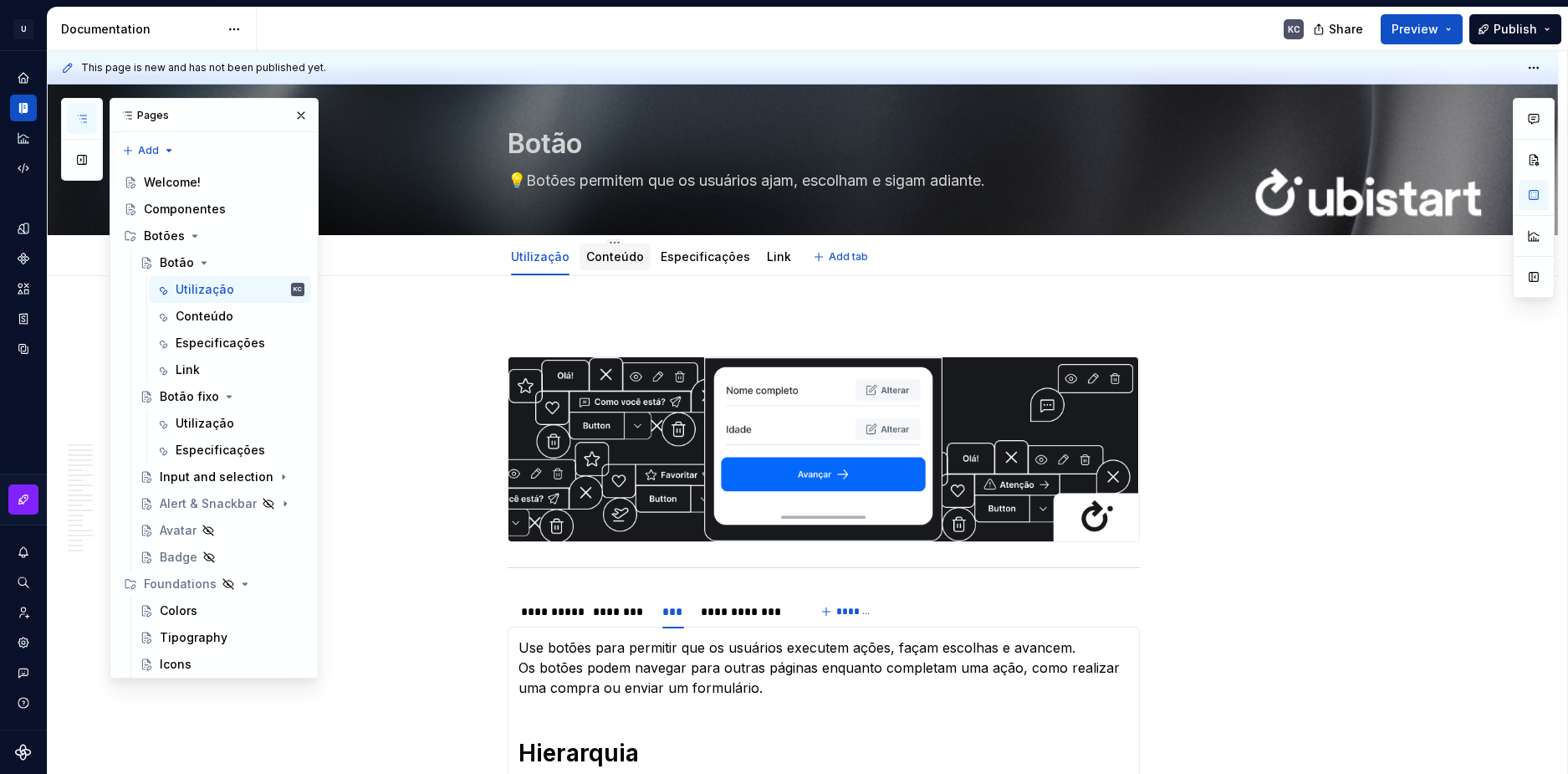
click at [630, 265] on div "Conteúdo" at bounding box center [615, 257] width 58 height 17
click at [621, 265] on div "Conteúdo" at bounding box center [615, 257] width 58 height 20
click at [622, 261] on link "Conteúdo" at bounding box center [615, 257] width 58 height 14
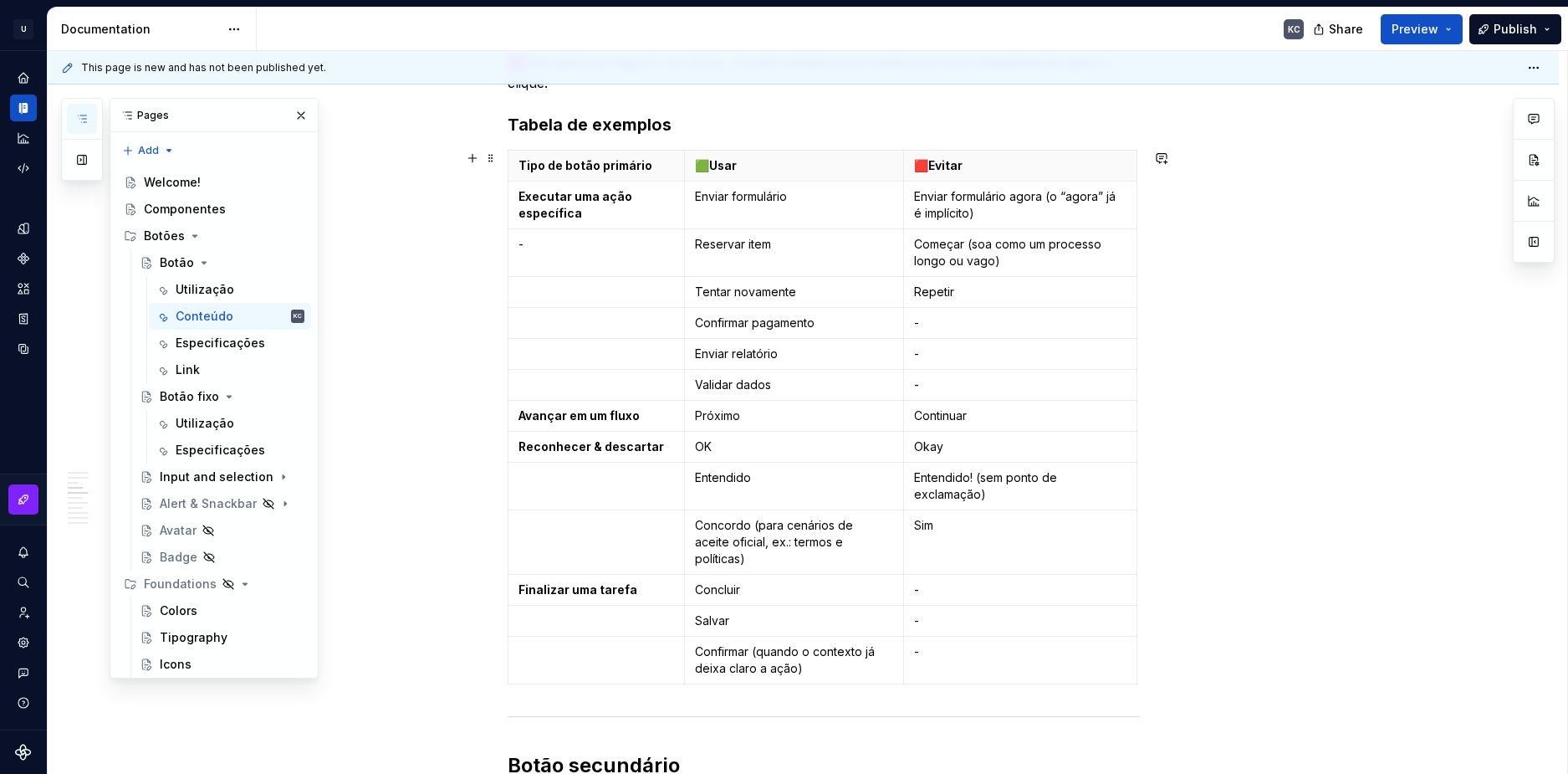
scroll to position [1507, 0]
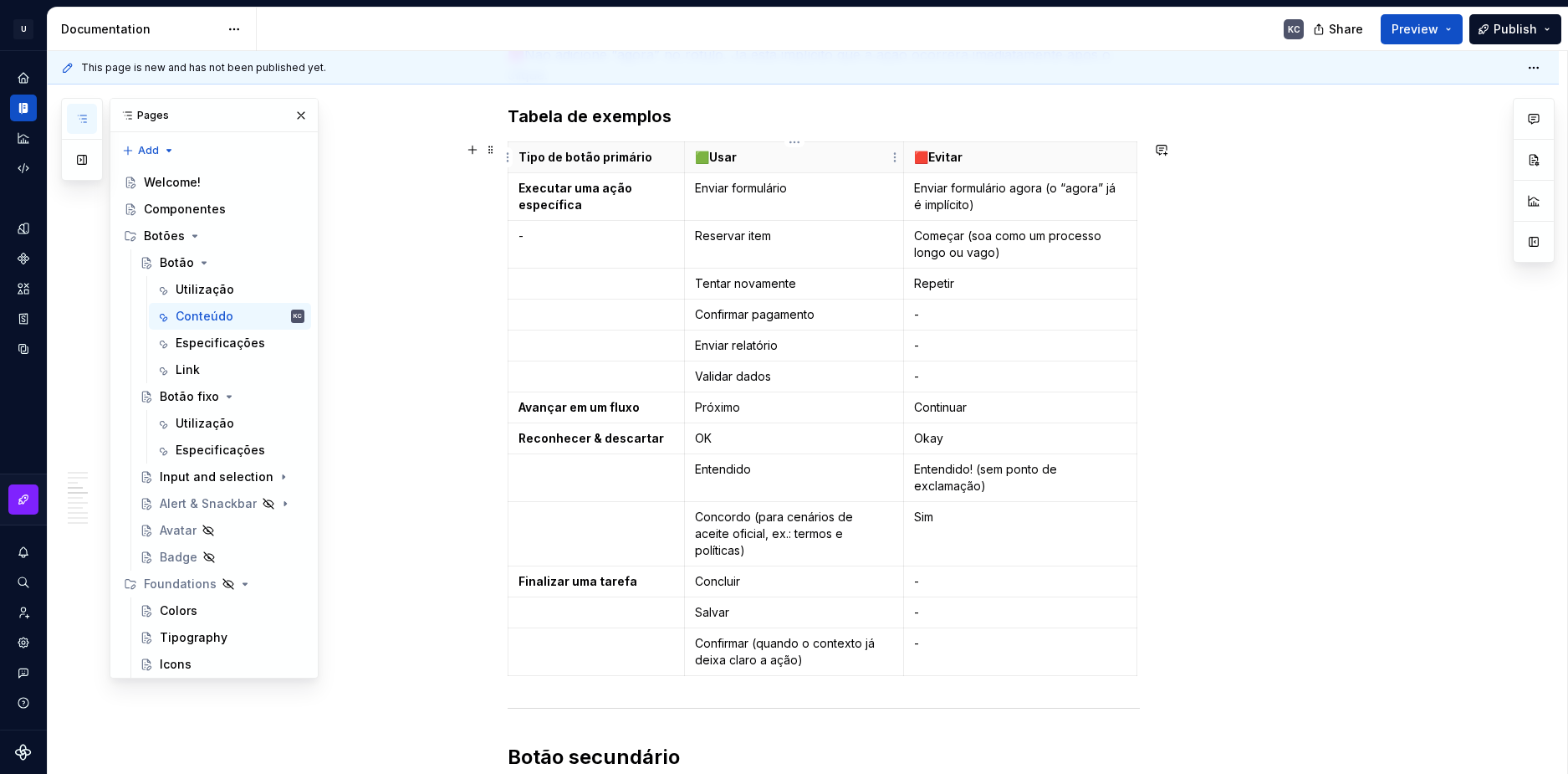
click at [745, 159] on p "🟩Usar" at bounding box center [794, 157] width 198 height 17
click at [970, 123] on h3 "Tabela de exemplos" at bounding box center [824, 116] width 632 height 23
click at [711, 155] on p "🟩Usar" at bounding box center [794, 157] width 198 height 17
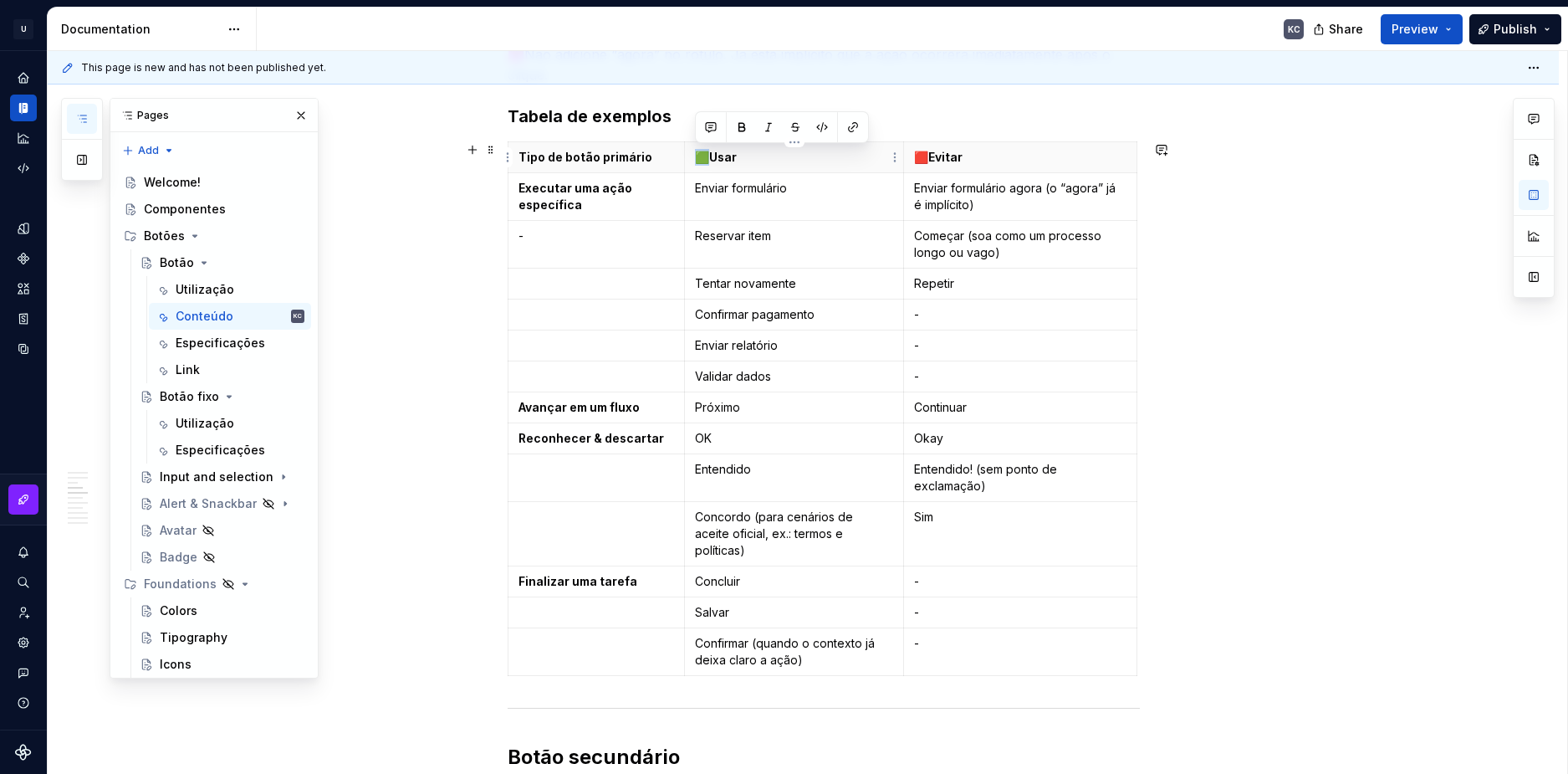
drag, startPoint x: 711, startPoint y: 157, endPoint x: 695, endPoint y: 156, distance: 16.0
click at [695, 156] on p "🟩Usar" at bounding box center [794, 157] width 198 height 17
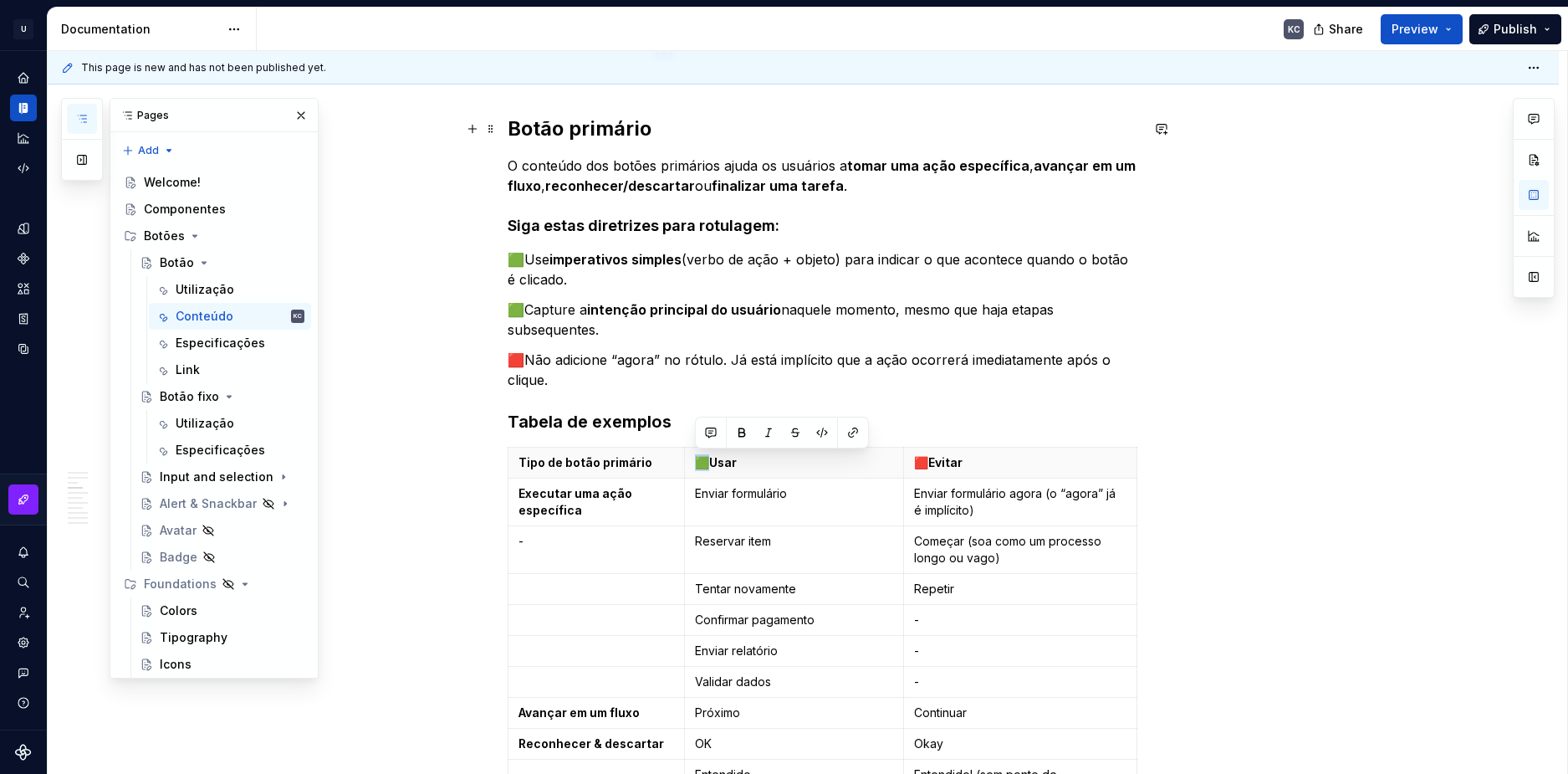
scroll to position [1171, 0]
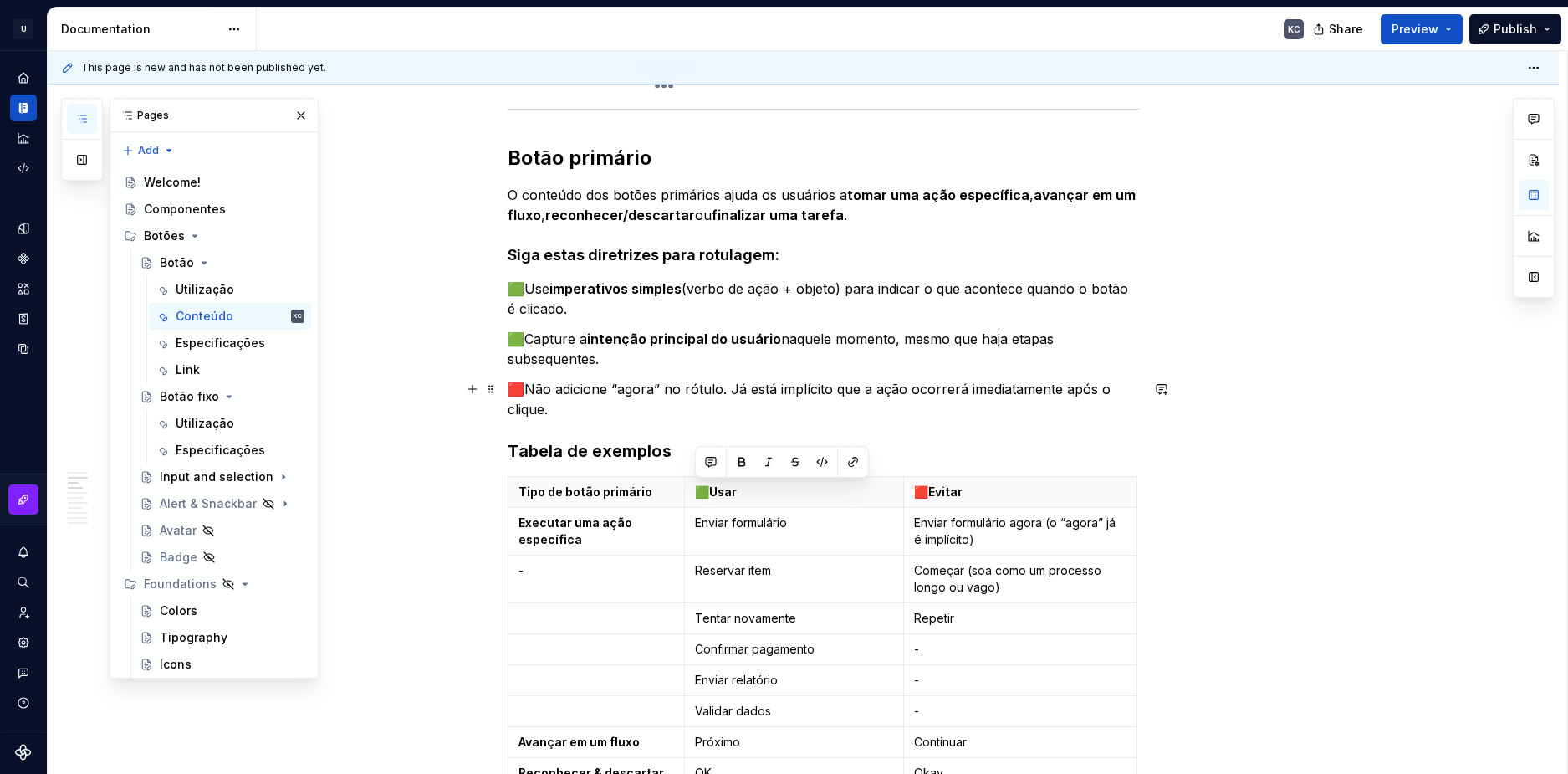
click at [522, 393] on p "🟥Não adicione “agora” no rótulo. Já está implícito que a ação ocorrerá imediata…" at bounding box center [824, 399] width 632 height 41
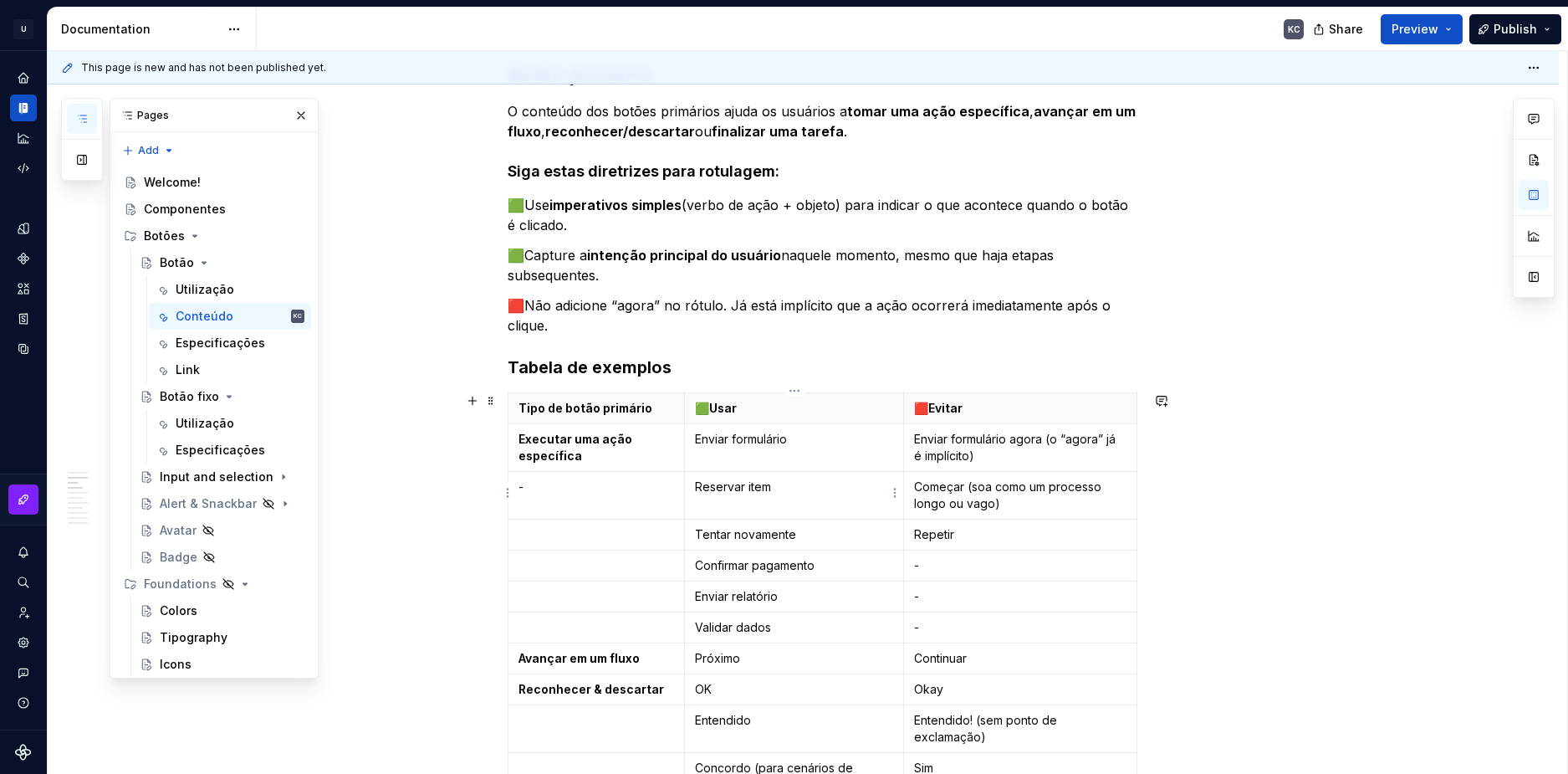
scroll to position [1423, 0]
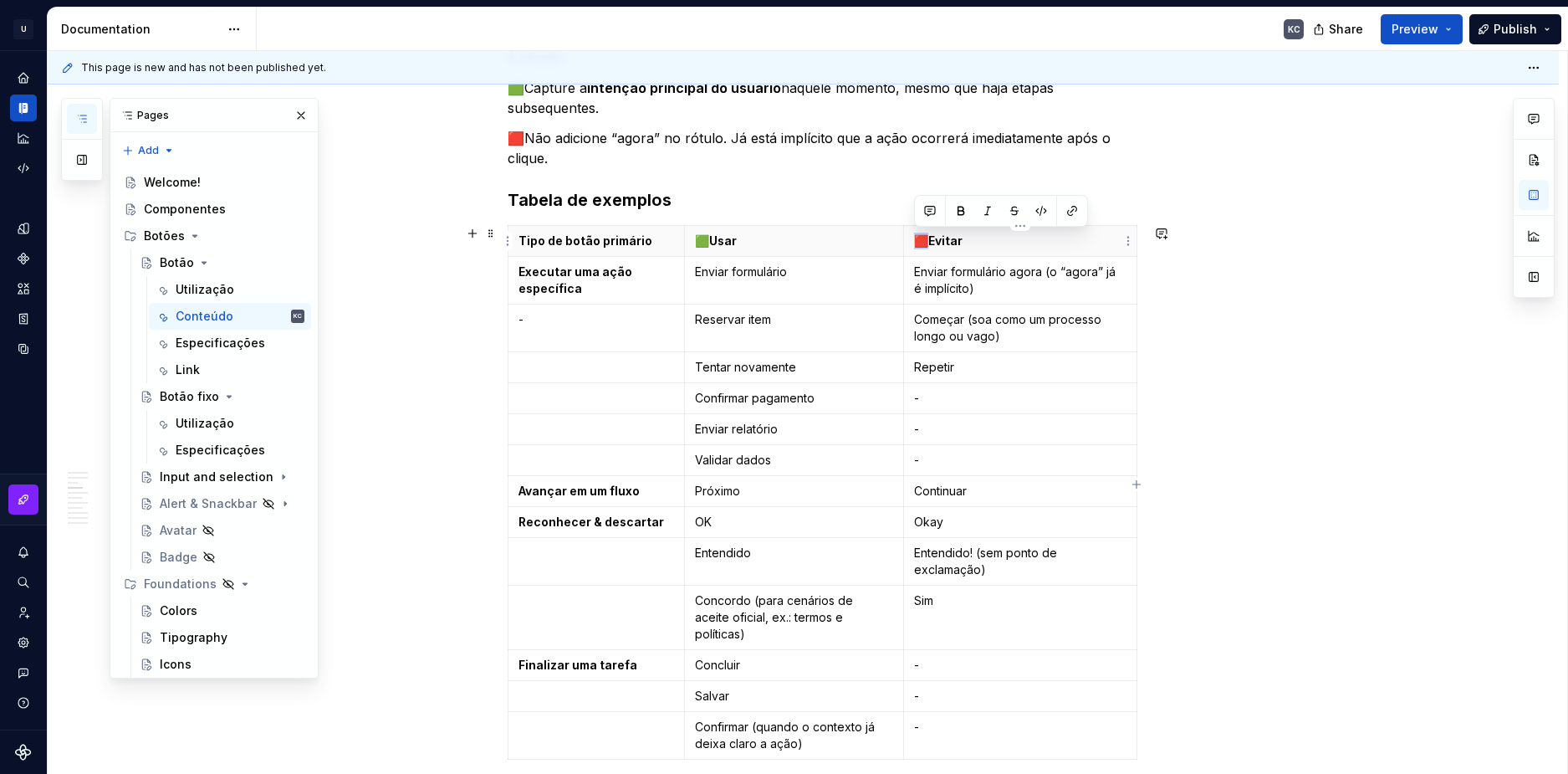
drag, startPoint x: 932, startPoint y: 234, endPoint x: 914, endPoint y: 235, distance: 18.0
click at [919, 235] on p "🟥Evitar" at bounding box center [1020, 241] width 213 height 17
drag, startPoint x: 711, startPoint y: 241, endPoint x: 699, endPoint y: 241, distance: 12.0
click at [699, 241] on p "🟩Usar" at bounding box center [794, 241] width 198 height 17
drag, startPoint x: 930, startPoint y: 241, endPoint x: 917, endPoint y: 241, distance: 13.0
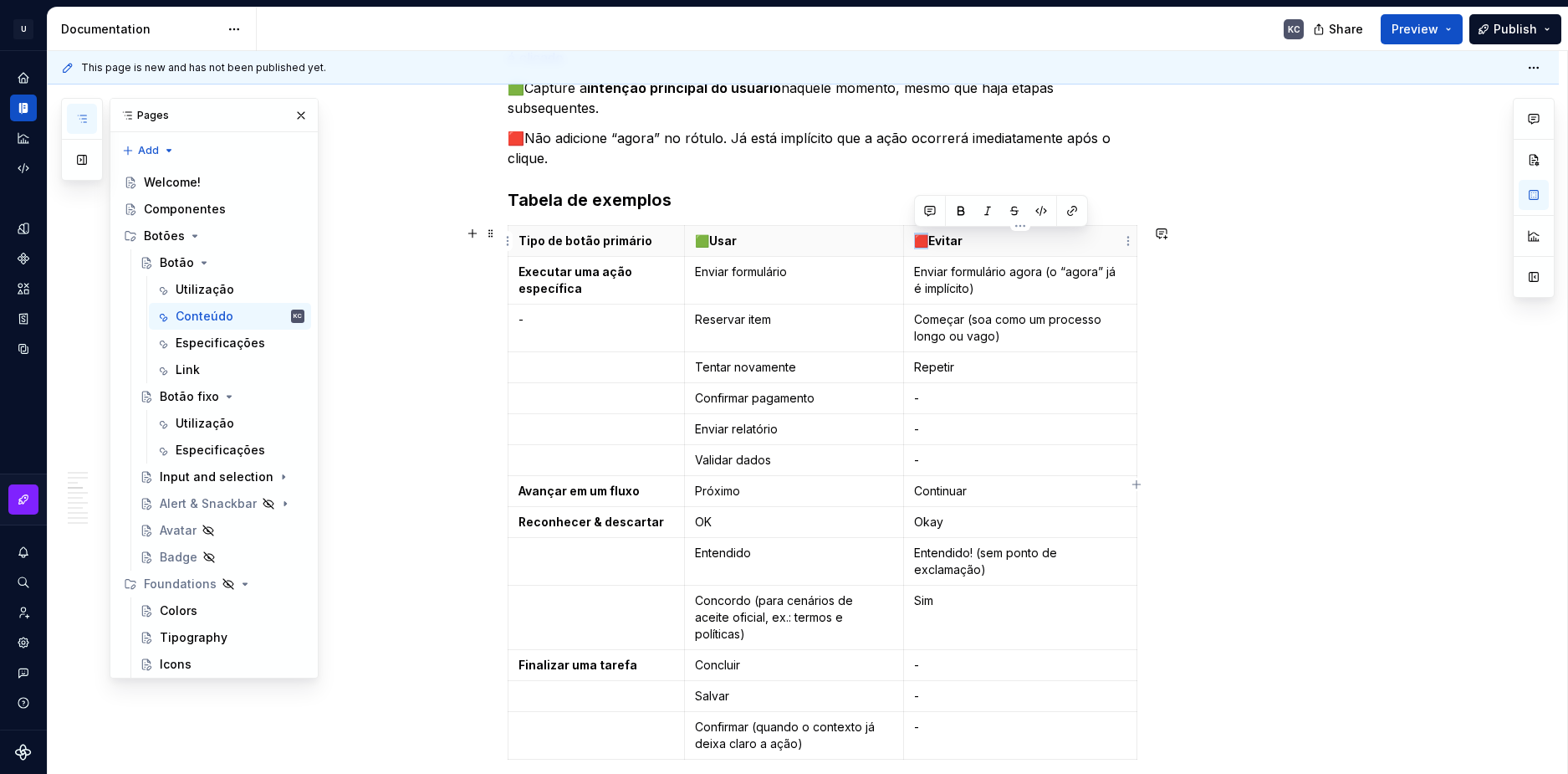
click at [917, 241] on p "🟥Evitar" at bounding box center [1020, 241] width 213 height 17
click at [924, 242] on p "🟥Evitar" at bounding box center [1020, 241] width 213 height 17
click at [972, 241] on p "🟥Evitar" at bounding box center [1020, 241] width 213 height 17
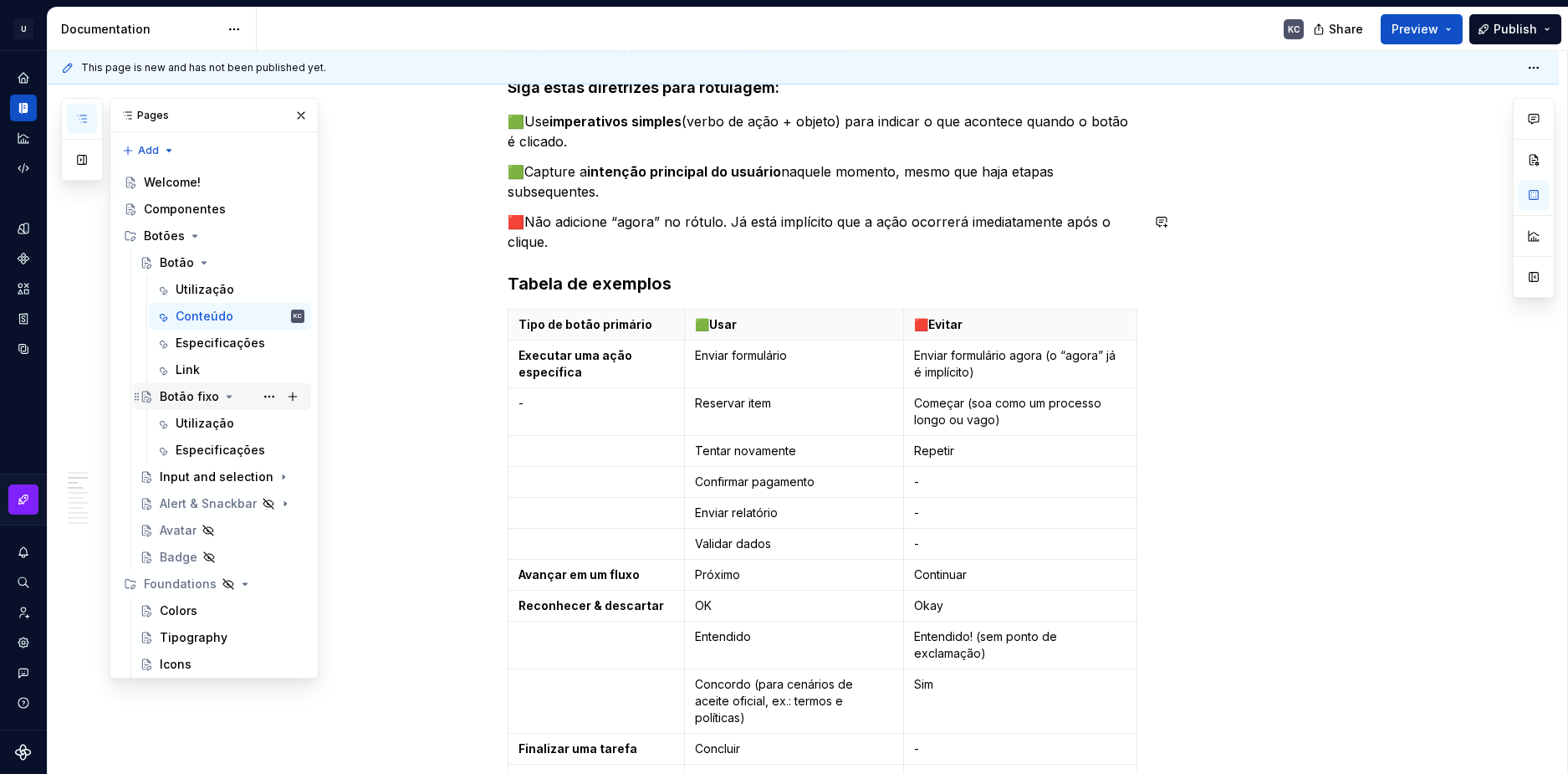
scroll to position [837, 0]
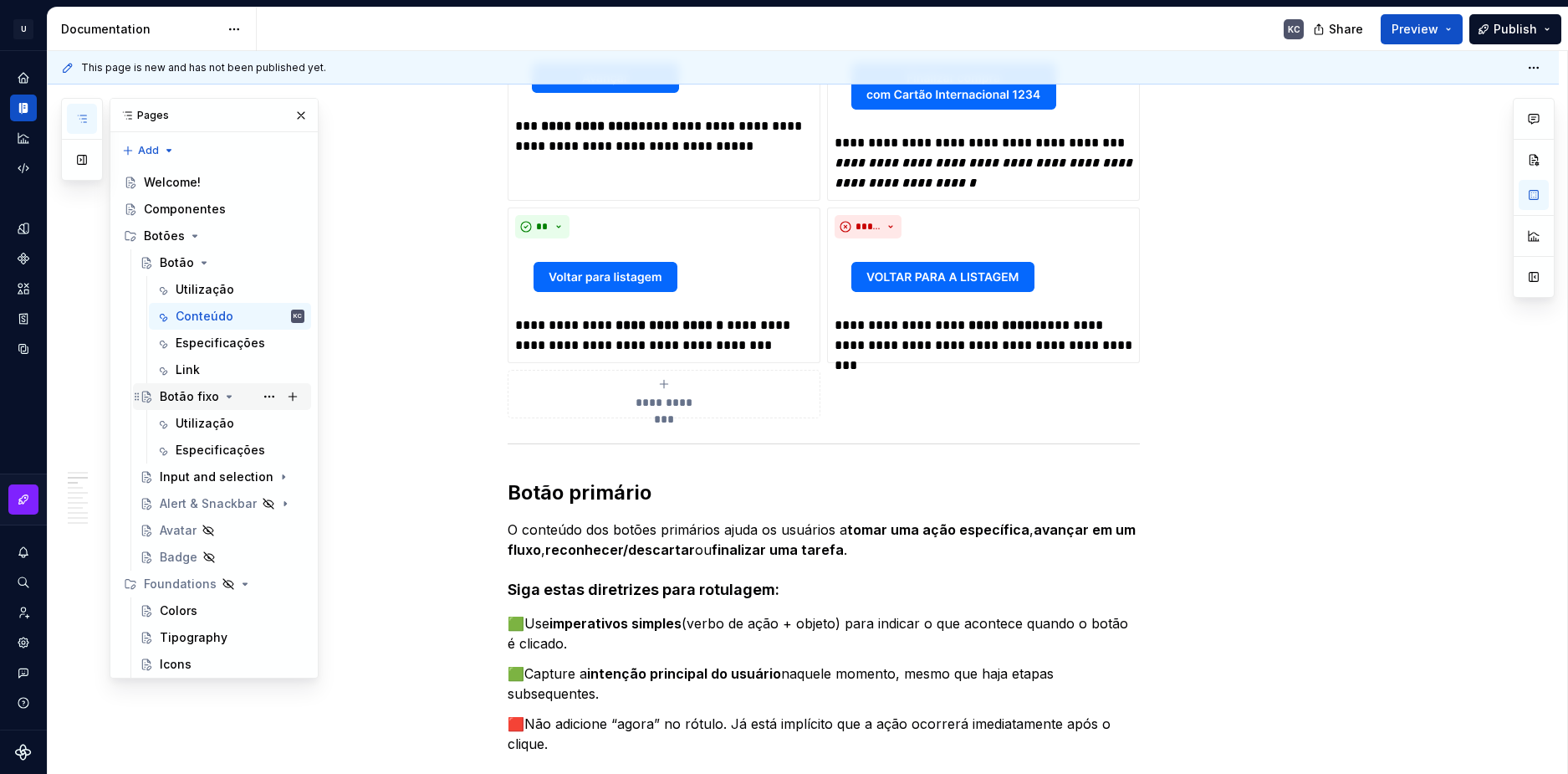
click at [195, 396] on div "Botão fixo" at bounding box center [189, 396] width 59 height 17
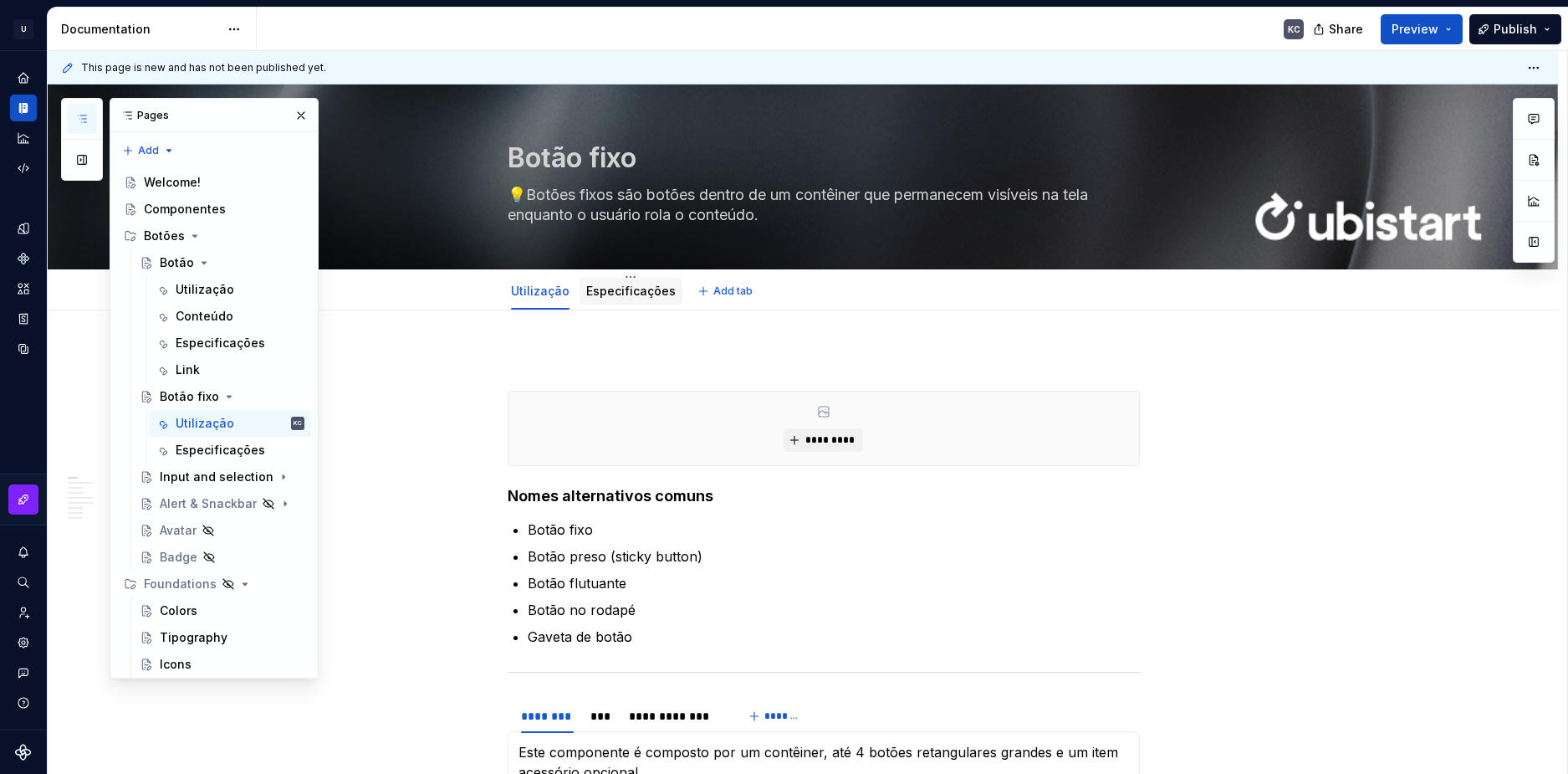
click at [604, 293] on link "Especificações" at bounding box center [630, 291] width 89 height 14
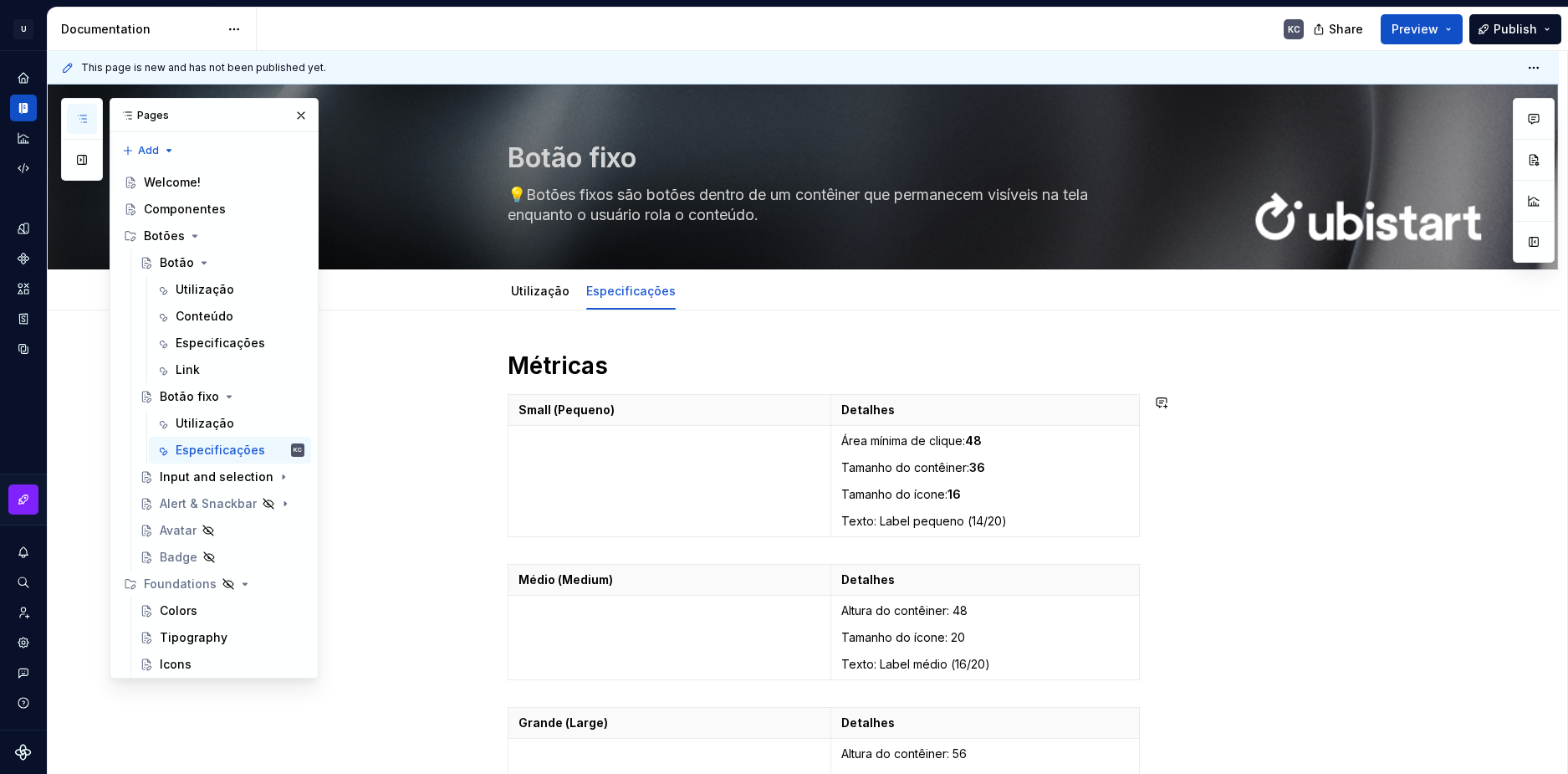
scroll to position [84, 0]
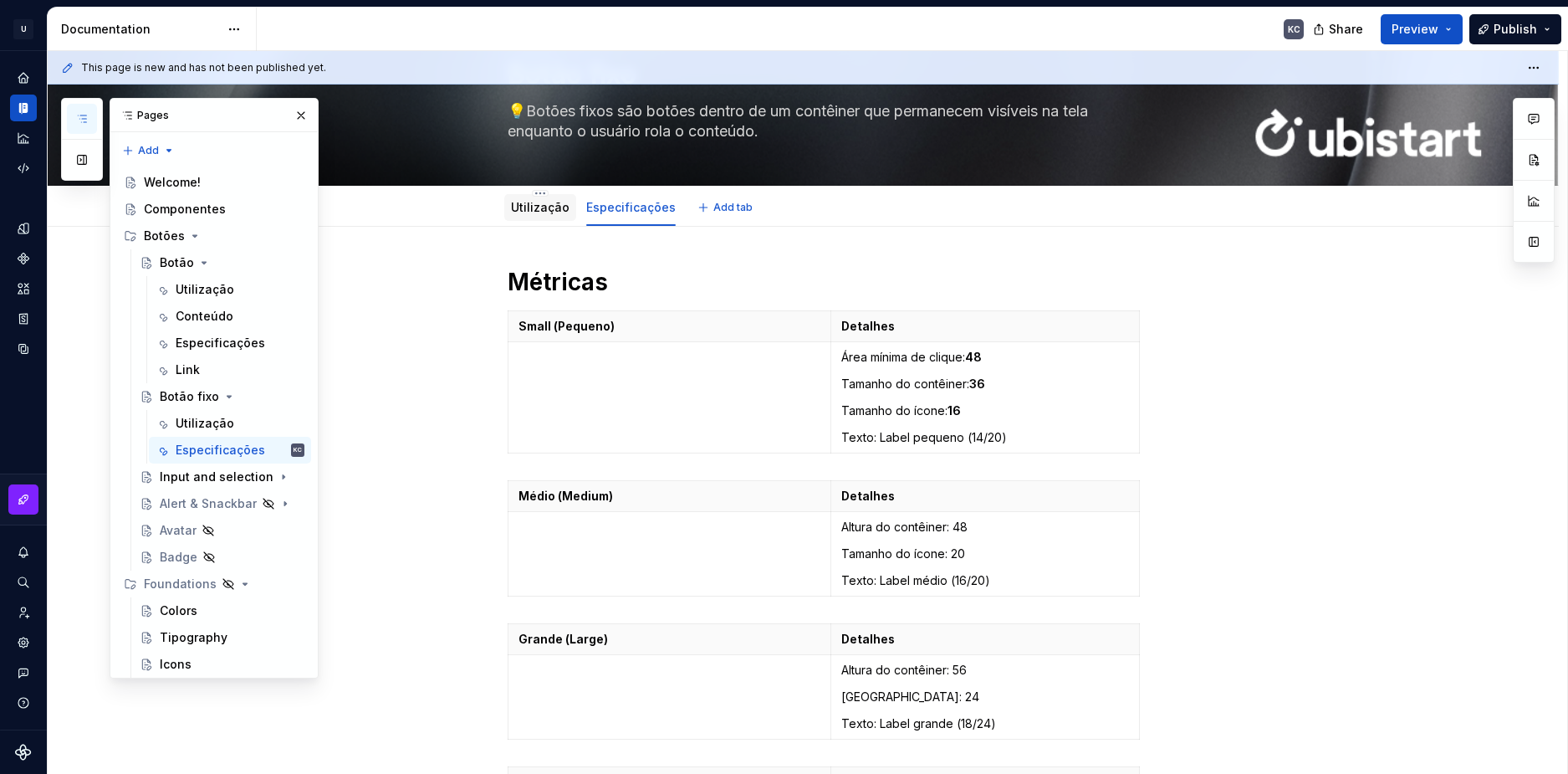
click at [547, 210] on link "Utilização" at bounding box center [539, 207] width 59 height 14
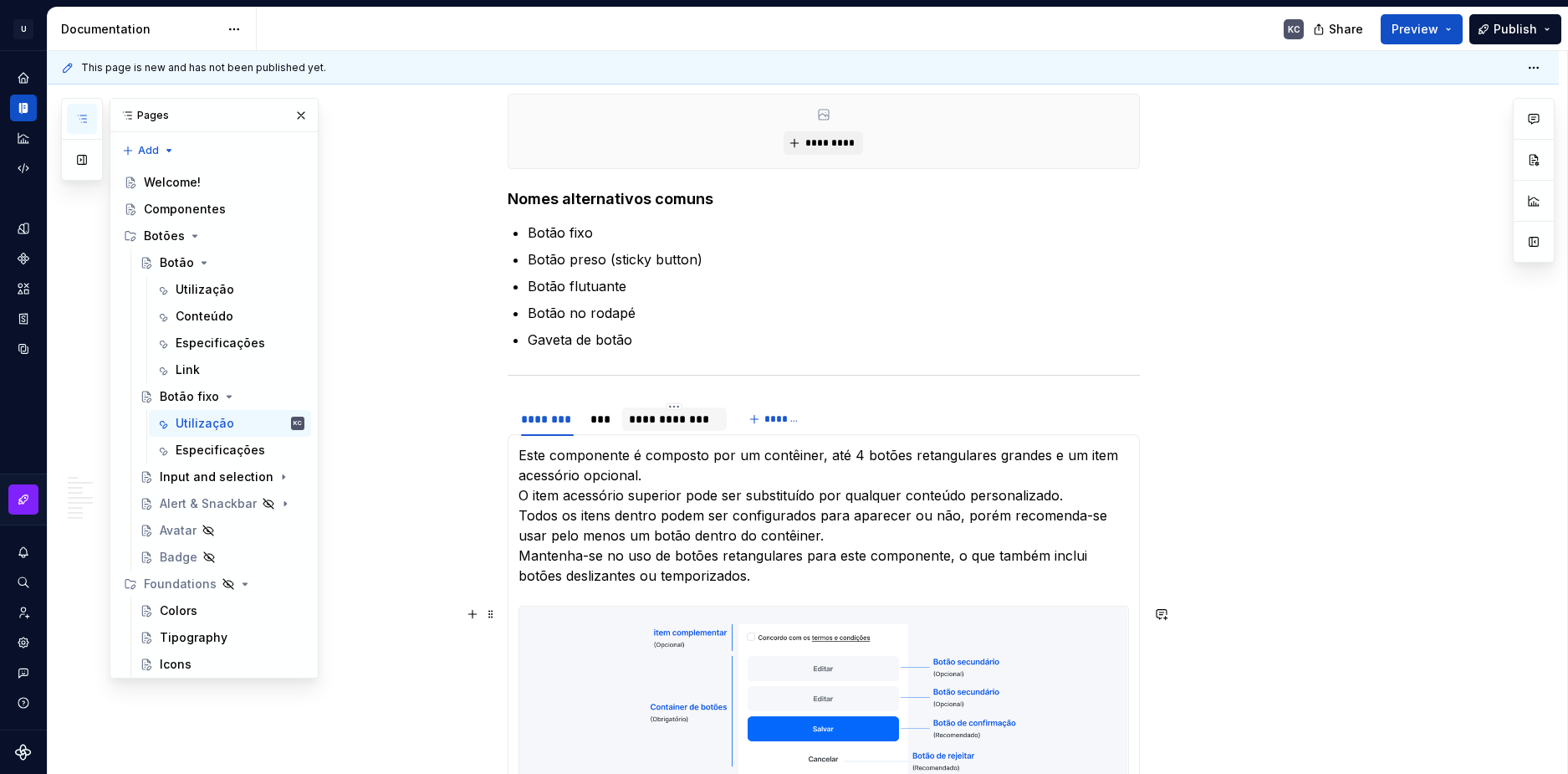
scroll to position [296, 0]
click at [613, 421] on div "***" at bounding box center [601, 421] width 35 height 23
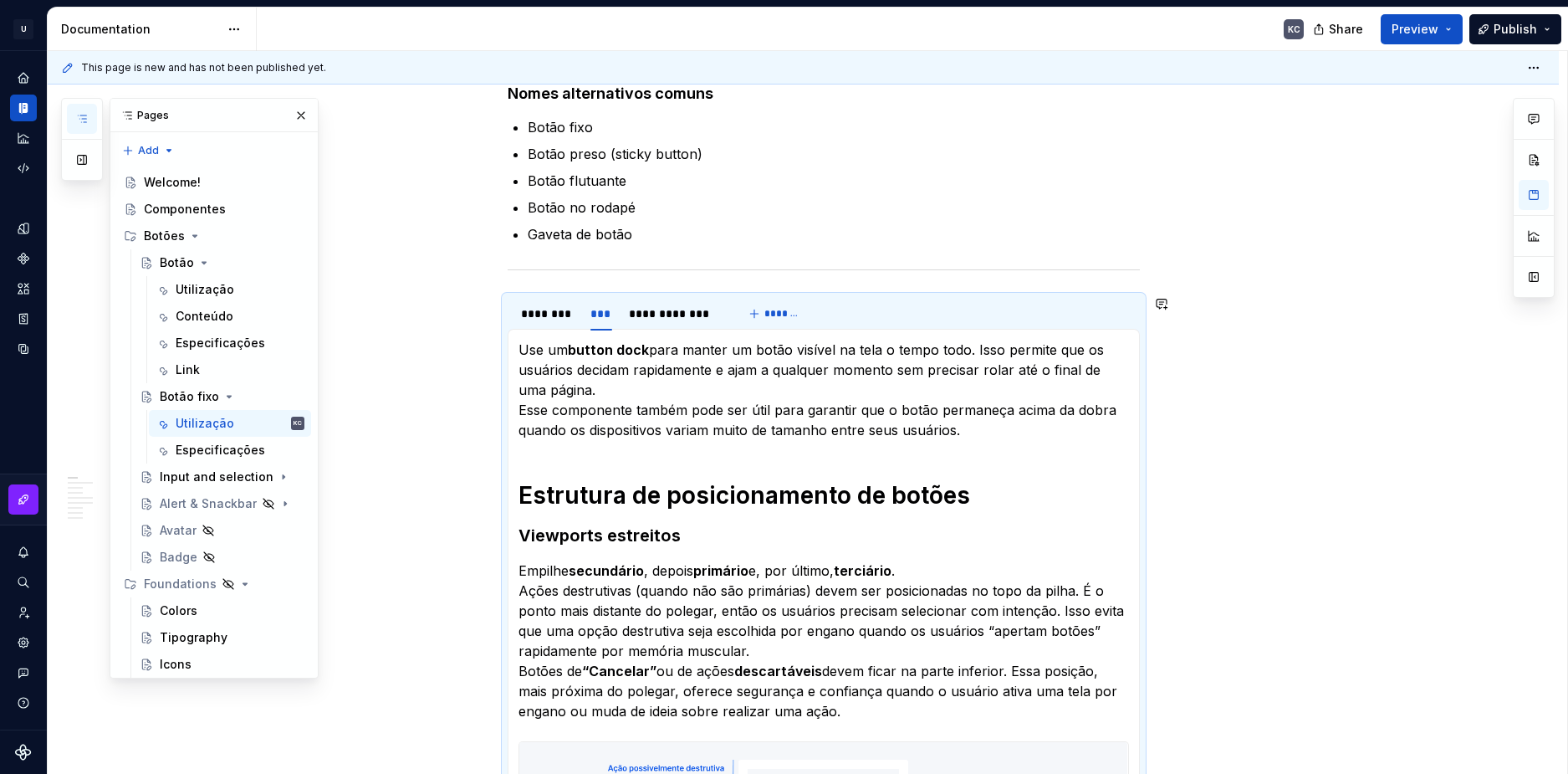
scroll to position [379, 0]
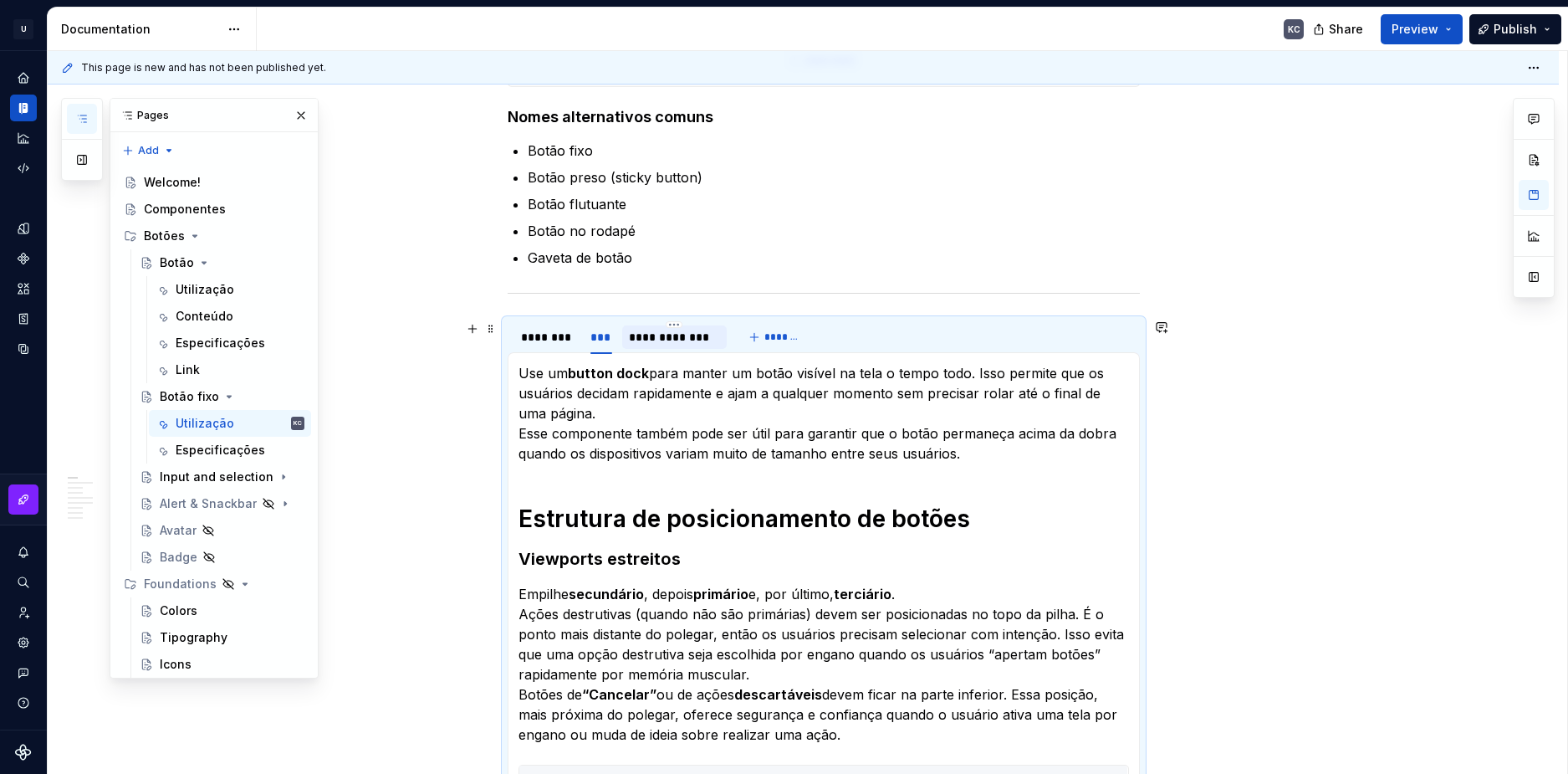
click at [684, 338] on div "**********" at bounding box center [674, 337] width 91 height 17
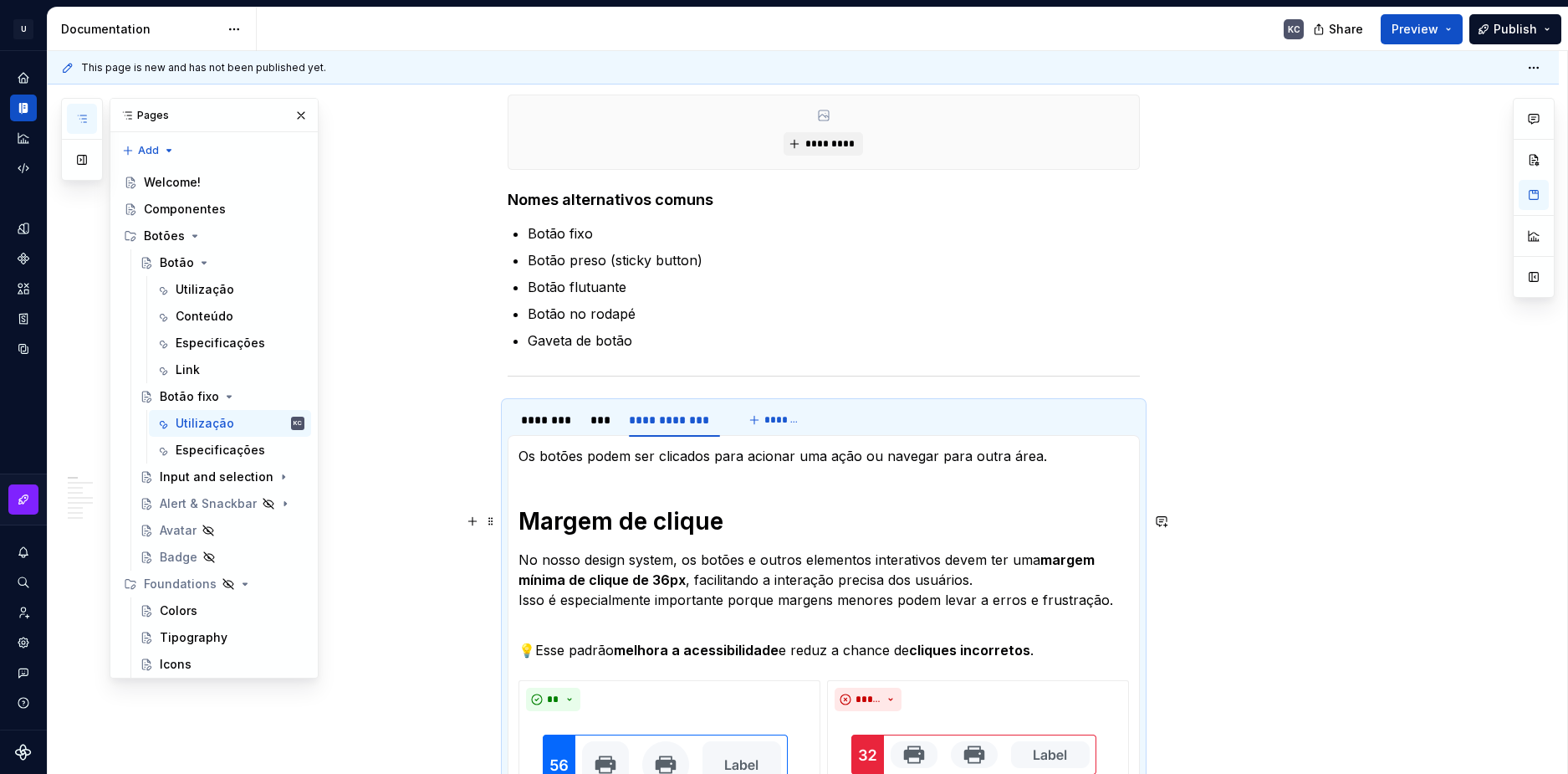
scroll to position [296, 0]
click at [603, 420] on div "***" at bounding box center [602, 421] width 22 height 17
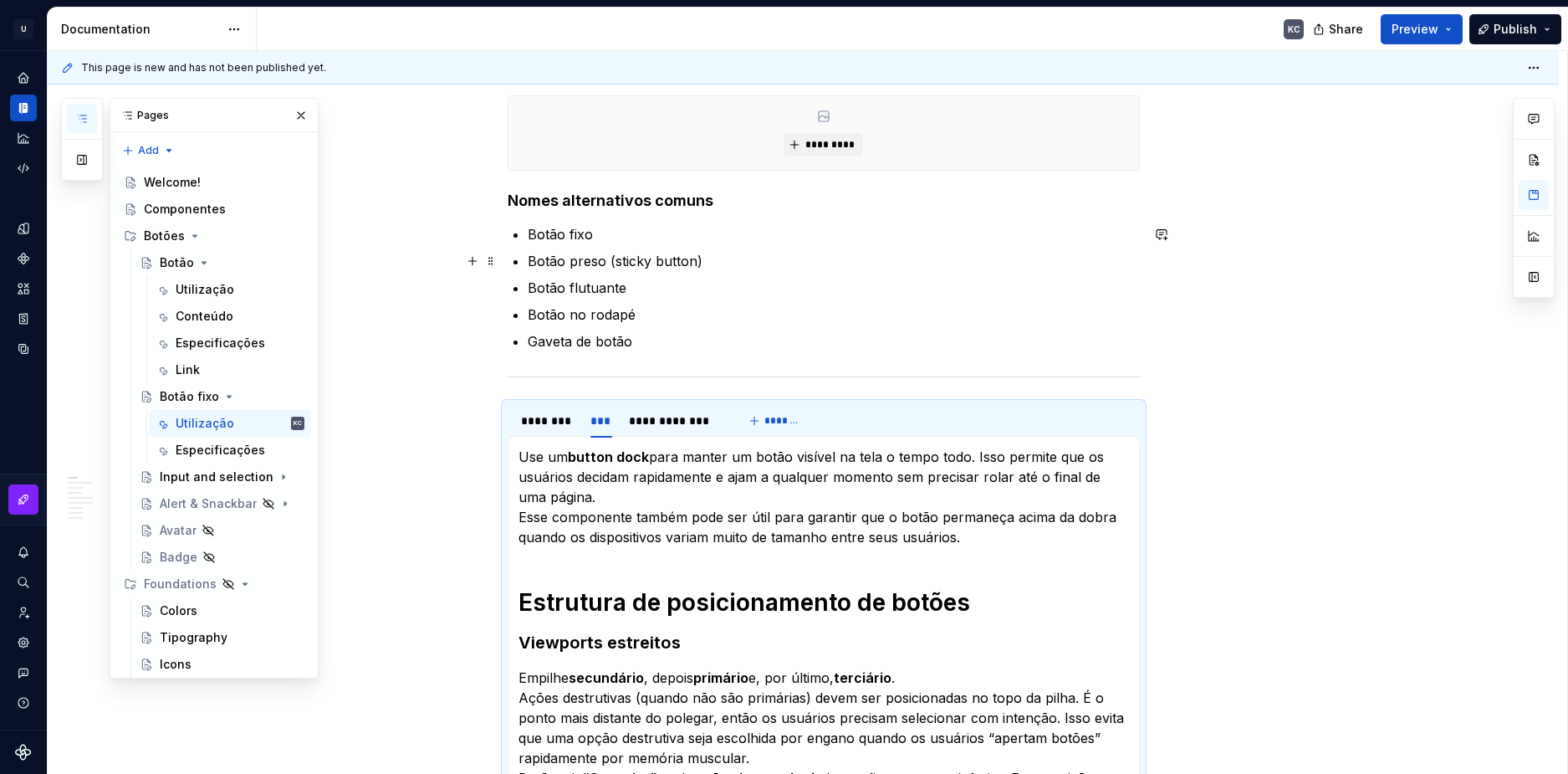
scroll to position [44, 0]
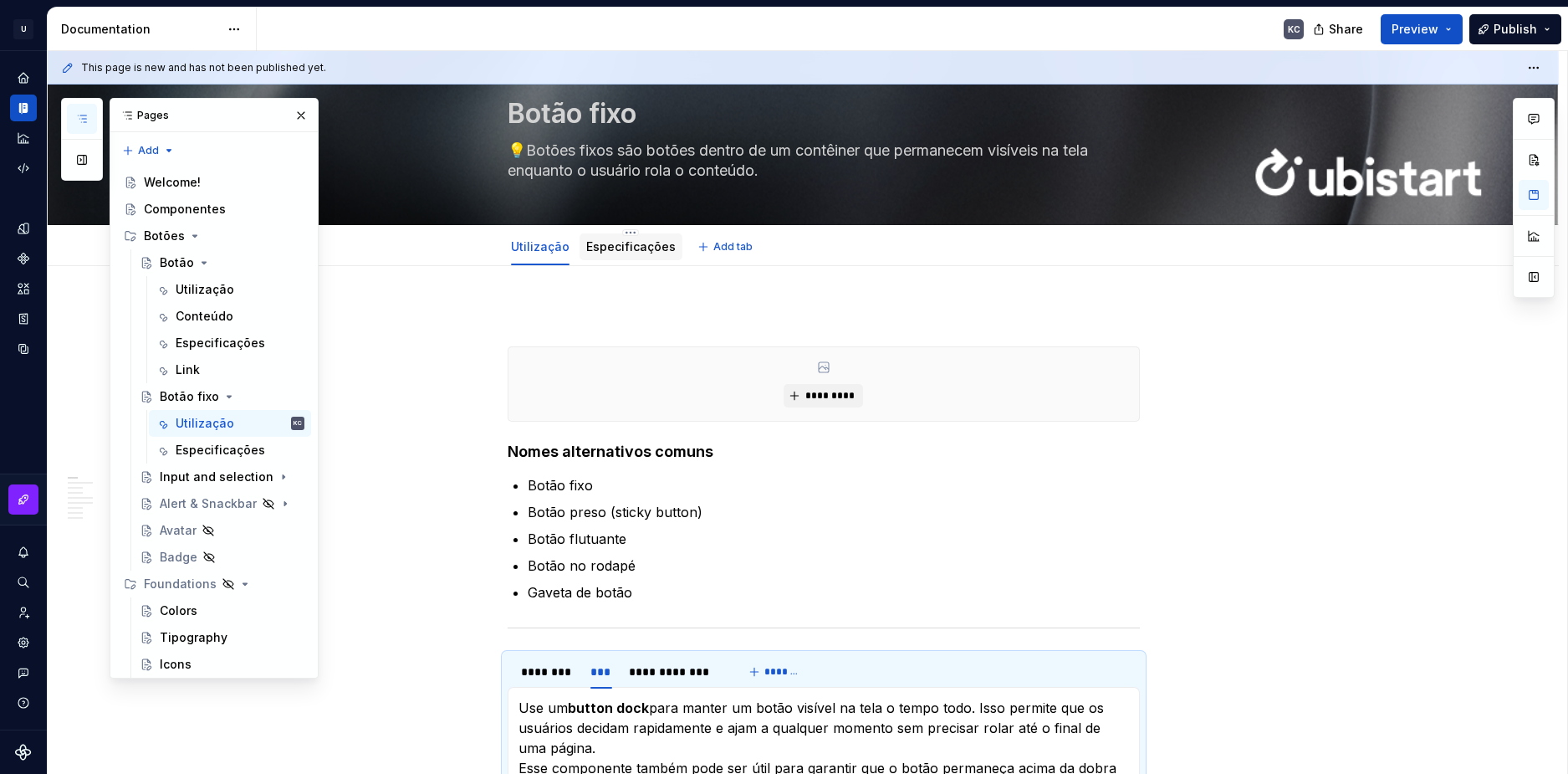
click at [621, 248] on link "Especificações" at bounding box center [630, 247] width 89 height 14
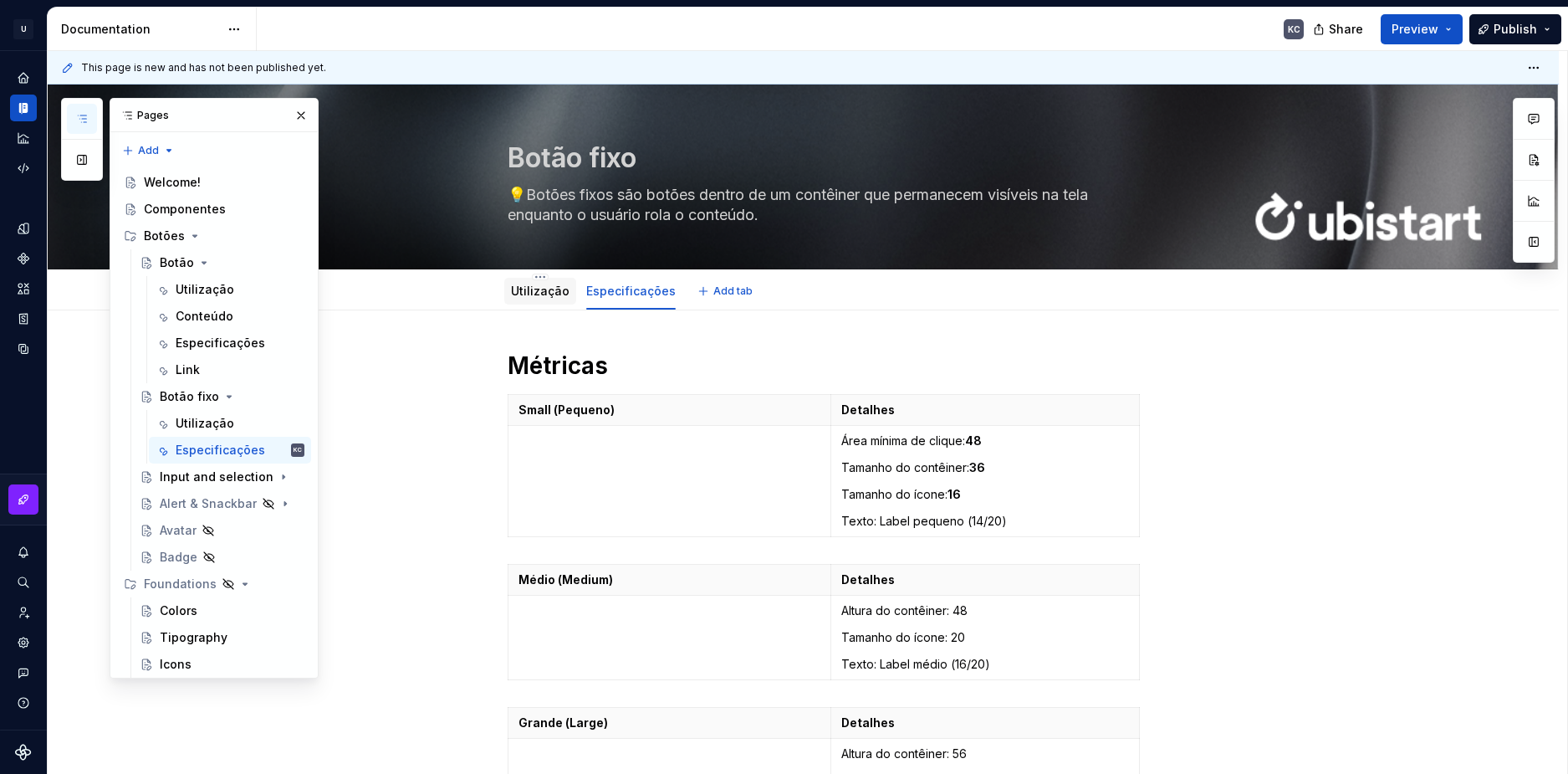
click at [546, 300] on div "Utilização" at bounding box center [539, 291] width 59 height 20
click at [556, 300] on div "Utilização" at bounding box center [539, 291] width 59 height 20
click at [621, 300] on div "Especificações" at bounding box center [630, 291] width 89 height 20
drag, startPoint x: 983, startPoint y: 448, endPoint x: 971, endPoint y: 444, distance: 12.6
click at [971, 444] on strong "48" at bounding box center [974, 441] width 17 height 14
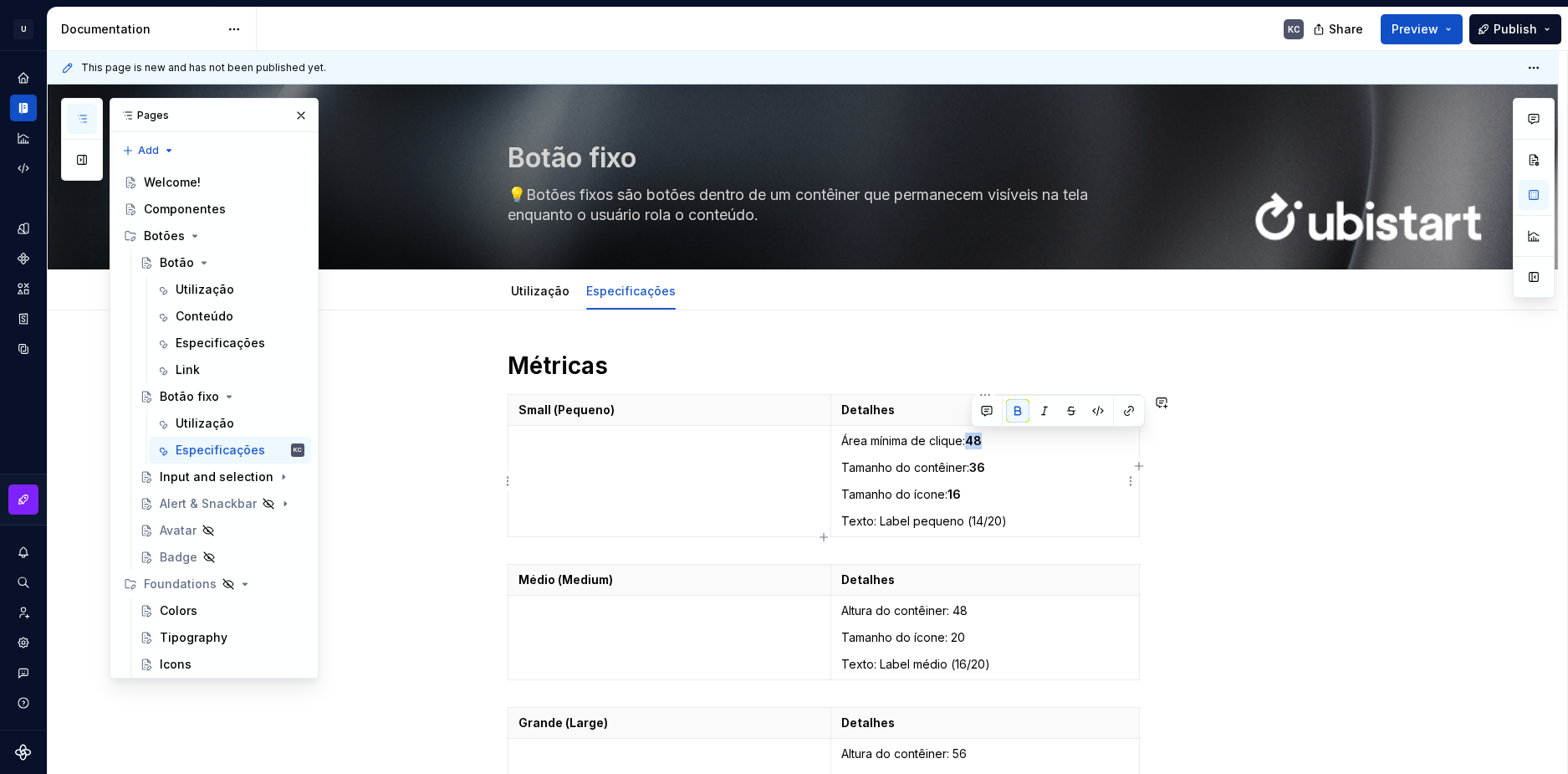
type textarea "*"
drag, startPoint x: 984, startPoint y: 464, endPoint x: 973, endPoint y: 464, distance: 11.0
click at [973, 464] on strong "36" at bounding box center [977, 468] width 16 height 14
click at [957, 495] on strong "16" at bounding box center [954, 495] width 14 height 14
drag, startPoint x: 965, startPoint y: 496, endPoint x: 952, endPoint y: 494, distance: 13.2
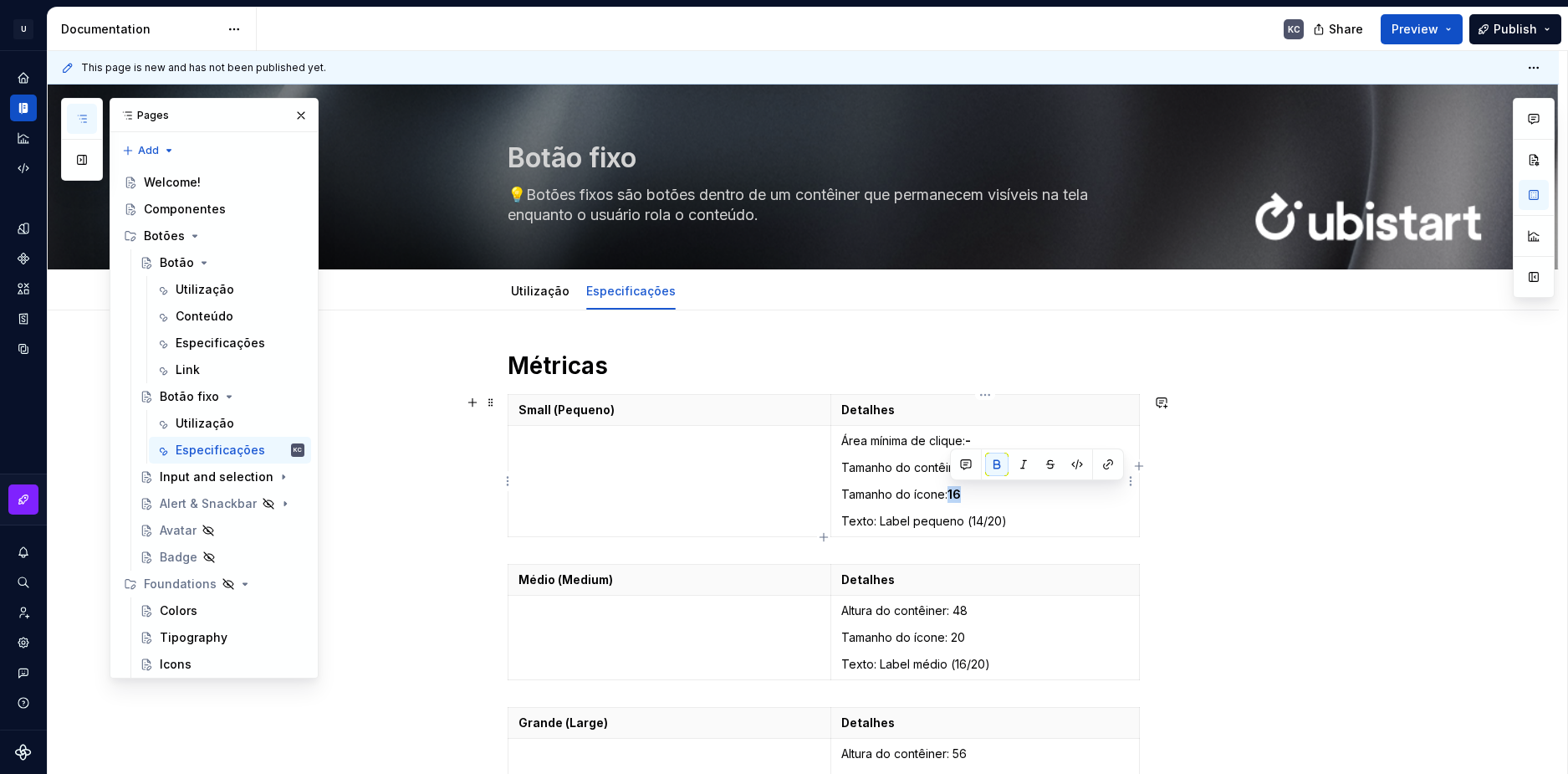
click at [952, 494] on p "Tamanho do ícone: 16" at bounding box center [985, 495] width 288 height 17
drag, startPoint x: 1003, startPoint y: 523, endPoint x: 965, endPoint y: 522, distance: 38.0
click at [965, 522] on p "Texto: Label pequeno (14/20)" at bounding box center [985, 521] width 288 height 17
click at [1236, 500] on div "Métricas Small (Pequeno) Detalhes Área mínima de clique: - Tamanho do contêiner…" at bounding box center [803, 775] width 1511 height 929
click at [630, 469] on td at bounding box center [669, 482] width 323 height 112
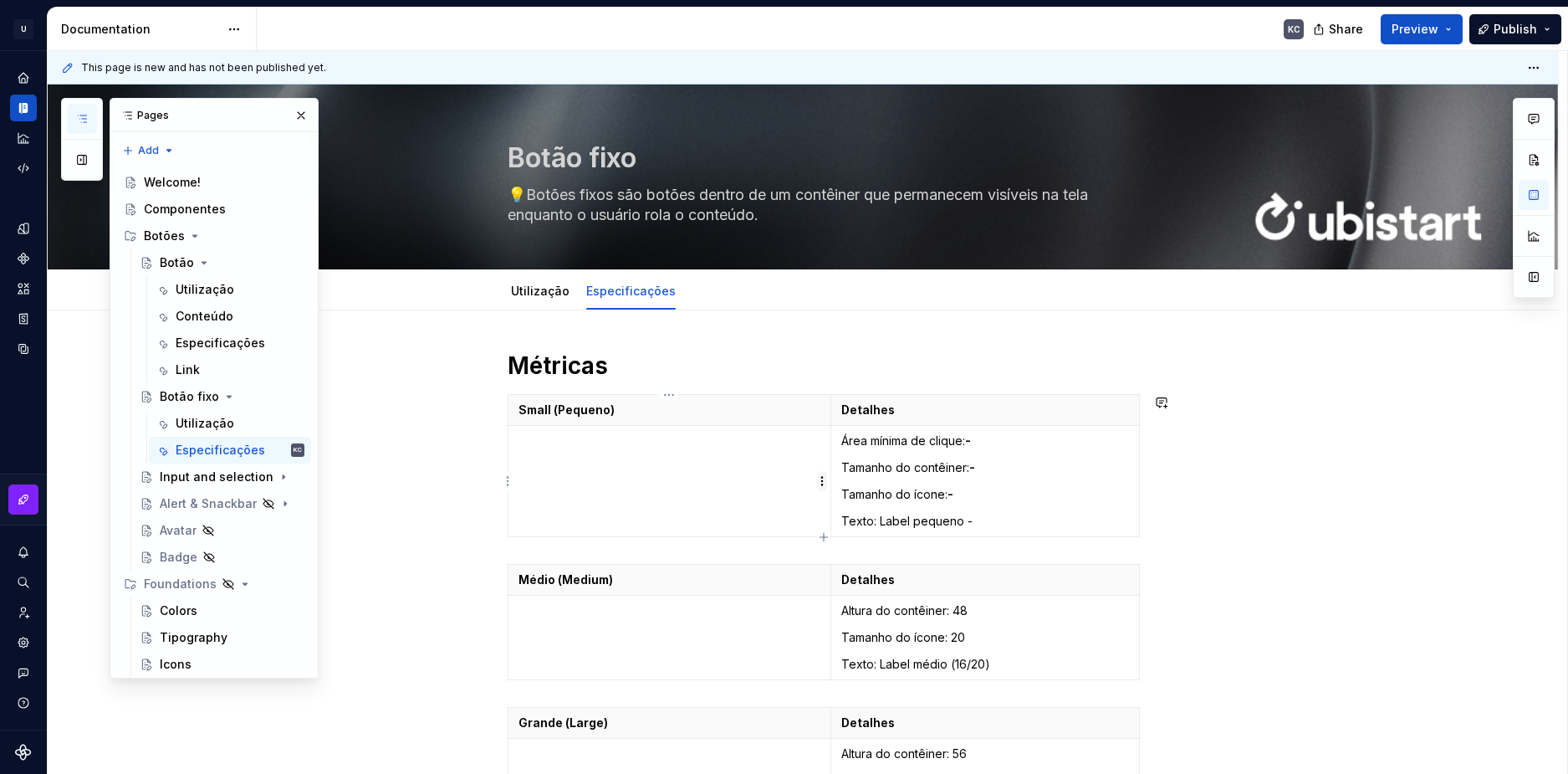
click at [821, 484] on html "U Stardust DS KC Design system data Documentation KC Share Preview Publish Page…" at bounding box center [784, 387] width 1568 height 774
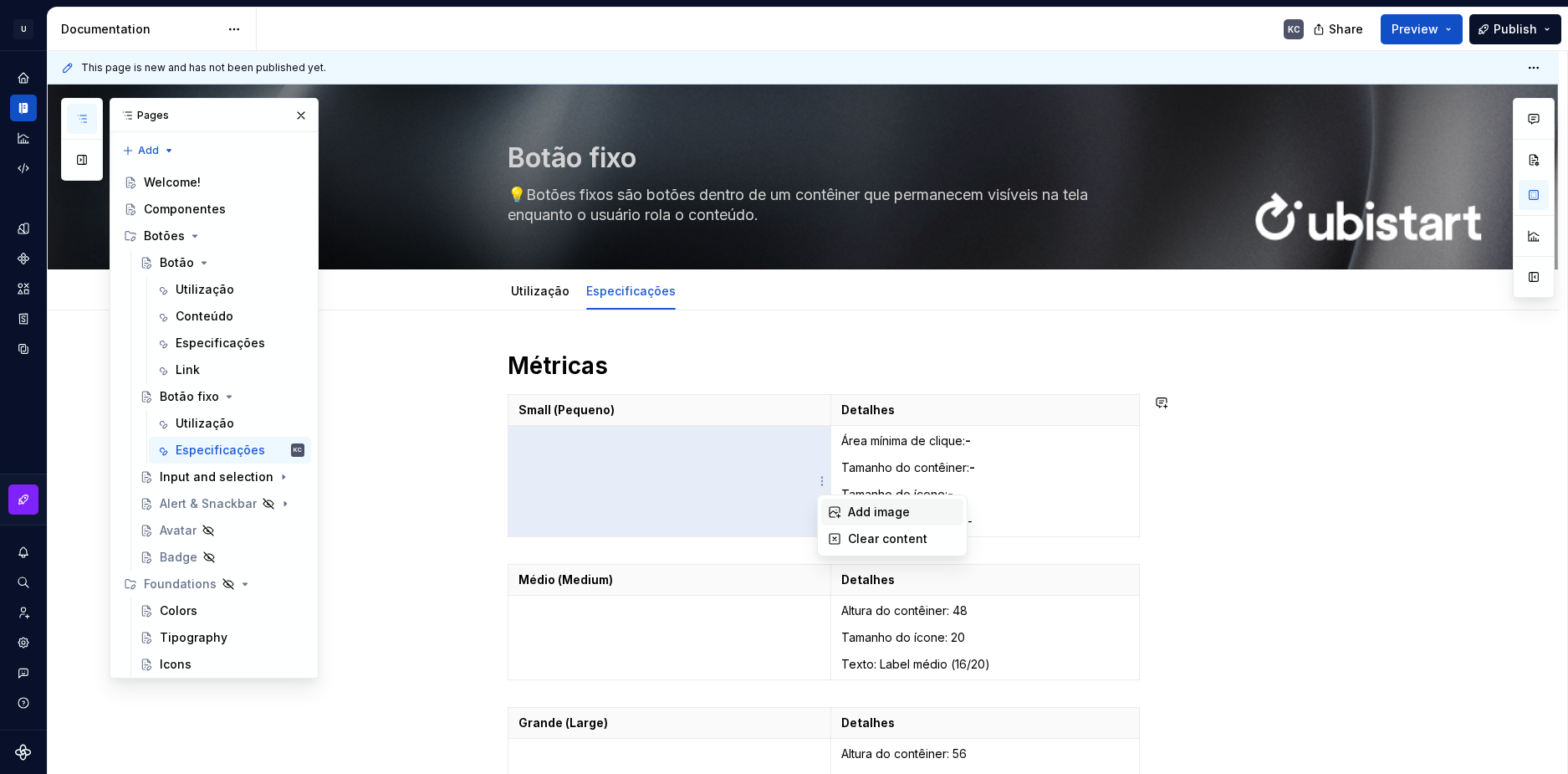
click at [847, 507] on div "Add image" at bounding box center [893, 513] width 142 height 27
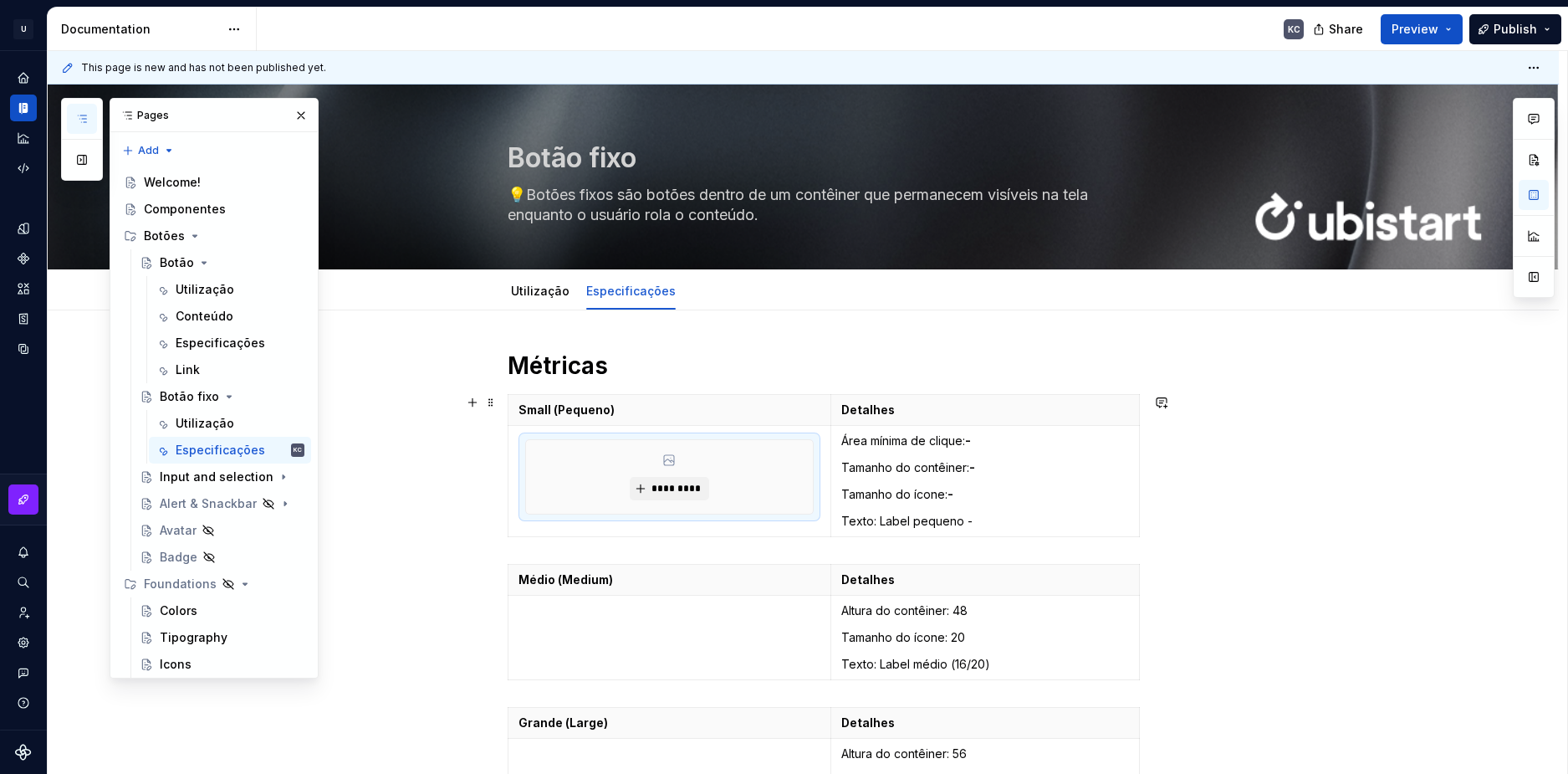
click at [1278, 466] on div "Métricas Small (Pequeno) Detalhes ********* Área mínima de clique: - Tamanho do…" at bounding box center [803, 775] width 1511 height 929
click at [829, 194] on textarea "💡Botões fixos são botões dentro de um contêiner que permanecem visíveis na tela…" at bounding box center [820, 205] width 632 height 47
click at [840, 195] on textarea "💡Botões fixos são botões dentro de um contêiner que permanecem visíveis na tela…" at bounding box center [820, 205] width 632 height 47
click at [838, 194] on textarea "💡Botões fixos são botões dentro de um contêiner que permanecem visíveis na tela…" at bounding box center [820, 205] width 632 height 47
type textarea "*"
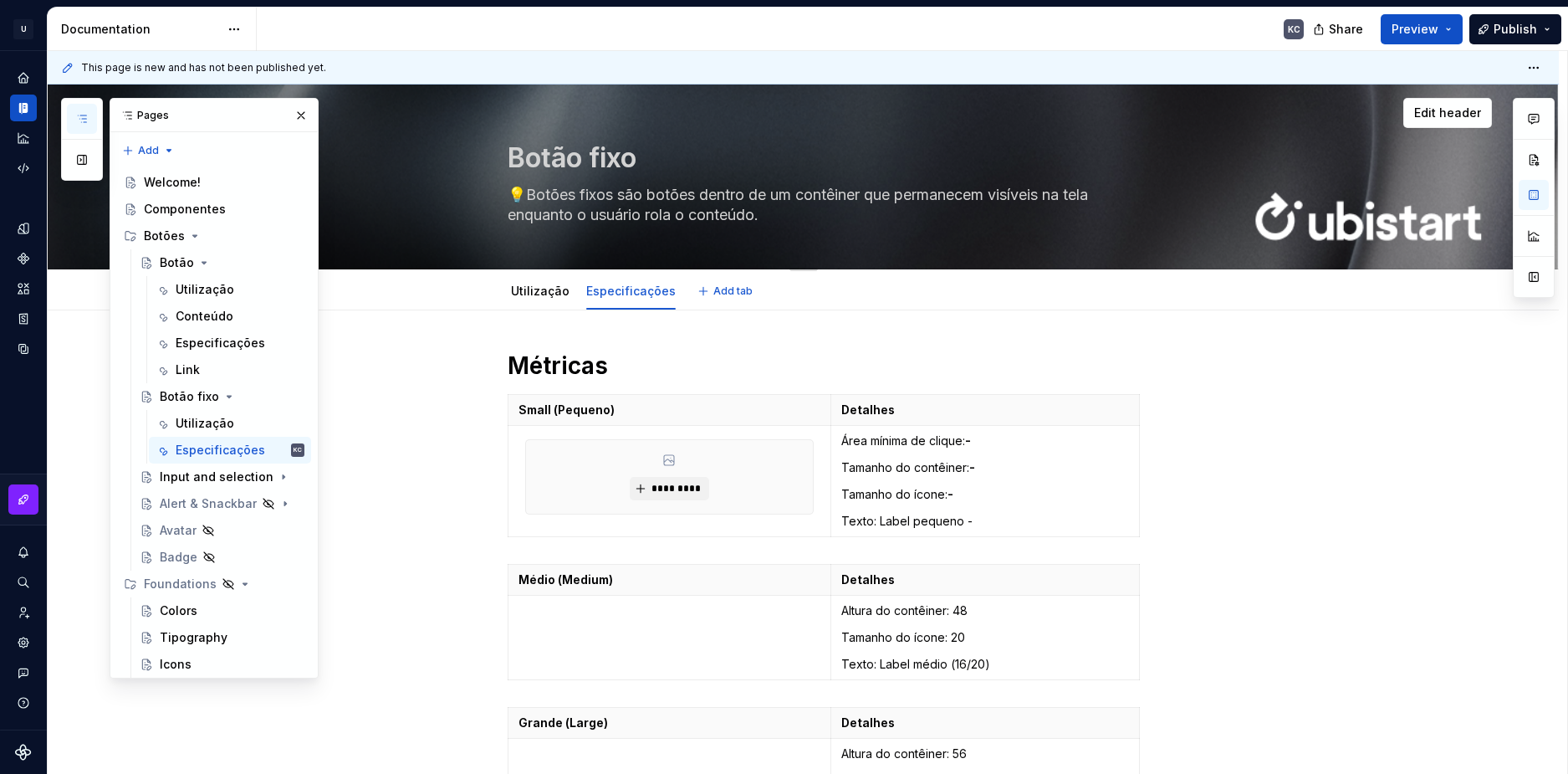
type textarea "💡Botões fixos são botões dentro de um continer que permanecem visíveis na tela …"
type textarea "*"
type textarea "💡Botões fixos são botões dentro de um container que permanecem visíveis na tela…"
type textarea "*"
type textarea "💡Botões fixos são botões dentro de um container que permanecem visíveis na tela…"
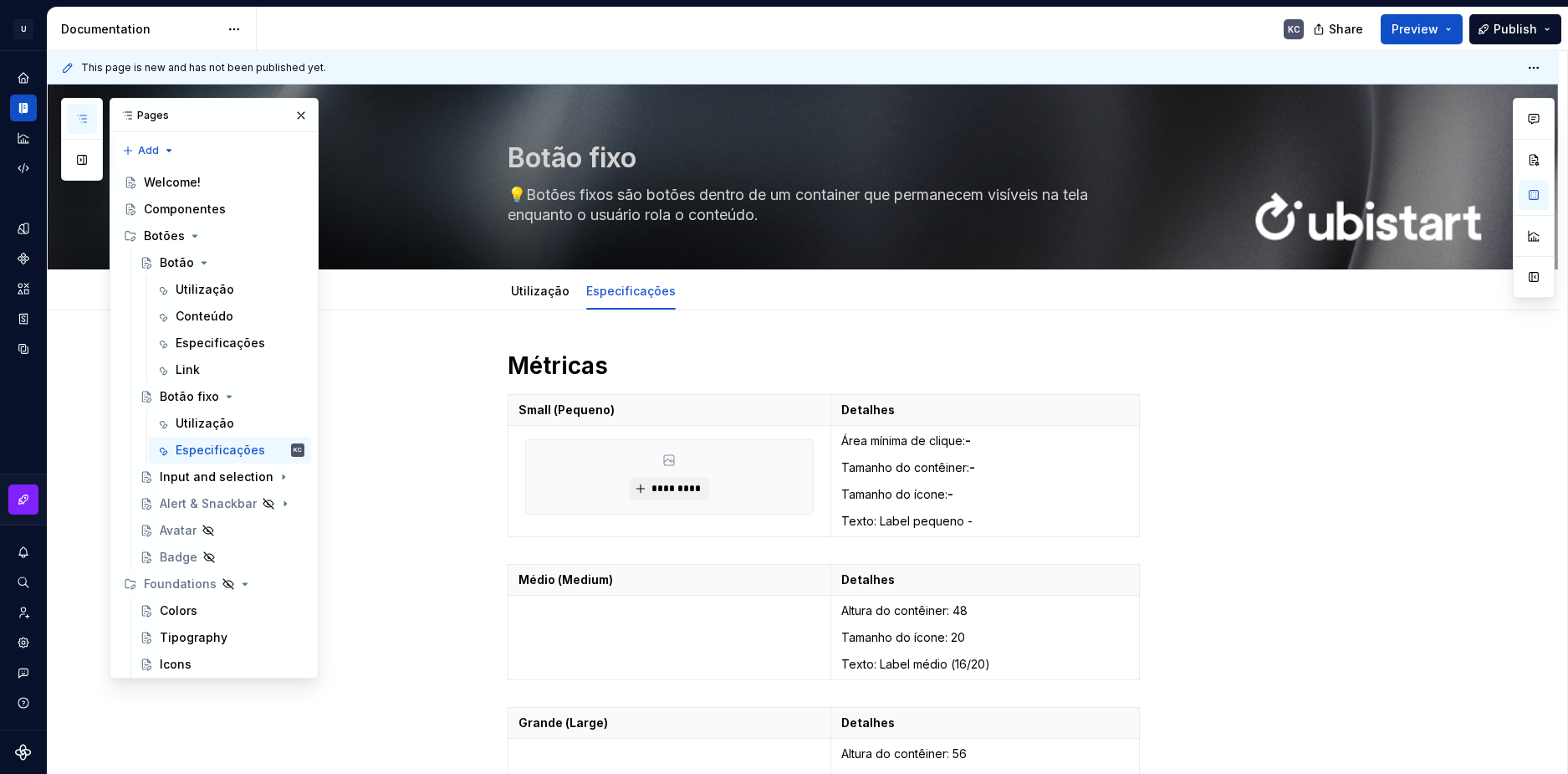
click at [891, 315] on div "Métricas Small (Pequeno) Detalhes ********* Área mínima de clique: - Tamanho do…" at bounding box center [803, 775] width 1511 height 929
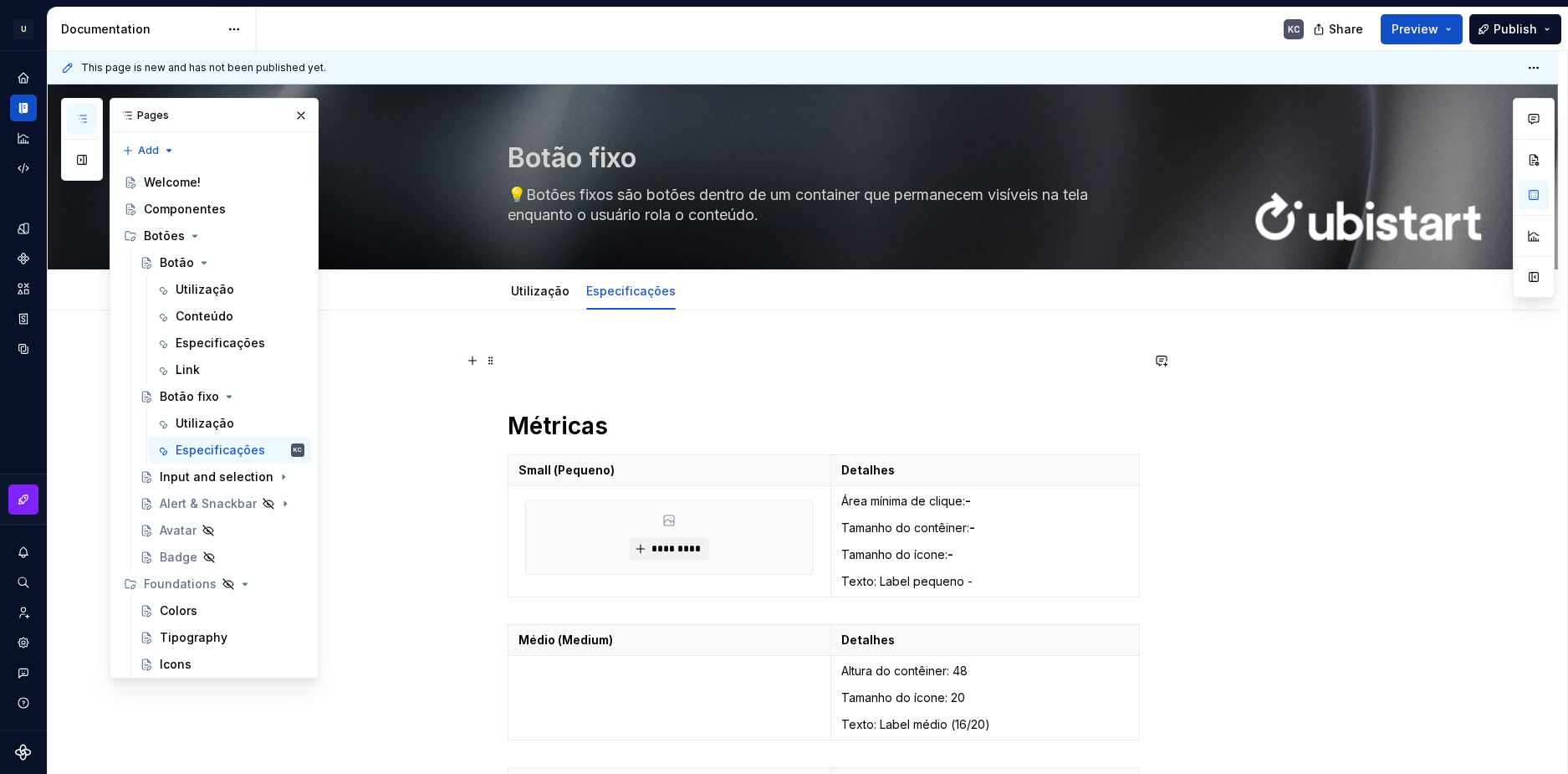
click at [495, 359] on span at bounding box center [491, 360] width 14 height 23
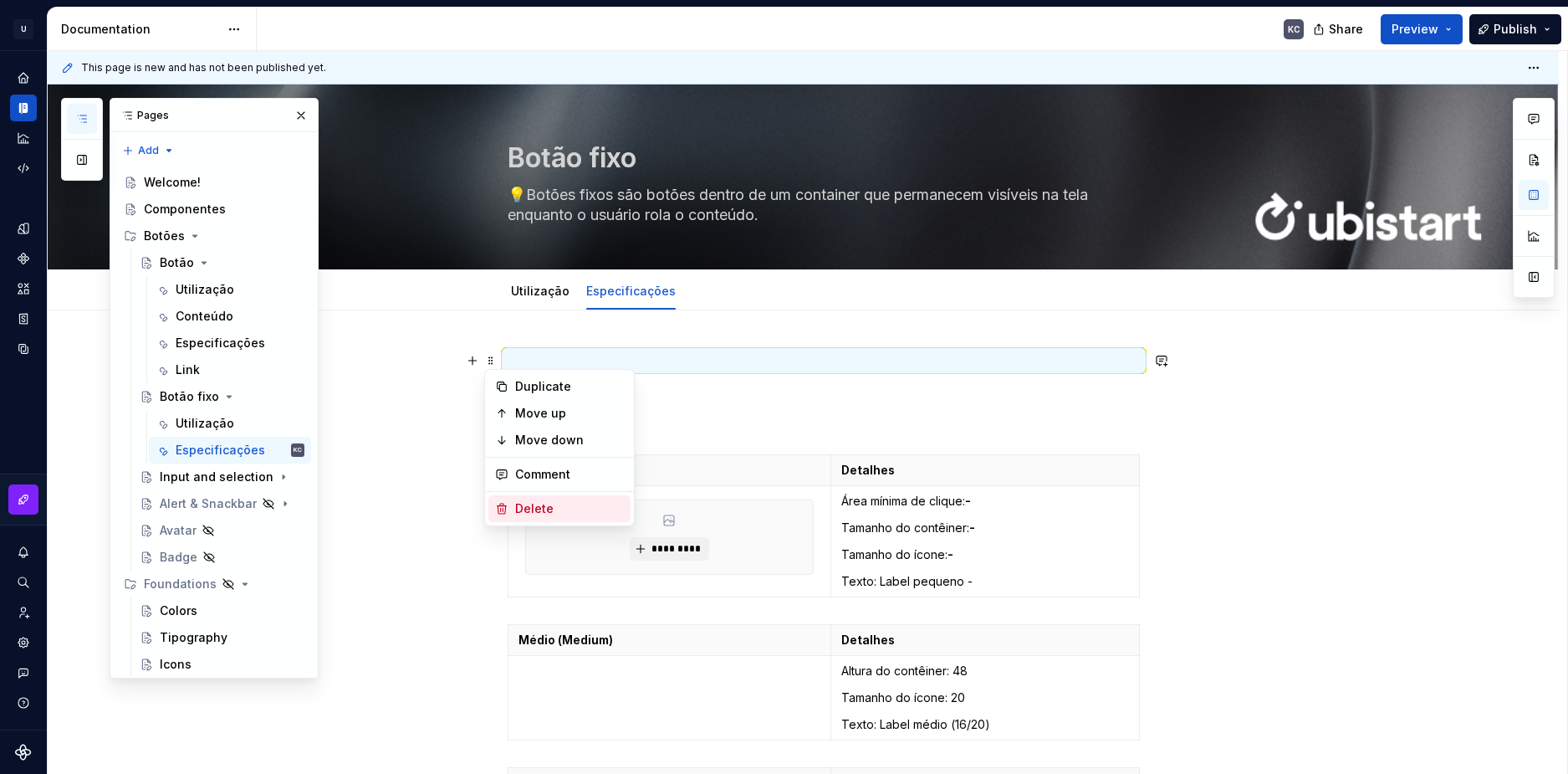
click at [522, 505] on div "Delete" at bounding box center [569, 508] width 109 height 17
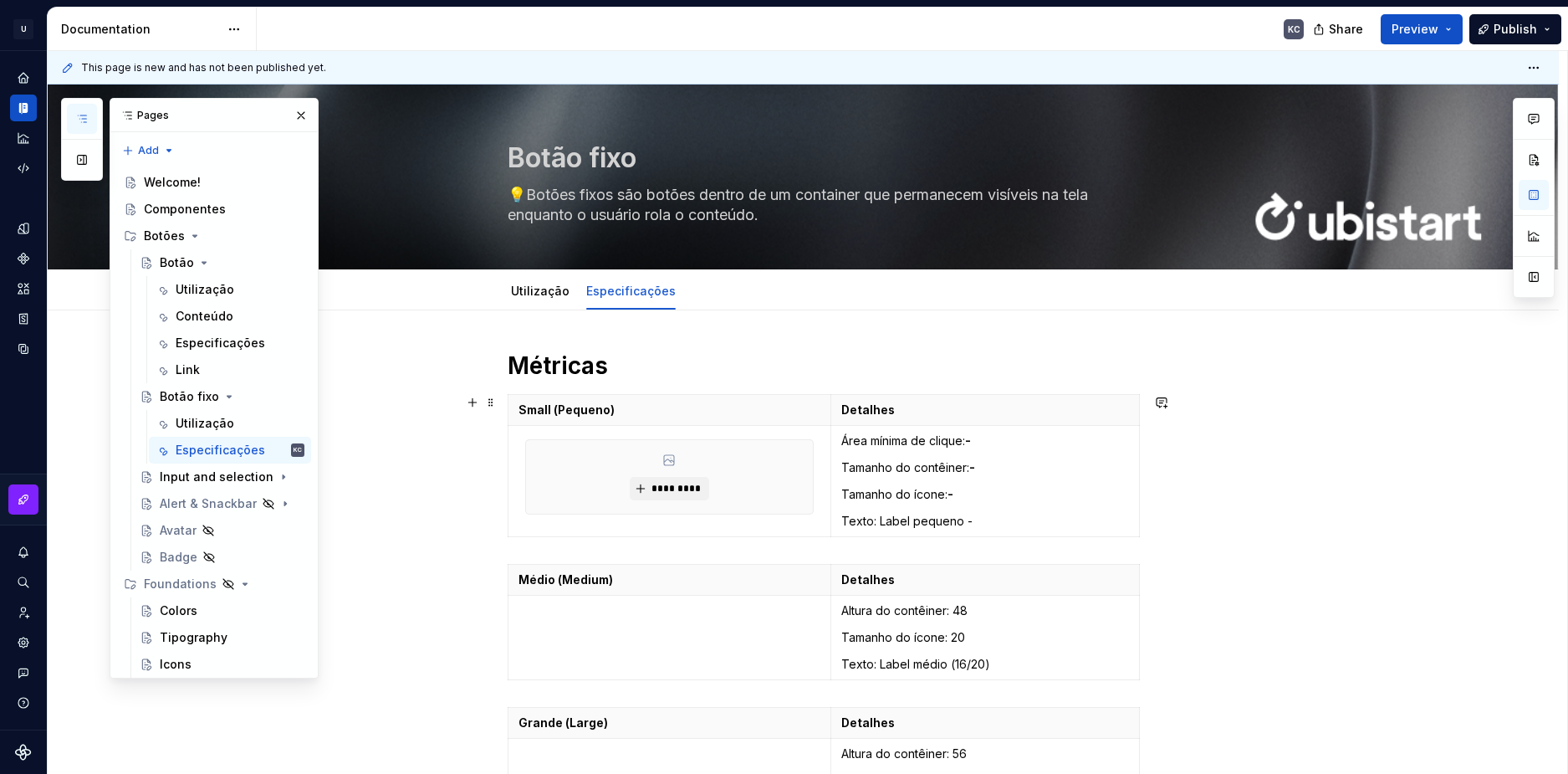
click at [1250, 530] on div "Métricas Small (Pequeno) Detalhes ********* Área mínima de clique: - Tamanho do…" at bounding box center [803, 775] width 1511 height 929
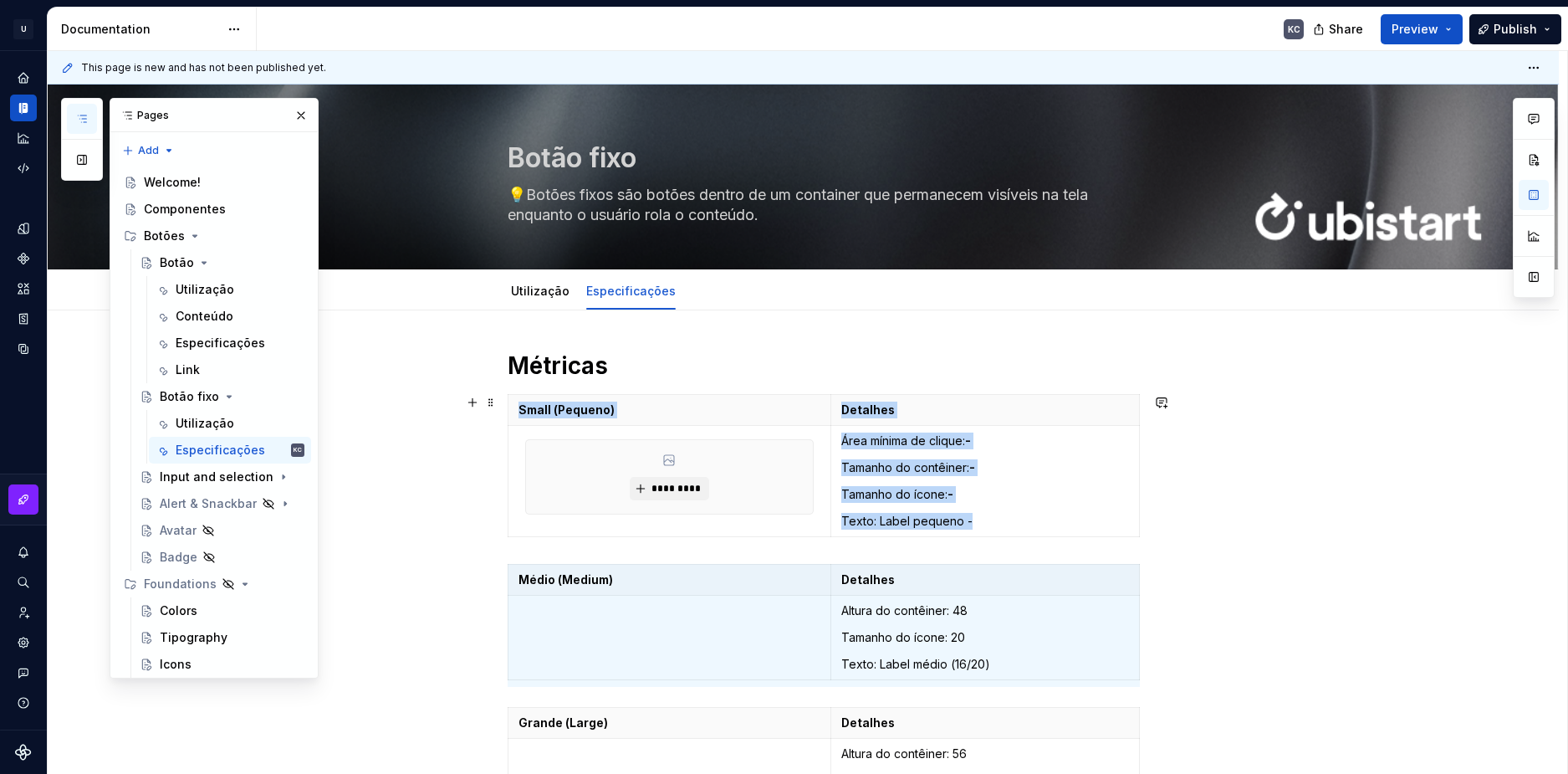
click at [1262, 647] on div "Métricas Small (Pequeno) Detalhes ********* Área mínima de clique: - Tamanho do…" at bounding box center [803, 775] width 1511 height 929
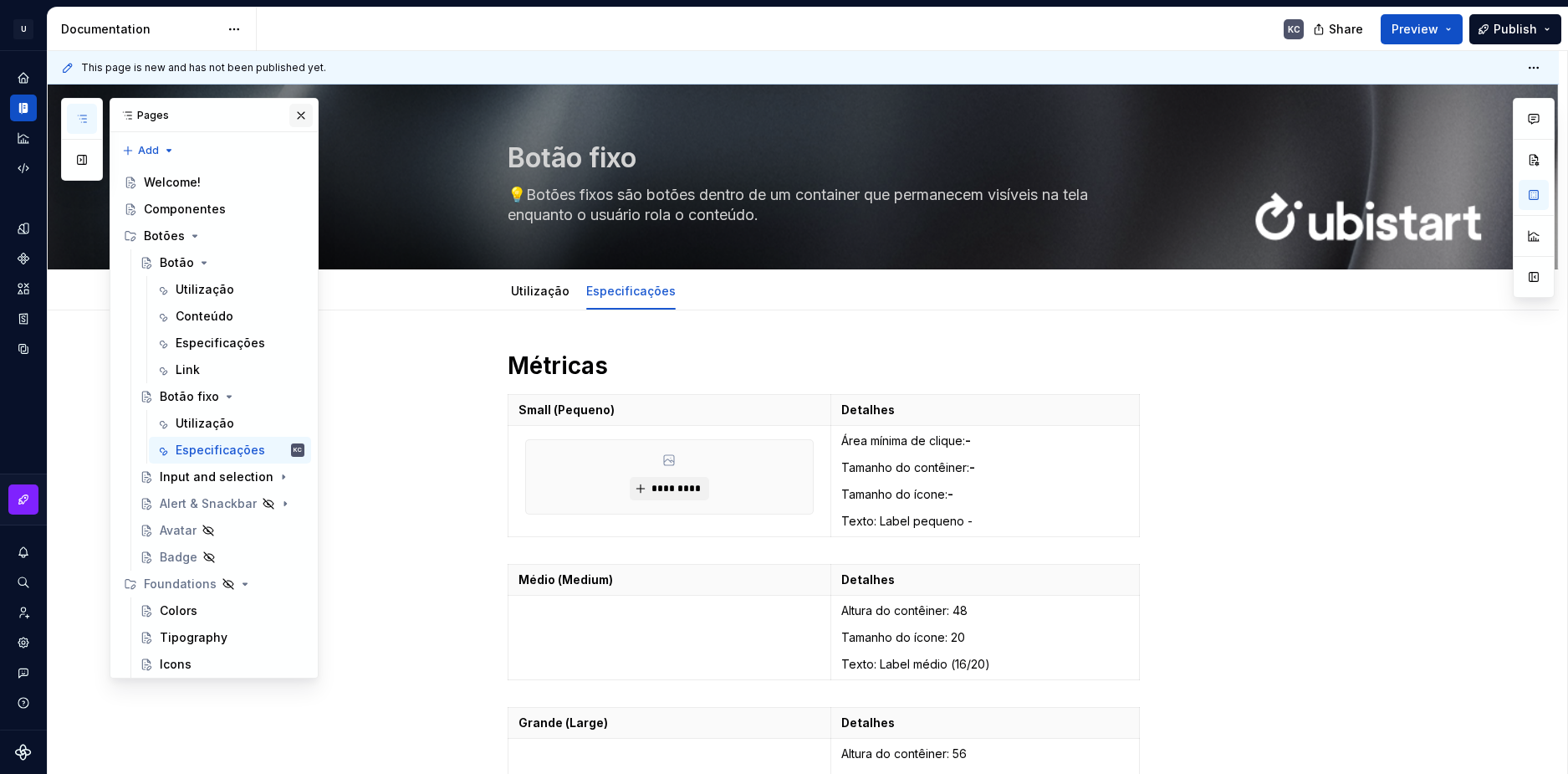
click at [291, 111] on button "button" at bounding box center [301, 115] width 23 height 23
click at [88, 122] on button "button" at bounding box center [81, 118] width 30 height 30
click at [1456, 35] on button "Preview" at bounding box center [1421, 29] width 82 height 30
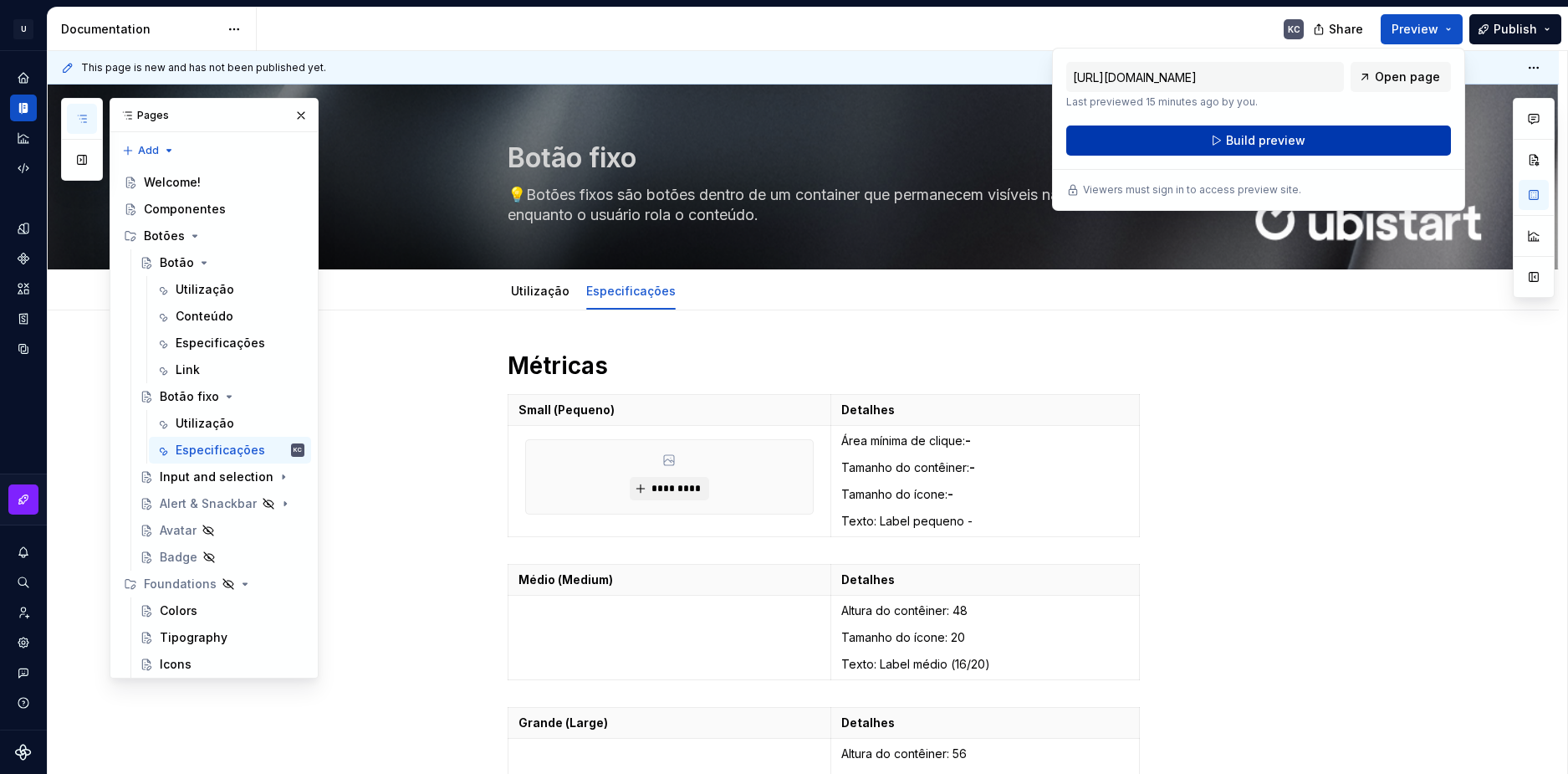
click at [1351, 141] on button "Build preview" at bounding box center [1258, 140] width 385 height 30
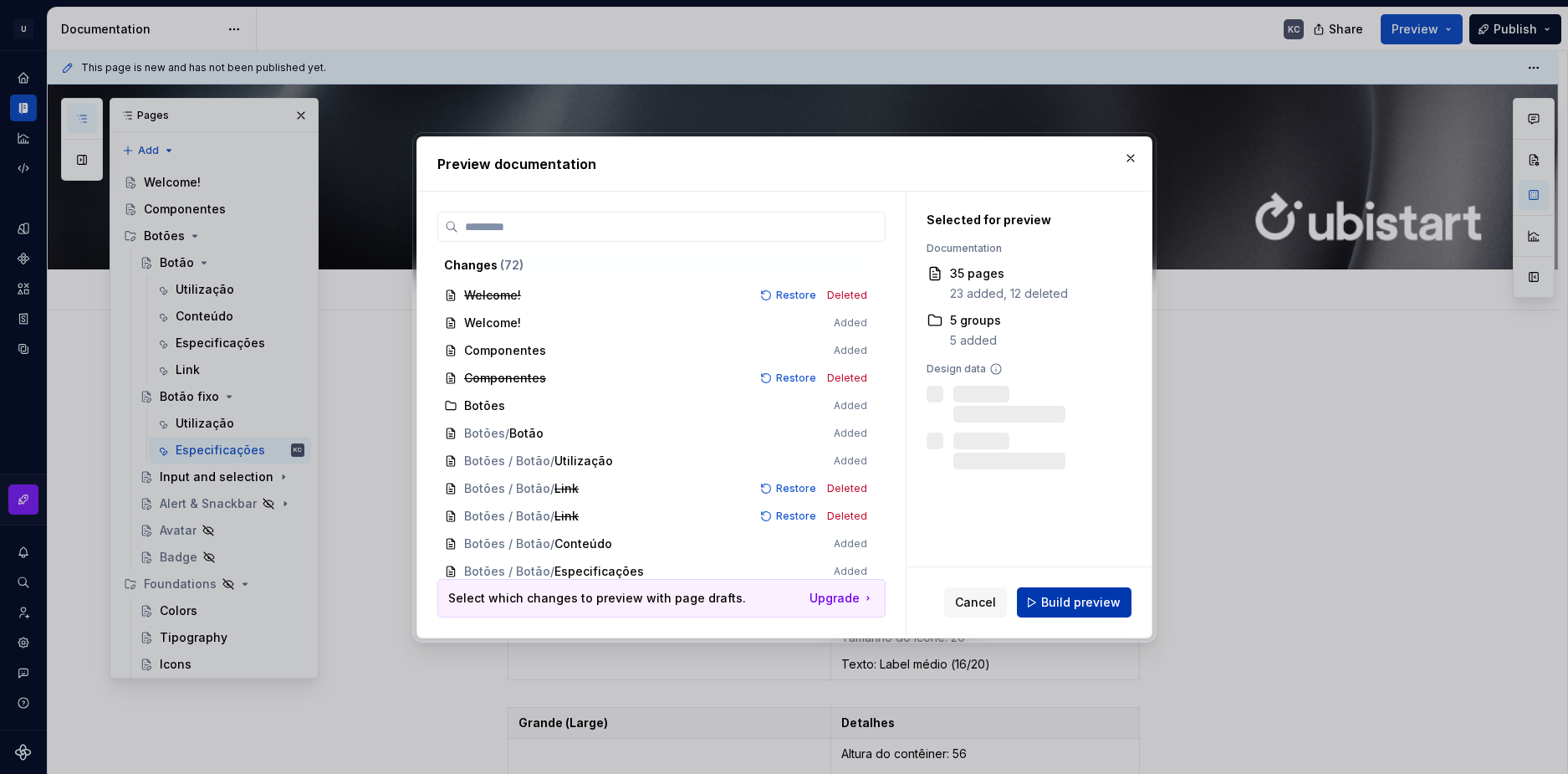
click at [1085, 606] on span "Build preview" at bounding box center [1081, 602] width 79 height 17
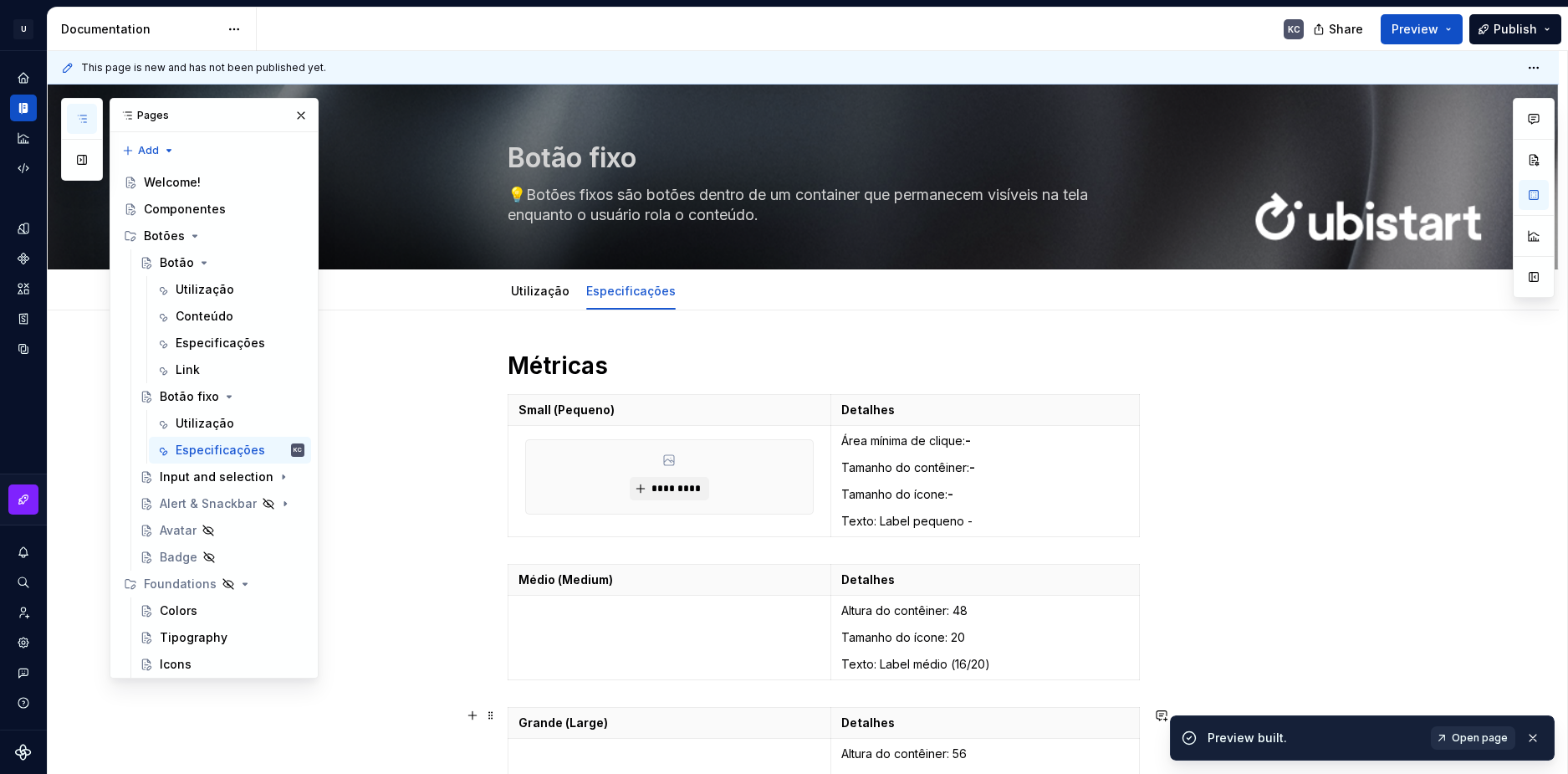
click at [1481, 741] on span "Open page" at bounding box center [1480, 738] width 56 height 14
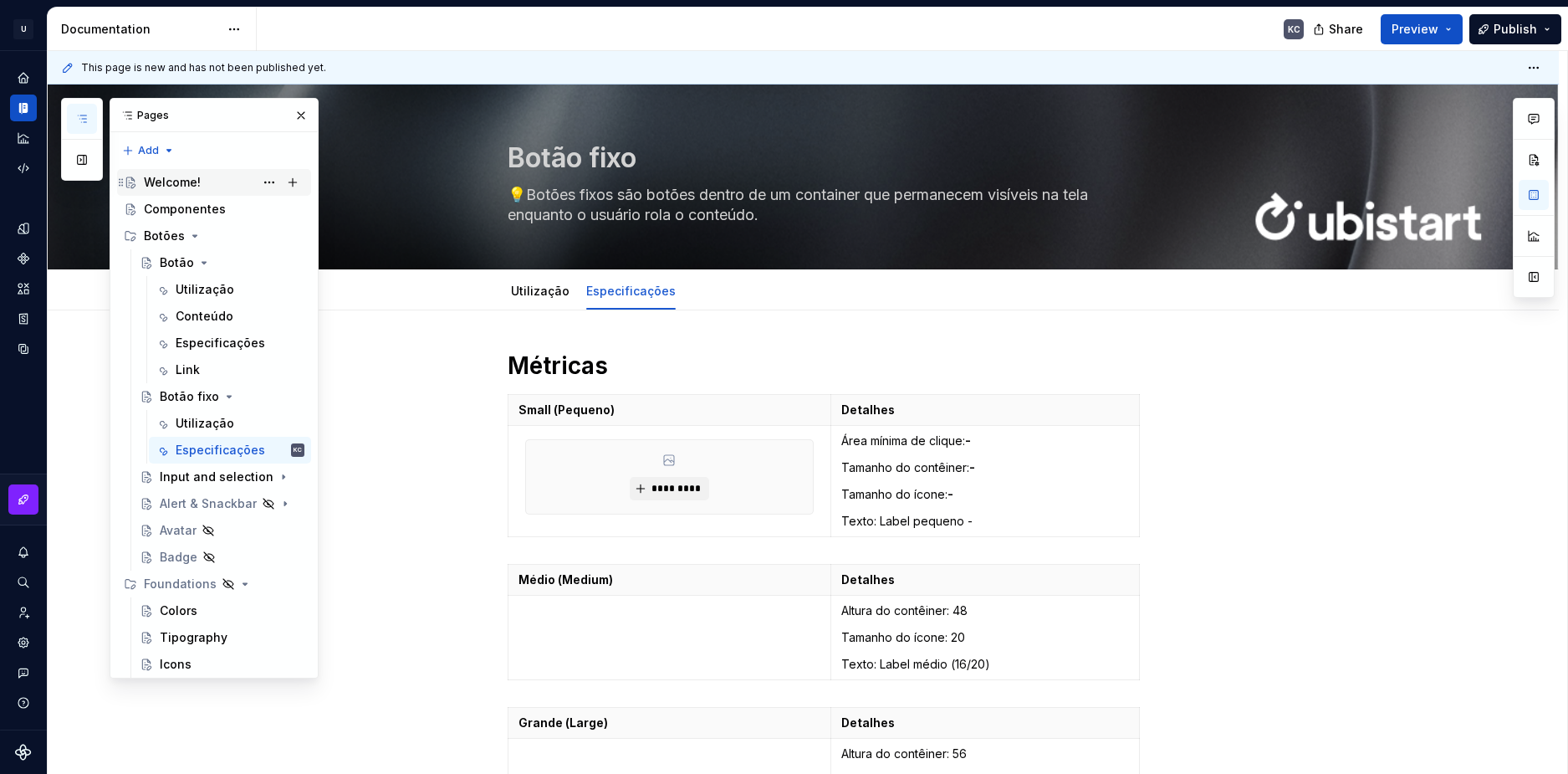
click at [225, 182] on div "Welcome!" at bounding box center [224, 182] width 160 height 23
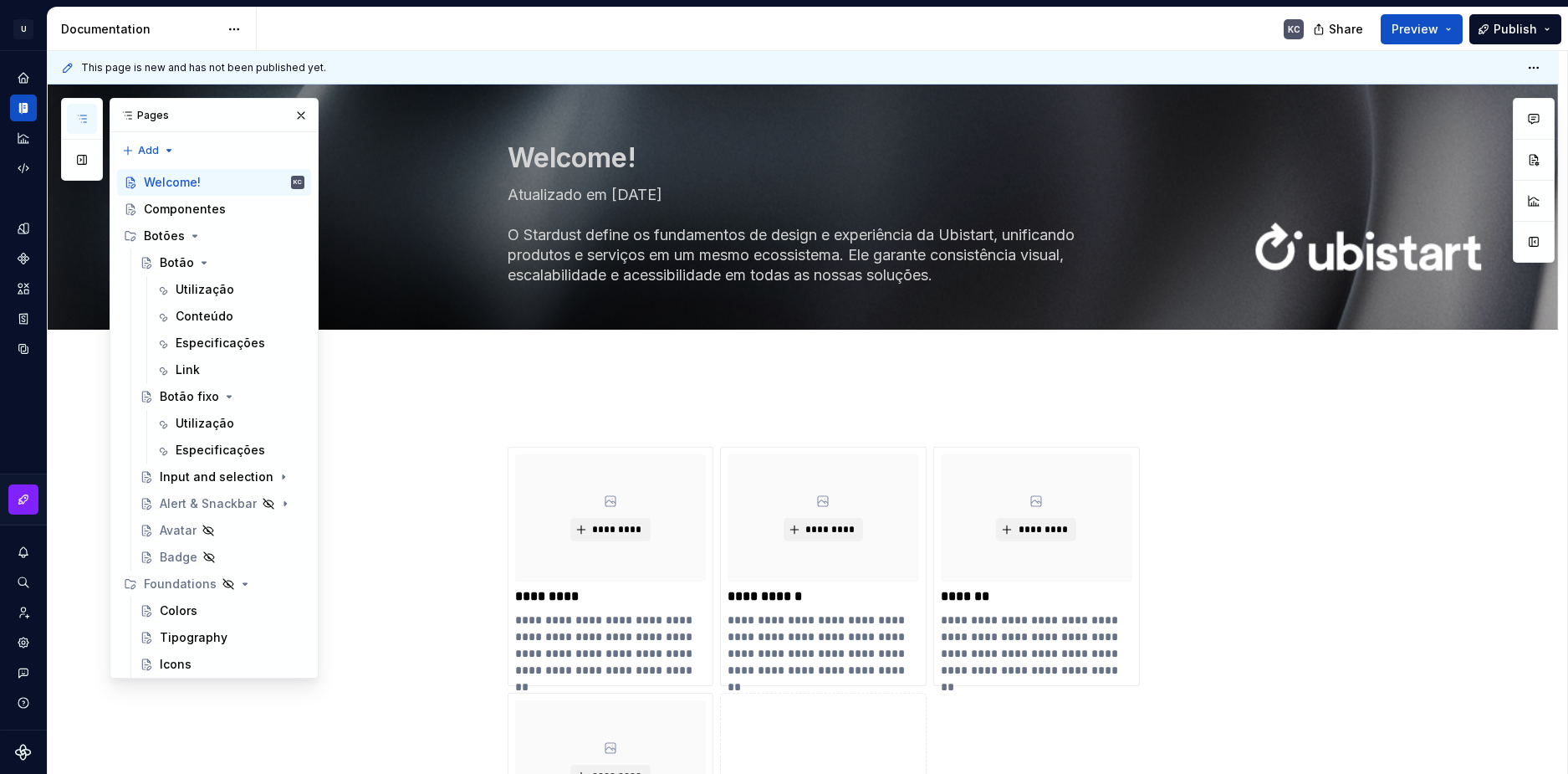
click at [0, 0] on button "Page tree" at bounding box center [0, 0] width 0 height 0
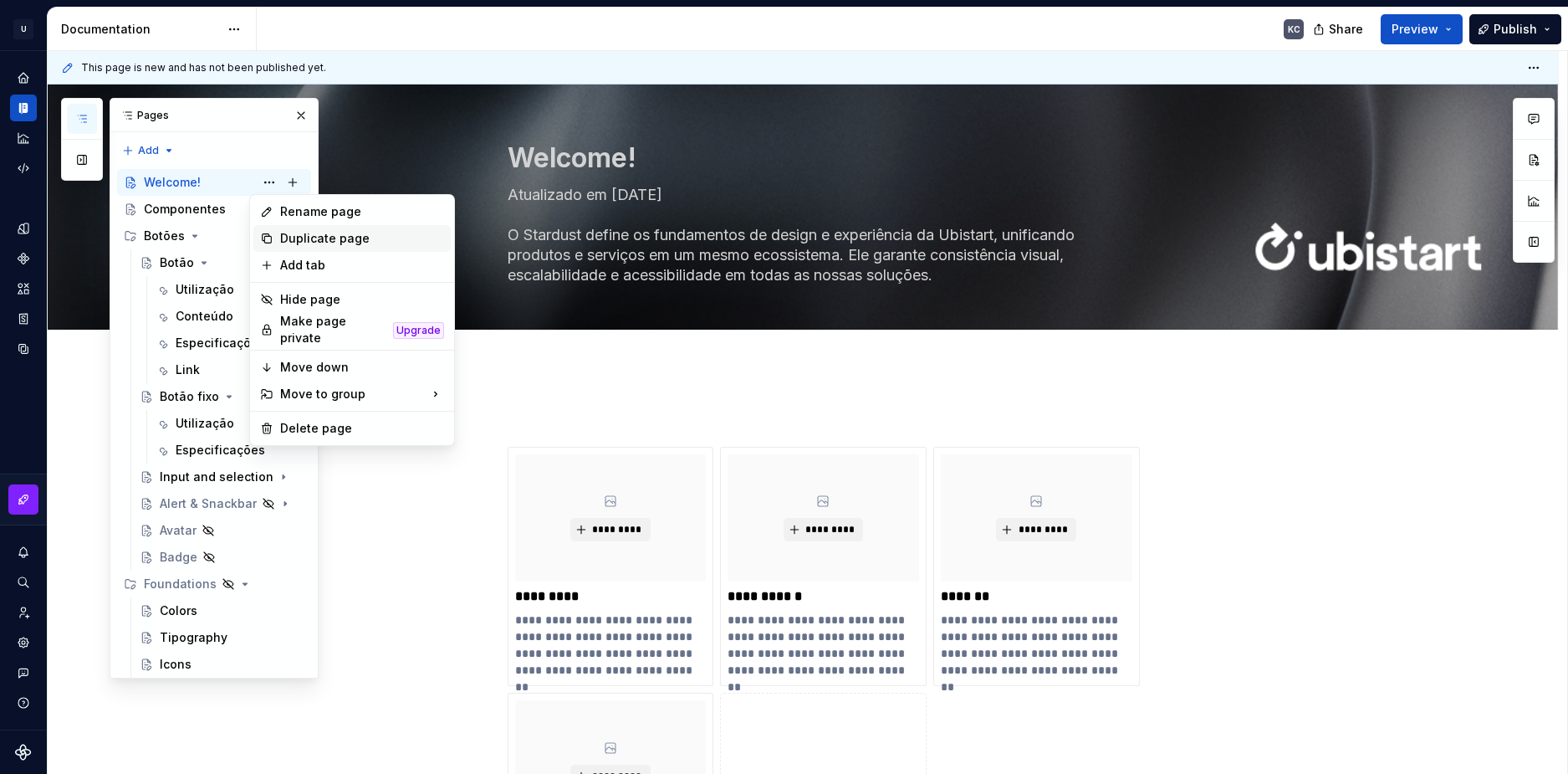
click at [341, 235] on div "Duplicate page" at bounding box center [362, 238] width 164 height 17
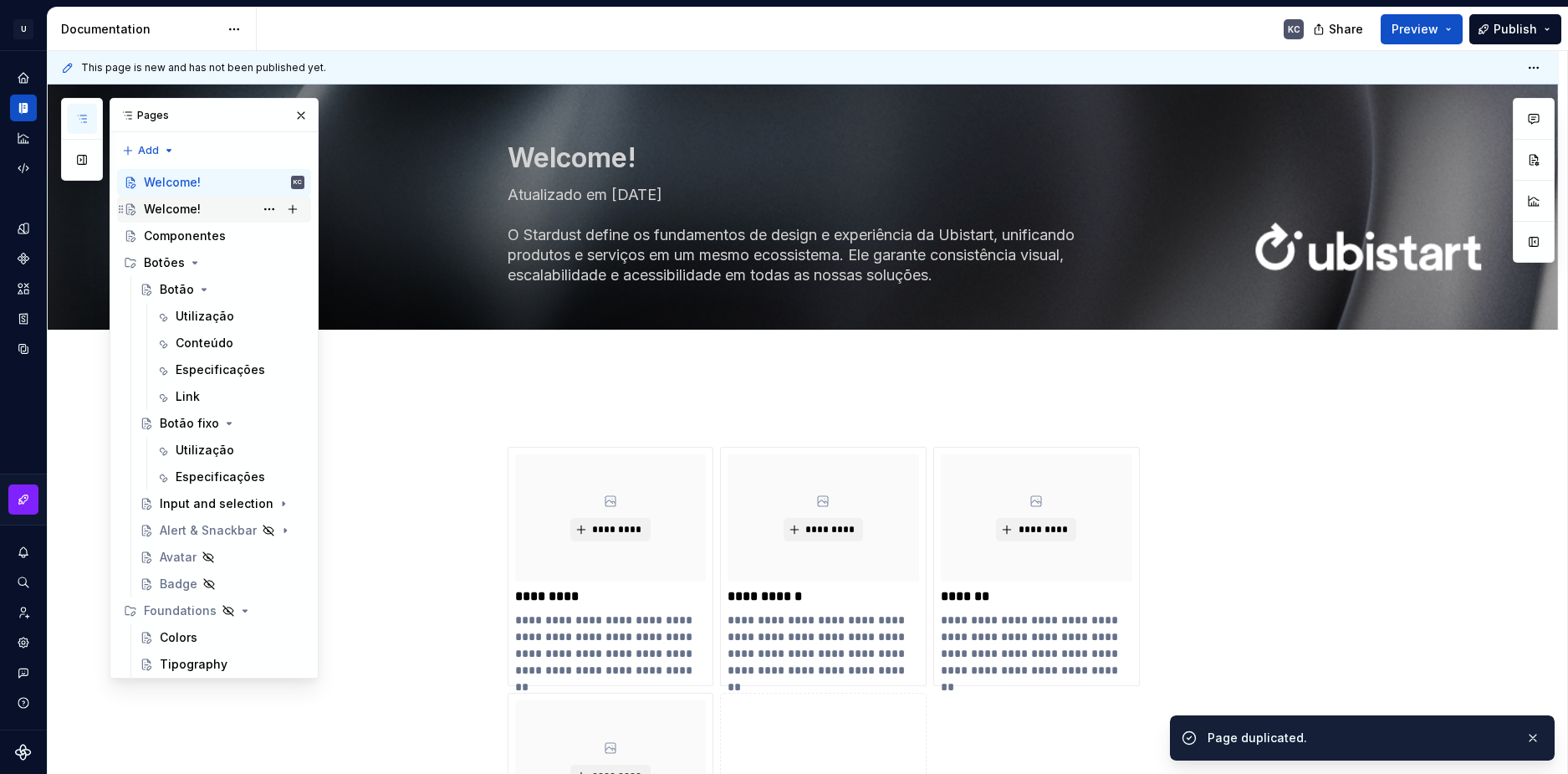
click at [186, 213] on div "Welcome!" at bounding box center [172, 209] width 57 height 17
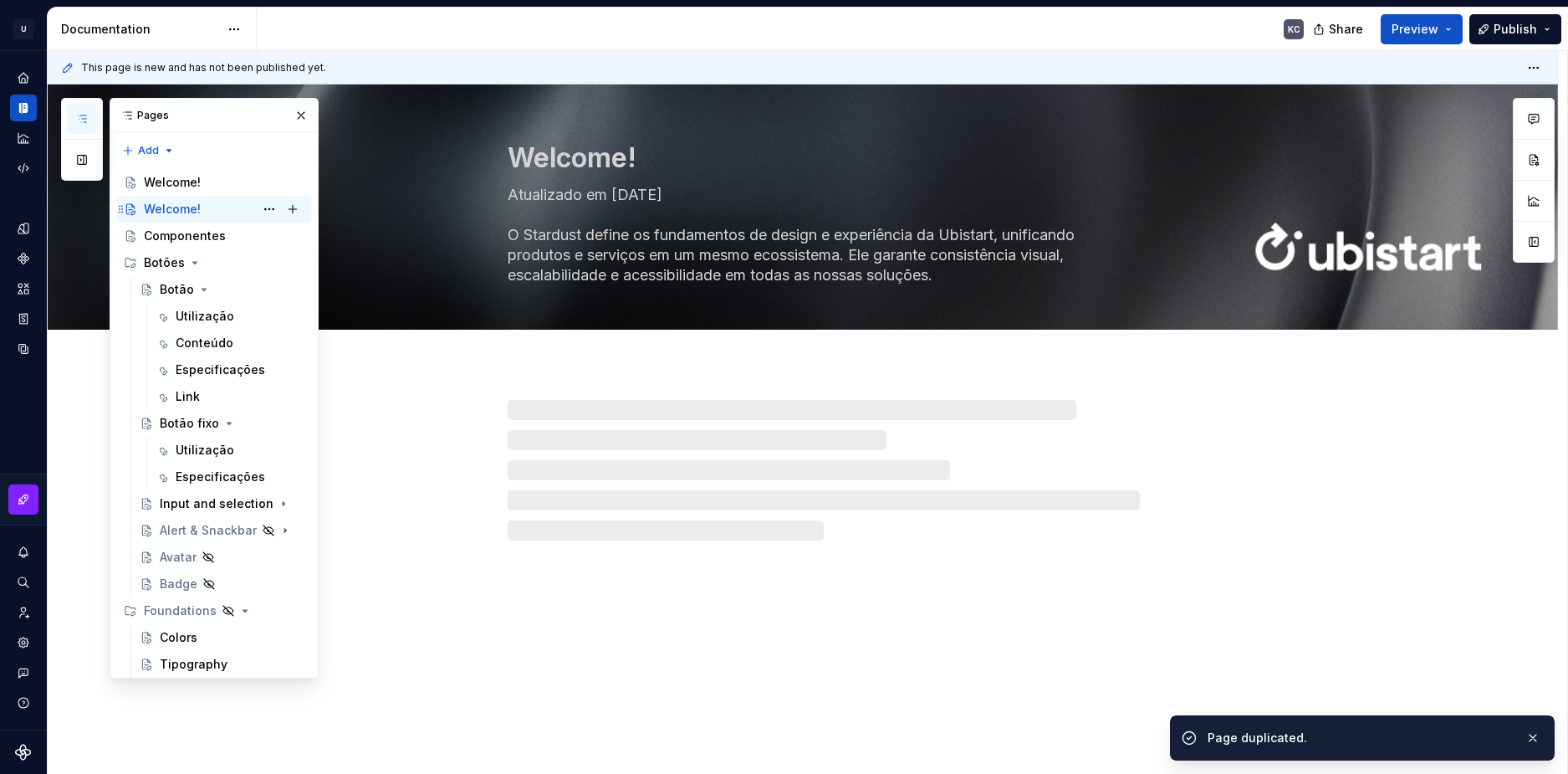
click at [183, 207] on div "Welcome!" at bounding box center [172, 209] width 57 height 17
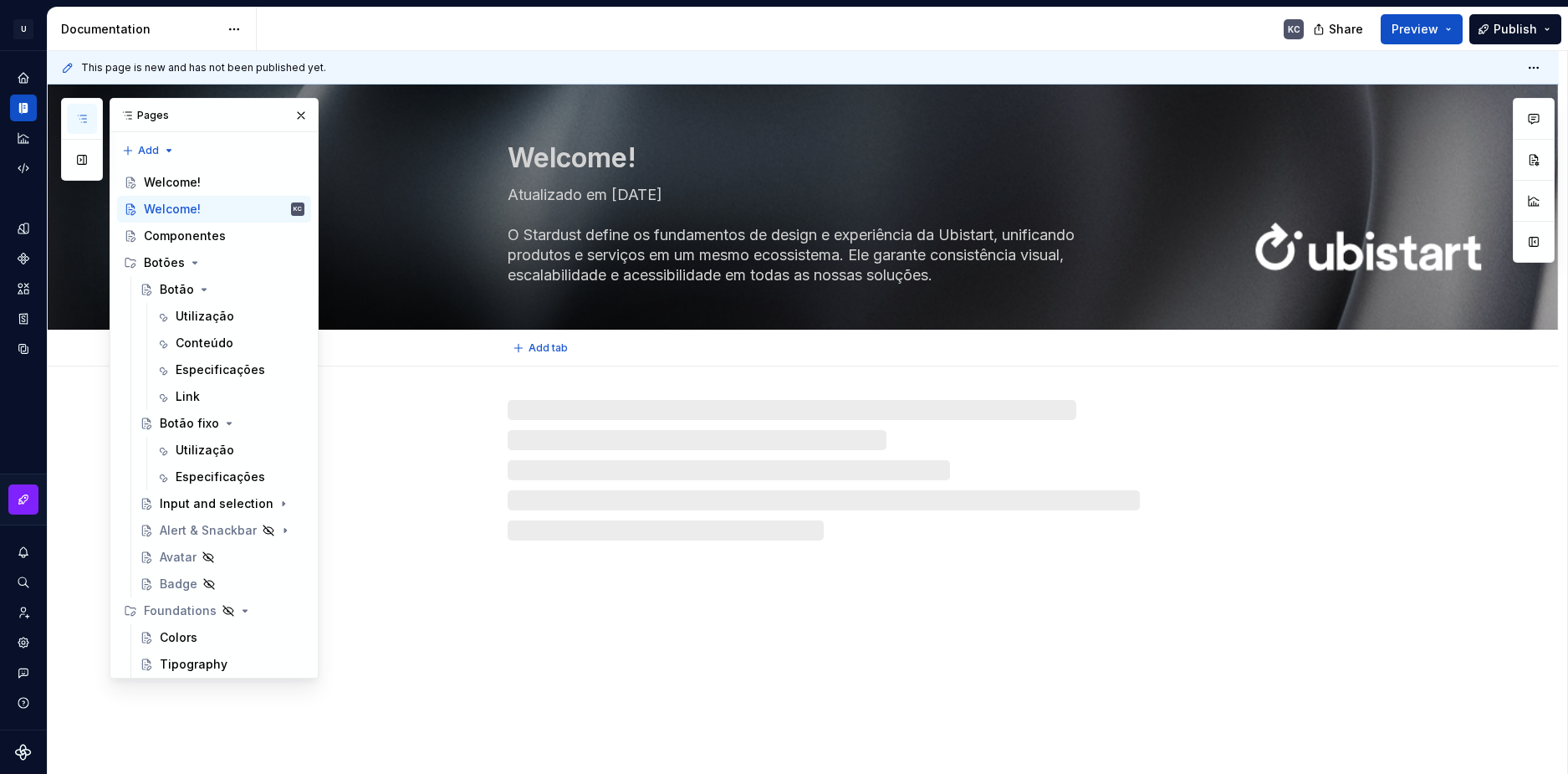
click at [546, 161] on textarea "Welcome!" at bounding box center [820, 158] width 632 height 41
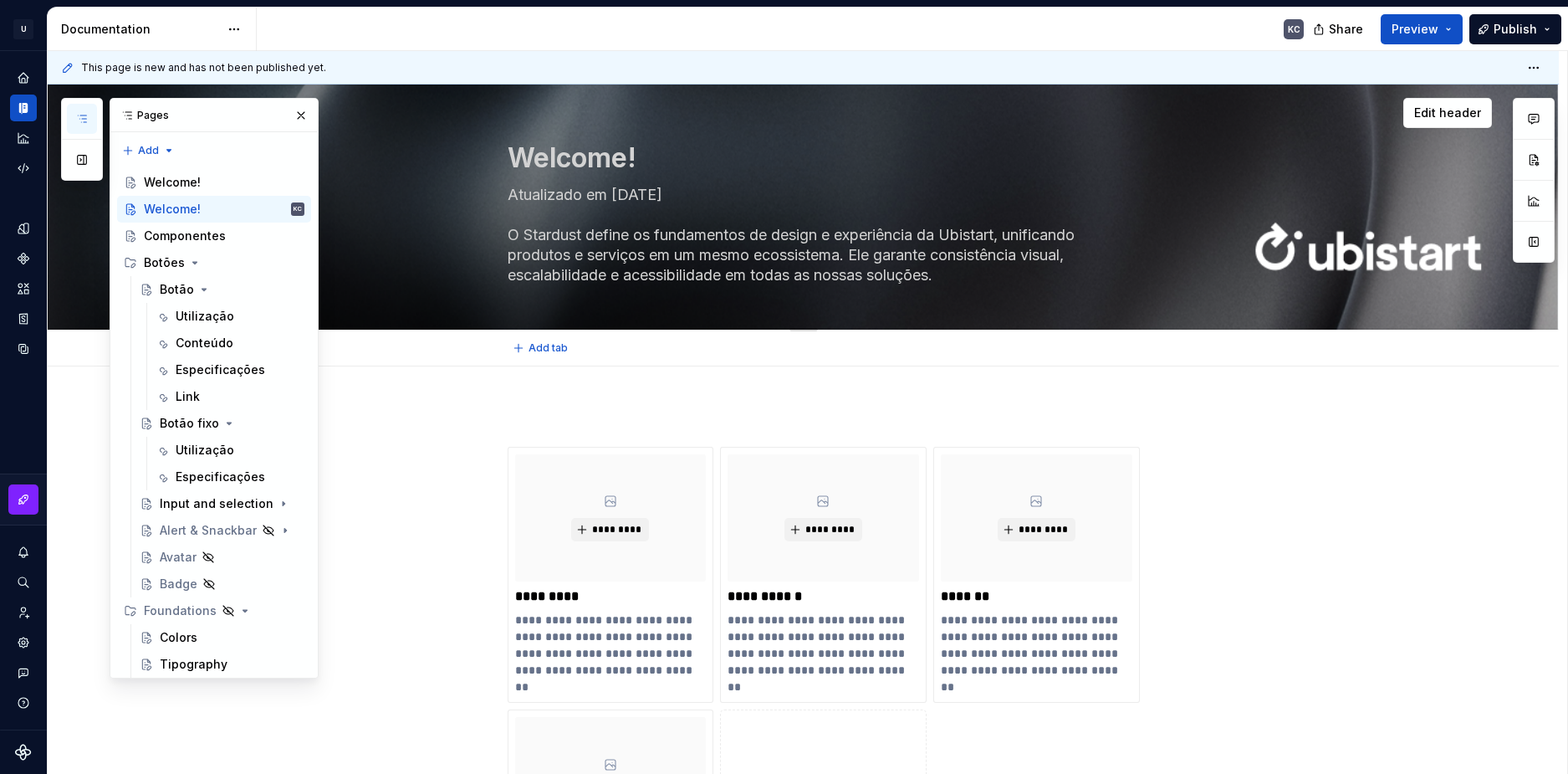
click at [546, 161] on textarea "Welcome!" at bounding box center [820, 158] width 632 height 41
type textarea "*"
type textarea "B"
type textarea "*"
type textarea "Bo"
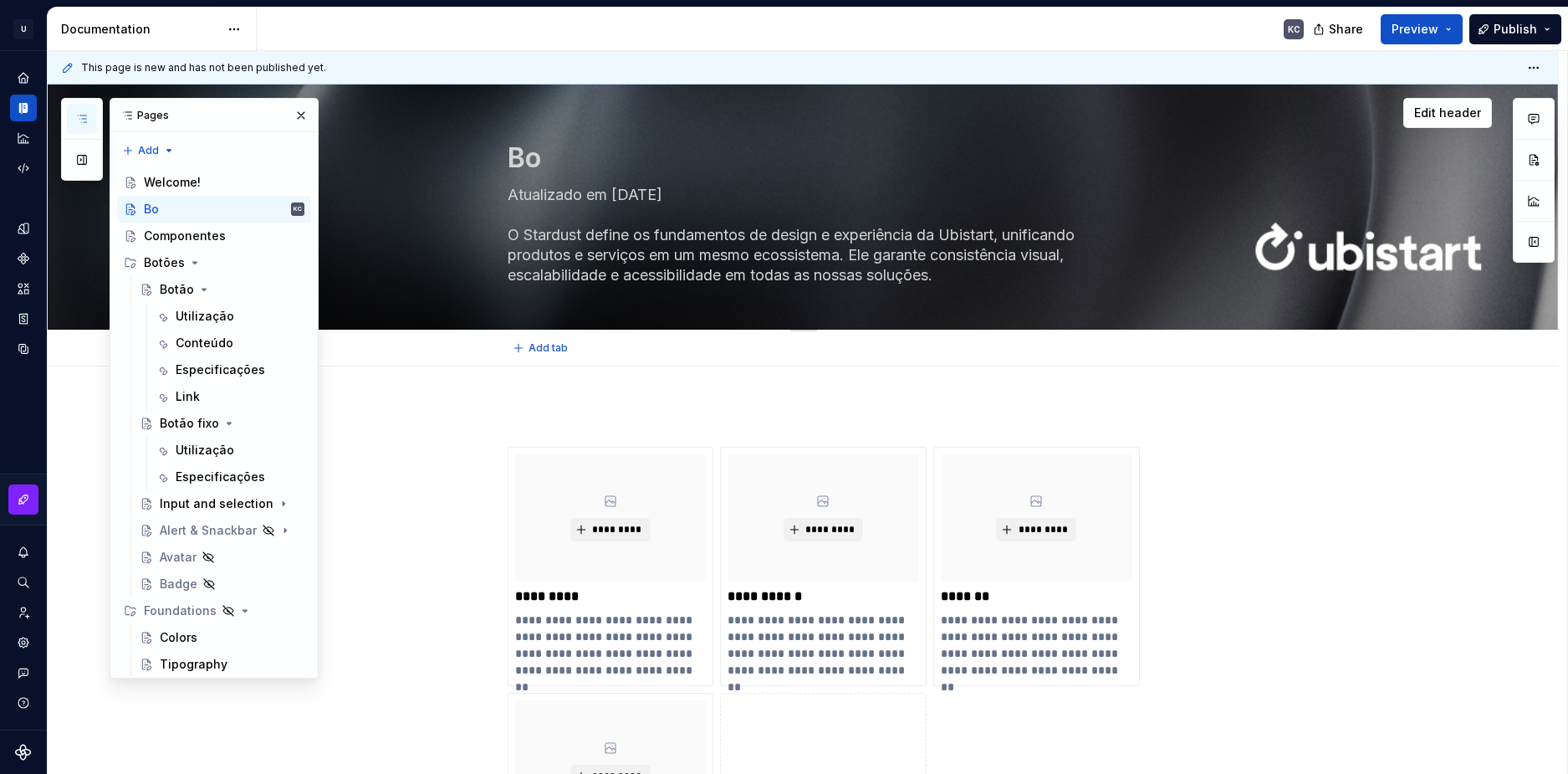
type textarea "*"
type textarea "Bot"
type textarea "*"
type textarea "Bot~i"
type textarea "*"
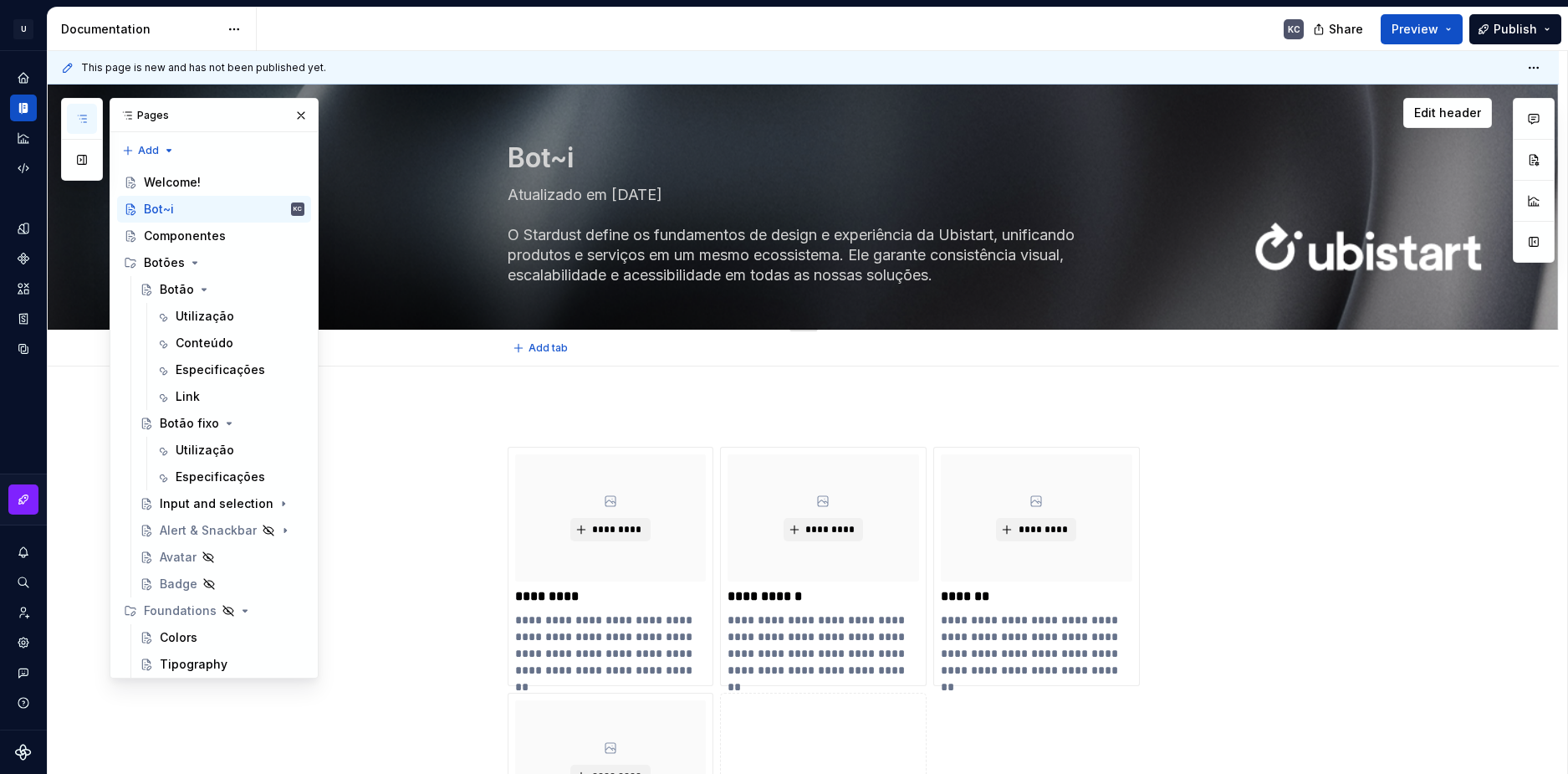
type textarea "Bot~"
type textarea "*"
type textarea "Bot"
type textarea "*"
type textarea "Boto"
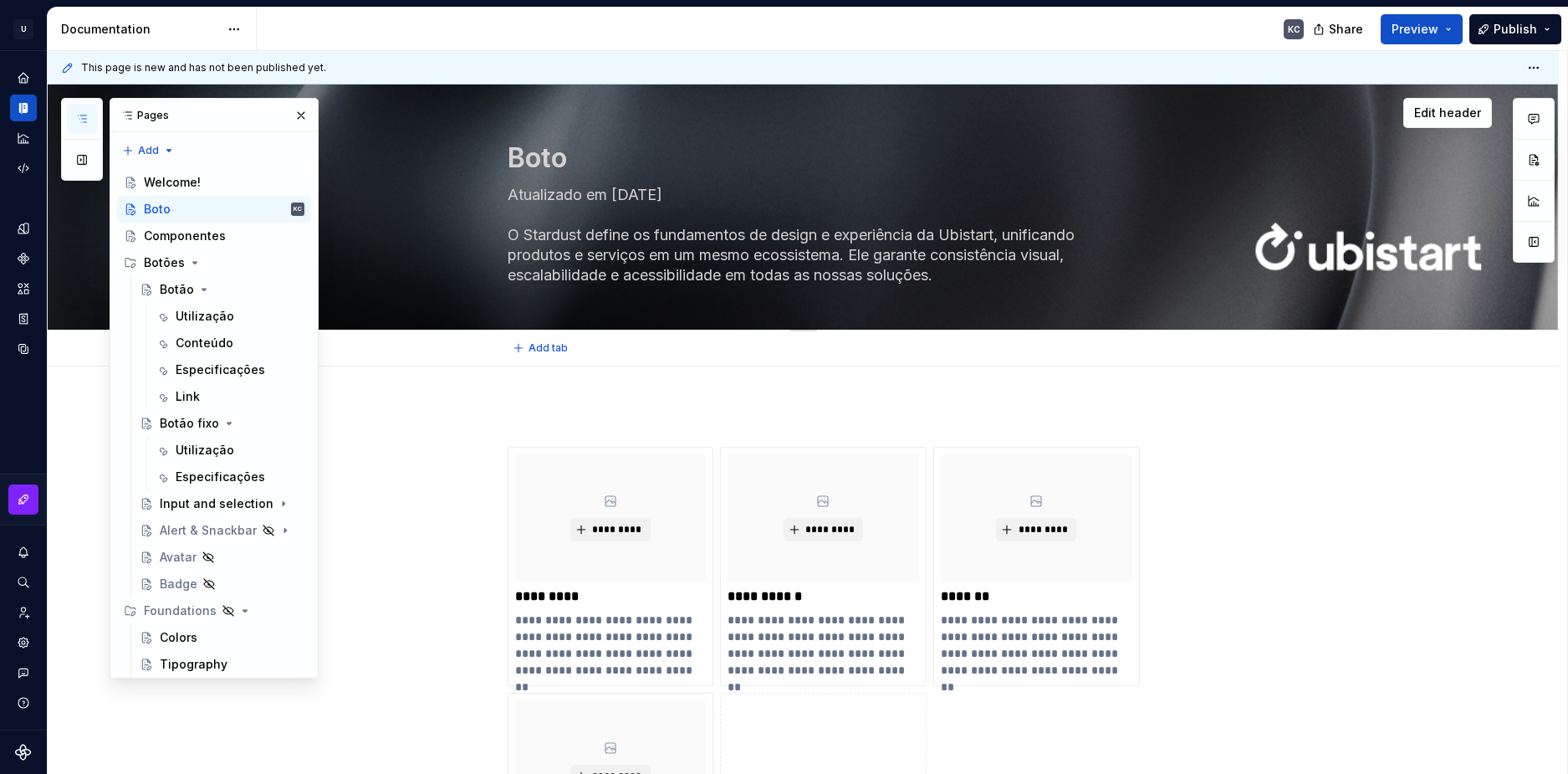
type textarea "*"
type textarea "Bot"
type textarea "*"
type textarea "Botõ"
type textarea "*"
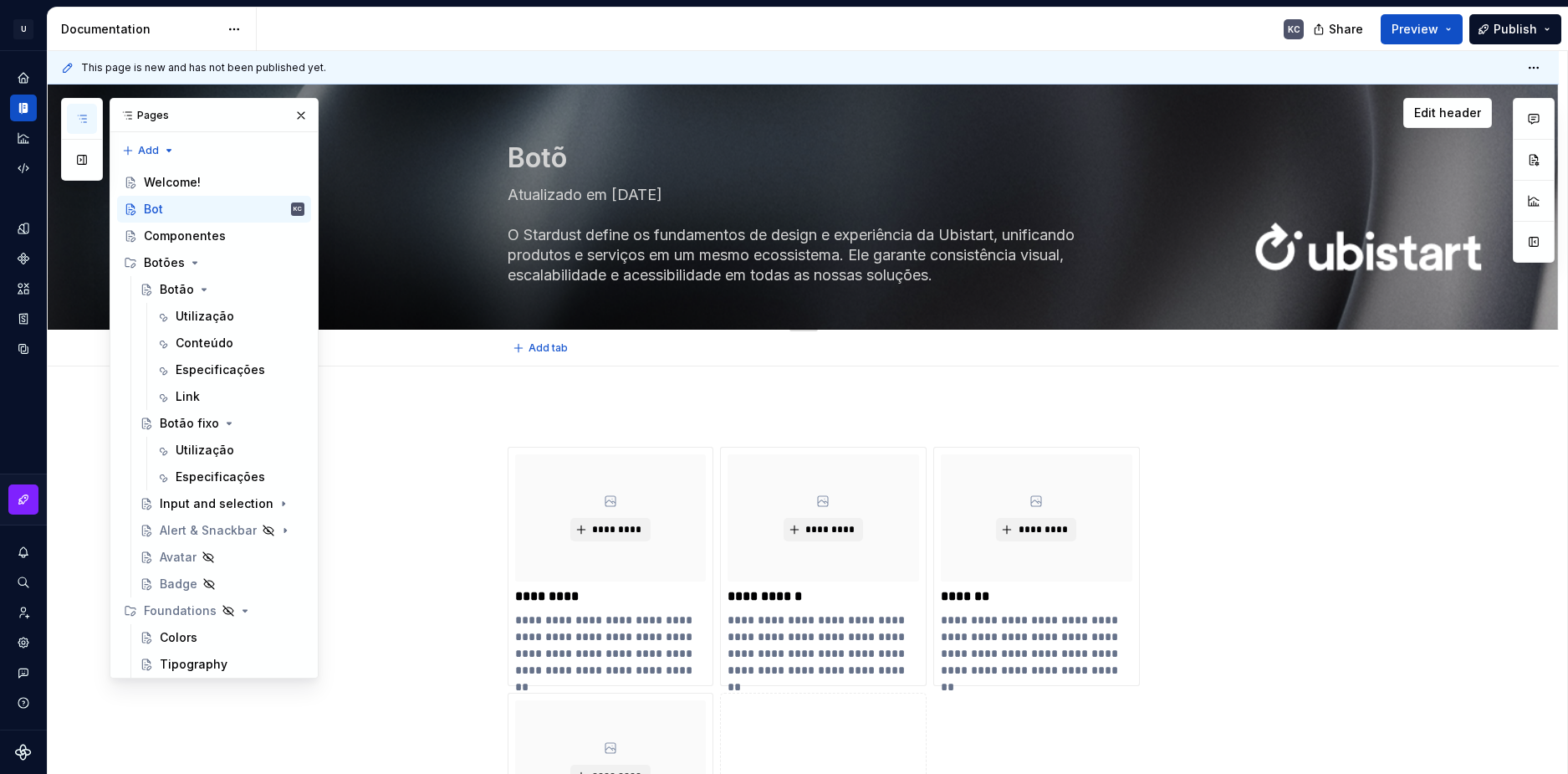
type textarea "Botõe"
type textarea "*"
type textarea "Botões"
type textarea "*"
type textarea "Botões"
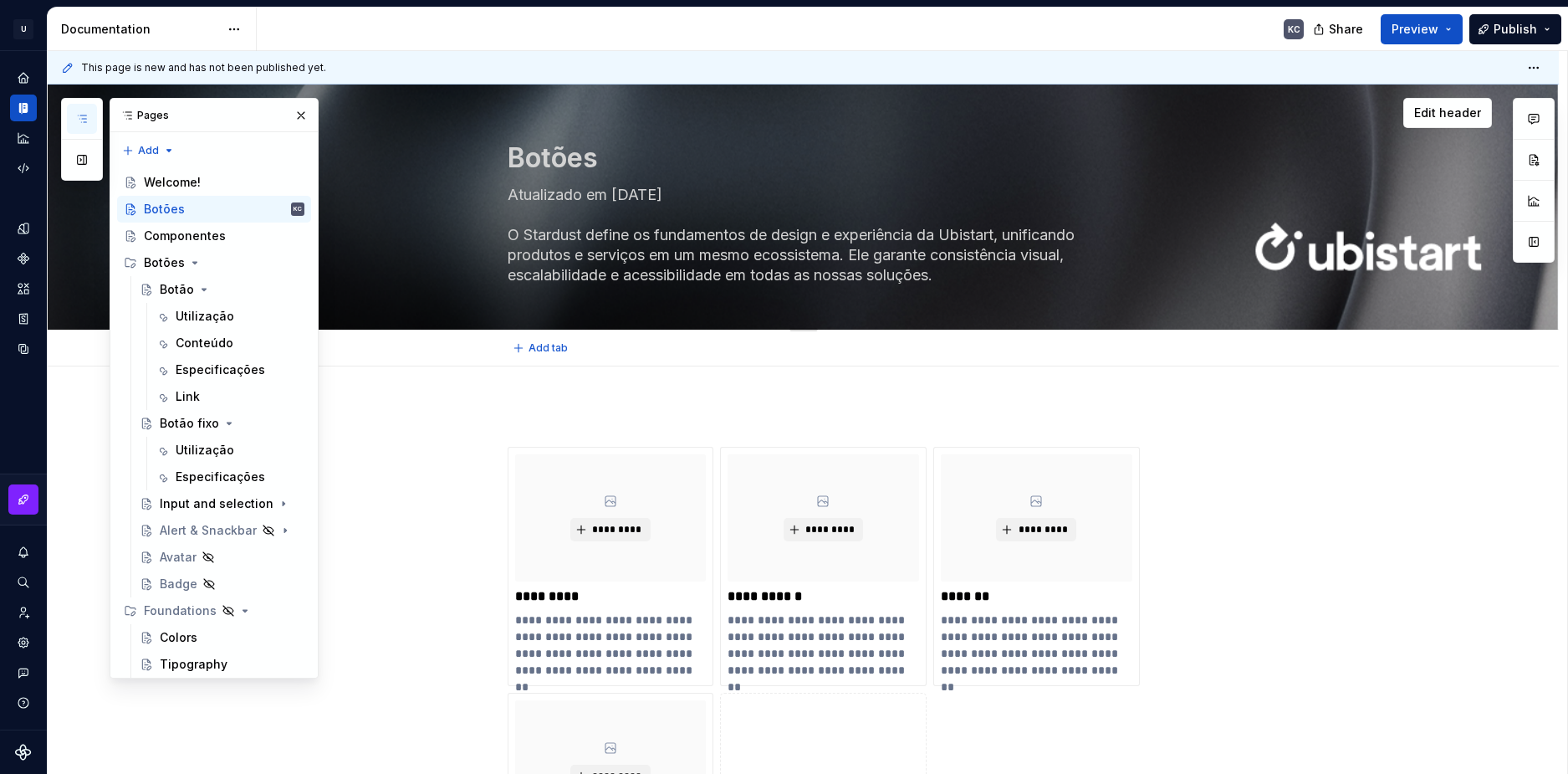
click at [608, 194] on textarea "Atualizado em [DATE] O Stardust define os fundamentos de design e experiência d…" at bounding box center [820, 235] width 632 height 107
click at [616, 194] on textarea "Atualizado em [DATE] O Stardust define os fundamentos de design e experiência d…" at bounding box center [820, 235] width 632 height 107
drag, startPoint x: 613, startPoint y: 194, endPoint x: 622, endPoint y: 194, distance: 9.0
click at [622, 194] on textarea "Atualizado em [DATE] O Stardust define os fundamentos de design e experiência d…" at bounding box center [820, 235] width 632 height 107
click at [549, 288] on div "Botões Atualizado em [DATE] O Stardust define os fundamentos de design e experi…" at bounding box center [824, 206] width 632 height 244
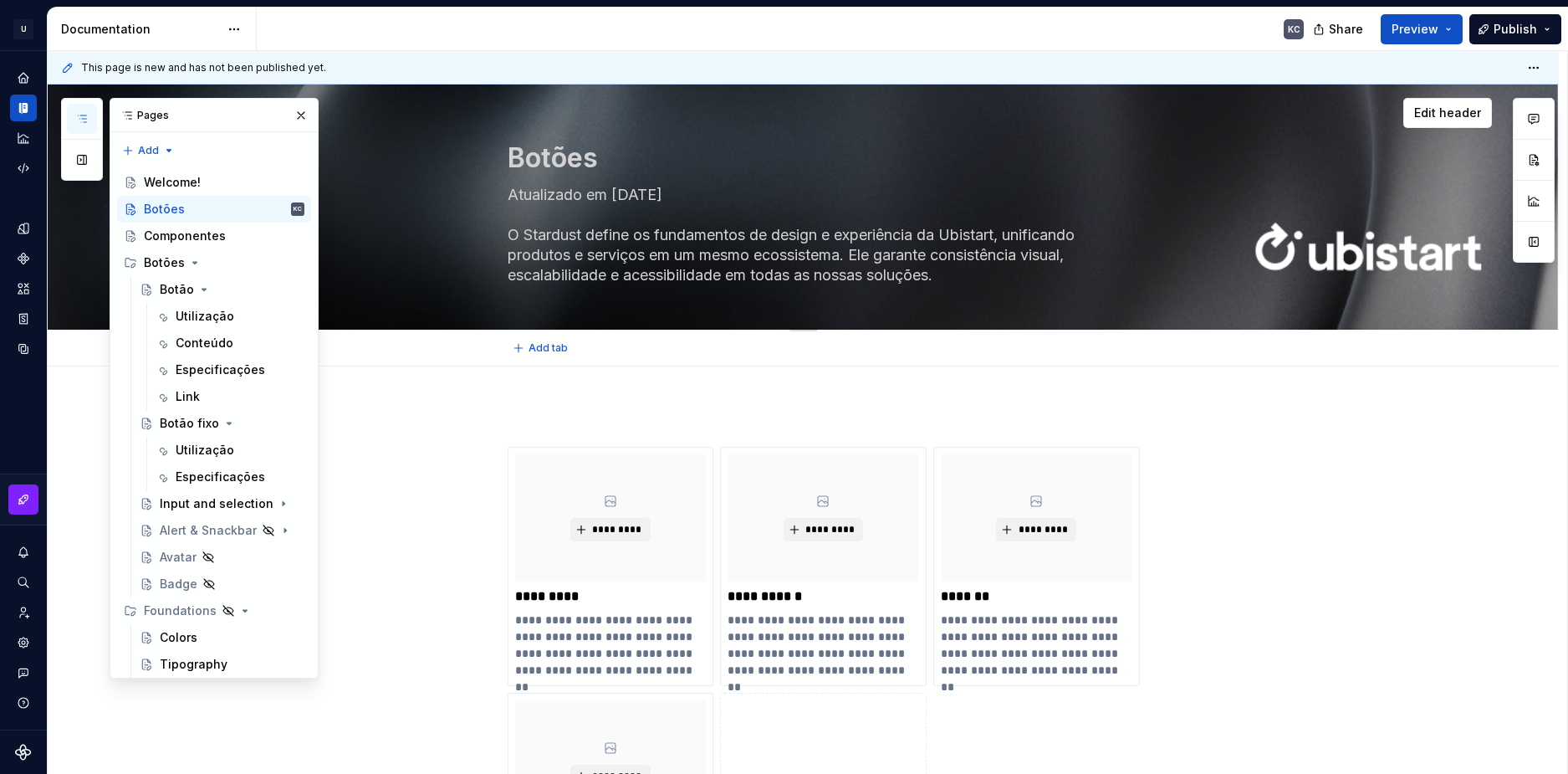
click at [614, 194] on textarea "Atualizado em [DATE] O Stardust define os fundamentos de design e experiência d…" at bounding box center [820, 235] width 632 height 107
type textarea "*"
type textarea "-"
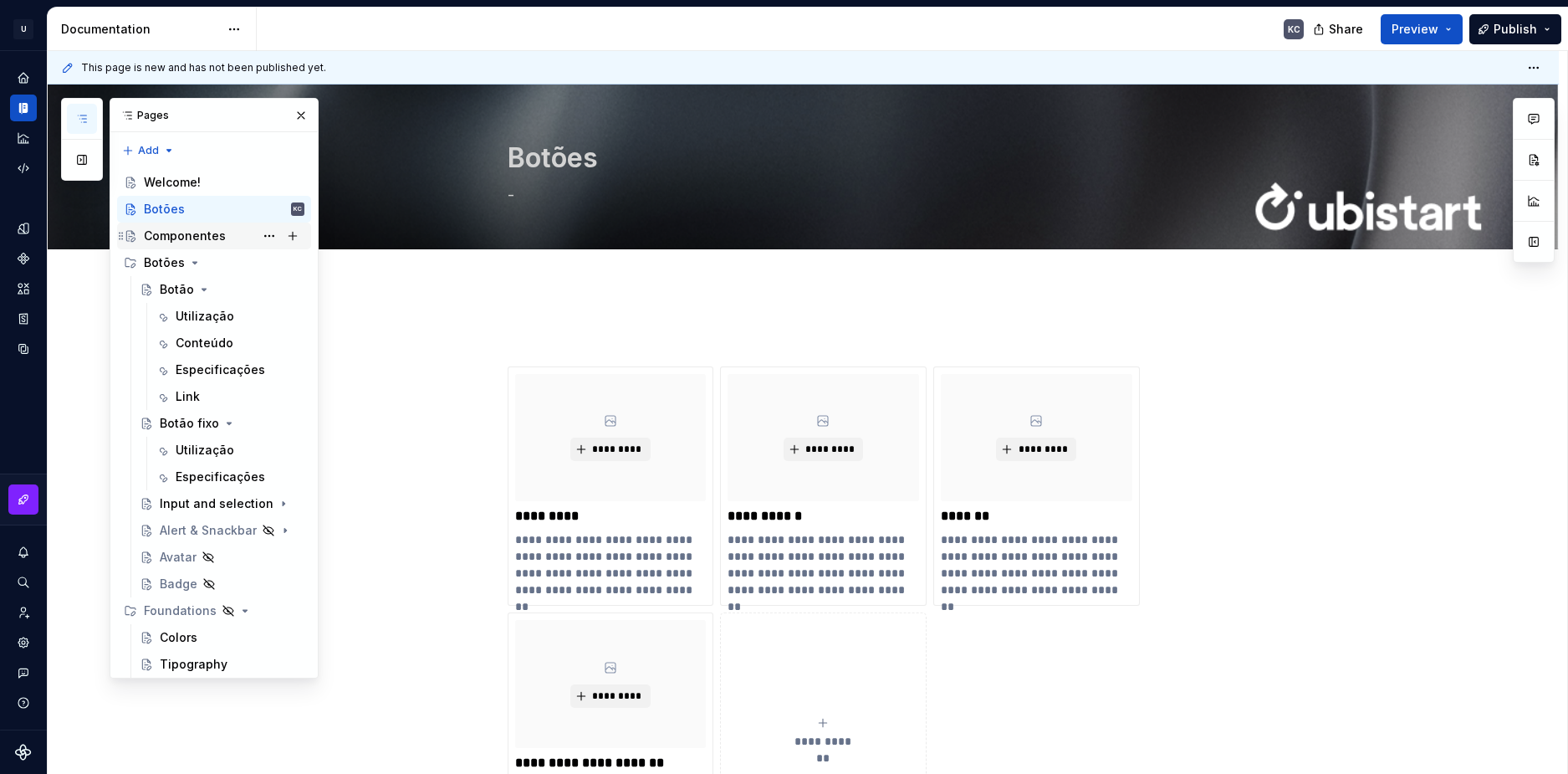
type textarea "*"
type textarea "-"
click at [555, 516] on p "*********" at bounding box center [611, 516] width 192 height 17
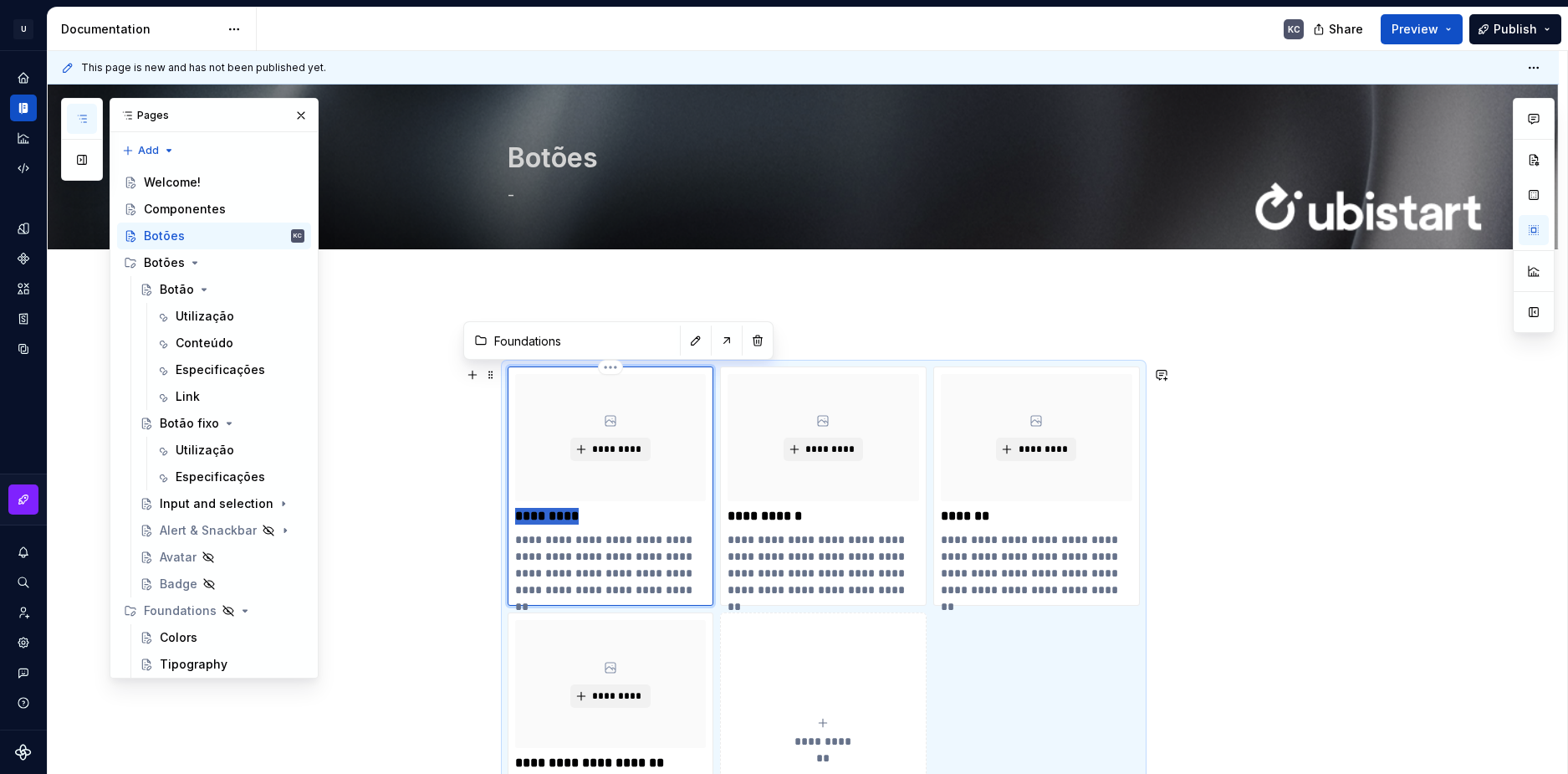
click at [555, 516] on p "*********" at bounding box center [611, 516] width 192 height 17
type textarea "*"
click at [748, 514] on p "**********" at bounding box center [823, 516] width 192 height 17
type textarea "*"
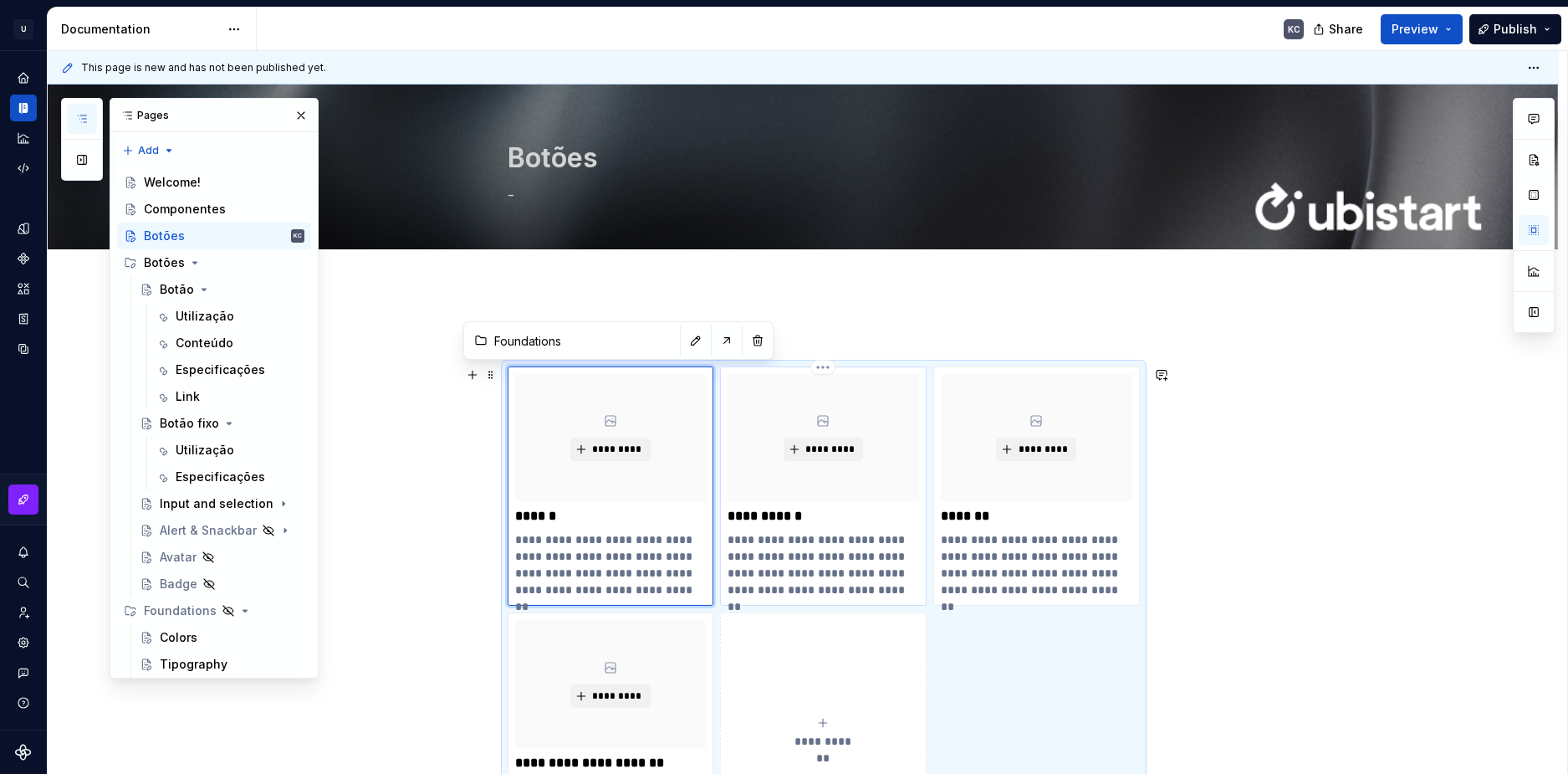
type input "Documentation Root / Componentes"
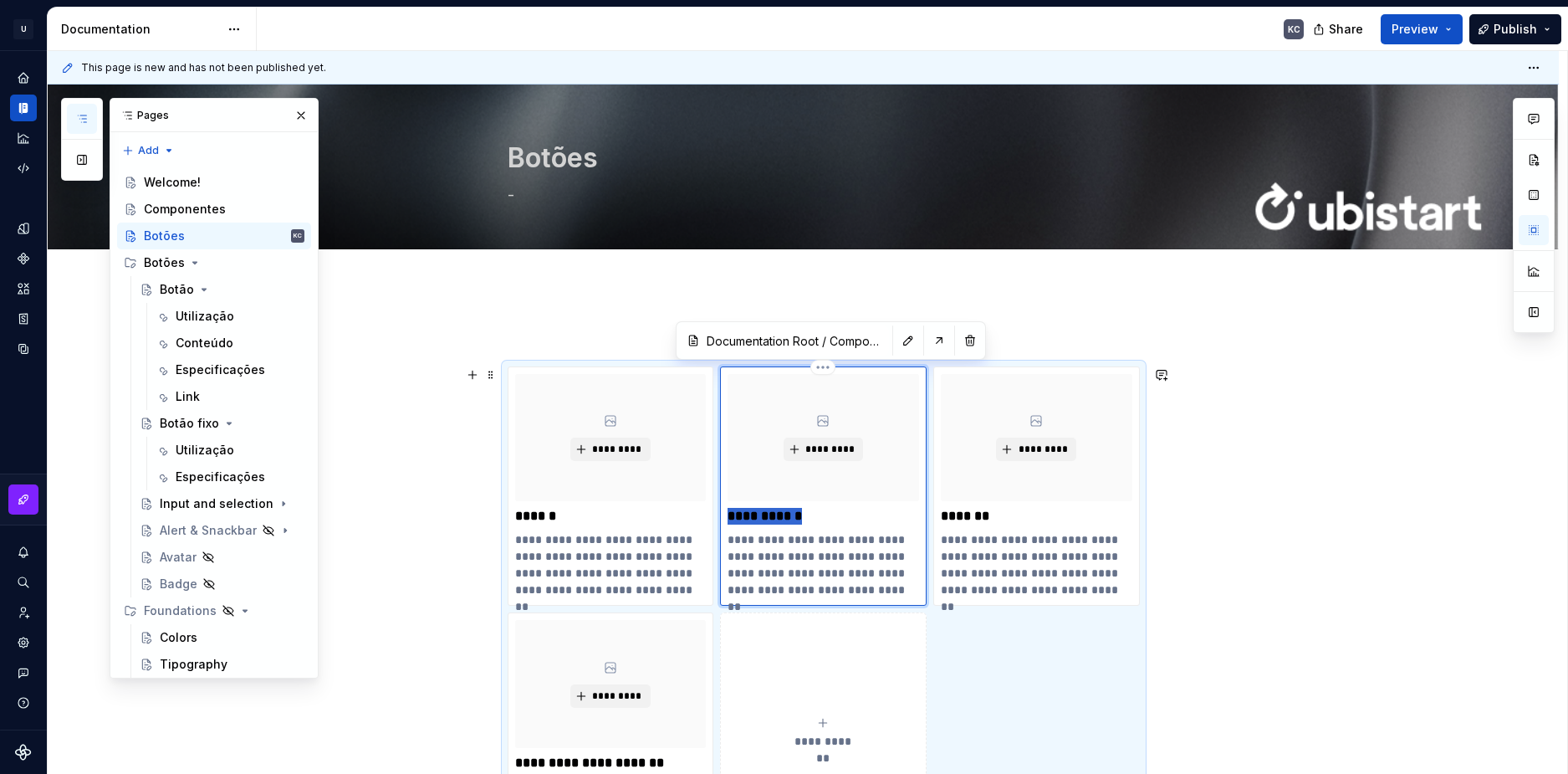
click at [748, 514] on p "**********" at bounding box center [823, 516] width 192 height 17
type textarea "*"
click at [191, 184] on div "Welcome!" at bounding box center [172, 182] width 57 height 17
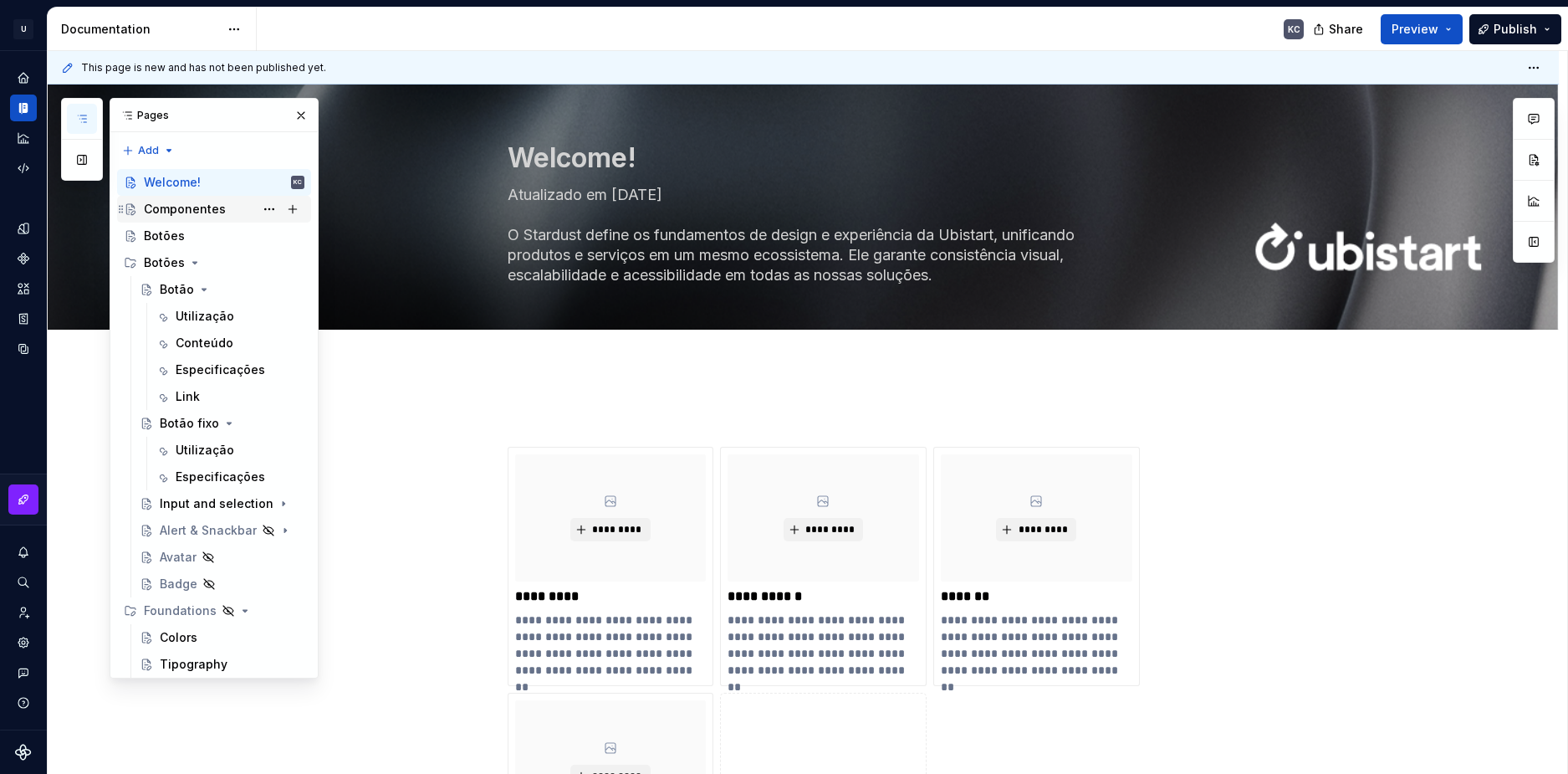
click at [205, 210] on div "Componentes" at bounding box center [185, 209] width 82 height 17
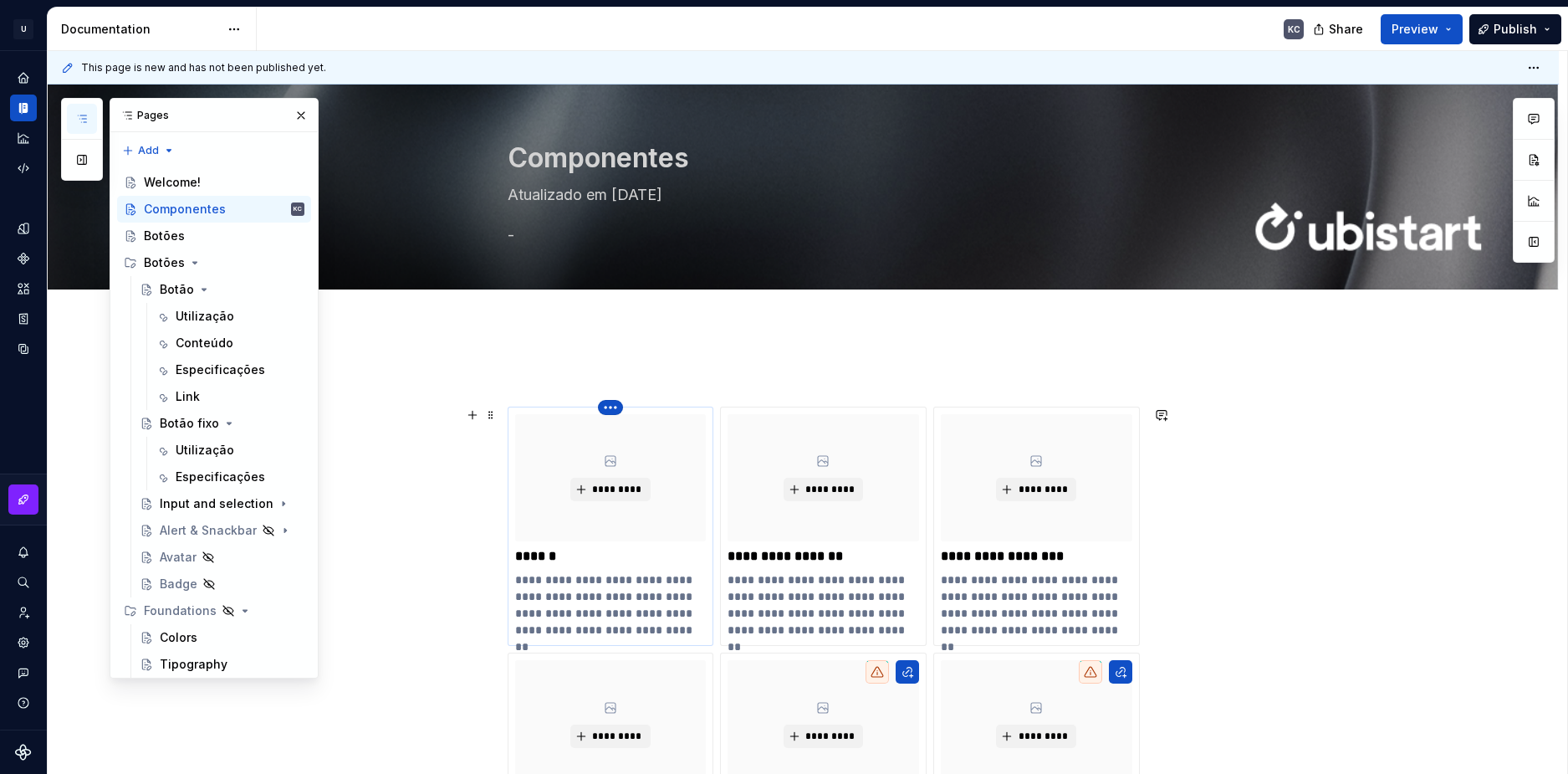
click at [606, 408] on html "U Stardust DS KC Design system data Documentation KC Share Preview Publish Page…" at bounding box center [784, 387] width 1568 height 774
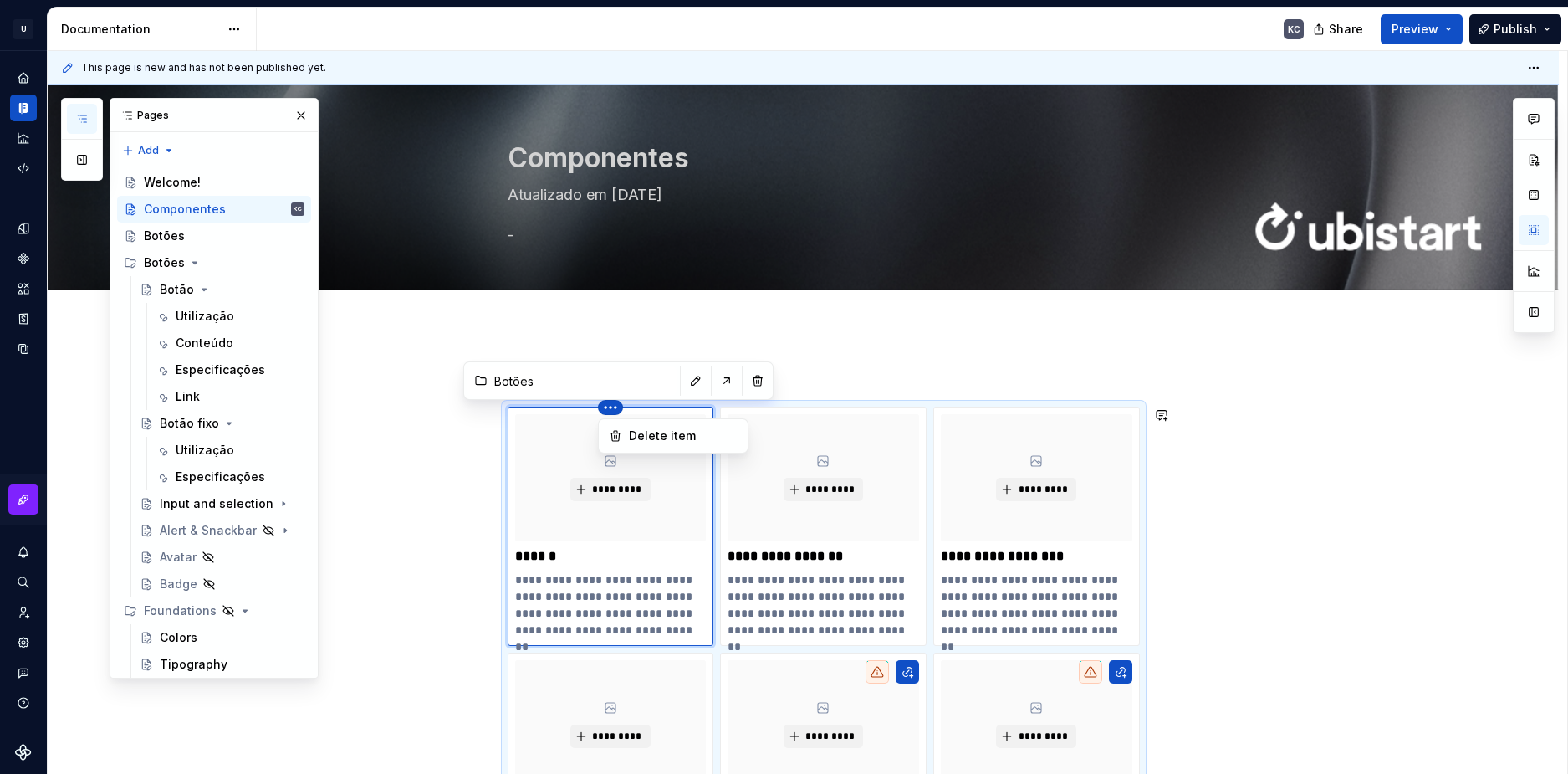
click at [682, 378] on html "U Stardust DS KC Design system data Documentation KC Share Preview Publish Page…" at bounding box center [784, 387] width 1568 height 774
click at [684, 378] on button "button" at bounding box center [696, 381] width 23 height 23
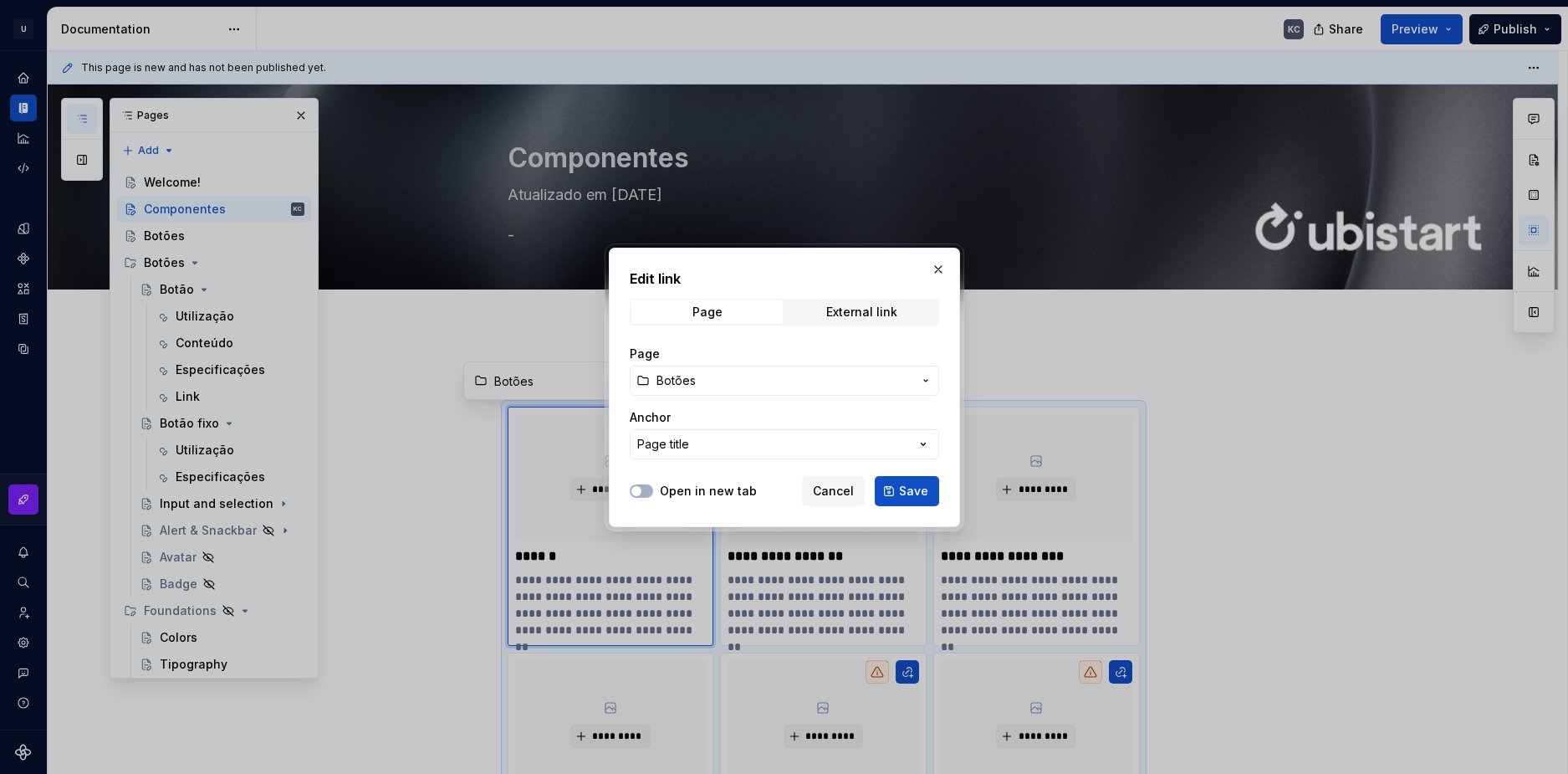
click at [690, 376] on span "Botões" at bounding box center [676, 380] width 40 height 17
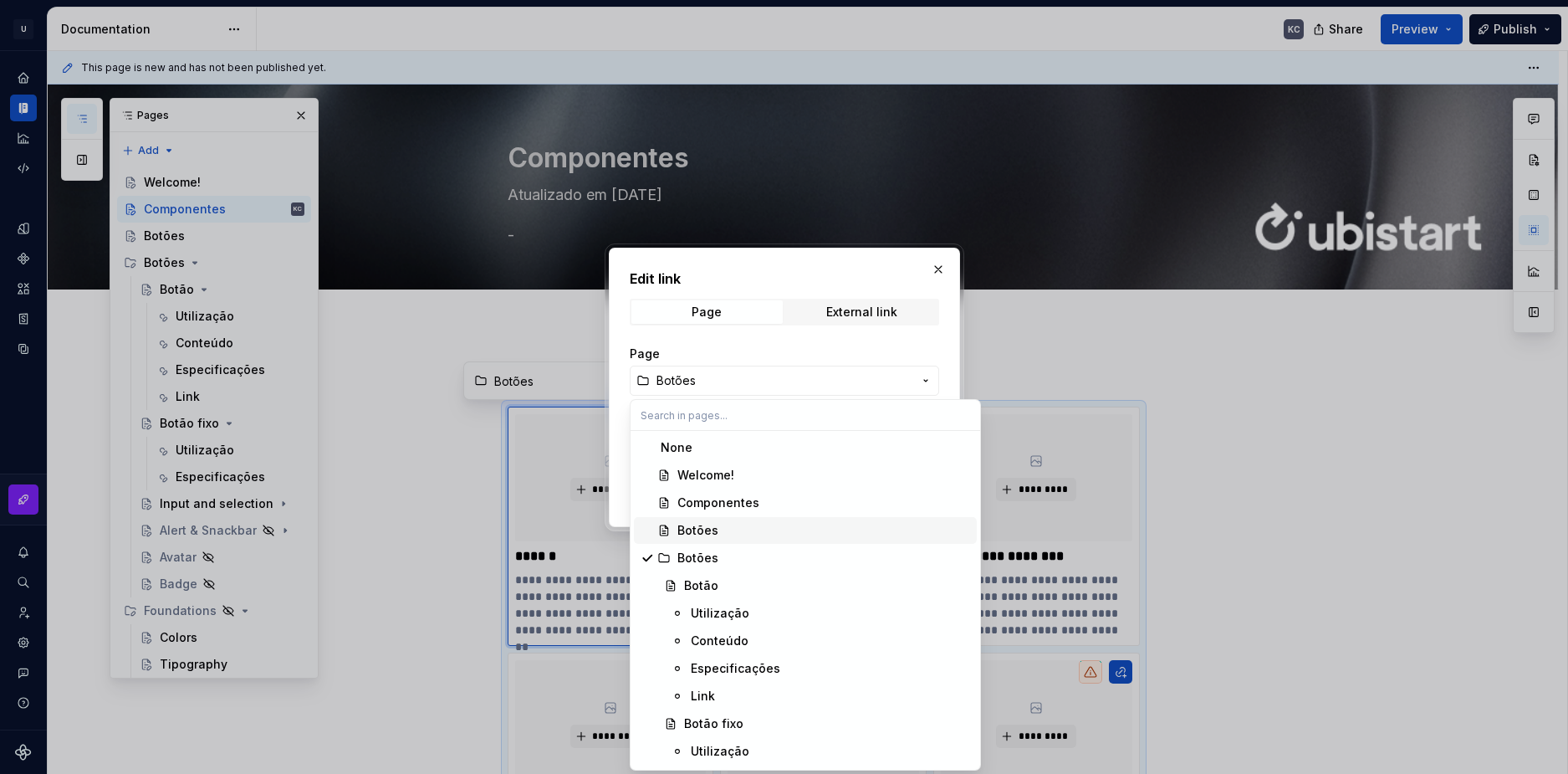
click at [715, 530] on div "Botões" at bounding box center [698, 531] width 41 height 17
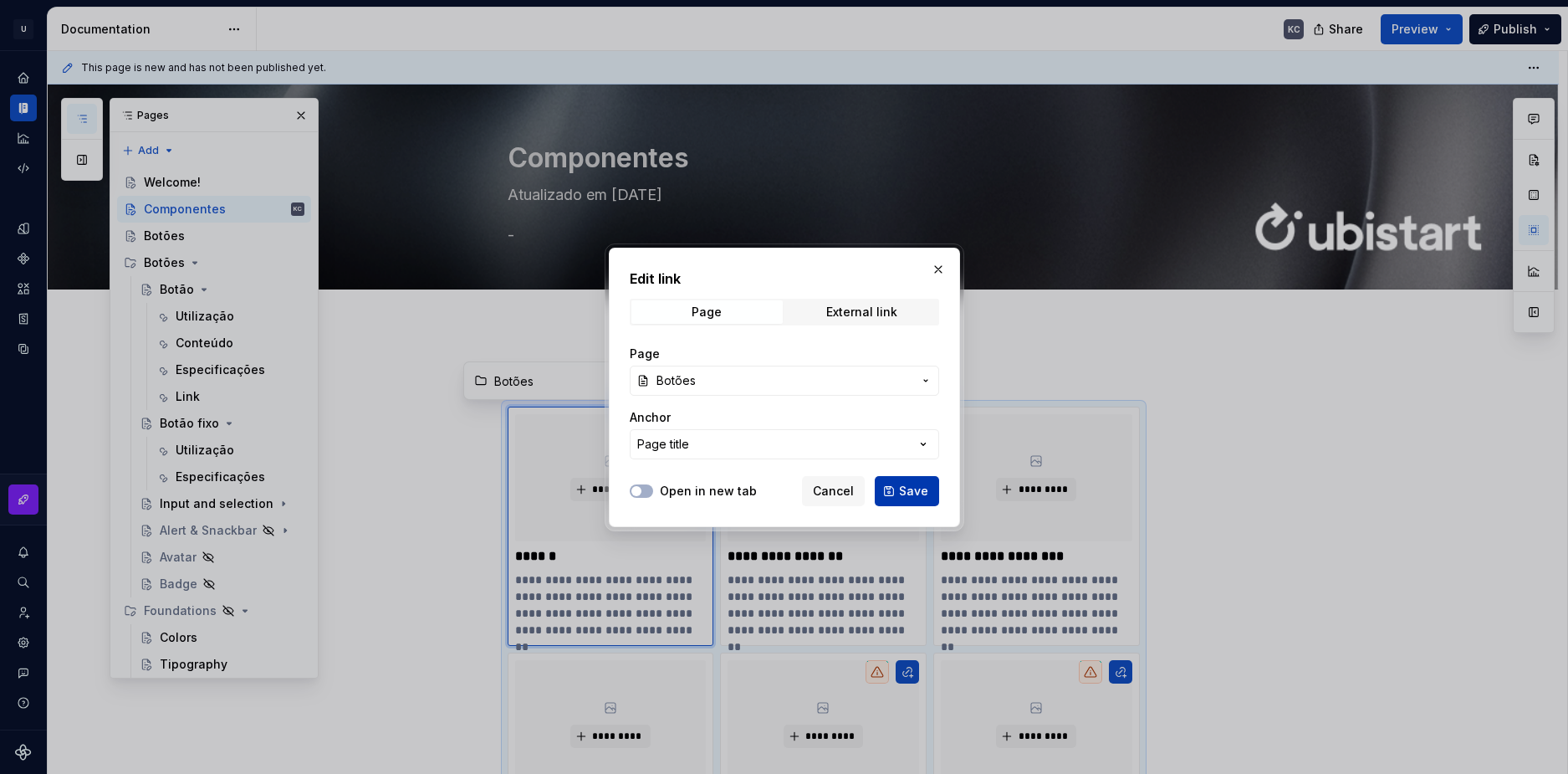
click at [902, 487] on span "Save" at bounding box center [913, 491] width 30 height 17
type textarea "*"
type input "Documentation Root / Botões"
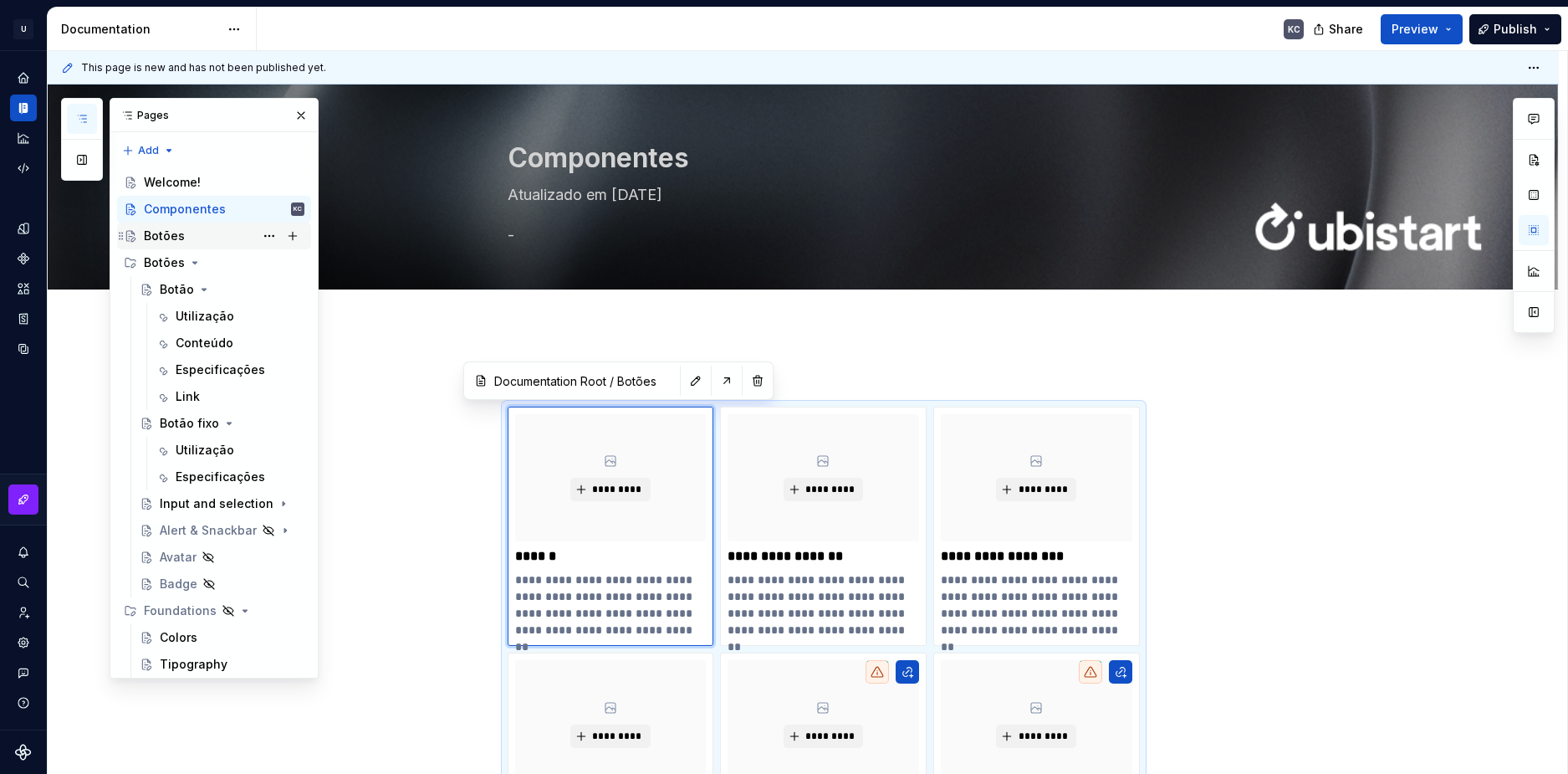
click at [201, 235] on div "Botões" at bounding box center [224, 236] width 160 height 23
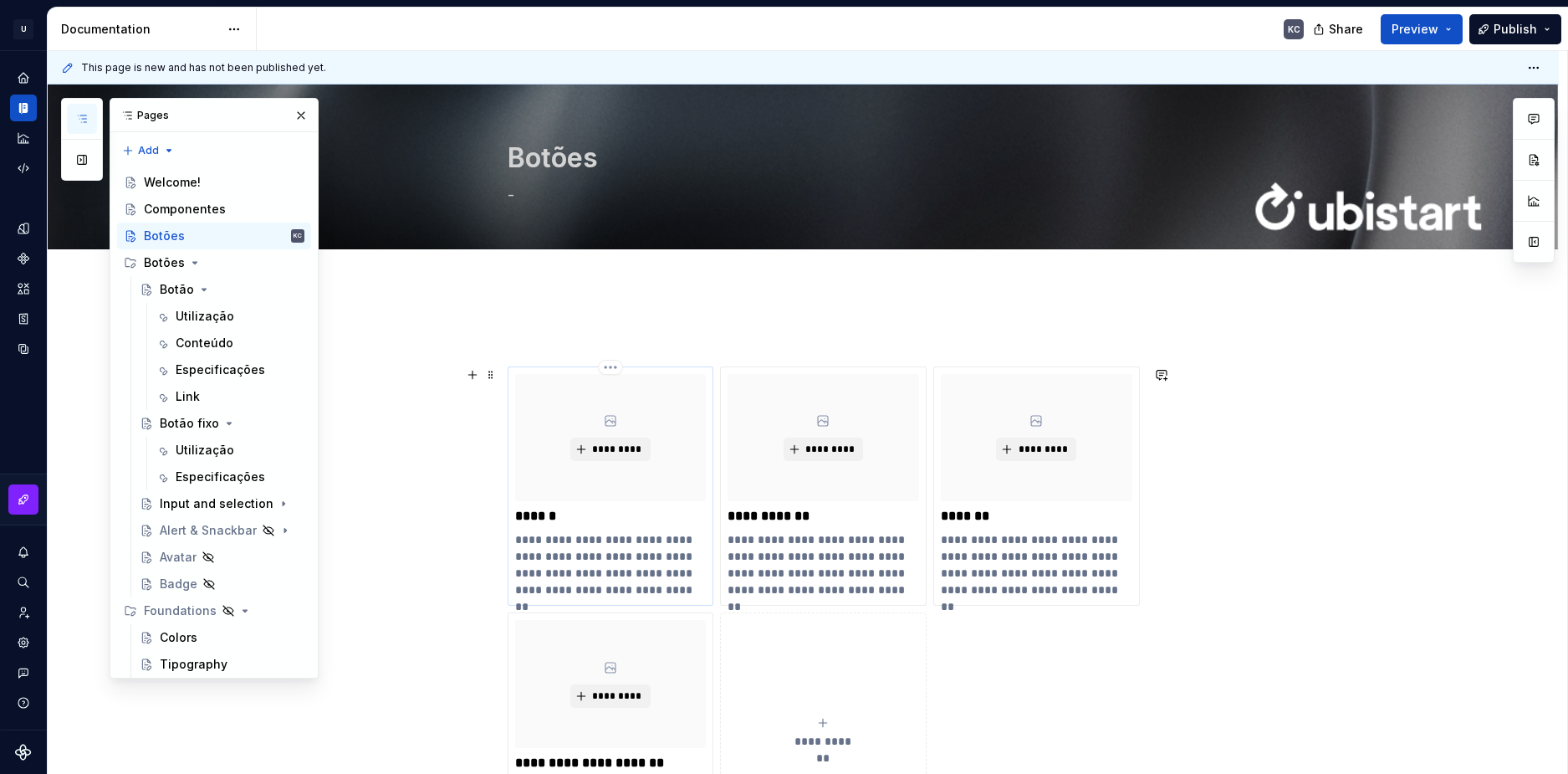
click at [547, 514] on p "******" at bounding box center [611, 516] width 192 height 17
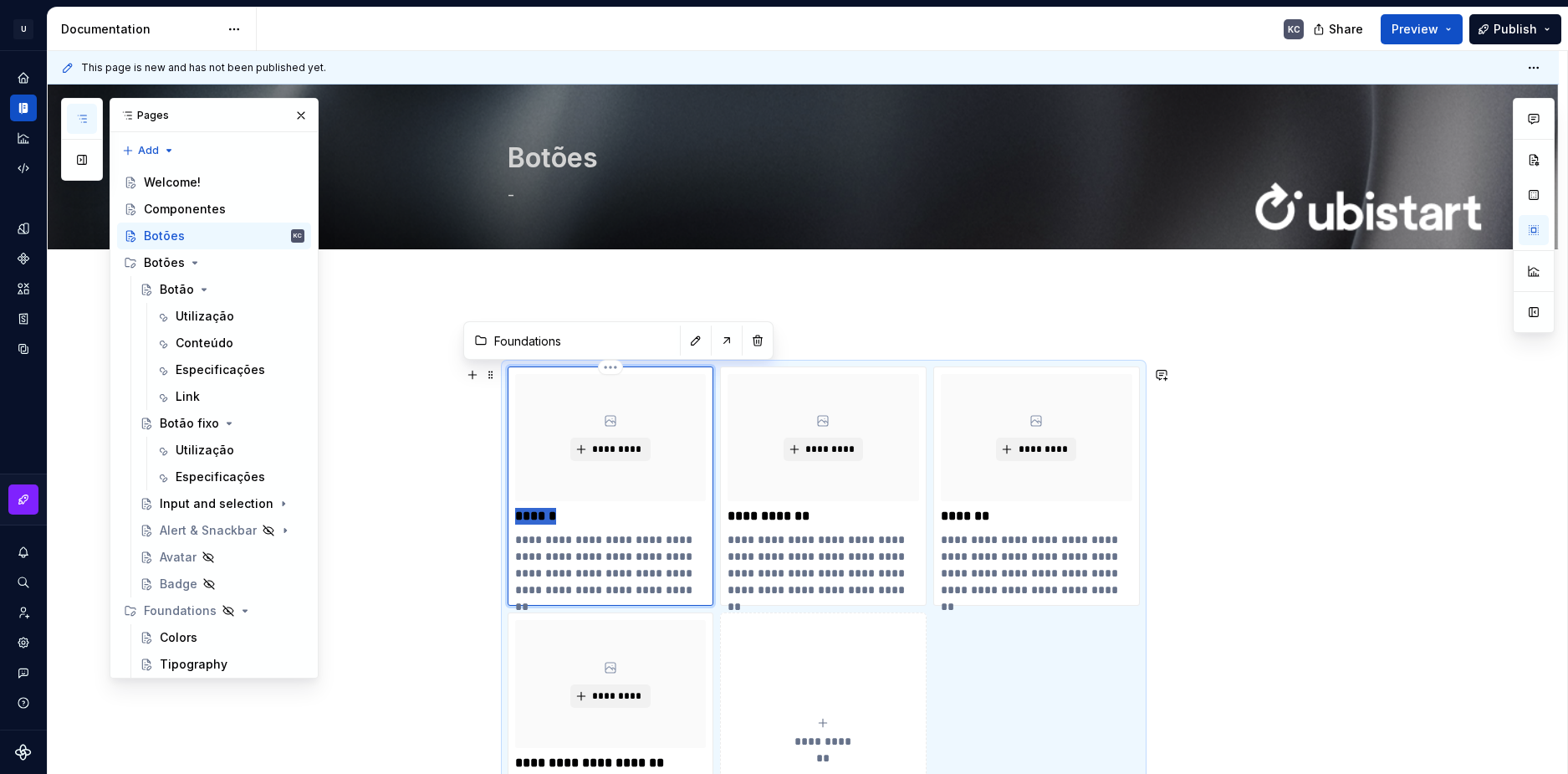
click at [547, 514] on p "******" at bounding box center [611, 516] width 192 height 17
click at [539, 516] on p "******" at bounding box center [611, 516] width 192 height 17
drag, startPoint x: 539, startPoint y: 517, endPoint x: 600, endPoint y: 522, distance: 61.2
click at [600, 522] on p "******" at bounding box center [611, 516] width 192 height 17
type textarea "*"
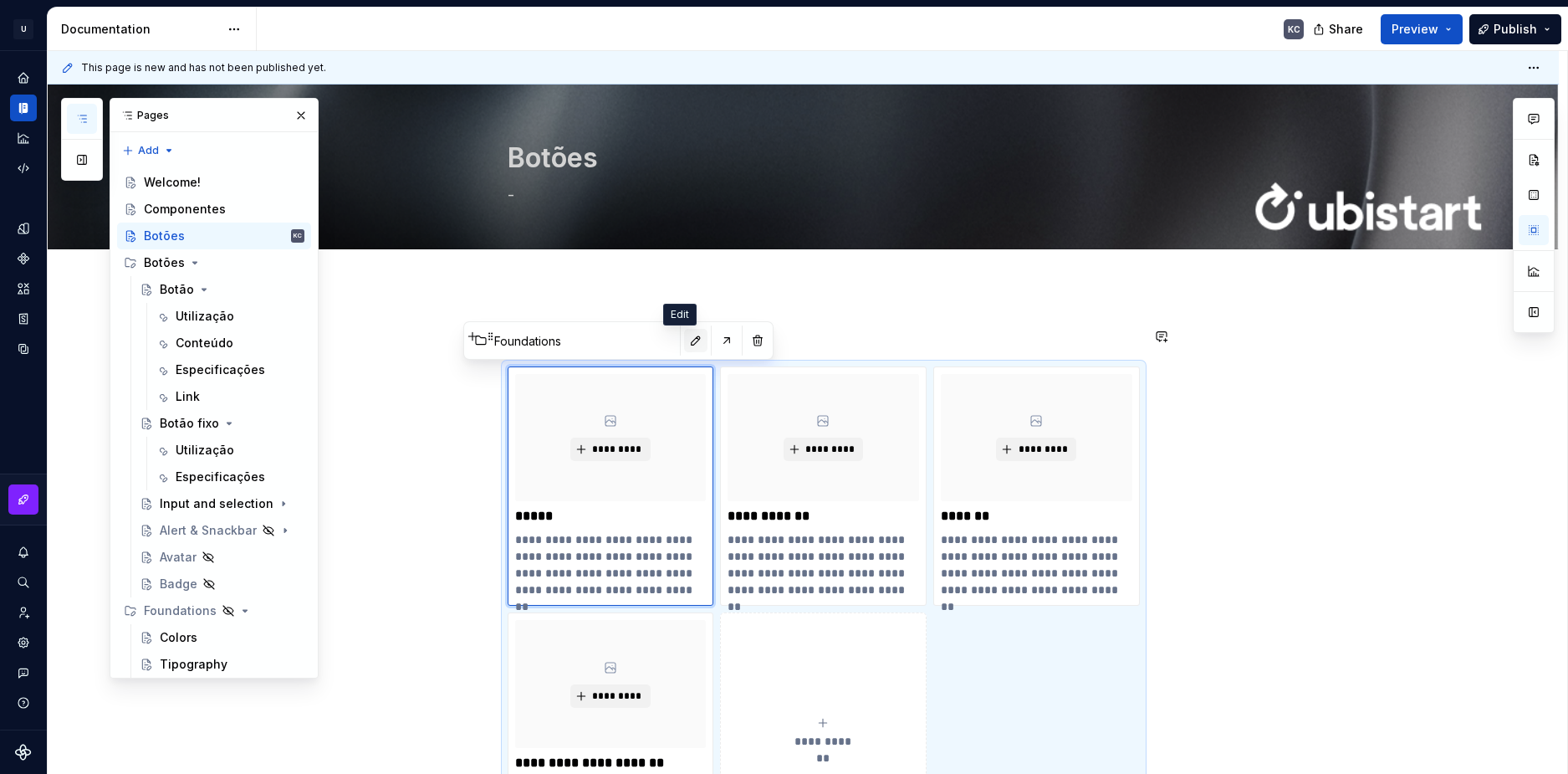
click at [684, 338] on button "button" at bounding box center [696, 341] width 23 height 23
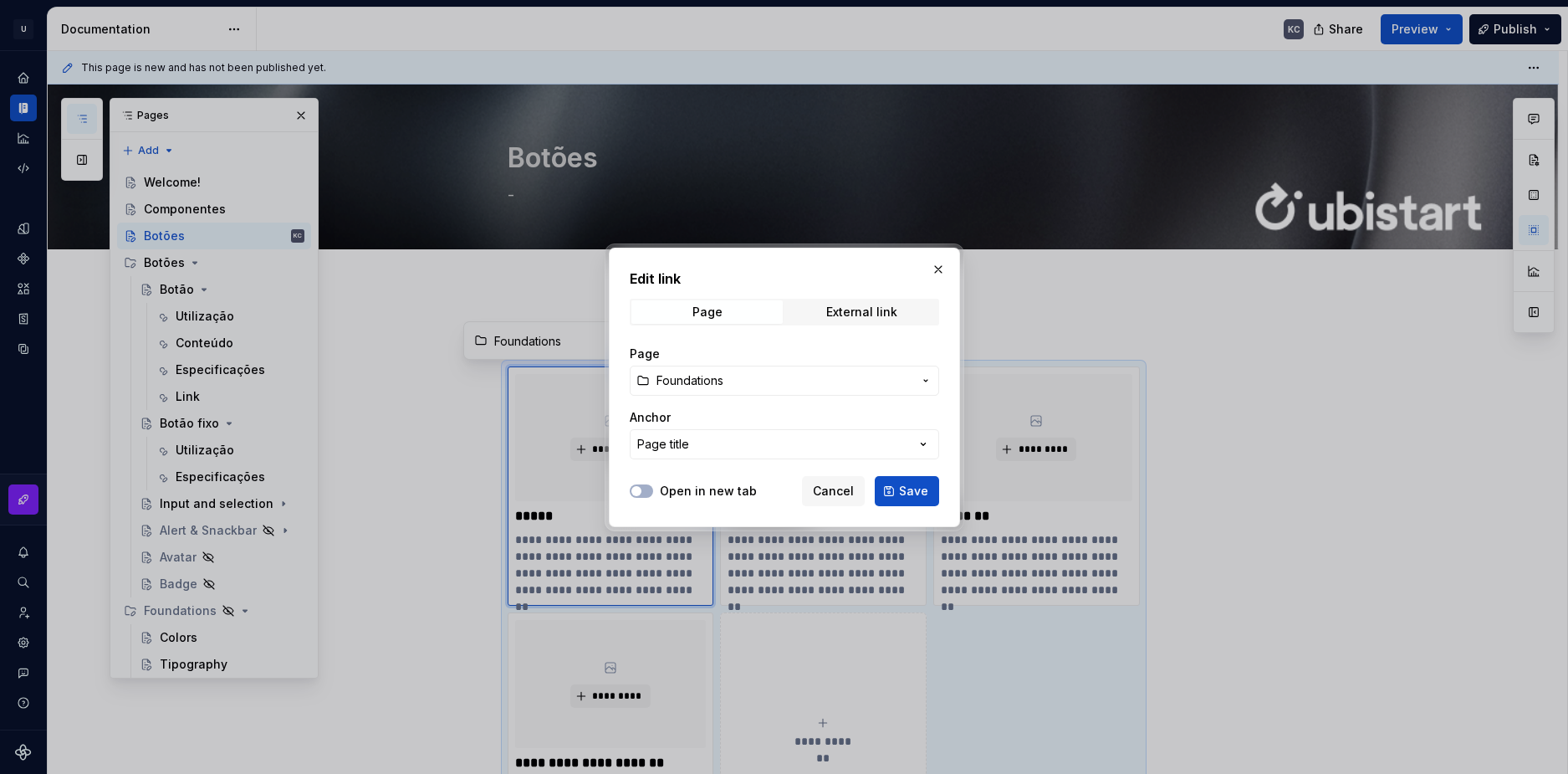
click at [688, 383] on span "Foundations" at bounding box center [690, 380] width 67 height 17
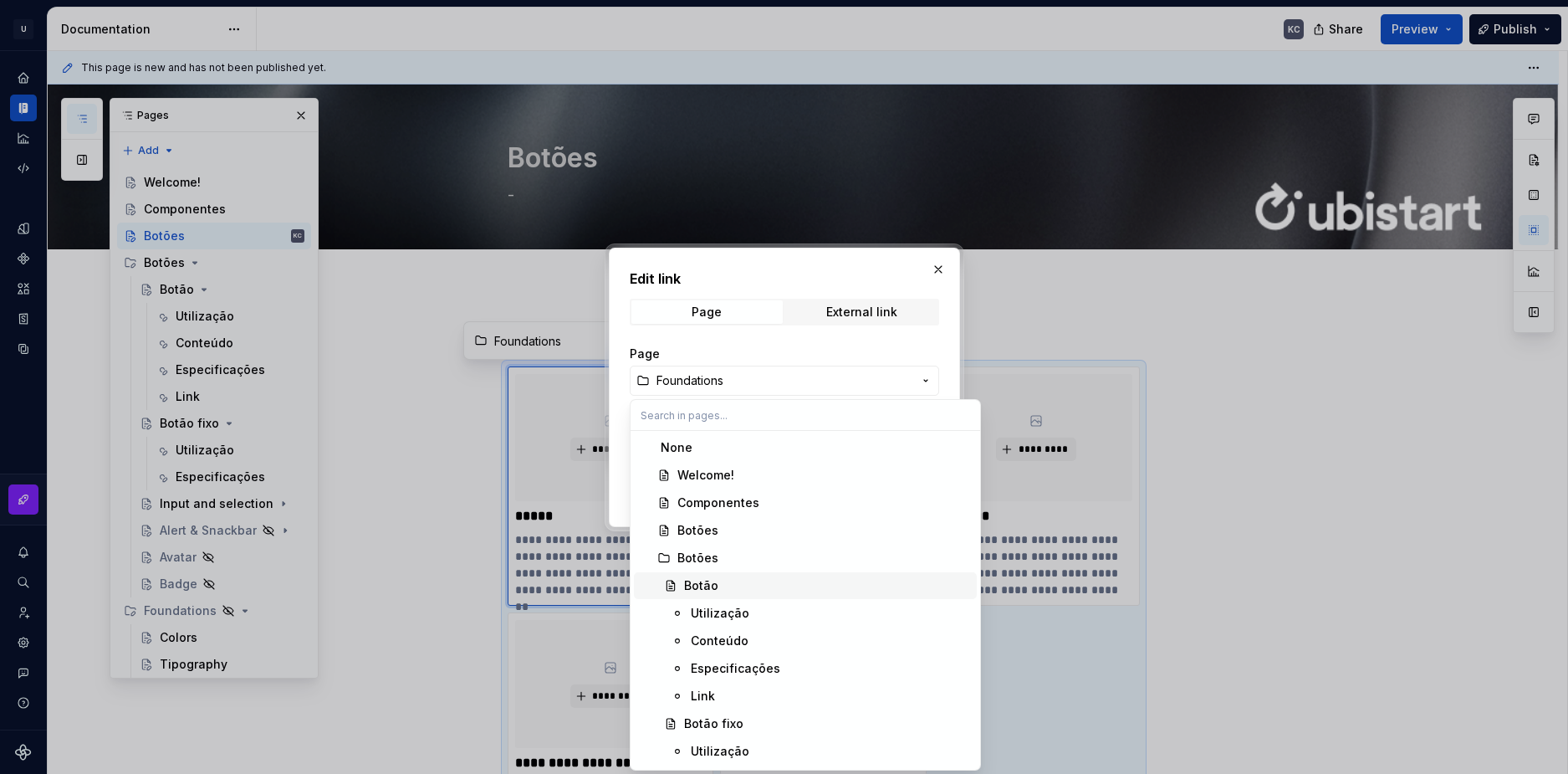
click at [712, 583] on div "Botão" at bounding box center [702, 586] width 34 height 17
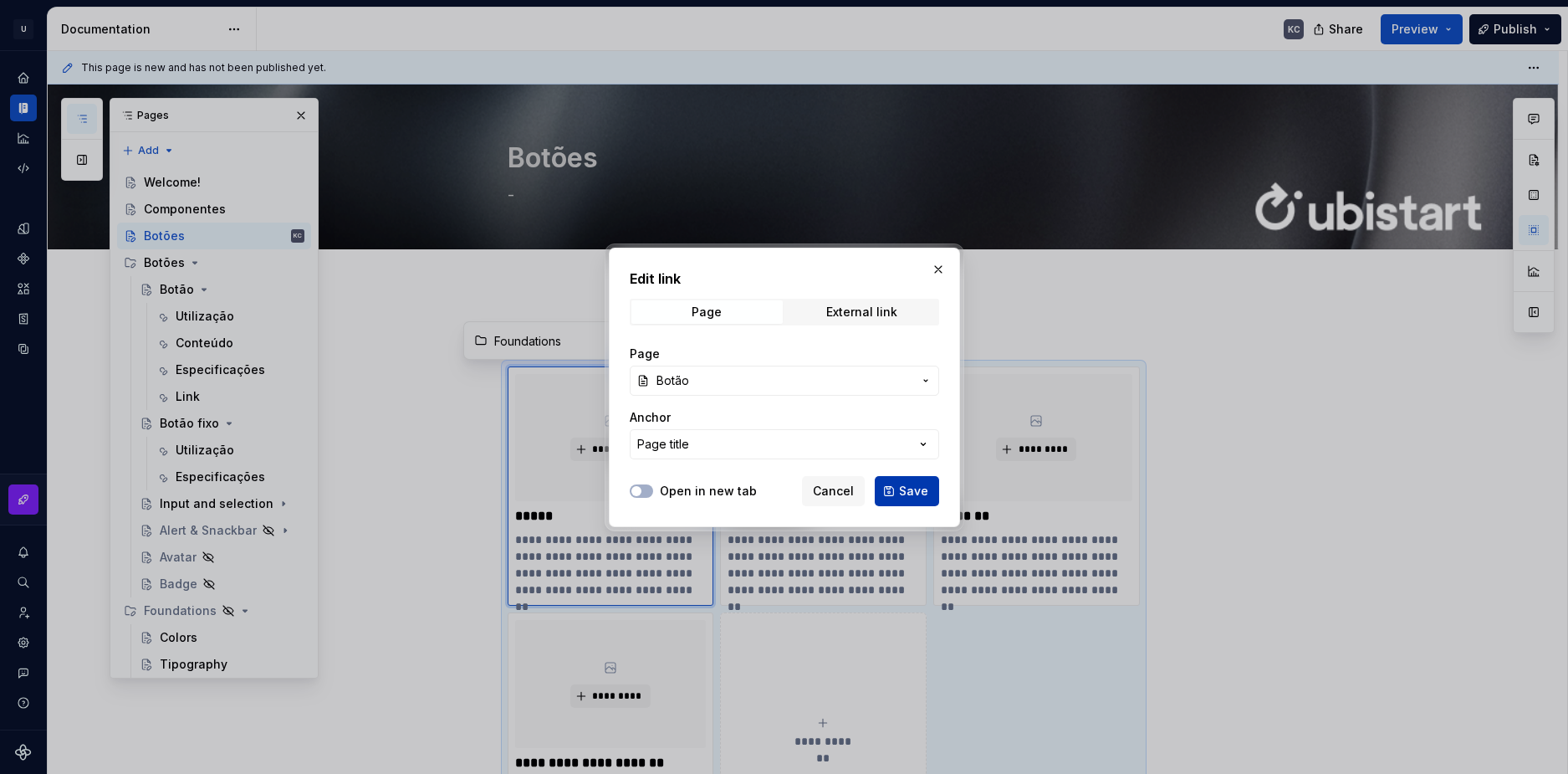
click at [909, 496] on span "Save" at bounding box center [913, 491] width 30 height 17
type textarea "*"
type input "Botão"
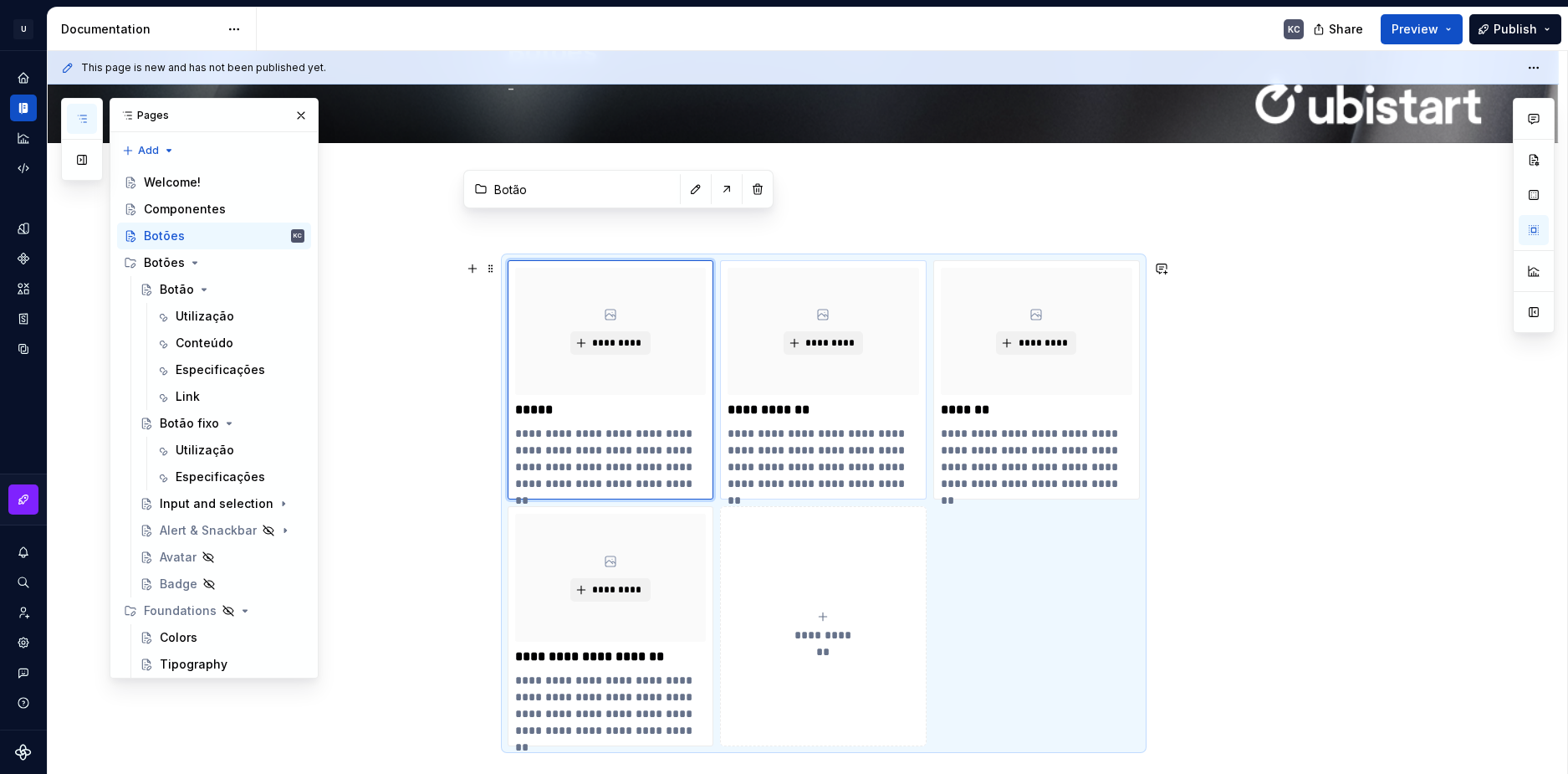
scroll to position [84, 0]
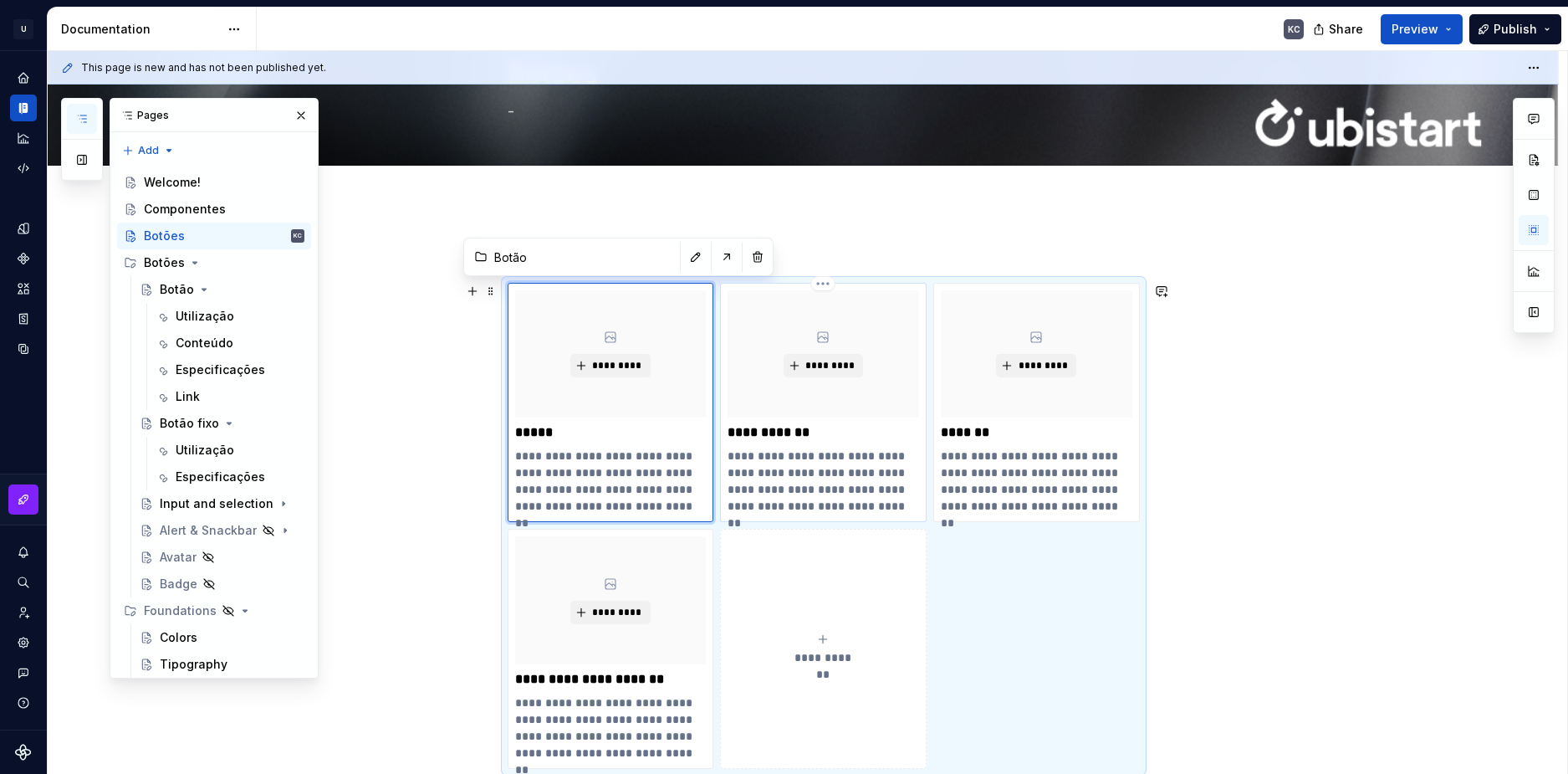
click at [783, 432] on p "**********" at bounding box center [823, 433] width 192 height 17
type textarea "*"
type input "Documentation Root / Componentes"
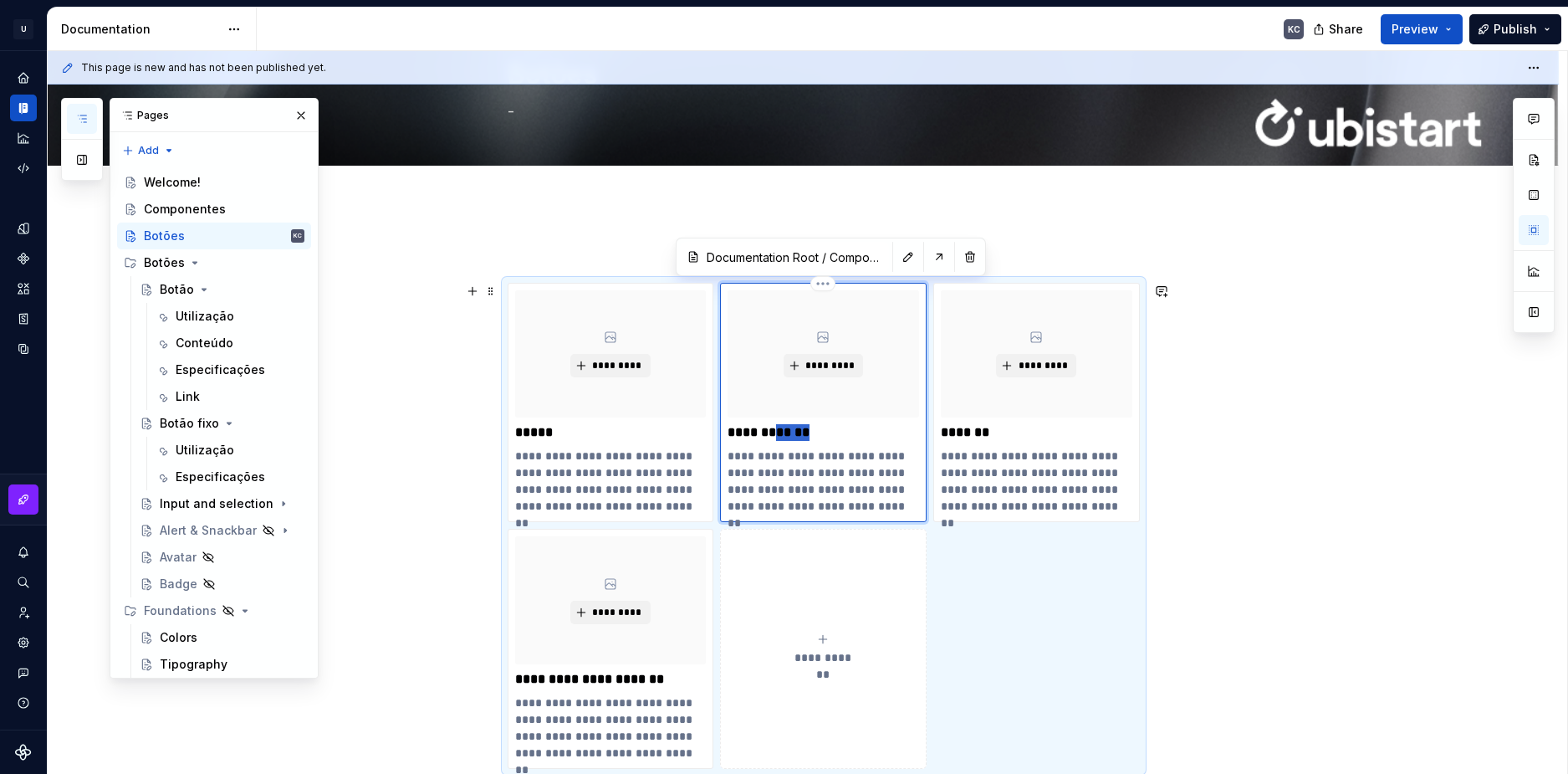
click at [783, 432] on p "**********" at bounding box center [823, 433] width 192 height 17
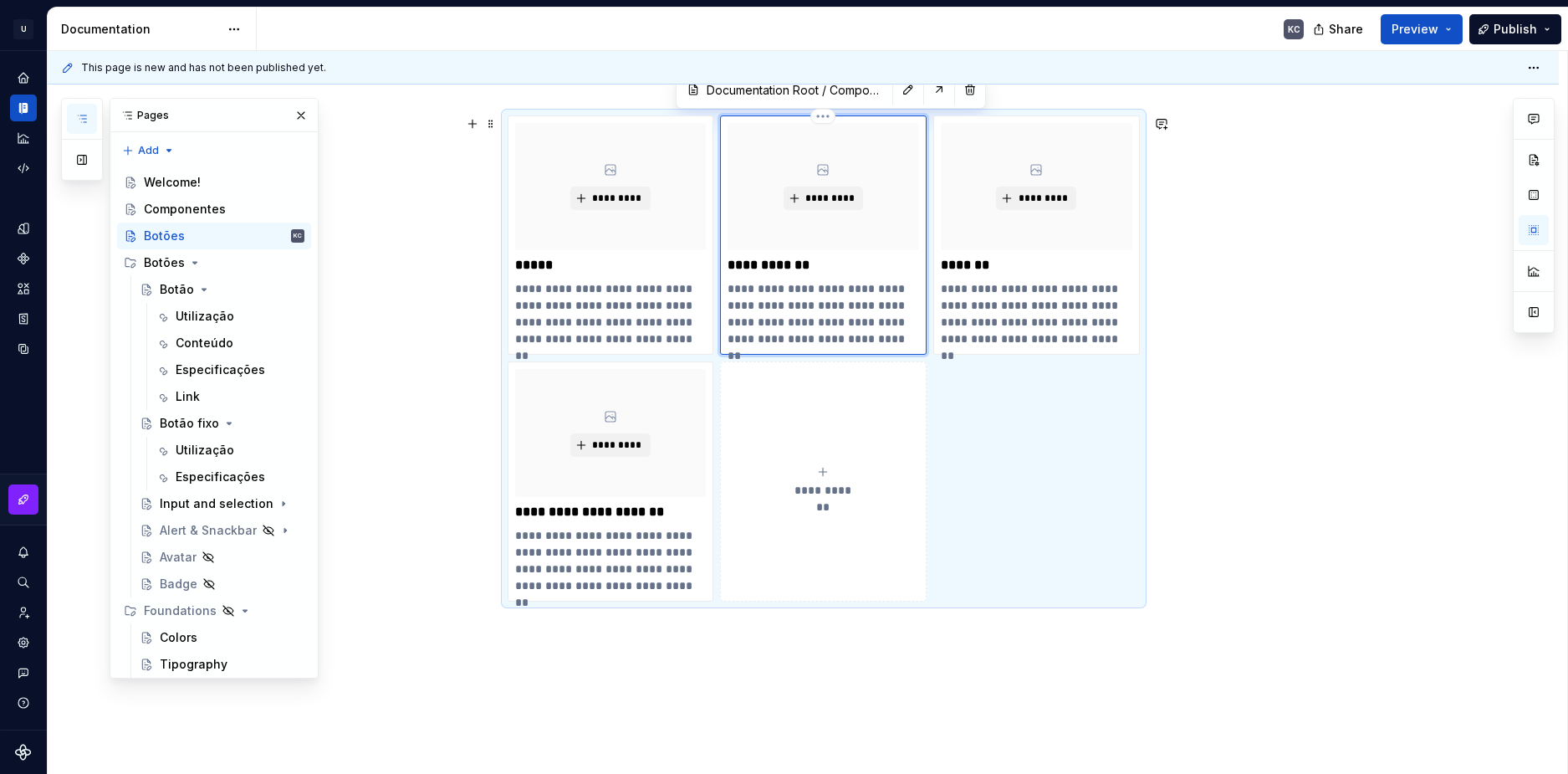
click at [747, 257] on p "**********" at bounding box center [823, 265] width 192 height 17
click at [746, 260] on p "**********" at bounding box center [823, 265] width 192 height 17
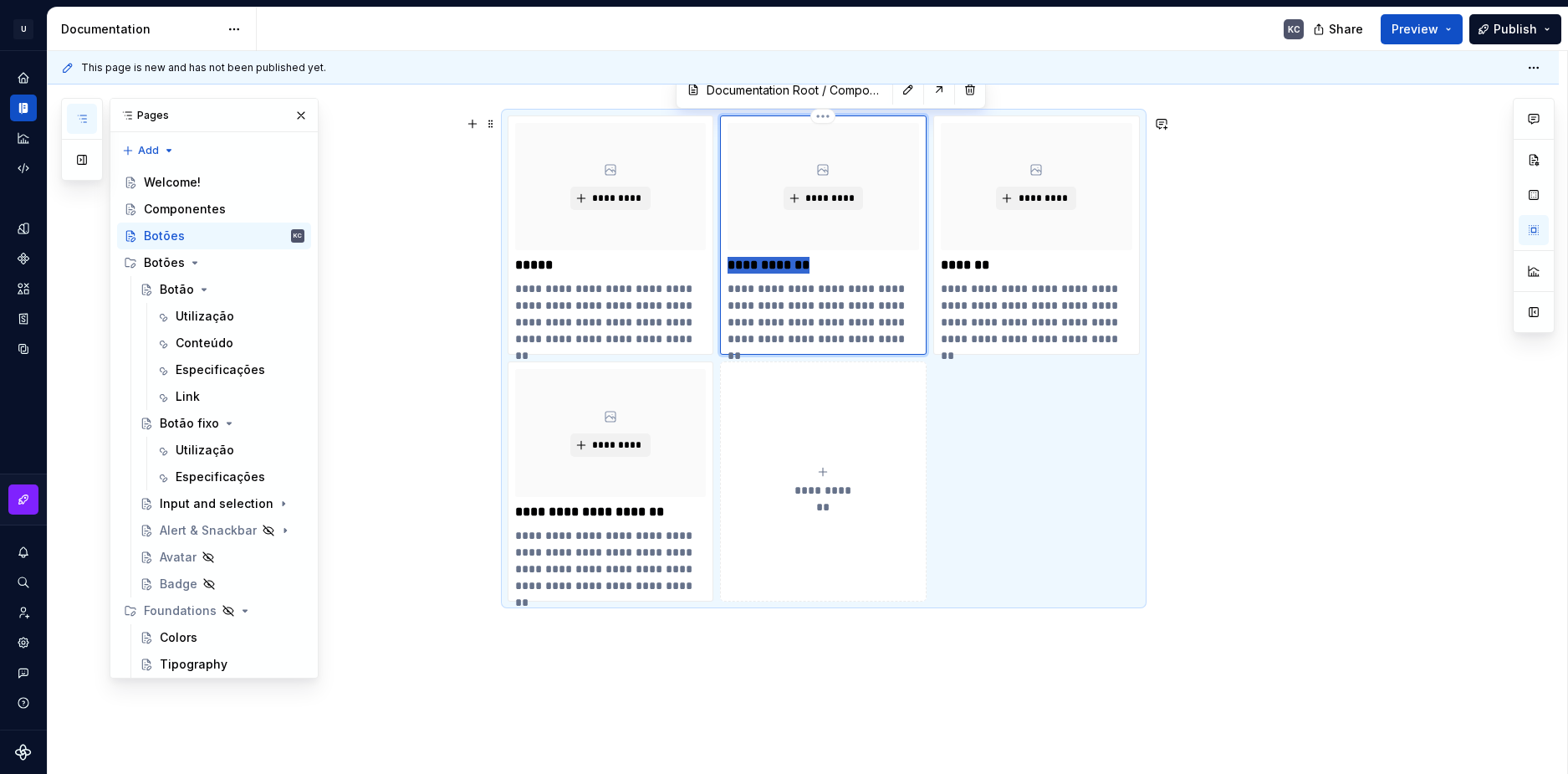
click at [746, 260] on p "**********" at bounding box center [823, 265] width 192 height 17
click at [743, 262] on p "**********" at bounding box center [823, 265] width 192 height 17
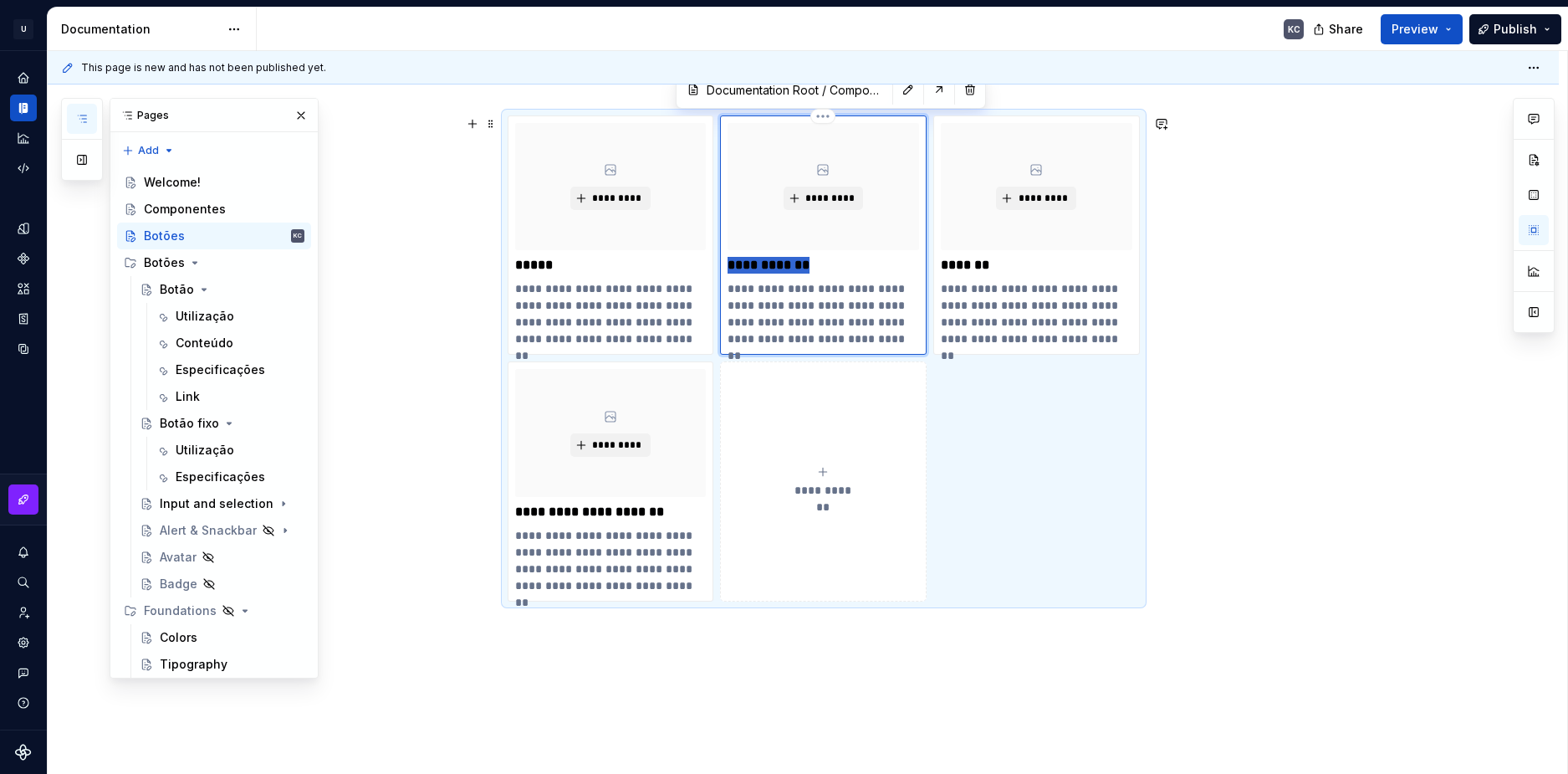
click at [743, 262] on p "**********" at bounding box center [823, 265] width 192 height 17
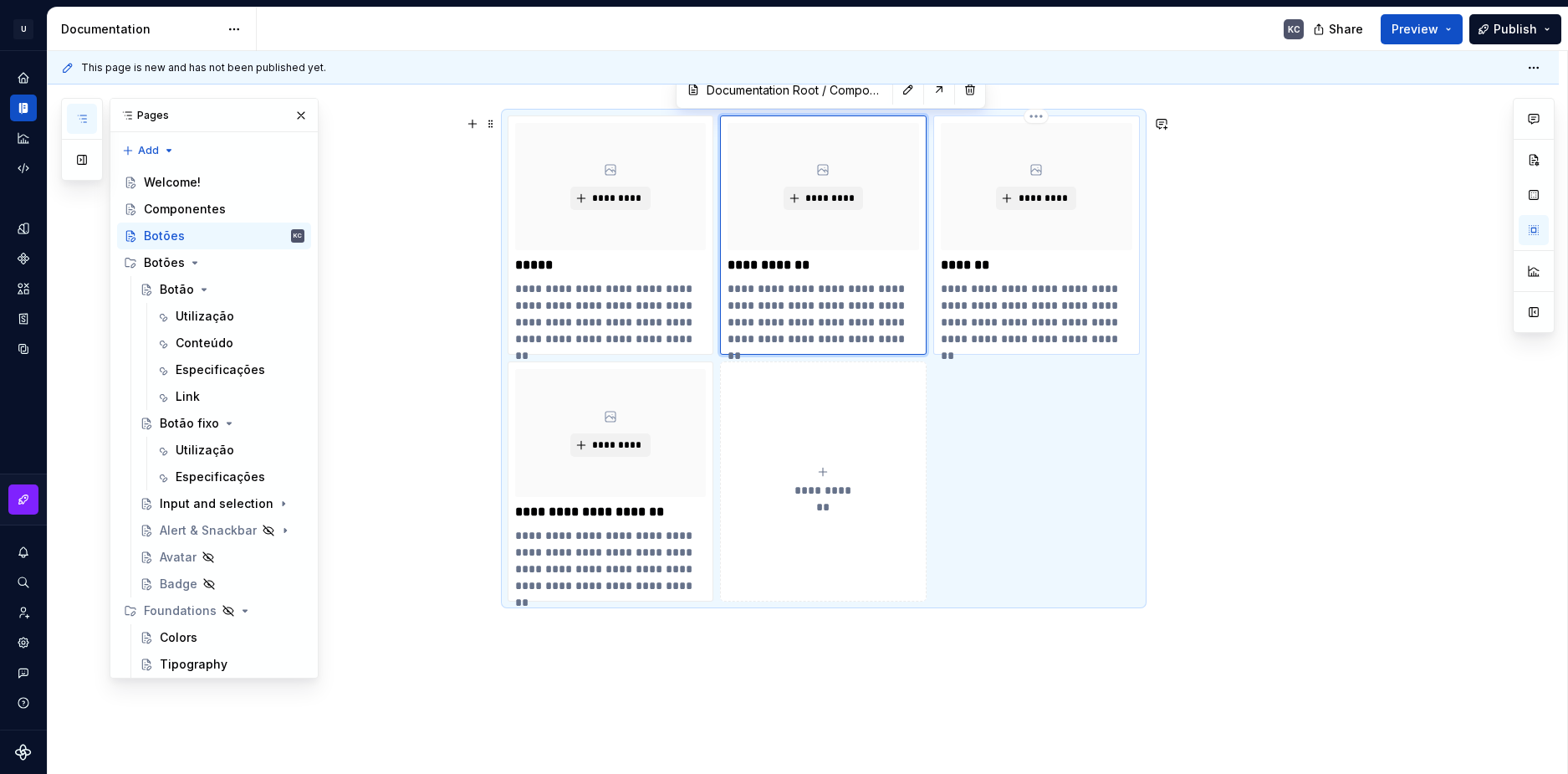
click at [974, 264] on p "*******" at bounding box center [1037, 265] width 192 height 17
type textarea "*"
type input "Patterns"
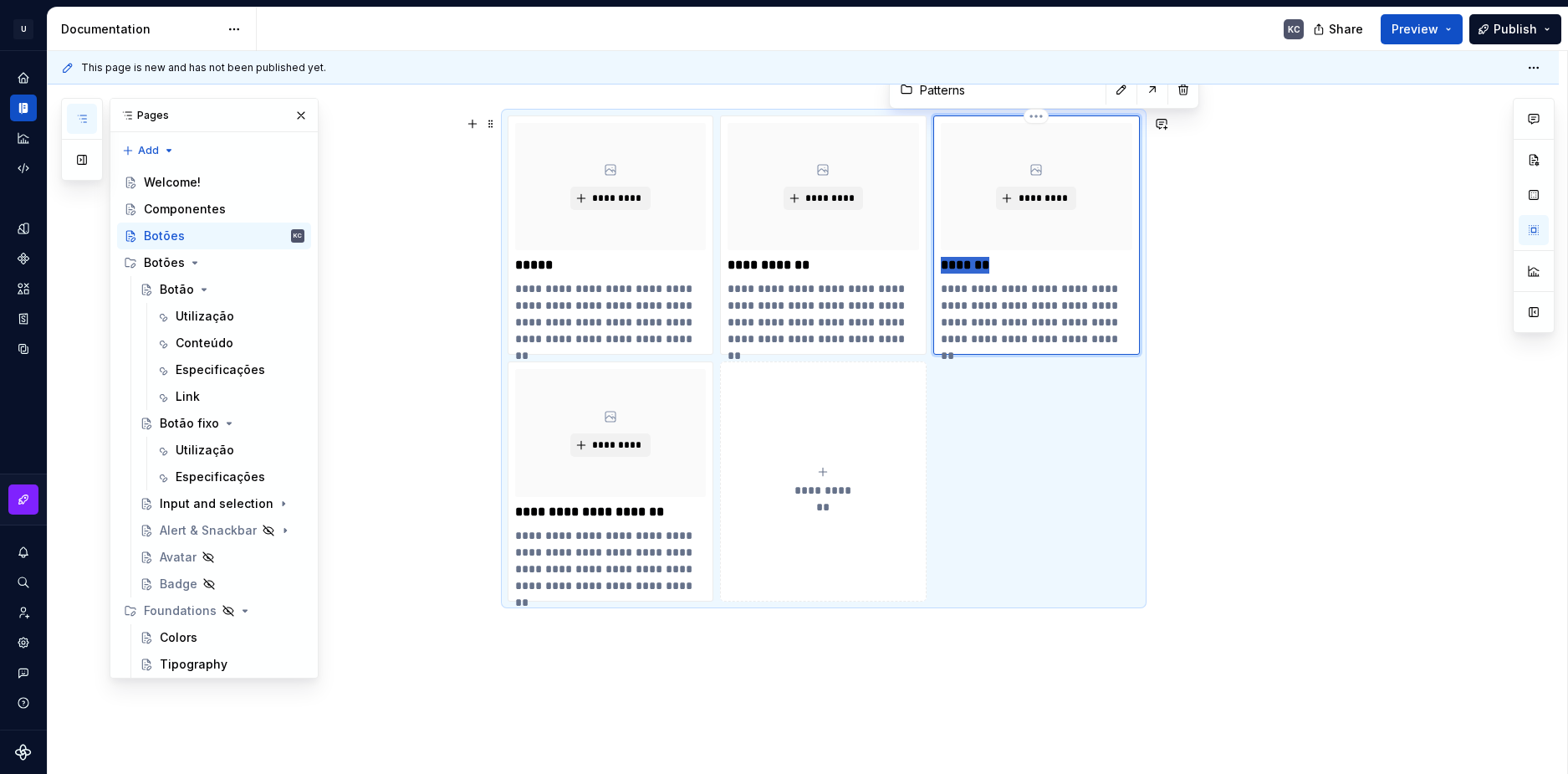
click at [974, 264] on p "*******" at bounding box center [1037, 265] width 192 height 17
type textarea "*"
click at [396, 398] on div "**********" at bounding box center [803, 464] width 1511 height 859
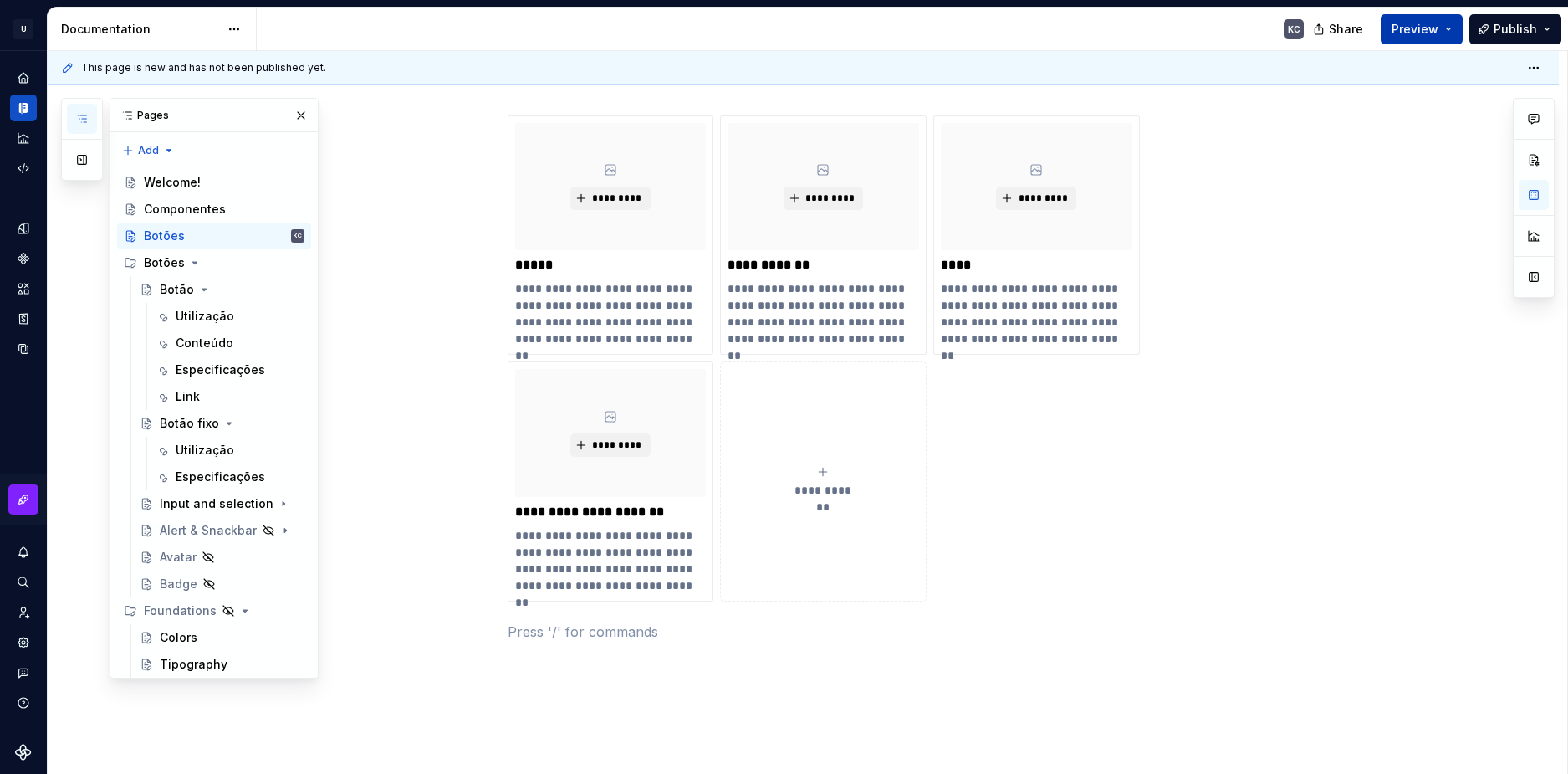
click at [1420, 18] on button "Preview" at bounding box center [1421, 29] width 82 height 30
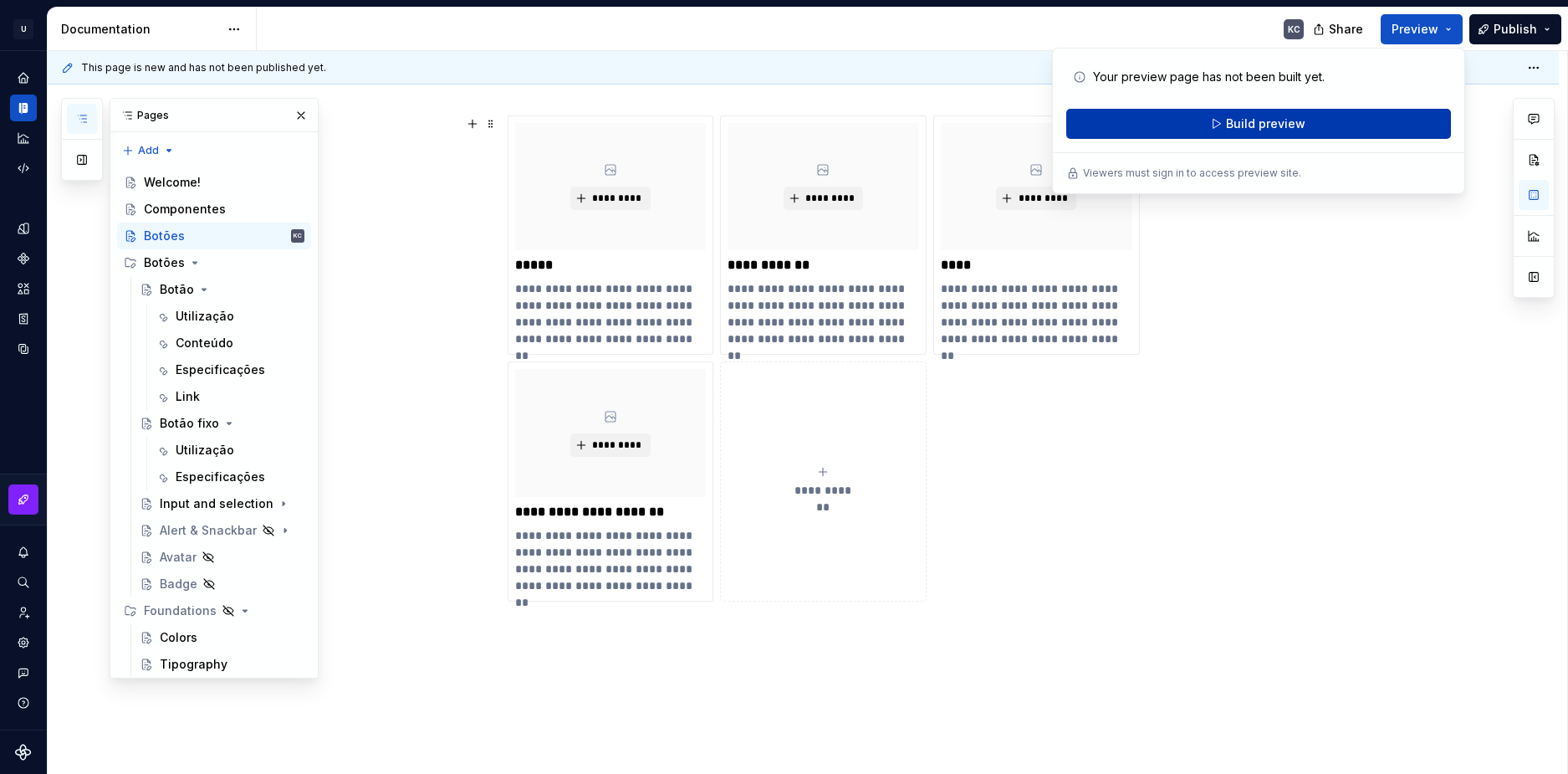
click at [1272, 131] on span "Build preview" at bounding box center [1266, 123] width 79 height 17
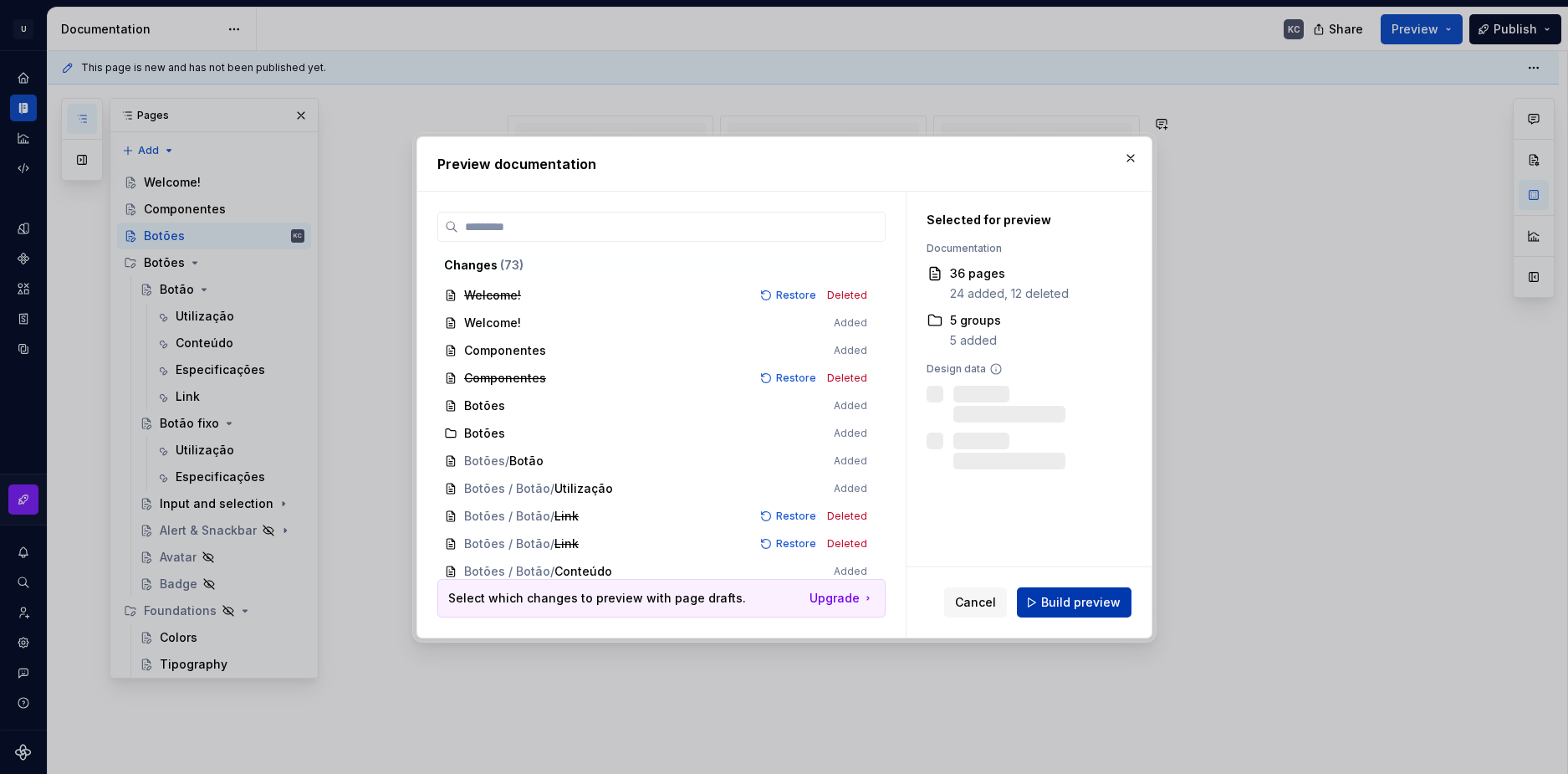
click at [1065, 605] on span "Build preview" at bounding box center [1081, 602] width 79 height 17
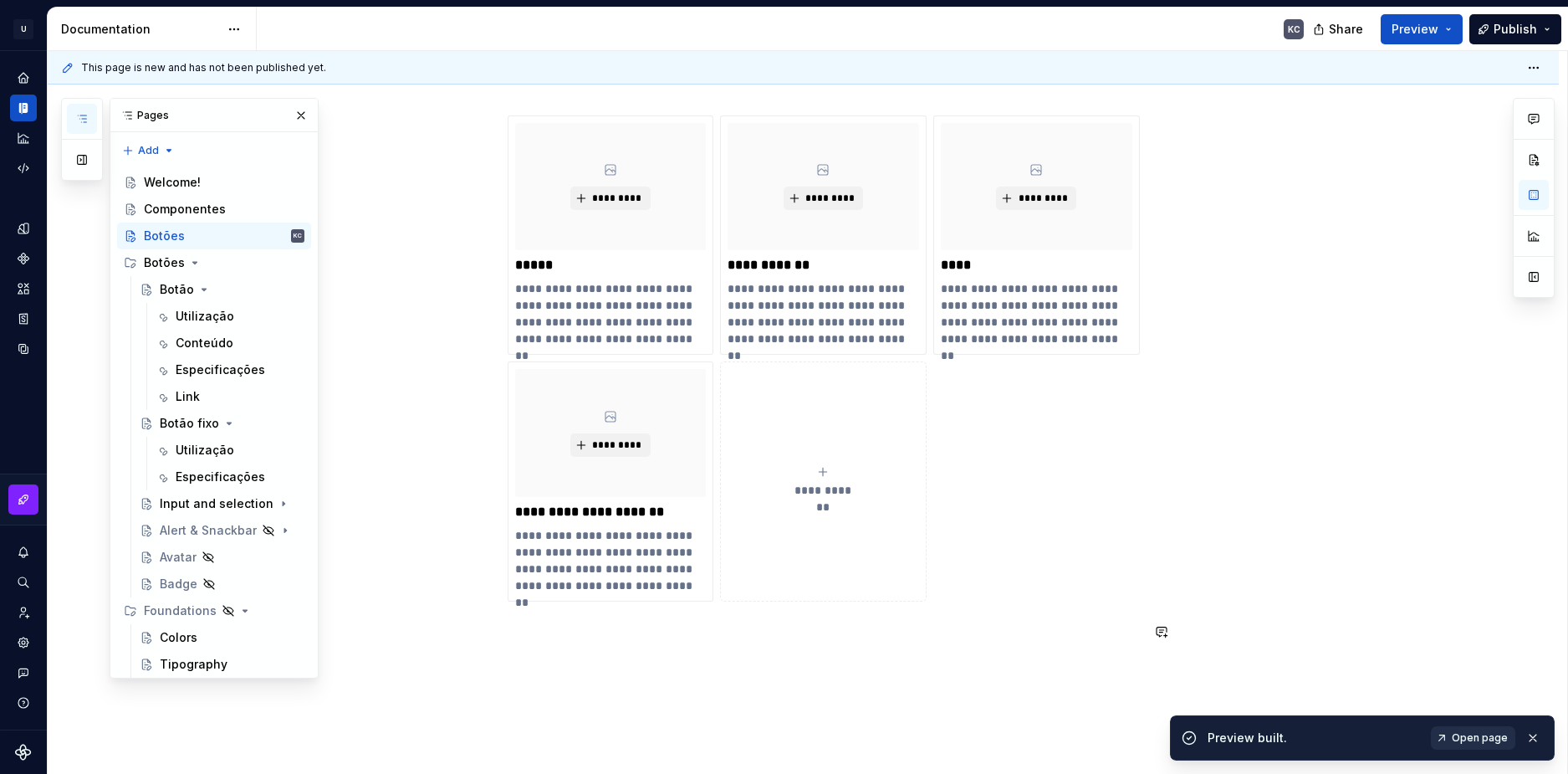
click at [1483, 733] on span "Open page" at bounding box center [1480, 738] width 56 height 14
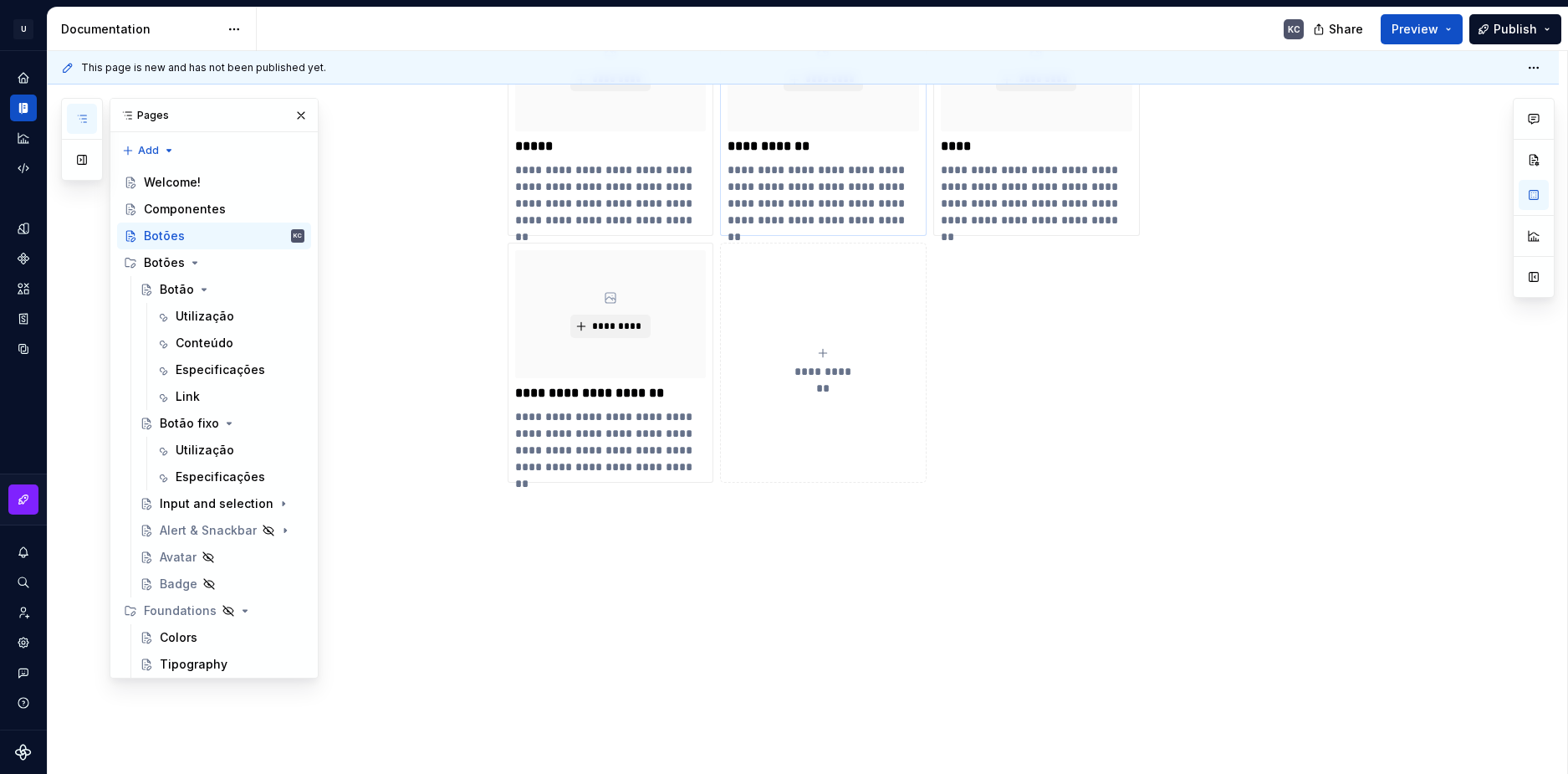
scroll to position [35, 0]
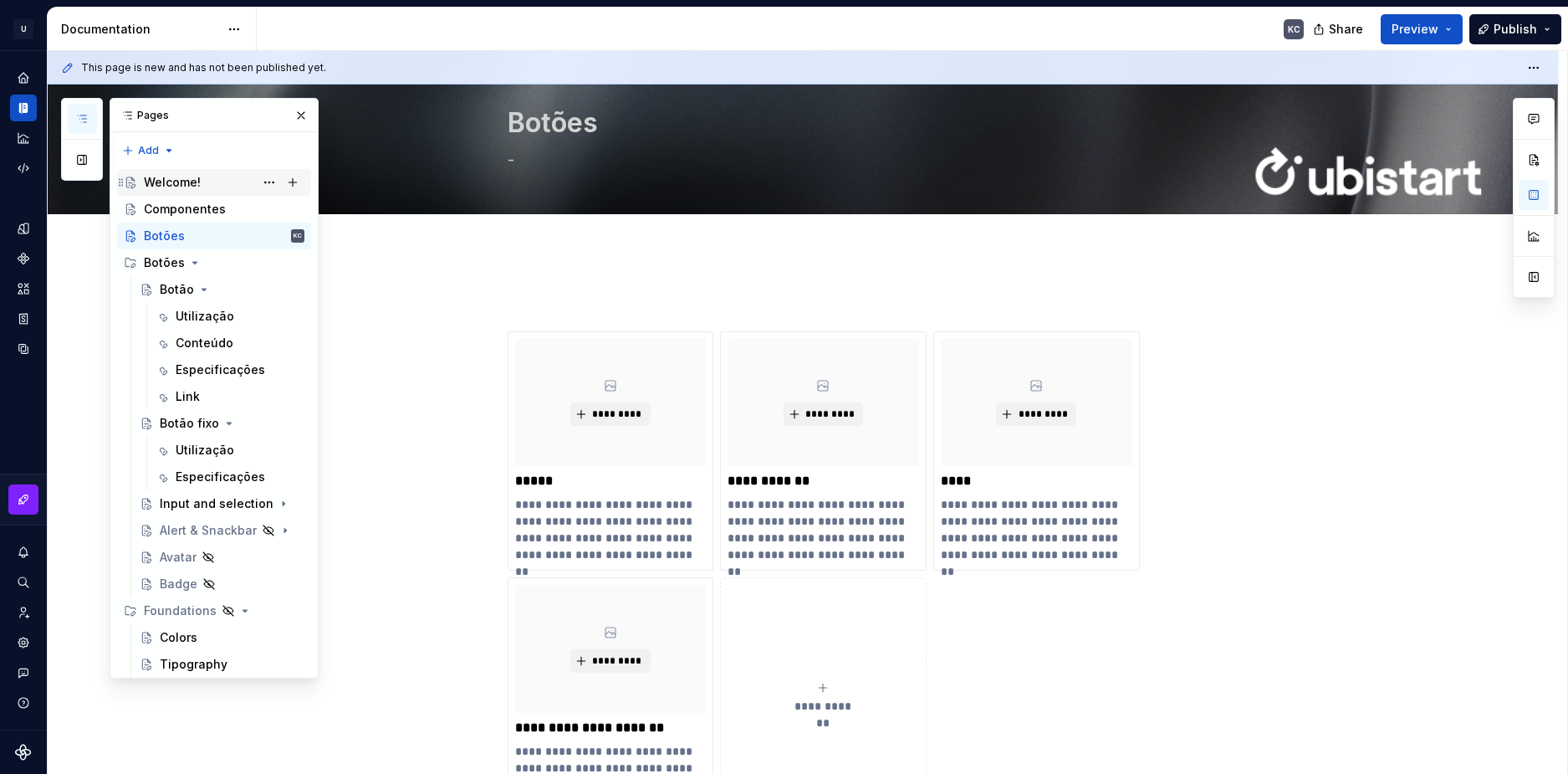
click at [181, 177] on div "Welcome!" at bounding box center [172, 182] width 57 height 17
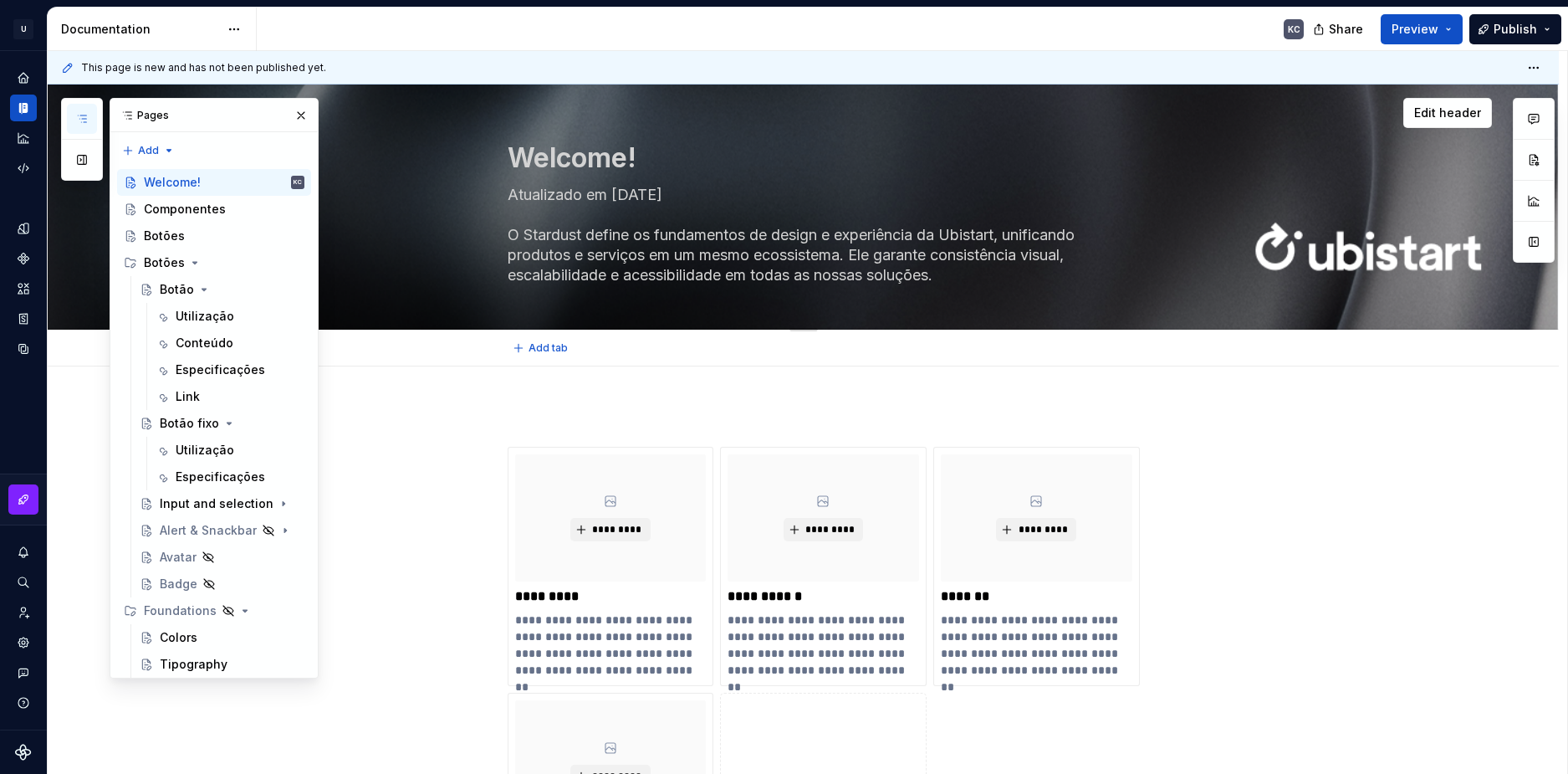
click at [621, 194] on textarea "Atualizado em [DATE] O Stardust define os fundamentos de design e experiência d…" at bounding box center [820, 235] width 632 height 107
click at [623, 194] on textarea "Atualizado em [DATE] O Stardust define os fundamentos de design e experiência d…" at bounding box center [820, 235] width 632 height 107
drag, startPoint x: 612, startPoint y: 192, endPoint x: 625, endPoint y: 193, distance: 13.0
click at [625, 193] on textarea "Atualizado em [DATE] O Stardust define os fundamentos de design e experiência d…" at bounding box center [820, 235] width 632 height 107
type textarea "*"
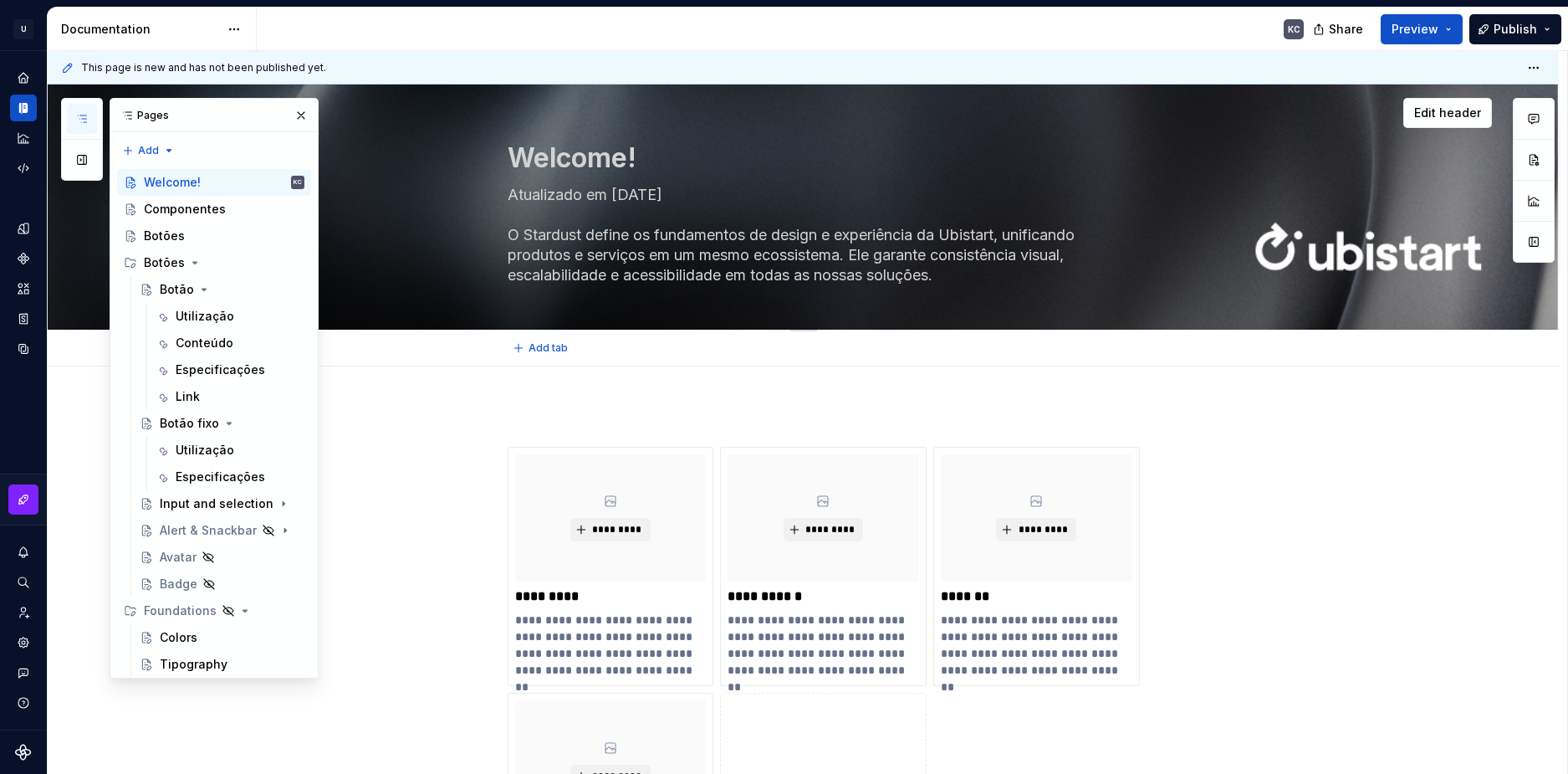
type textarea "Atualizado em 0.09.2025 O Stardust define os fundamentos de design e experiênci…"
type textarea "*"
type textarea "Atualizado em [DATE] O Stardust define os fundamentos de design e experiência d…"
drag, startPoint x: 637, startPoint y: 196, endPoint x: 650, endPoint y: 196, distance: 13.0
click at [650, 196] on textarea "Atualizado em [DATE] O Stardust define os fundamentos de design e experiência d…" at bounding box center [820, 235] width 632 height 107
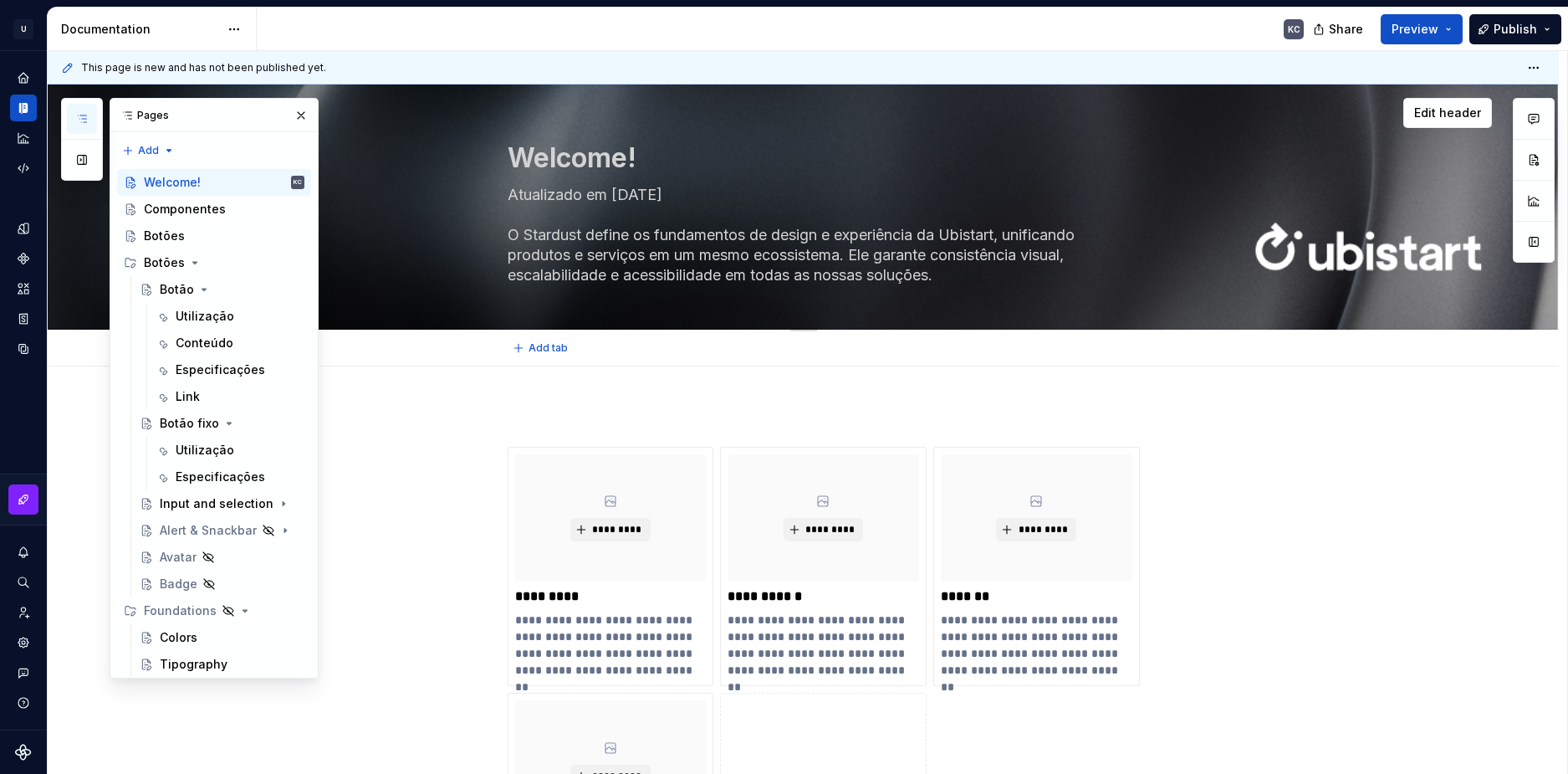
type textarea "*"
type textarea "Atualizado em [DATE] O Stardust define os fundamentos de design e experiência d…"
type textarea "*"
type textarea "Atualizado em [DATE] O Stardust define os fundamentos de design e experiência d…"
click at [648, 250] on textarea "Atualizado em [DATE] O Stardust define os fundamentos de design e experiência d…" at bounding box center [820, 235] width 632 height 107
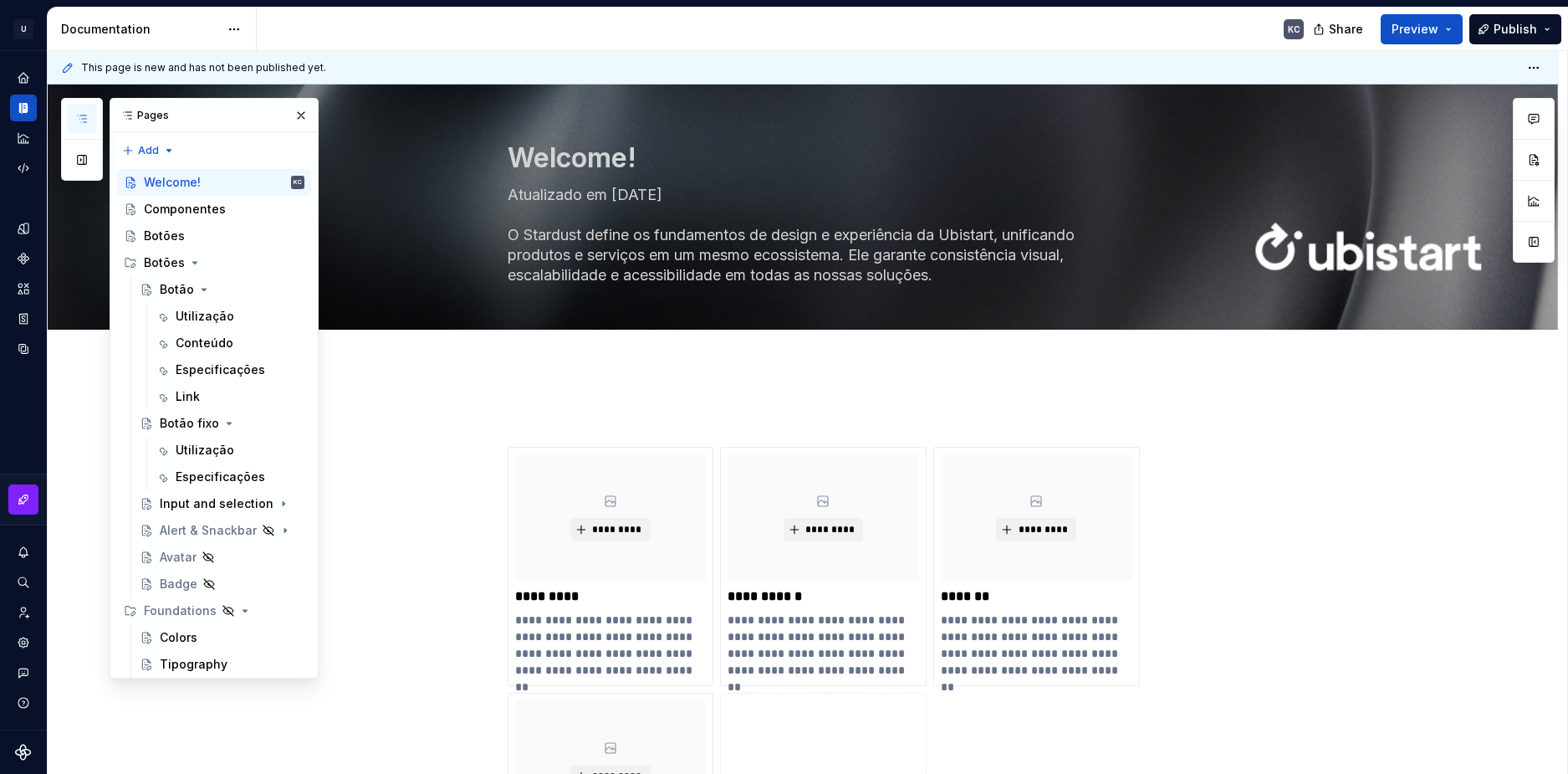
type textarea "*"
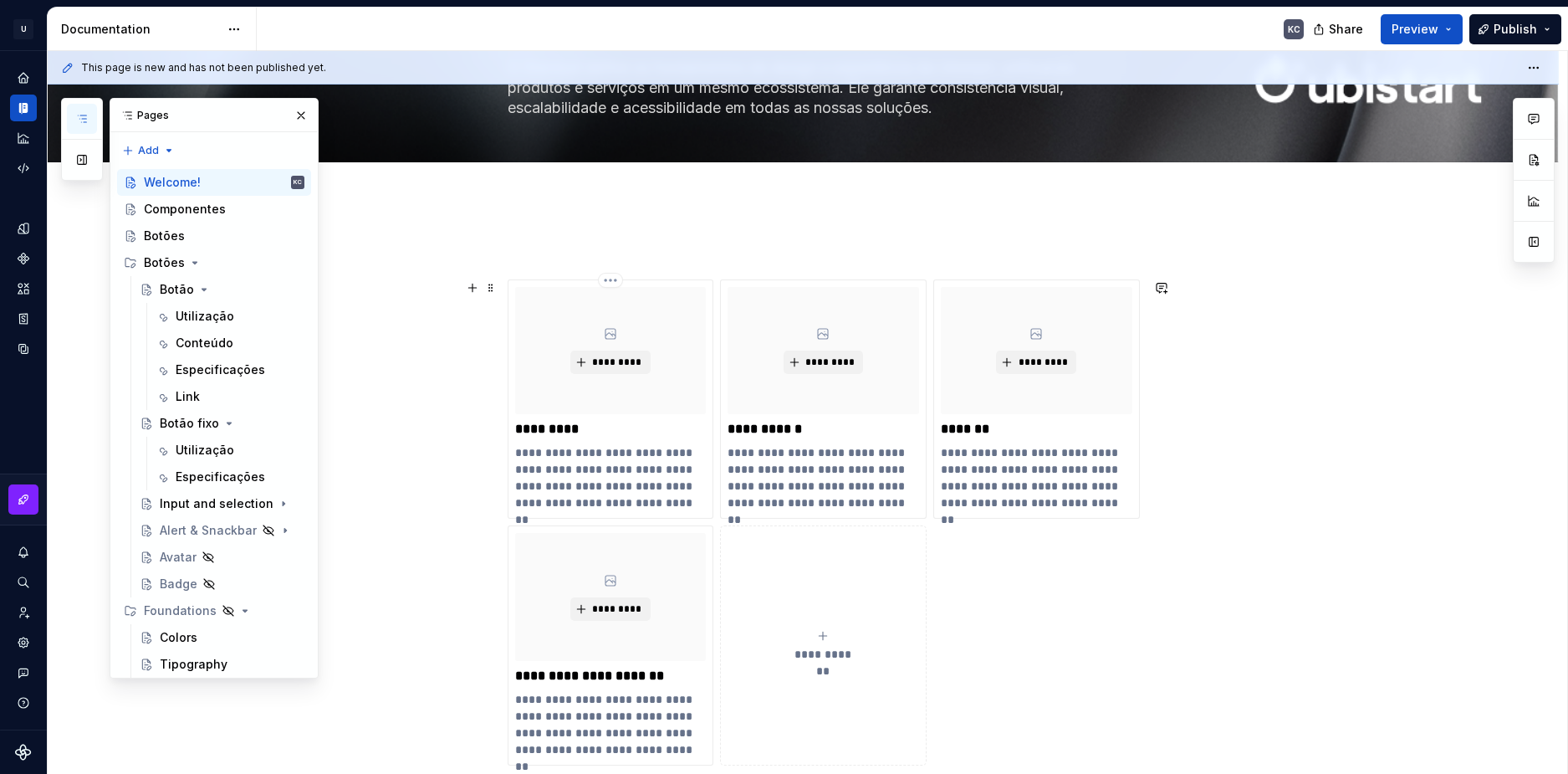
scroll to position [251, 0]
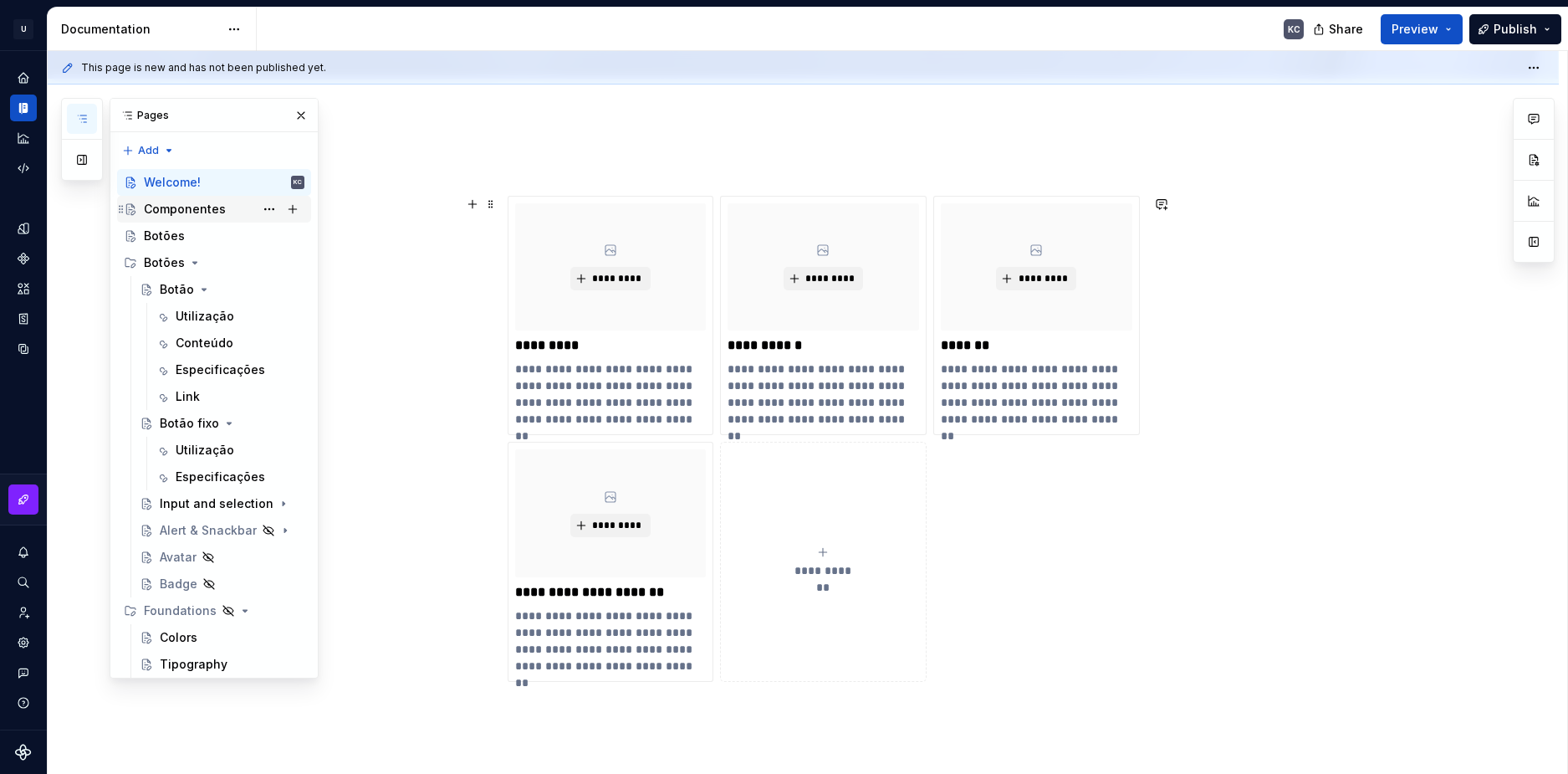
type textarea "Atualizado em [DATE] O Stardust define os fundamentos de design e experiência d…"
click at [186, 210] on div "Componentes" at bounding box center [185, 209] width 82 height 17
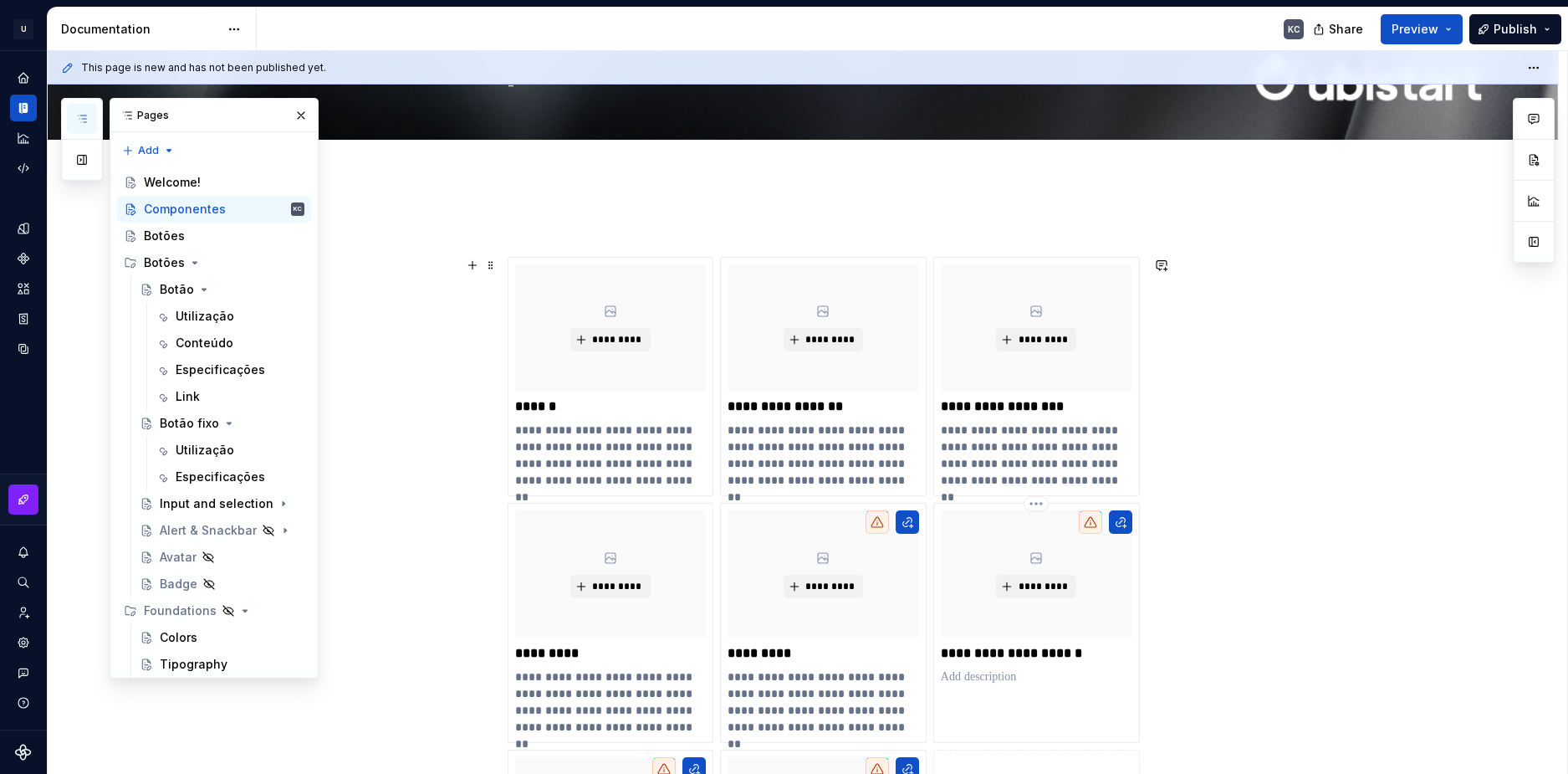
scroll to position [84, 0]
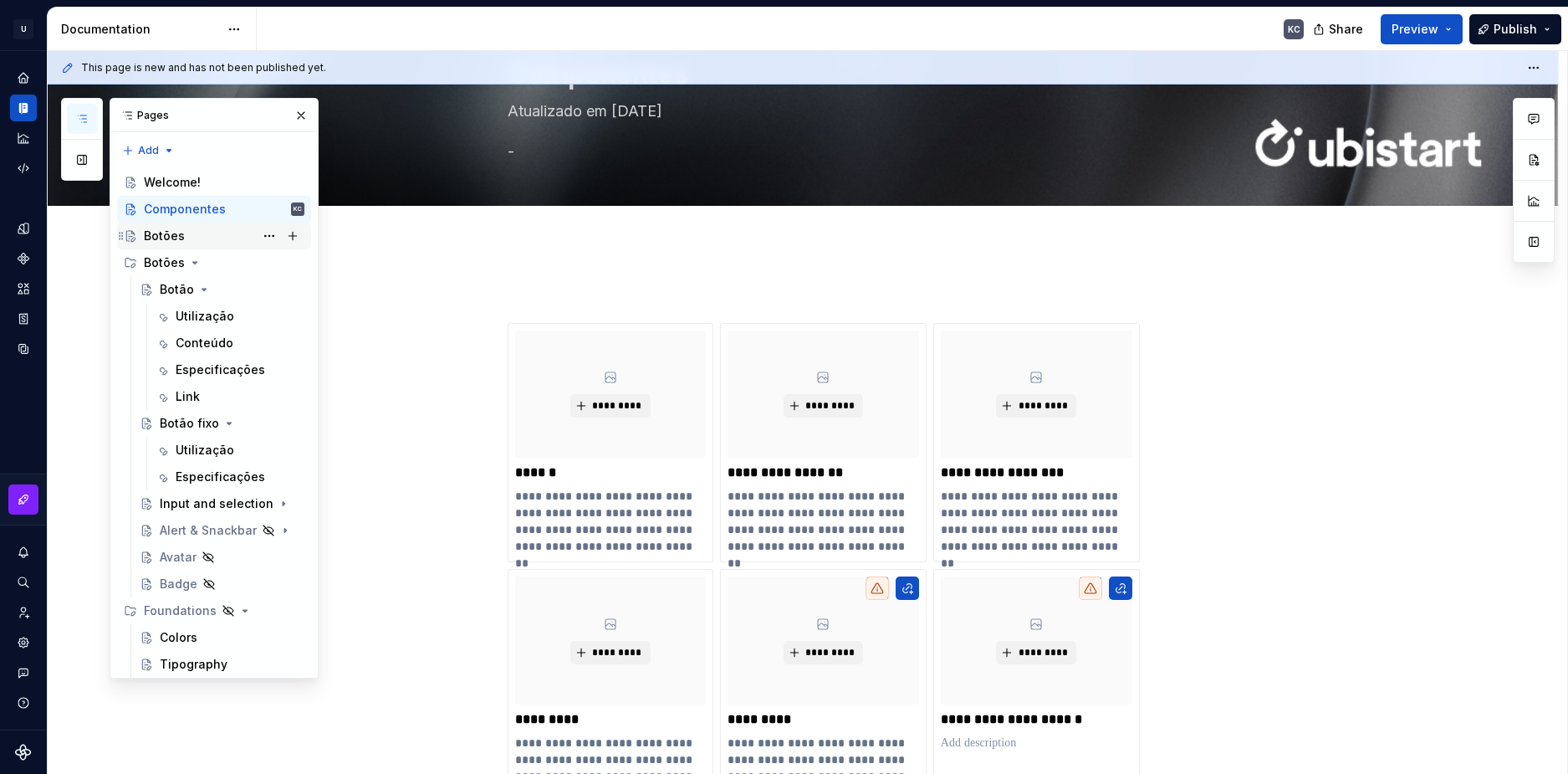
click at [193, 235] on div "Botões" at bounding box center [224, 236] width 160 height 23
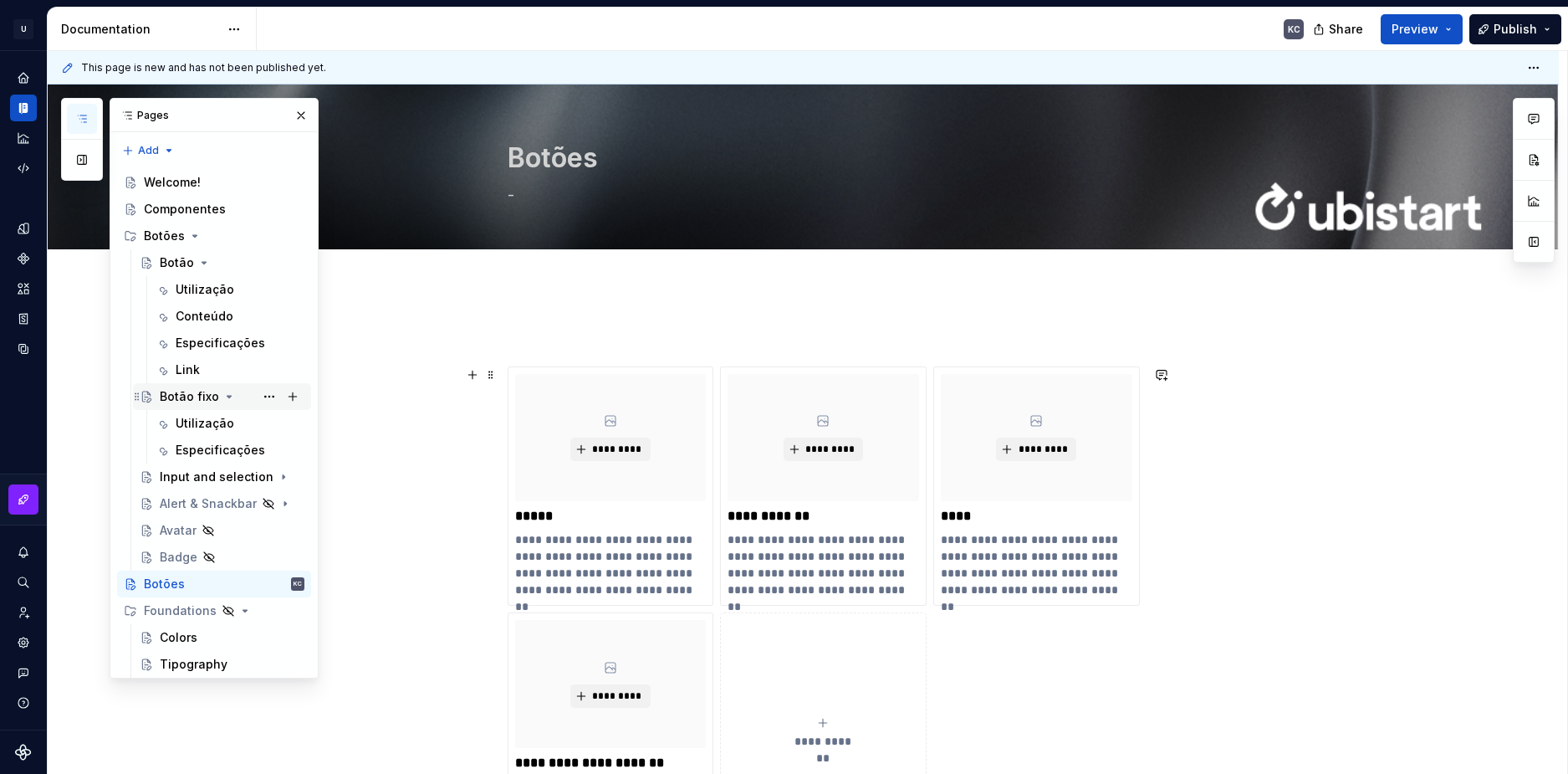
click at [228, 394] on icon "Page tree" at bounding box center [229, 396] width 14 height 14
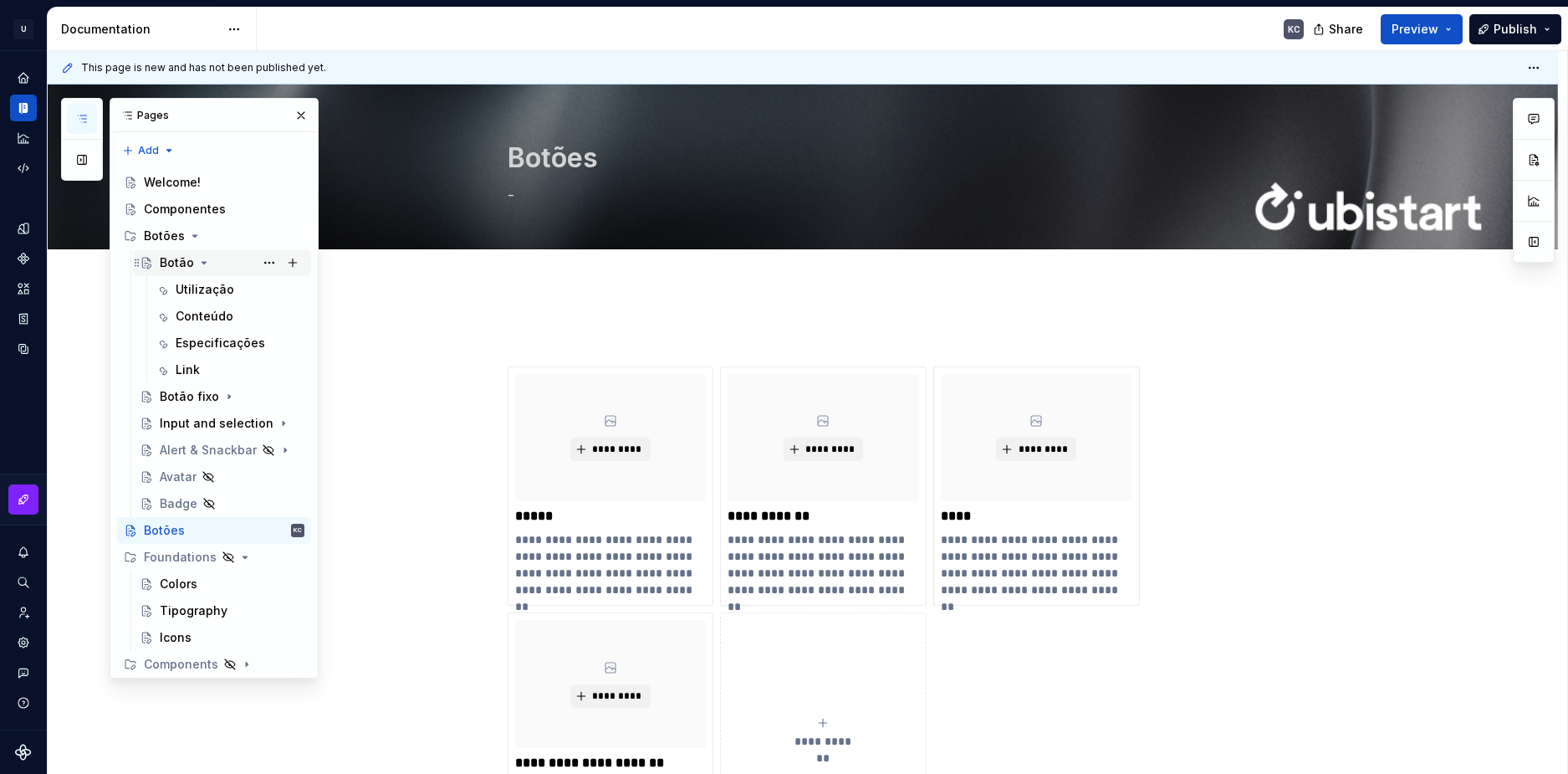
click at [203, 264] on icon "Page tree" at bounding box center [204, 263] width 5 height 2
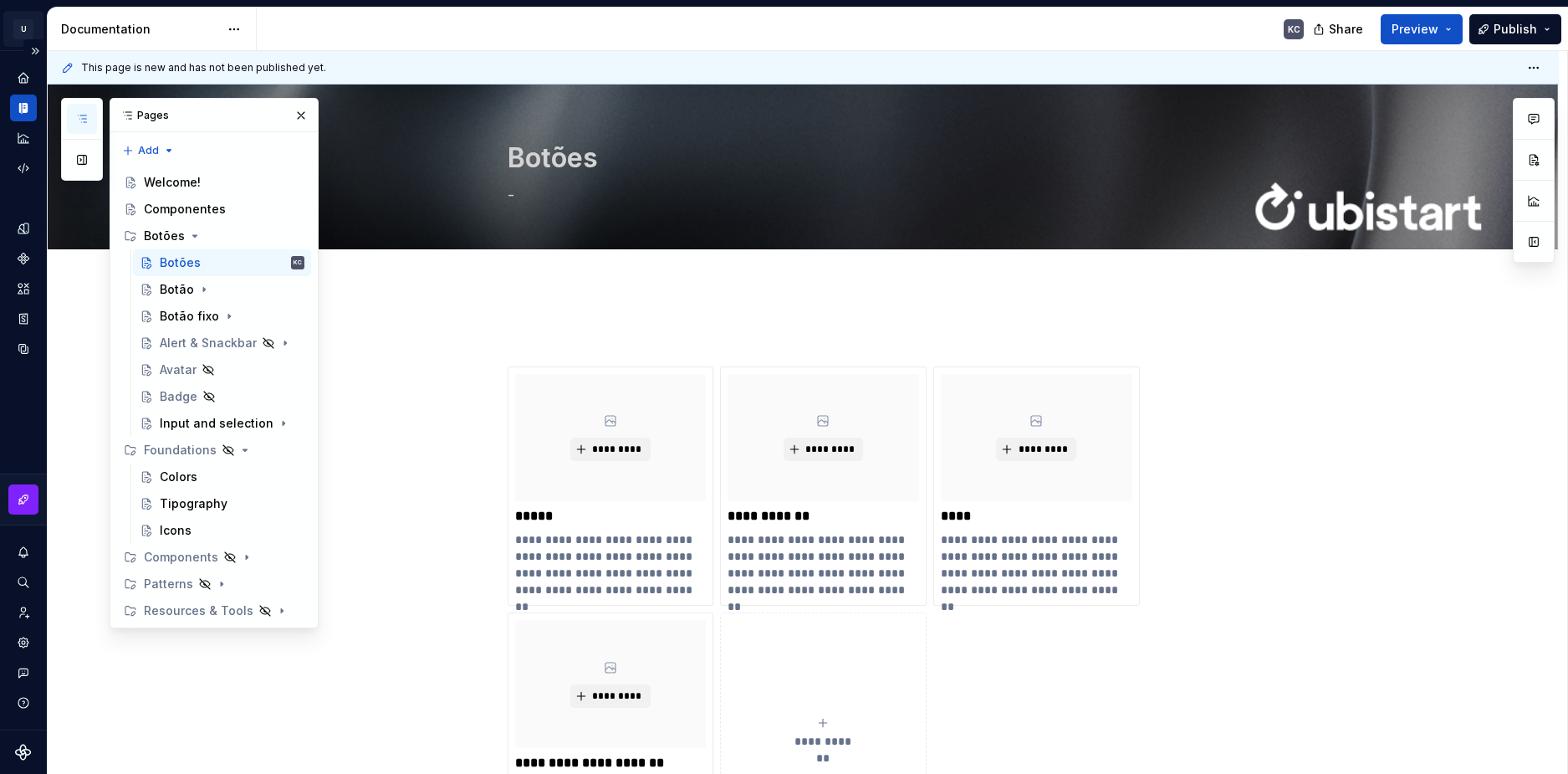
click at [14, 25] on html "U Stardust DS KC Design system data Documentation KC Share Preview Publish Page…" at bounding box center [784, 387] width 1568 height 774
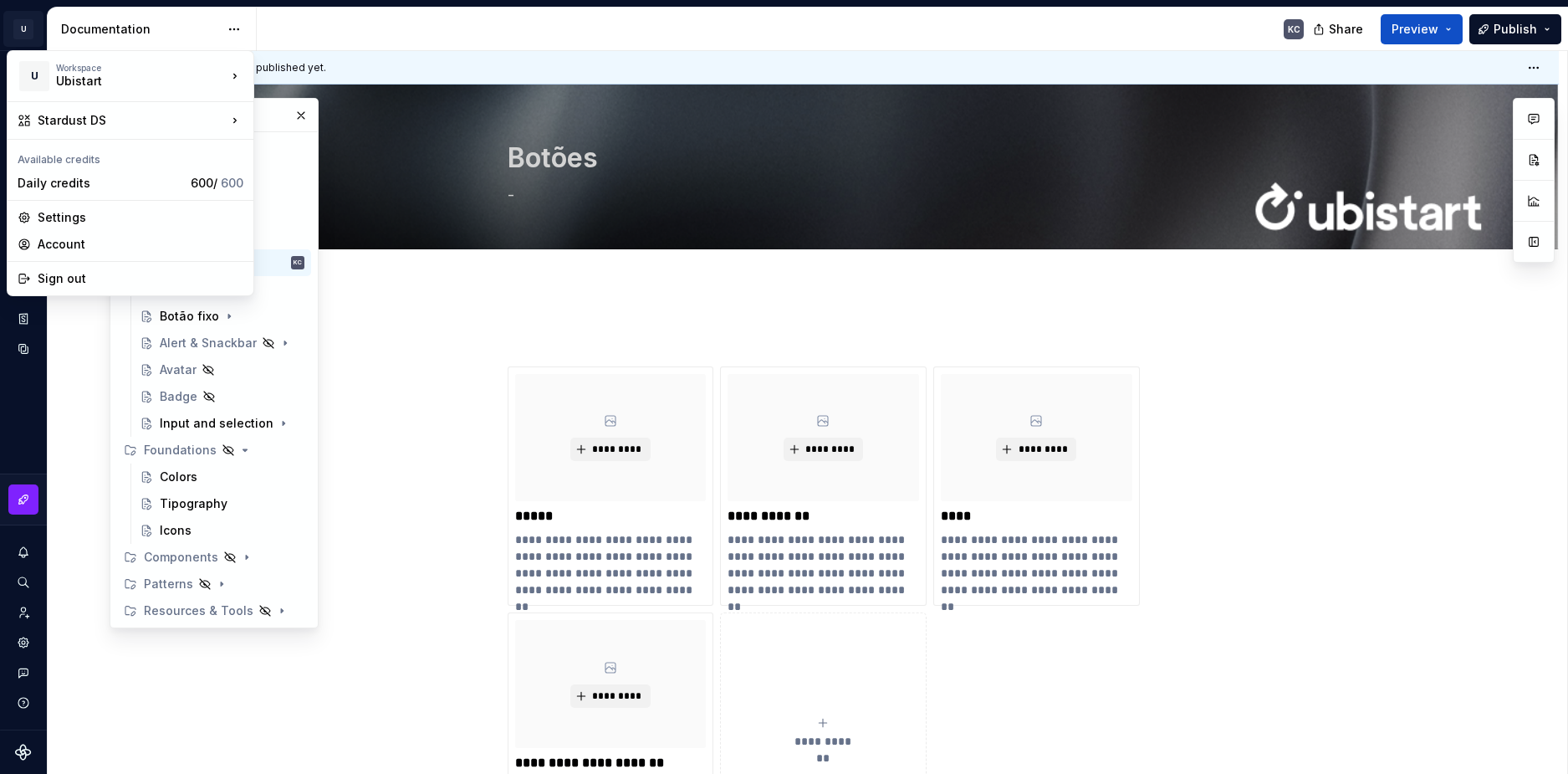
click at [445, 343] on html "U Stardust DS KC Design system data Documentation KC Share Preview Publish Page…" at bounding box center [784, 387] width 1568 height 774
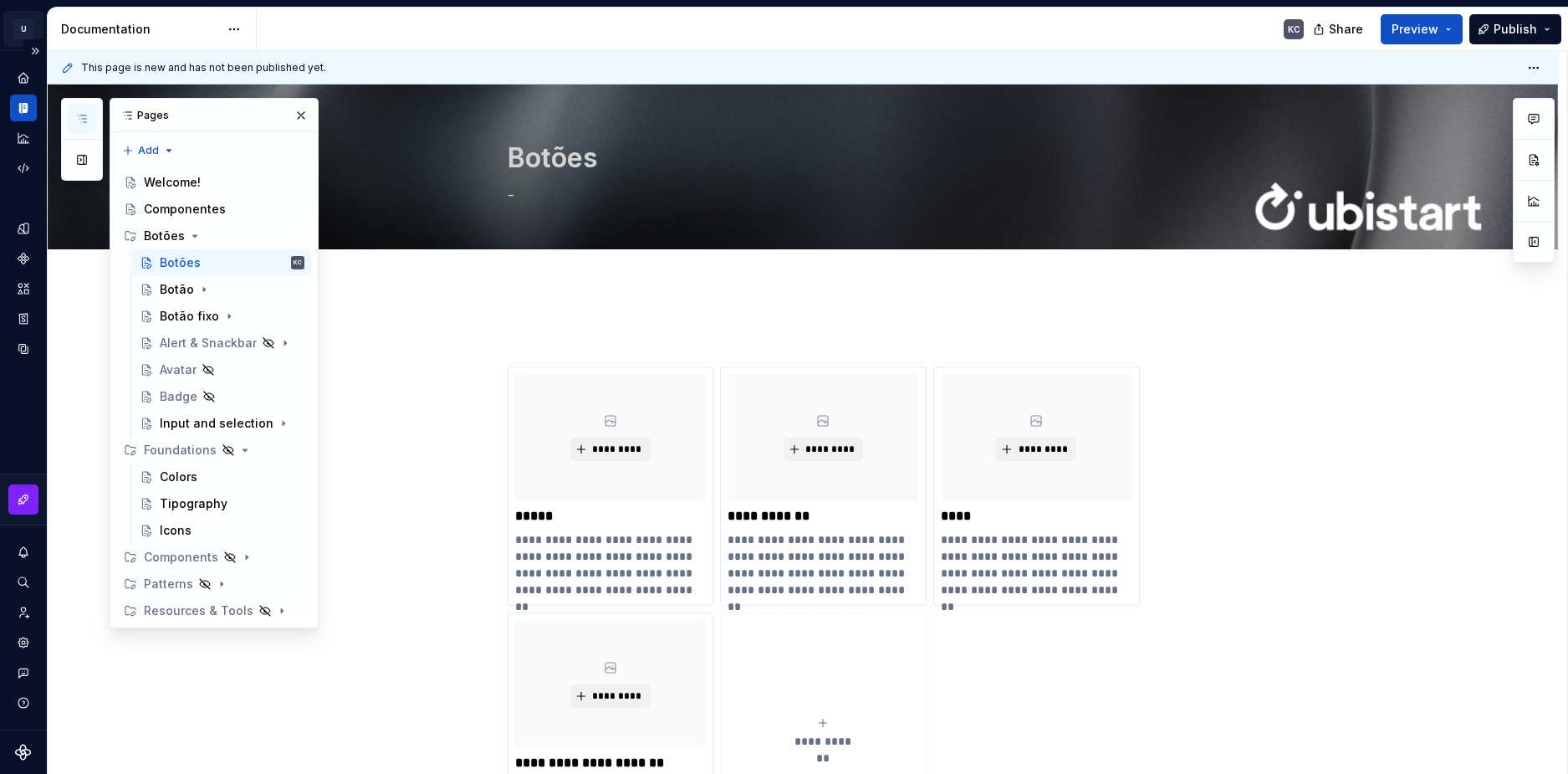
click at [32, 19] on html "U Stardust DS KC Design system data Documentation KC Share Preview Publish Page…" at bounding box center [784, 387] width 1568 height 774
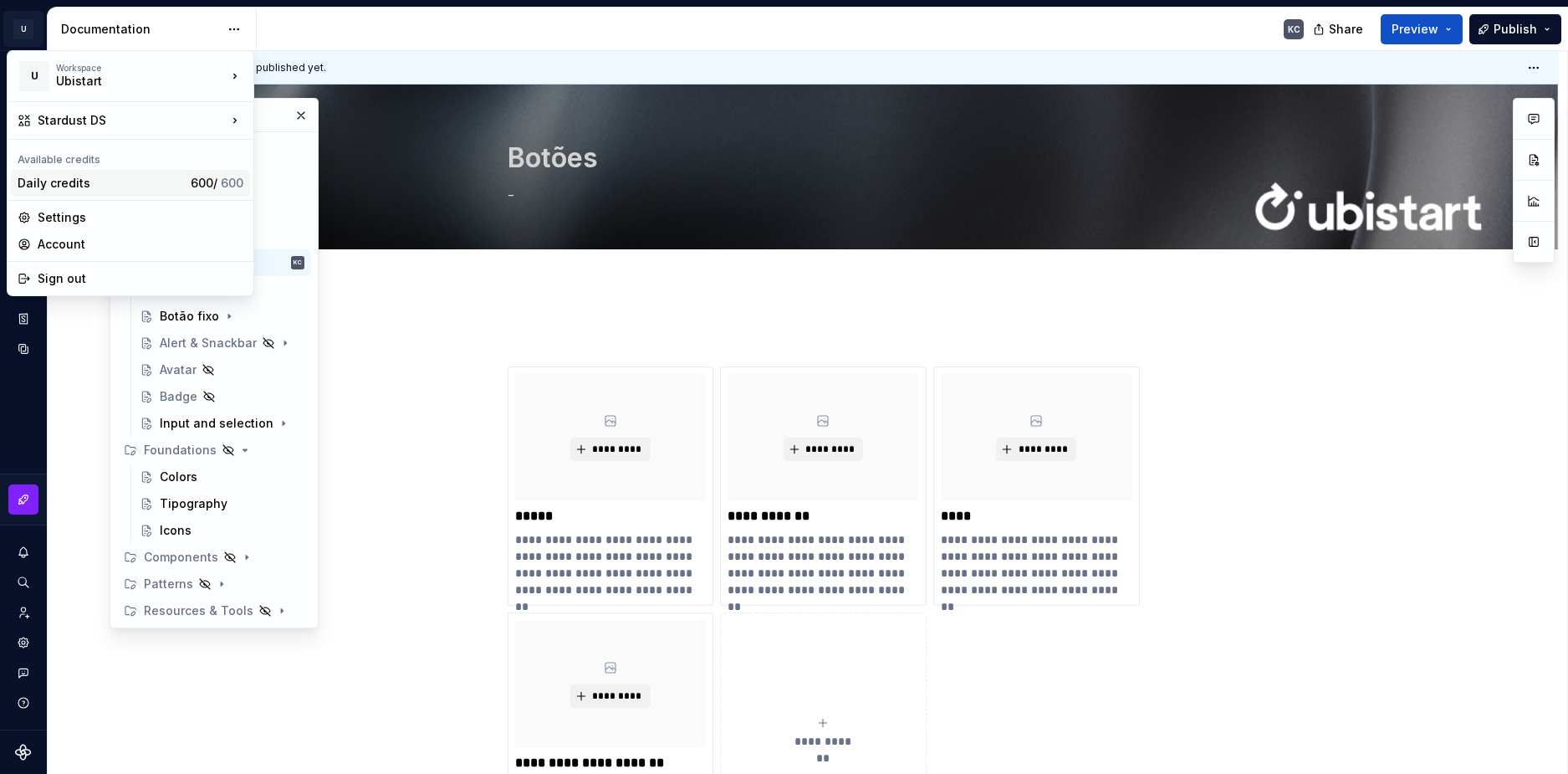
click at [87, 189] on div "Daily credits" at bounding box center [101, 183] width 167 height 17
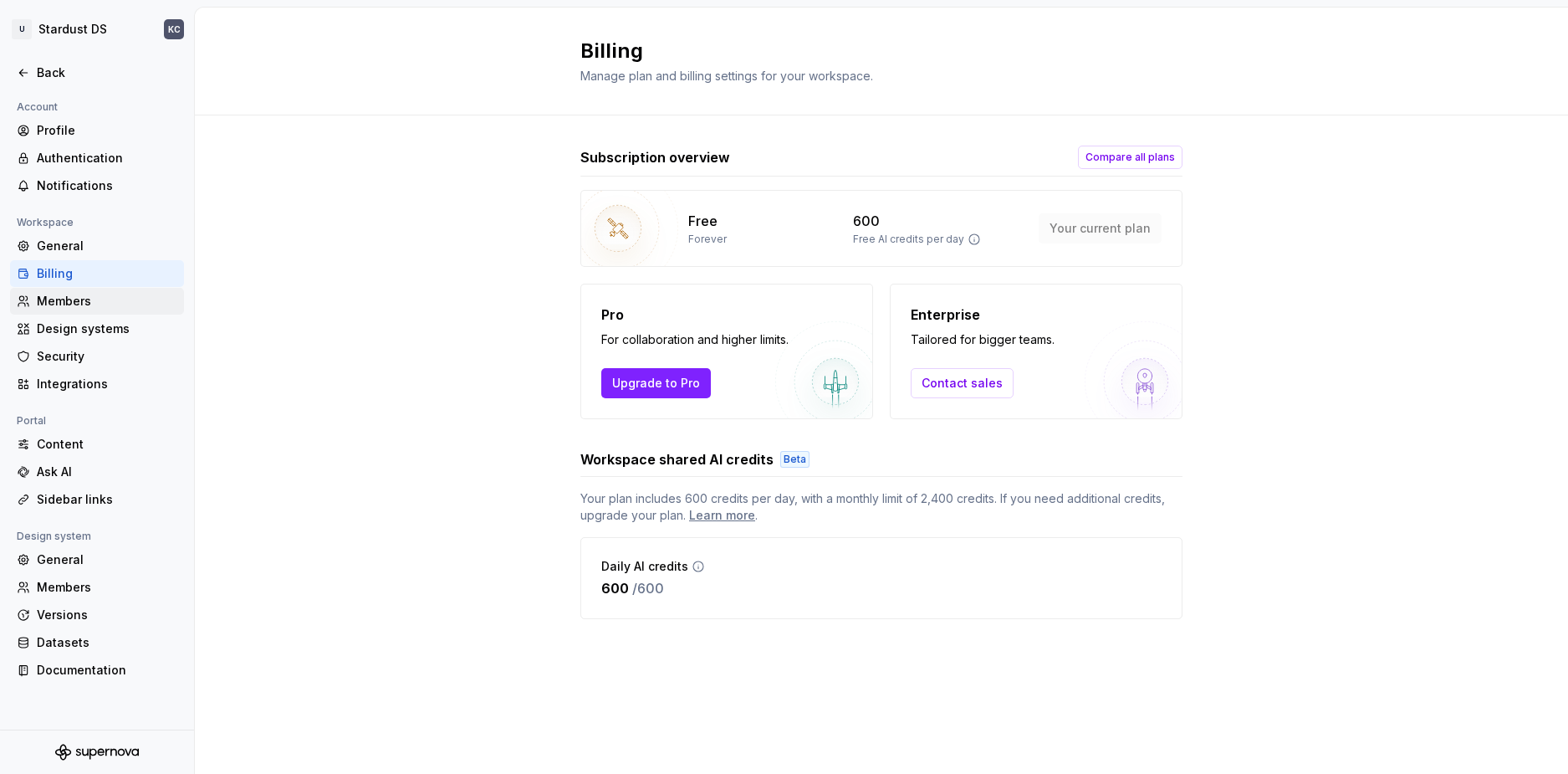
click at [124, 298] on div "Members" at bounding box center [107, 301] width 140 height 17
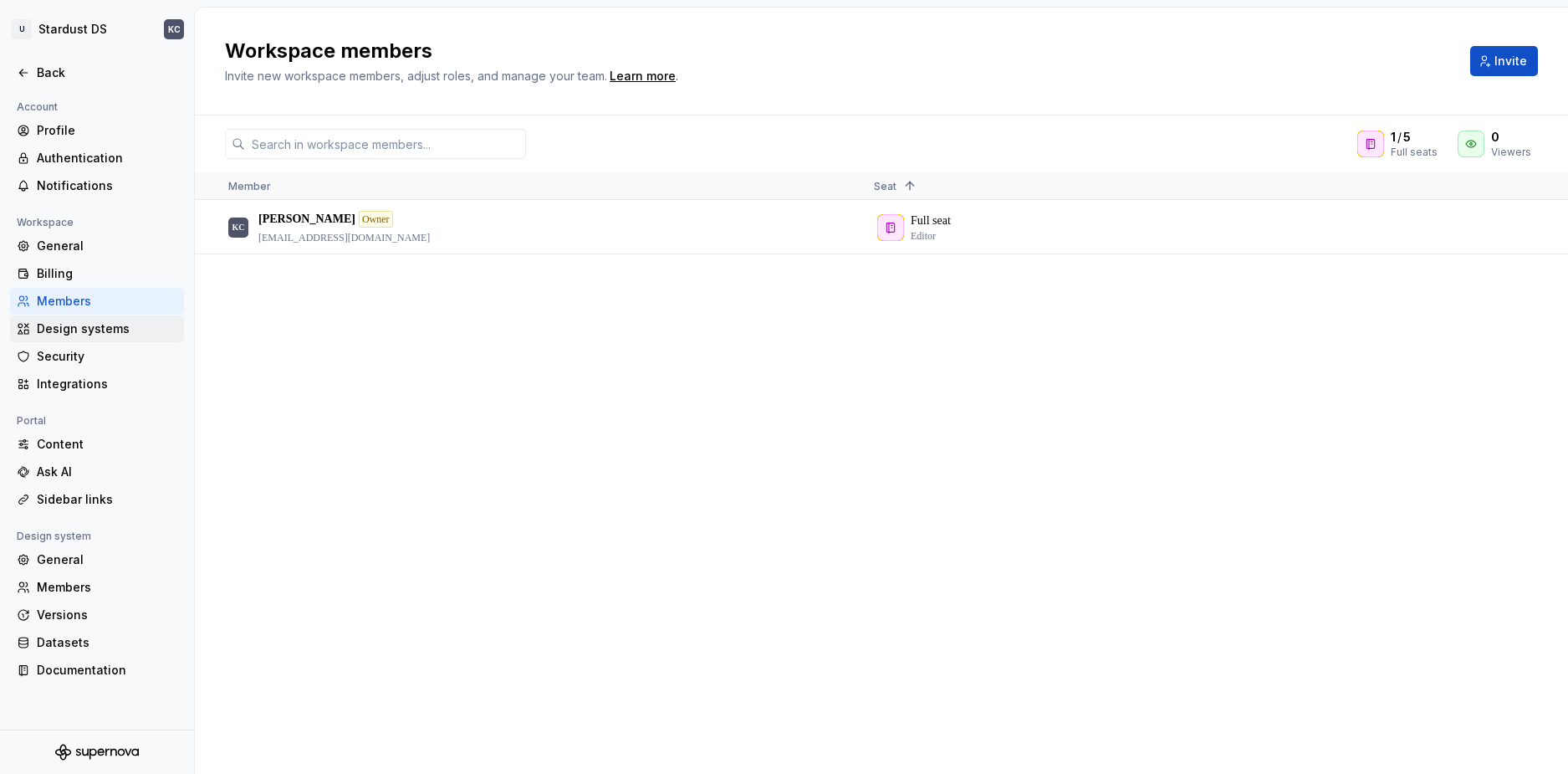
click at [111, 327] on div "Design systems" at bounding box center [107, 329] width 140 height 17
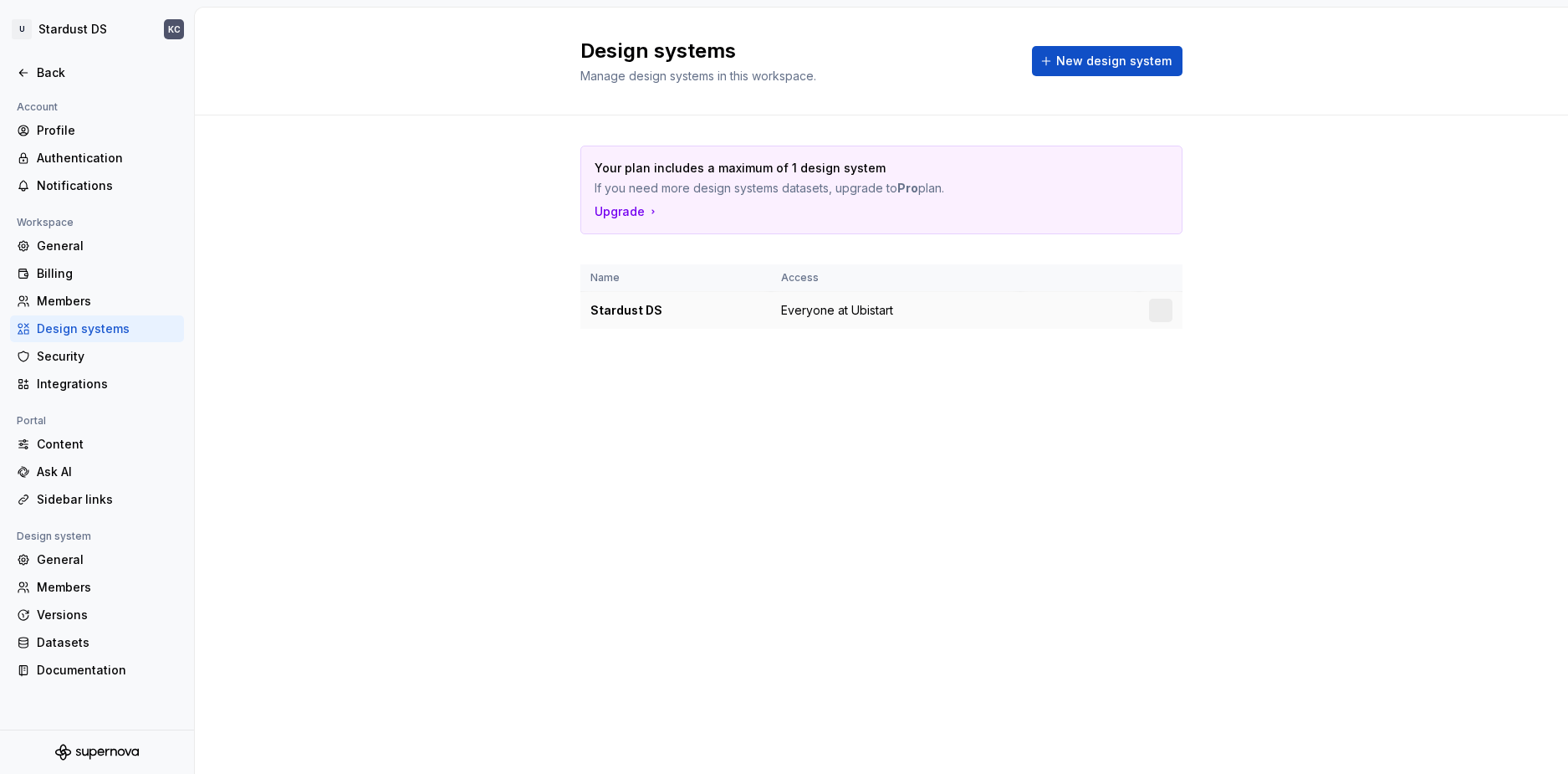
click at [1160, 305] on div at bounding box center [1161, 311] width 23 height 23
click at [898, 306] on td "Everyone at Ubistart" at bounding box center [895, 311] width 249 height 38
drag, startPoint x: 879, startPoint y: 308, endPoint x: 1153, endPoint y: 312, distance: 274.0
click at [880, 308] on span "Everyone at Ubistart" at bounding box center [837, 310] width 112 height 17
click at [1163, 309] on html "U Stardust DS KC Back Account Profile Authentication Notifications Workspace Ge…" at bounding box center [784, 387] width 1568 height 774
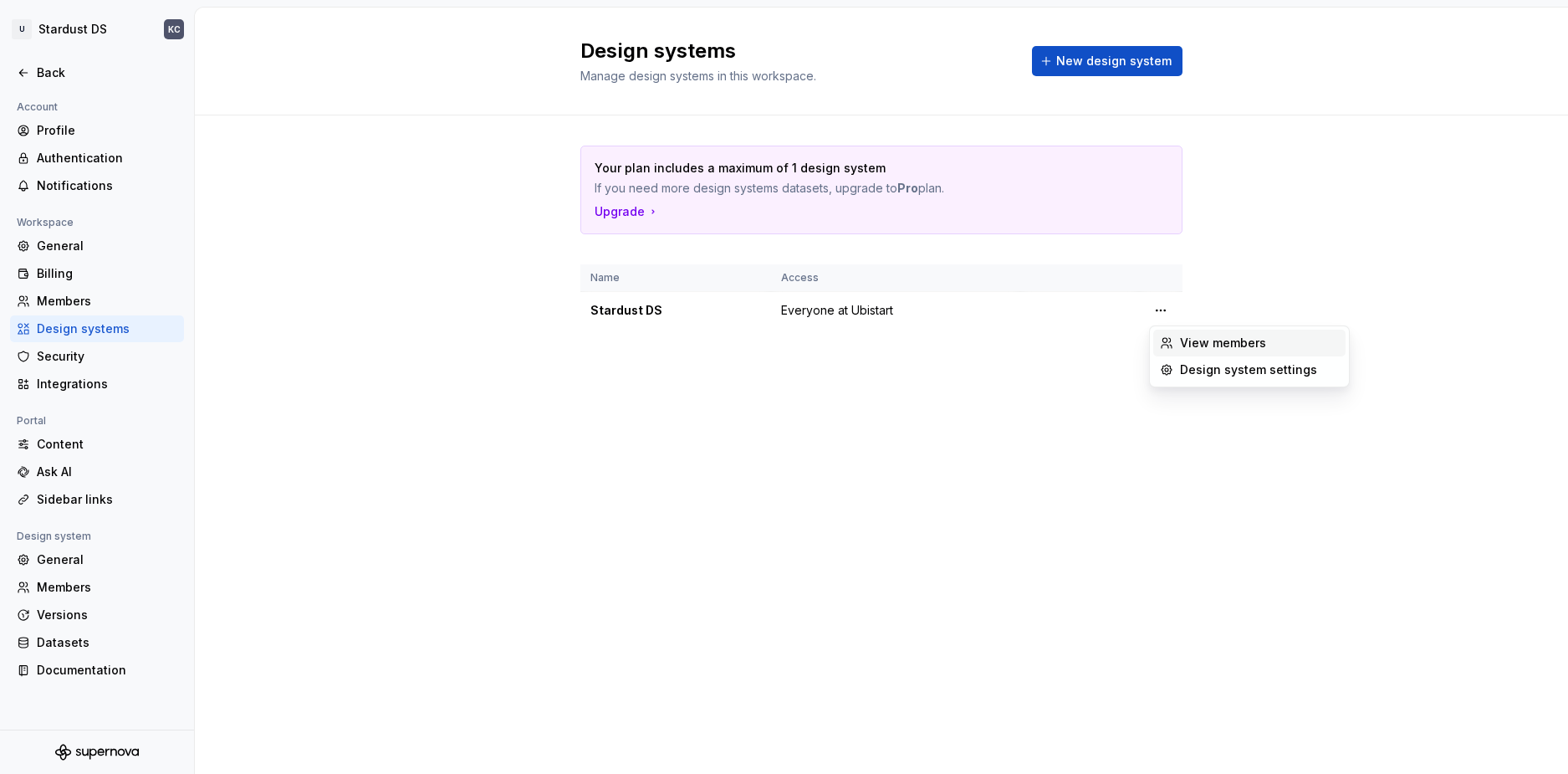
click at [1228, 341] on div "View members" at bounding box center [1260, 343] width 159 height 17
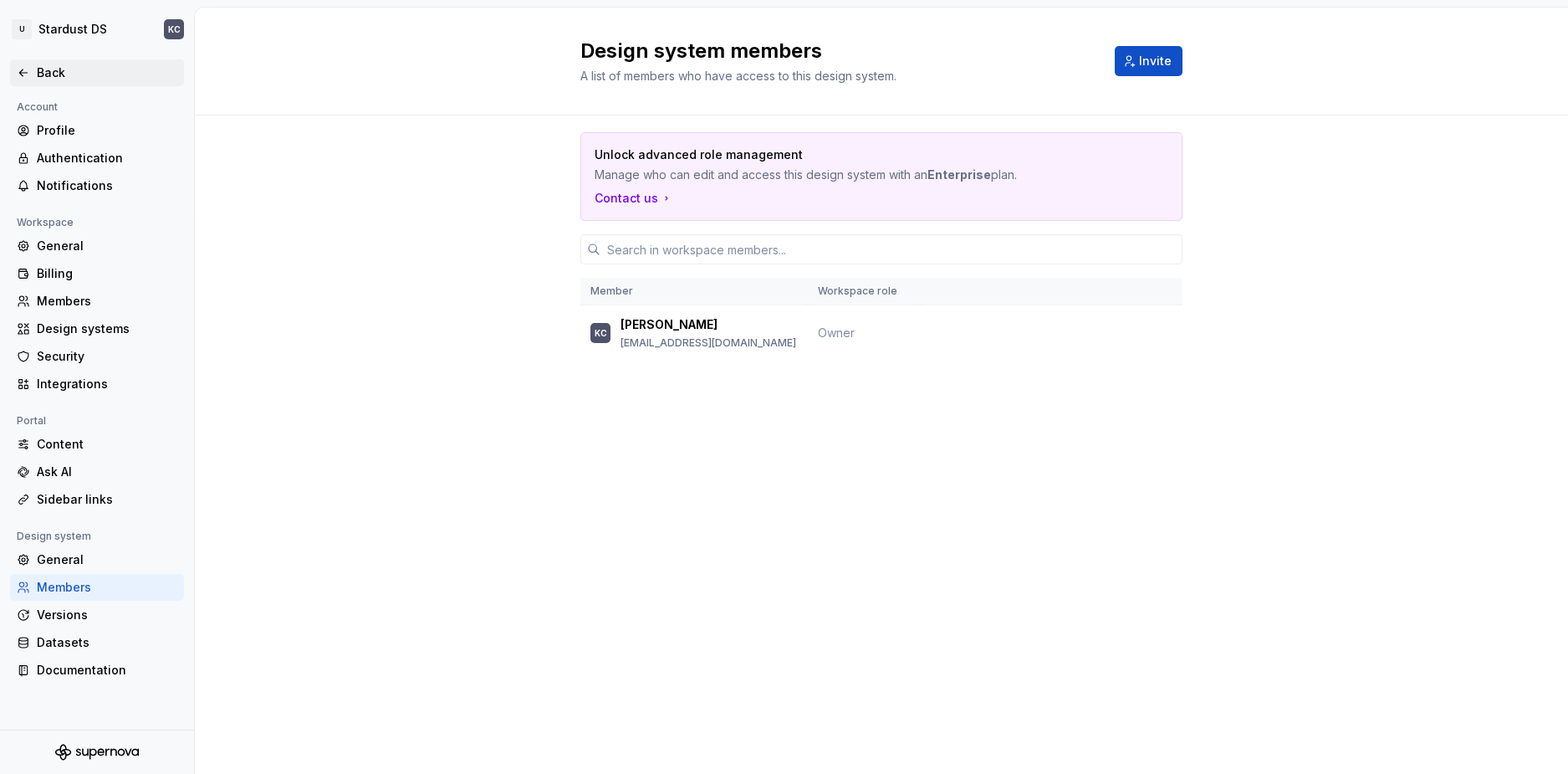
click at [41, 72] on div "Back" at bounding box center [107, 73] width 140 height 17
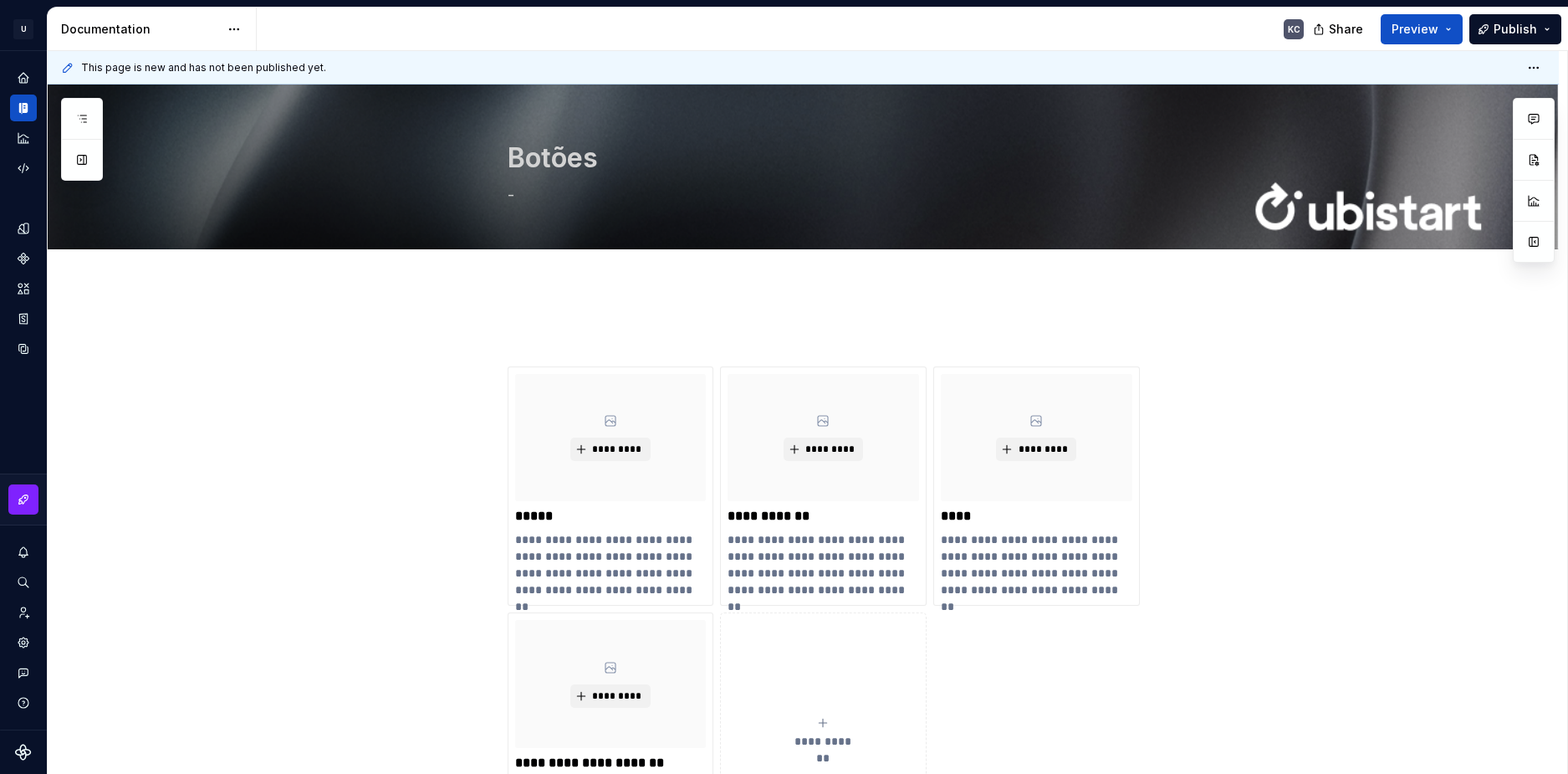
type textarea "*"
